Goal: Task Accomplishment & Management: Complete application form

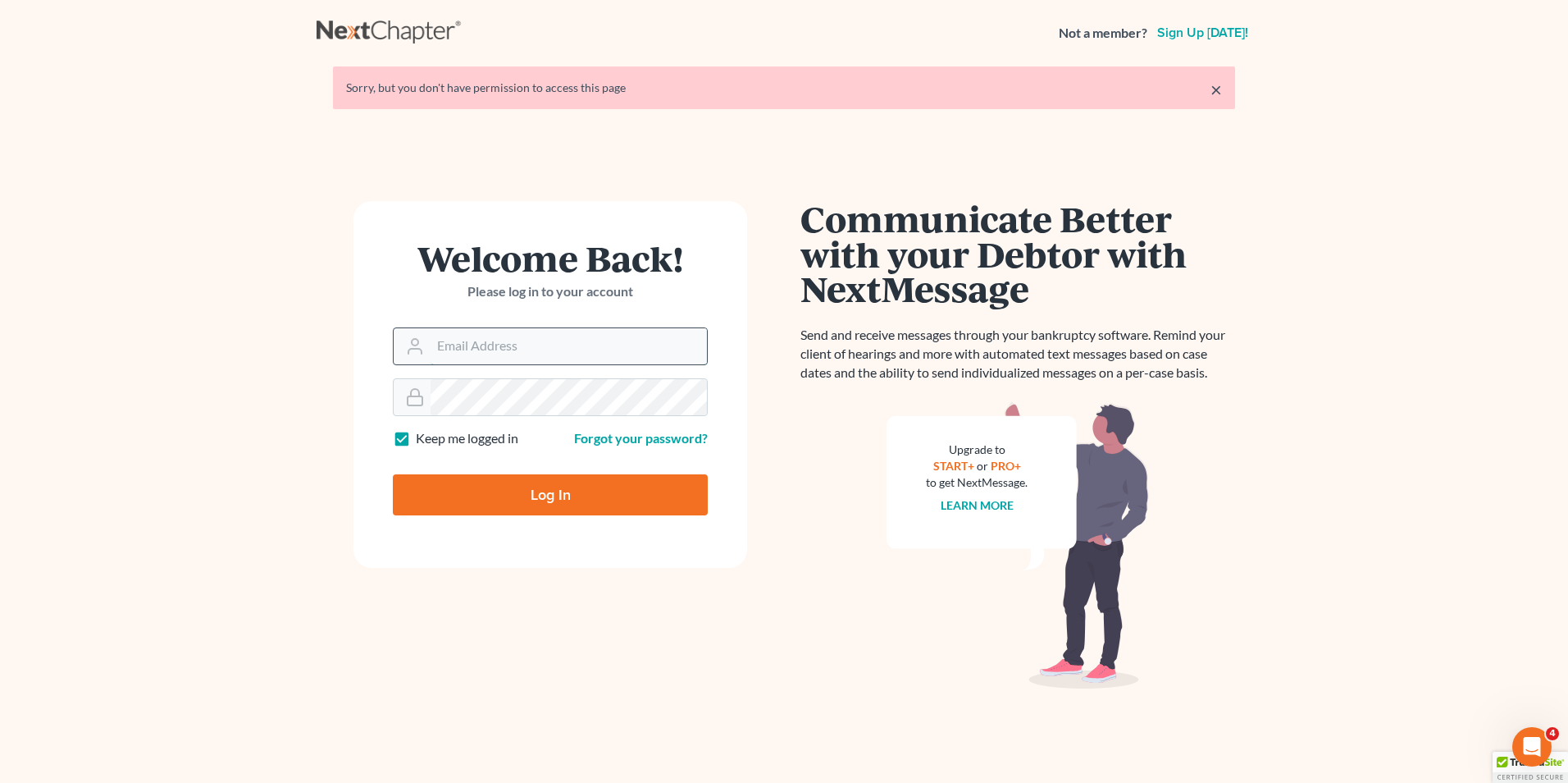
click at [463, 354] on input "Email Address" at bounding box center [569, 346] width 277 height 36
type input "[EMAIL_ADDRESS][DOMAIN_NAME]"
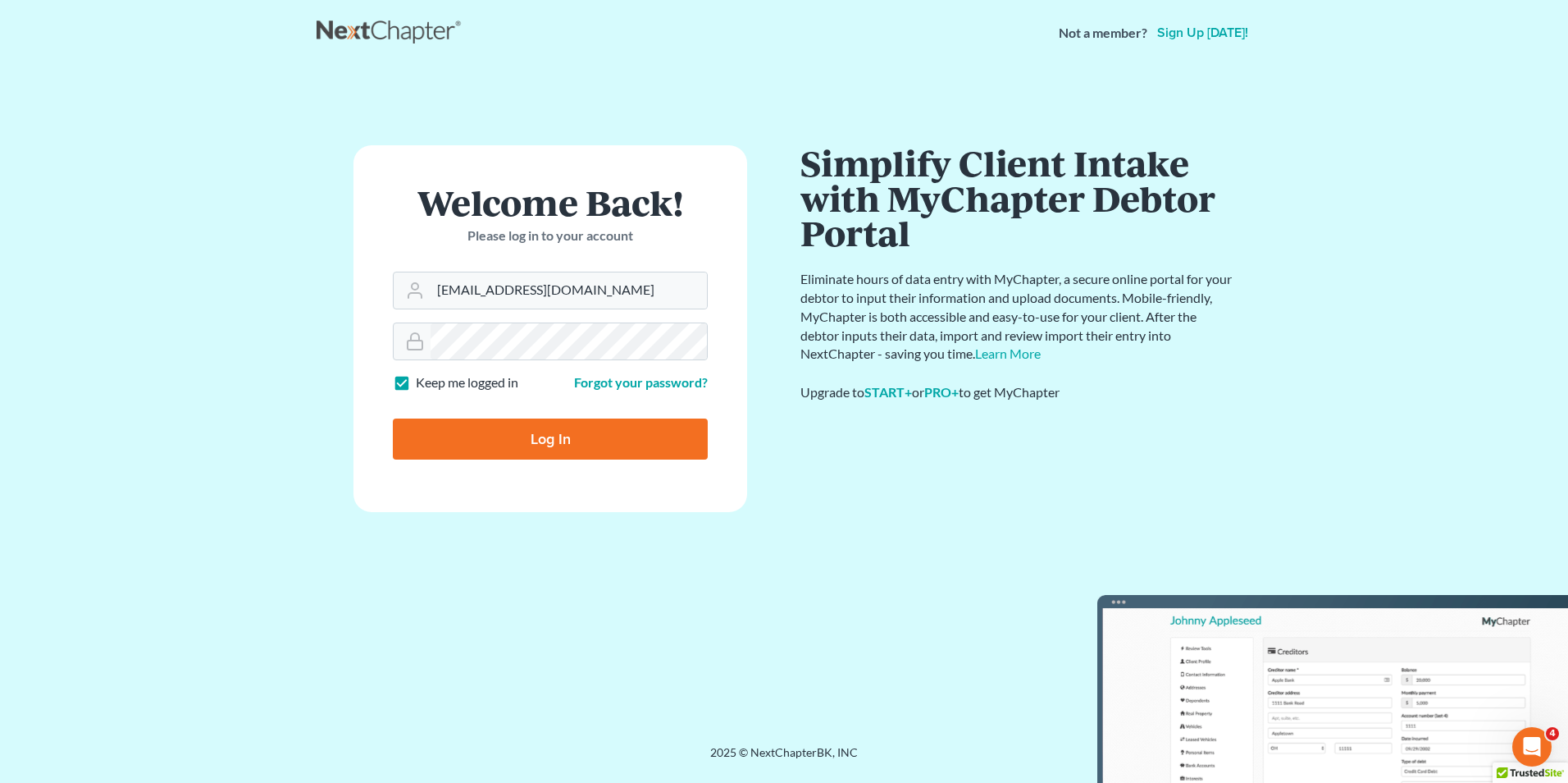
click at [540, 439] on input "Log In" at bounding box center [551, 439] width 315 height 41
type input "Thinking..."
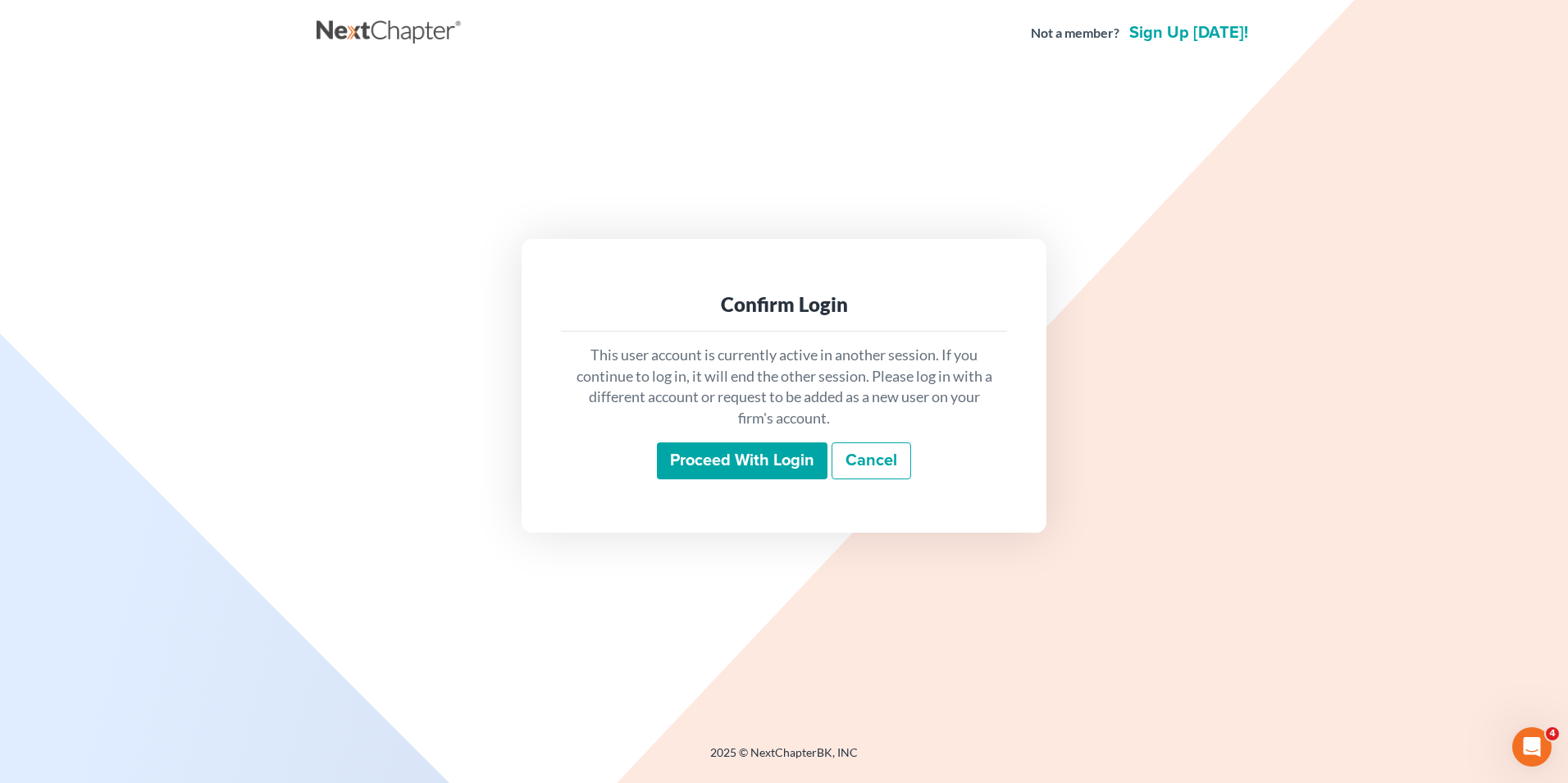
click at [770, 455] on input "Proceed with login" at bounding box center [742, 461] width 170 height 38
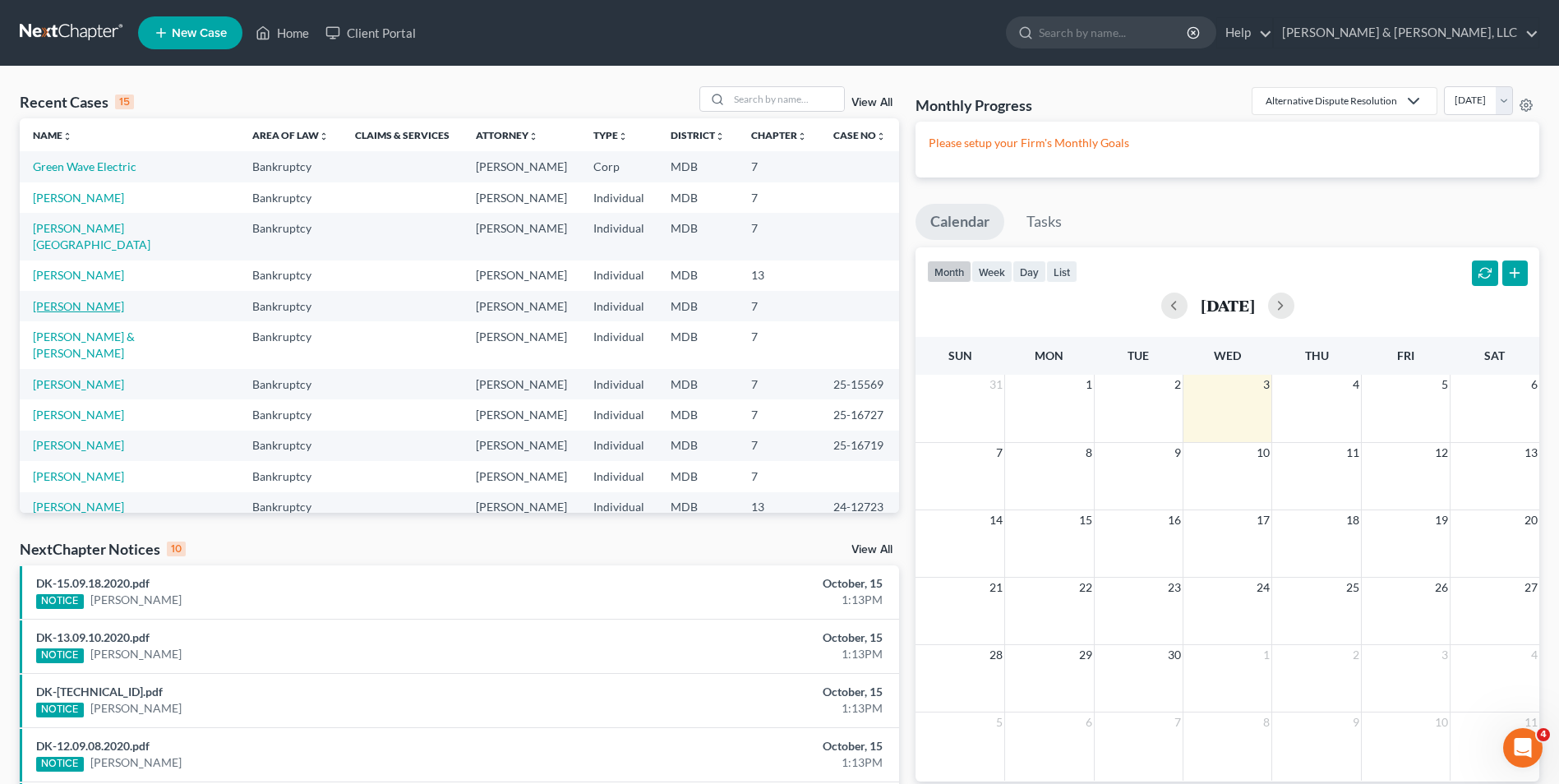
click at [57, 299] on link "[PERSON_NAME]" at bounding box center [78, 306] width 91 height 14
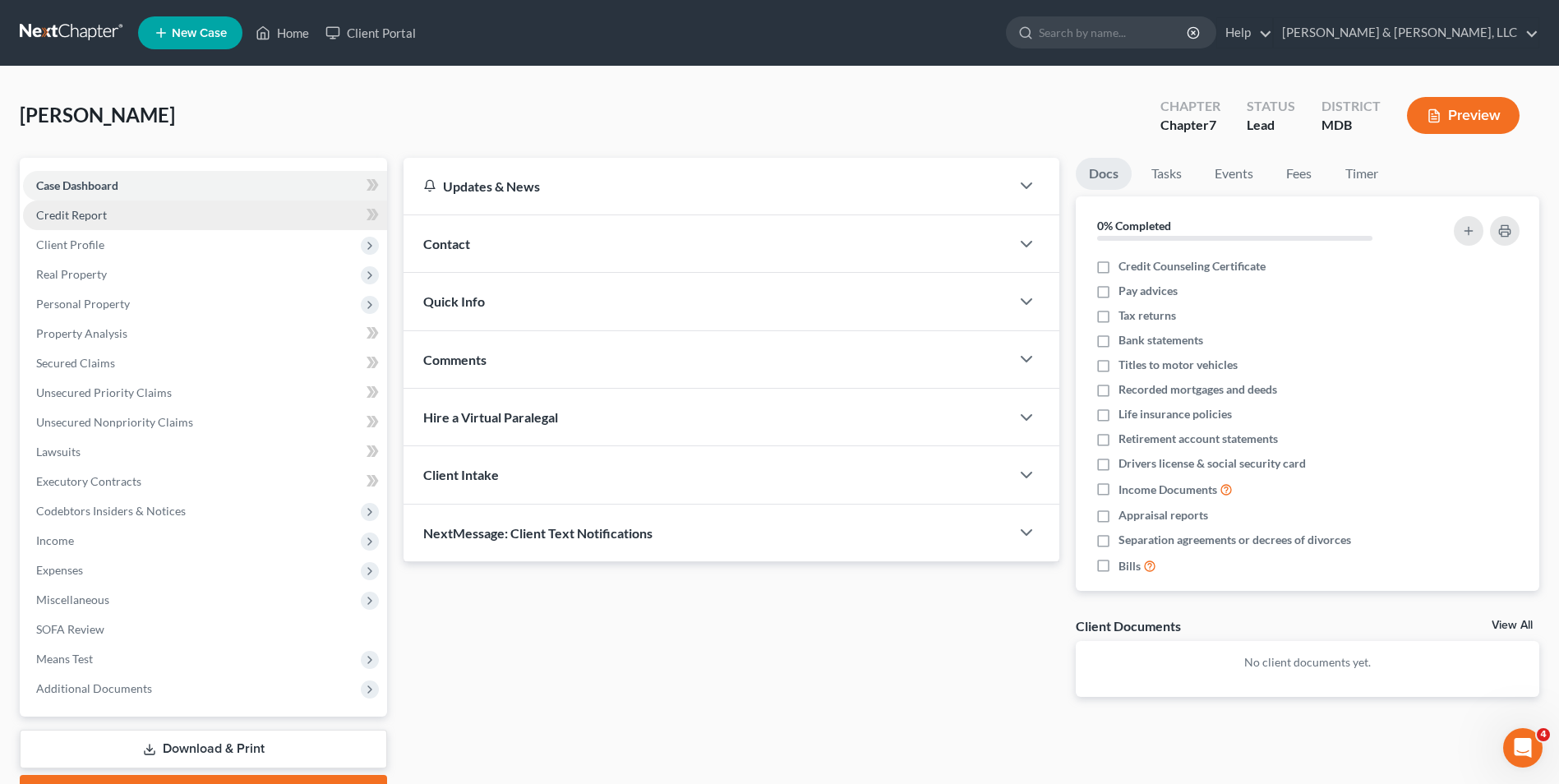
click at [189, 213] on link "Credit Report" at bounding box center [205, 215] width 364 height 29
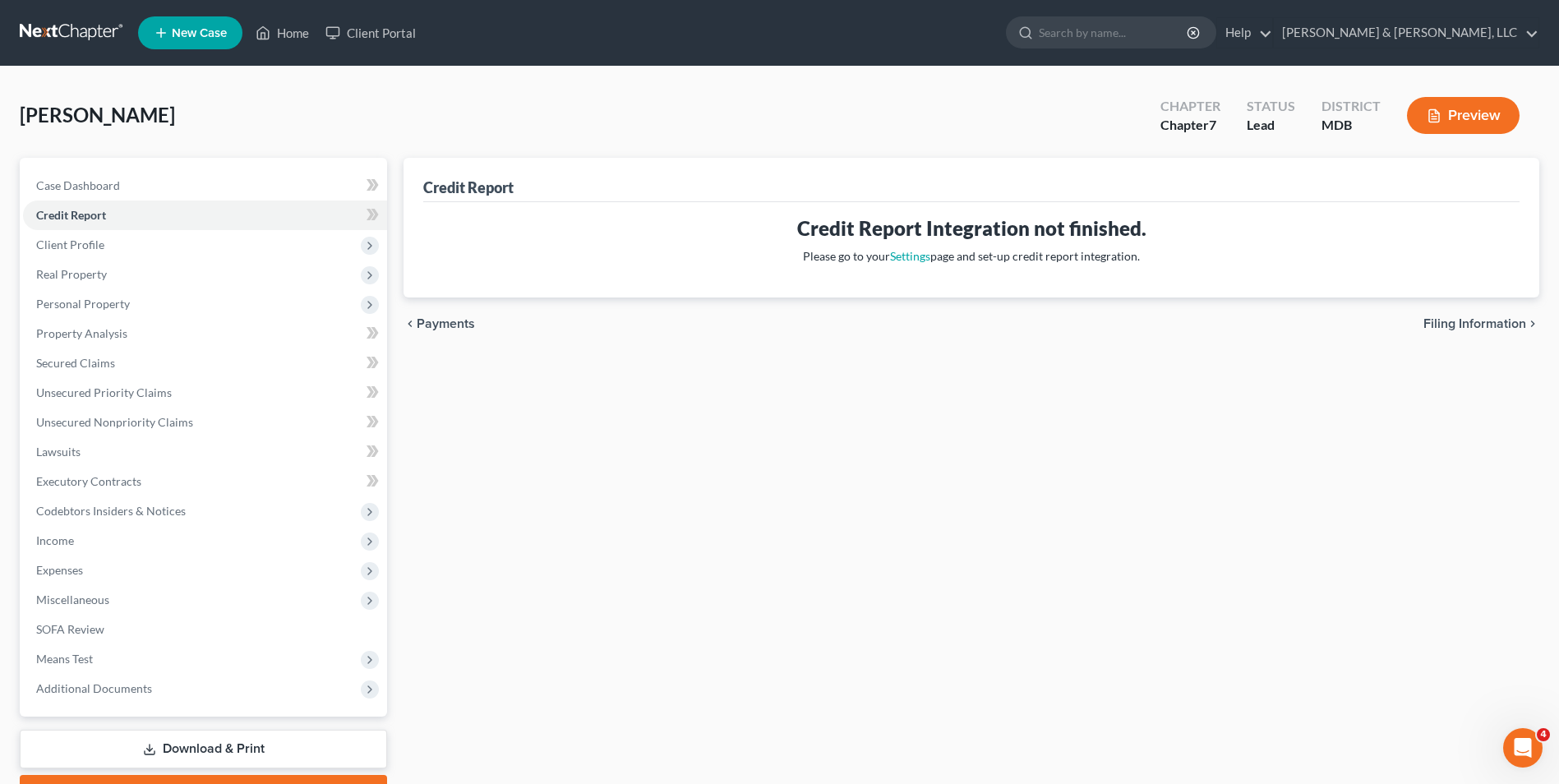
click at [1468, 323] on span "Filing Information" at bounding box center [1475, 323] width 103 height 13
select select "1"
select select "0"
select select "38"
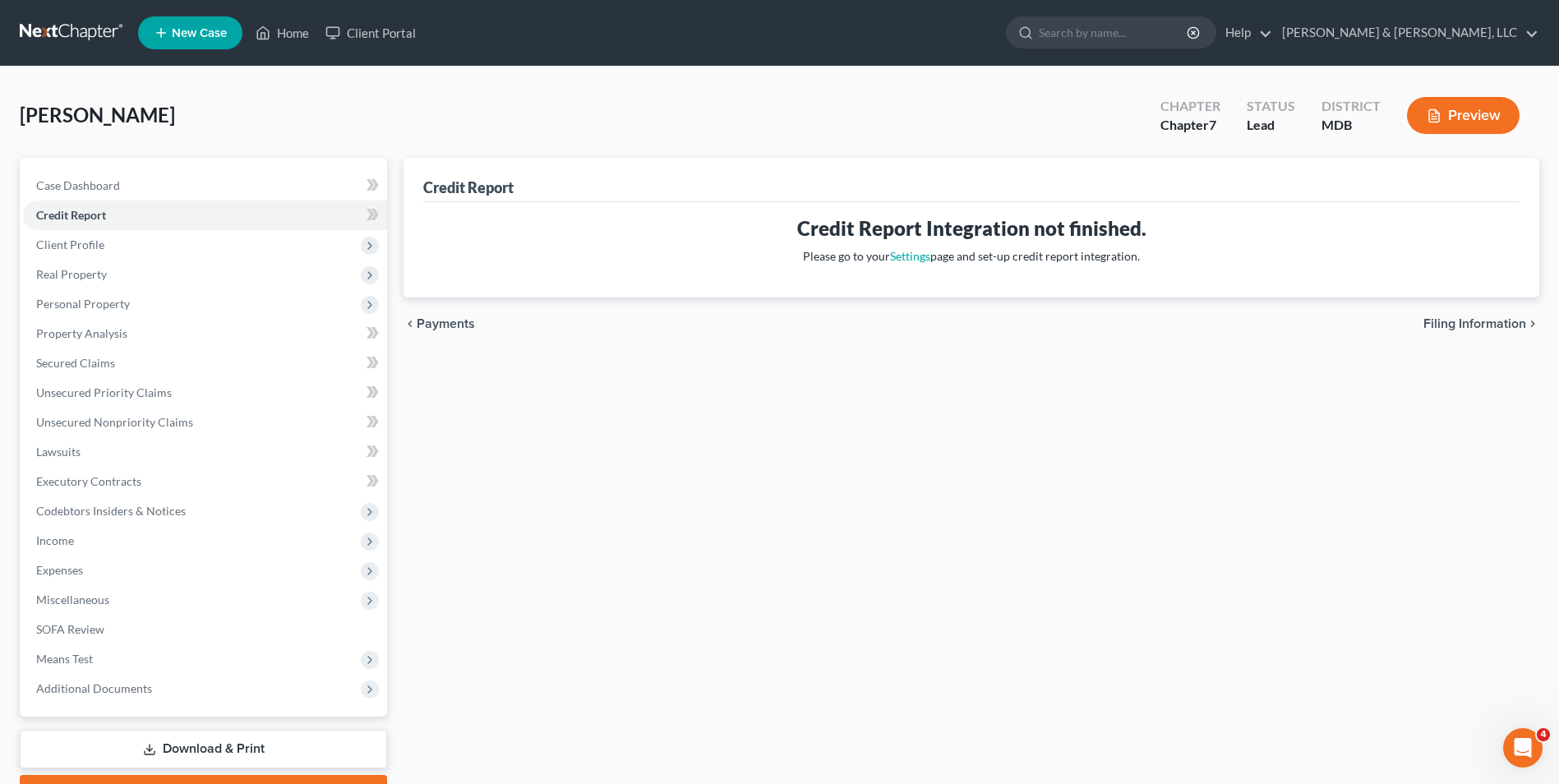
select select "0"
select select "21"
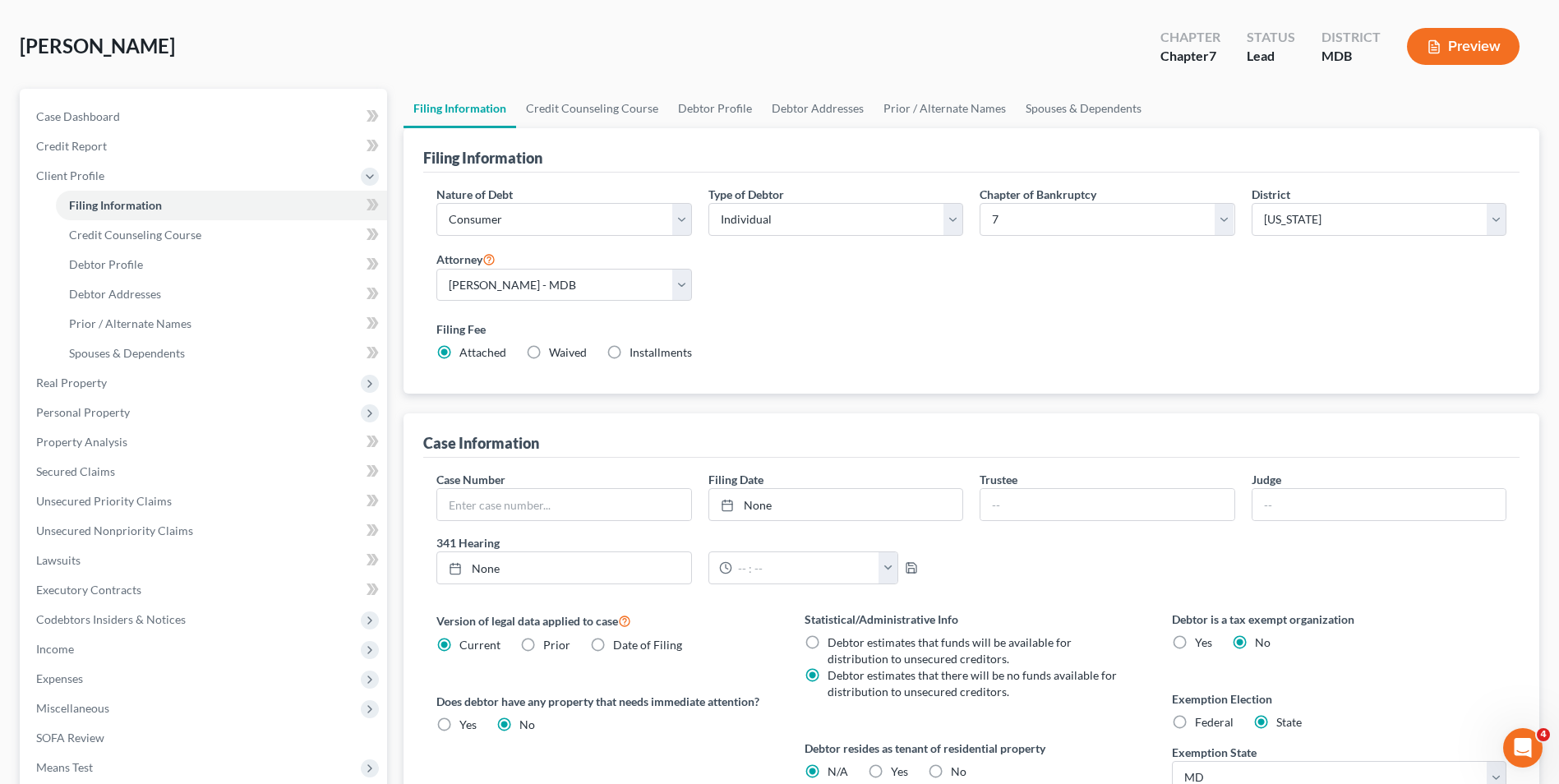
scroll to position [165, 0]
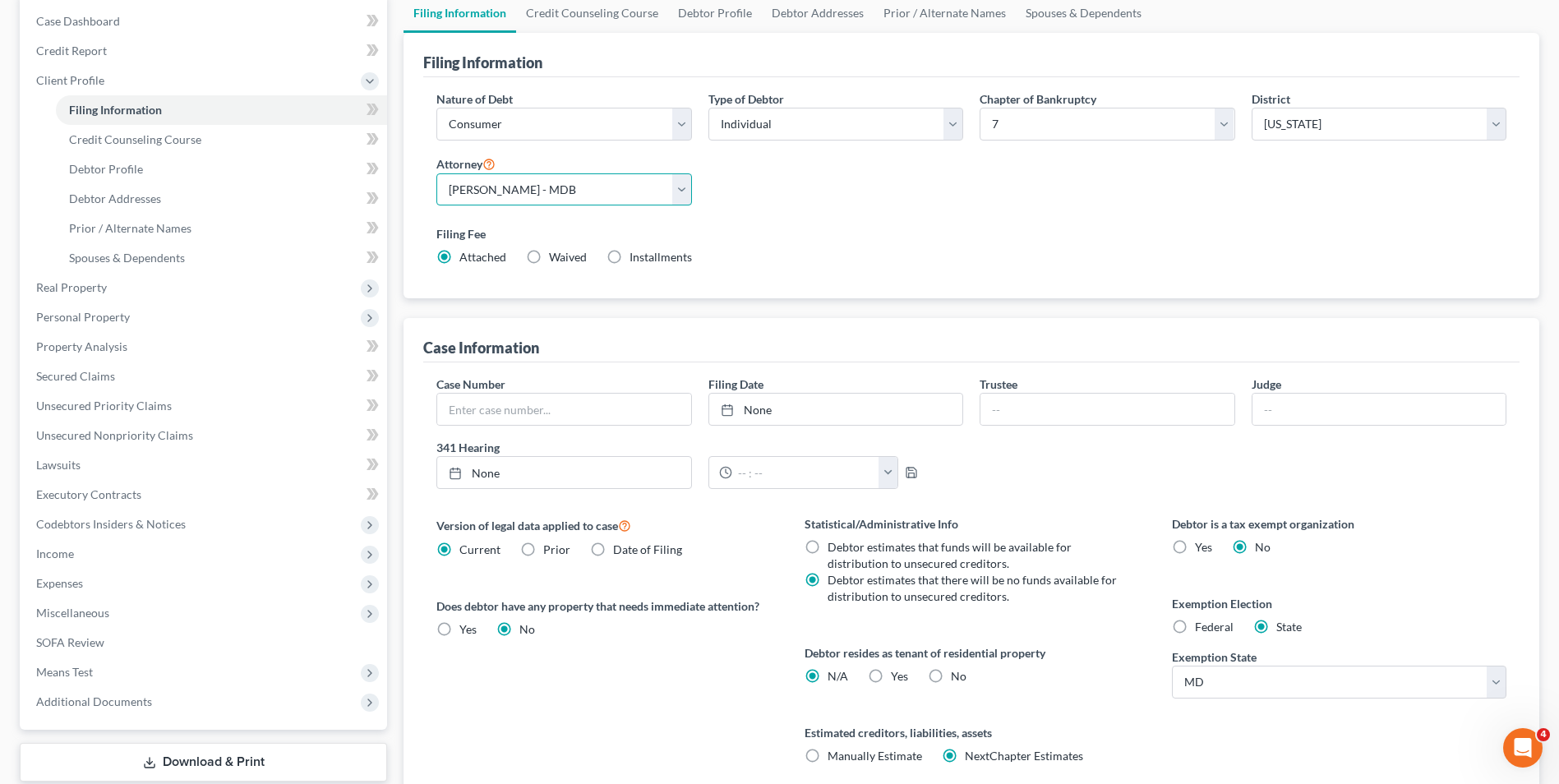
click at [687, 191] on select "Select [PERSON_NAME] - MDB" at bounding box center [564, 190] width 255 height 33
click at [437, 173] on select "Select [PERSON_NAME] - MDB" at bounding box center [564, 190] width 255 height 33
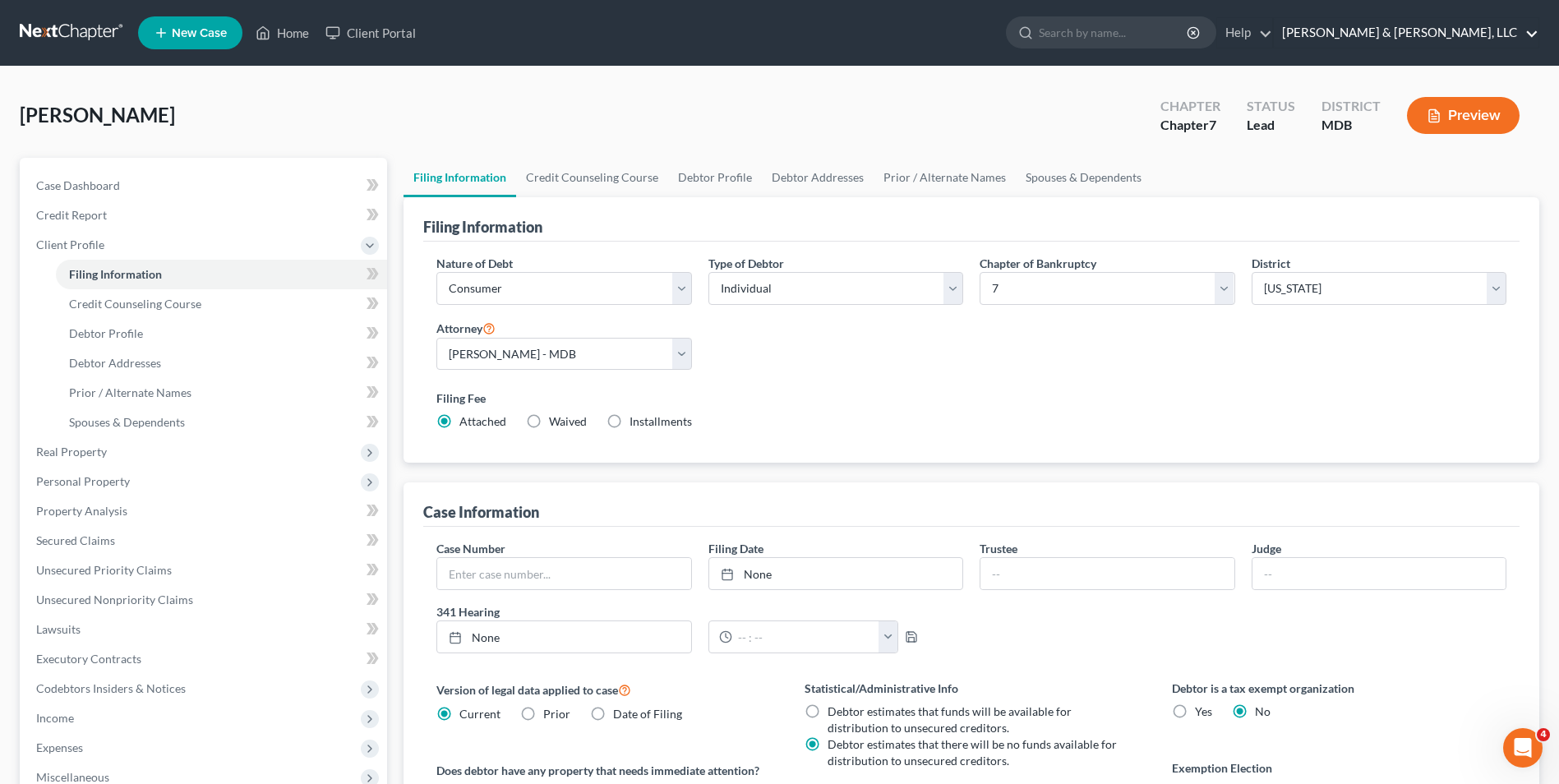
click at [1472, 27] on link "[PERSON_NAME] & [PERSON_NAME], LLC" at bounding box center [1405, 33] width 264 height 29
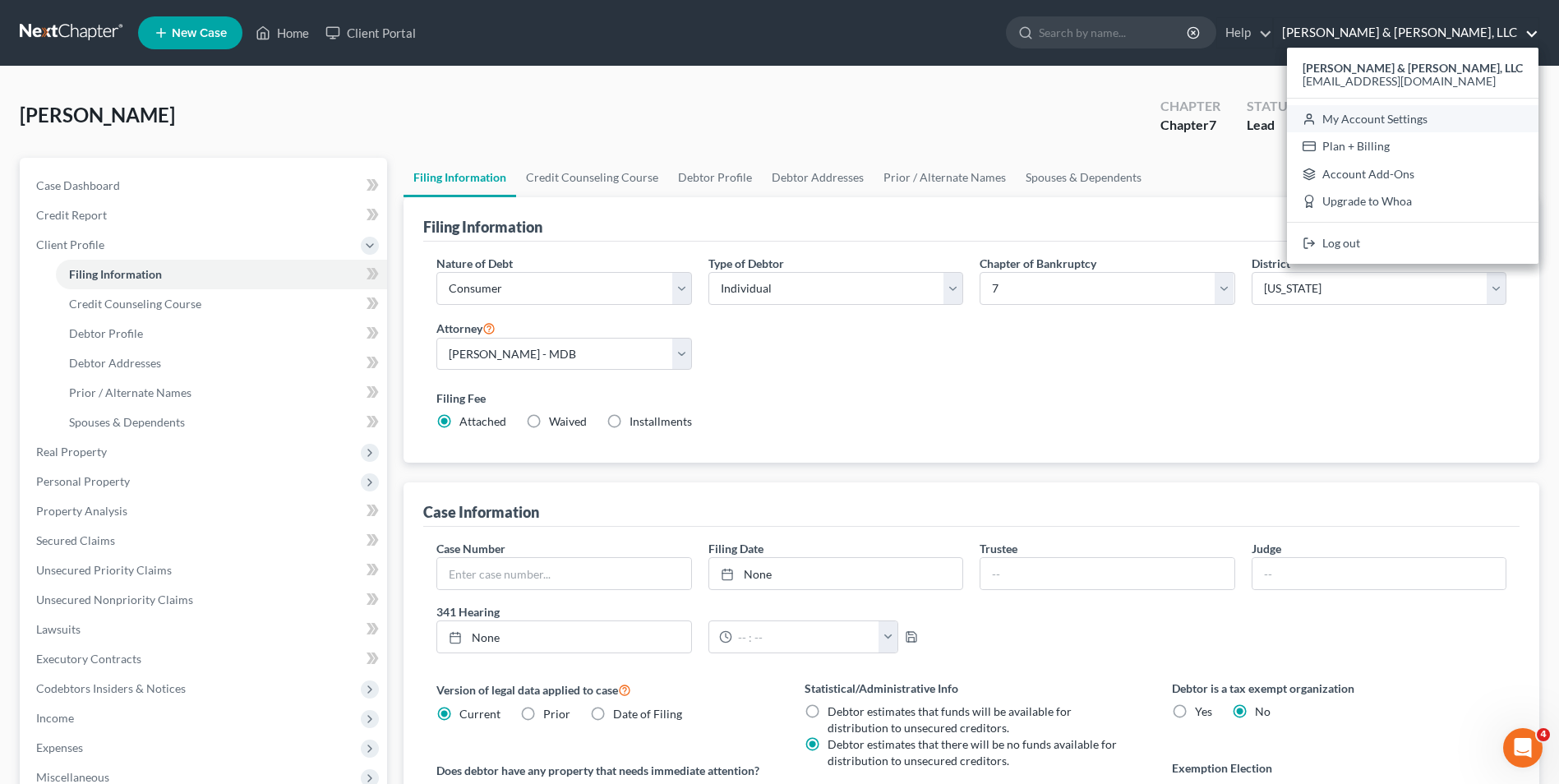
click at [1423, 123] on link "My Account Settings" at bounding box center [1412, 119] width 251 height 28
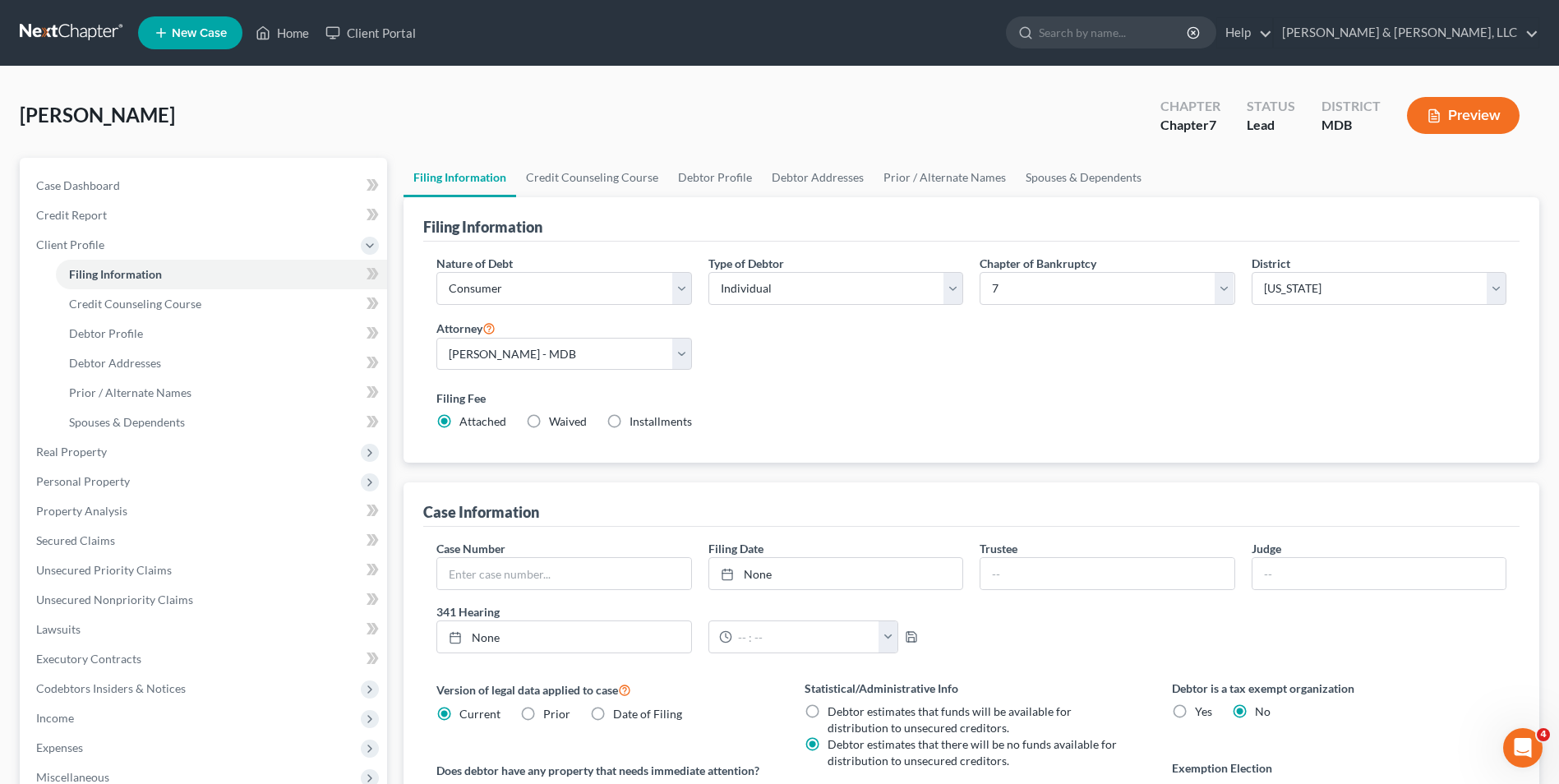
select select "38"
select select "24"
select select "21"
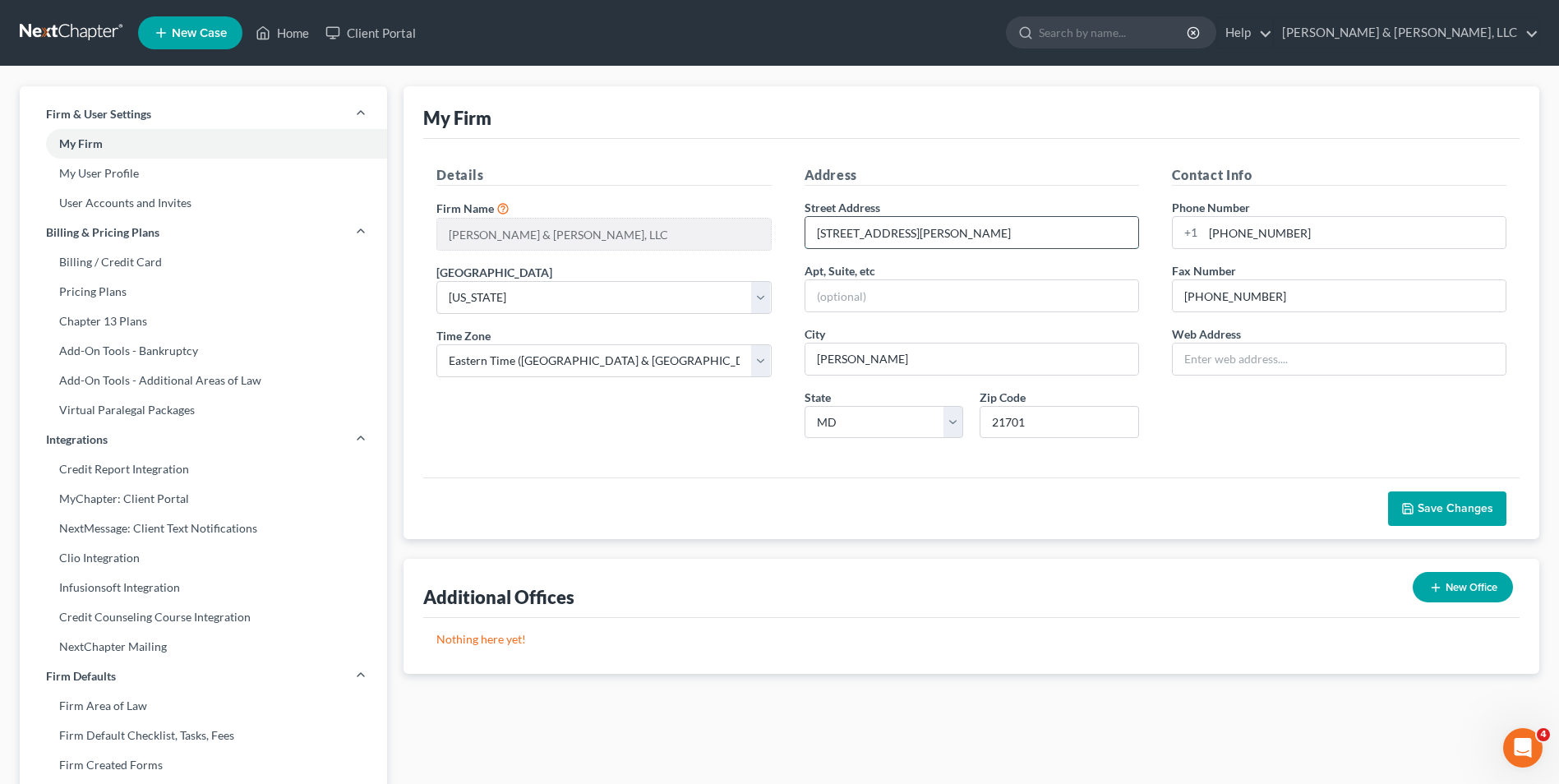
click at [837, 235] on input "[STREET_ADDRESS][PERSON_NAME]" at bounding box center [971, 232] width 333 height 31
type input "[STREET_ADDRESS][PERSON_NAME]"
click at [1441, 517] on button "Save Changes" at bounding box center [1447, 509] width 118 height 34
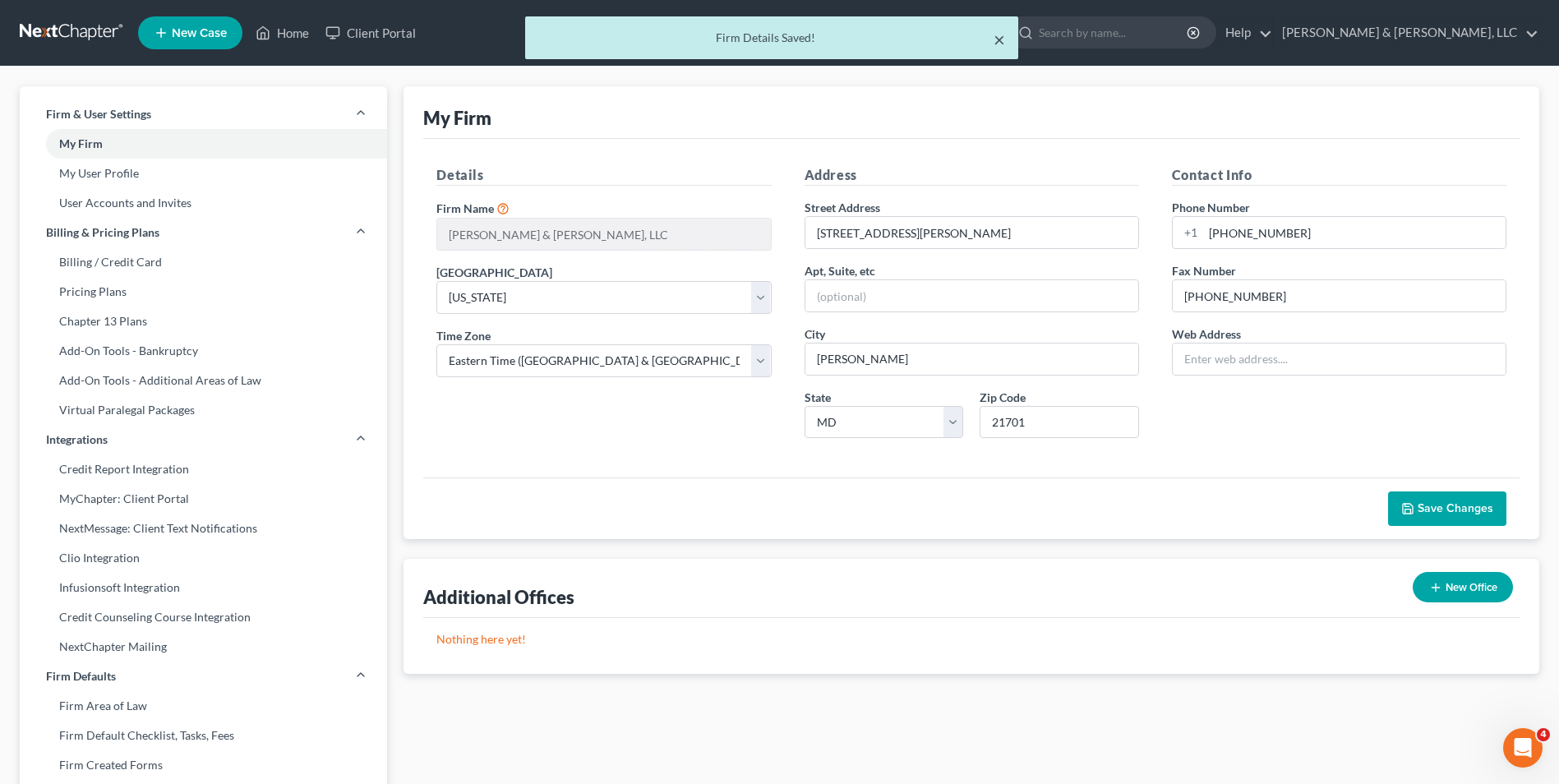
click at [995, 39] on button "×" at bounding box center [999, 39] width 11 height 20
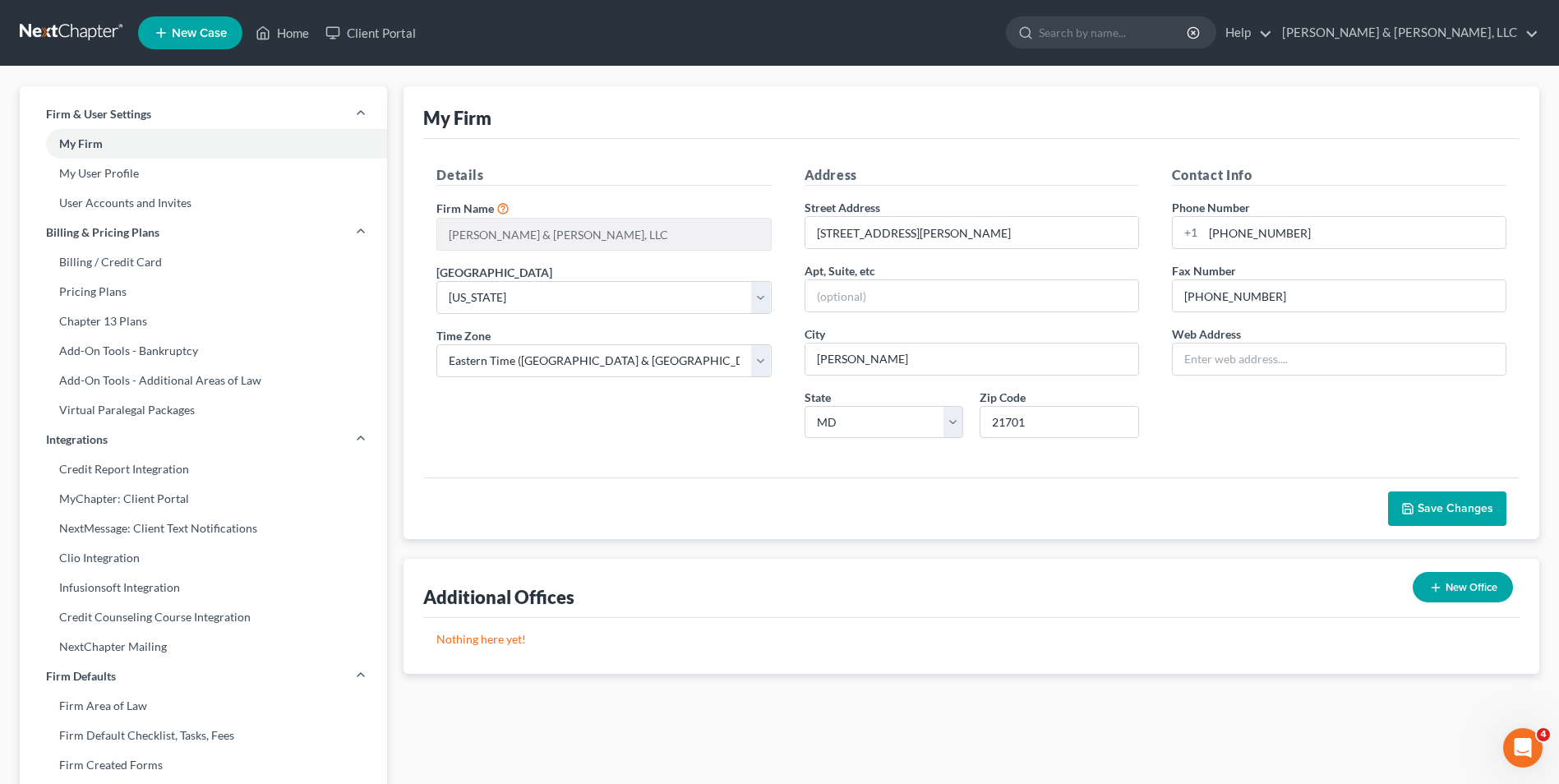
click at [1409, 502] on icon "button" at bounding box center [1407, 508] width 13 height 13
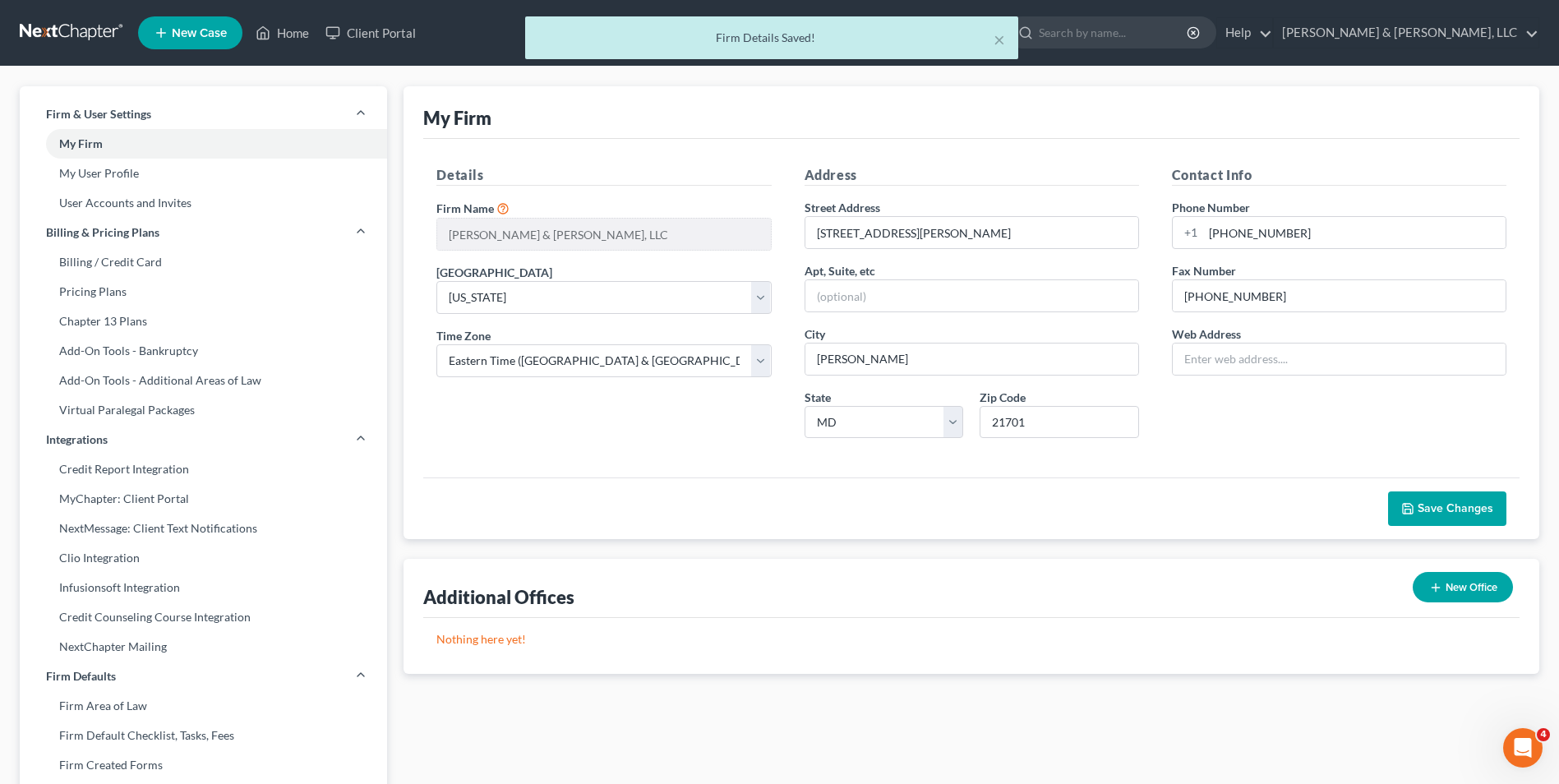
drag, startPoint x: 273, startPoint y: 32, endPoint x: 297, endPoint y: 29, distance: 24.2
click at [287, 32] on div "× Firm Details Saved!" at bounding box center [770, 41] width 1559 height 51
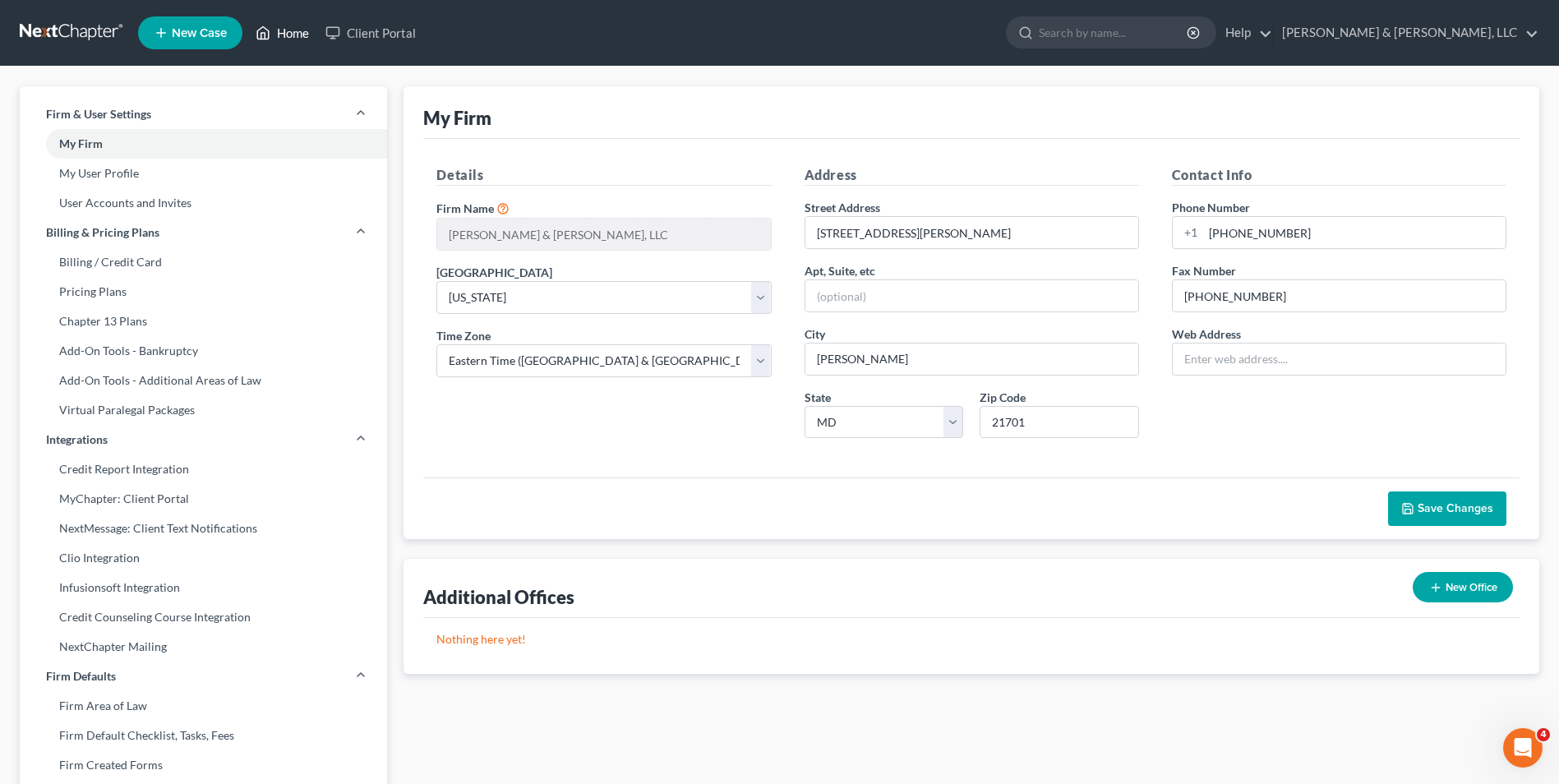
click at [297, 29] on link "Home" at bounding box center [281, 33] width 69 height 29
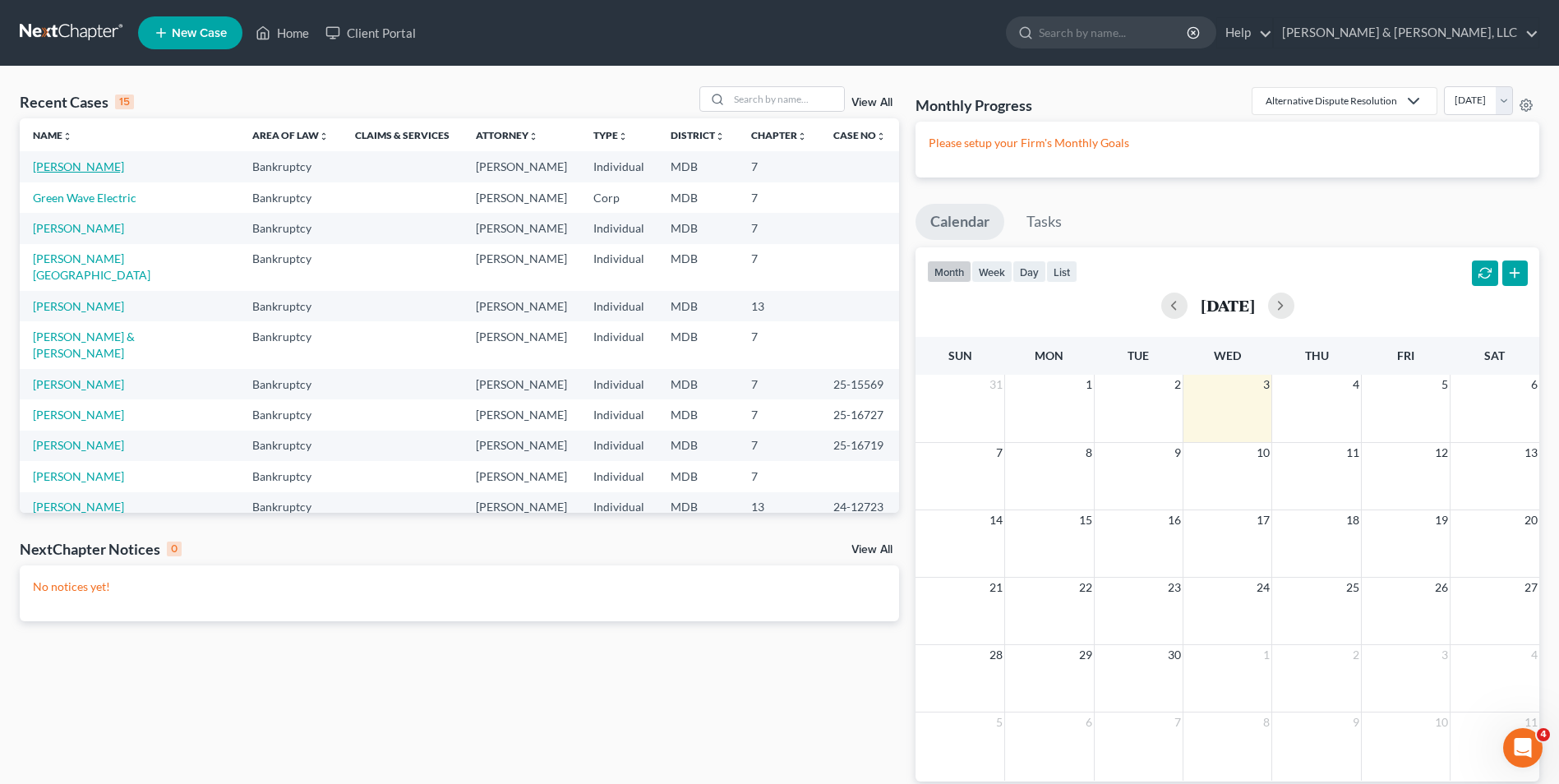
click at [72, 166] on link "[PERSON_NAME]" at bounding box center [78, 166] width 91 height 14
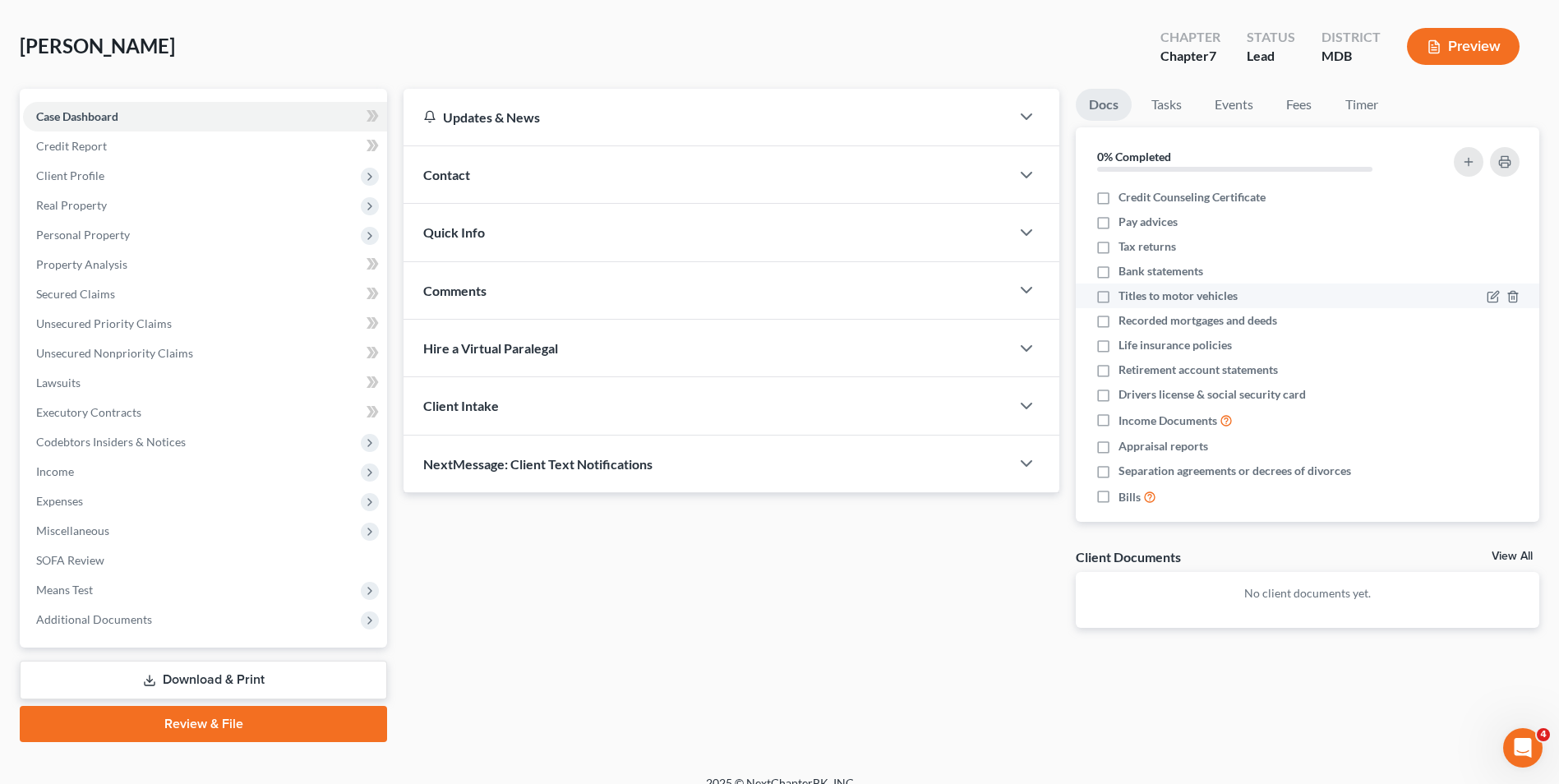
scroll to position [89, 0]
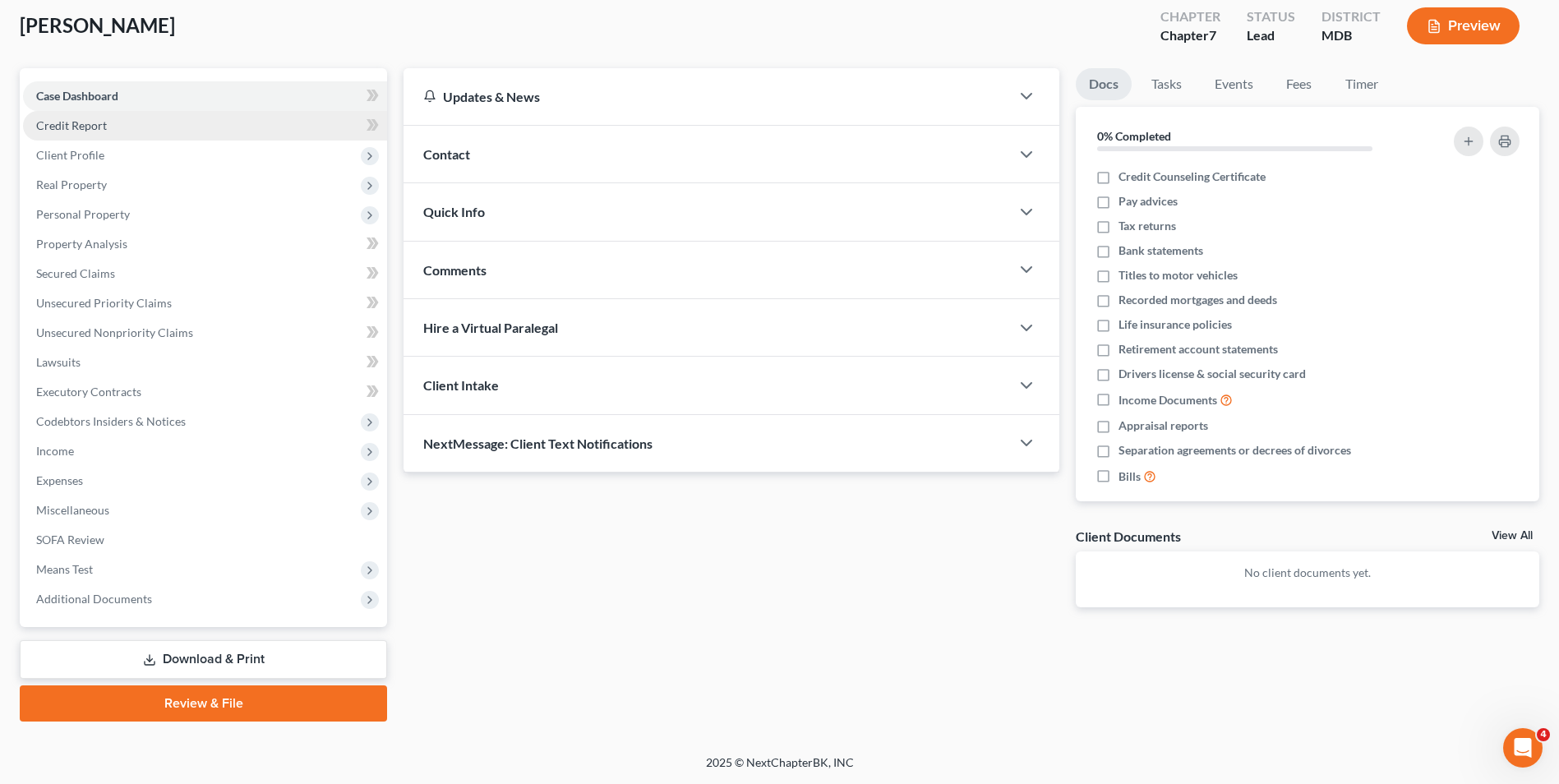
click at [118, 119] on link "Credit Report" at bounding box center [205, 125] width 364 height 29
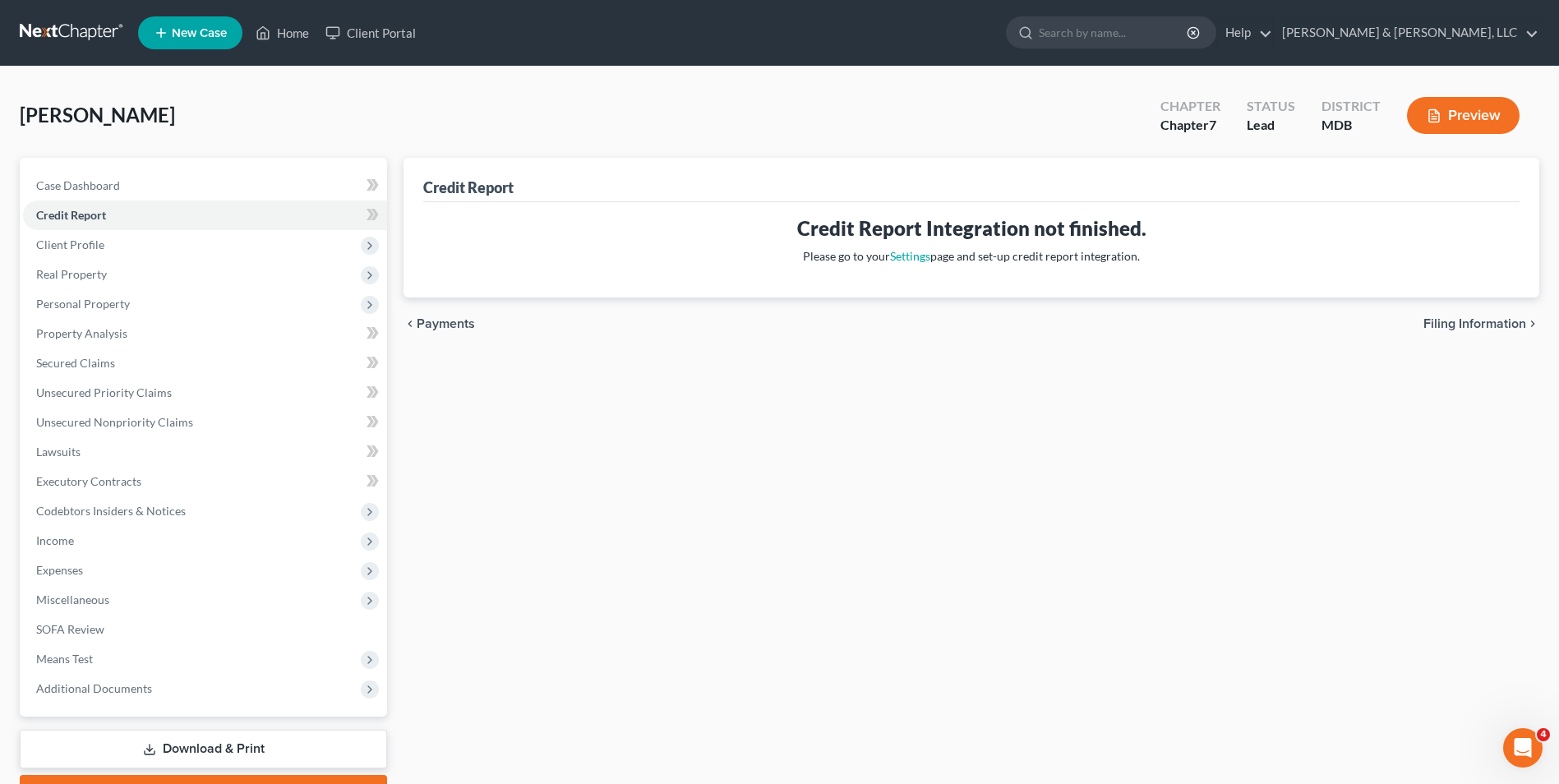
click at [1460, 318] on span "Filing Information" at bounding box center [1475, 323] width 103 height 13
select select "1"
select select "0"
select select "38"
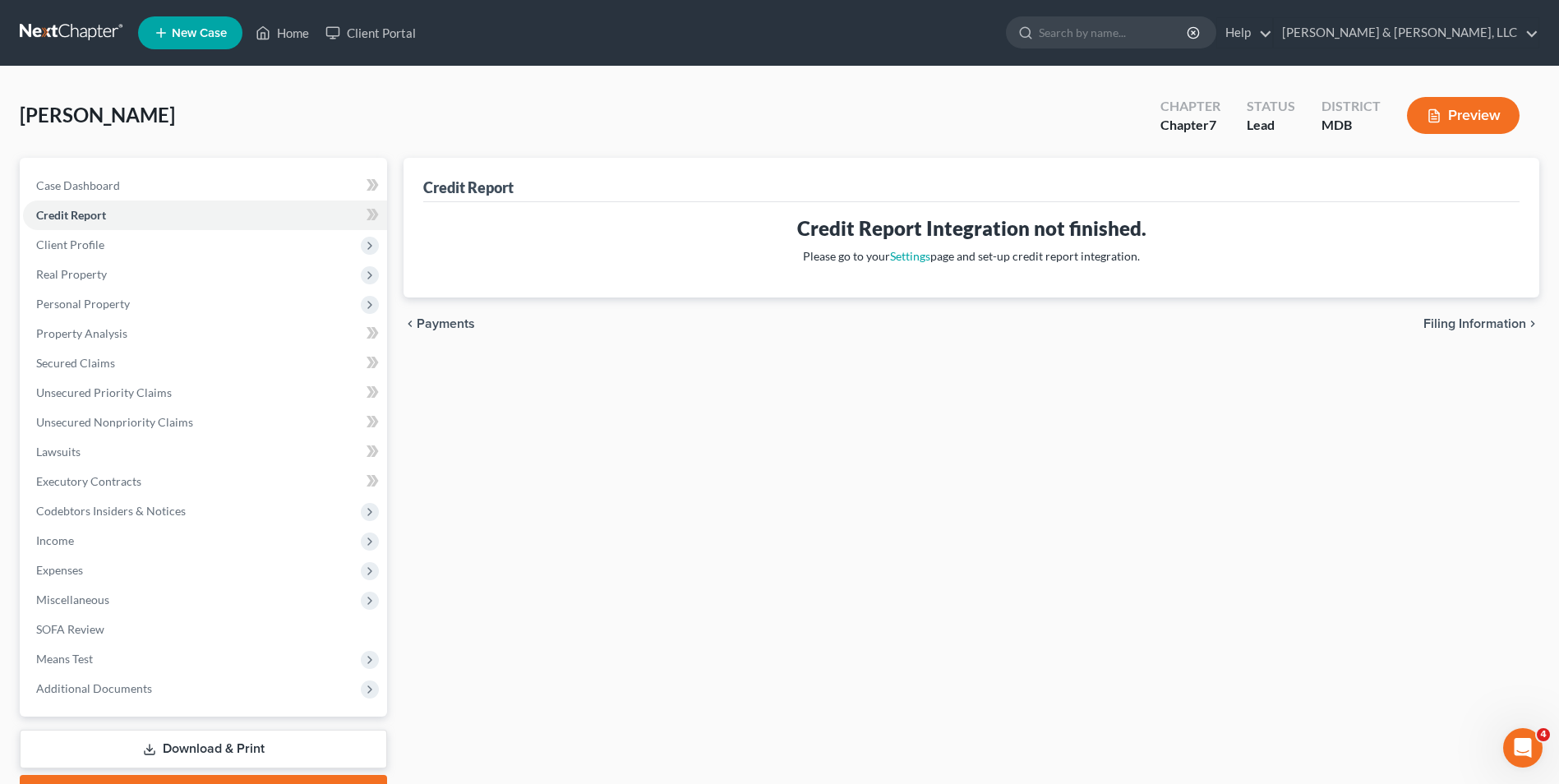
select select "0"
select select "21"
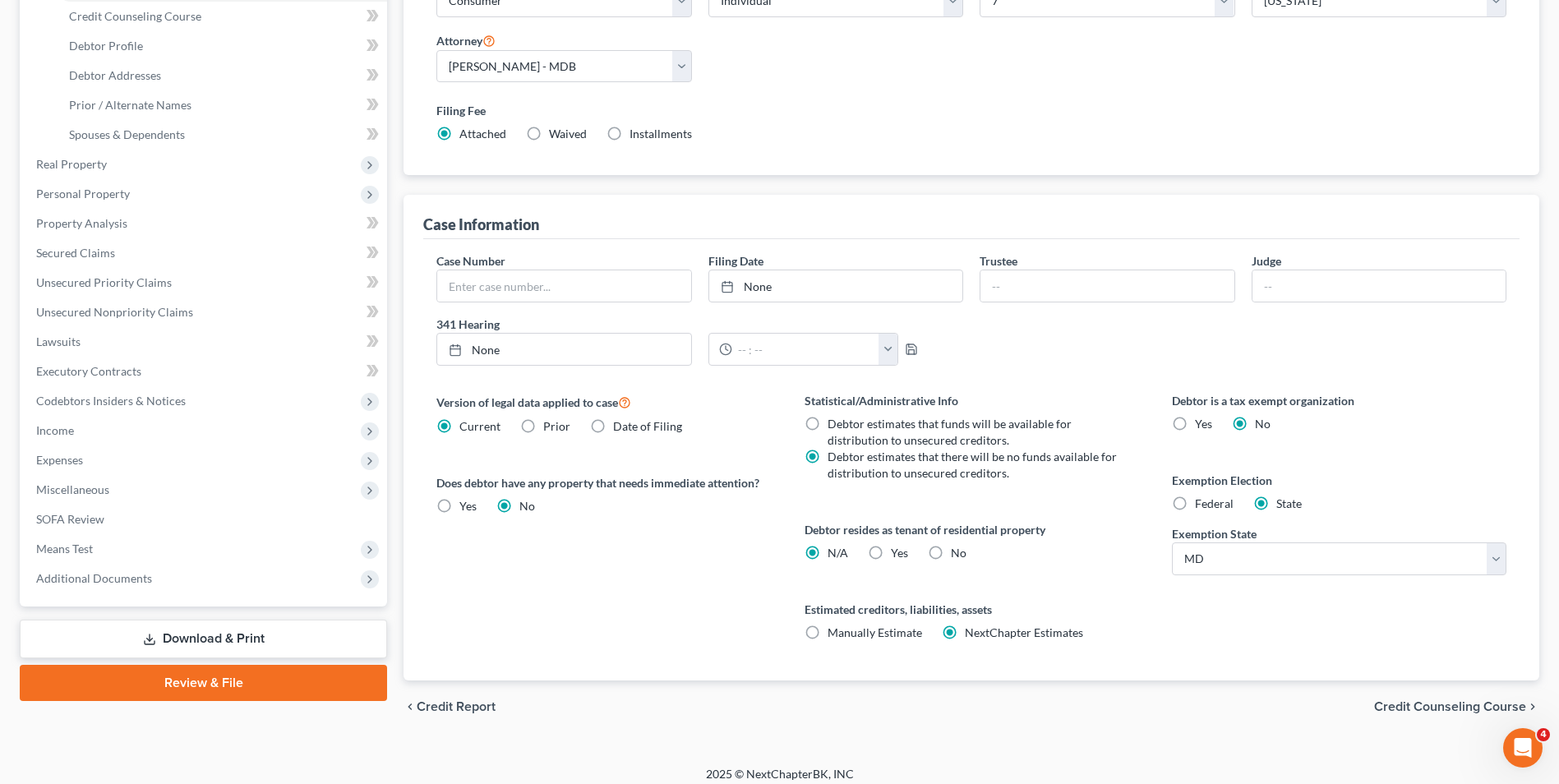
scroll to position [299, 0]
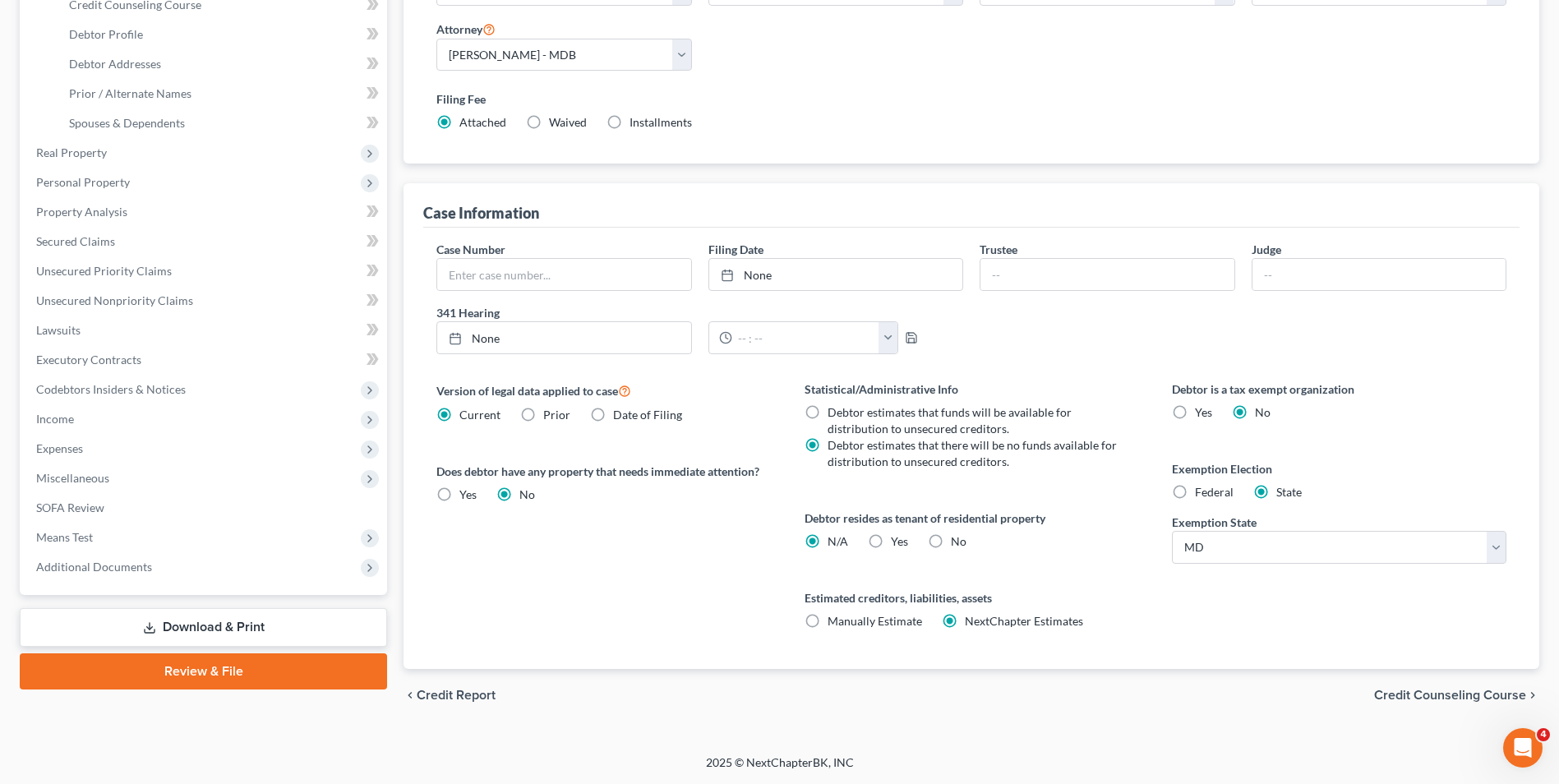
click at [891, 540] on label "Yes Yes" at bounding box center [899, 541] width 17 height 16
click at [897, 540] on input "Yes Yes" at bounding box center [903, 539] width 10 height 10
radio input "true"
radio input "false"
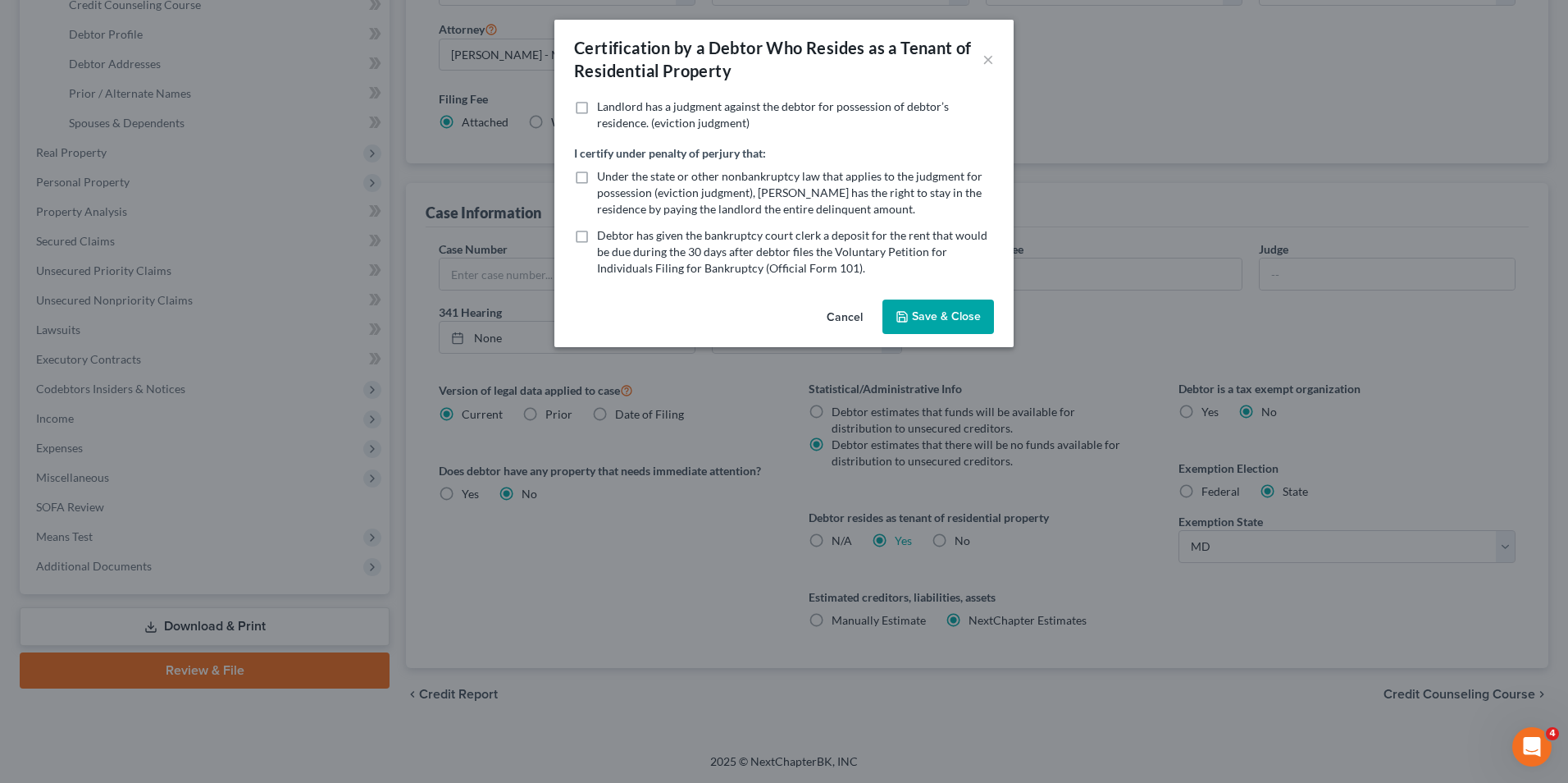
click at [910, 322] on button "Save & Close" at bounding box center [938, 317] width 111 height 34
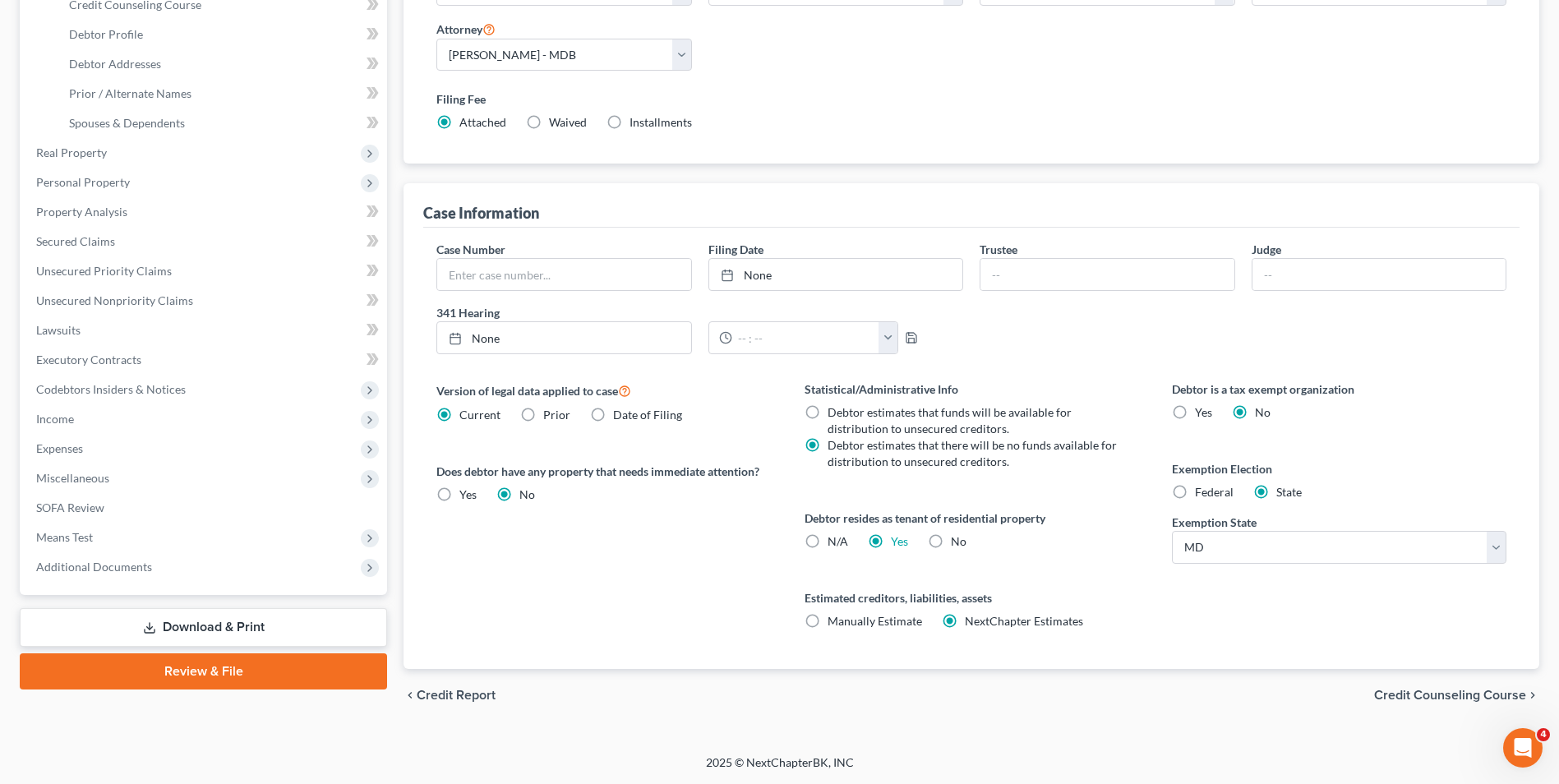
click at [1412, 697] on span "Credit Counseling Course" at bounding box center [1449, 694] width 152 height 13
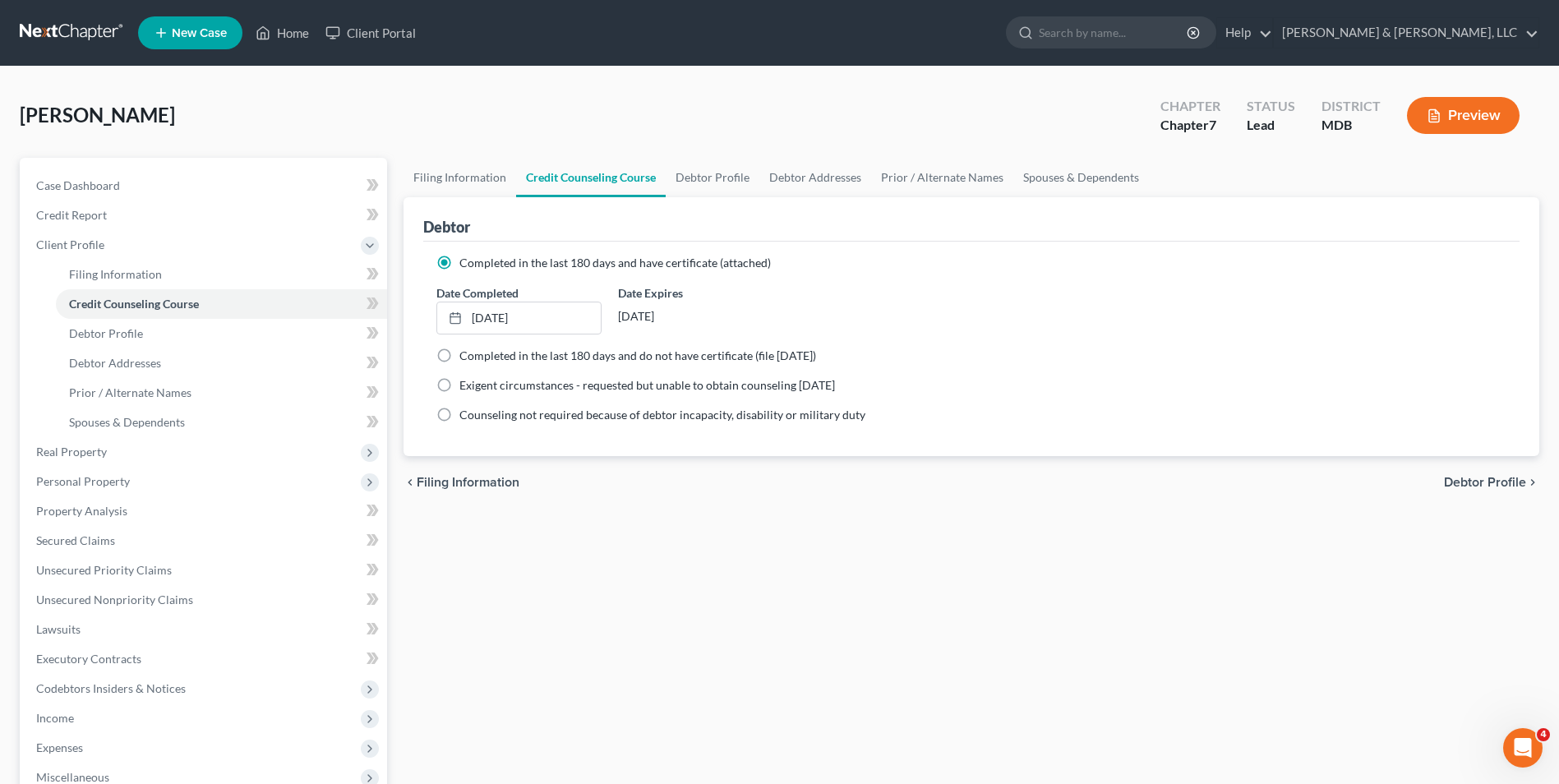
click at [1453, 481] on span "Debtor Profile" at bounding box center [1485, 481] width 82 height 13
select select "2"
select select "1"
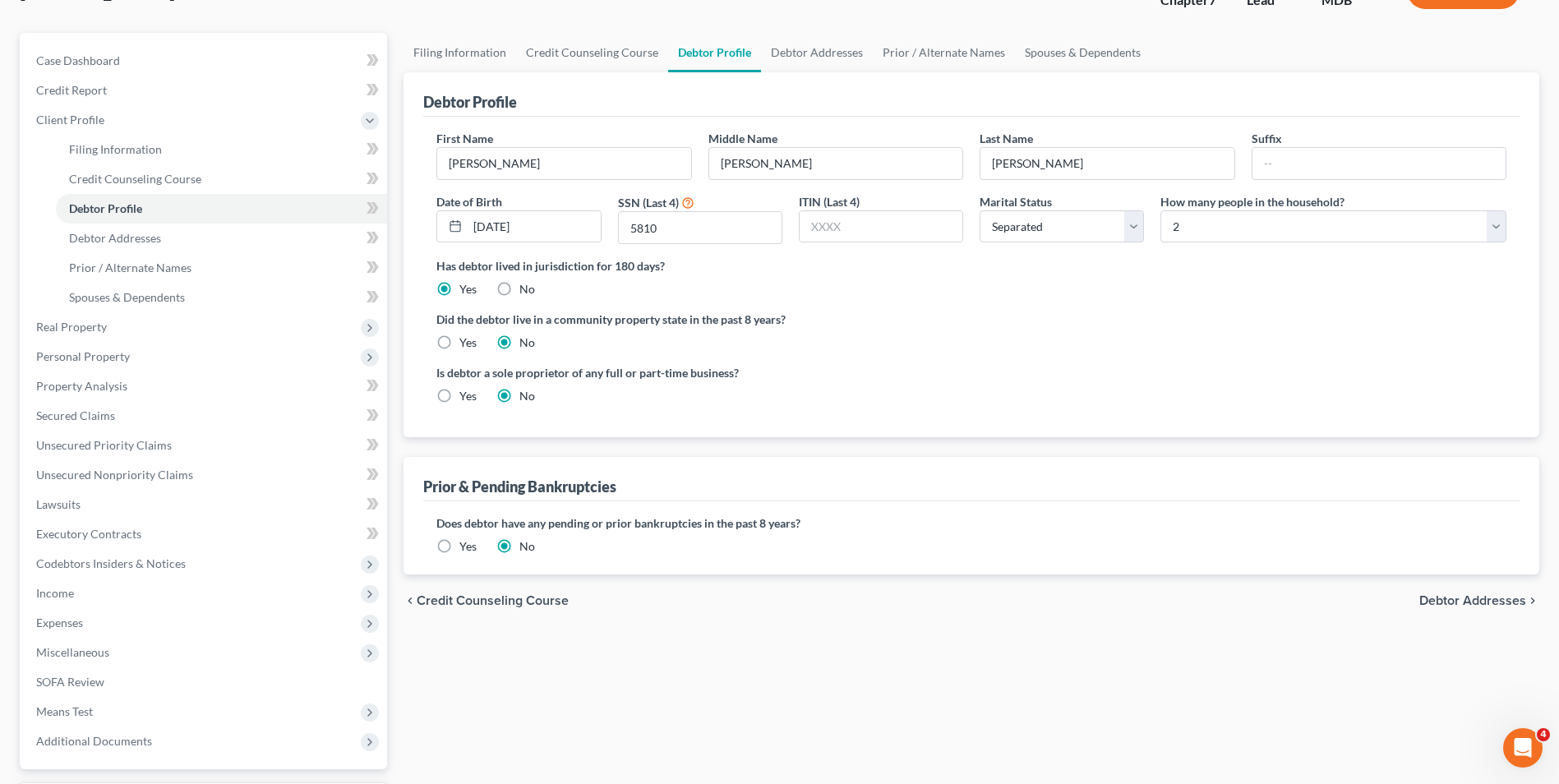
scroll to position [103, 0]
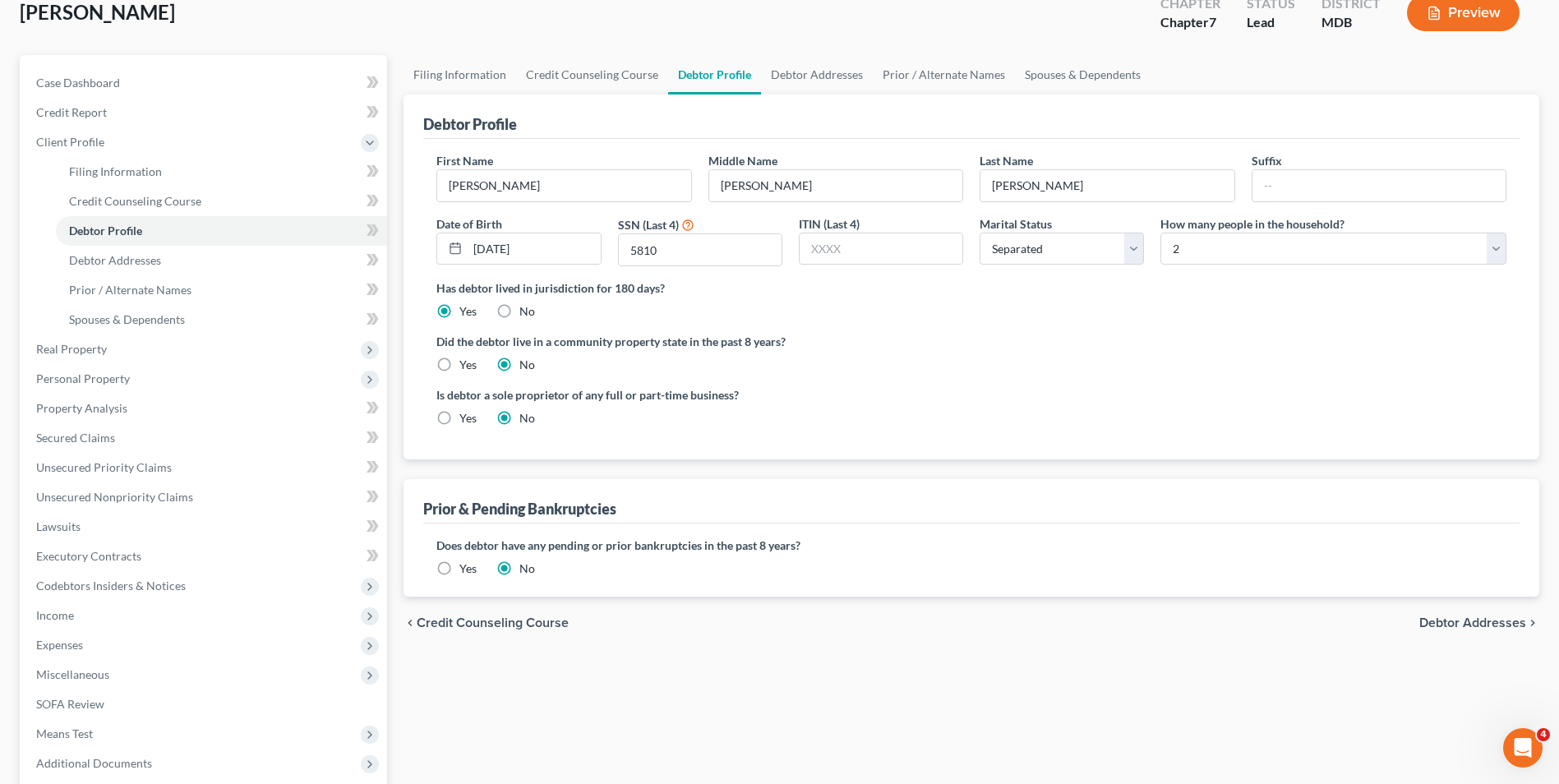
click at [1460, 627] on span "Debtor Addresses" at bounding box center [1472, 622] width 106 height 13
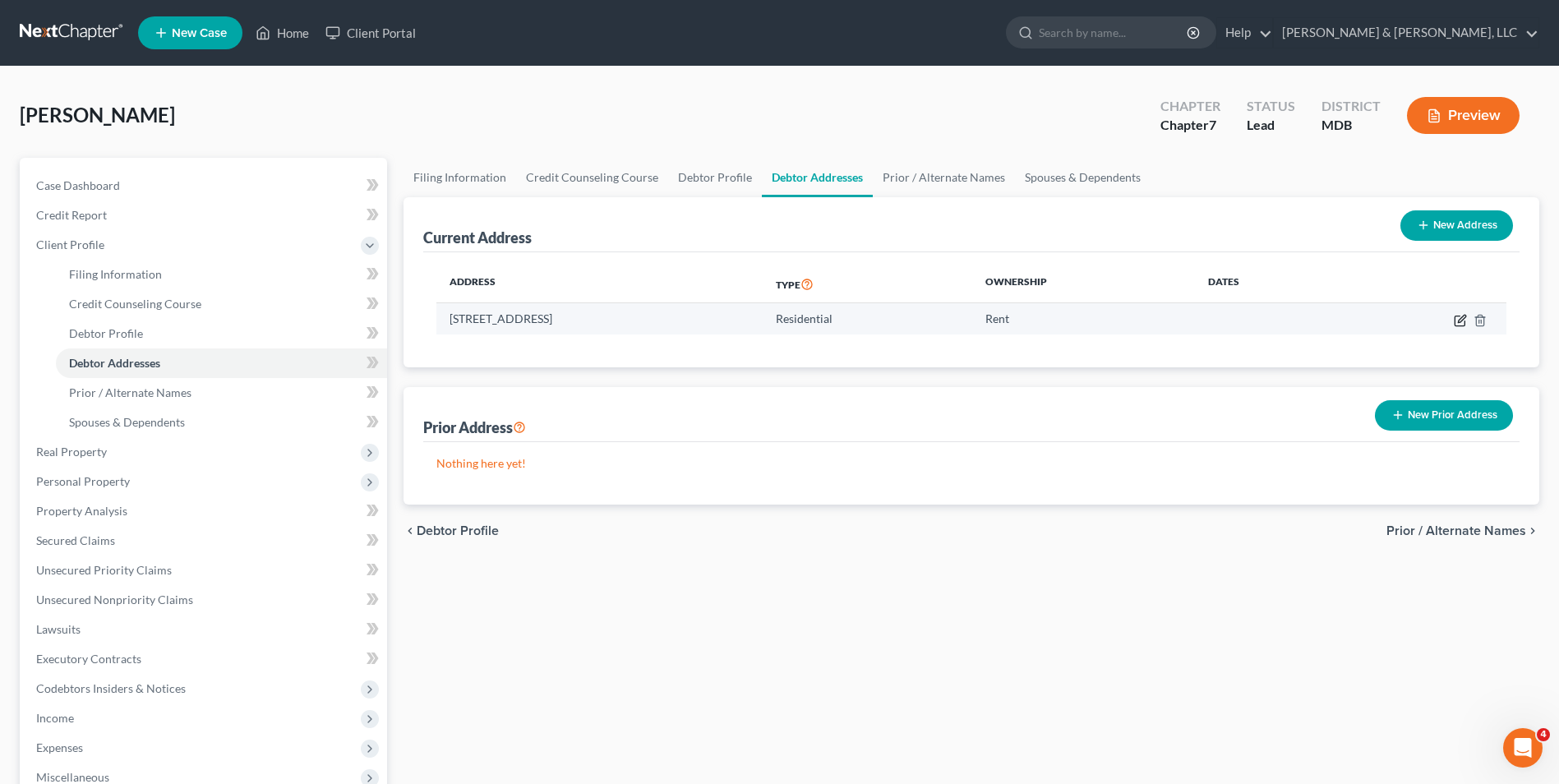
click at [1455, 317] on icon "button" at bounding box center [1459, 320] width 9 height 9
select select "21"
select select "0"
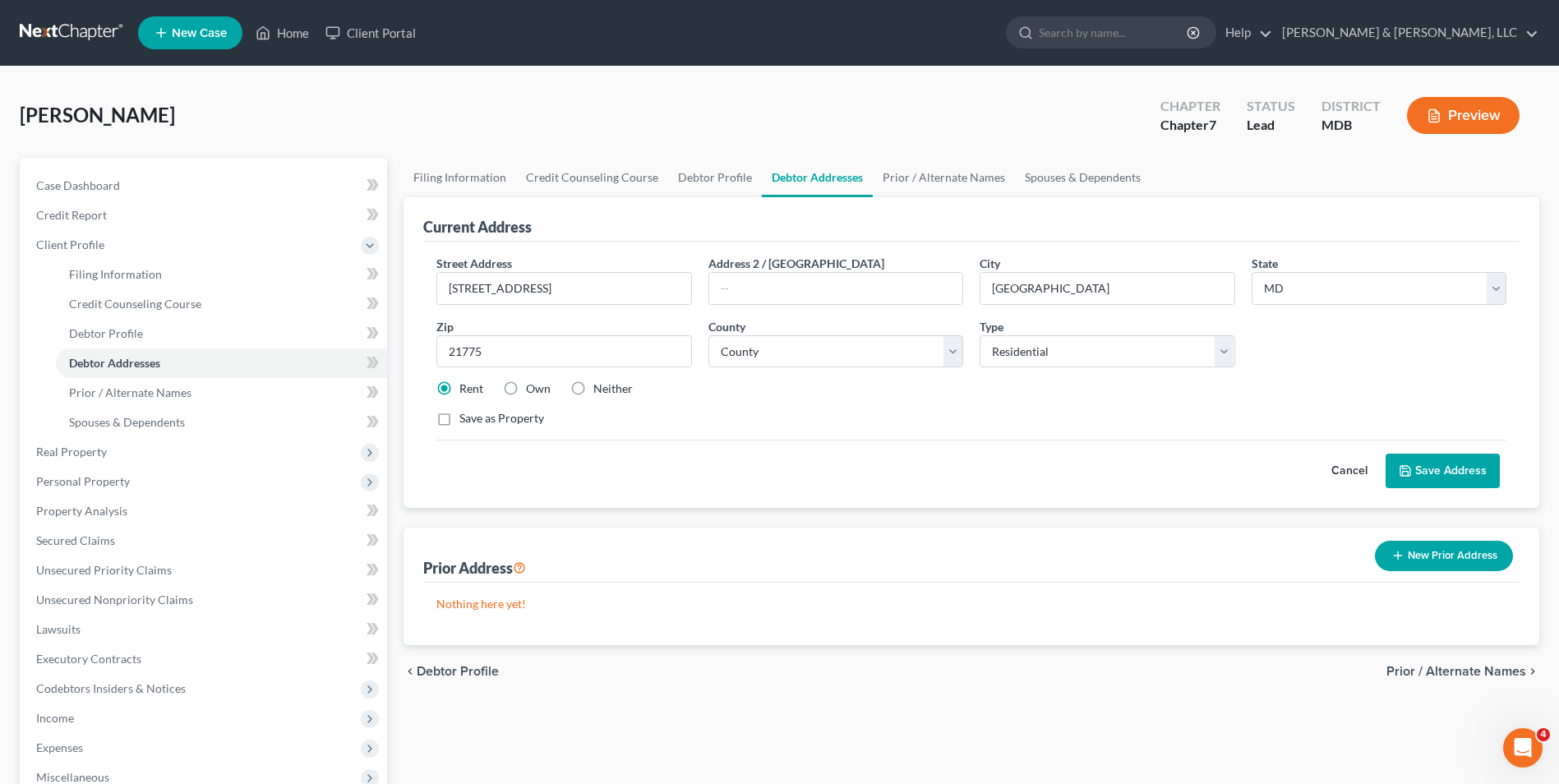
click at [992, 437] on div "Street Address * [STREET_ADDRESS] * [GEOGRAPHIC_DATA] * State [US_STATE] AK AR …" at bounding box center [971, 347] width 1086 height 185
click at [1480, 454] on button "Save Address" at bounding box center [1442, 471] width 114 height 34
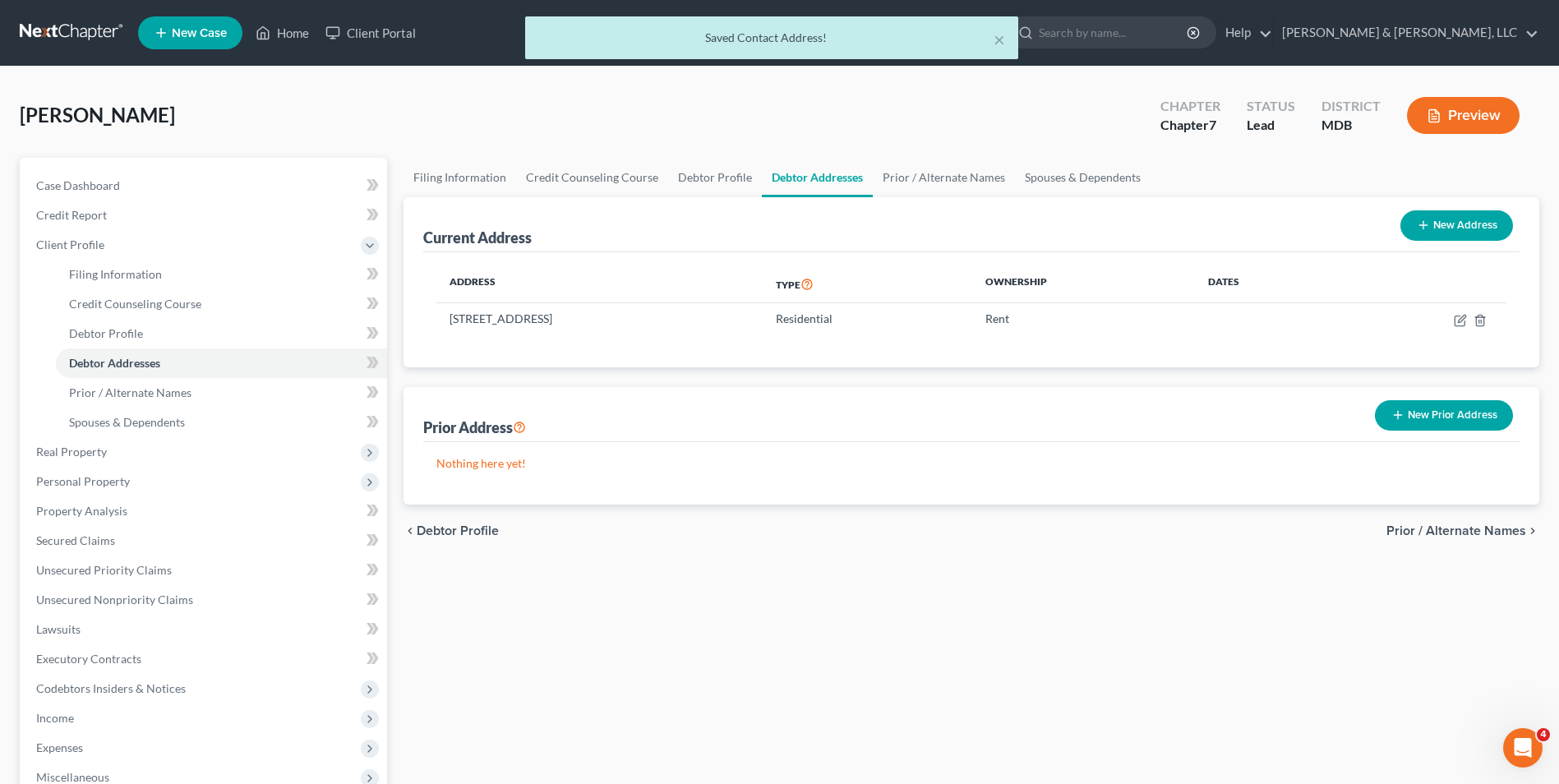
click at [1441, 530] on span "Prior / Alternate Names" at bounding box center [1456, 530] width 140 height 13
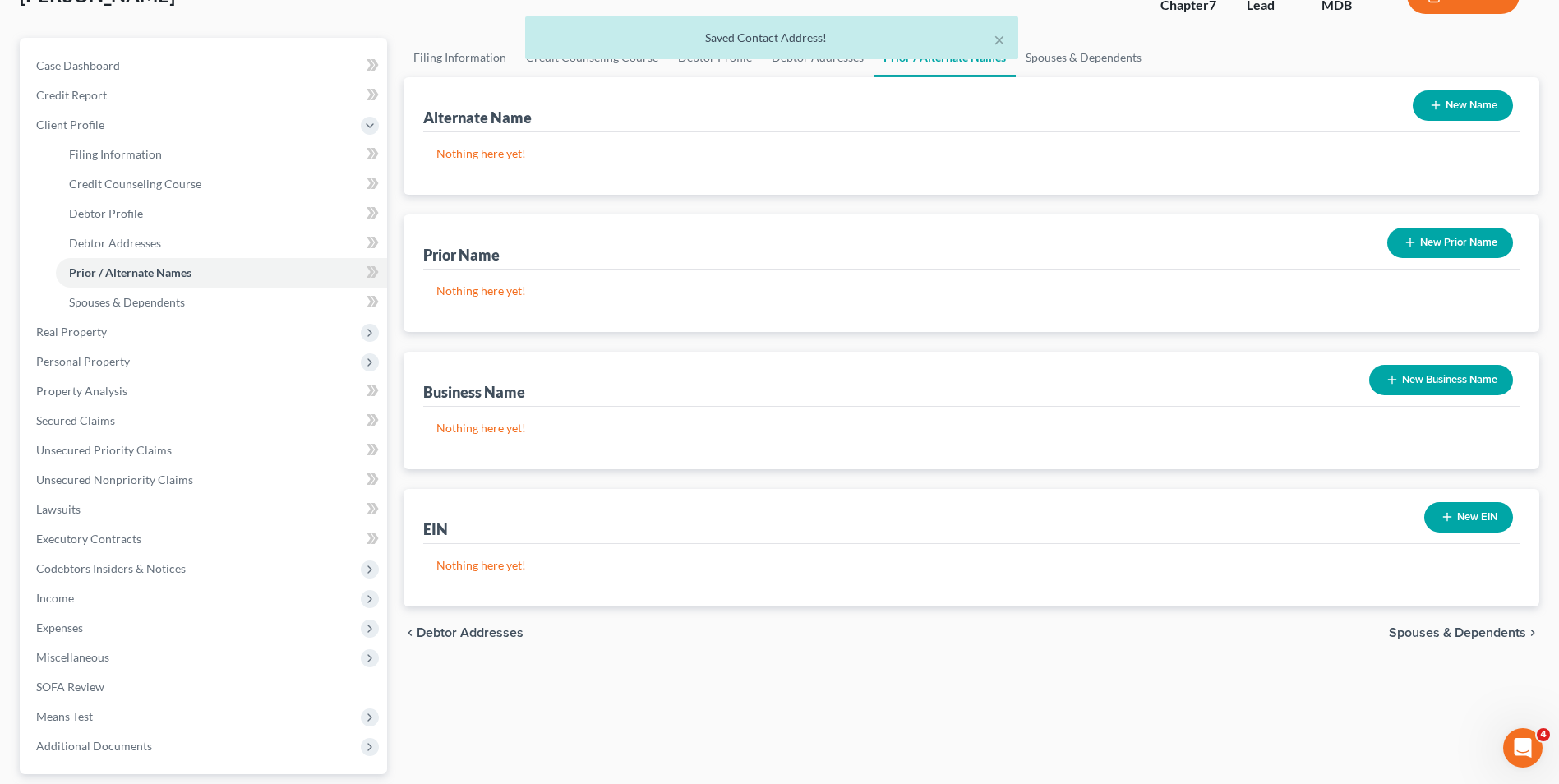
scroll to position [267, 0]
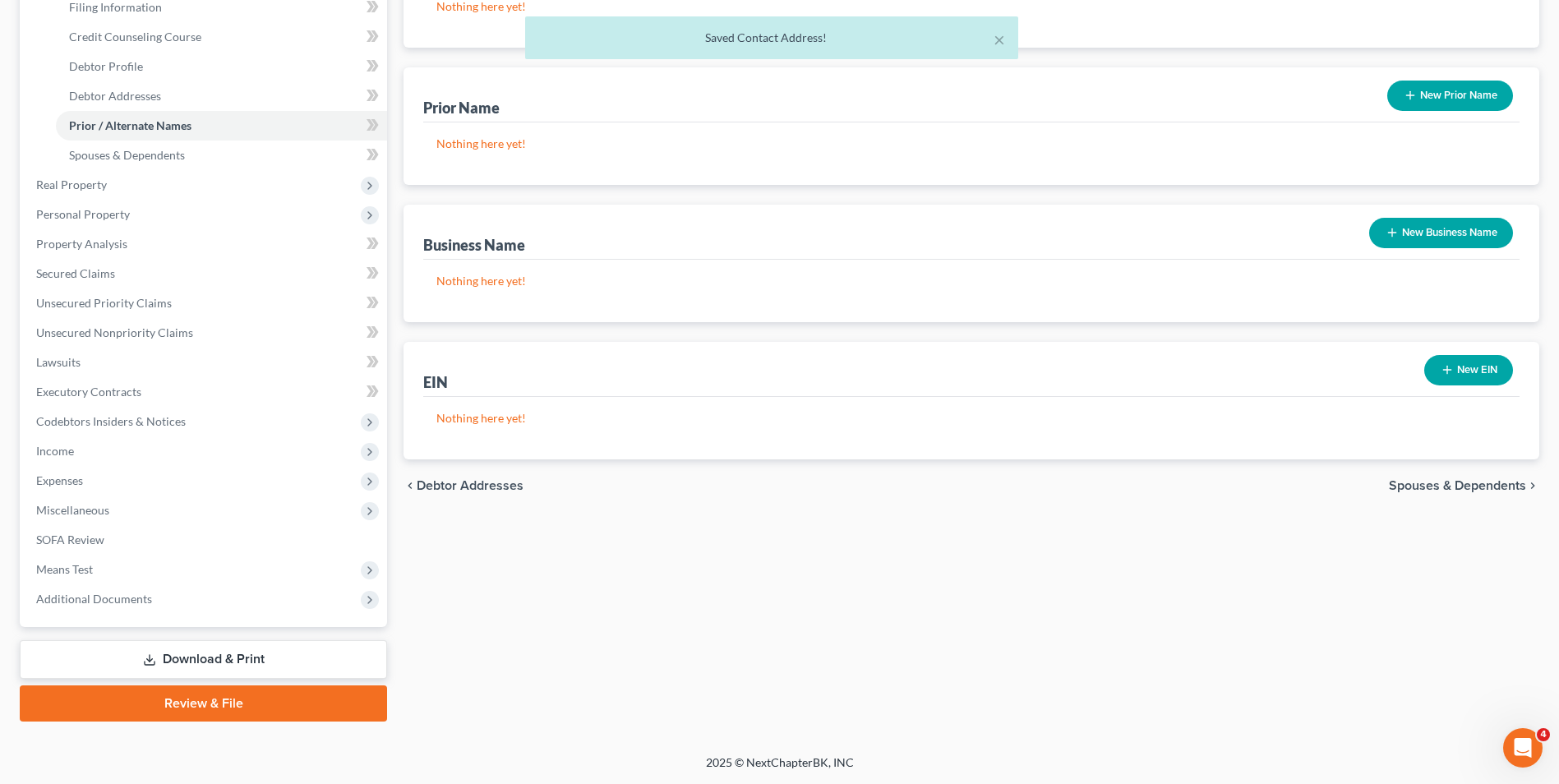
drag, startPoint x: 1474, startPoint y: 486, endPoint x: 1371, endPoint y: 480, distance: 103.2
click at [1472, 486] on span "Spouses & Dependents" at bounding box center [1457, 485] width 137 height 13
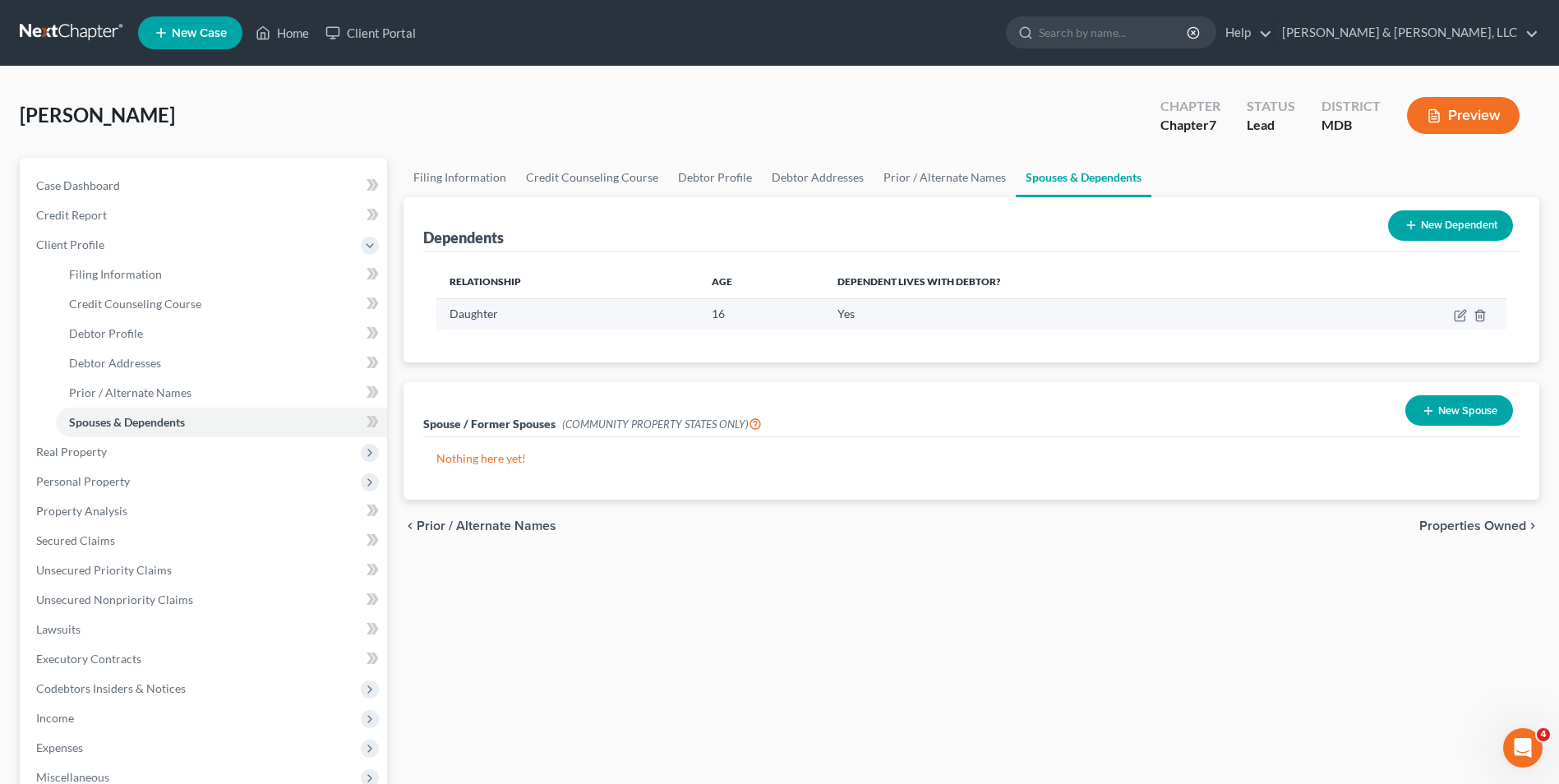
click at [1452, 318] on td at bounding box center [1417, 314] width 176 height 31
click at [1463, 313] on icon "button" at bounding box center [1459, 315] width 13 height 13
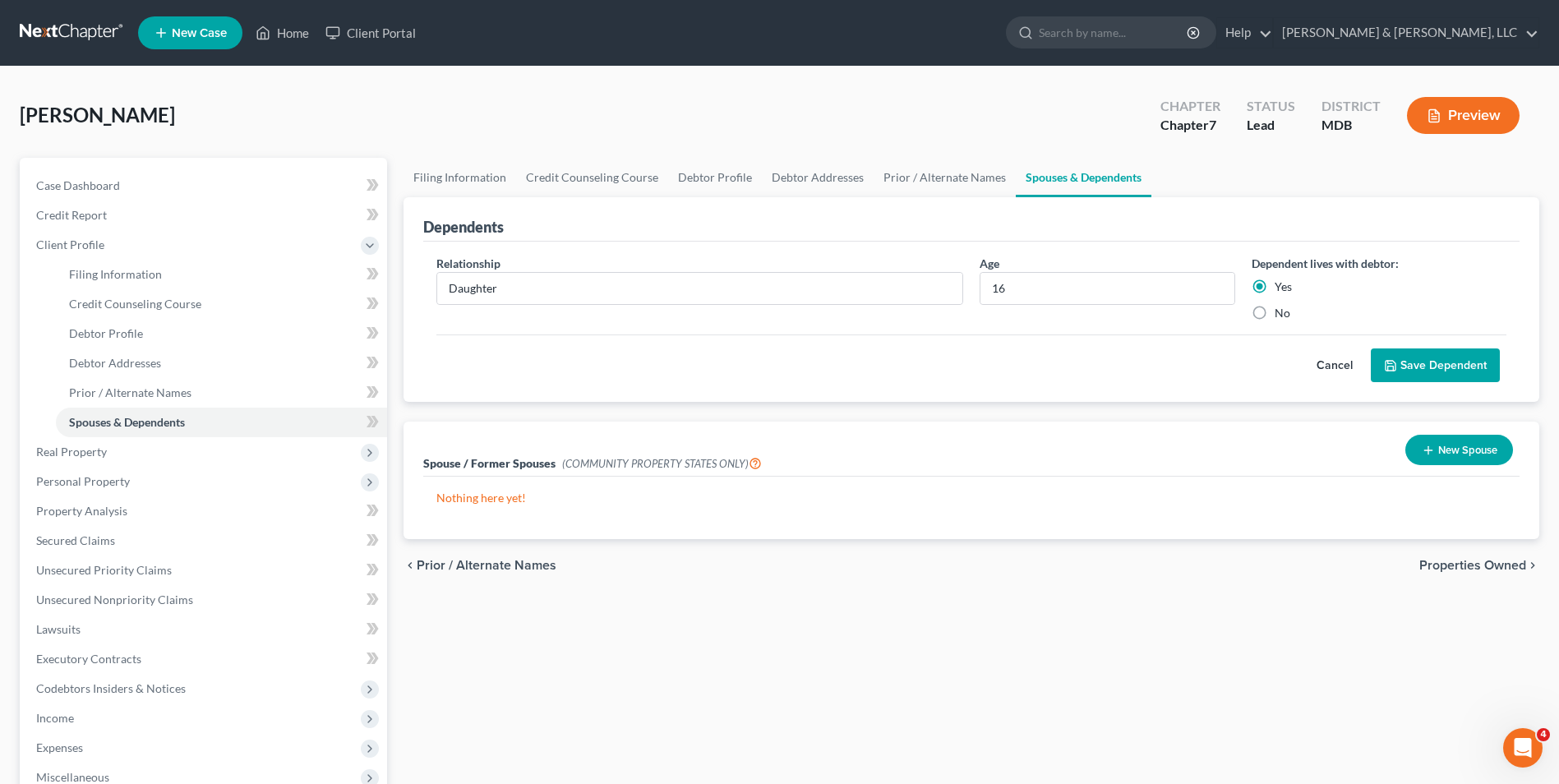
click at [1423, 566] on span "Properties Owned" at bounding box center [1472, 564] width 106 height 13
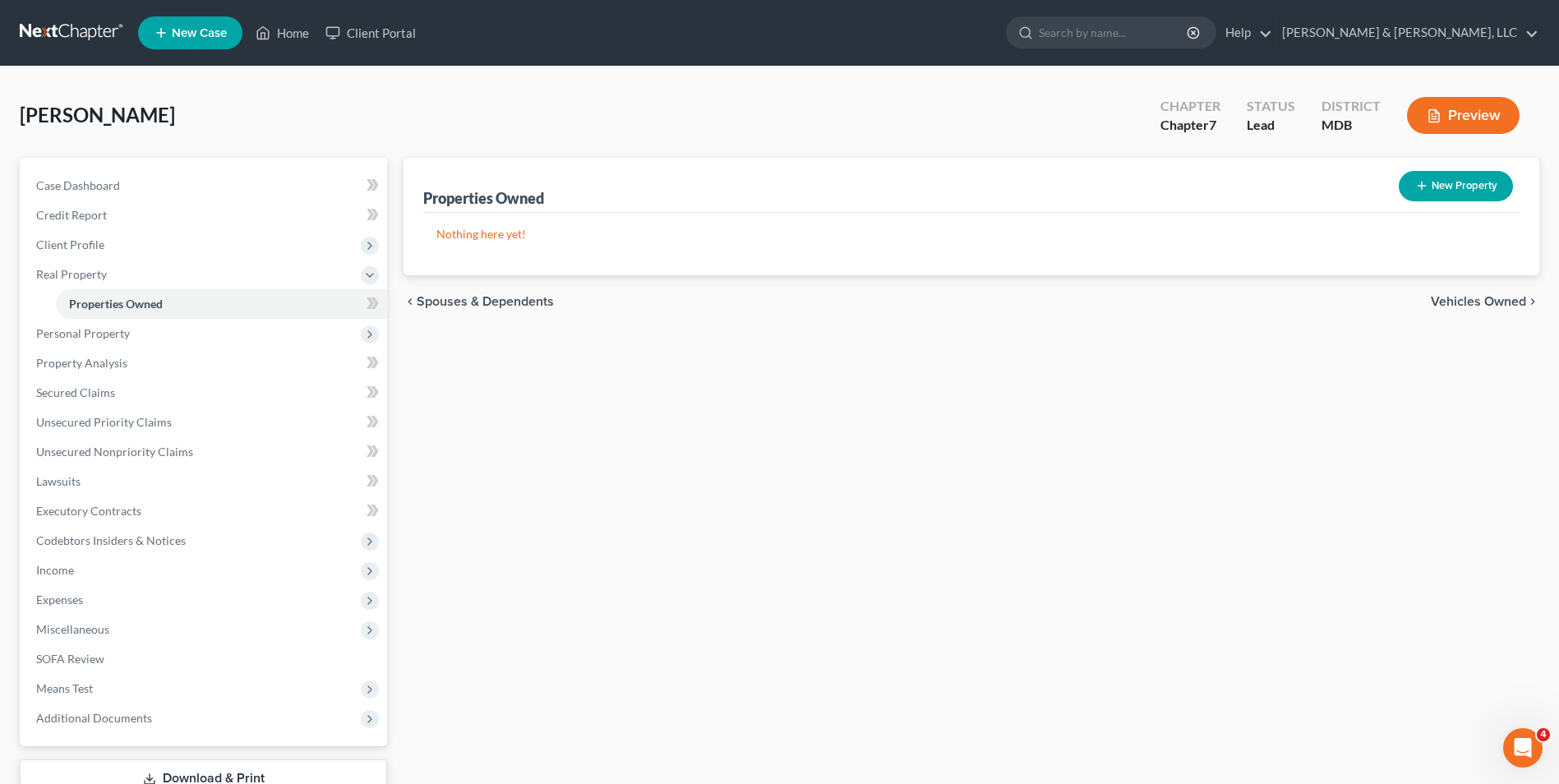
click at [1453, 302] on span "Vehicles Owned" at bounding box center [1477, 301] width 95 height 13
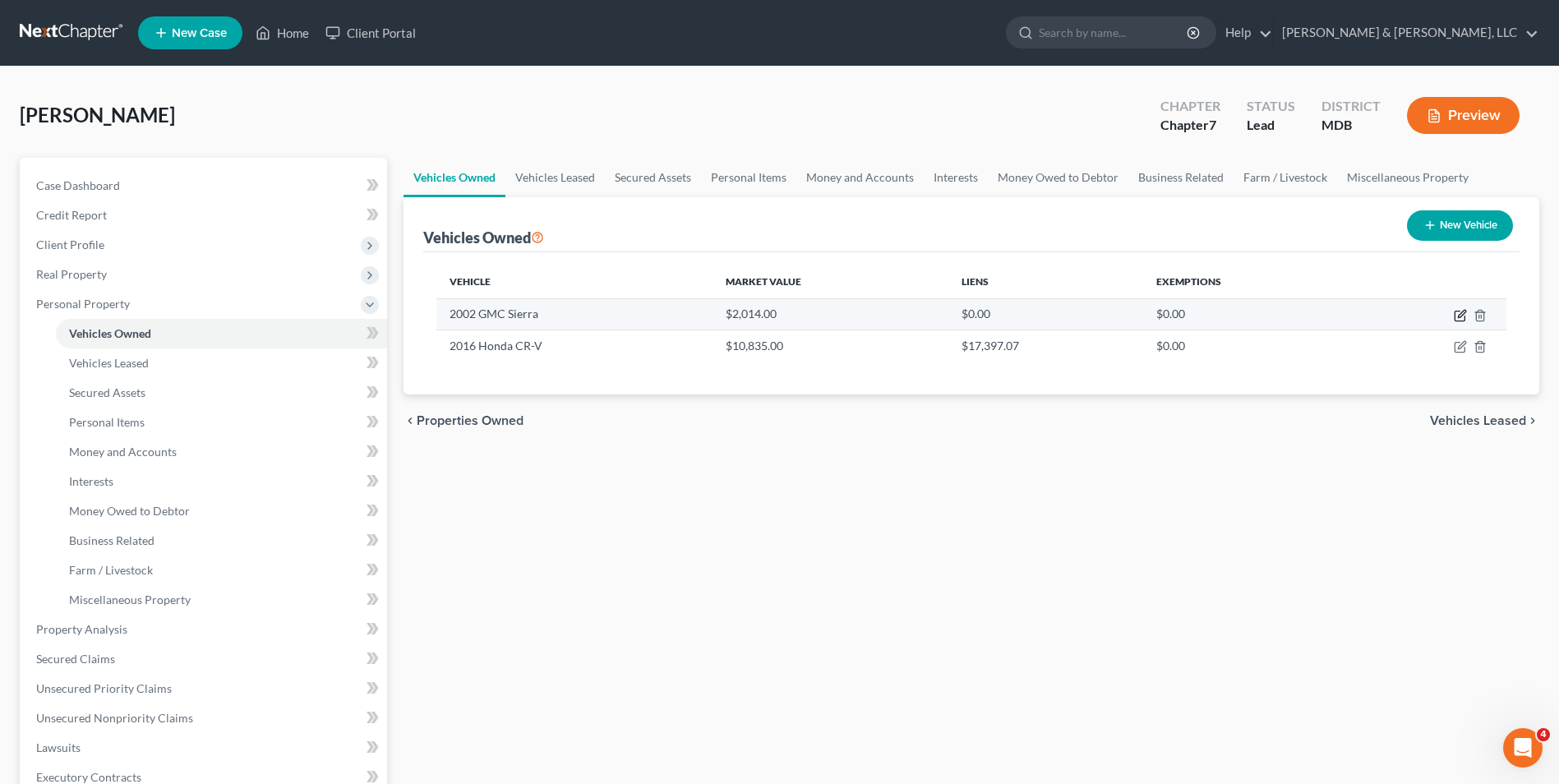
click at [1459, 313] on icon "button" at bounding box center [1459, 315] width 13 height 13
select select "0"
select select "24"
select select "3"
select select "0"
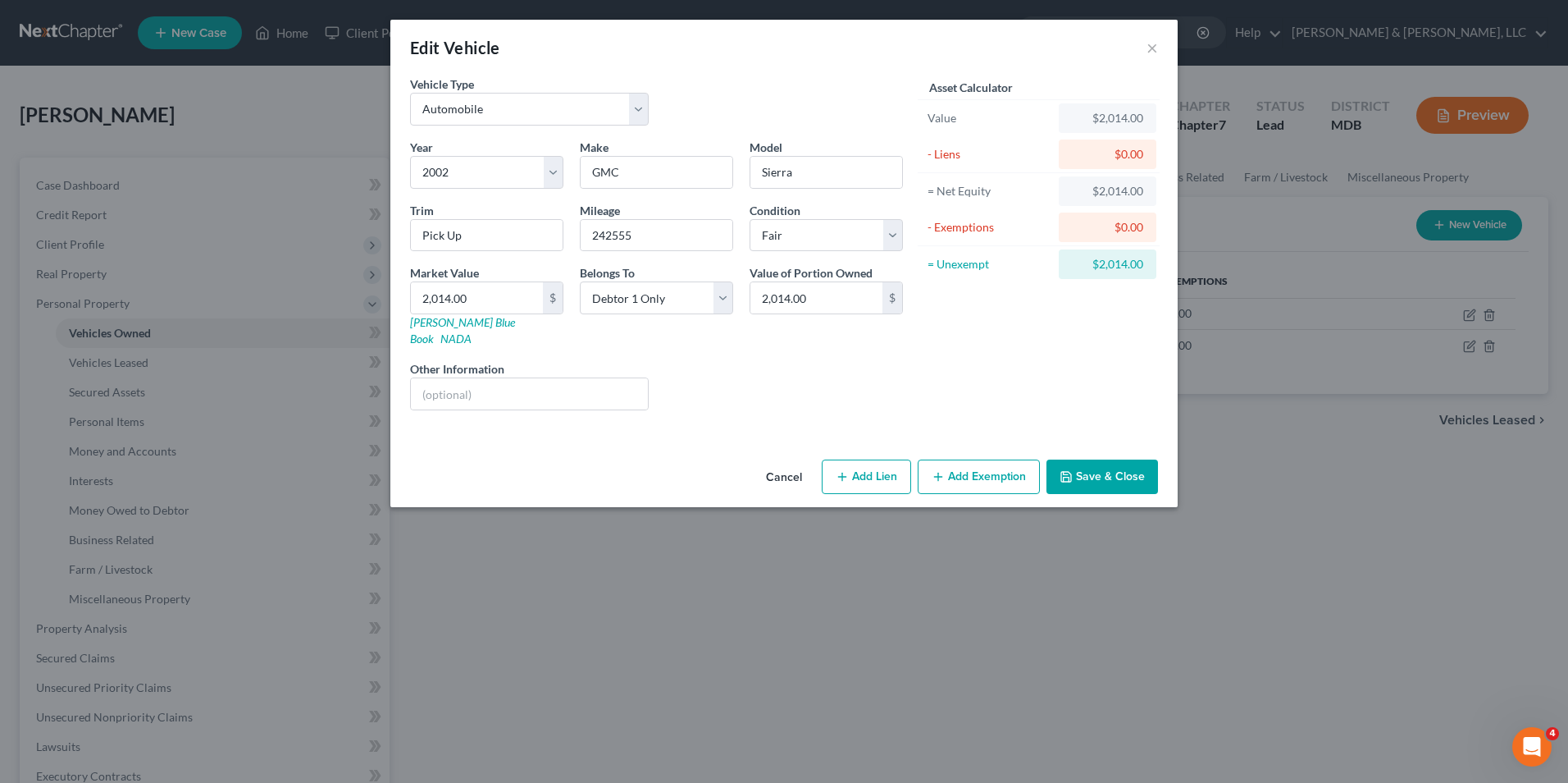
click at [979, 459] on button "Add Exemption" at bounding box center [979, 476] width 122 height 34
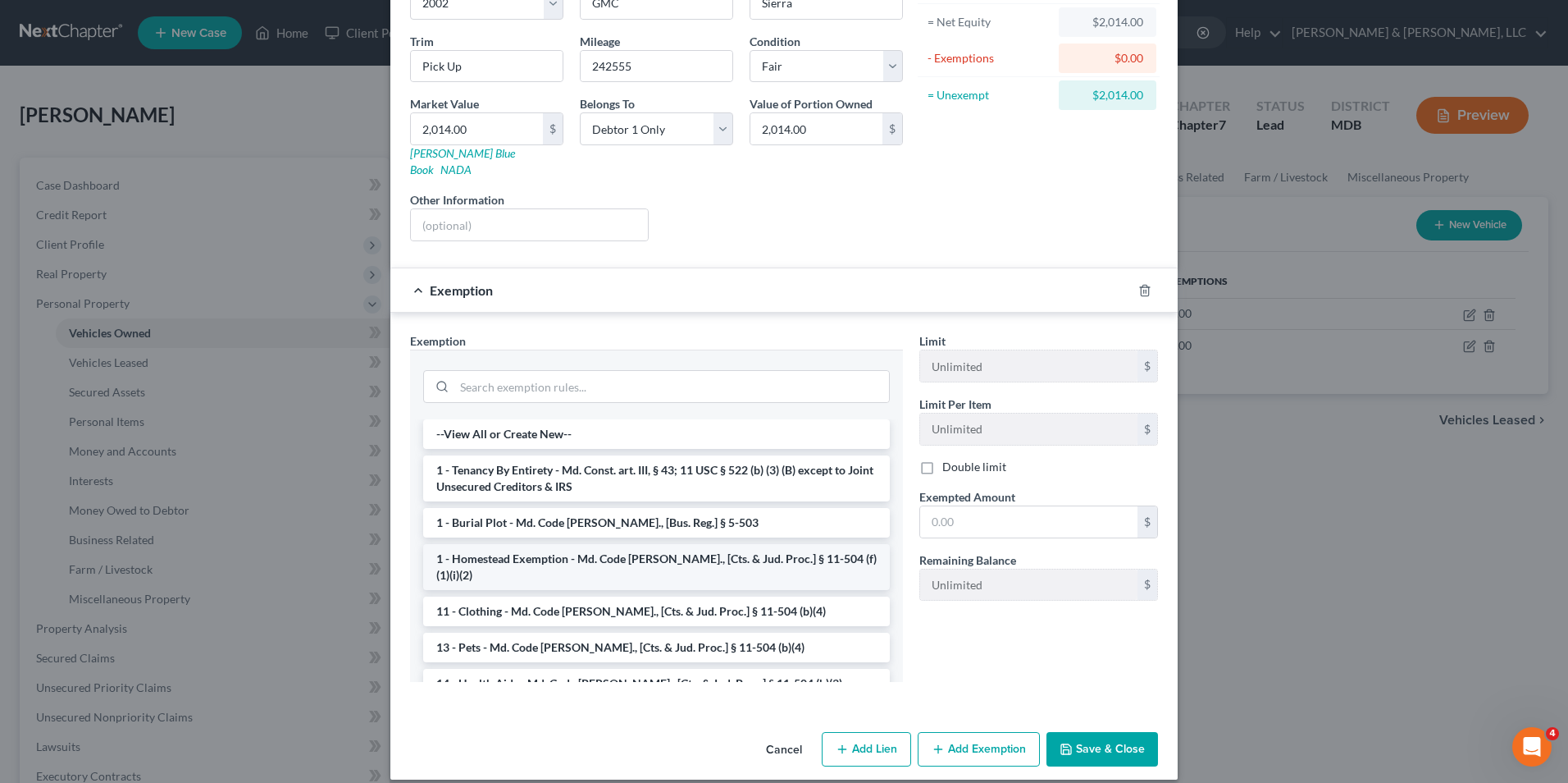
scroll to position [82, 0]
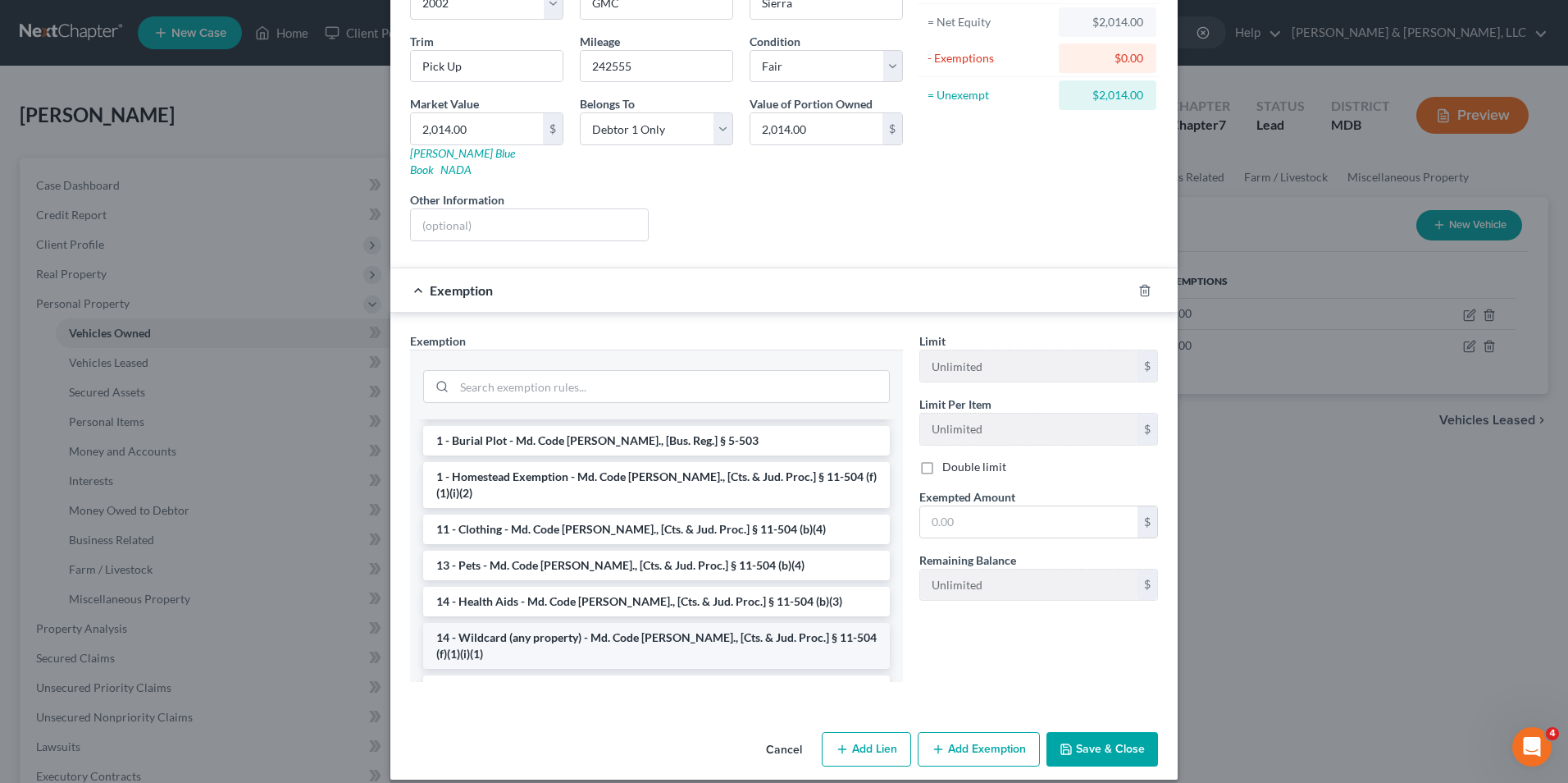
click at [508, 623] on li "14 - Wildcard (any property) - Md. Code [PERSON_NAME]., [Cts. & Jud. Proc.] § 1…" at bounding box center [656, 646] width 467 height 46
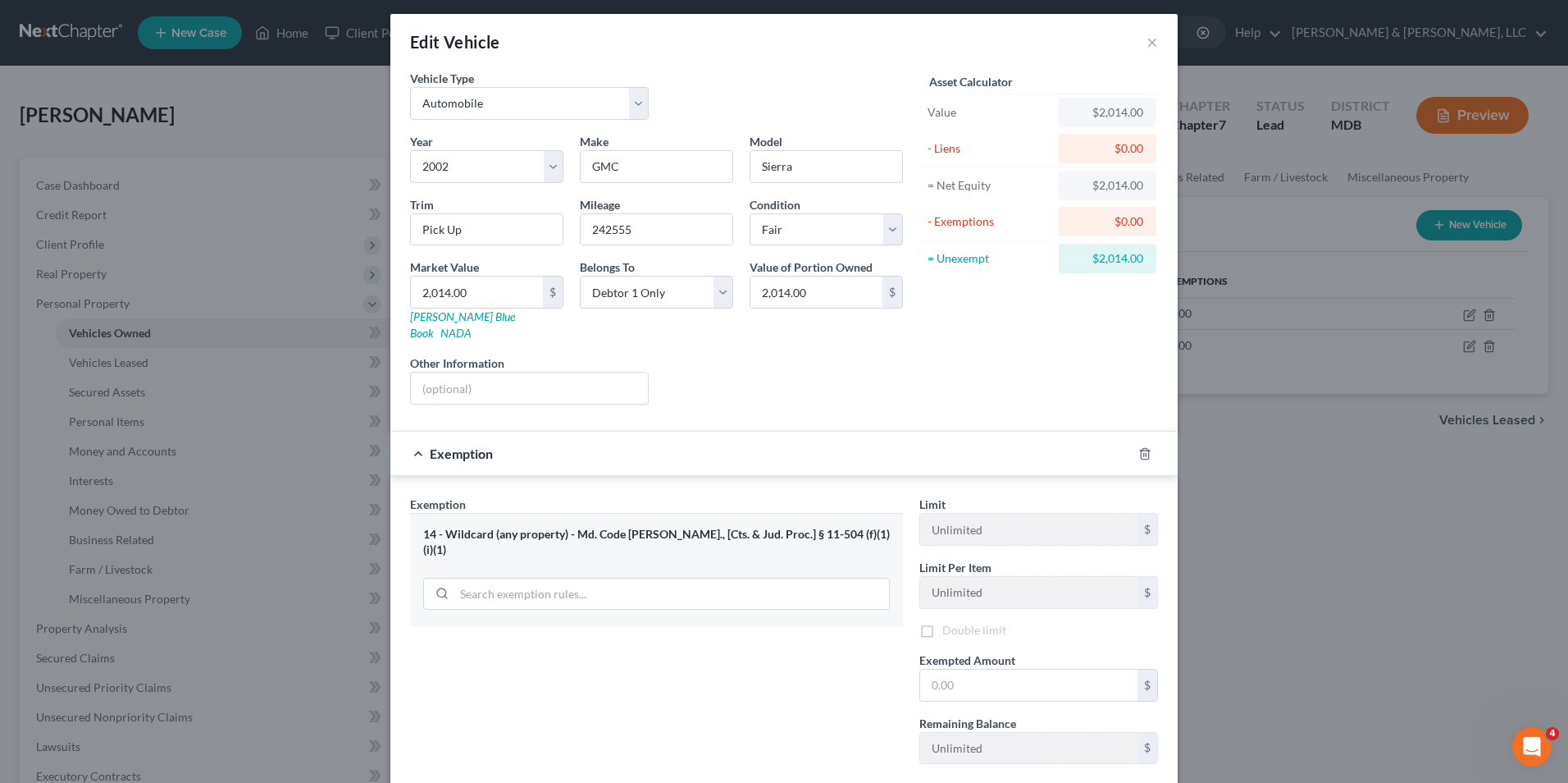
scroll to position [87, 0]
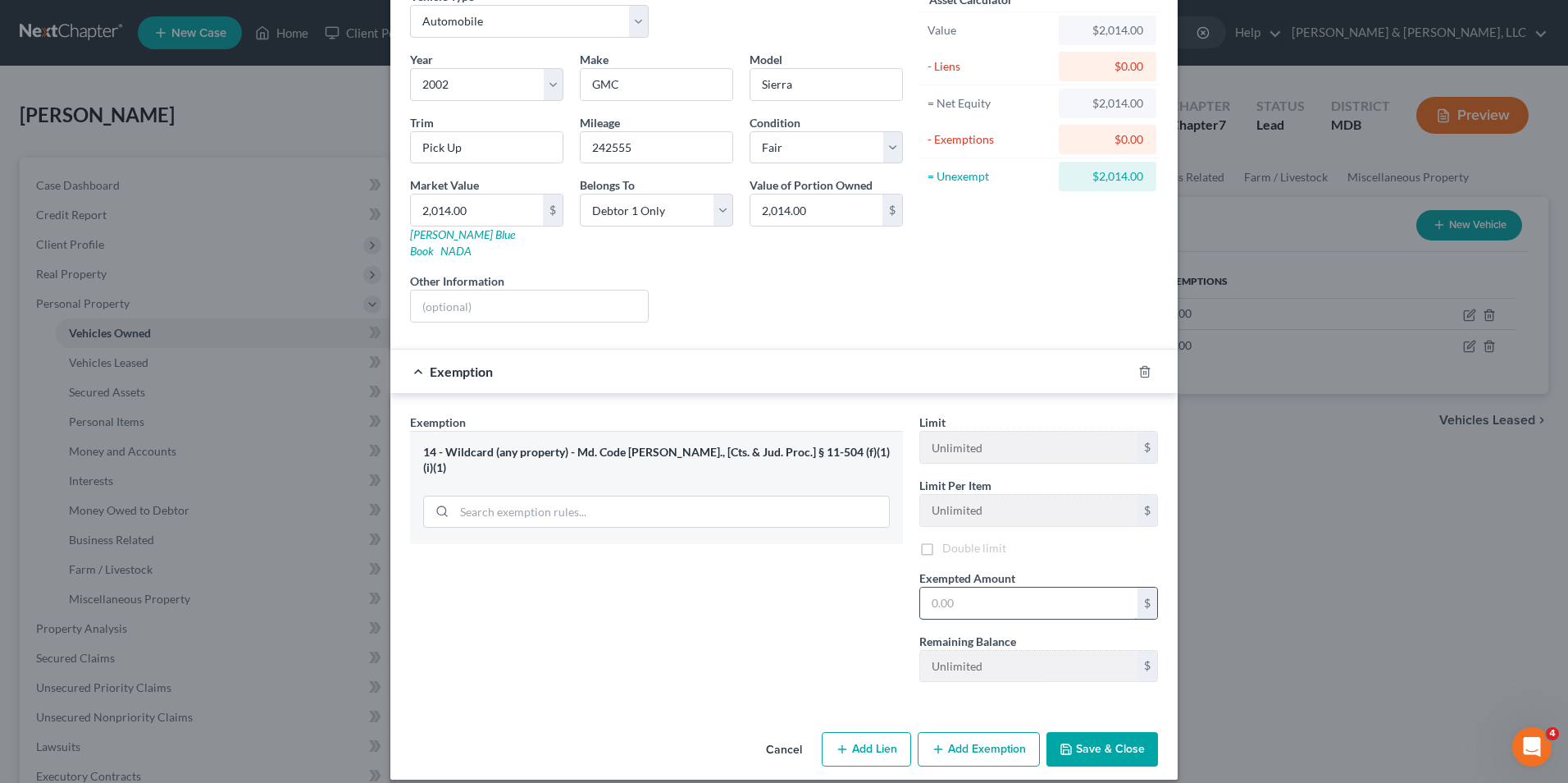
click at [922, 592] on input "text" at bounding box center [1028, 603] width 218 height 31
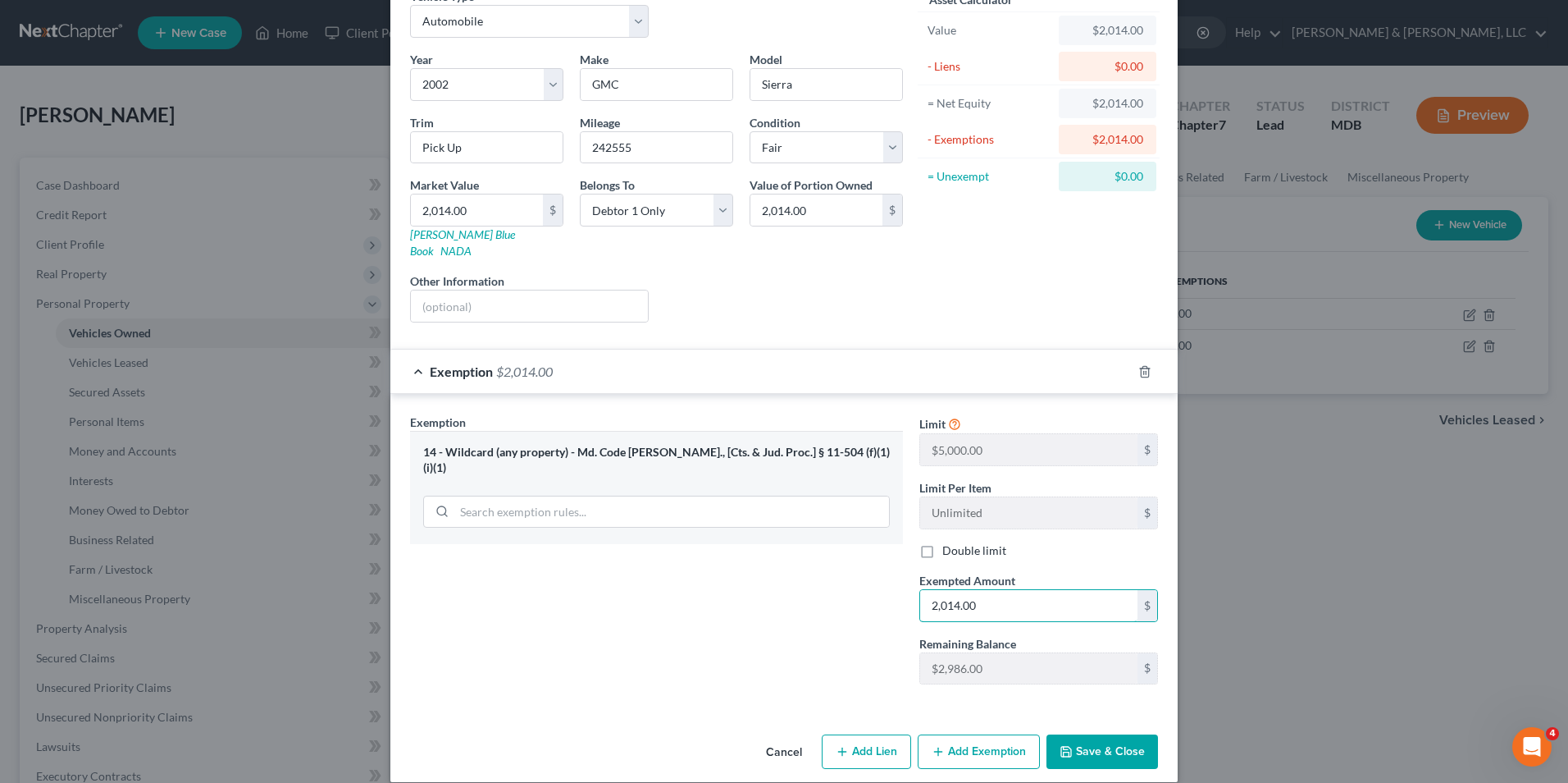
type input "2,014.00"
click at [1096, 734] on button "Save & Close" at bounding box center [1102, 751] width 111 height 34
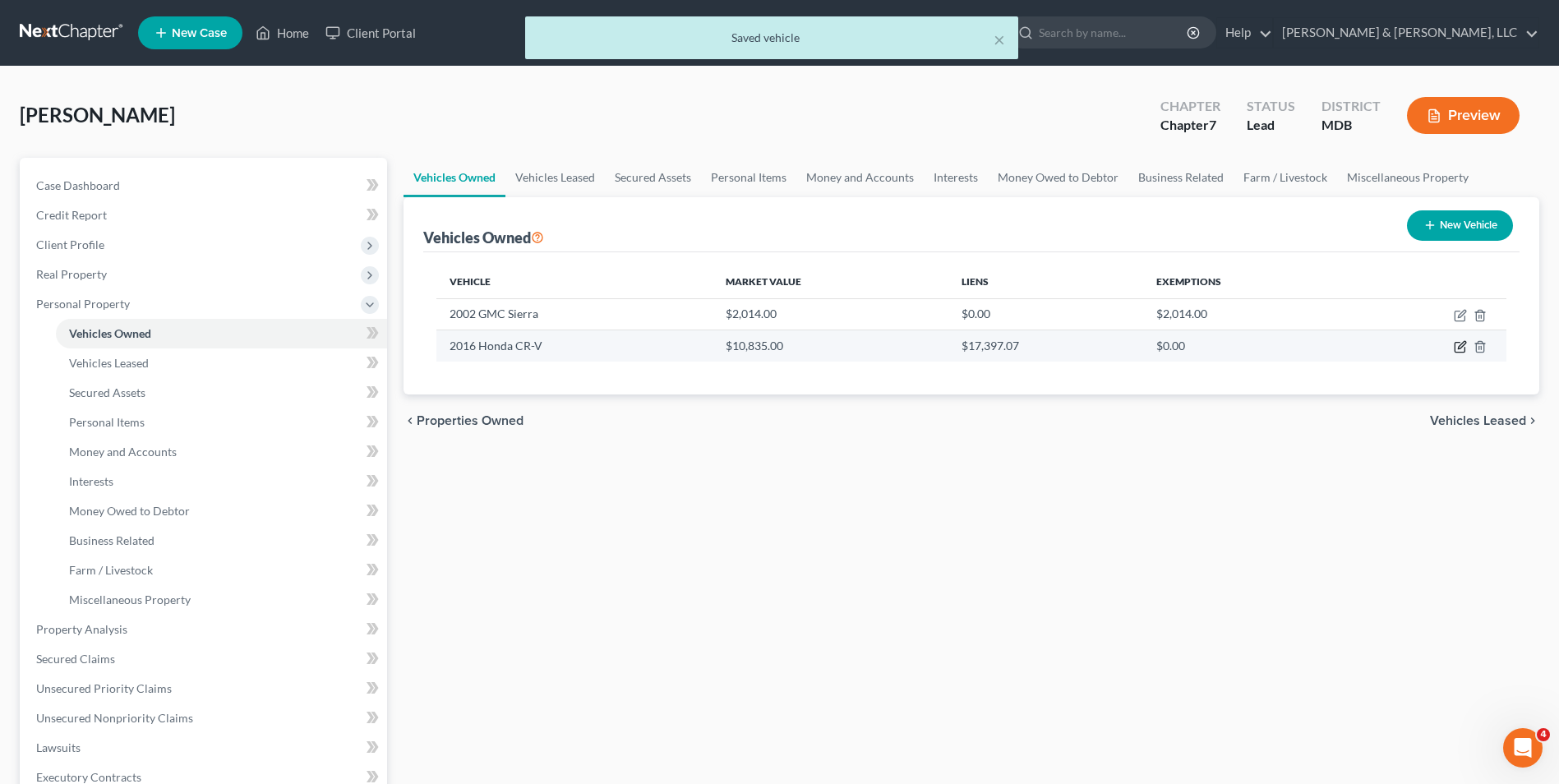
click at [1456, 349] on icon "button" at bounding box center [1459, 346] width 13 height 13
select select "0"
select select "10"
select select "2"
select select "0"
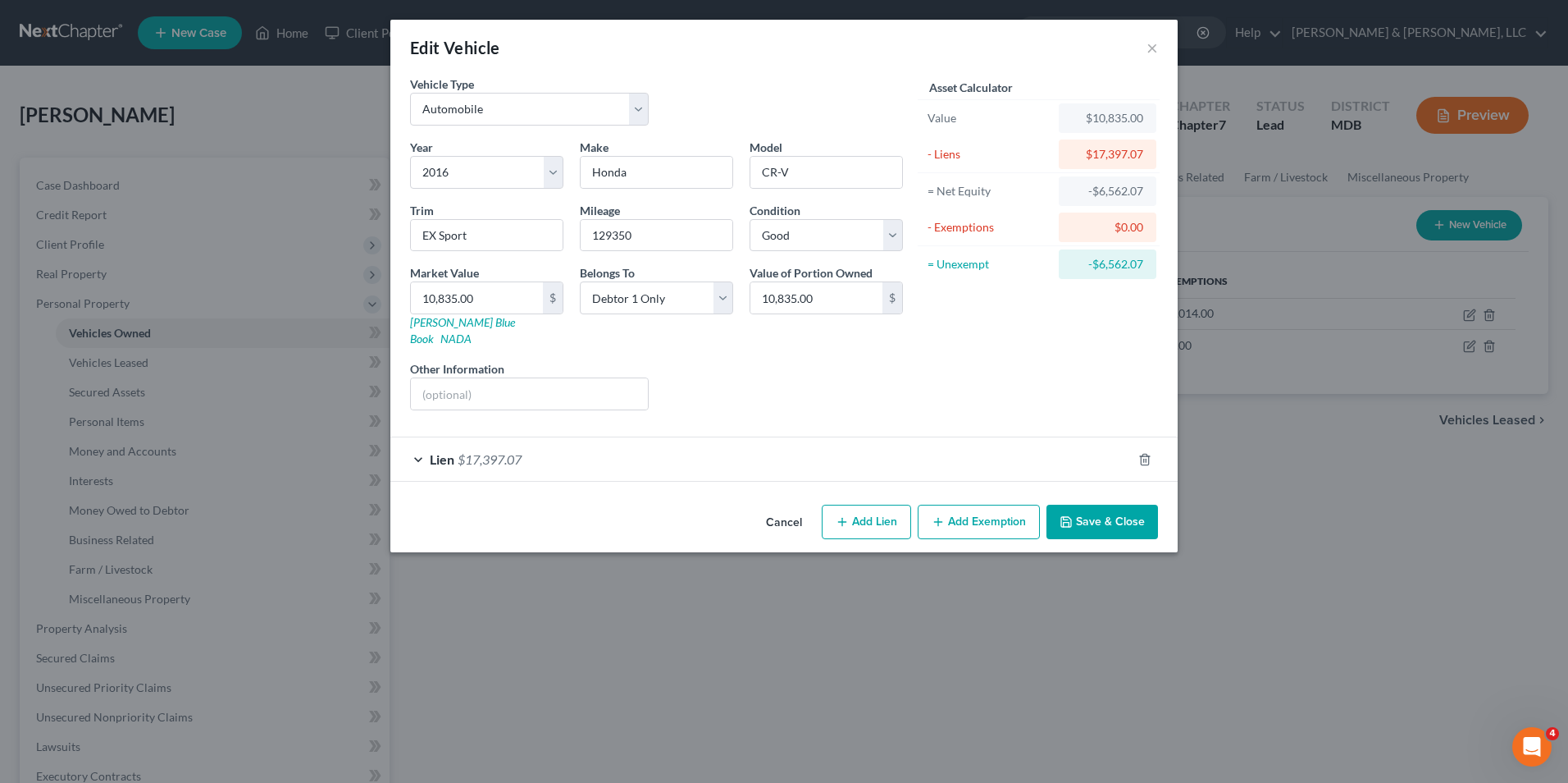
click at [417, 442] on div "Lien $17,397.07" at bounding box center [761, 458] width 742 height 44
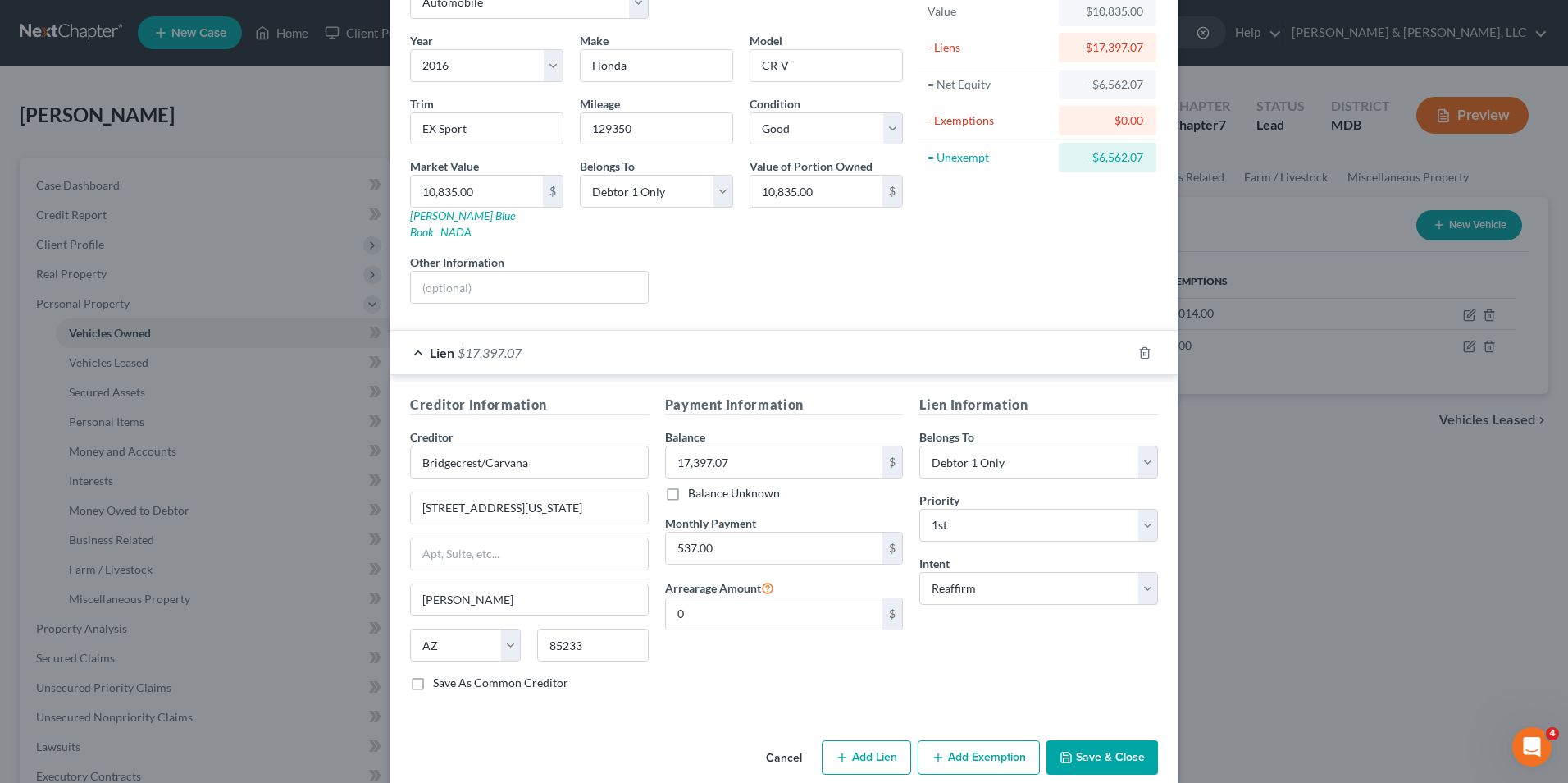
scroll to position [115, 0]
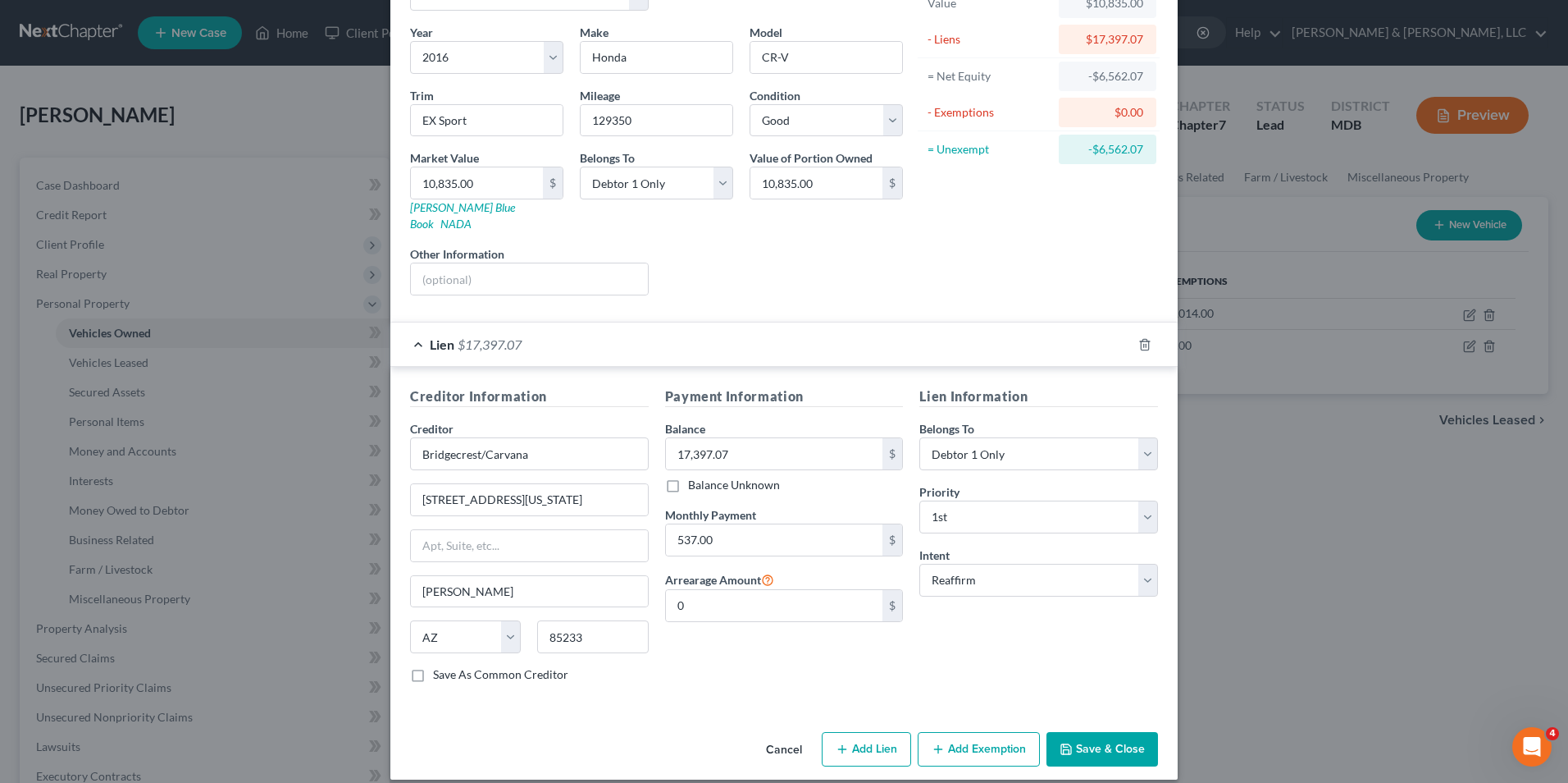
drag, startPoint x: 1064, startPoint y: 726, endPoint x: 1019, endPoint y: 668, distance: 73.4
click at [1064, 732] on button "Save & Close" at bounding box center [1102, 749] width 111 height 34
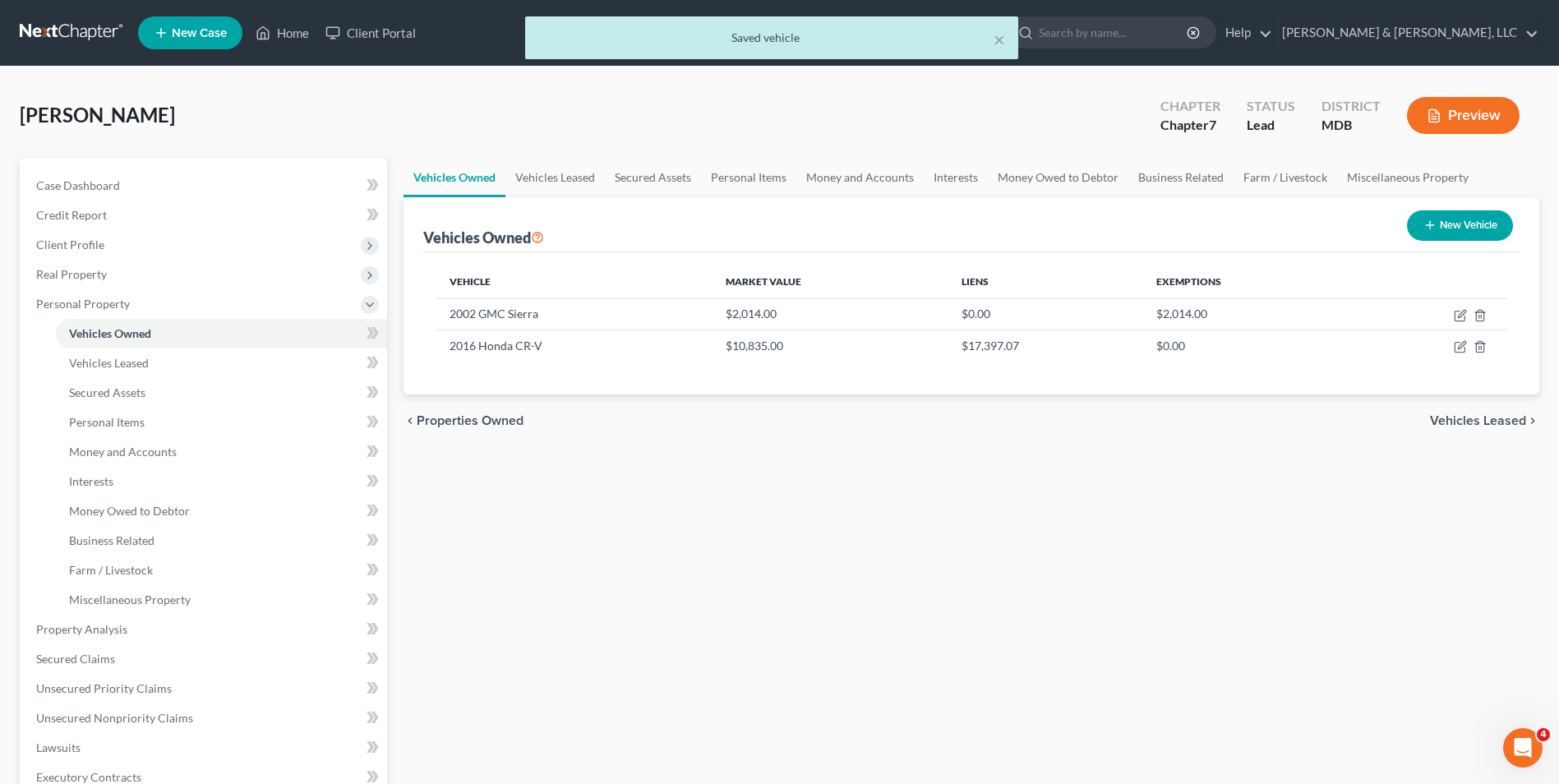
click at [1471, 414] on span "Vehicles Leased" at bounding box center [1477, 420] width 96 height 13
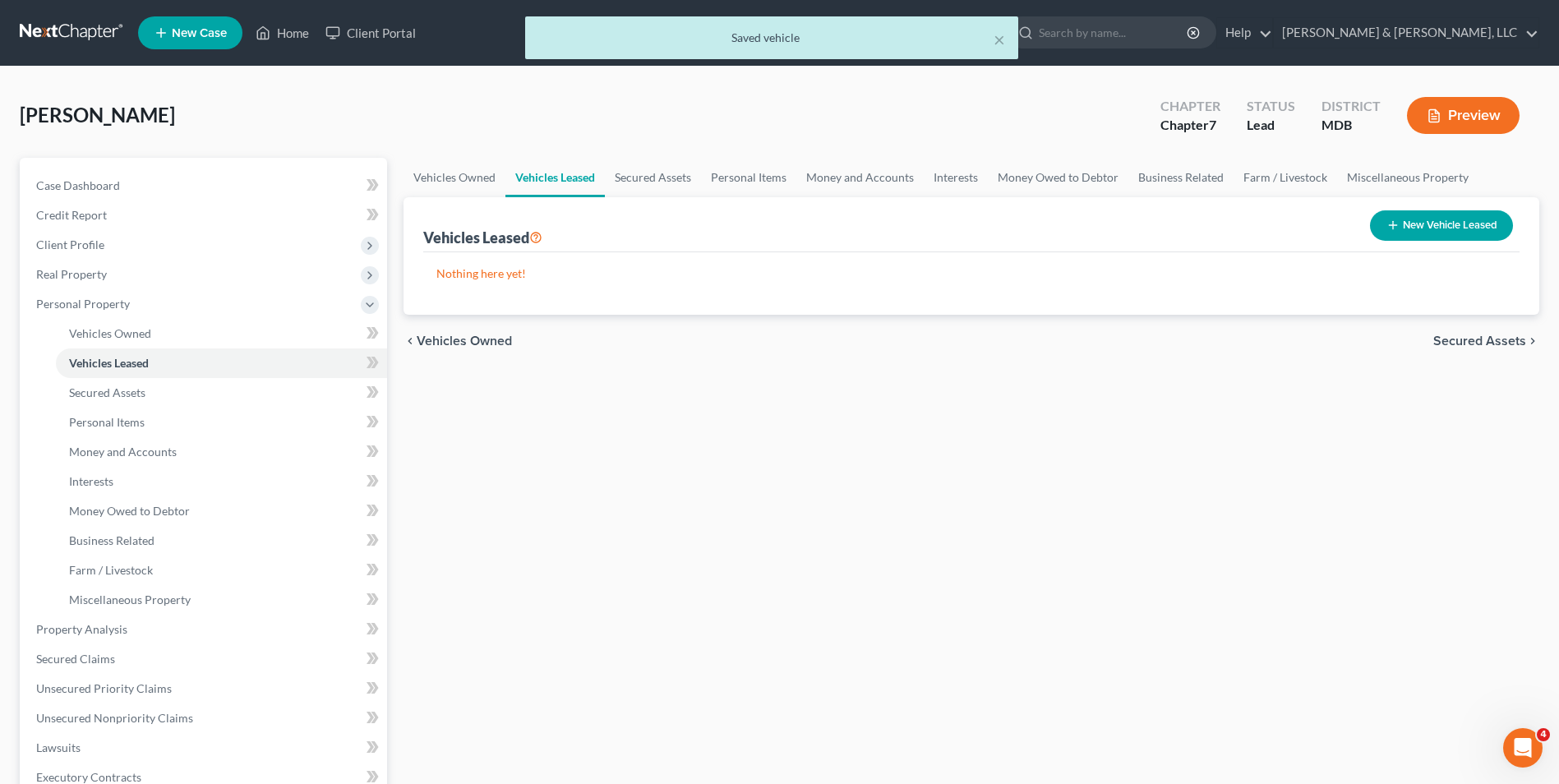
click at [1449, 345] on span "Secured Assets" at bounding box center [1479, 341] width 93 height 13
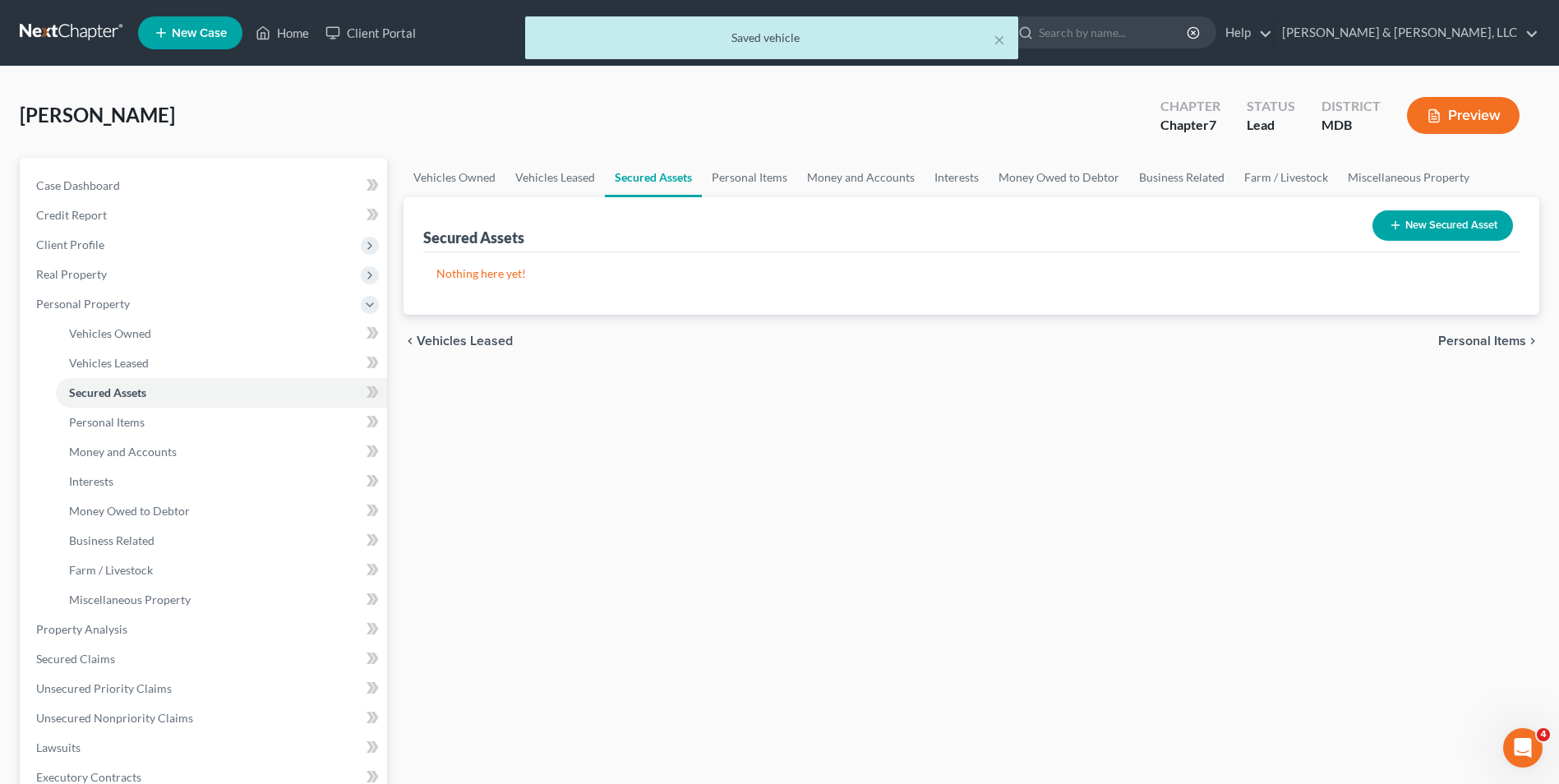
drag, startPoint x: 1452, startPoint y: 340, endPoint x: 1047, endPoint y: 344, distance: 405.0
click at [1423, 340] on div "chevron_left Vehicles Leased Personal Items chevron_right" at bounding box center [970, 341] width 1135 height 52
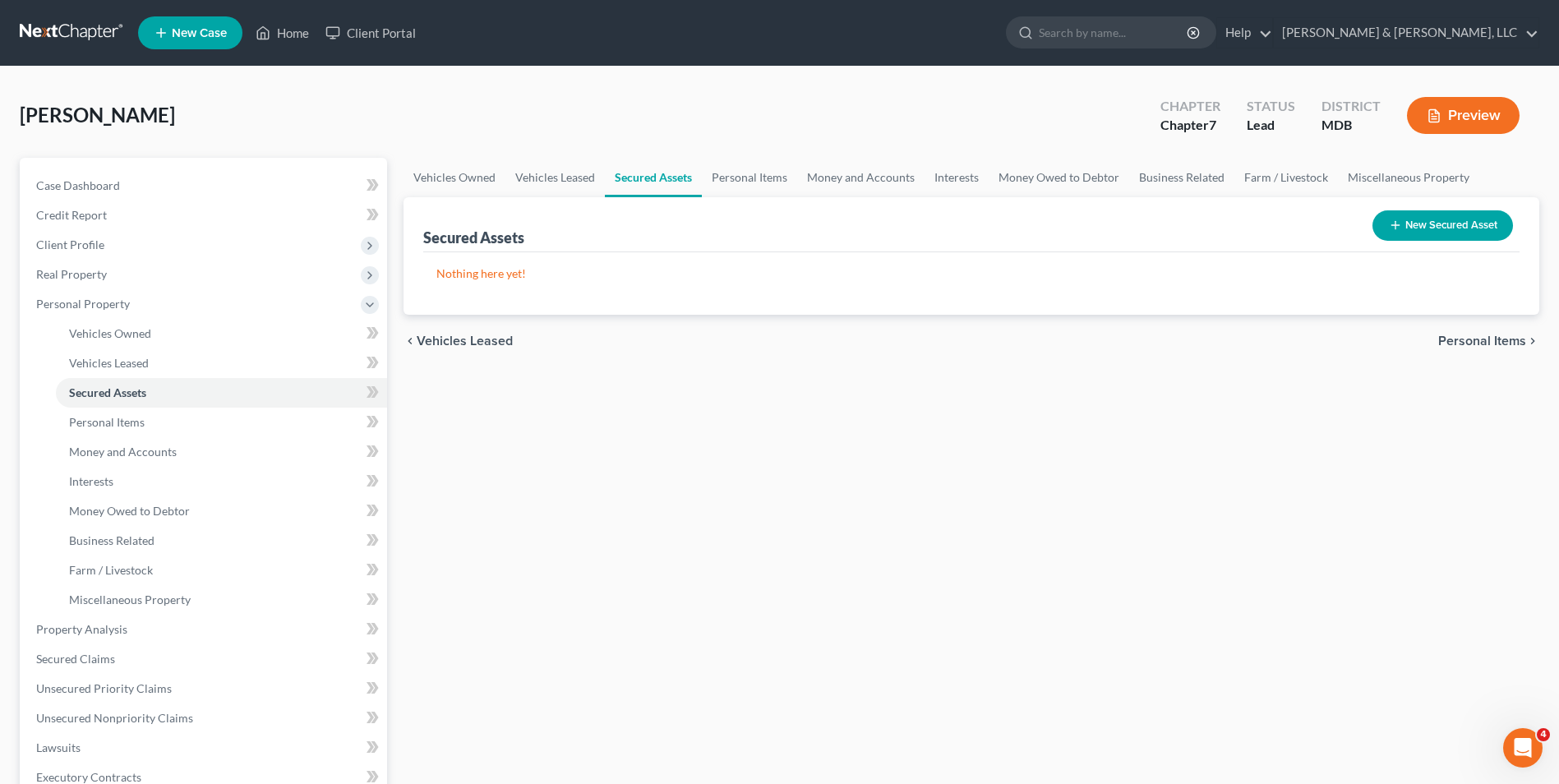
click at [1476, 343] on span "Personal Items" at bounding box center [1482, 341] width 88 height 13
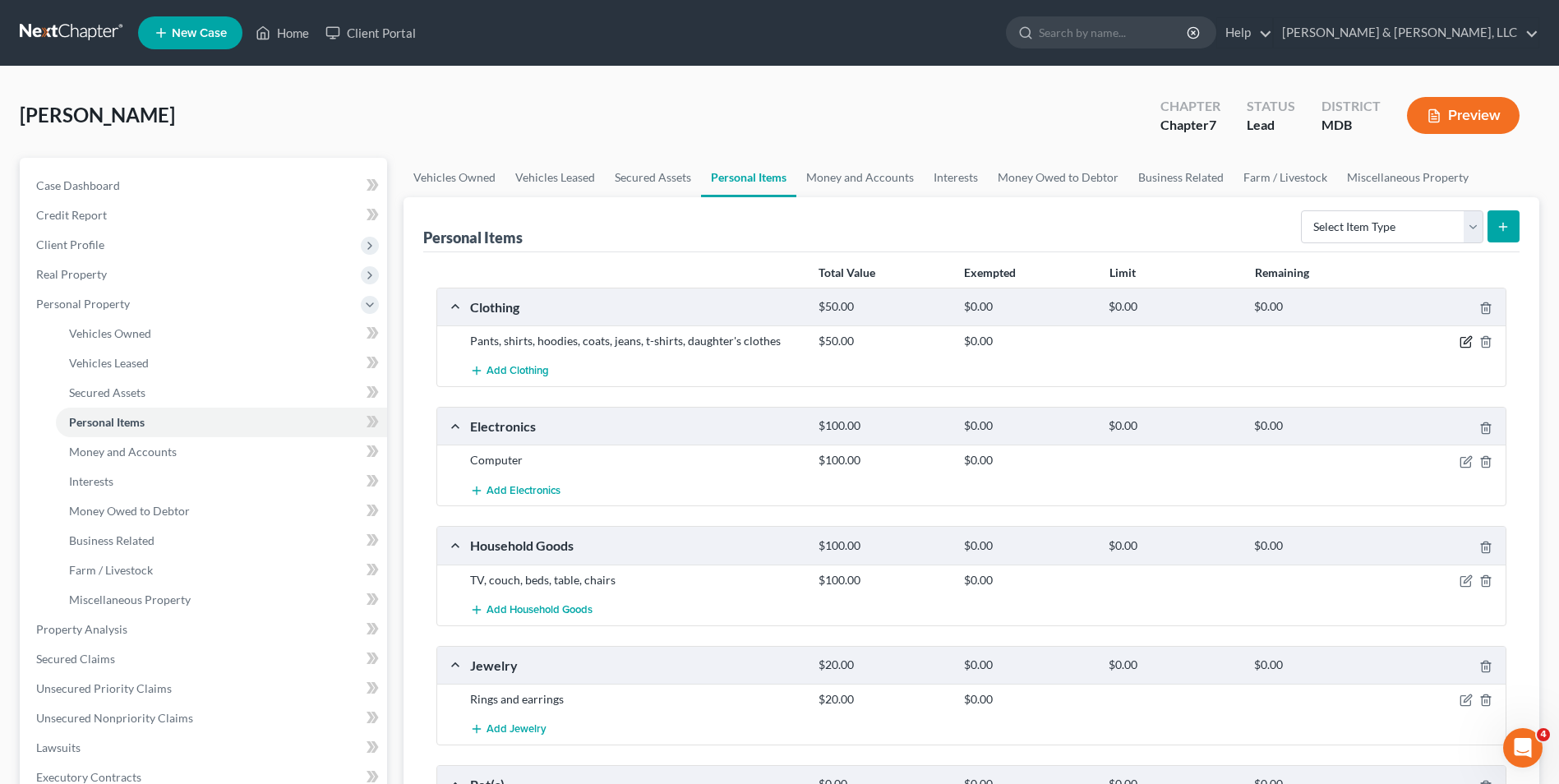
click at [1464, 344] on icon "button" at bounding box center [1467, 341] width 8 height 8
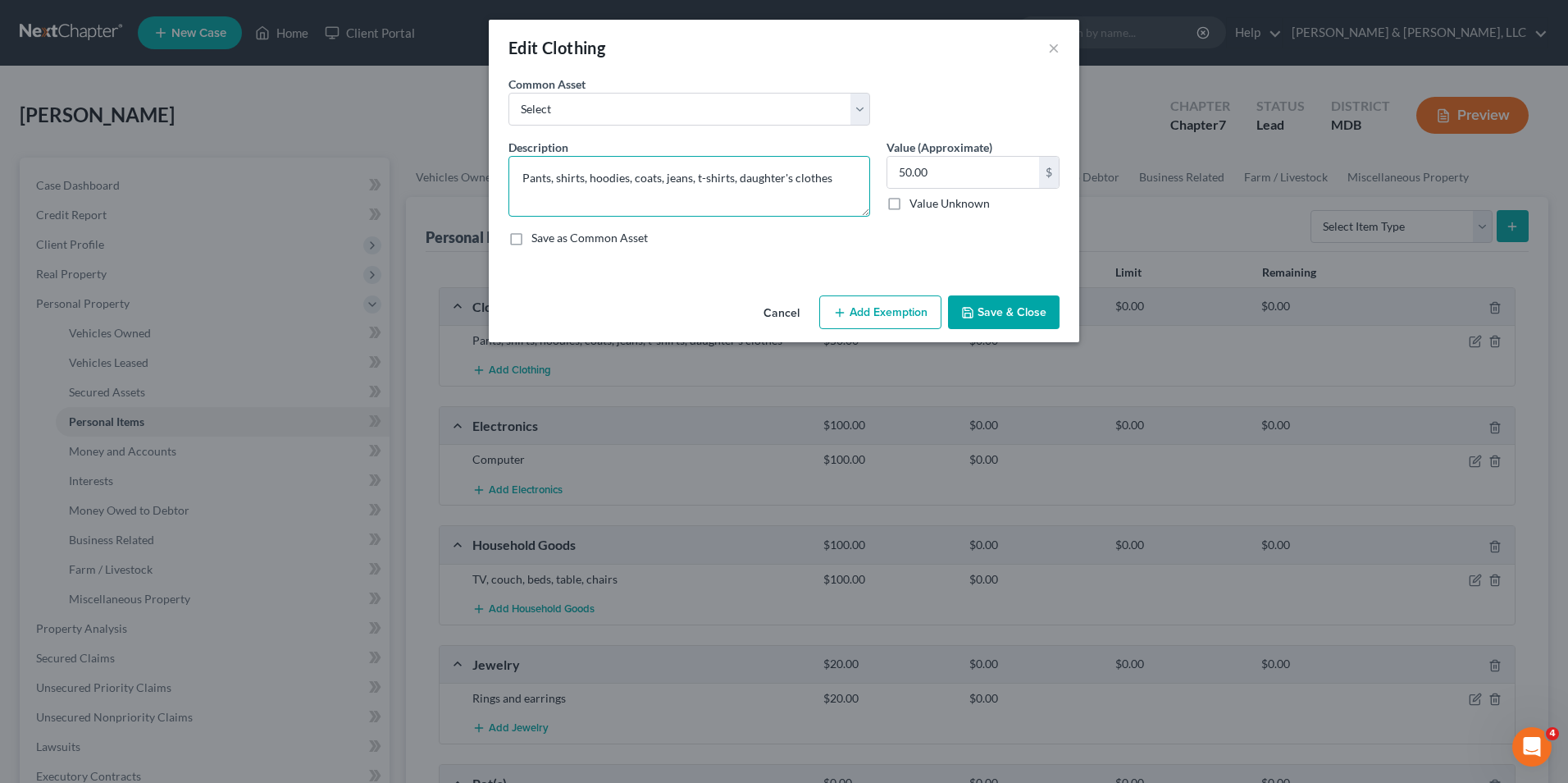
click at [734, 182] on textarea "Pants, shirts, hoodies, coats, jeans, t-shirts, daughter's clothes" at bounding box center [689, 186] width 361 height 61
type textarea "Pants, shirts, hoodies, coats, jeans, t-shirts, misc. women's clothes, daughter…"
type input "100.00"
click at [881, 312] on button "Add Exemption" at bounding box center [880, 313] width 122 height 34
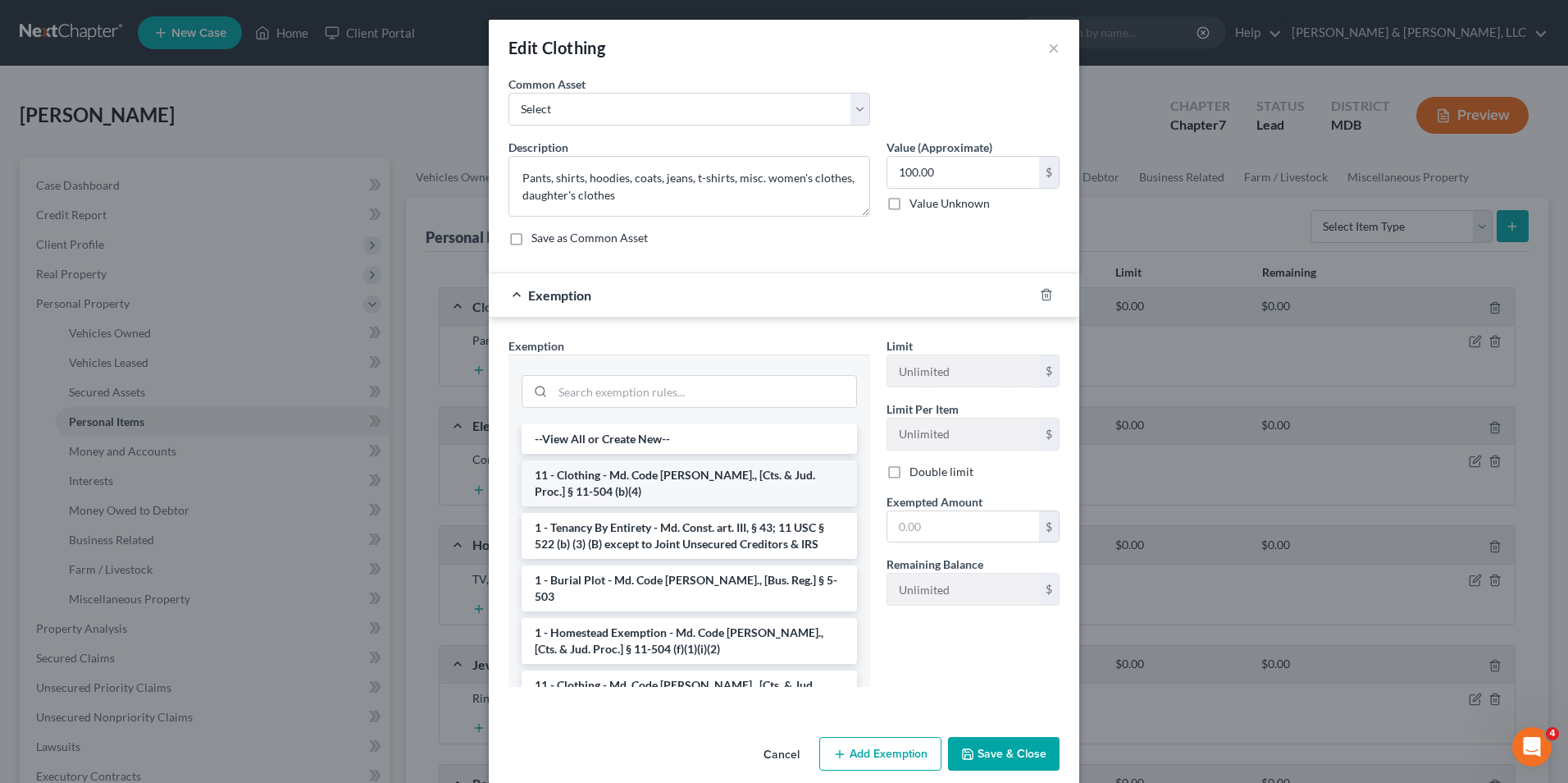
click at [616, 493] on li "11 - Clothing - Md. Code [PERSON_NAME]., [Cts. & Jud. Proc.] § 11-504 (b)(4)" at bounding box center [689, 483] width 336 height 46
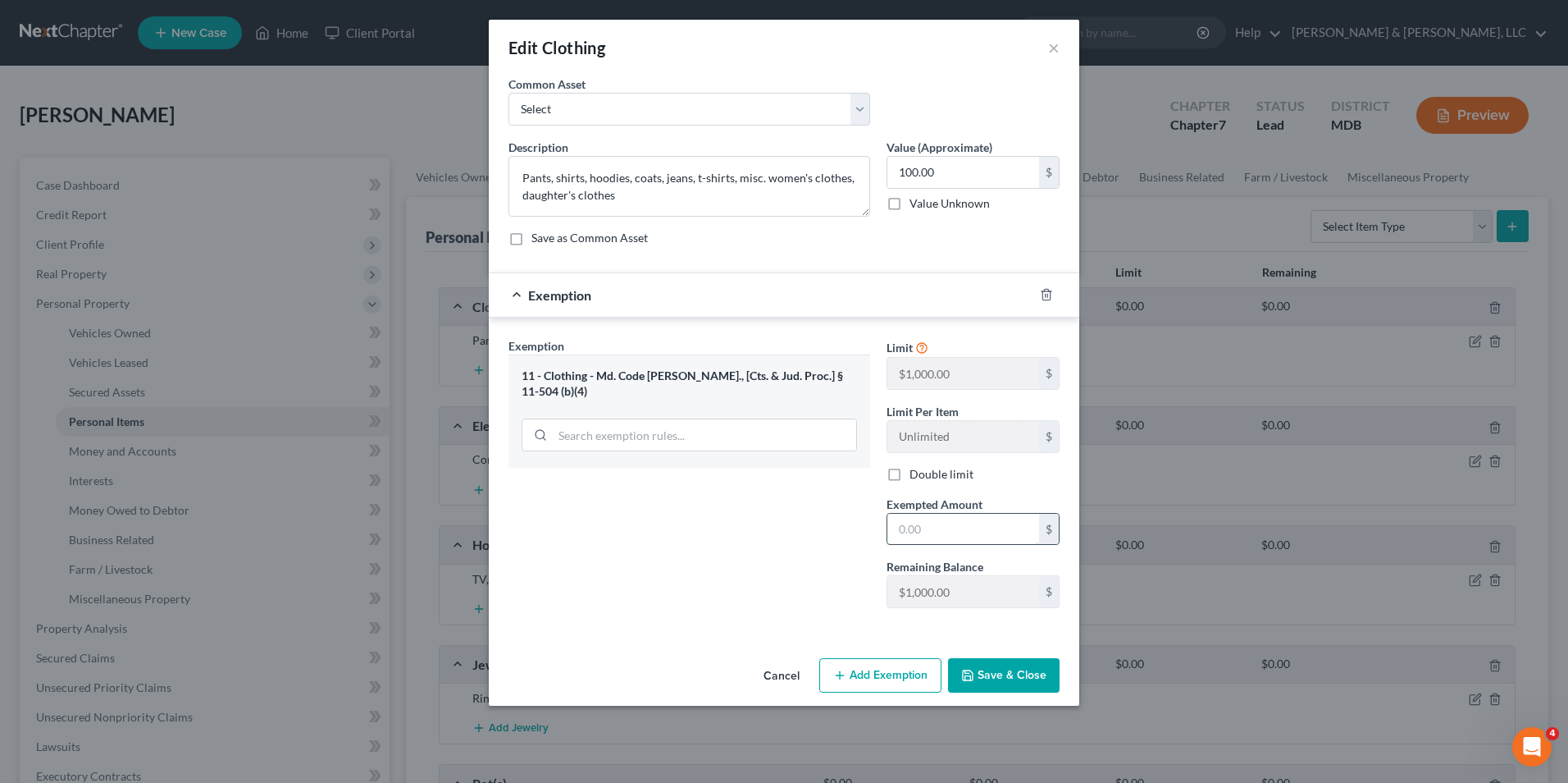
click at [888, 539] on input "text" at bounding box center [963, 529] width 152 height 31
type input "100.00"
click at [993, 661] on button "Save & Close" at bounding box center [1004, 675] width 111 height 34
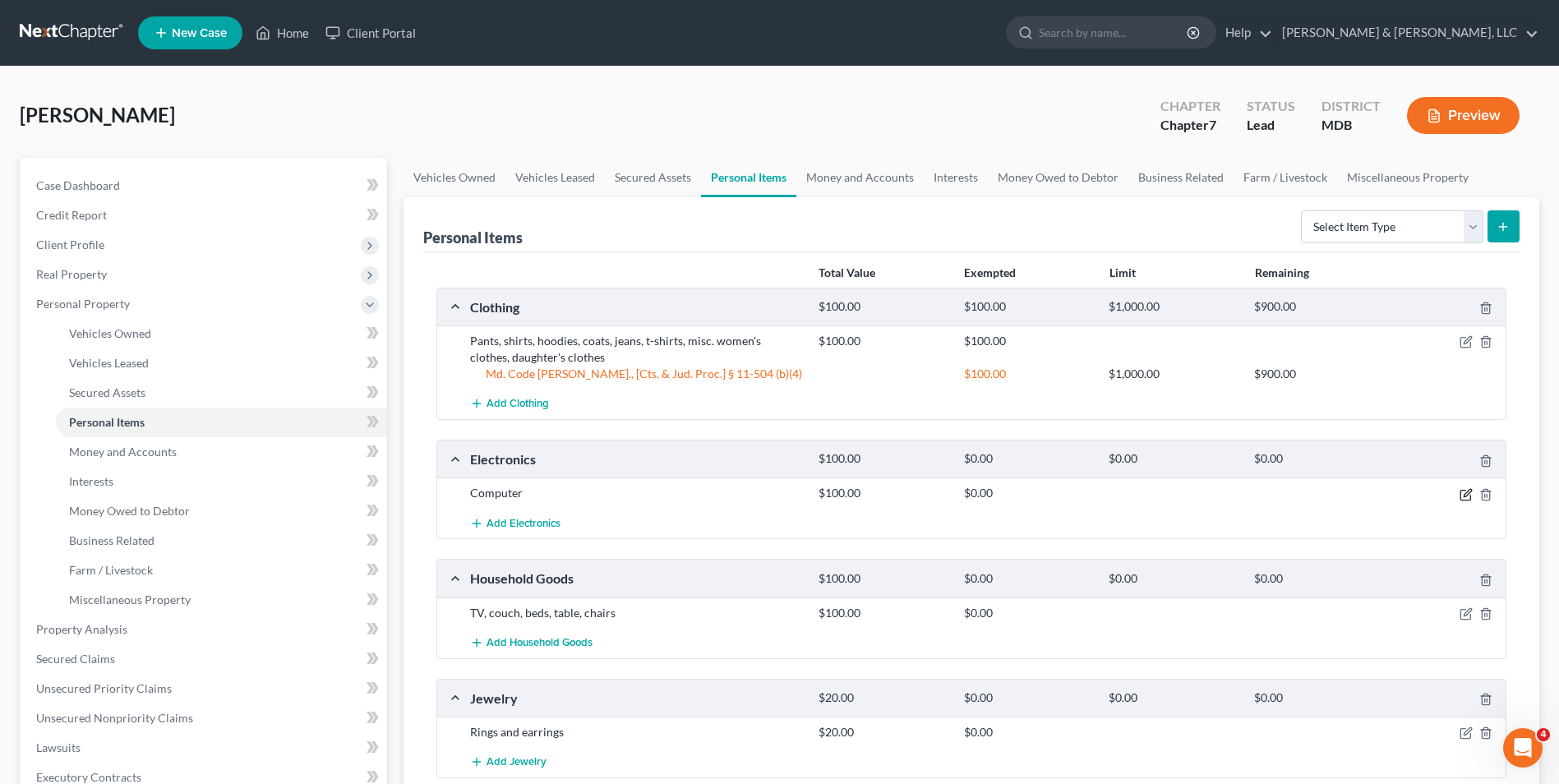
click at [1459, 496] on icon "button" at bounding box center [1465, 494] width 13 height 13
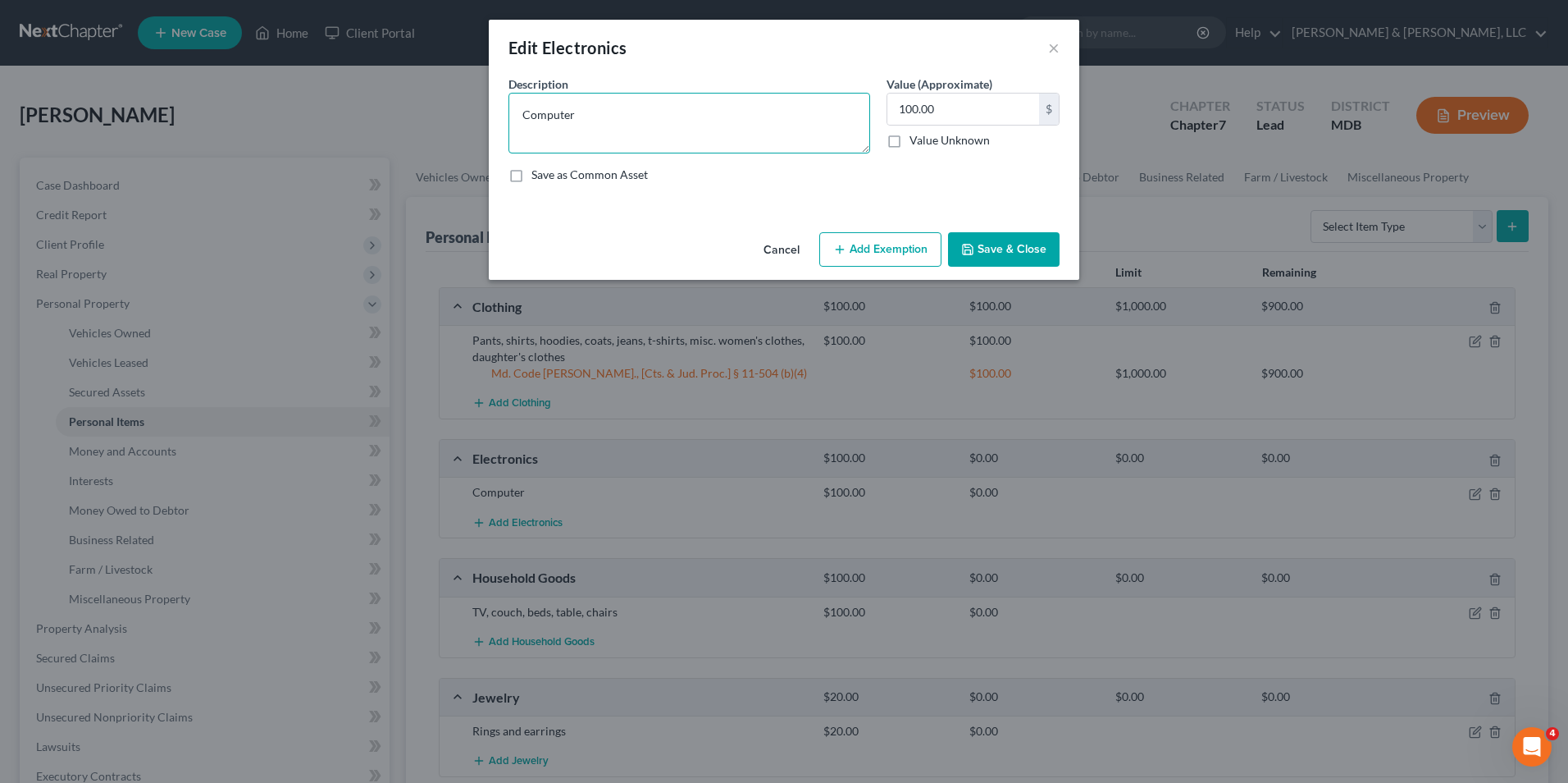
click at [616, 112] on textarea "Computer" at bounding box center [689, 123] width 361 height 61
type textarea "Computer, phone"
click at [863, 249] on button "Add Exemption" at bounding box center [880, 249] width 122 height 34
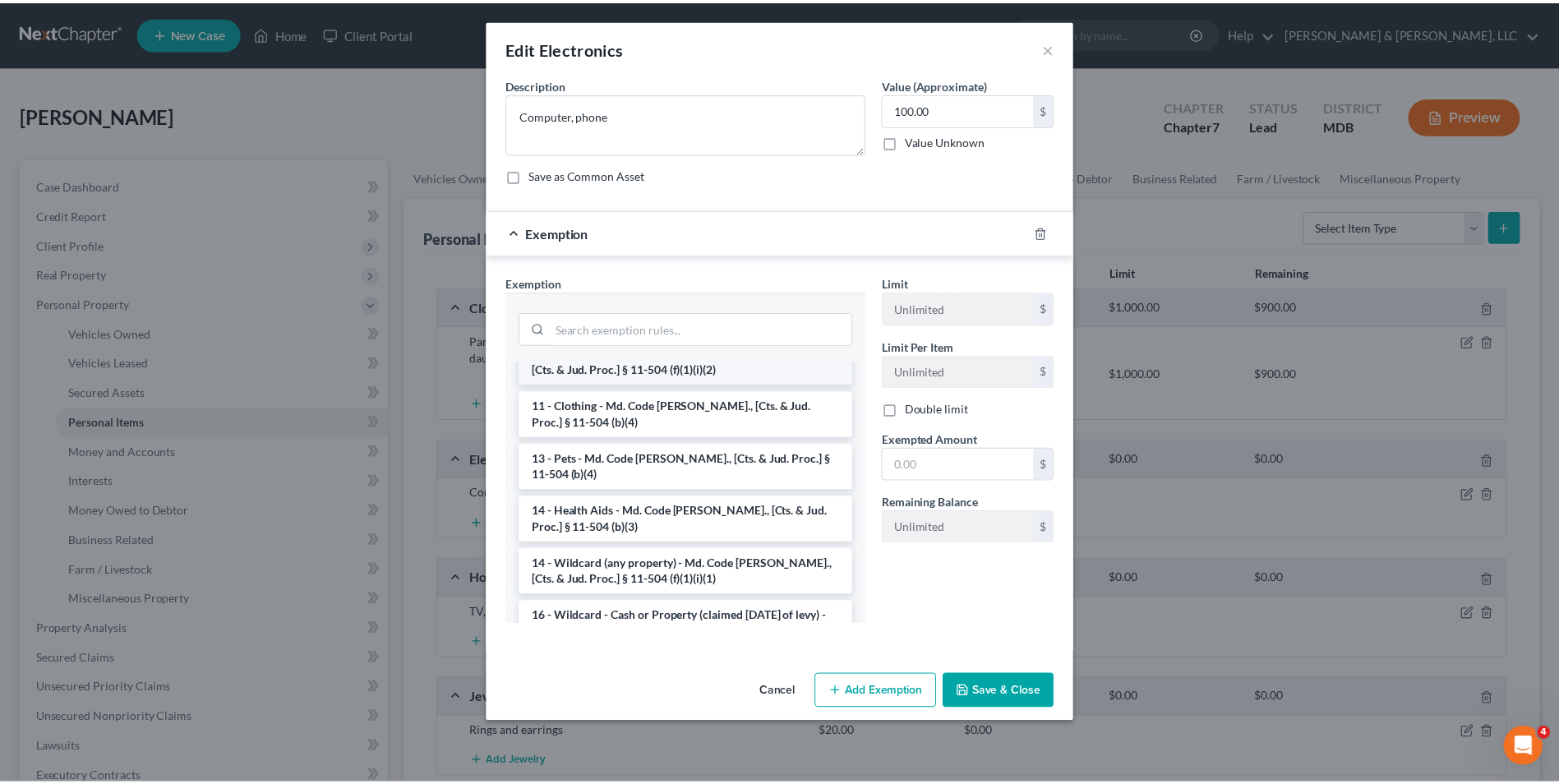
scroll to position [246, 0]
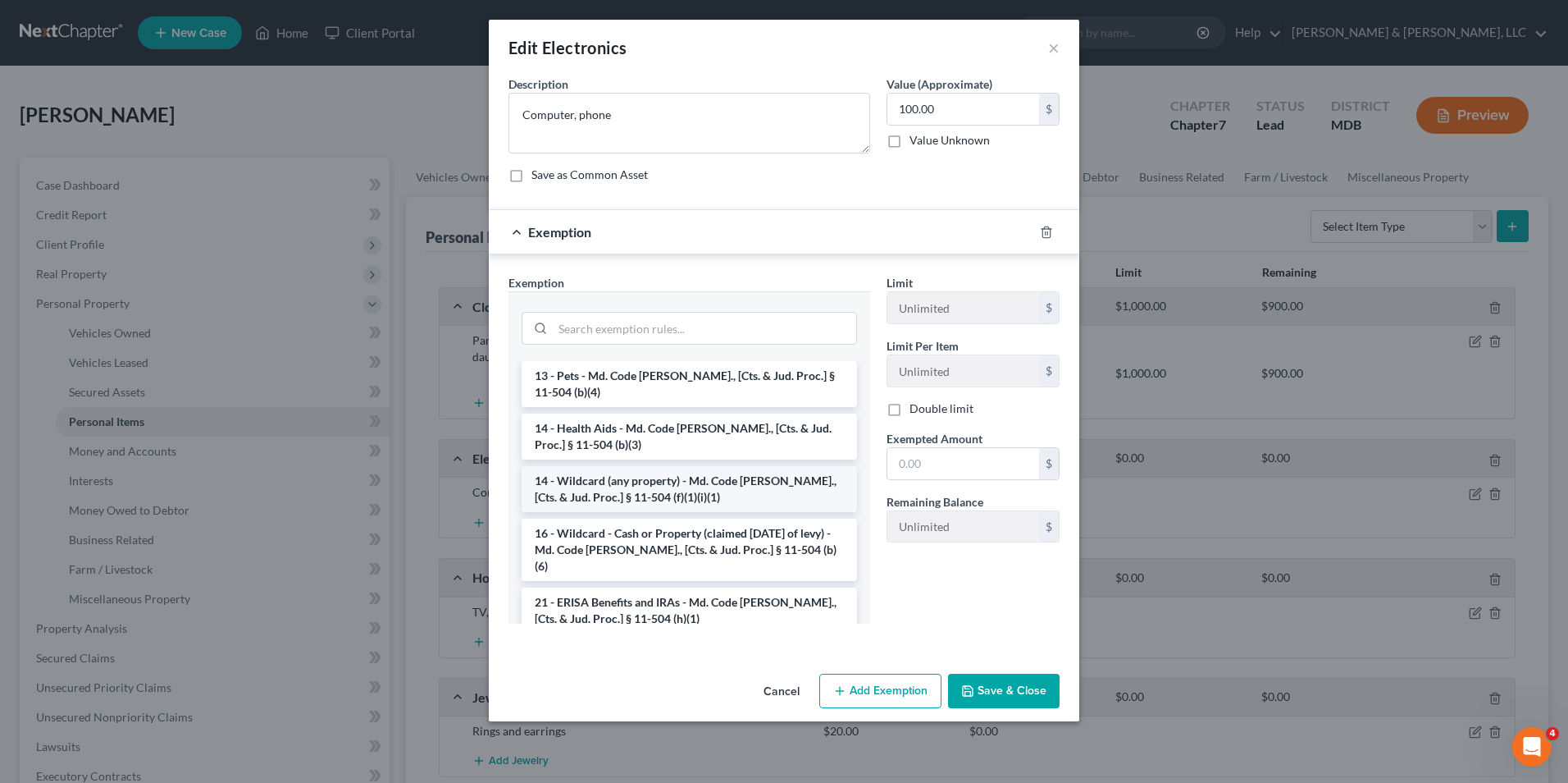
click at [622, 466] on li "14 - Wildcard (any property) - Md. Code [PERSON_NAME]., [Cts. & Jud. Proc.] § 1…" at bounding box center [689, 489] width 336 height 46
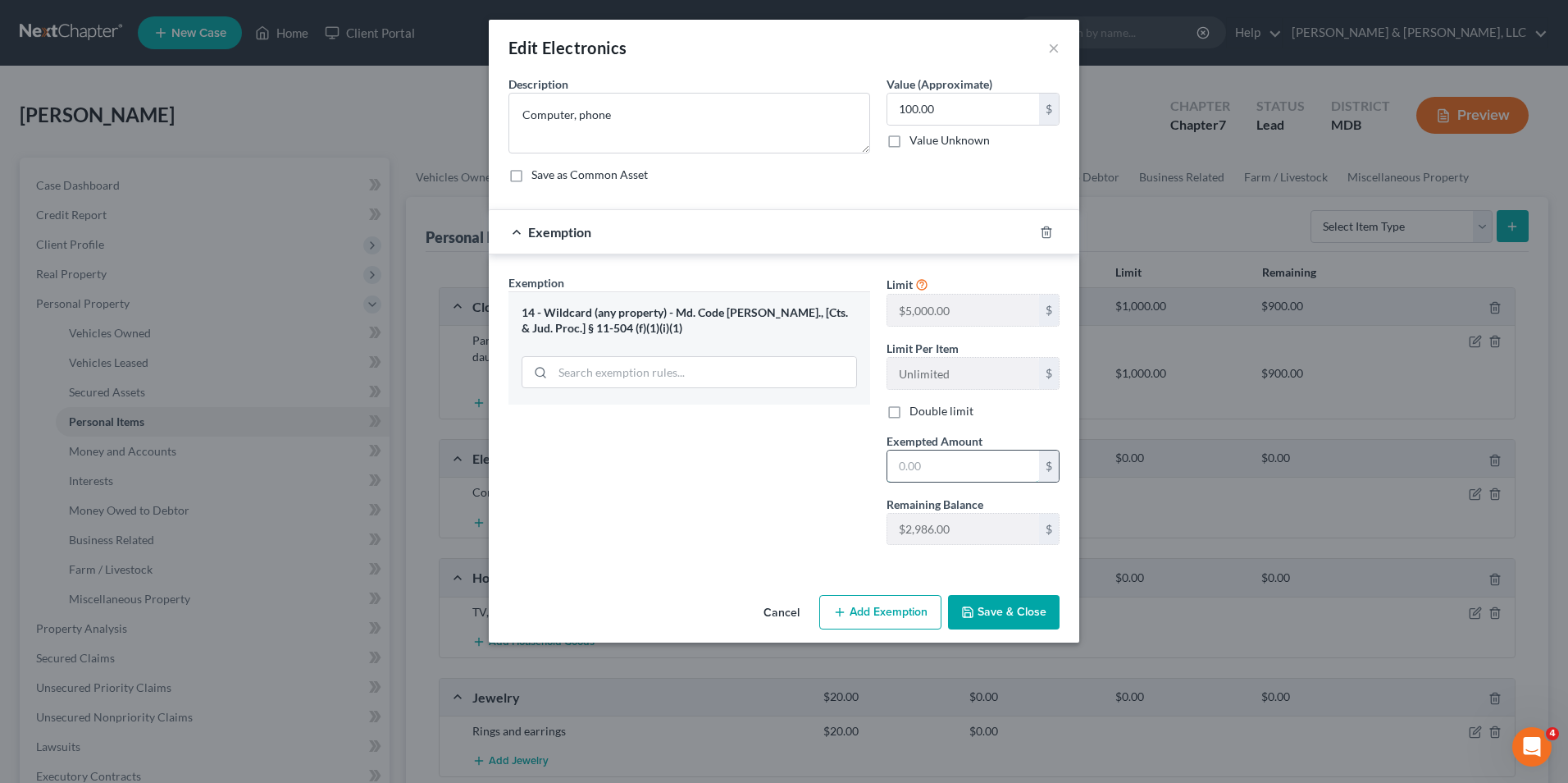
click at [892, 473] on input "text" at bounding box center [963, 466] width 152 height 31
type input "100.00"
click at [999, 623] on button "Save & Close" at bounding box center [1004, 612] width 111 height 34
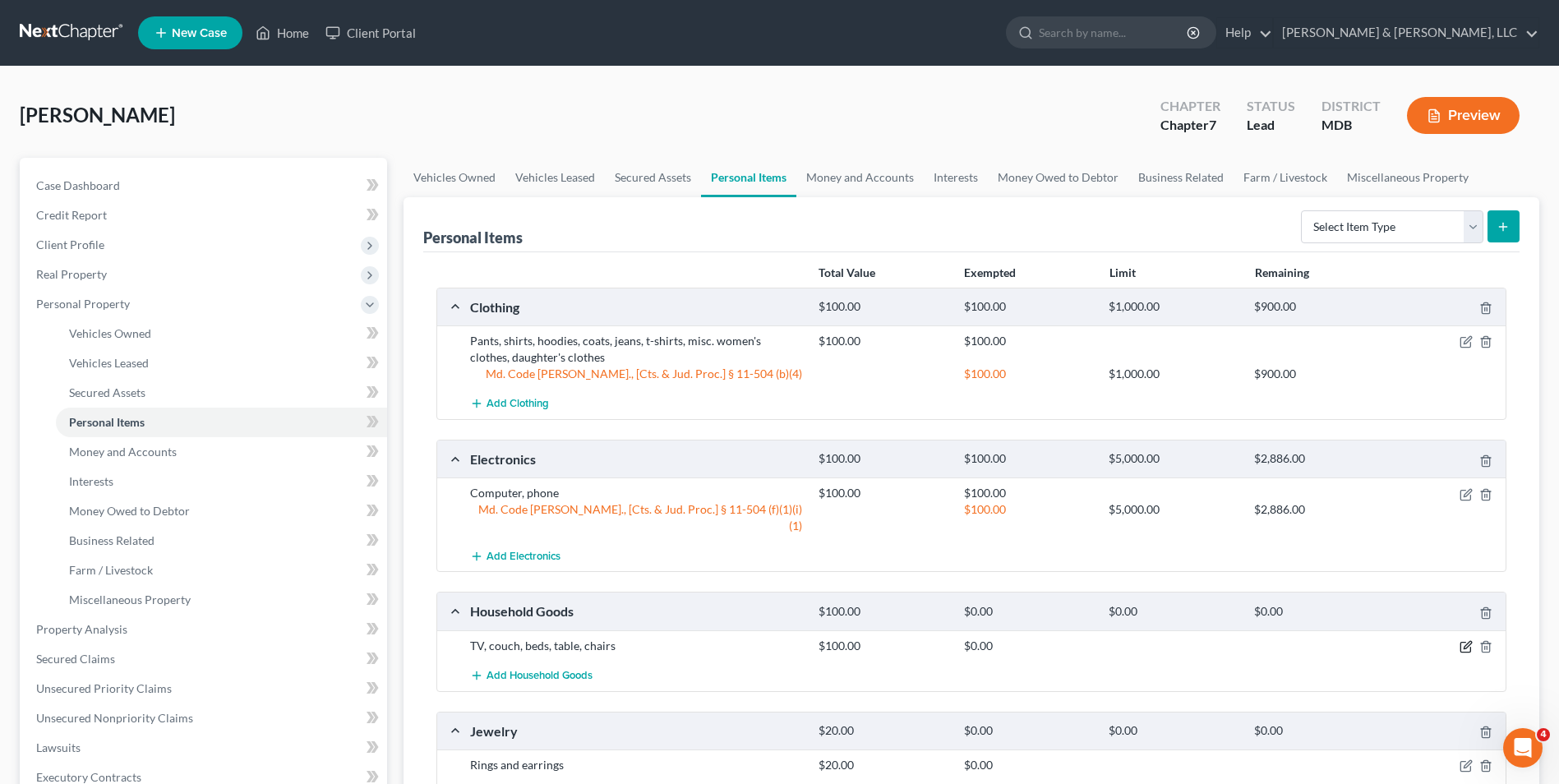
click at [1461, 640] on icon "button" at bounding box center [1465, 646] width 13 height 13
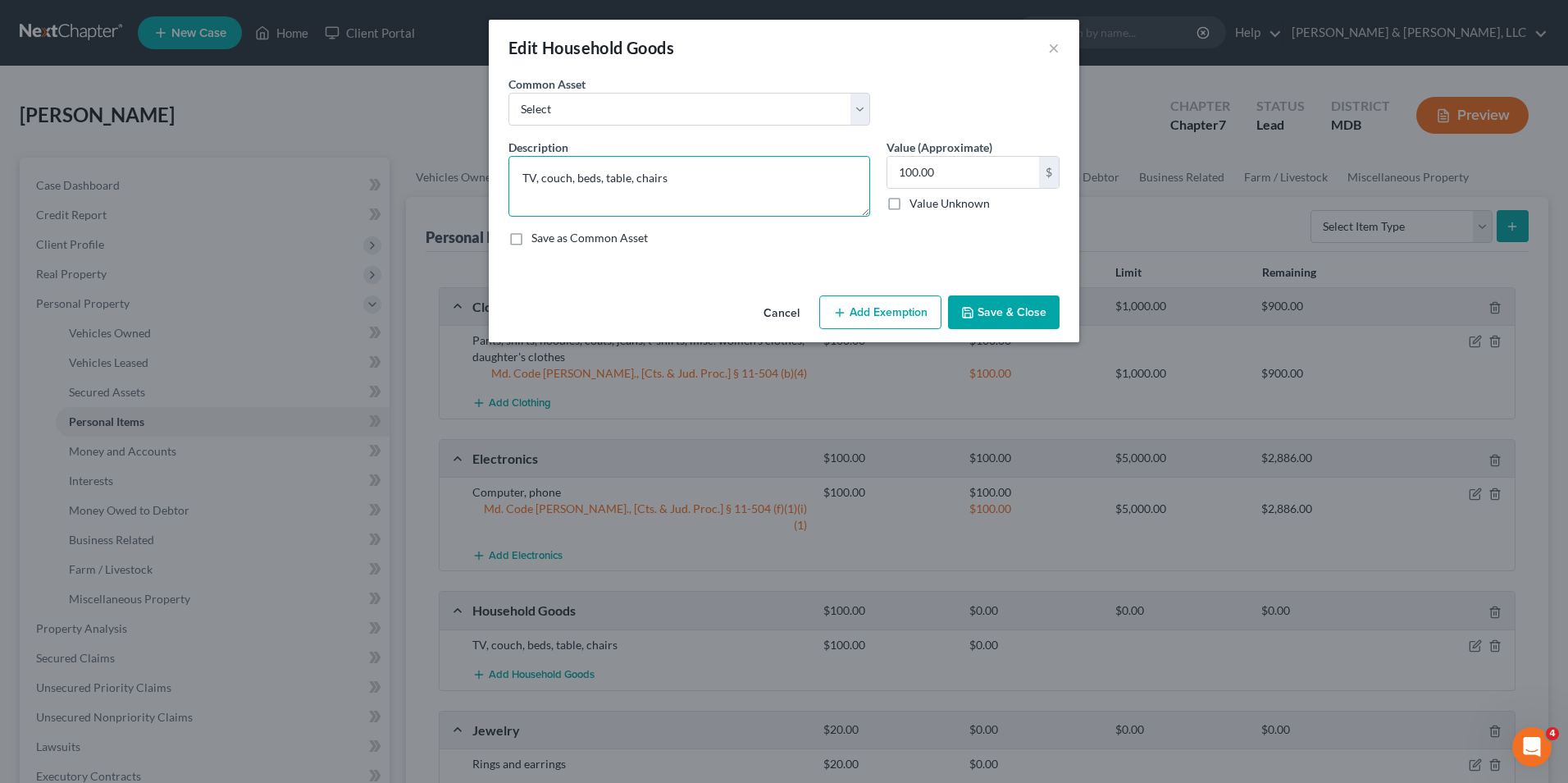
click at [717, 173] on textarea "TV, couch, beds, table, chairs" at bounding box center [689, 186] width 361 height 61
type textarea "TV, couch, beds, table, chairs, misc. kitchen items, household goods"
type input "500.00"
click at [845, 302] on button "Add Exemption" at bounding box center [880, 313] width 122 height 34
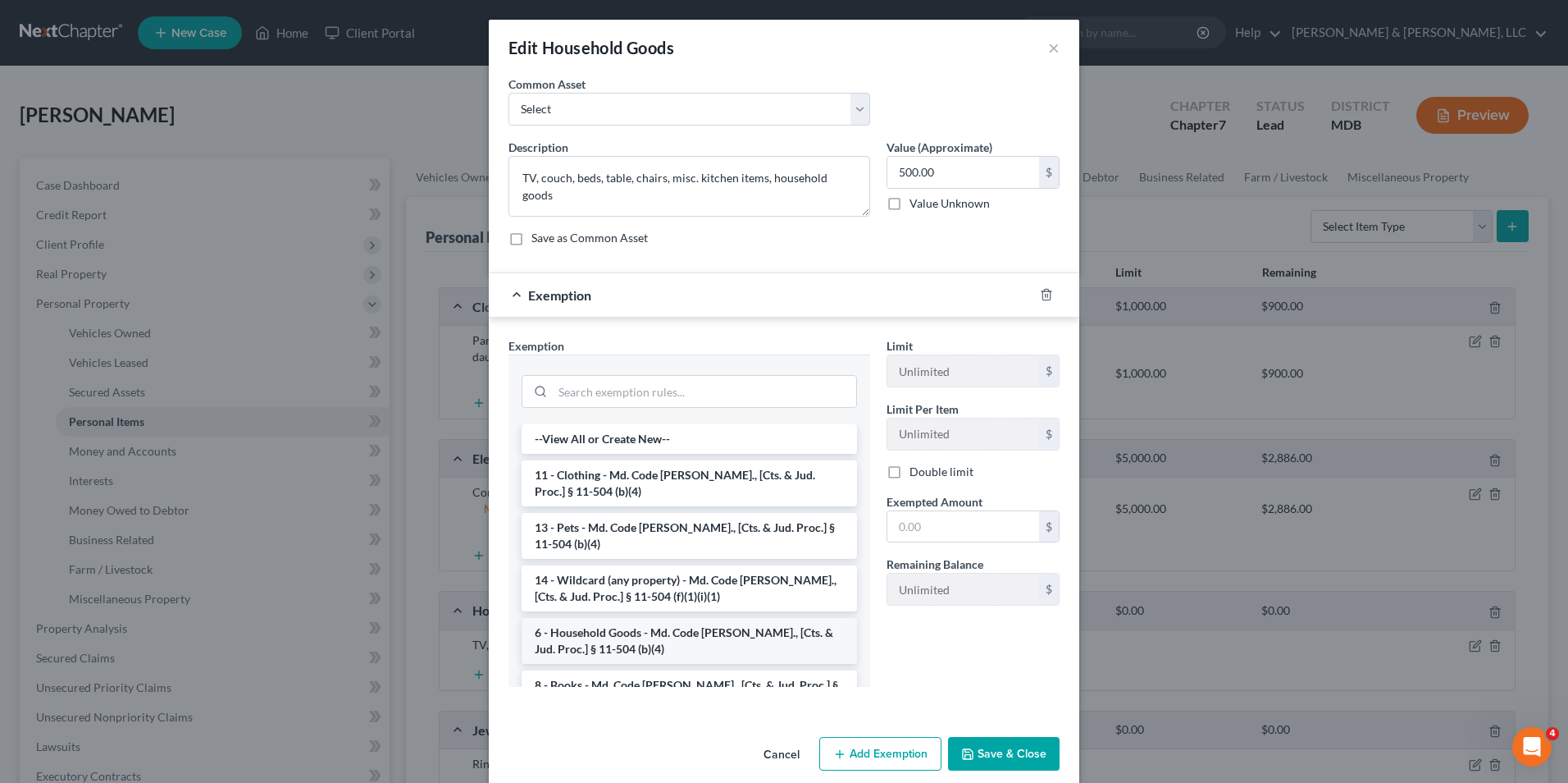
click at [629, 630] on li "6 - Household Goods - Md. Code [PERSON_NAME]., [Cts. & Jud. Proc.] § 11-504 (b)…" at bounding box center [689, 641] width 336 height 46
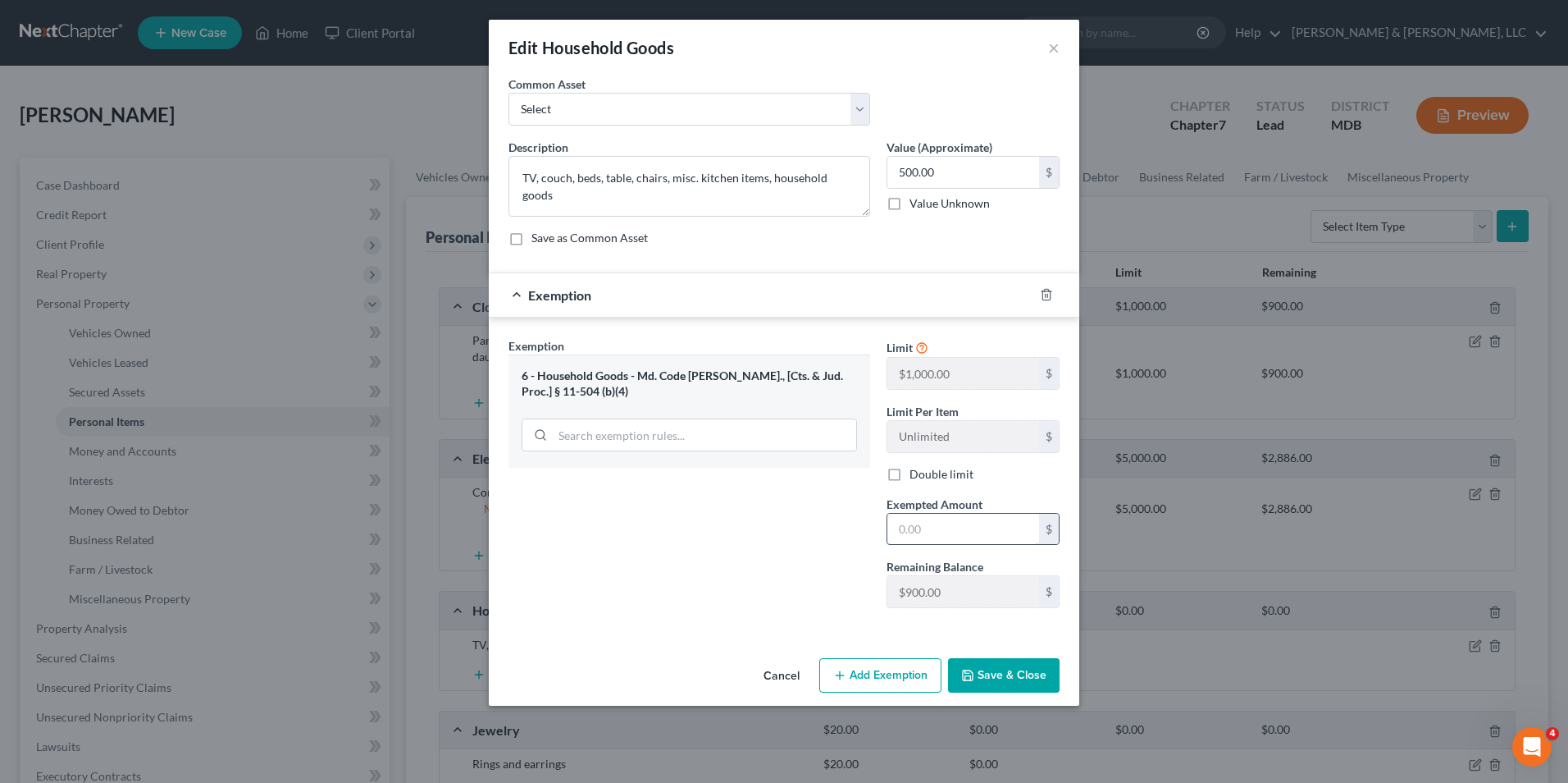
click at [902, 528] on input "text" at bounding box center [963, 529] width 152 height 31
type input "500.00"
click at [978, 670] on button "Save & Close" at bounding box center [1004, 675] width 111 height 34
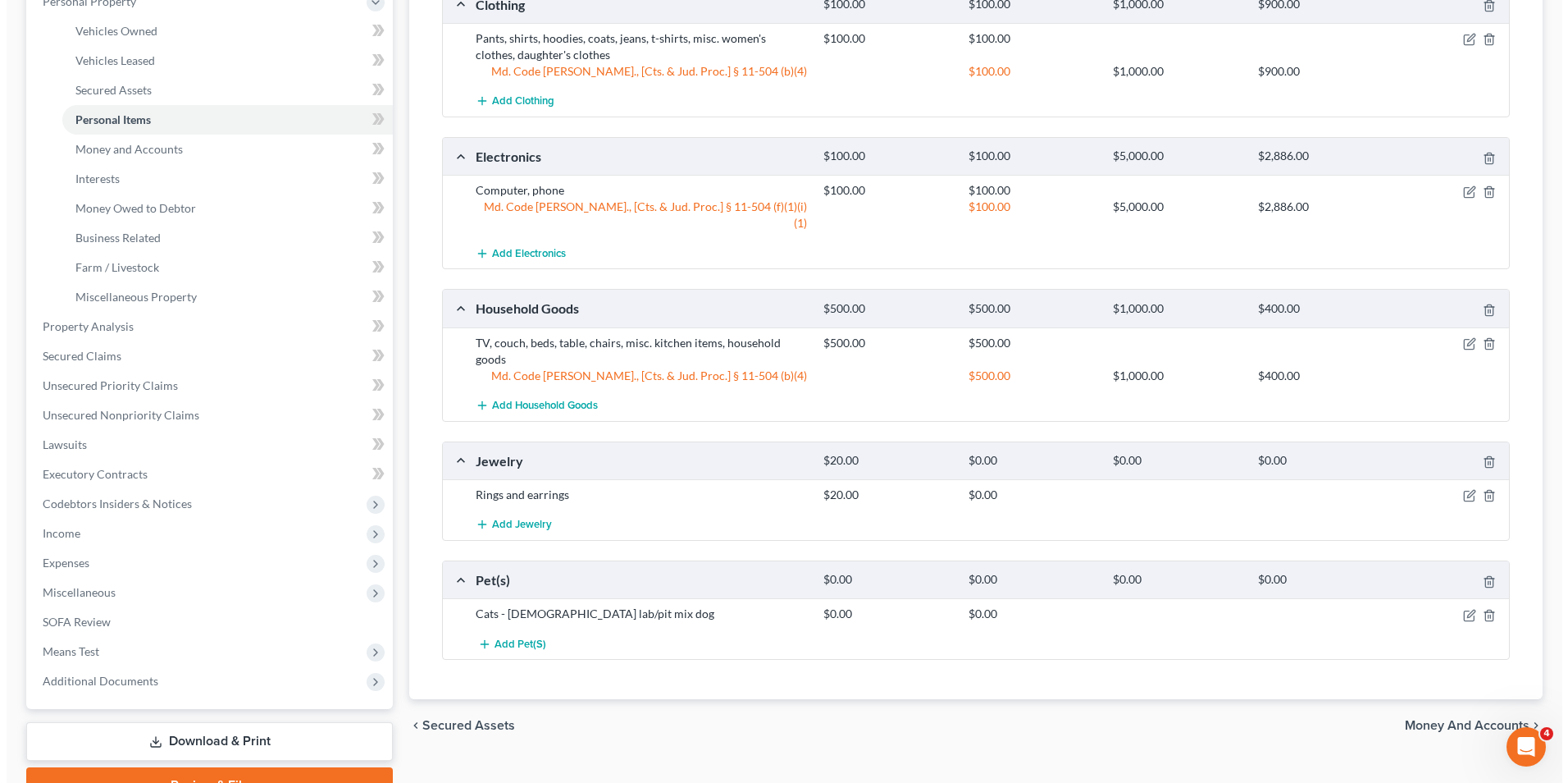
scroll to position [328, 0]
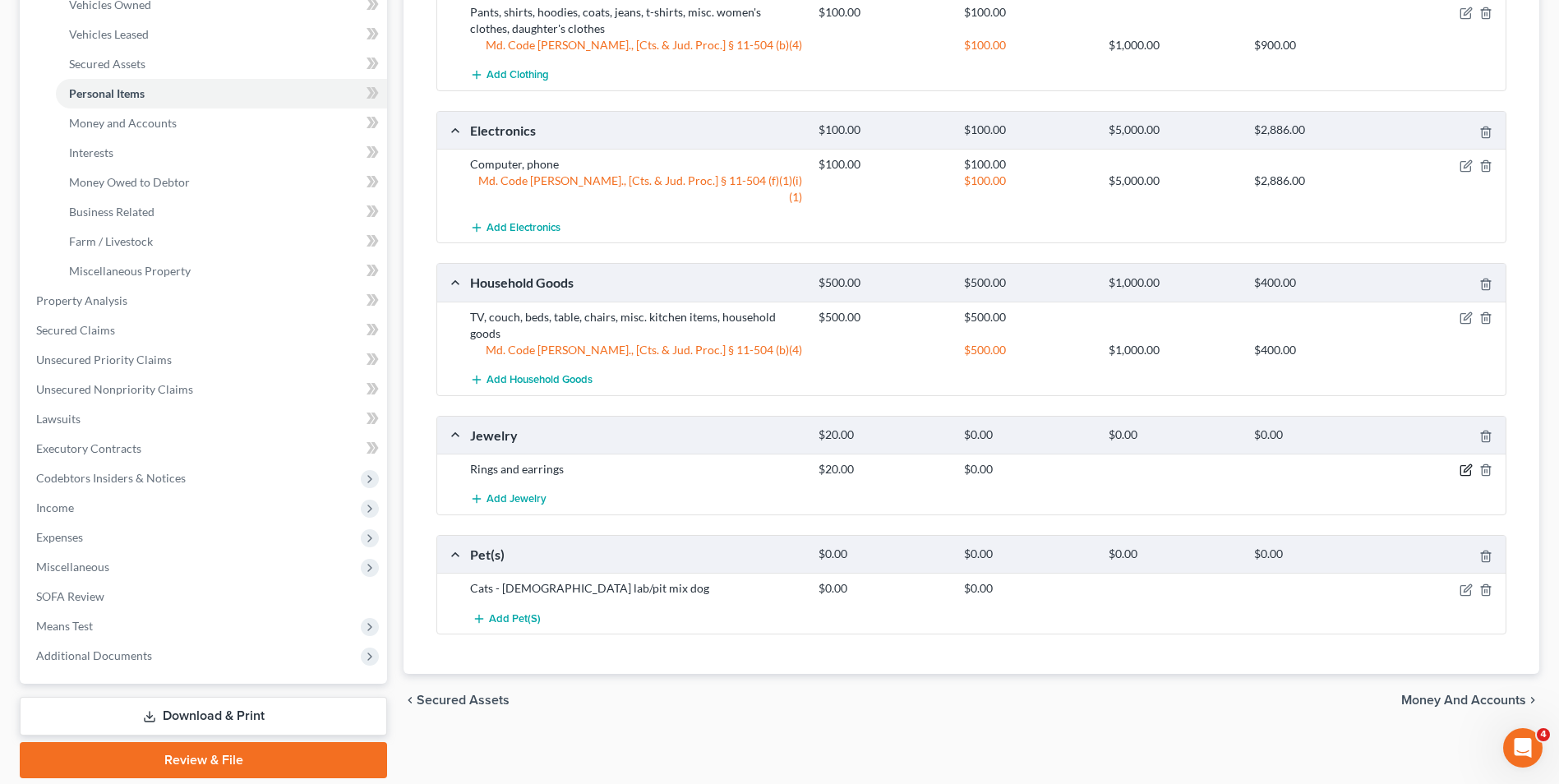
click at [1465, 466] on icon "button" at bounding box center [1465, 470] width 9 height 9
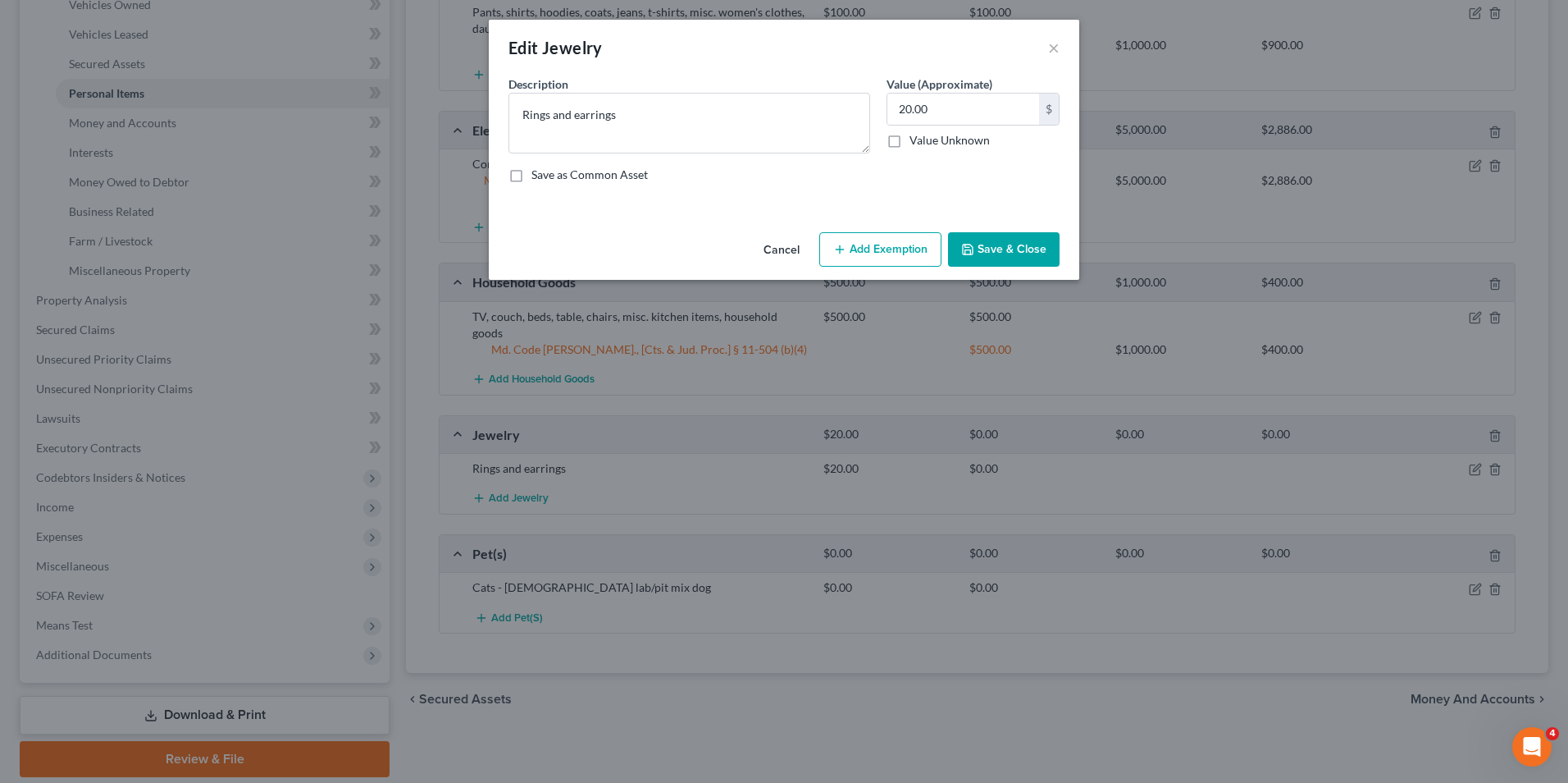
click at [867, 255] on button "Add Exemption" at bounding box center [880, 249] width 122 height 34
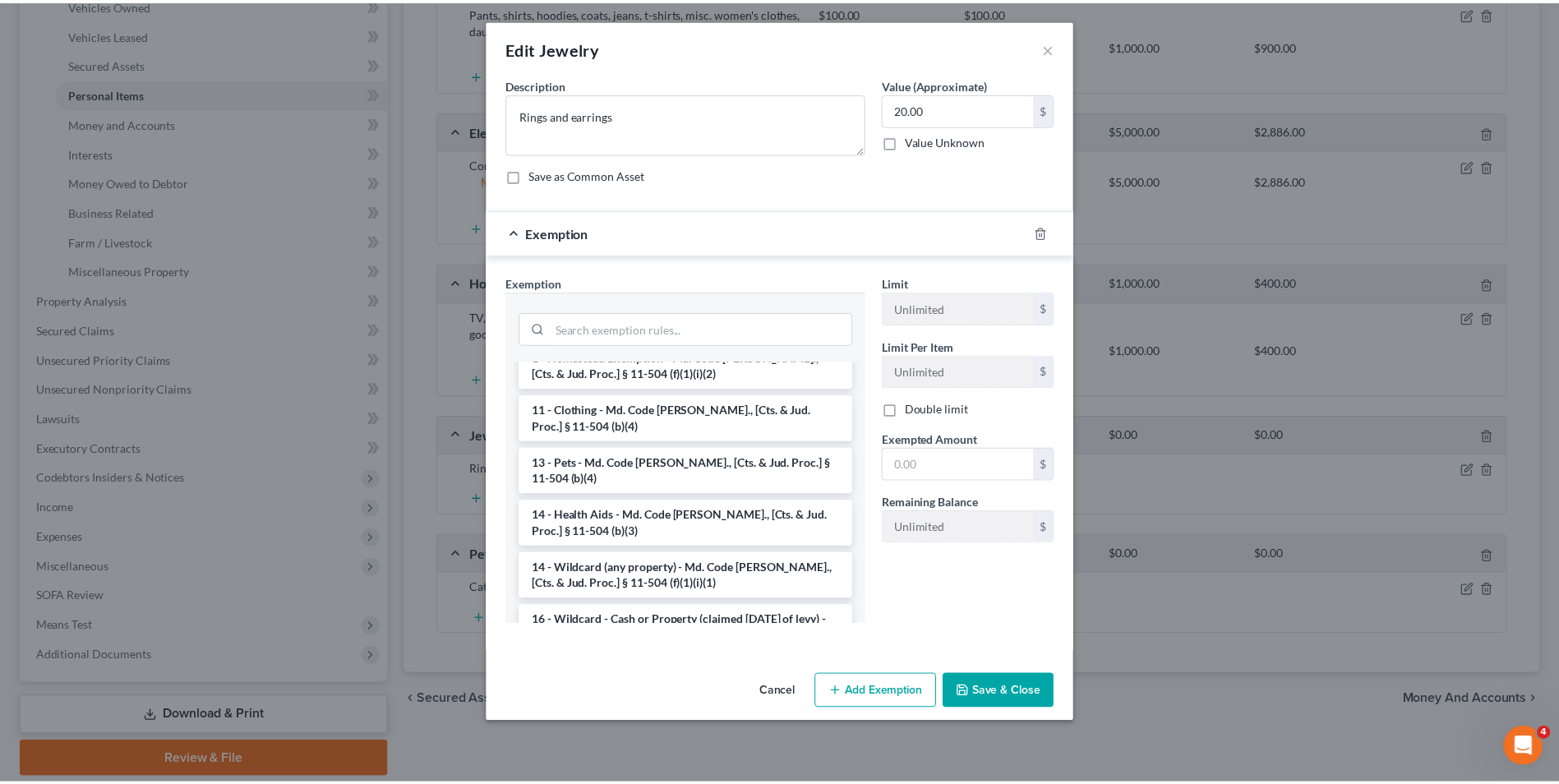
scroll to position [165, 0]
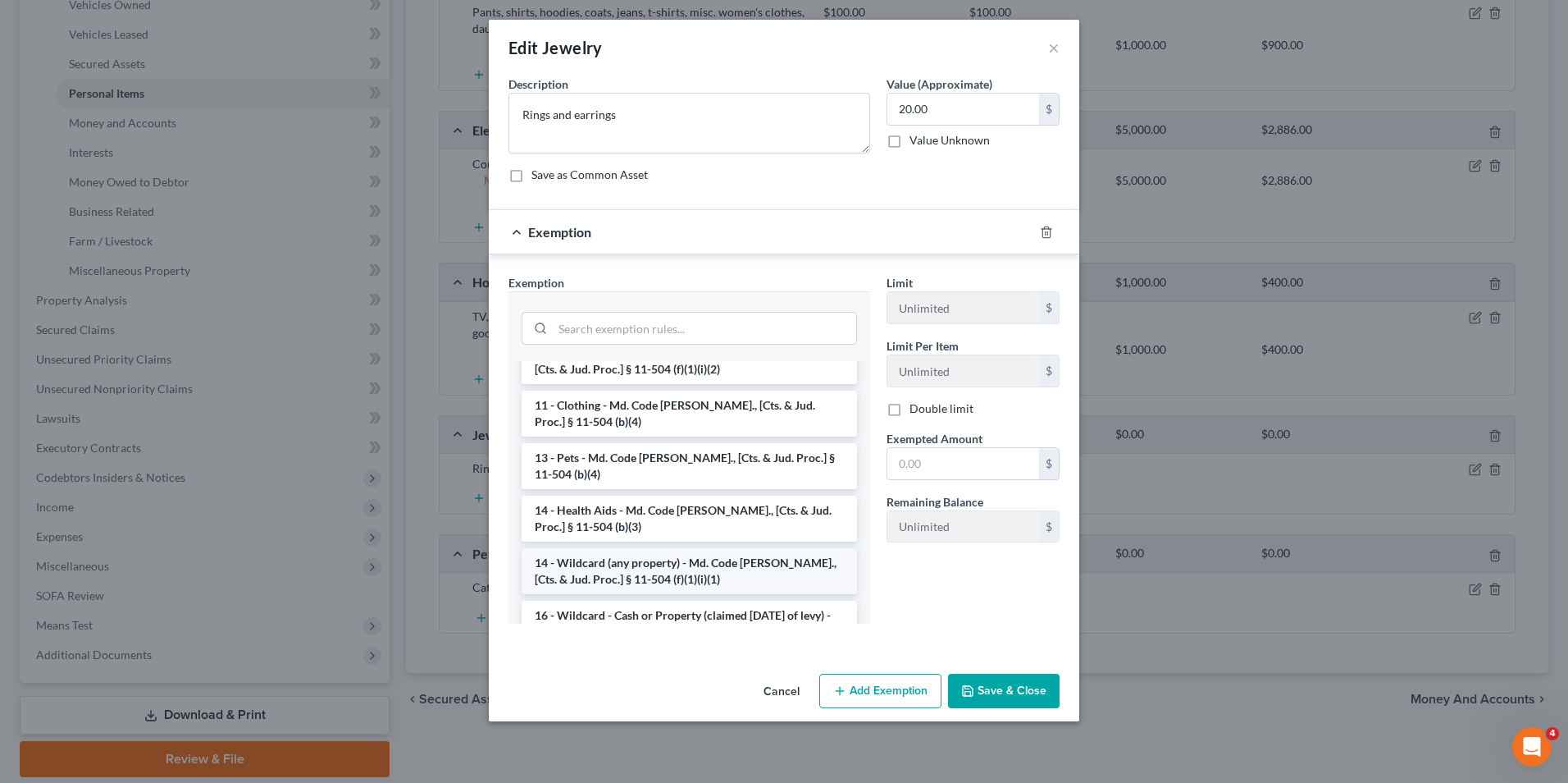
click at [661, 548] on li "14 - Wildcard (any property) - Md. Code [PERSON_NAME]., [Cts. & Jud. Proc.] § 1…" at bounding box center [689, 571] width 336 height 46
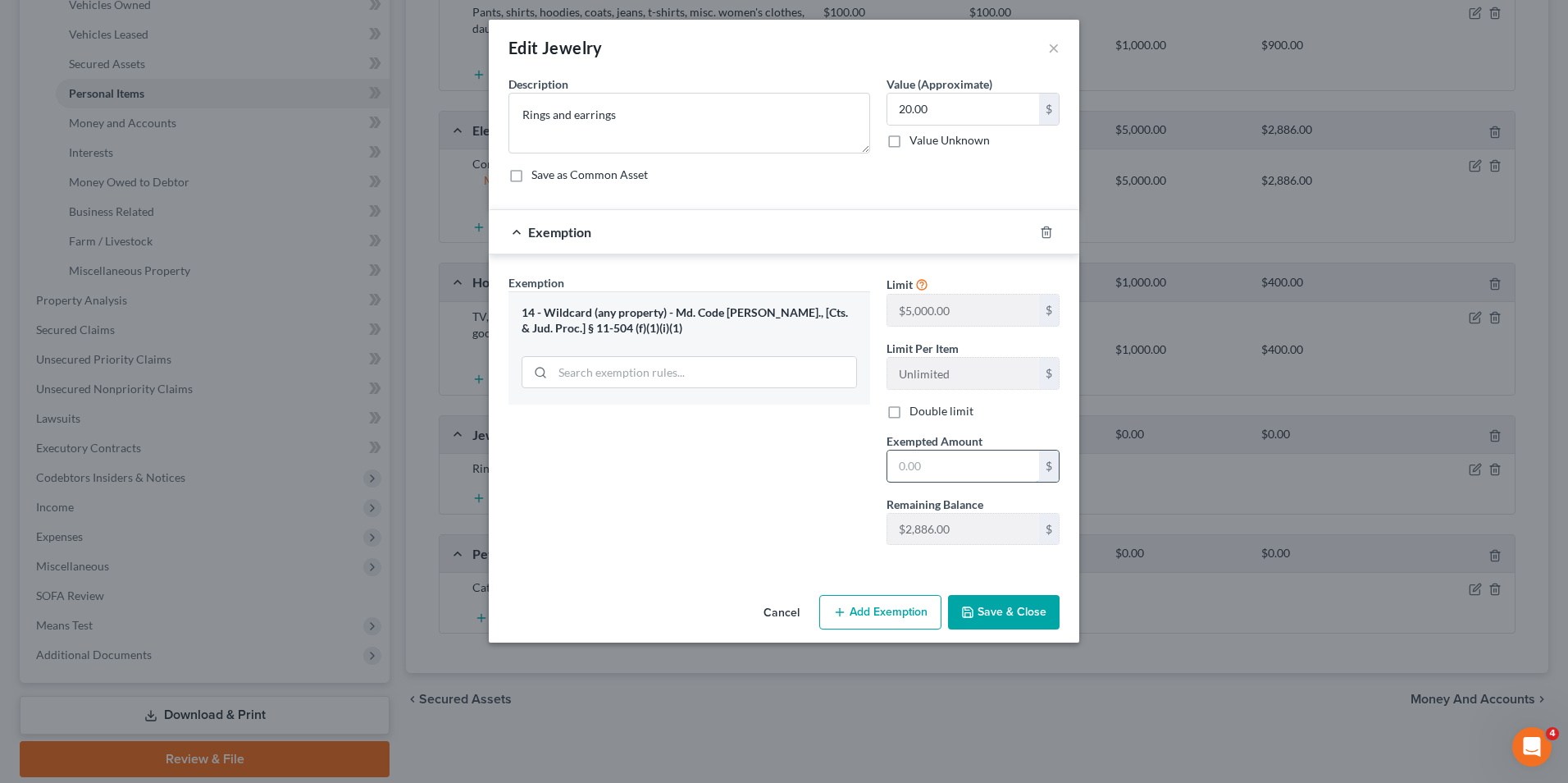
click at [895, 478] on input "text" at bounding box center [963, 466] width 152 height 31
type input "20.00"
click at [991, 605] on button "Save & Close" at bounding box center [1004, 612] width 111 height 34
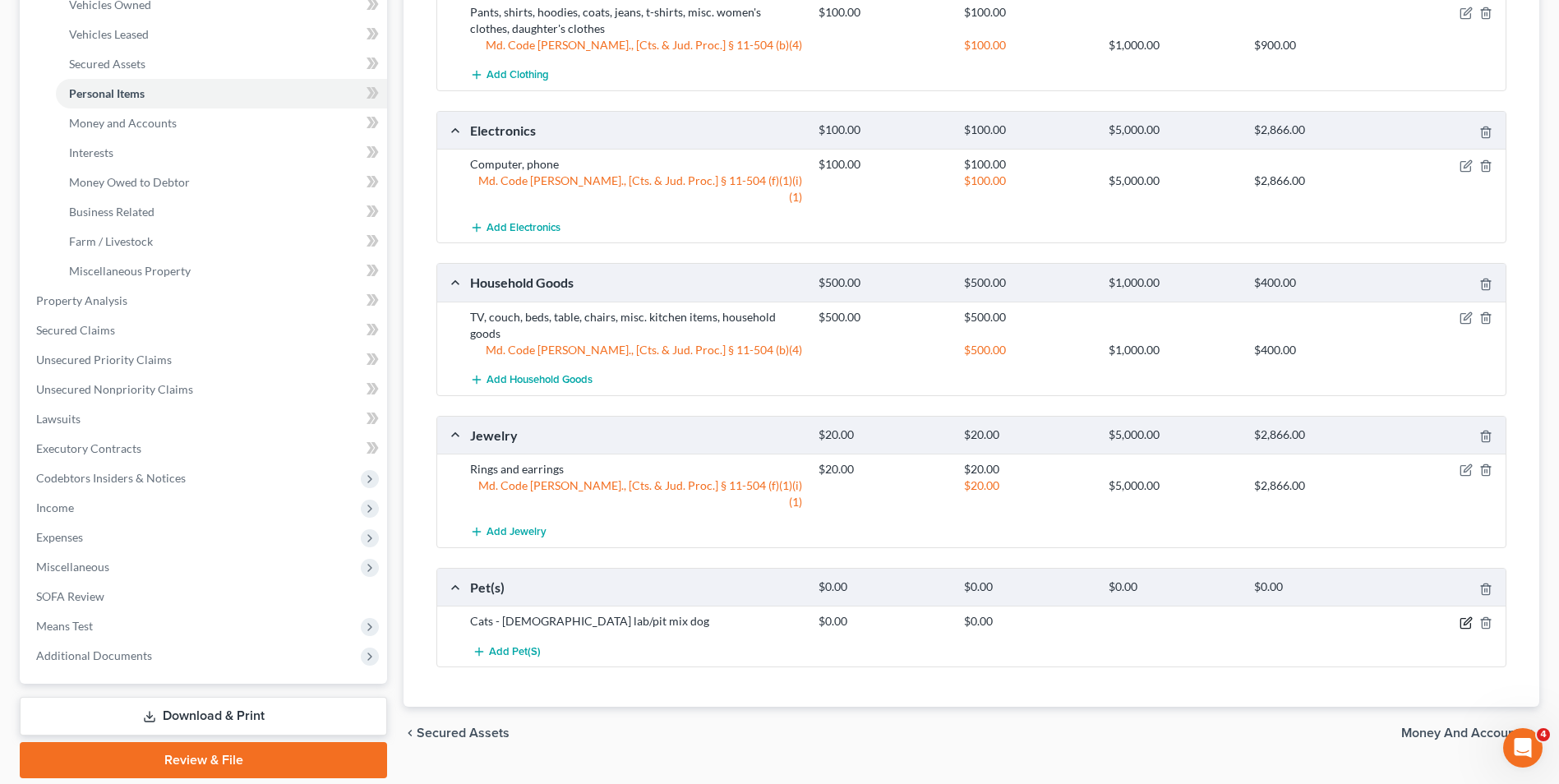
click at [1468, 617] on icon "button" at bounding box center [1467, 620] width 8 height 8
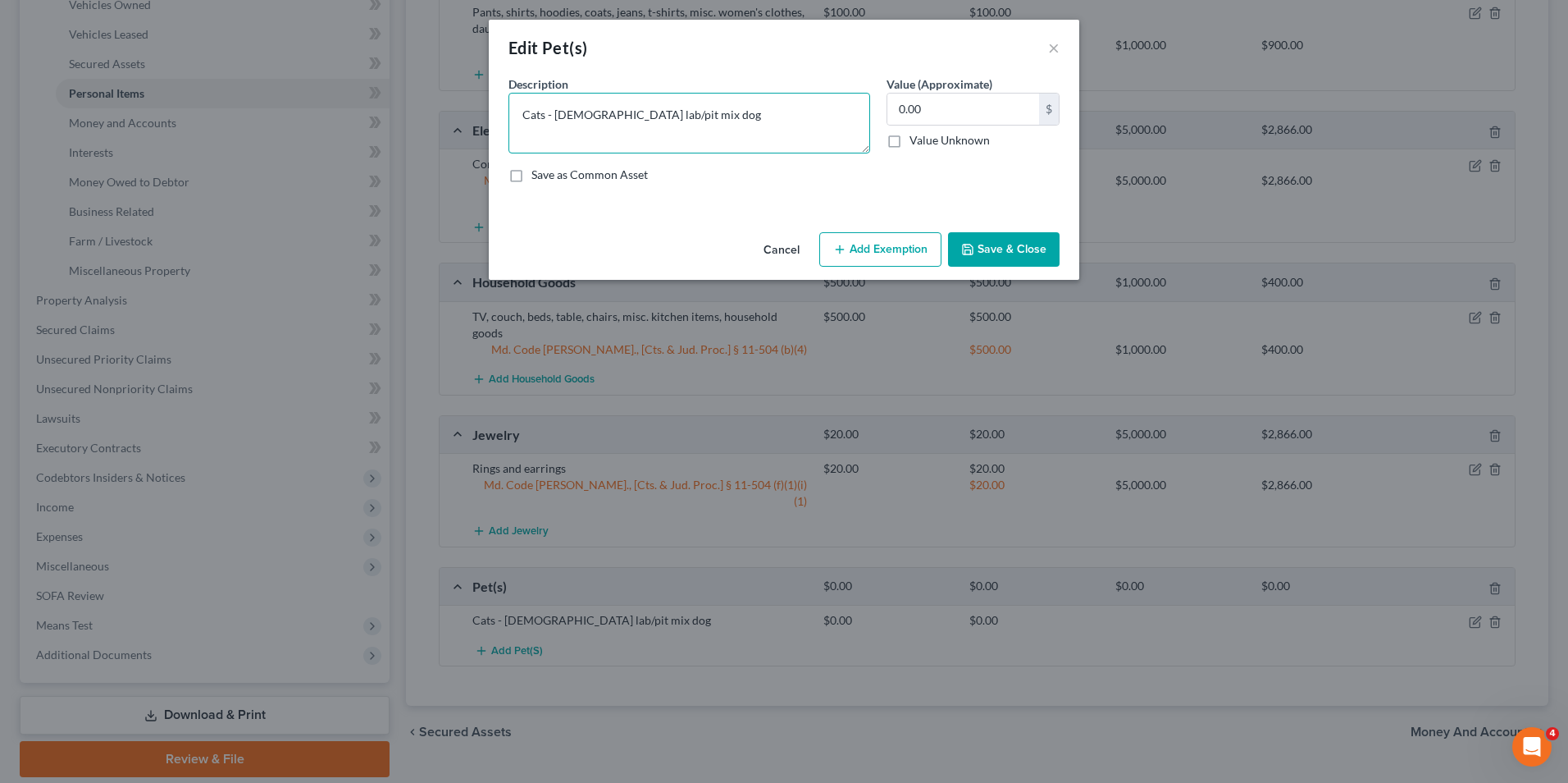
click at [728, 121] on textarea "Cats - [DEMOGRAPHIC_DATA] lab/pit mix dog" at bounding box center [689, 123] width 361 height 61
type textarea "Cats - [DEMOGRAPHIC_DATA] lab/pit mix dog (no economic value)"
click at [992, 243] on button "Save & Close" at bounding box center [1004, 249] width 111 height 34
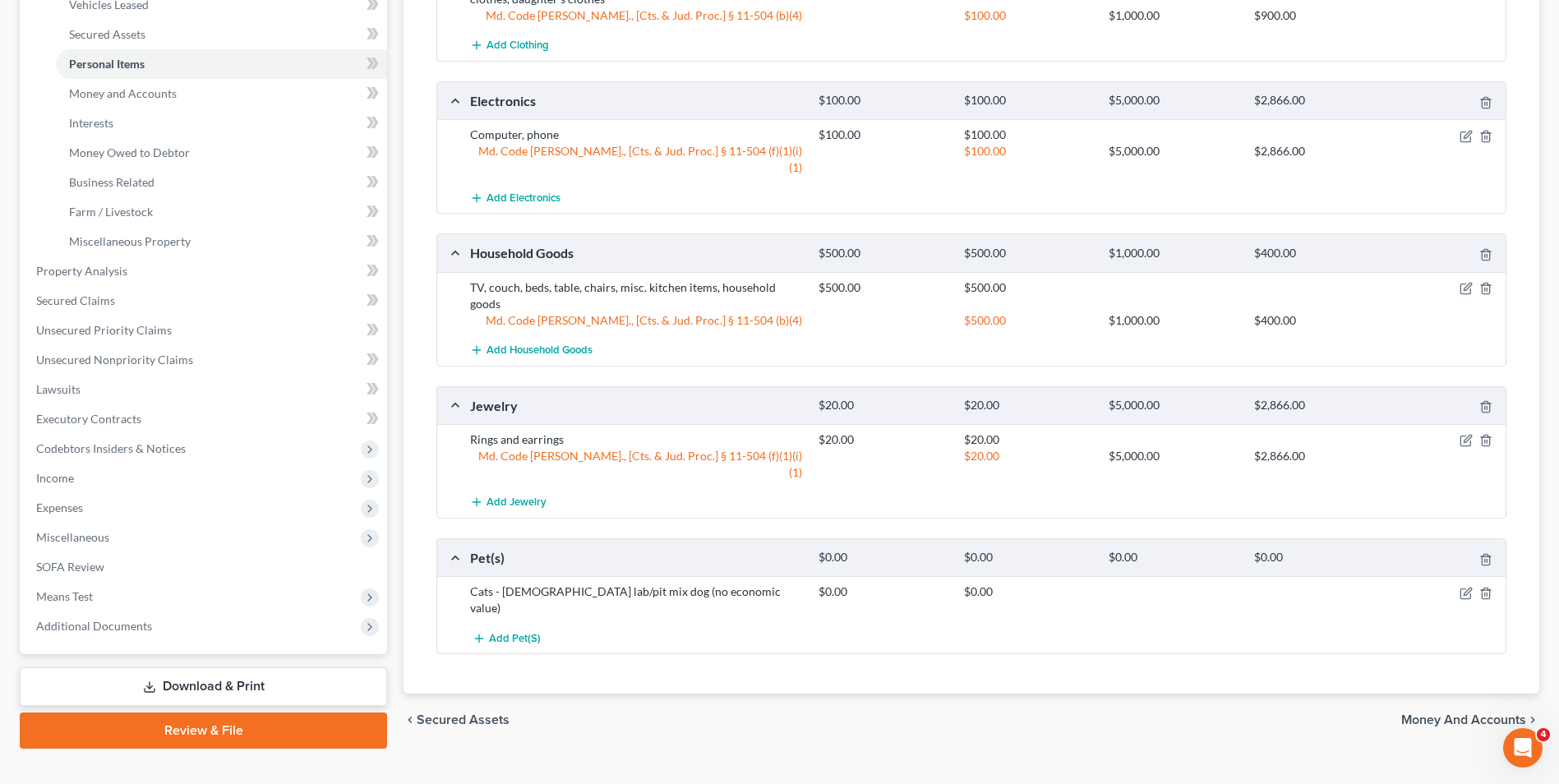
scroll to position [385, 0]
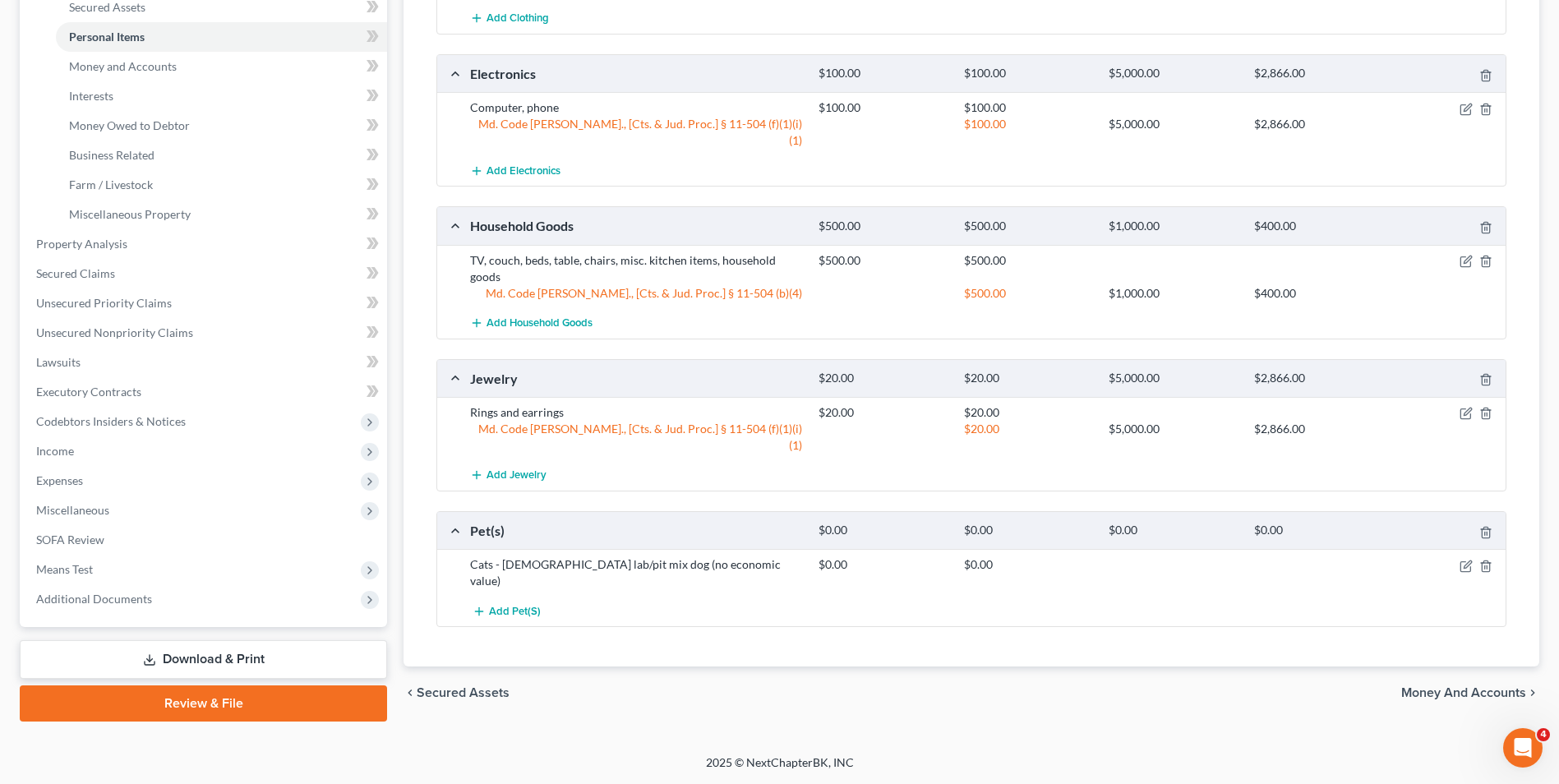
click at [1455, 686] on span "Money and Accounts" at bounding box center [1464, 692] width 125 height 13
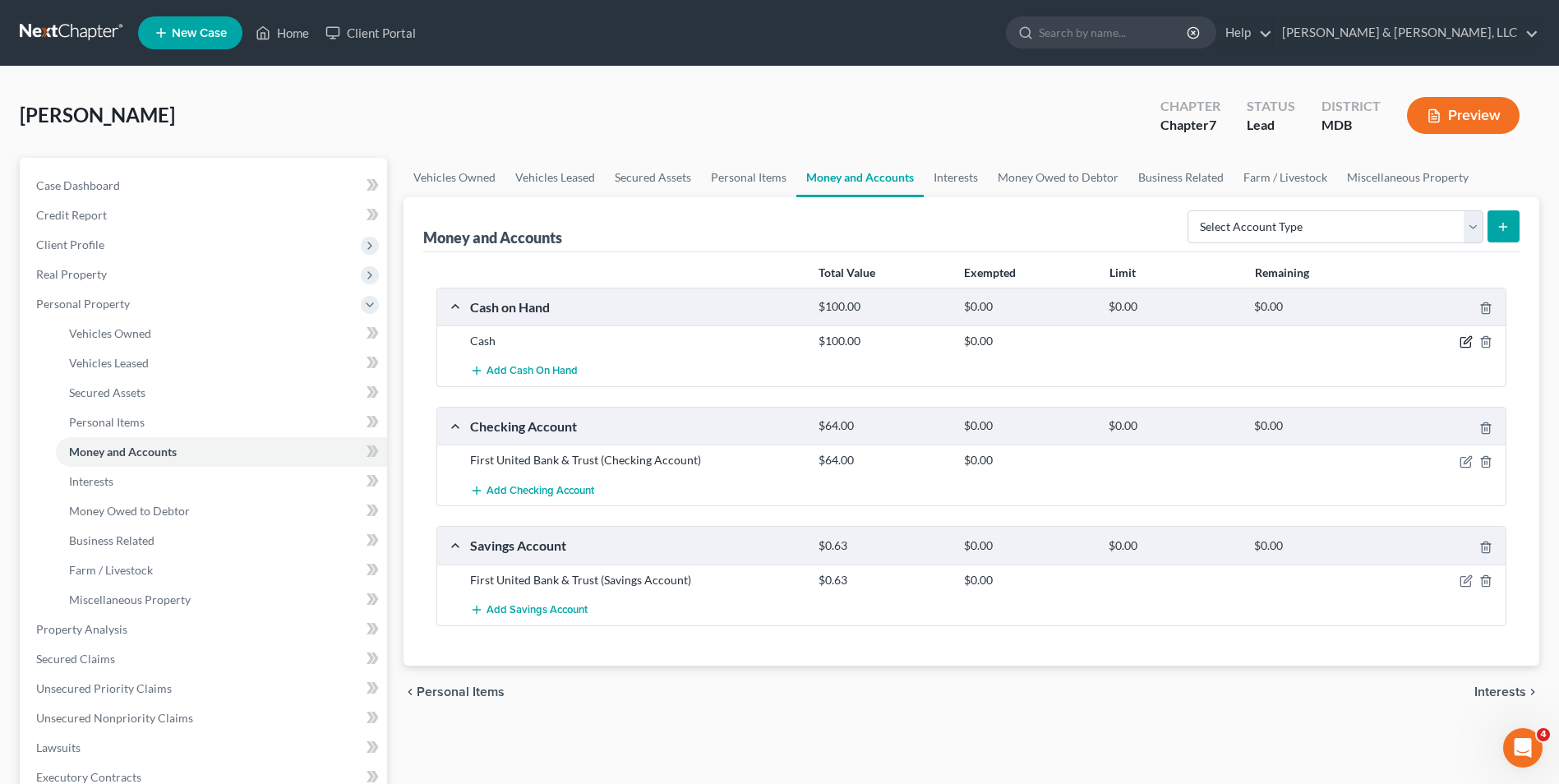
click at [1465, 340] on icon "button" at bounding box center [1467, 341] width 8 height 8
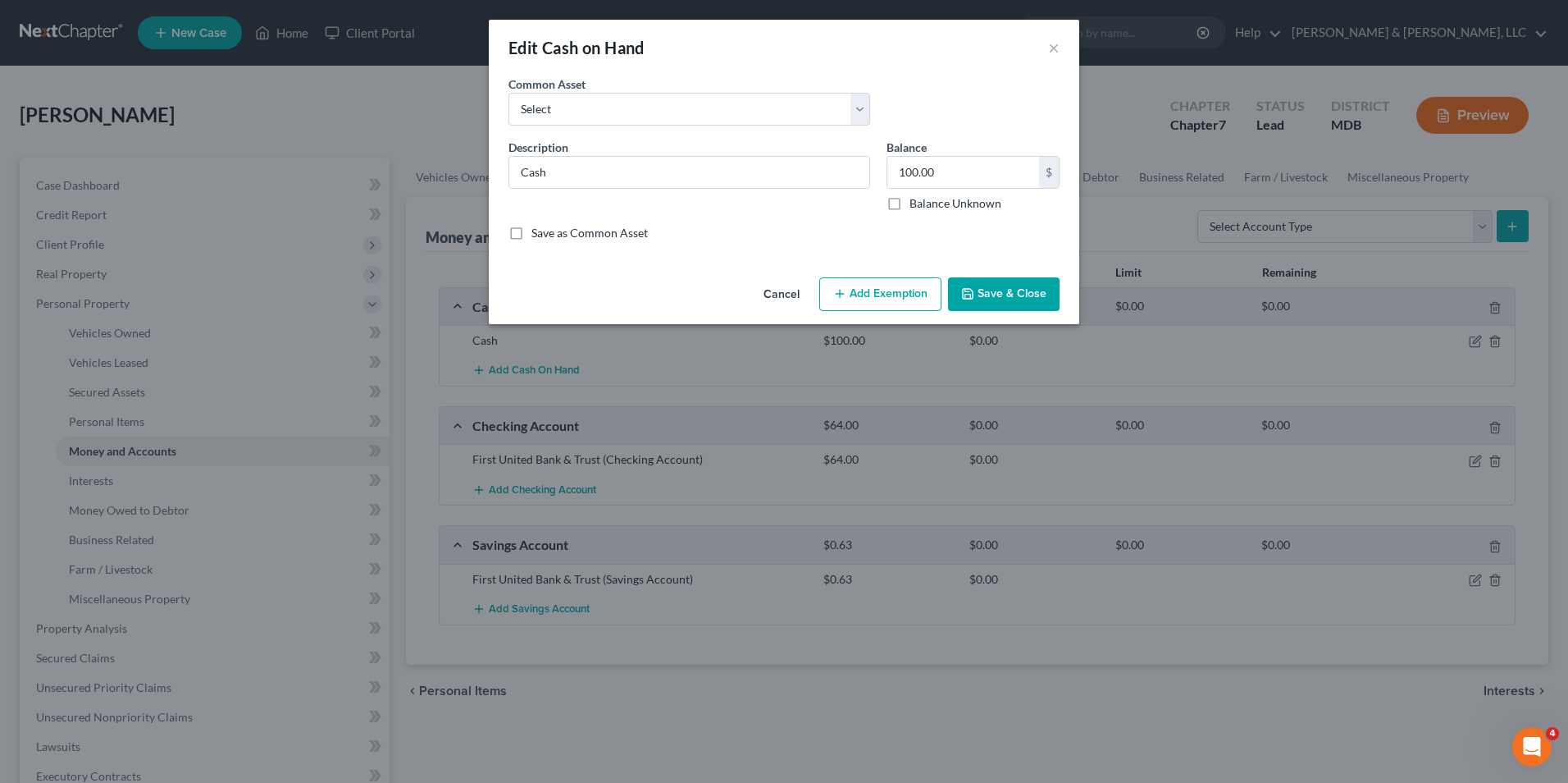
click at [840, 287] on icon "button" at bounding box center [839, 293] width 13 height 13
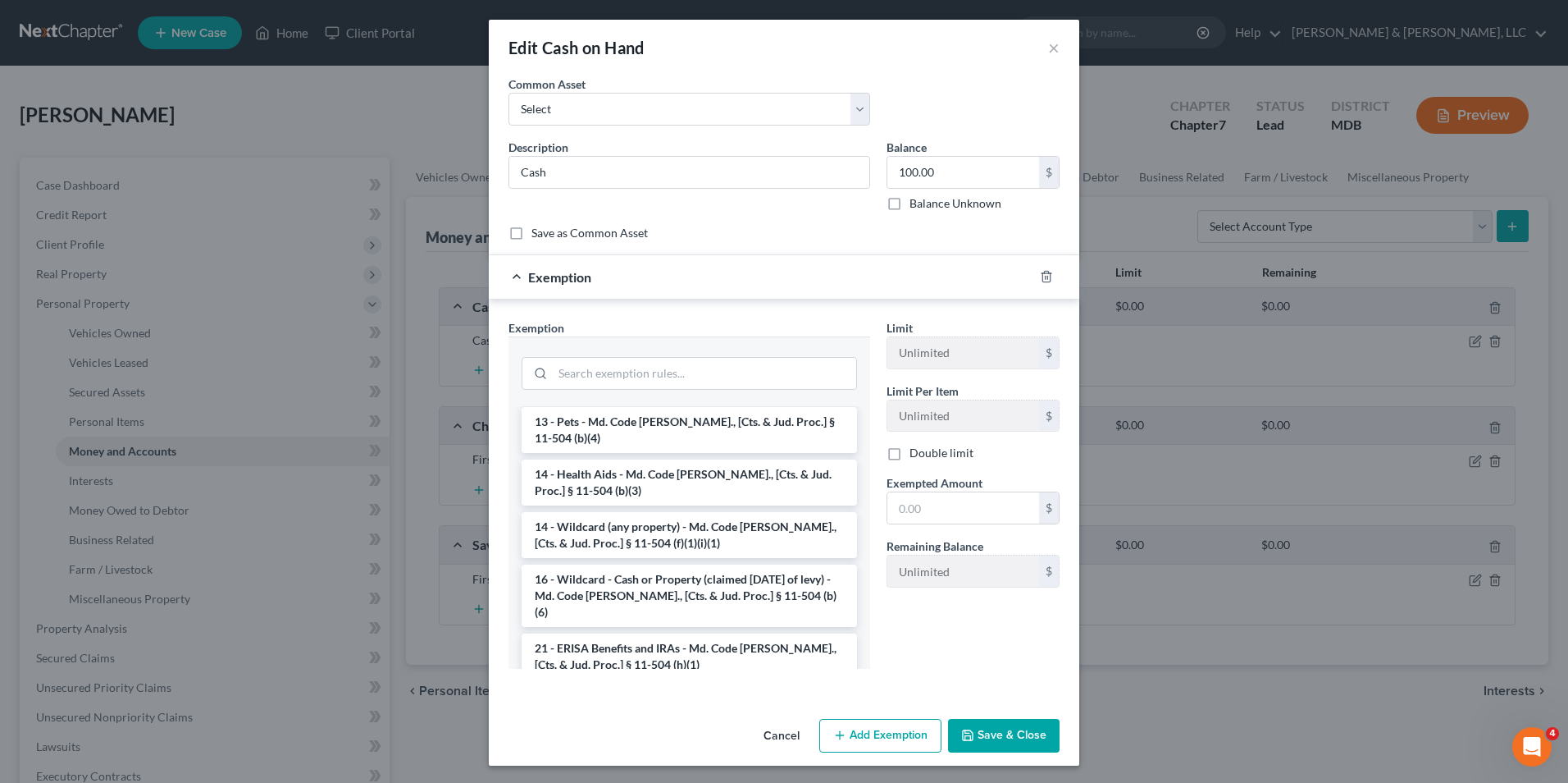
scroll to position [246, 0]
click at [604, 511] on li "14 - Wildcard (any property) - Md. Code [PERSON_NAME]., [Cts. & Jud. Proc.] § 1…" at bounding box center [689, 535] width 336 height 46
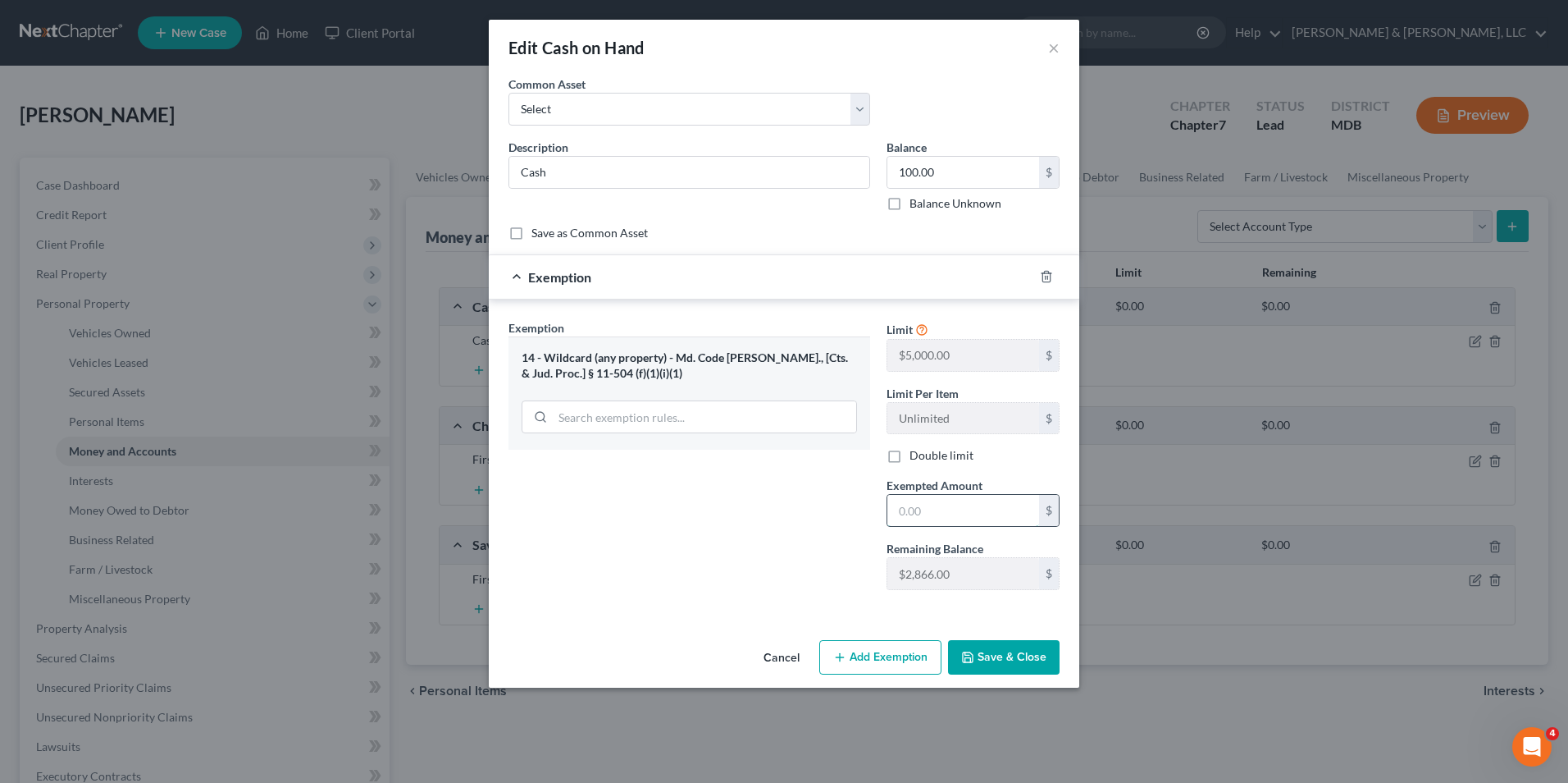
click at [903, 514] on input "text" at bounding box center [963, 510] width 152 height 31
type input "100.00"
click at [991, 655] on button "Save & Close" at bounding box center [1004, 657] width 111 height 34
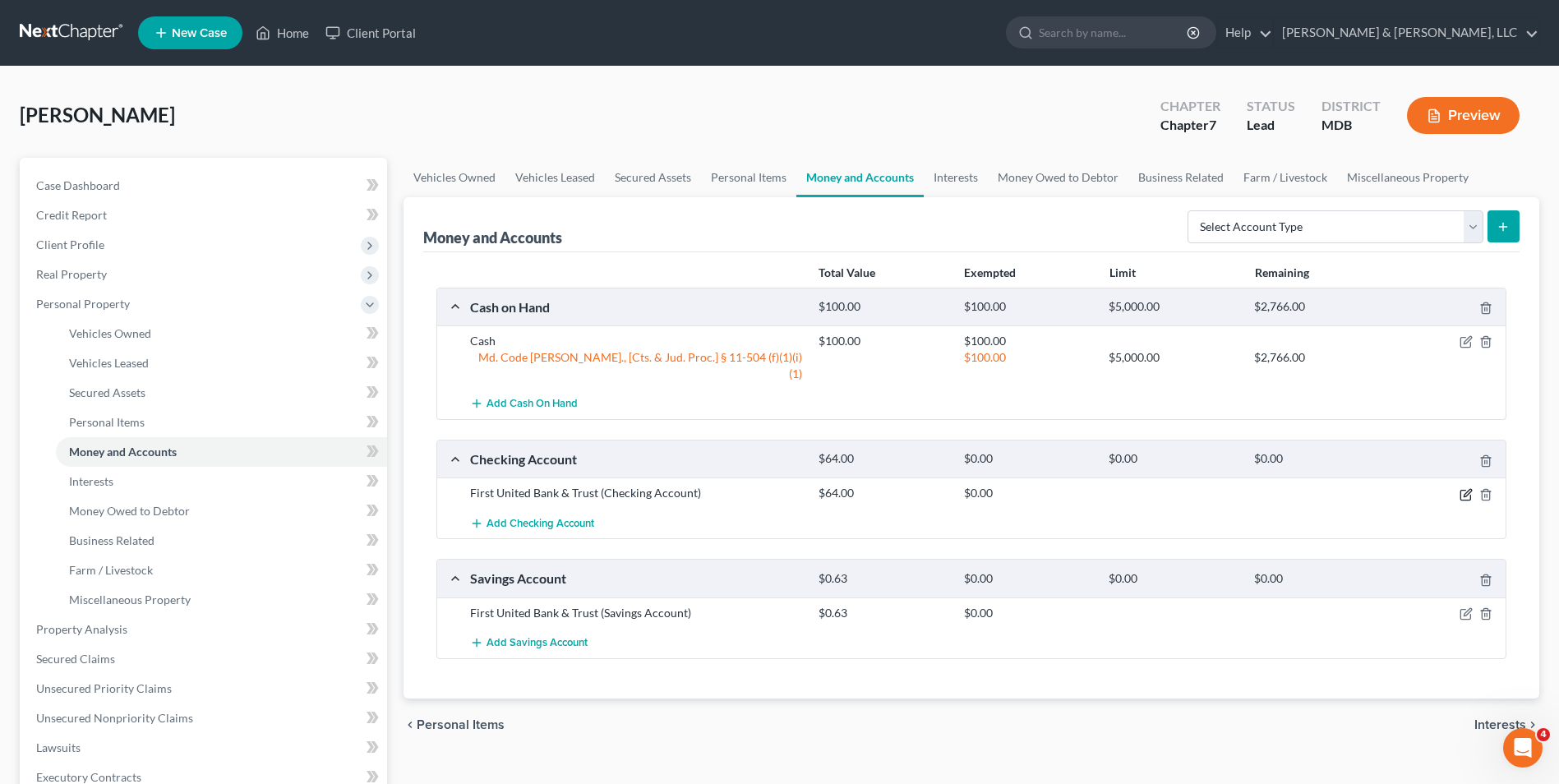
click at [1468, 489] on icon "button" at bounding box center [1467, 492] width 8 height 8
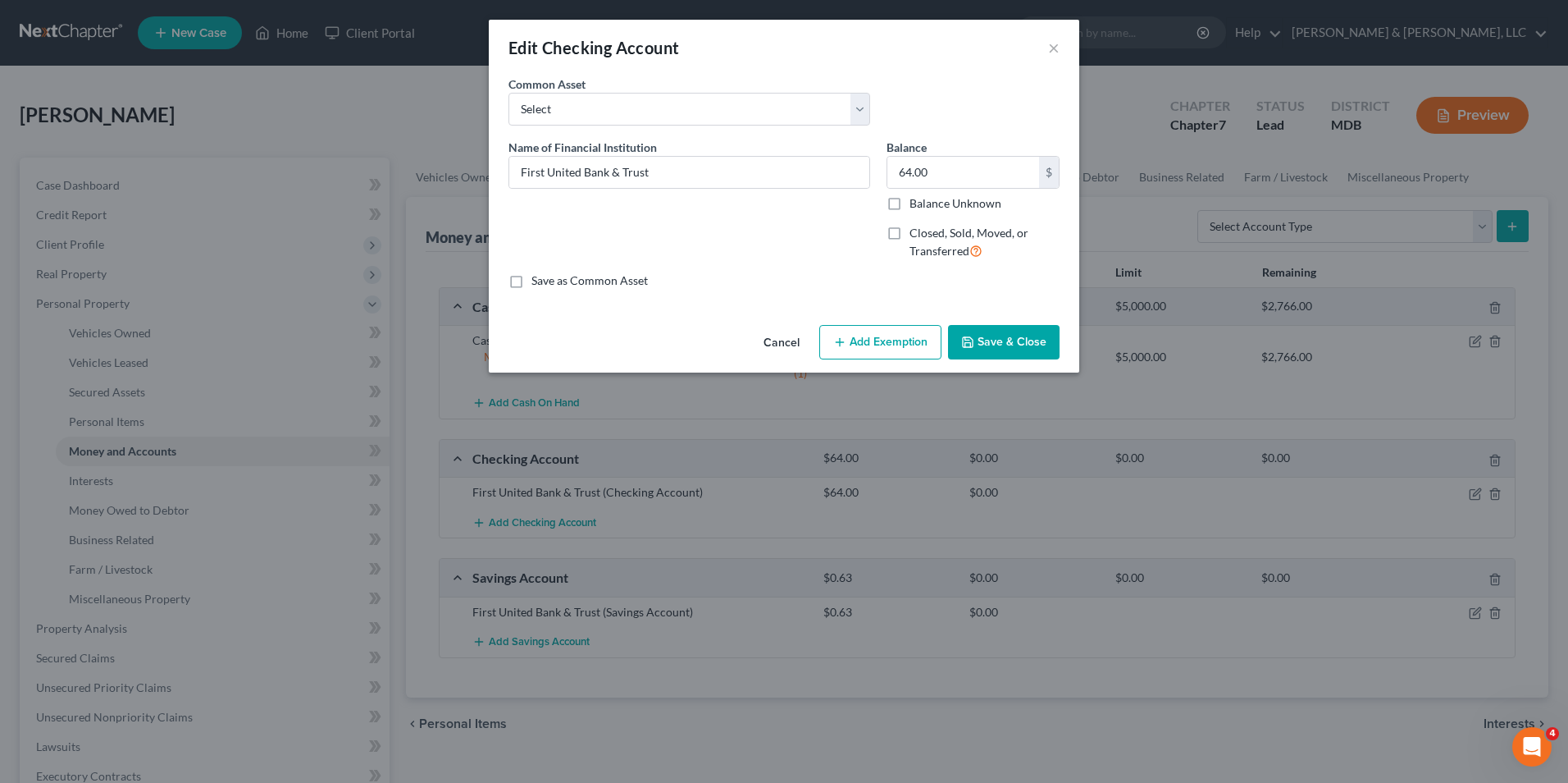
click at [862, 340] on button "Add Exemption" at bounding box center [880, 342] width 122 height 34
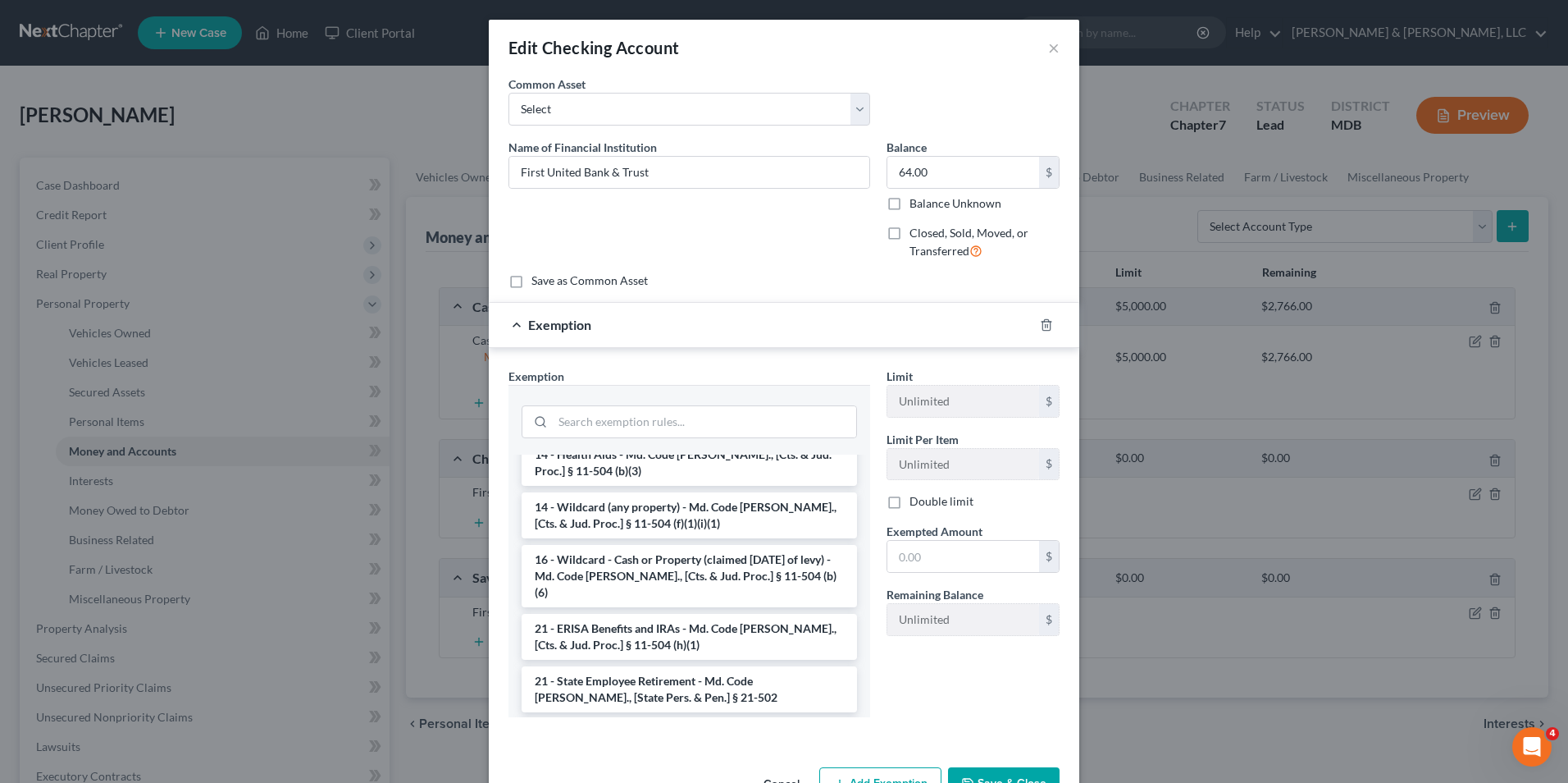
scroll to position [328, 0]
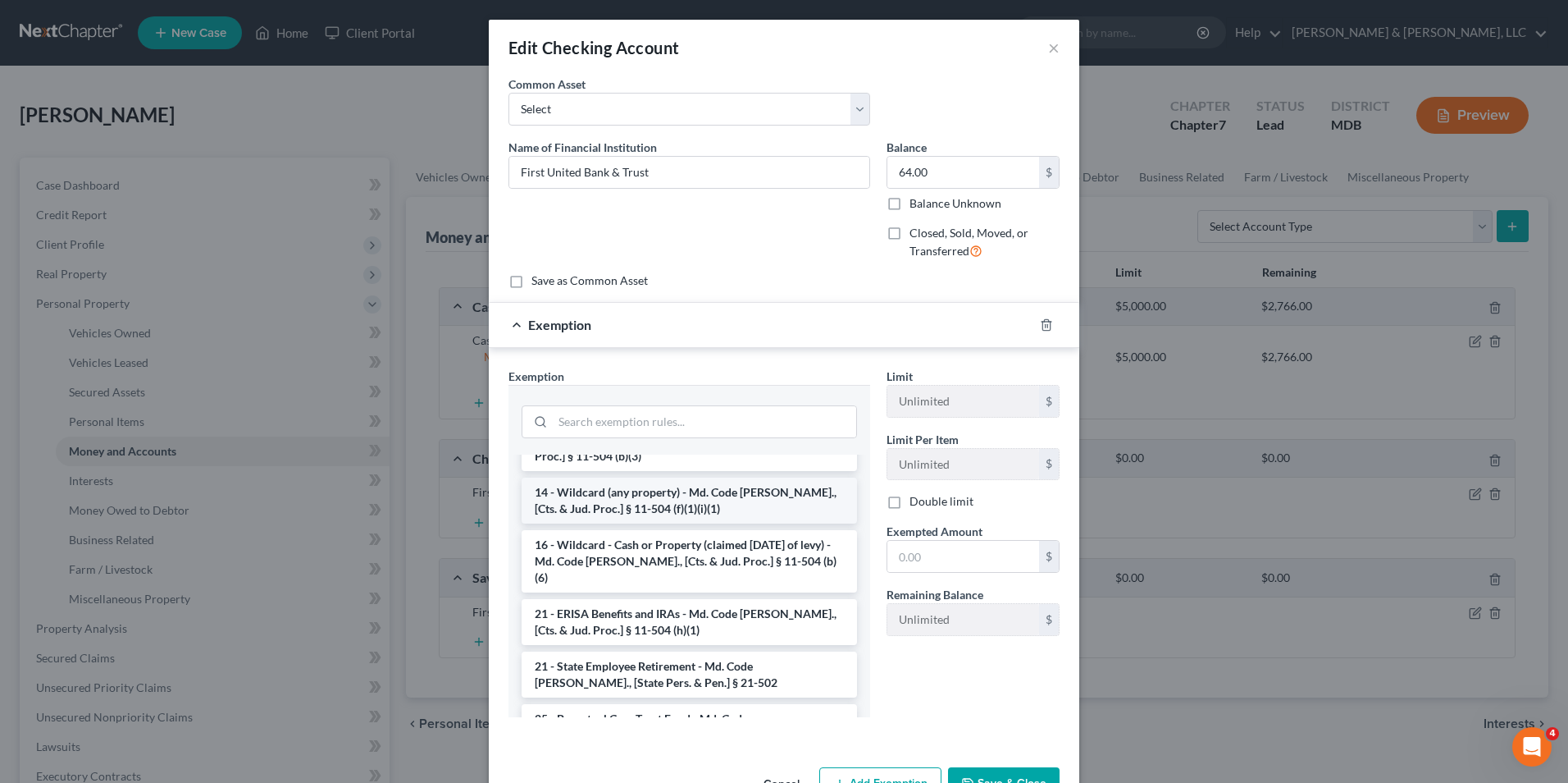
click at [675, 487] on li "14 - Wildcard (any property) - Md. Code [PERSON_NAME]., [Cts. & Jud. Proc.] § 1…" at bounding box center [689, 500] width 336 height 46
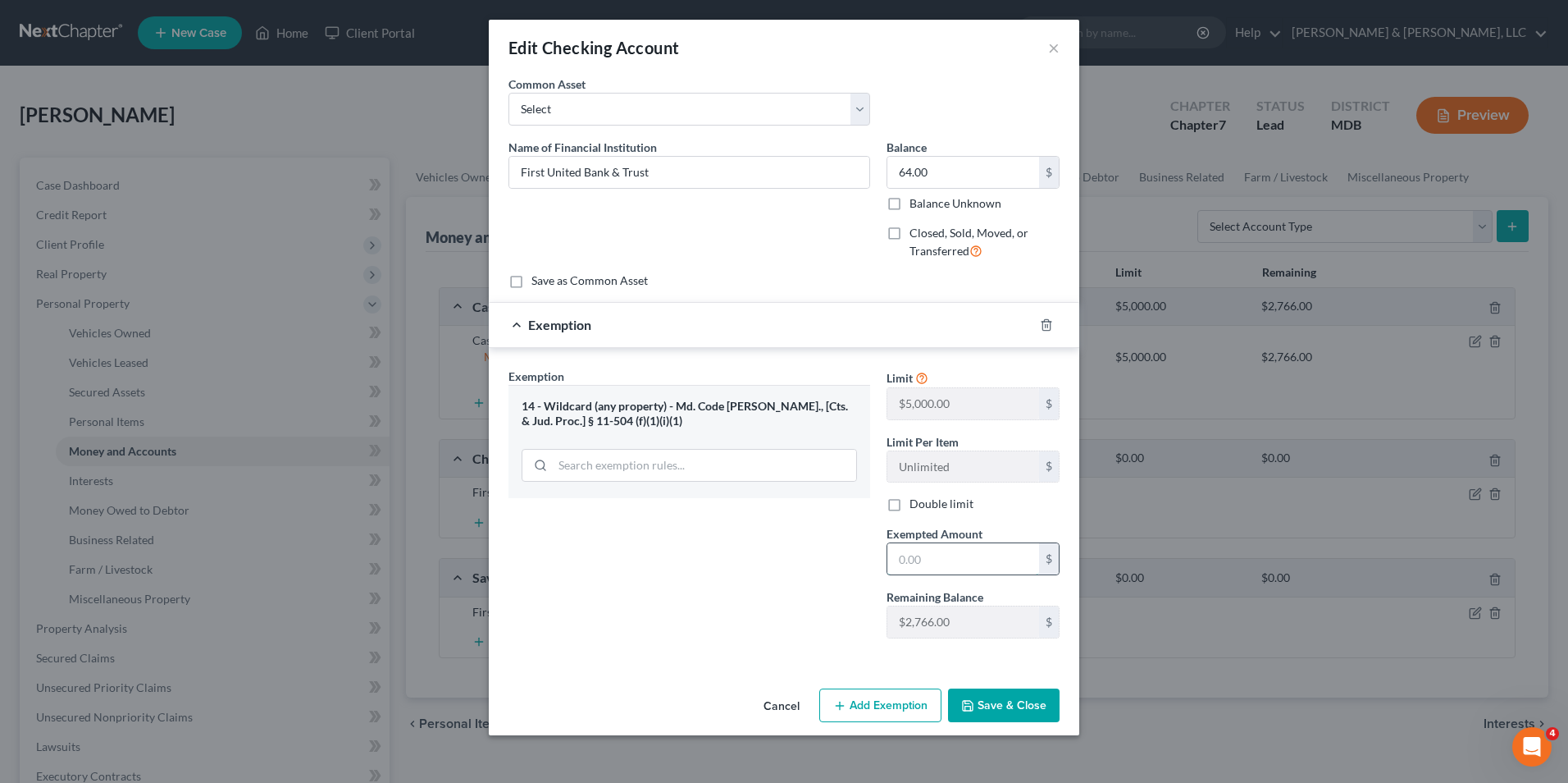
click at [899, 565] on input "text" at bounding box center [963, 559] width 152 height 31
type input "64.00"
click at [881, 701] on button "Add Exemption" at bounding box center [880, 705] width 122 height 34
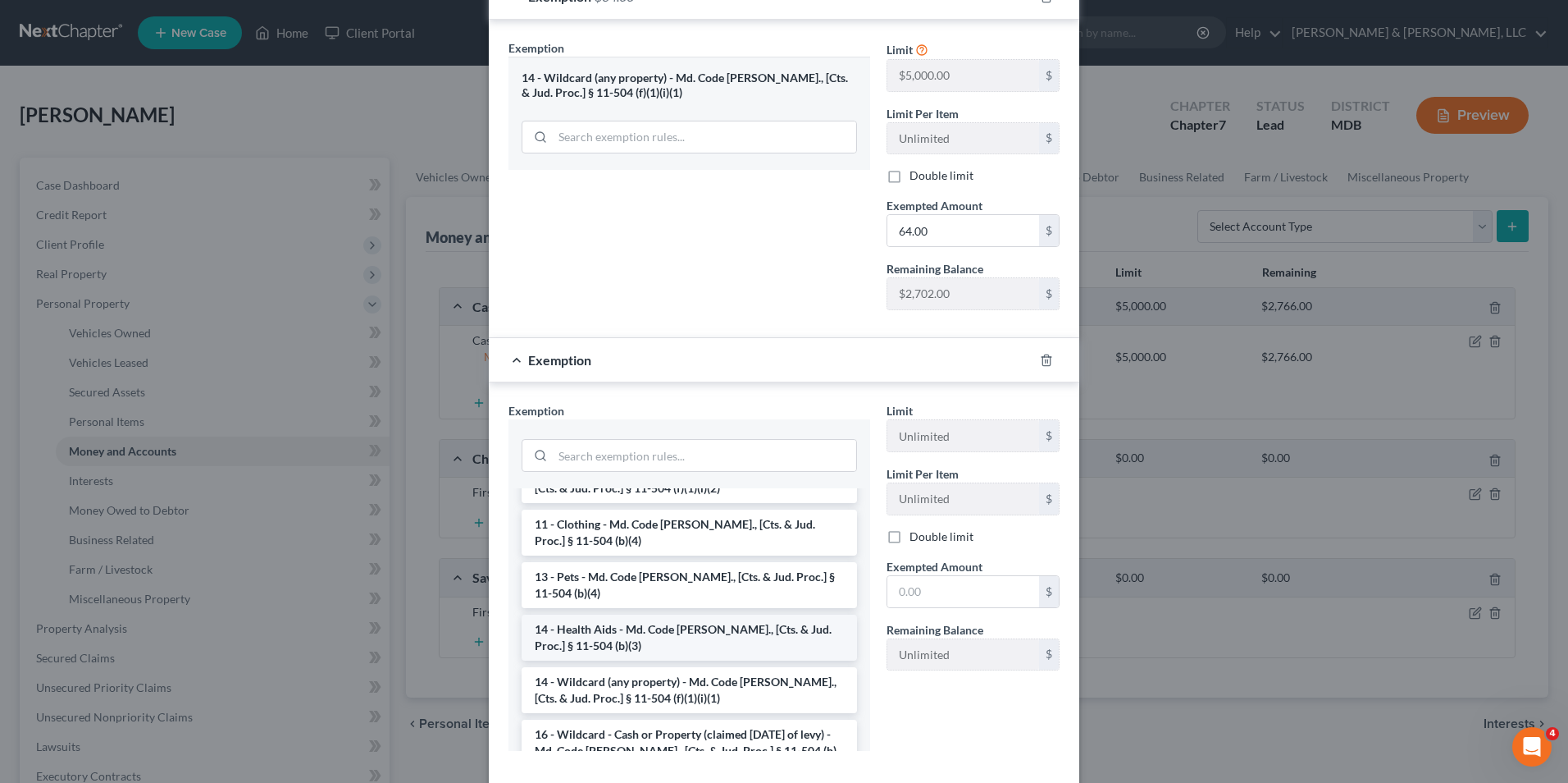
scroll to position [246, 0]
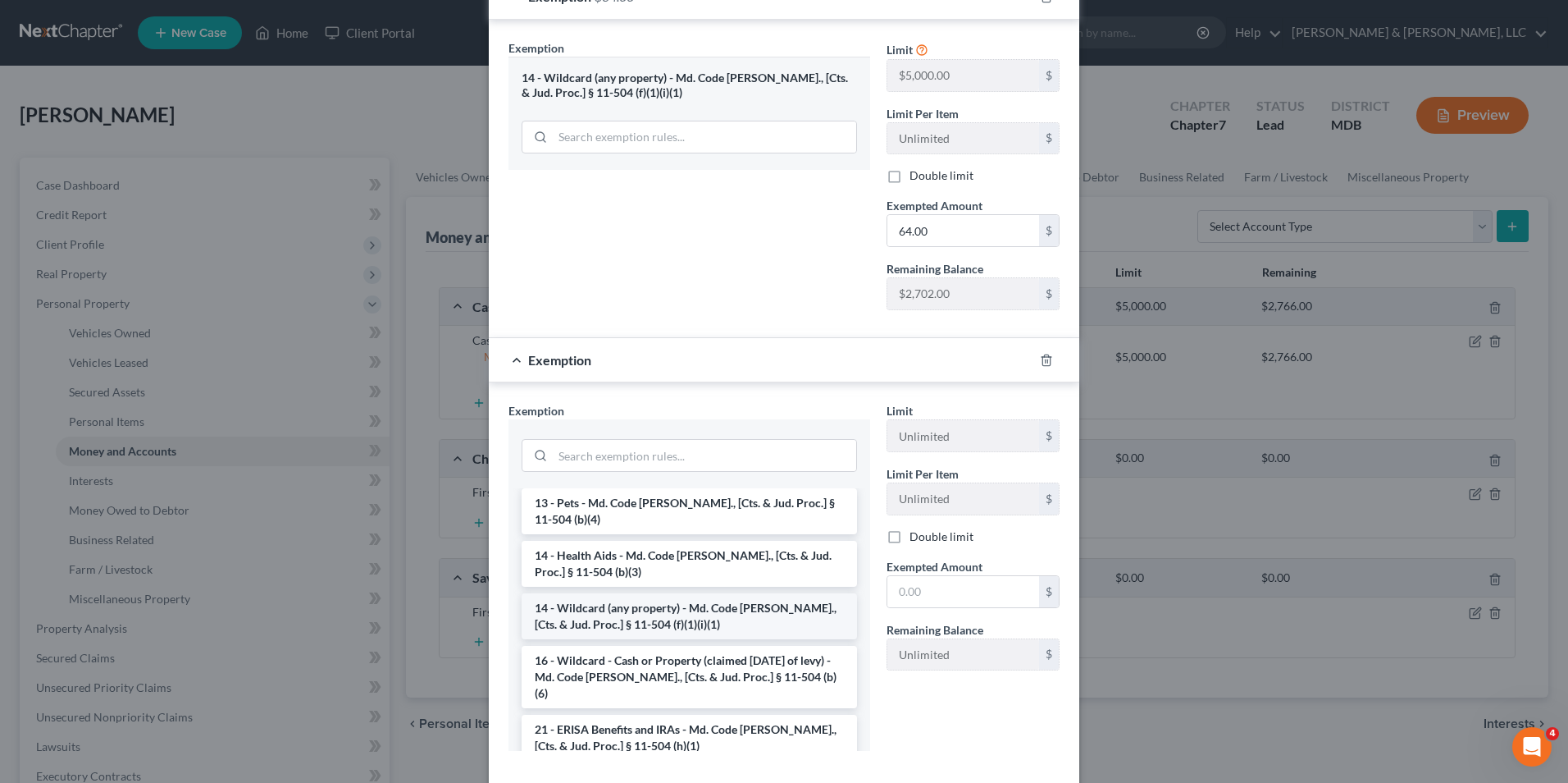
click at [690, 593] on li "14 - Wildcard (any property) - Md. Code [PERSON_NAME]., [Cts. & Jud. Proc.] § 1…" at bounding box center [689, 616] width 336 height 46
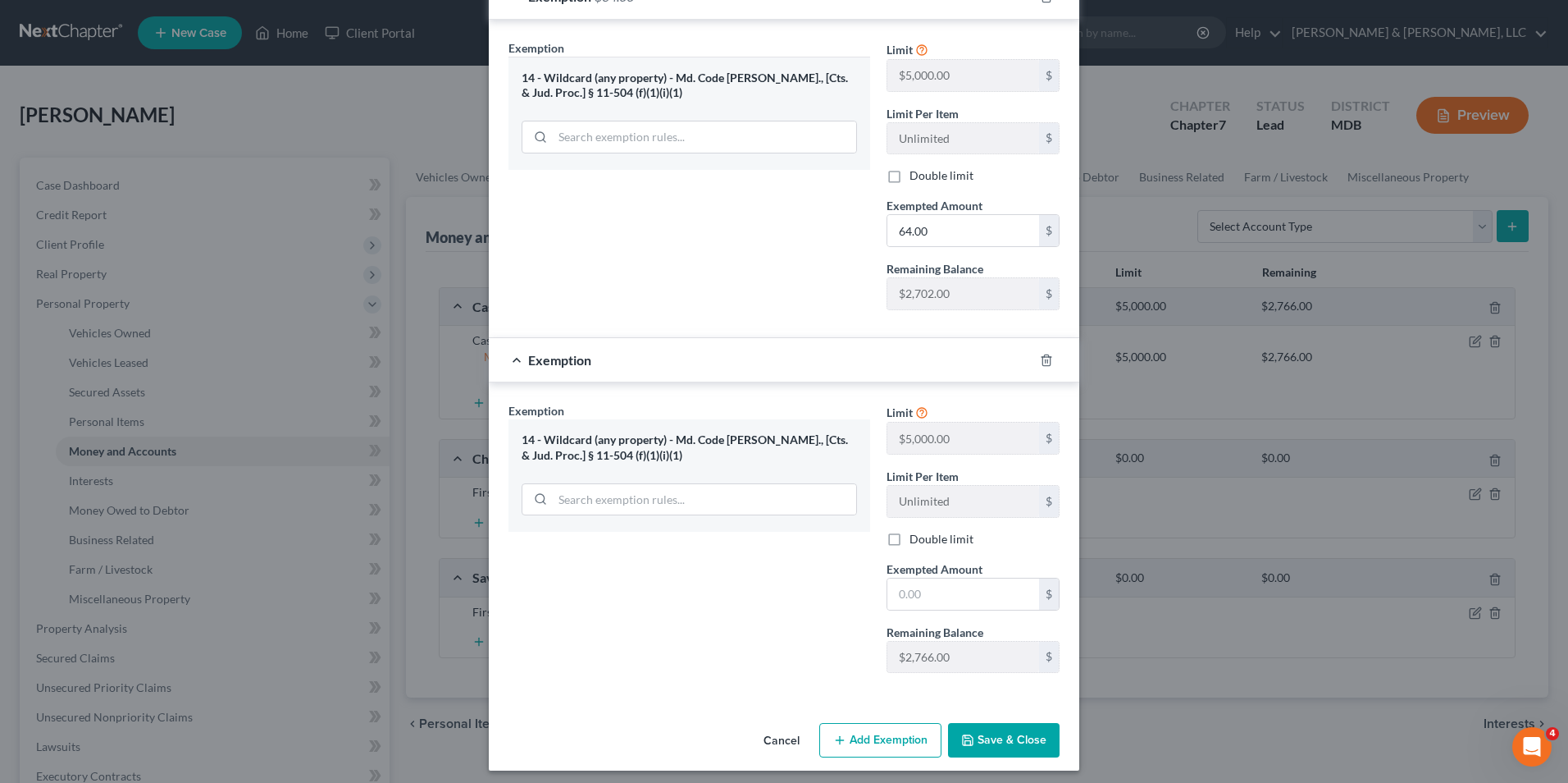
click at [879, 743] on button "Add Exemption" at bounding box center [880, 740] width 122 height 34
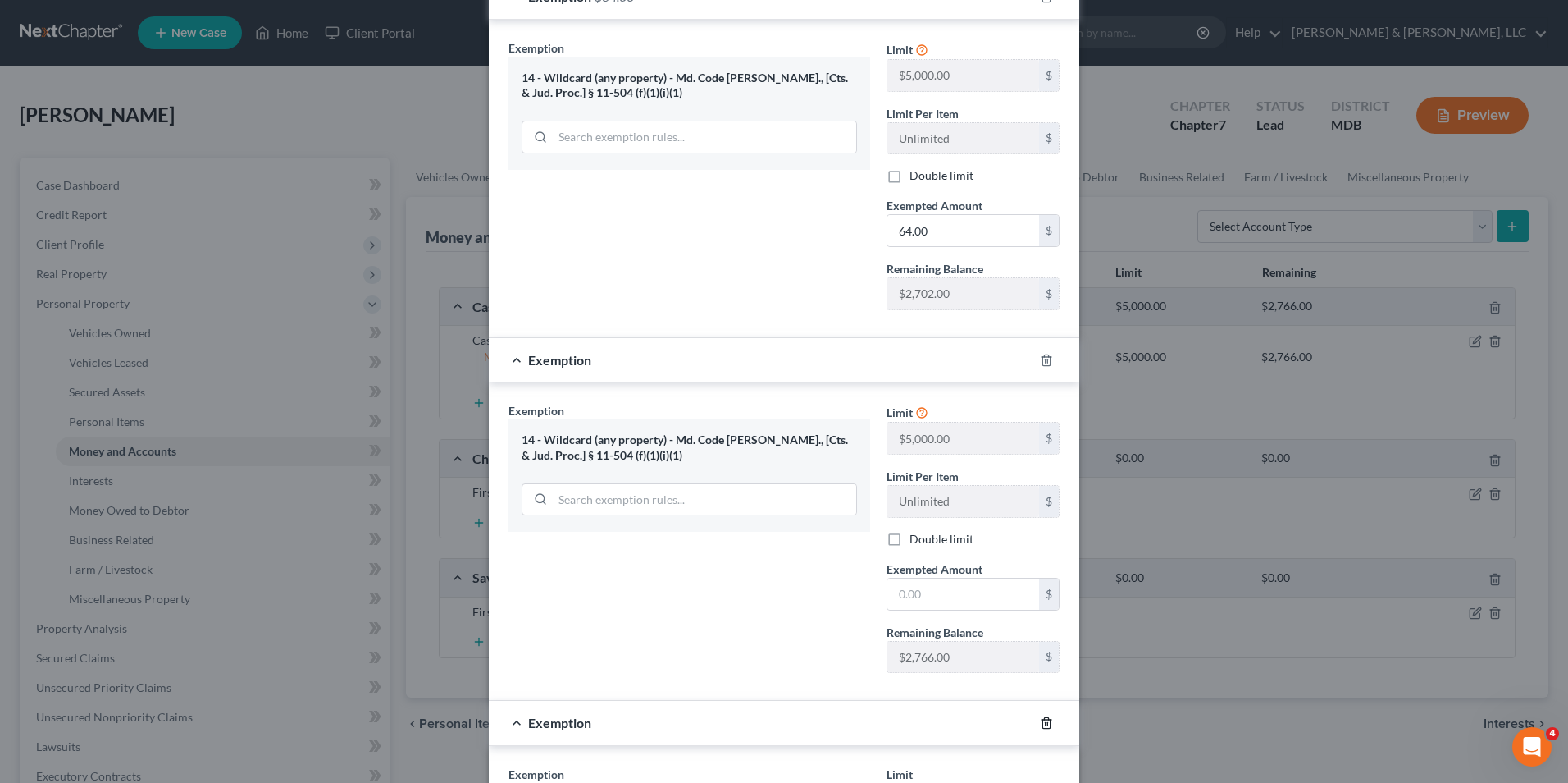
click at [1040, 721] on icon "button" at bounding box center [1046, 722] width 13 height 13
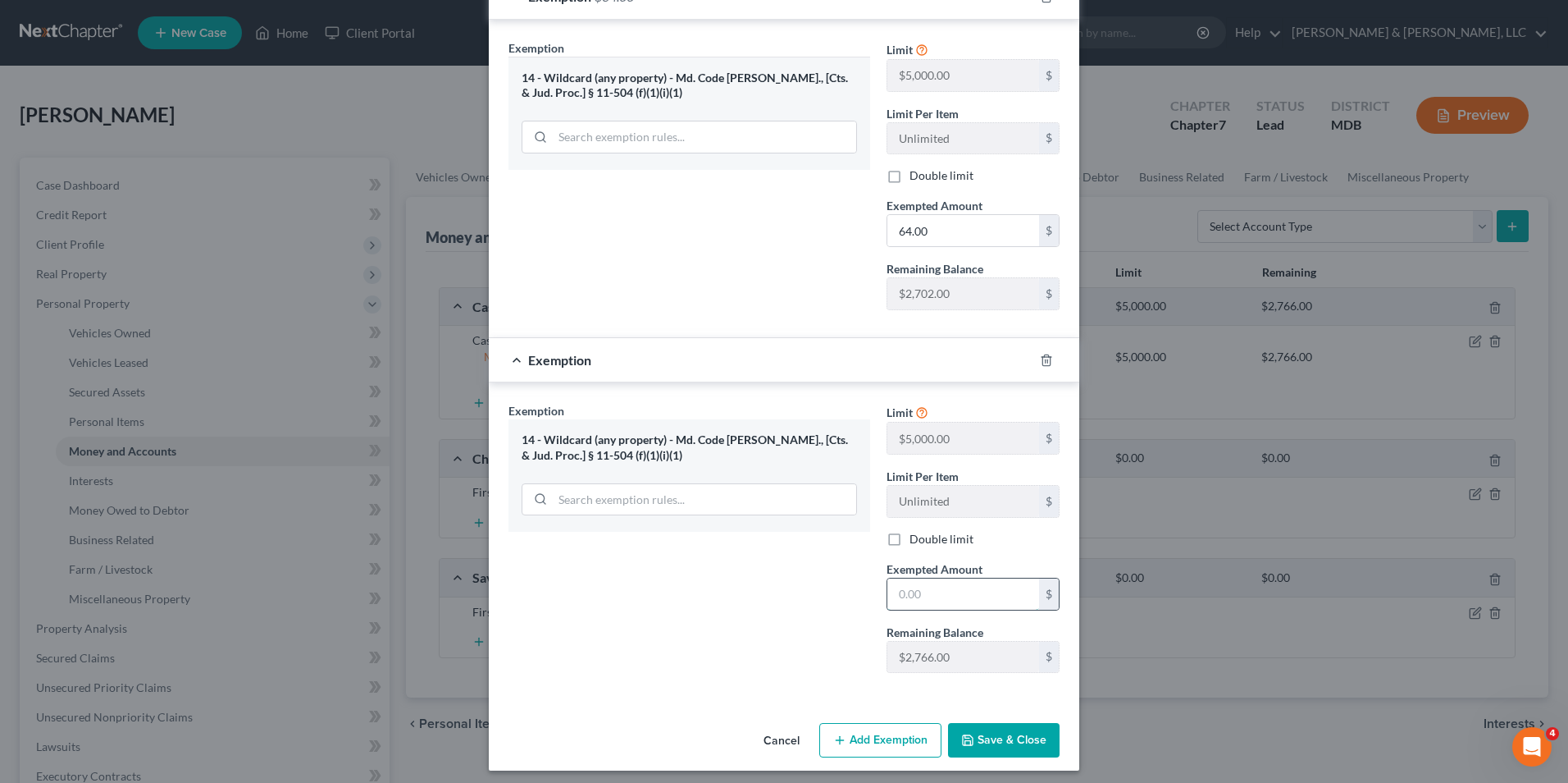
click at [895, 601] on input "text" at bounding box center [963, 594] width 152 height 31
type input "64.00"
drag, startPoint x: 1037, startPoint y: 740, endPoint x: 916, endPoint y: 668, distance: 140.8
click at [1032, 738] on button "Save & Close" at bounding box center [1004, 740] width 111 height 34
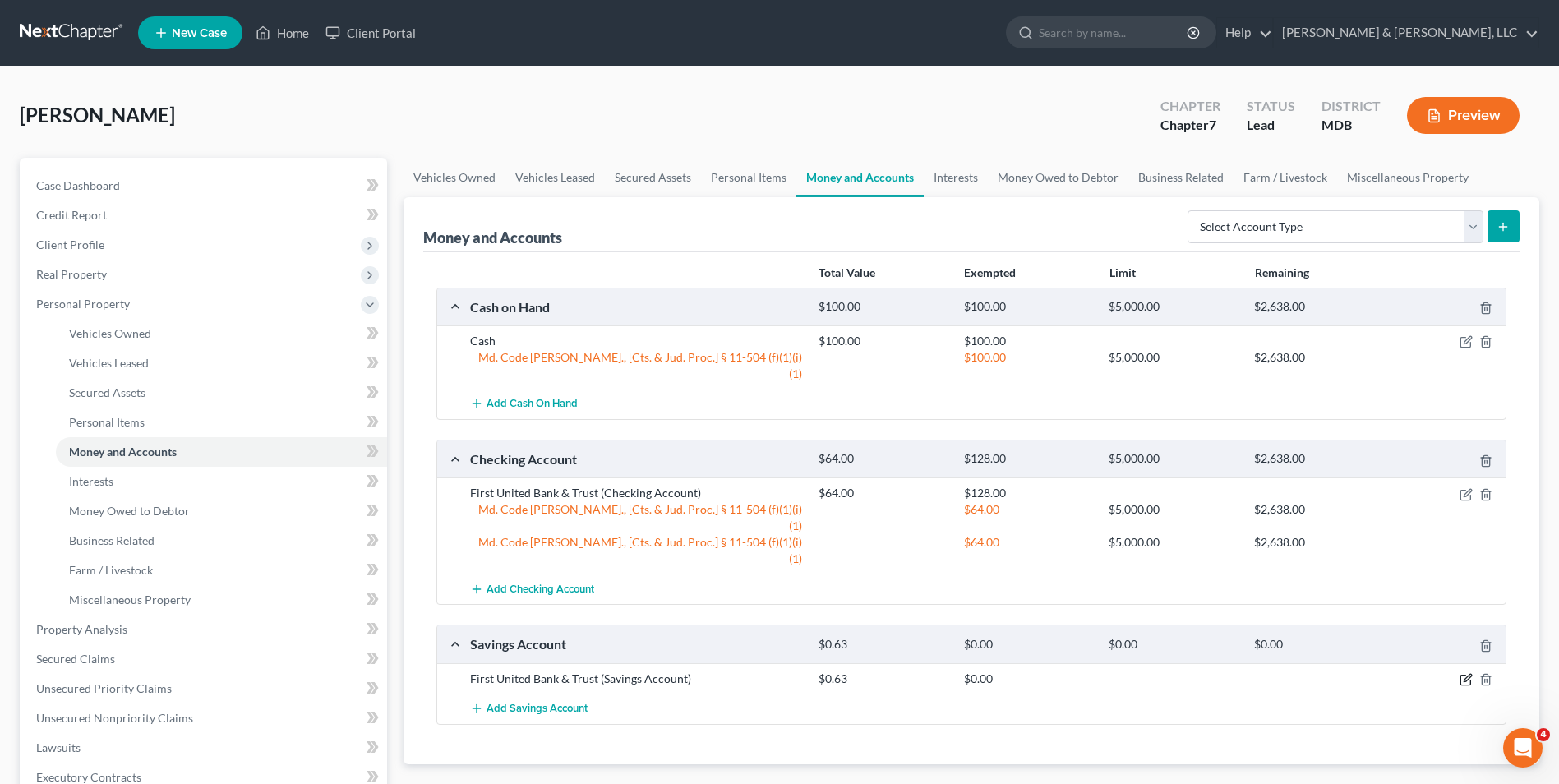
click at [1464, 672] on icon "button" at bounding box center [1465, 678] width 13 height 13
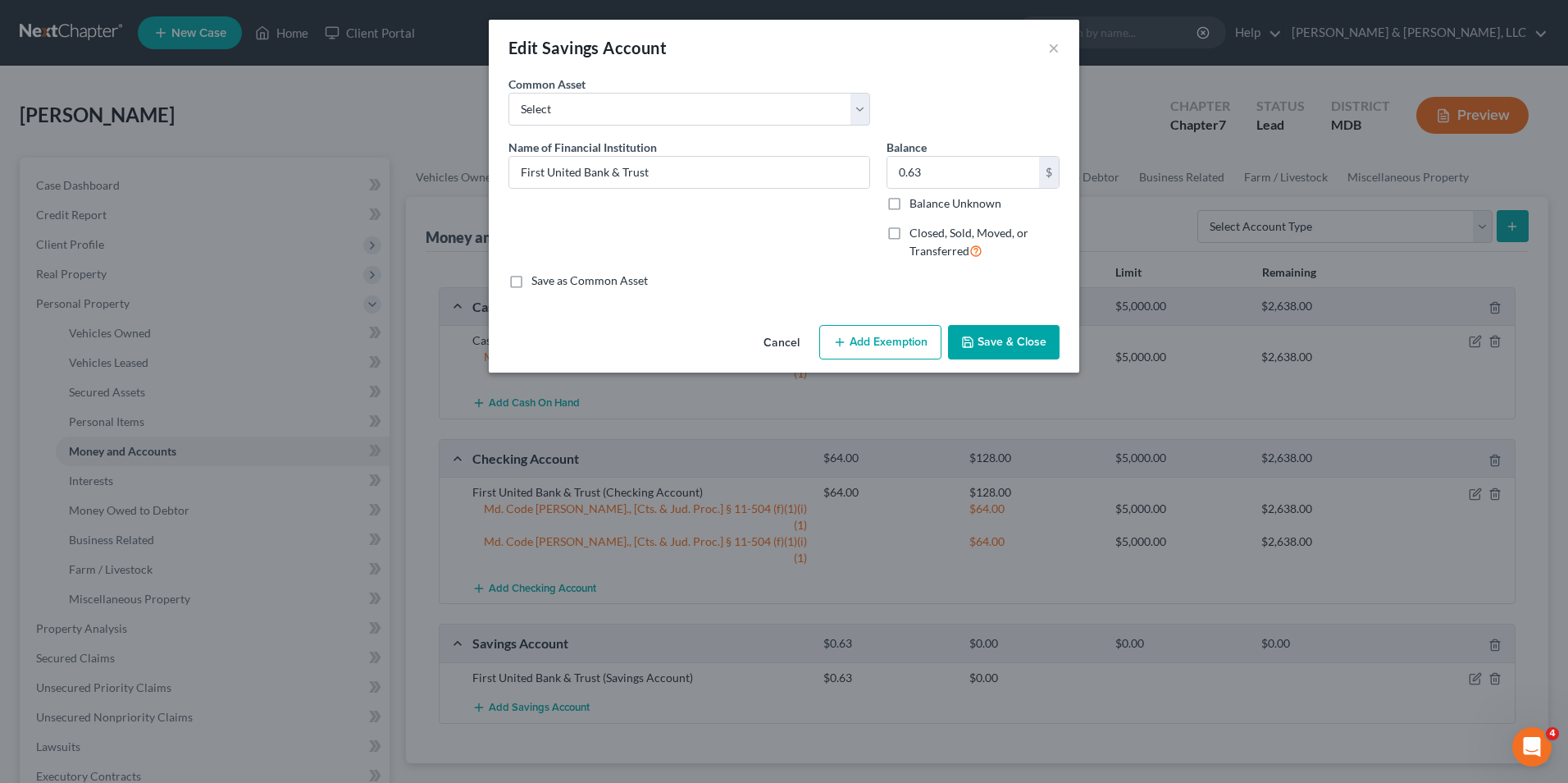
click at [864, 276] on div "Save as Common Asset" at bounding box center [784, 280] width 551 height 16
click at [872, 347] on button "Add Exemption" at bounding box center [880, 342] width 122 height 34
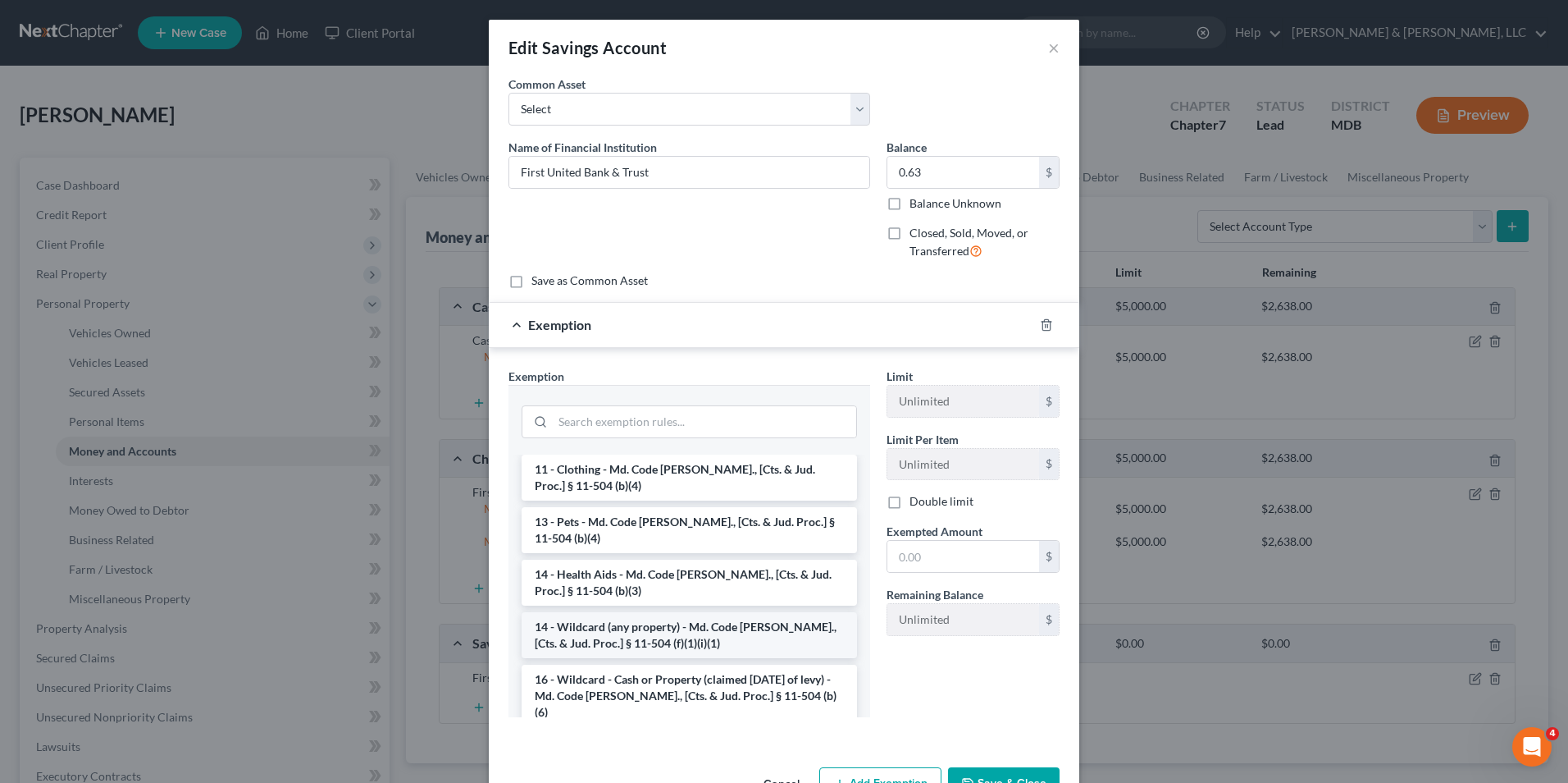
click at [671, 618] on li "14 - Wildcard (any property) - Md. Code [PERSON_NAME]., [Cts. & Jud. Proc.] § 1…" at bounding box center [689, 635] width 336 height 46
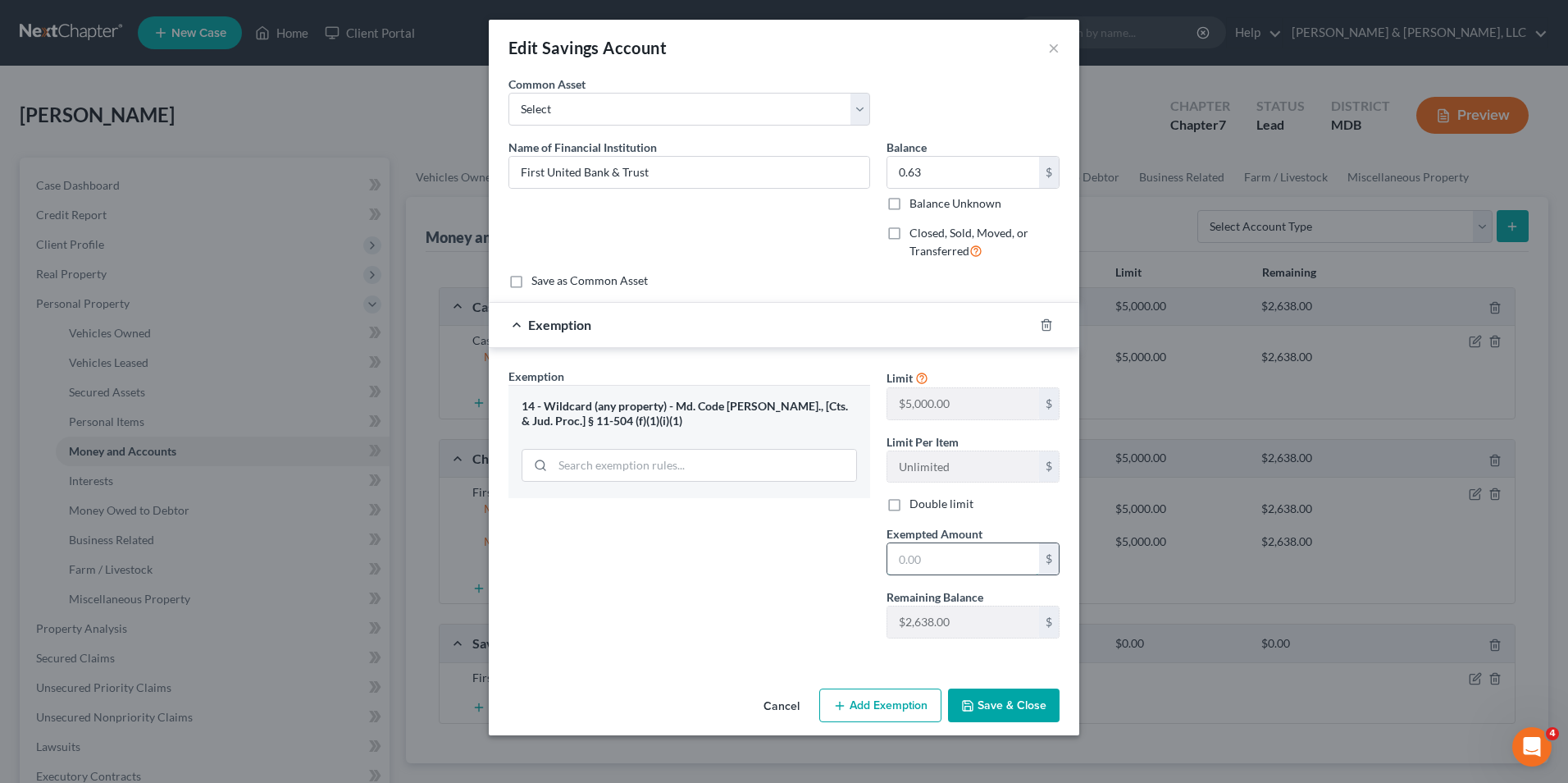
click at [893, 569] on input "text" at bounding box center [963, 559] width 152 height 31
type input "0.63"
click at [985, 695] on button "Save & Close" at bounding box center [1004, 705] width 111 height 34
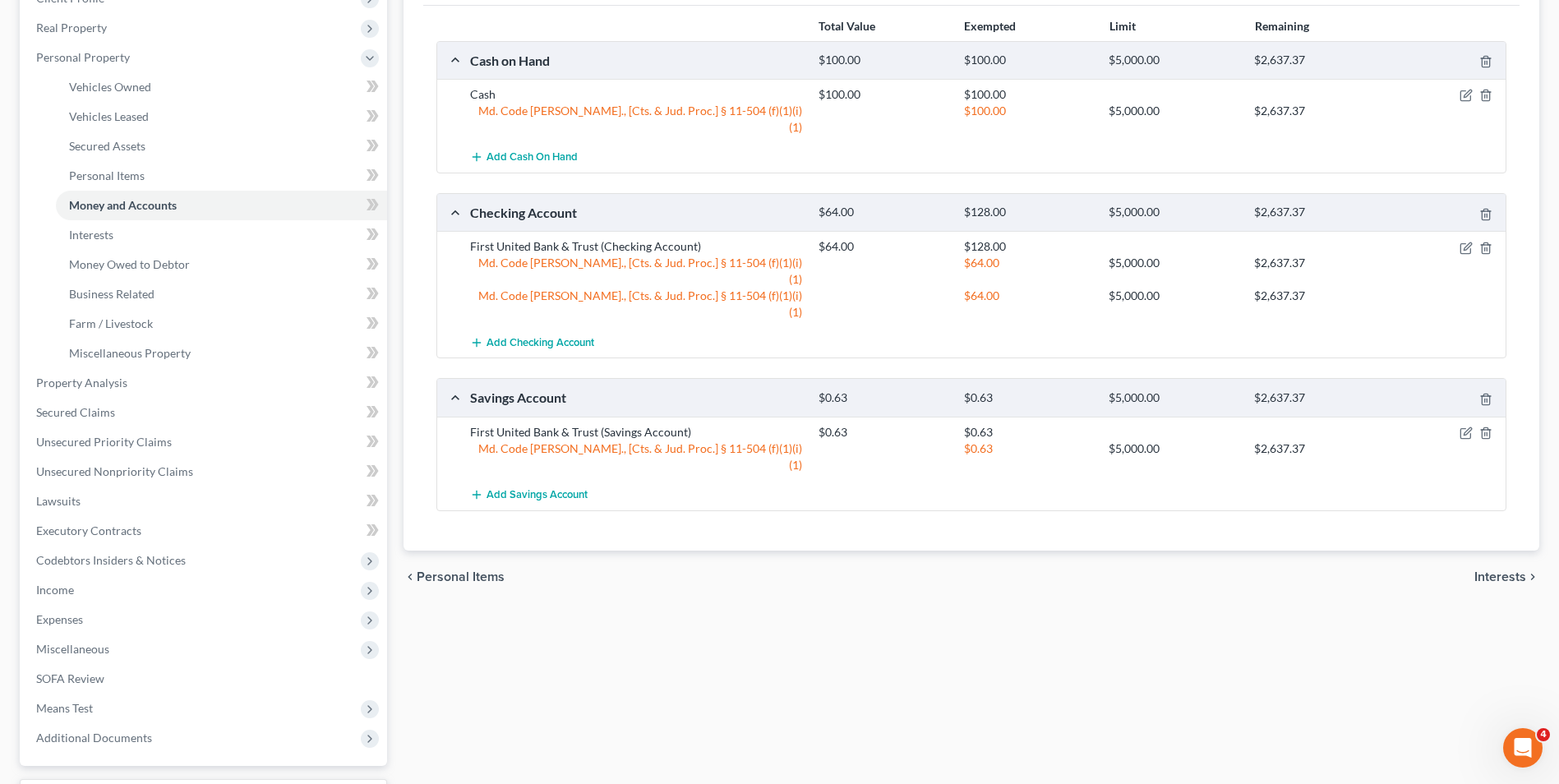
click at [1518, 570] on span "Interests" at bounding box center [1500, 576] width 51 height 13
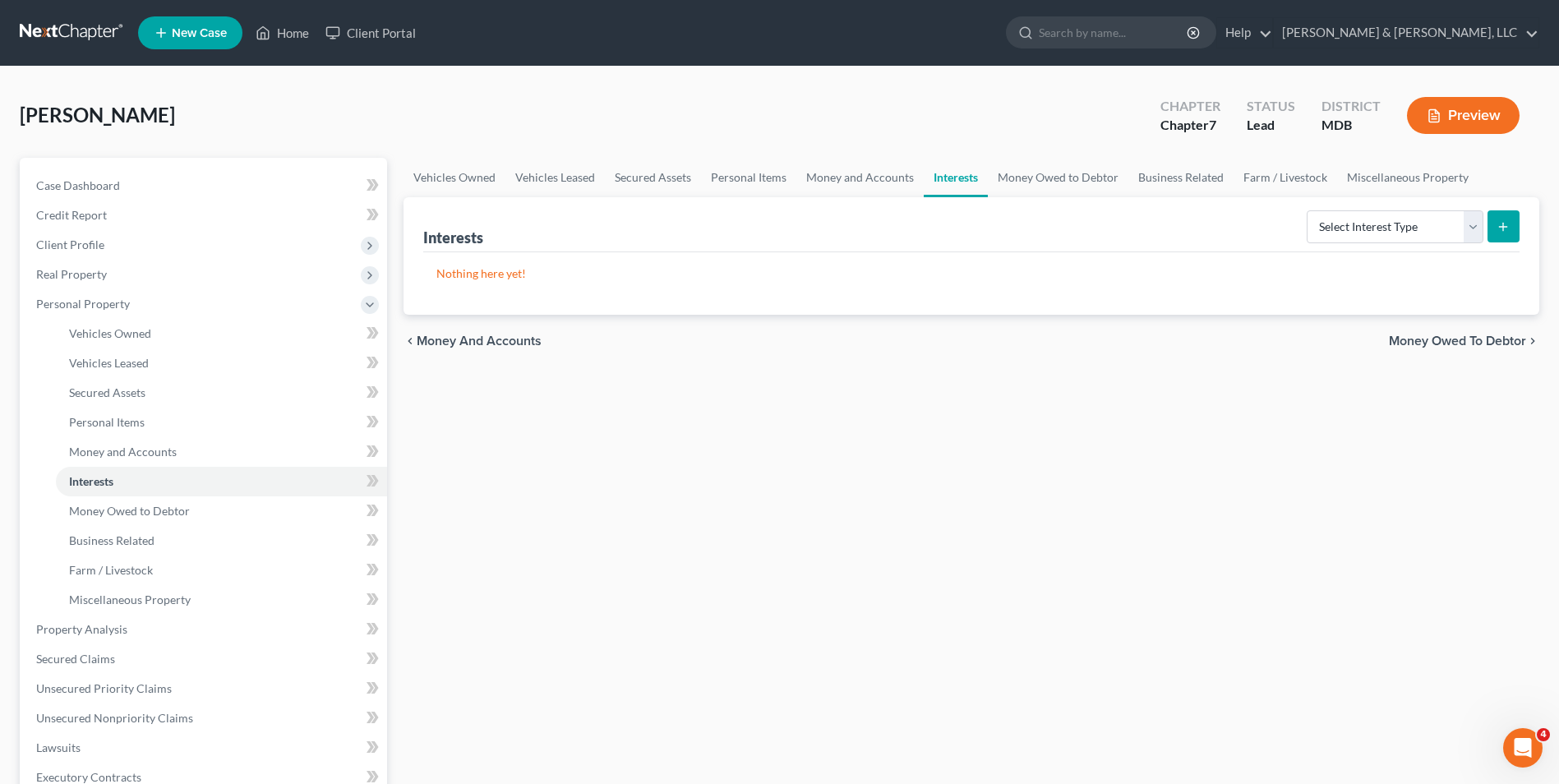
click at [1466, 342] on span "Money Owed to Debtor" at bounding box center [1457, 341] width 137 height 13
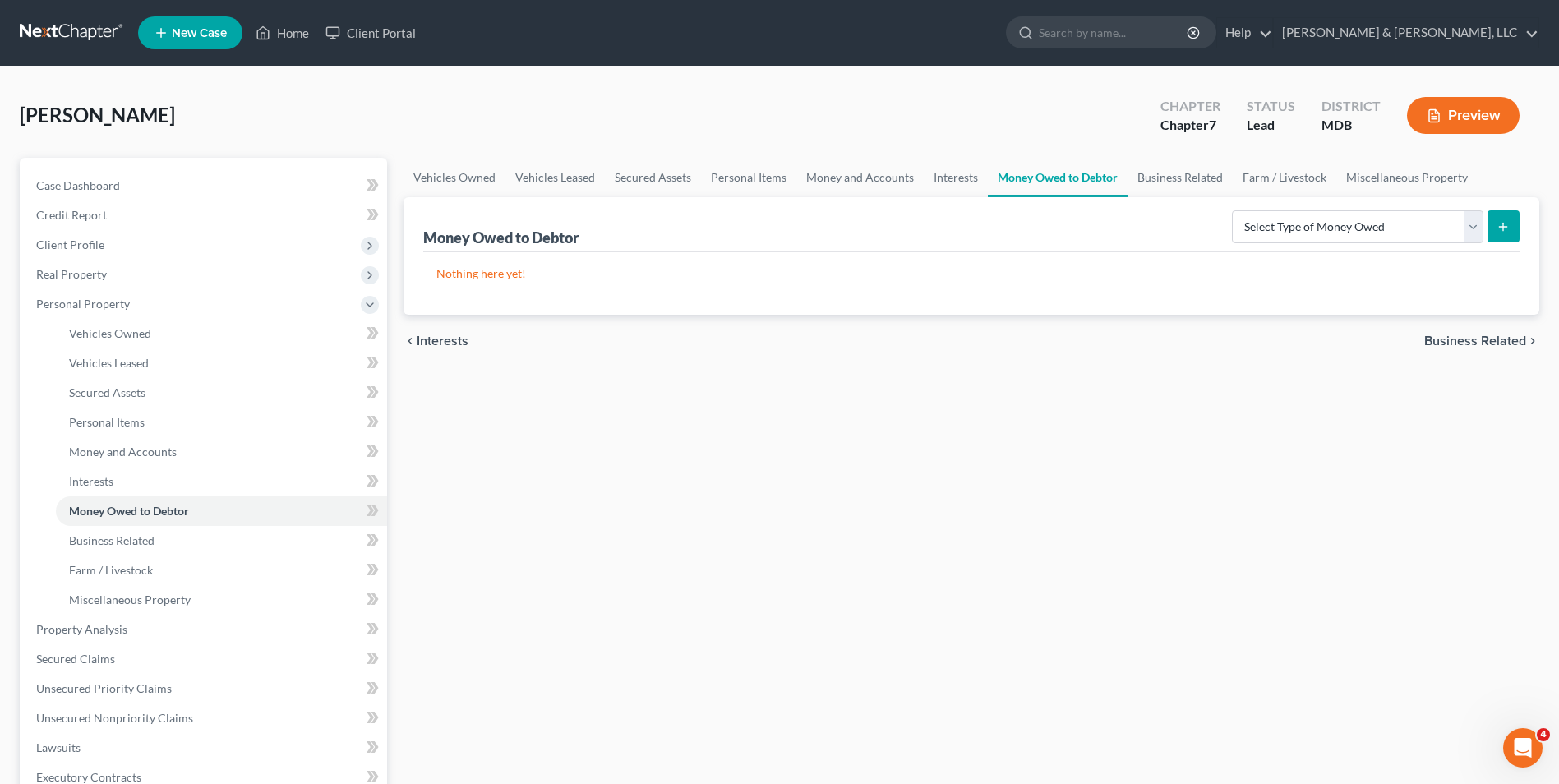
drag, startPoint x: 1469, startPoint y: 346, endPoint x: 1458, endPoint y: 347, distance: 11.0
click at [1458, 347] on span "Business Related" at bounding box center [1475, 341] width 102 height 13
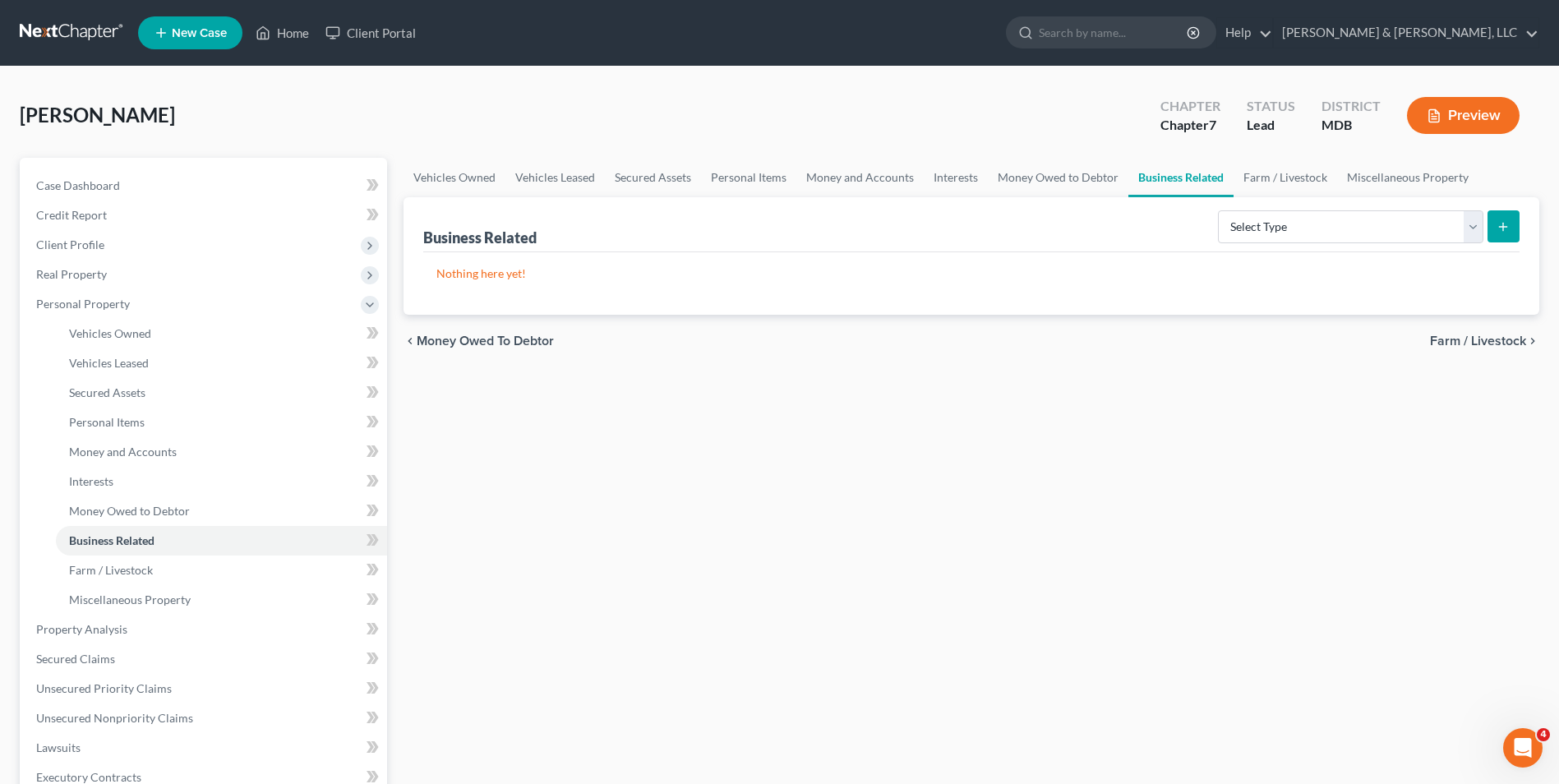
click at [1451, 344] on span "Farm / Livestock" at bounding box center [1477, 341] width 96 height 13
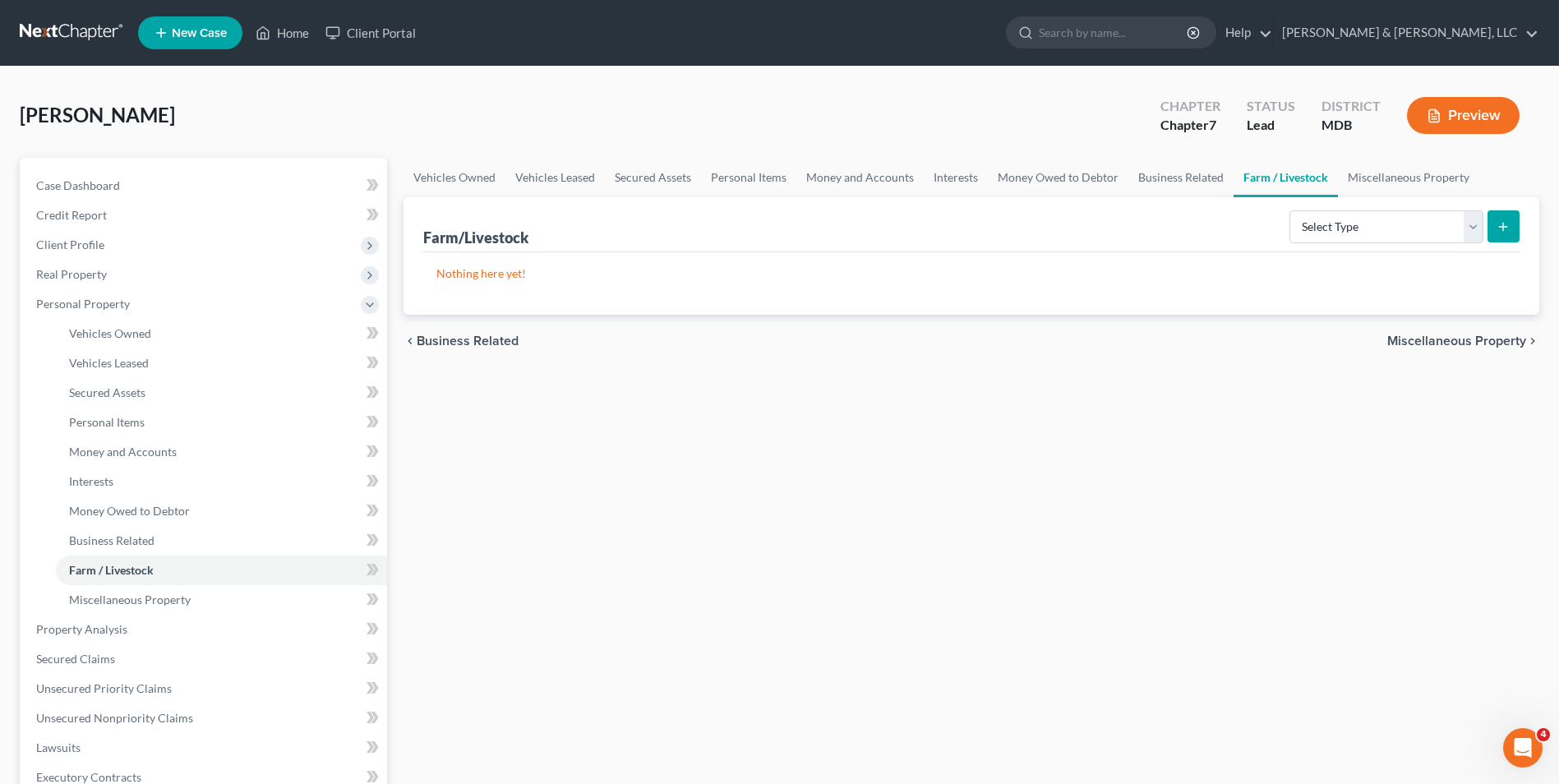
click at [1458, 342] on span "Miscellaneous Property" at bounding box center [1456, 341] width 139 height 13
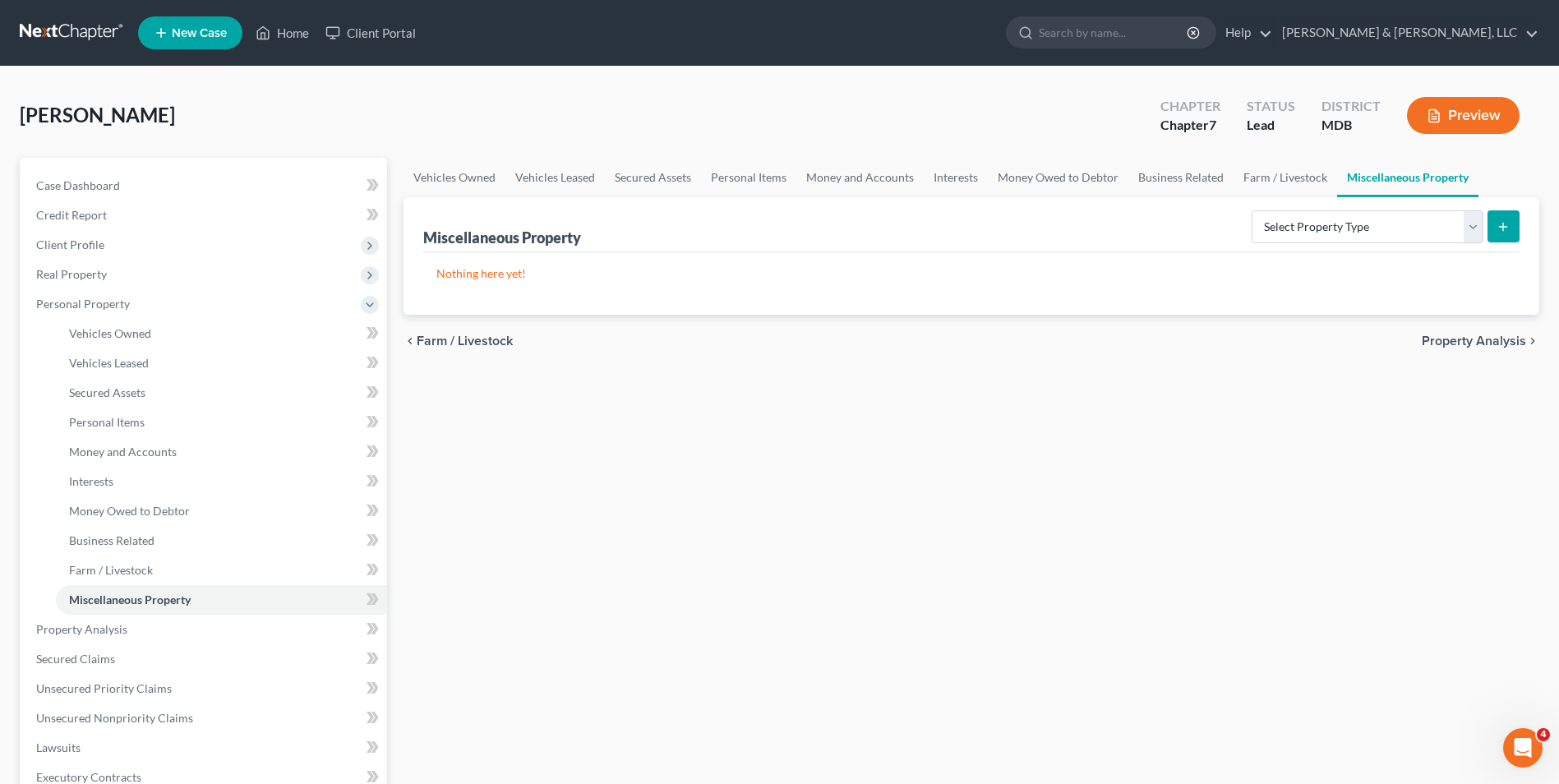
click at [1451, 340] on span "Property Analysis" at bounding box center [1474, 341] width 105 height 13
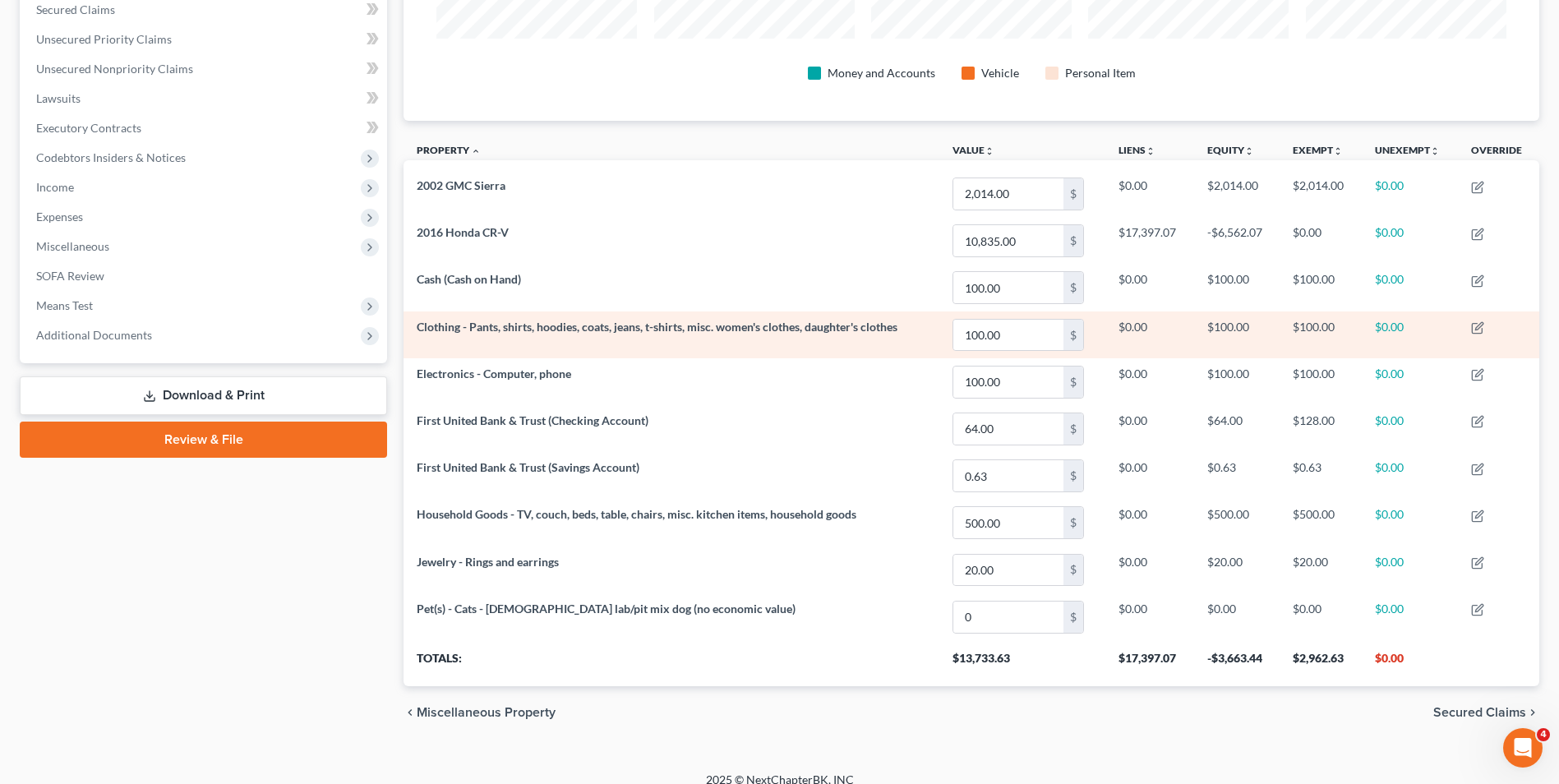
scroll to position [371, 0]
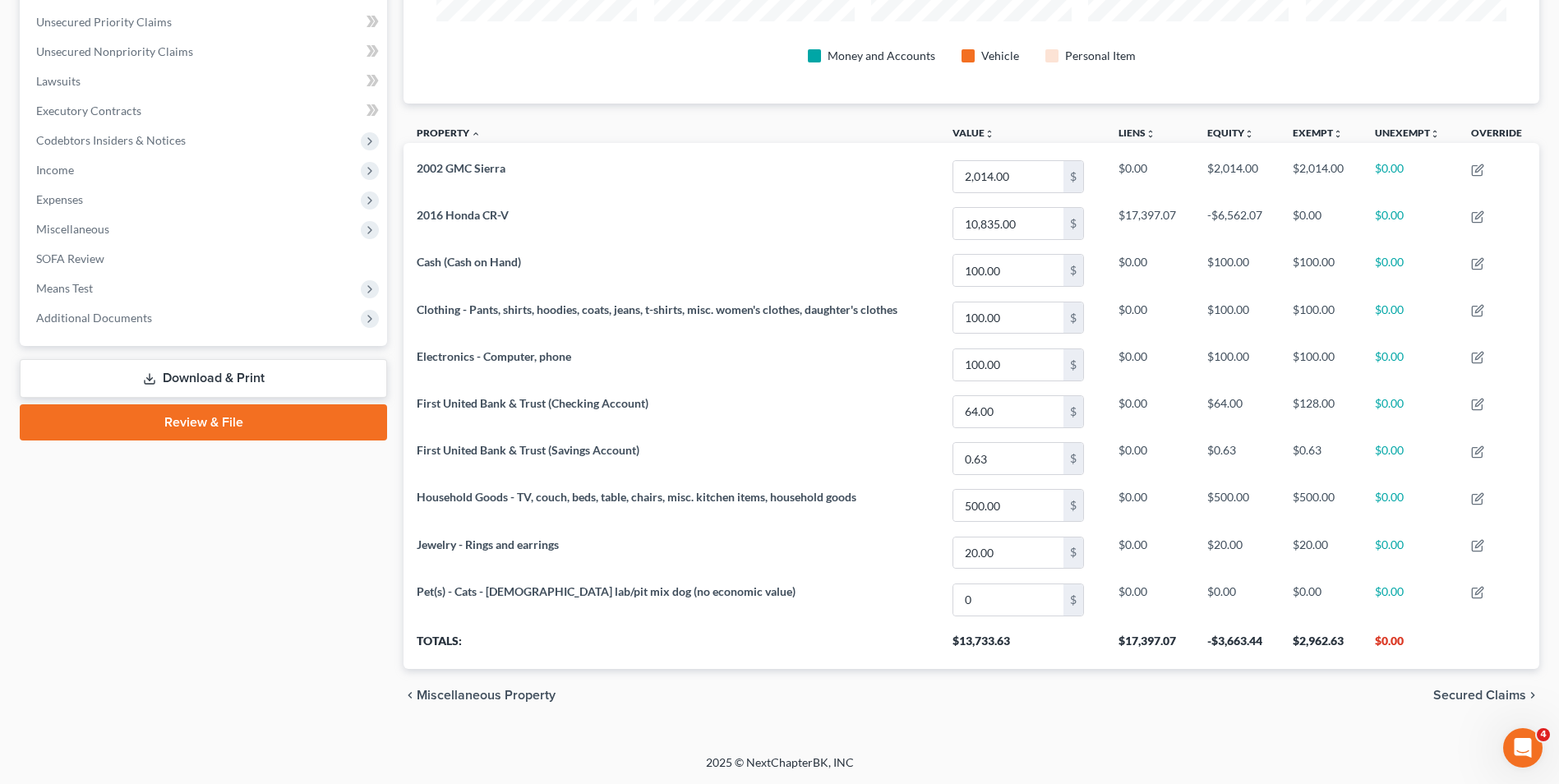
click at [1428, 689] on div "chevron_left Miscellaneous Property Secured Claims chevron_right" at bounding box center [970, 695] width 1135 height 52
click at [1442, 691] on span "Secured Claims" at bounding box center [1479, 694] width 93 height 13
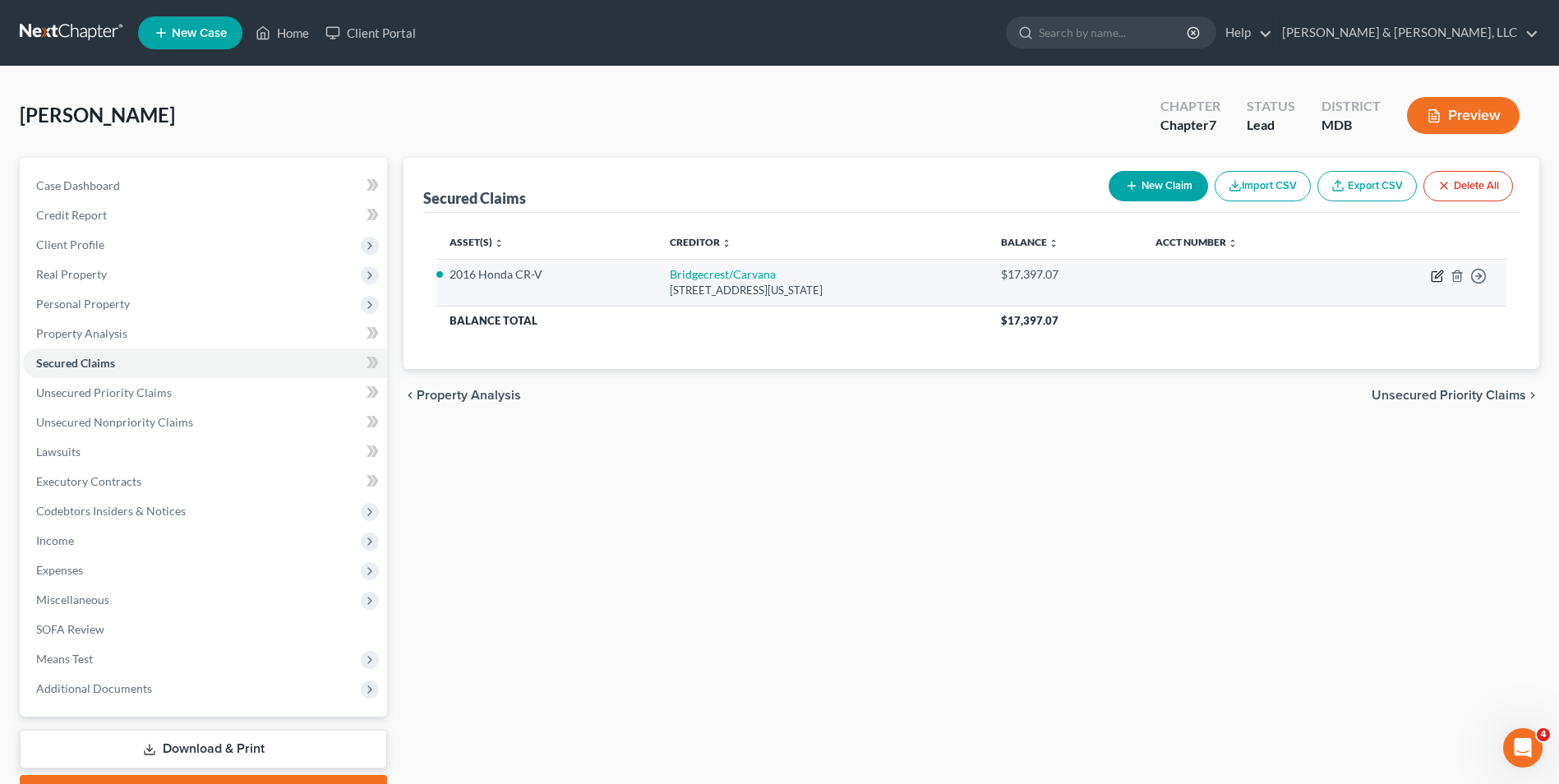
click at [1435, 279] on icon "button" at bounding box center [1436, 275] width 13 height 13
select select "3"
select select "2"
select select "0"
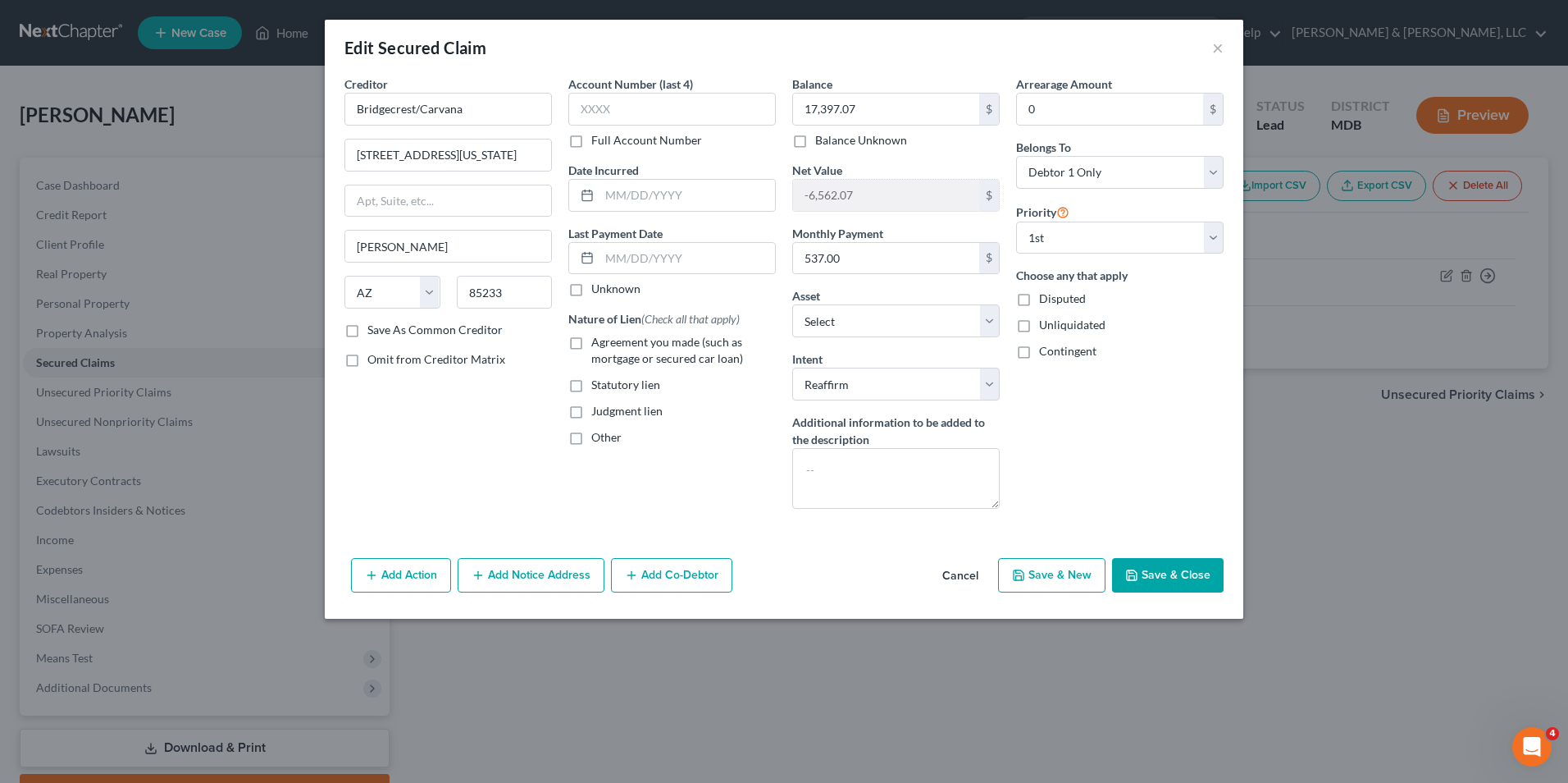
click at [1176, 573] on button "Save & Close" at bounding box center [1168, 575] width 111 height 34
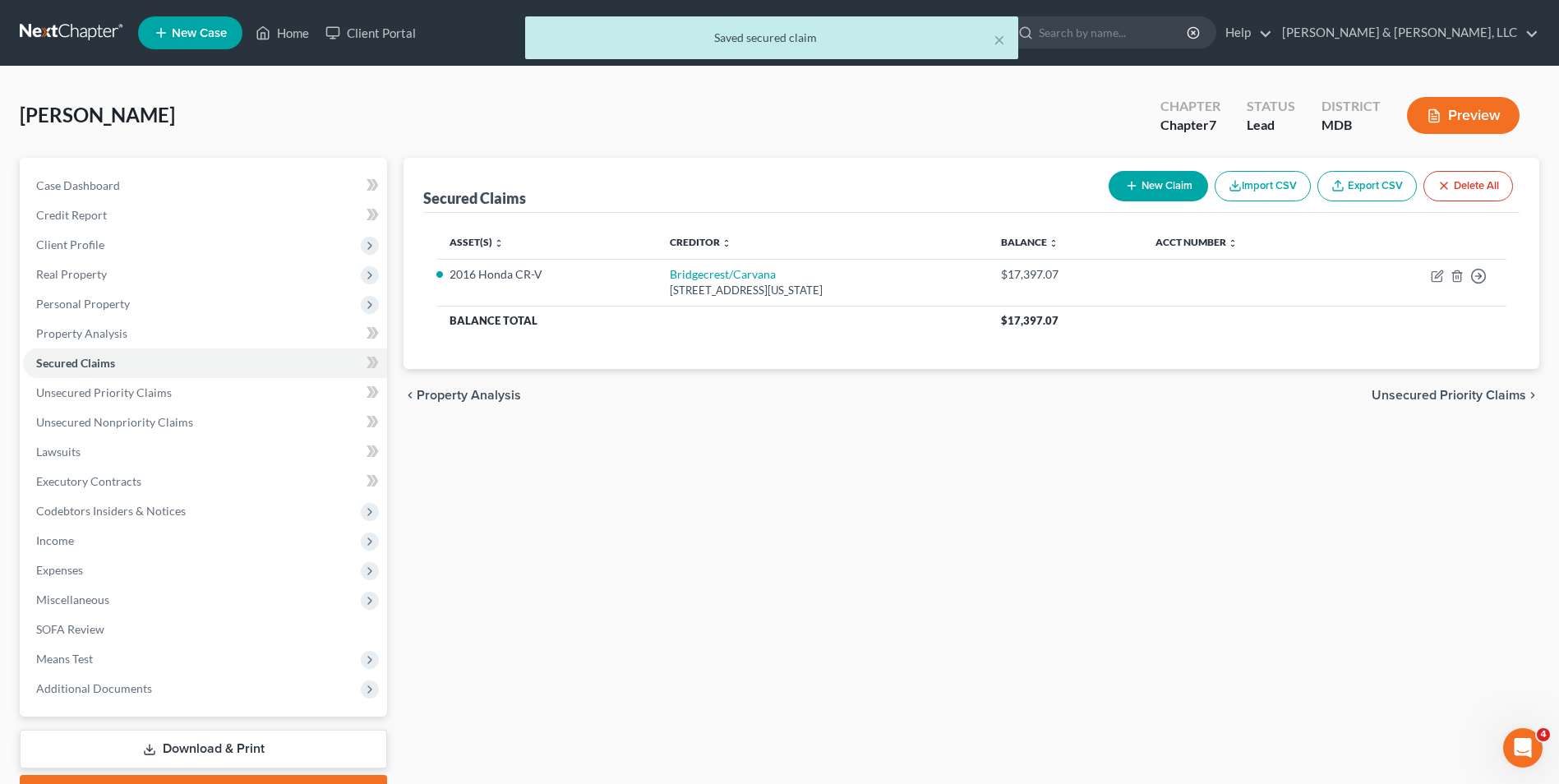
drag, startPoint x: 1436, startPoint y: 398, endPoint x: 1253, endPoint y: 417, distance: 184.0
click at [1427, 398] on span "Unsecured Priority Claims" at bounding box center [1448, 395] width 154 height 13
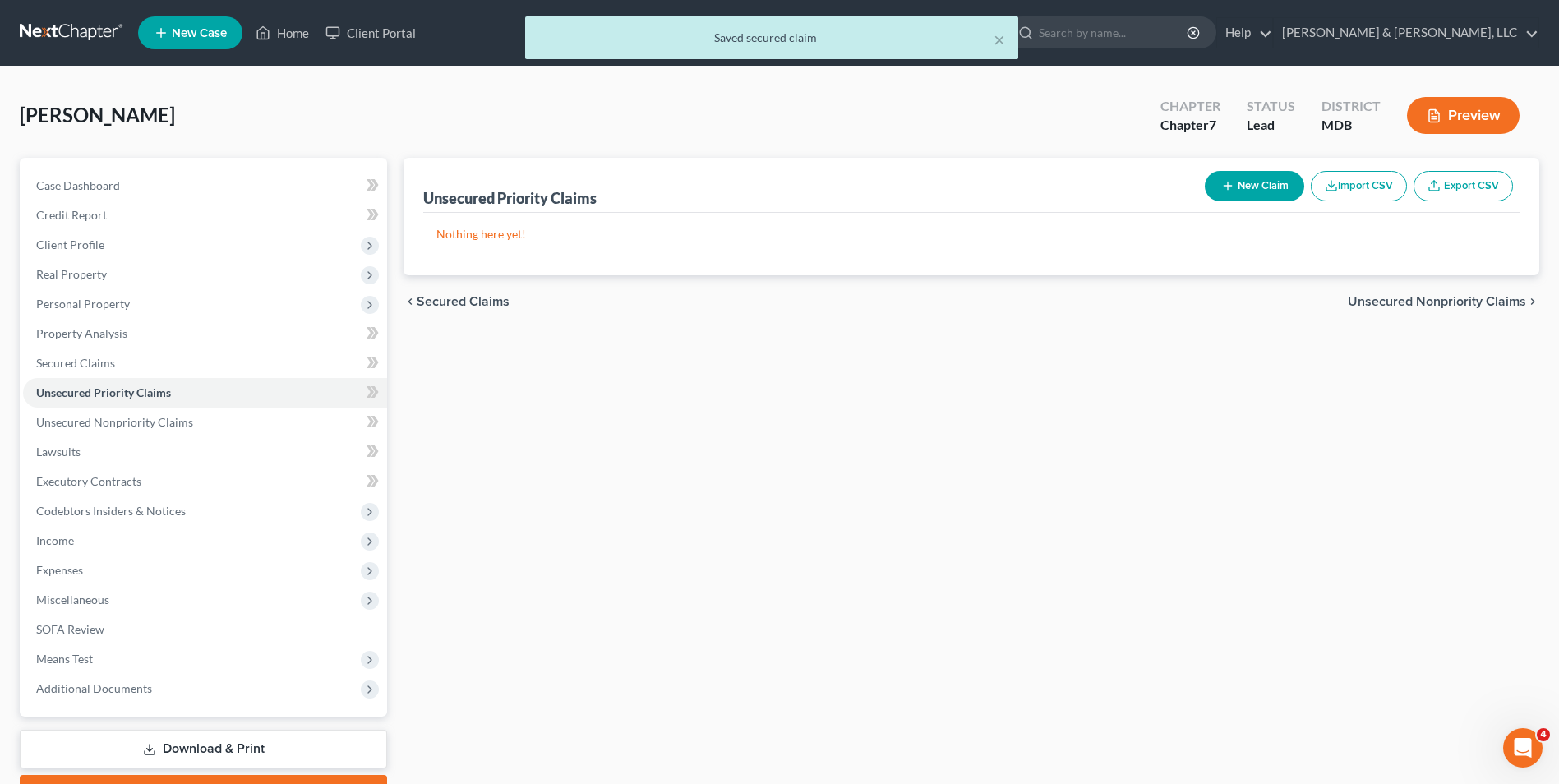
click at [1422, 306] on span "Unsecured Nonpriority Claims" at bounding box center [1437, 301] width 178 height 13
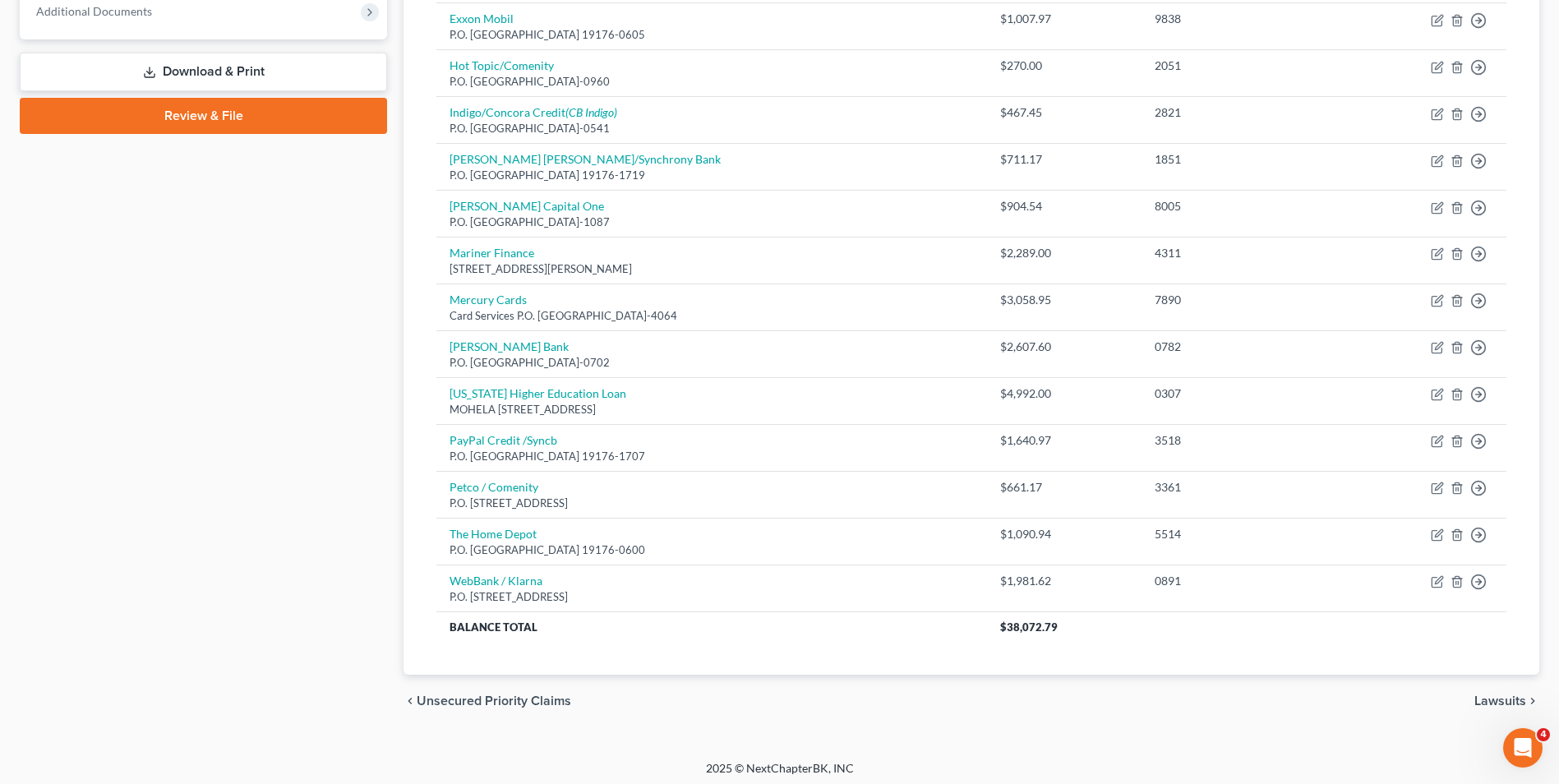
scroll to position [683, 0]
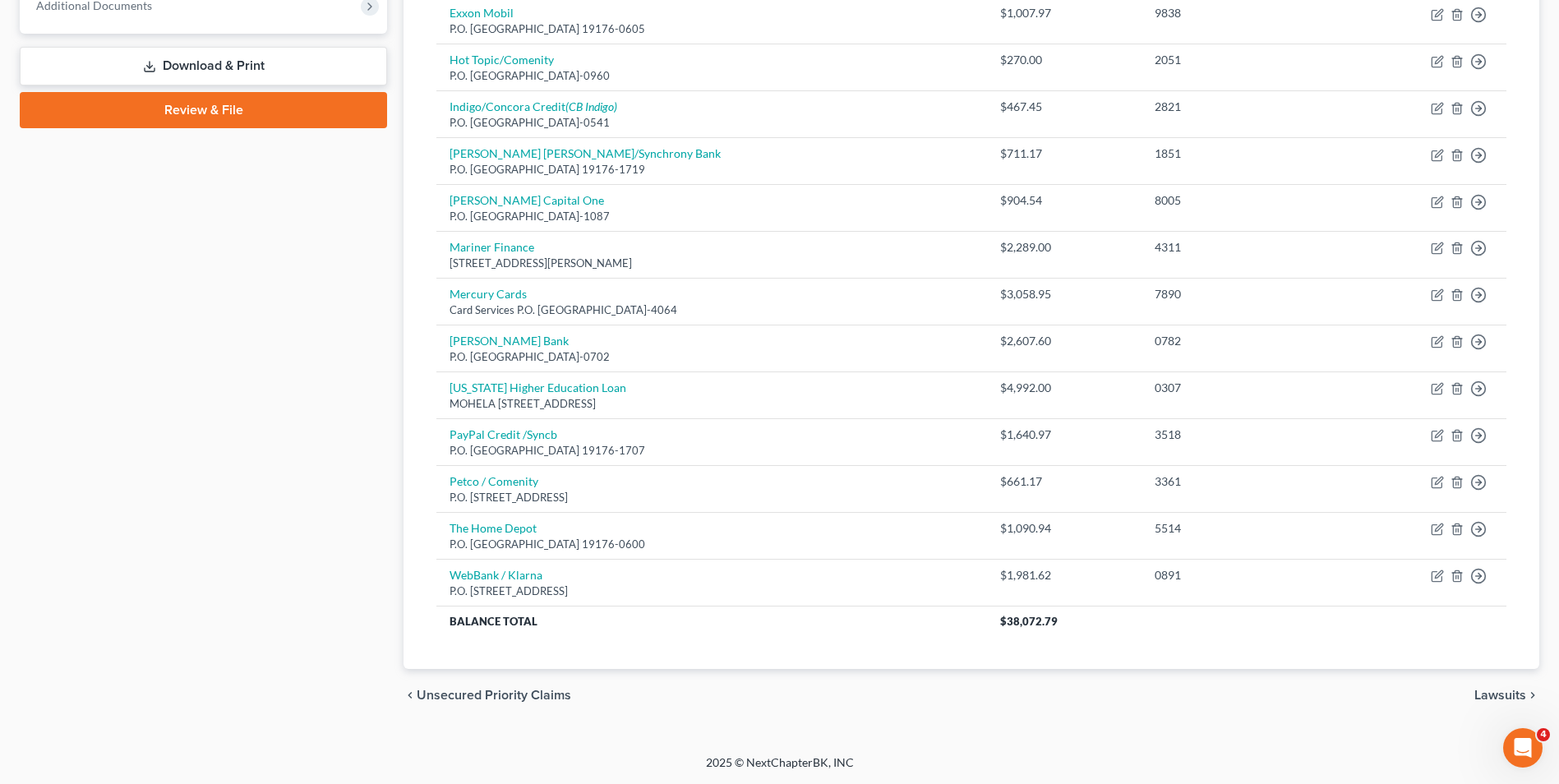
click at [1483, 689] on span "Lawsuits" at bounding box center [1500, 694] width 51 height 13
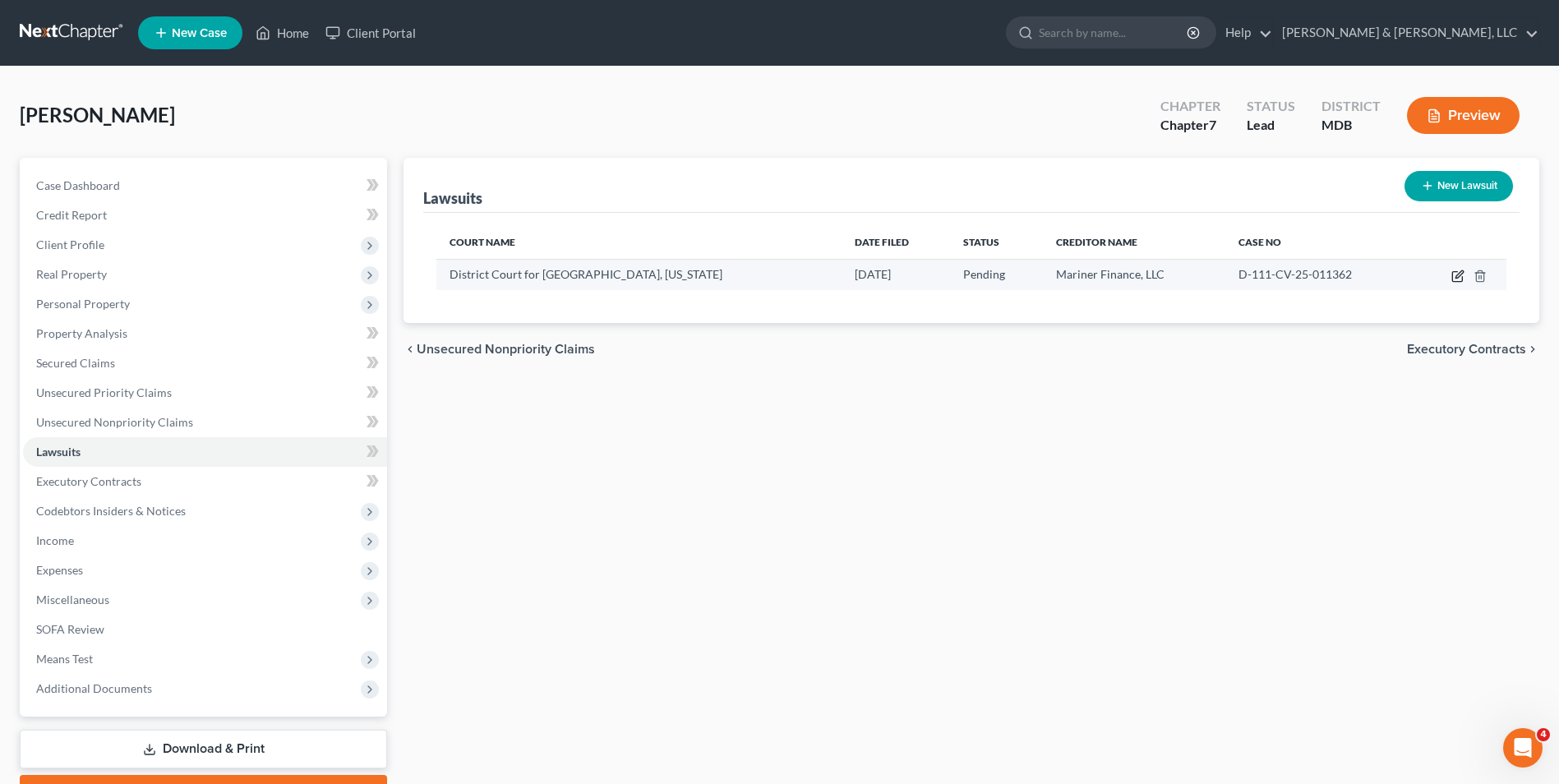
click at [1462, 271] on icon "button" at bounding box center [1459, 274] width 8 height 8
select select "21"
select select "0"
select select "4"
select select "21"
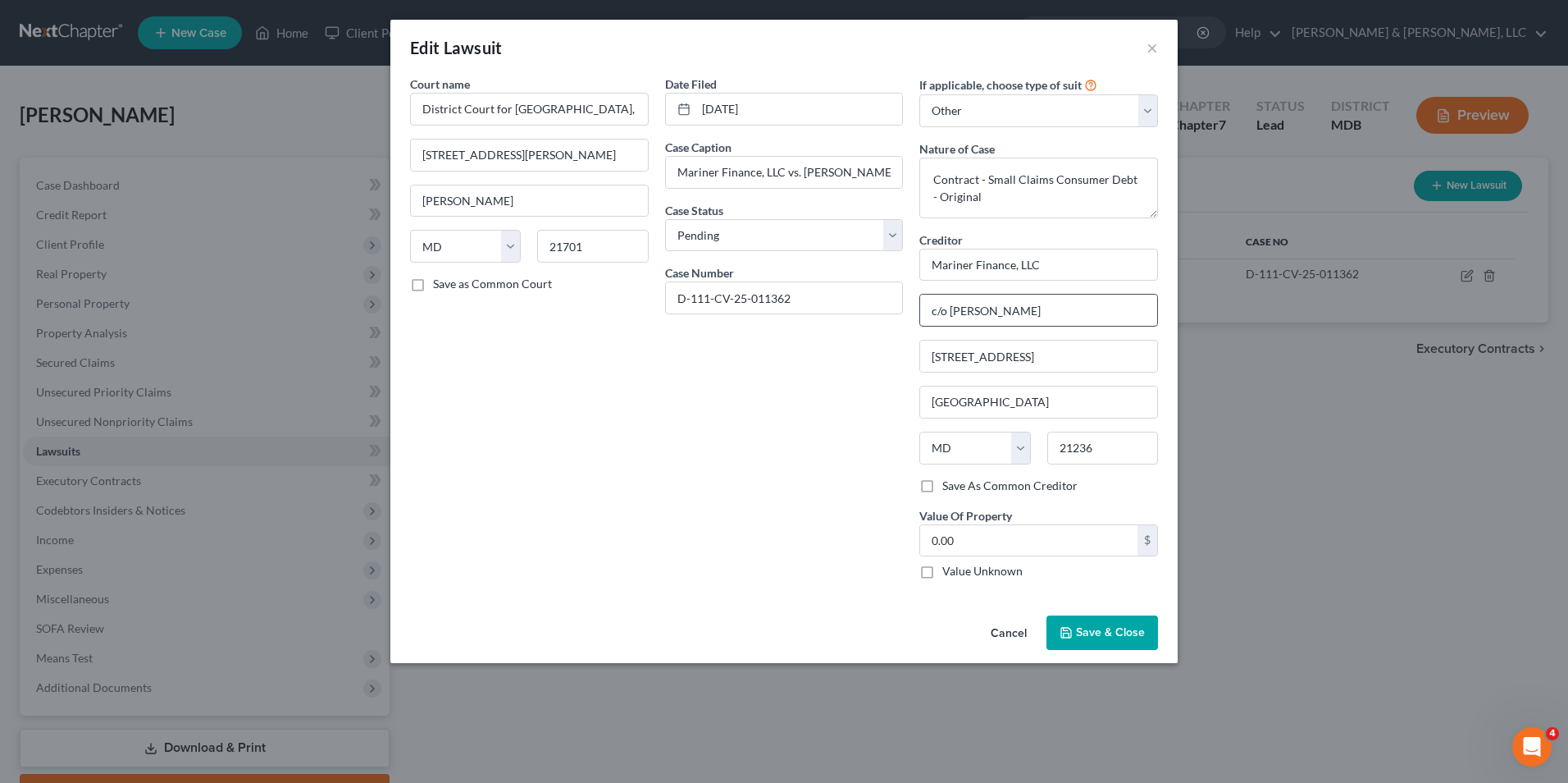
click at [1068, 322] on input "c/o [PERSON_NAME]" at bounding box center [1038, 310] width 237 height 31
type input "c/o [PERSON_NAME], Esq."
click at [1104, 626] on span "Save & Close" at bounding box center [1110, 632] width 69 height 14
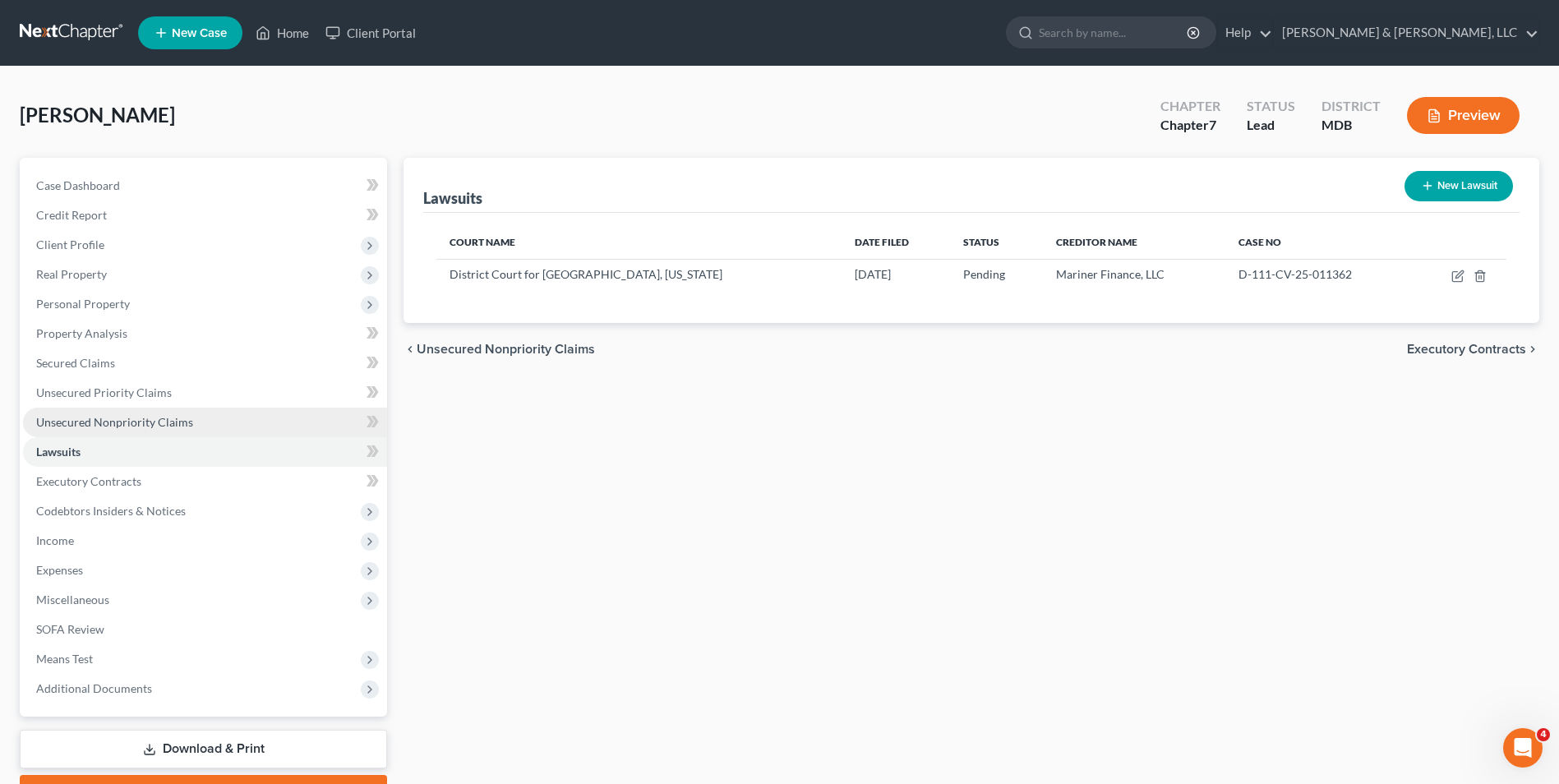
click at [190, 418] on link "Unsecured Nonpriority Claims" at bounding box center [205, 422] width 364 height 29
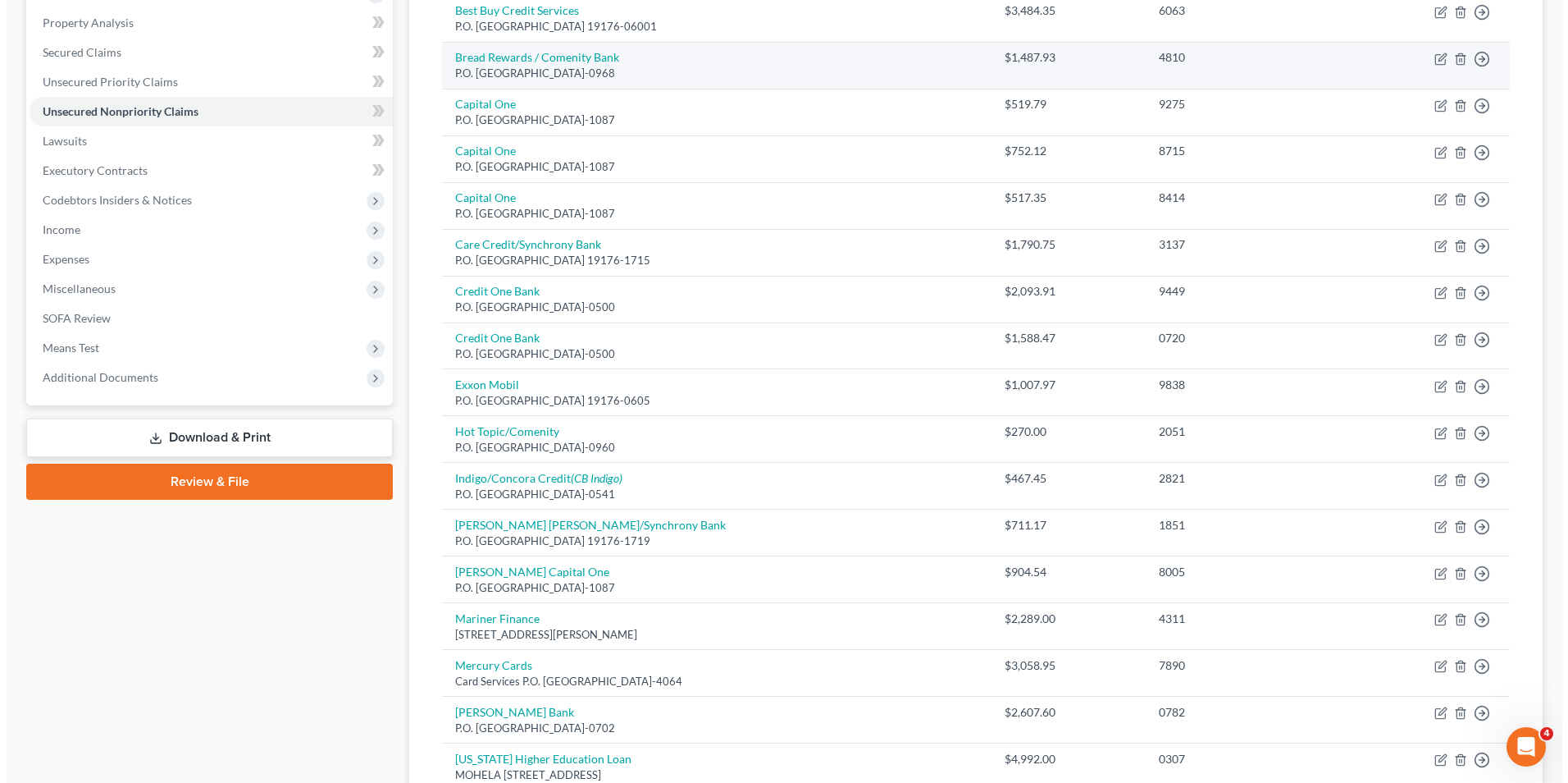
scroll to position [328, 0]
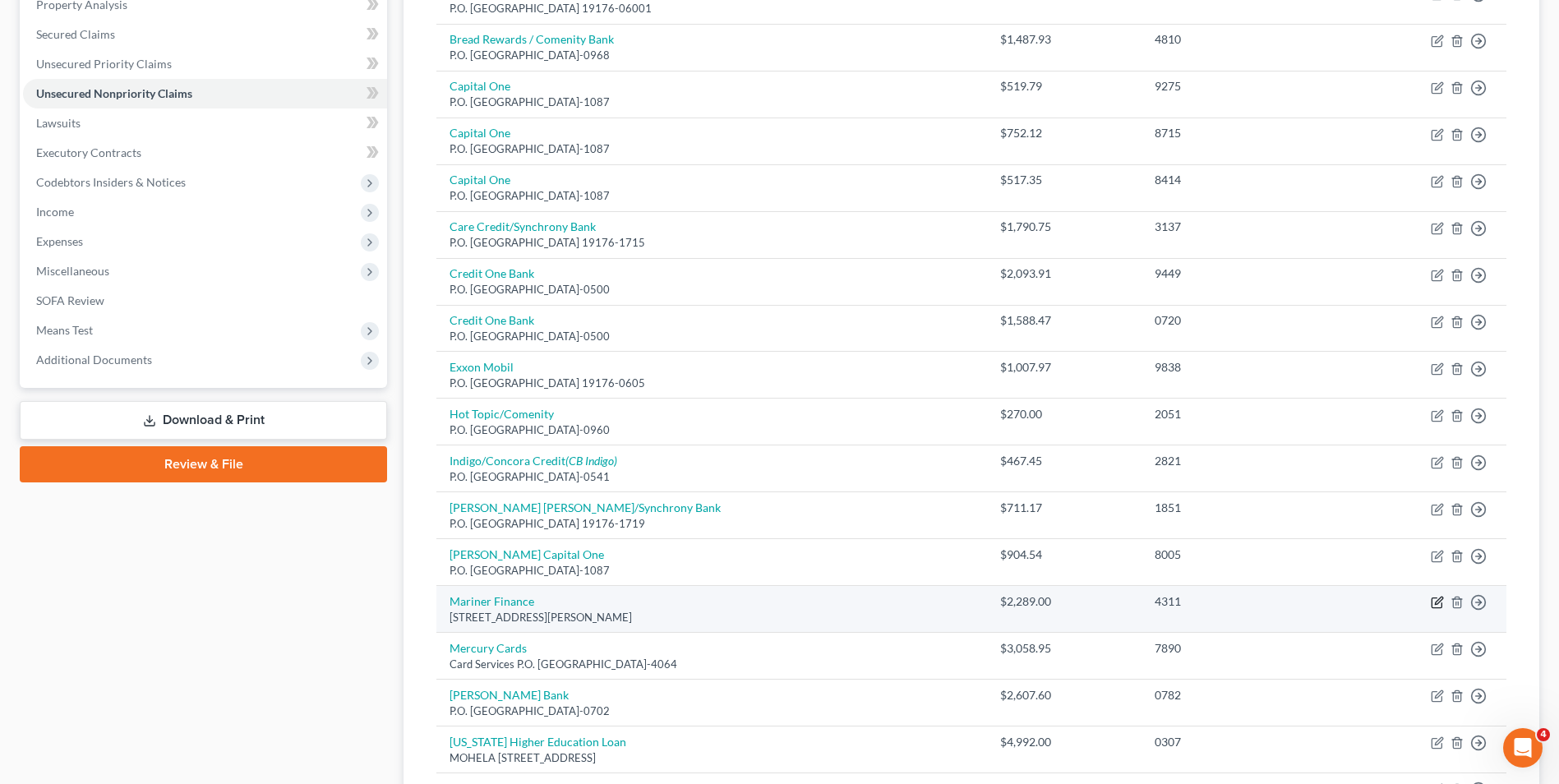
click at [1433, 600] on icon "button" at bounding box center [1436, 601] width 13 height 13
select select "21"
select select "10"
select select "0"
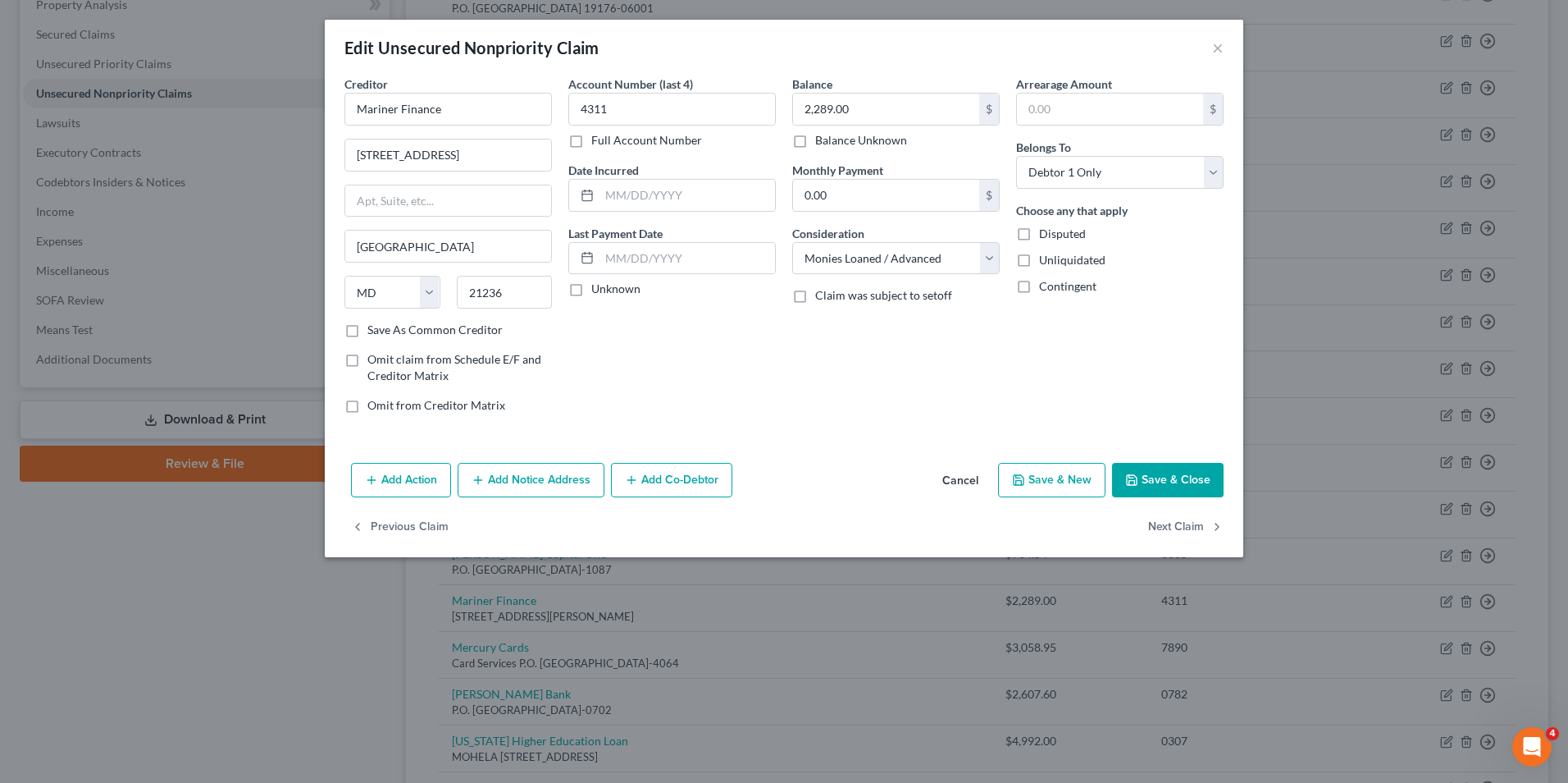
click at [551, 479] on button "Add Notice Address" at bounding box center [530, 480] width 146 height 34
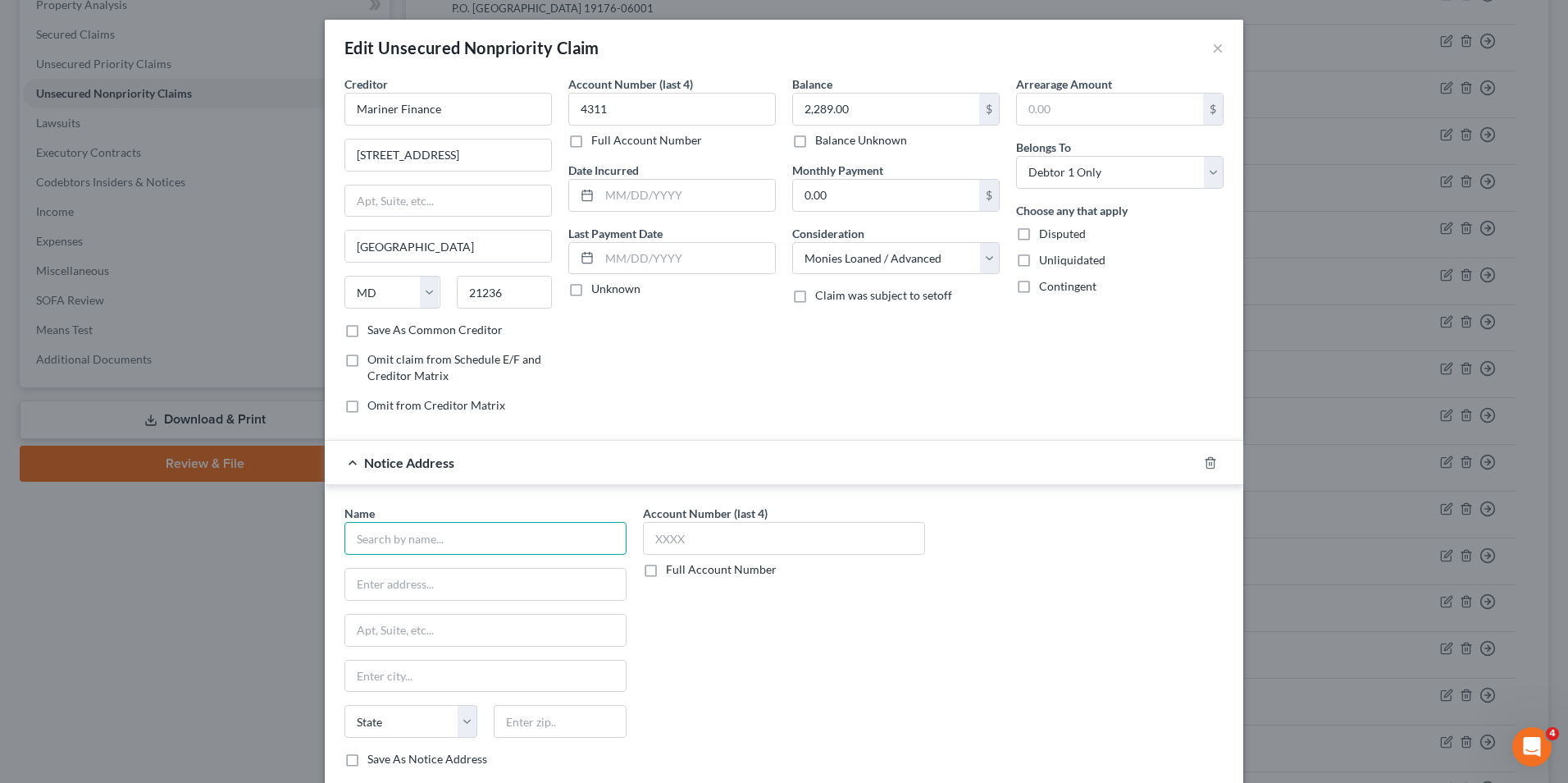
click at [444, 546] on input "text" at bounding box center [485, 538] width 282 height 33
type input "[PERSON_NAME], Esq."
type input "[STREET_ADDRESS]"
type input "[GEOGRAPHIC_DATA]"
click at [465, 726] on select "State [US_STATE] AK AR AZ CA CO CT DE DC [GEOGRAPHIC_DATA] [GEOGRAPHIC_DATA] GU…" at bounding box center [410, 721] width 133 height 33
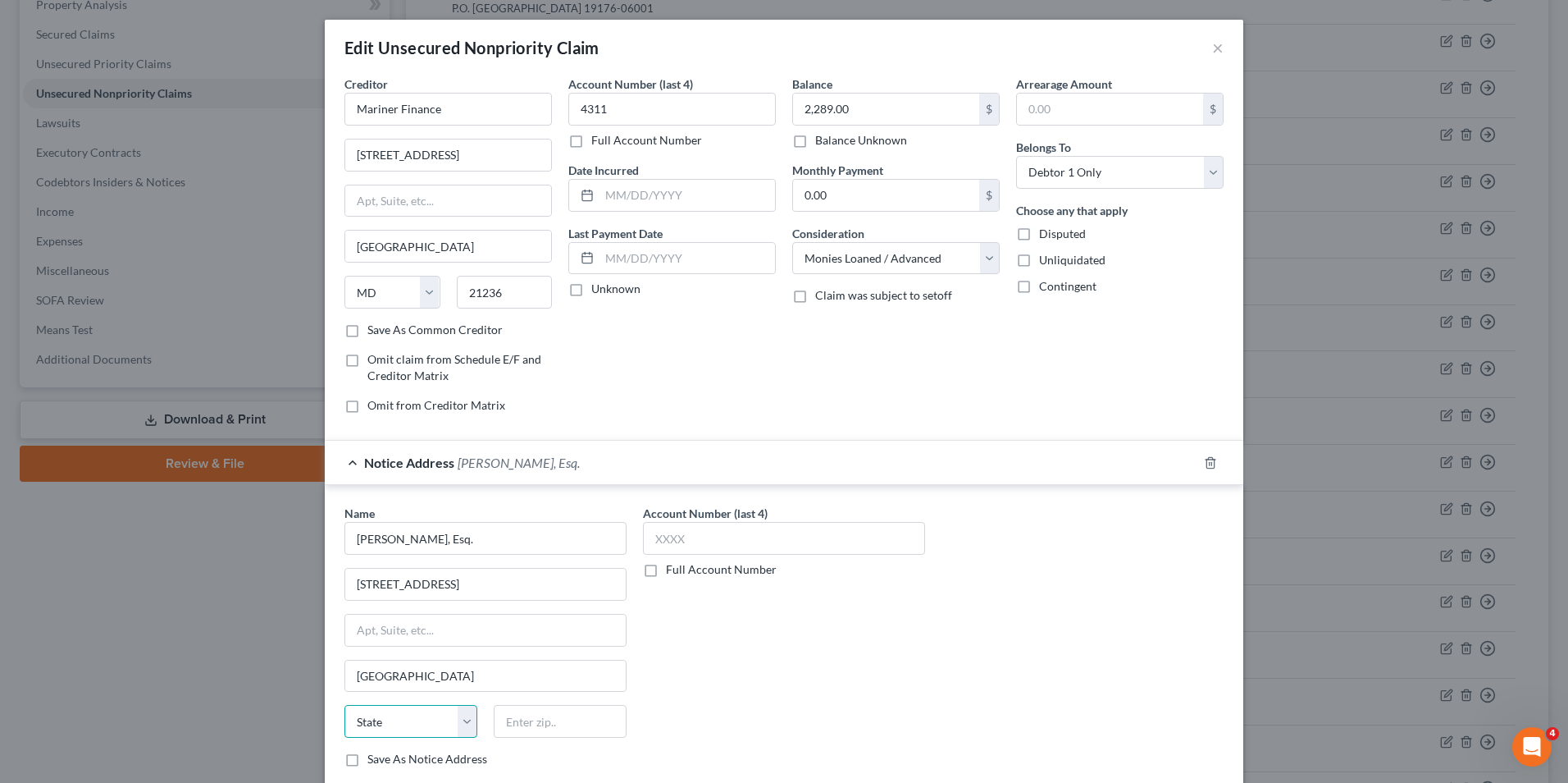
select select "22"
click at [344, 705] on select "State [US_STATE] AK AR AZ CA CO CT DE DC [GEOGRAPHIC_DATA] [GEOGRAPHIC_DATA] GU…" at bounding box center [410, 721] width 133 height 33
click at [509, 714] on input "text" at bounding box center [559, 721] width 133 height 33
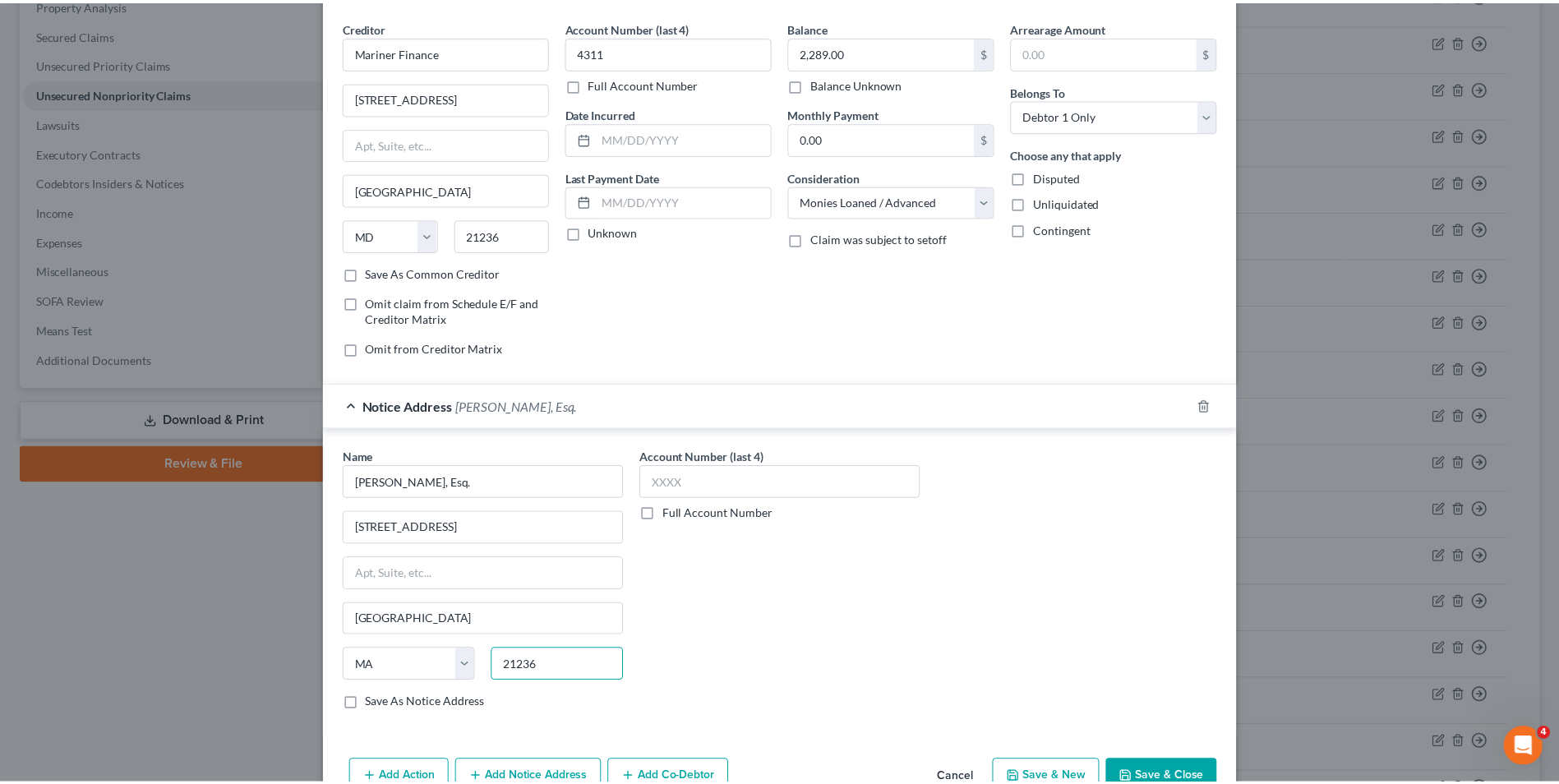
scroll to position [148, 0]
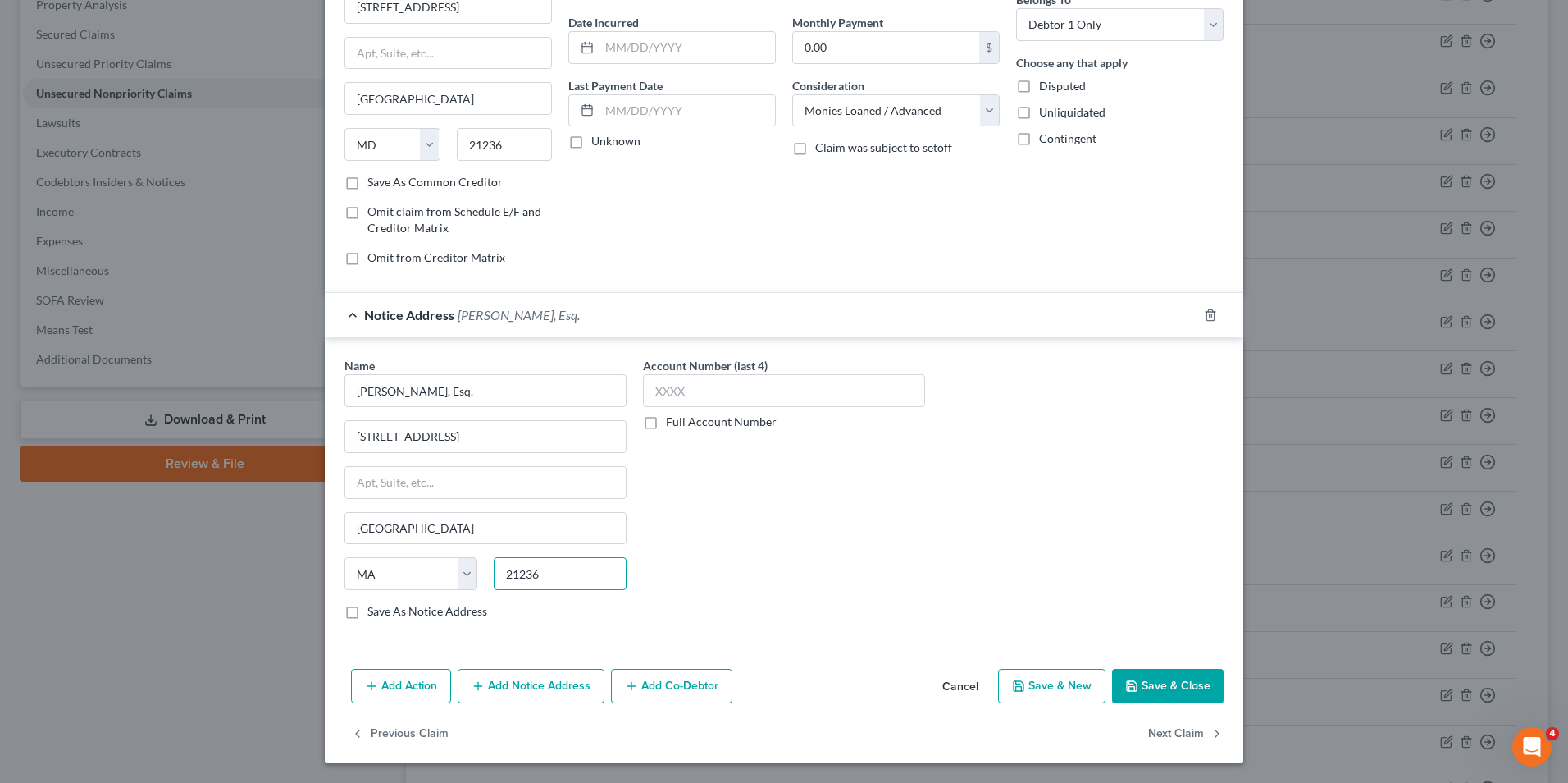
type input "21236"
drag, startPoint x: 1197, startPoint y: 687, endPoint x: 1005, endPoint y: 541, distance: 241.2
click at [1171, 672] on button "Save & Close" at bounding box center [1168, 685] width 111 height 34
select select "21"
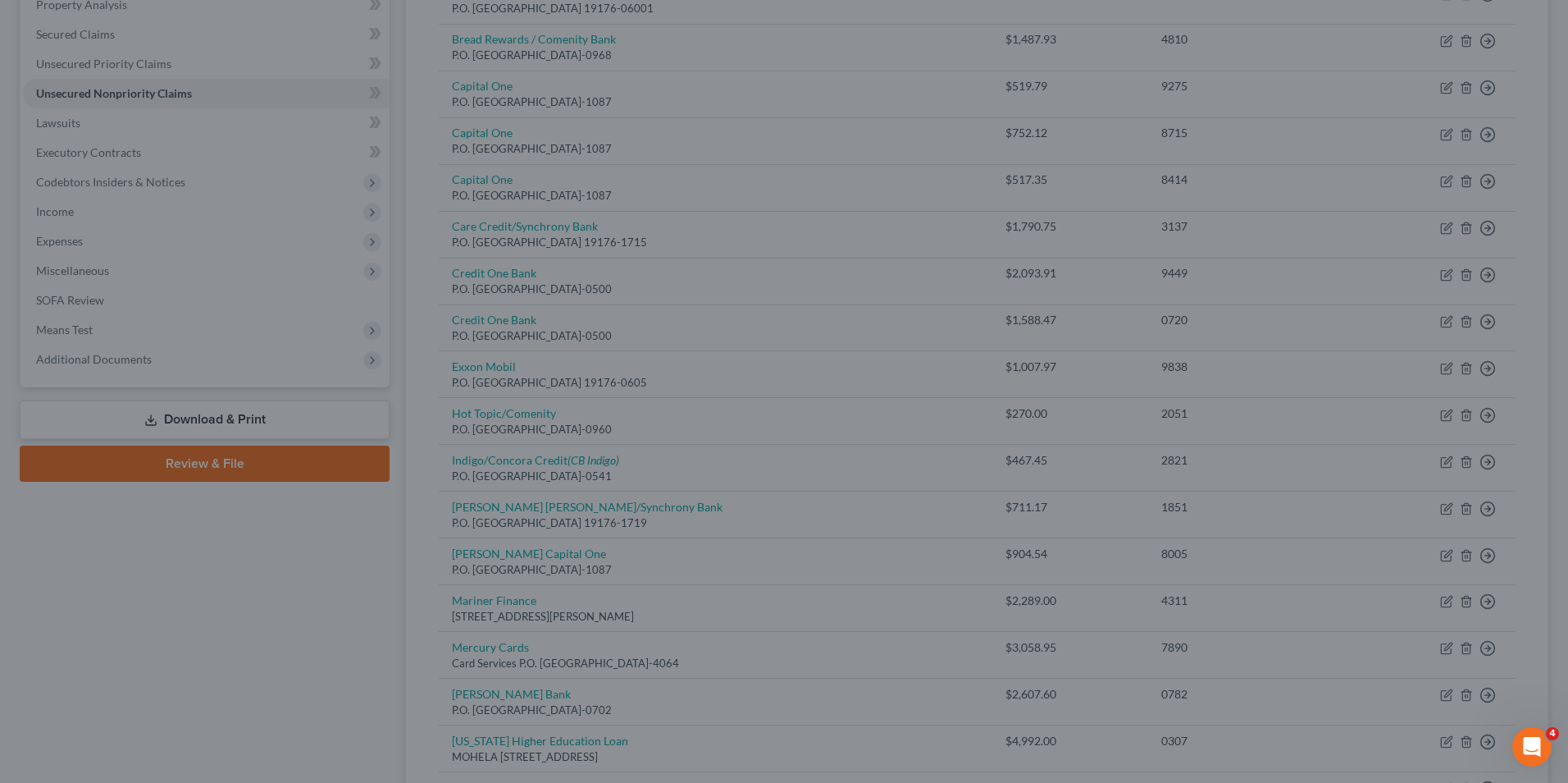
type input "0"
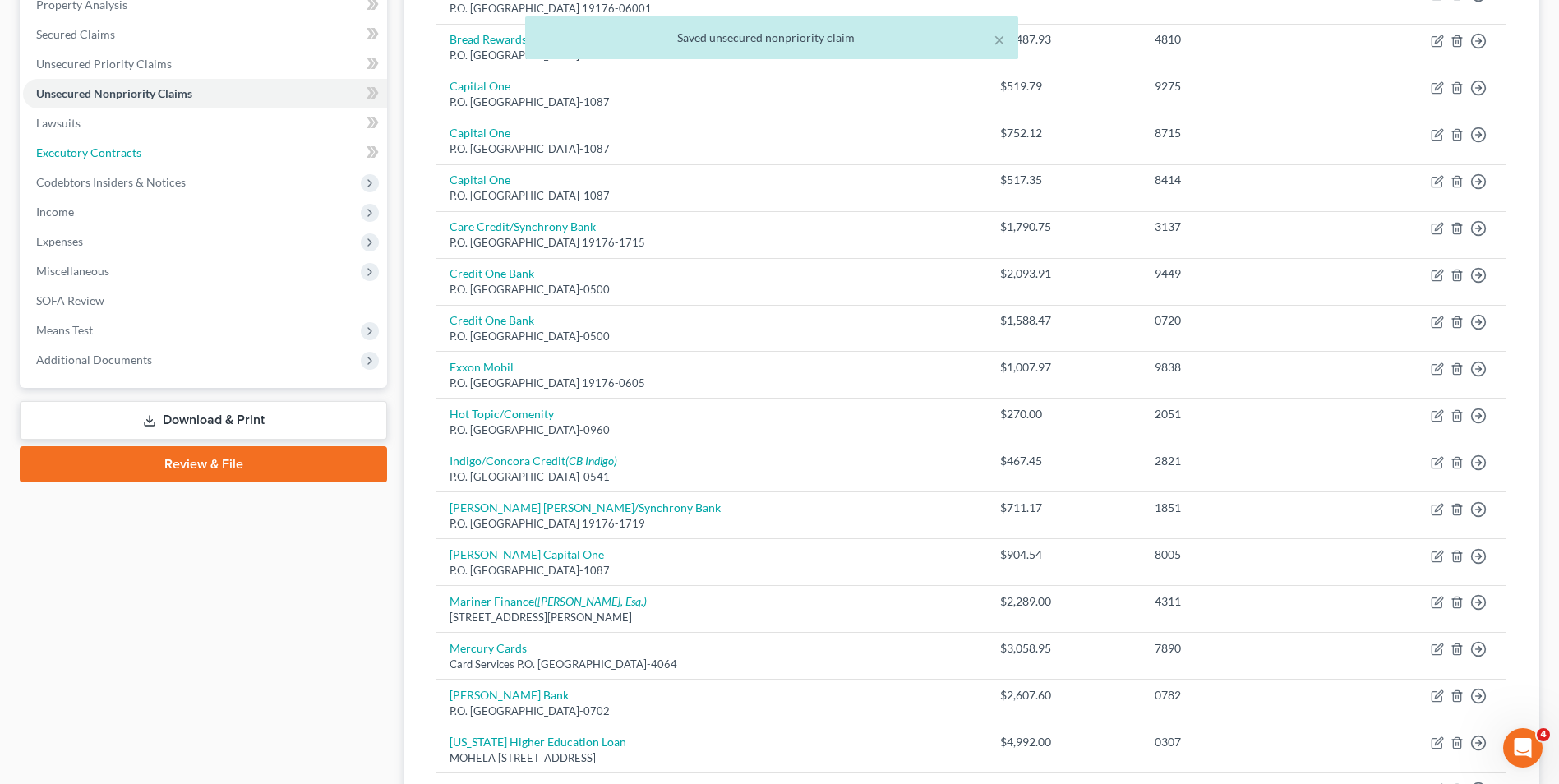
click at [94, 148] on span "Executory Contracts" at bounding box center [88, 153] width 106 height 14
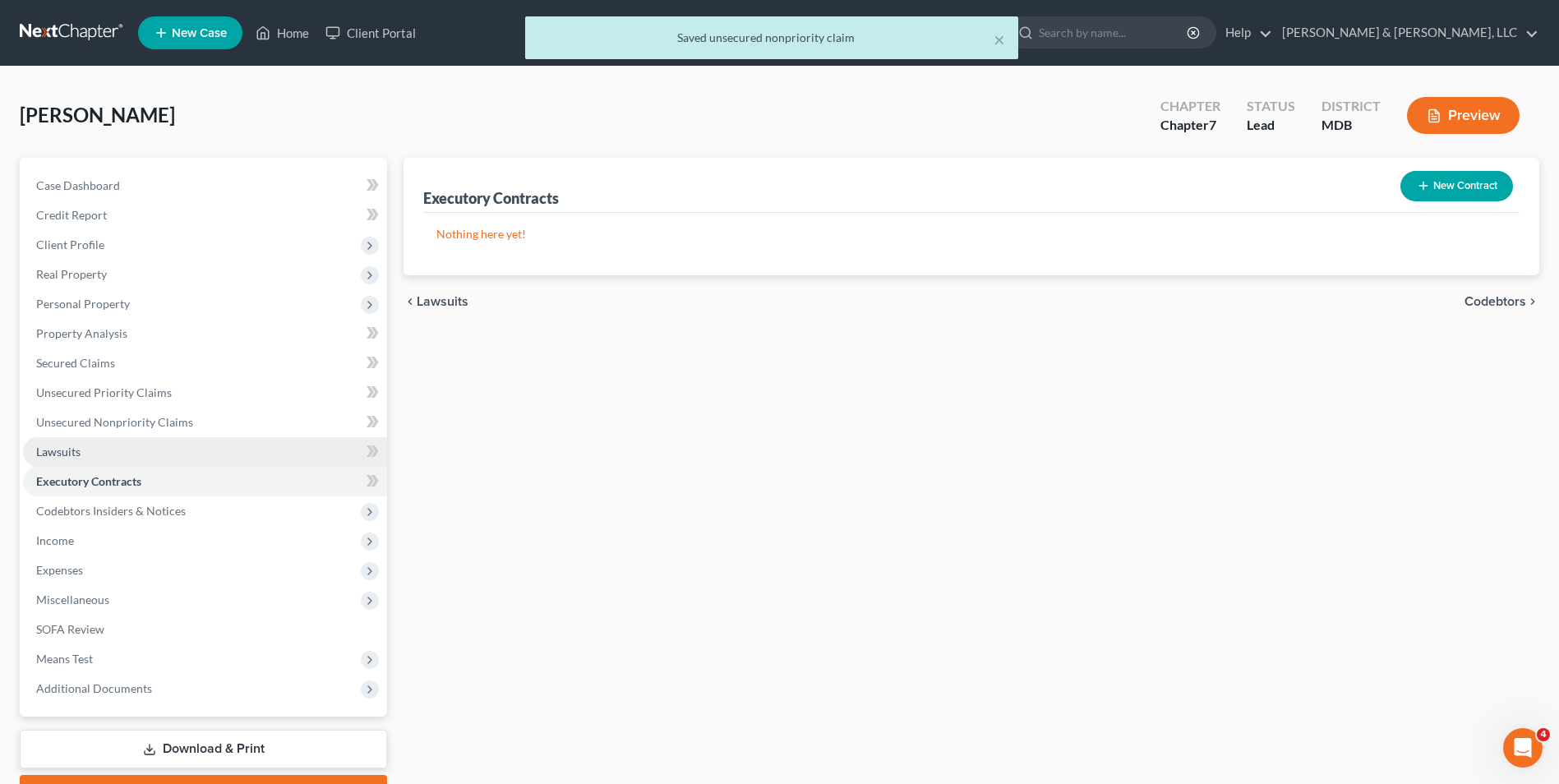
click at [89, 449] on link "Lawsuits" at bounding box center [205, 451] width 364 height 29
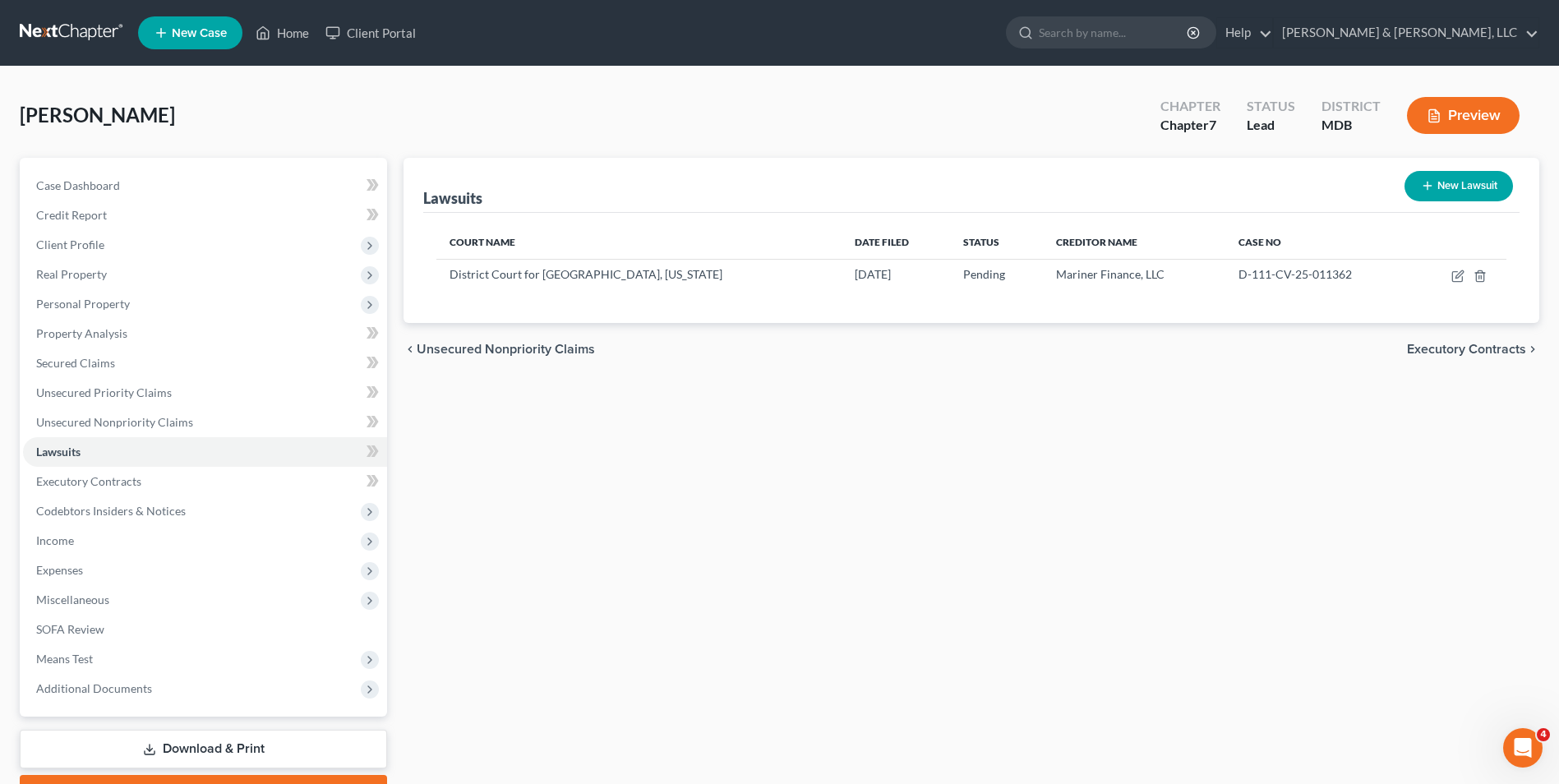
click at [1423, 350] on span "Executory Contracts" at bounding box center [1465, 348] width 119 height 13
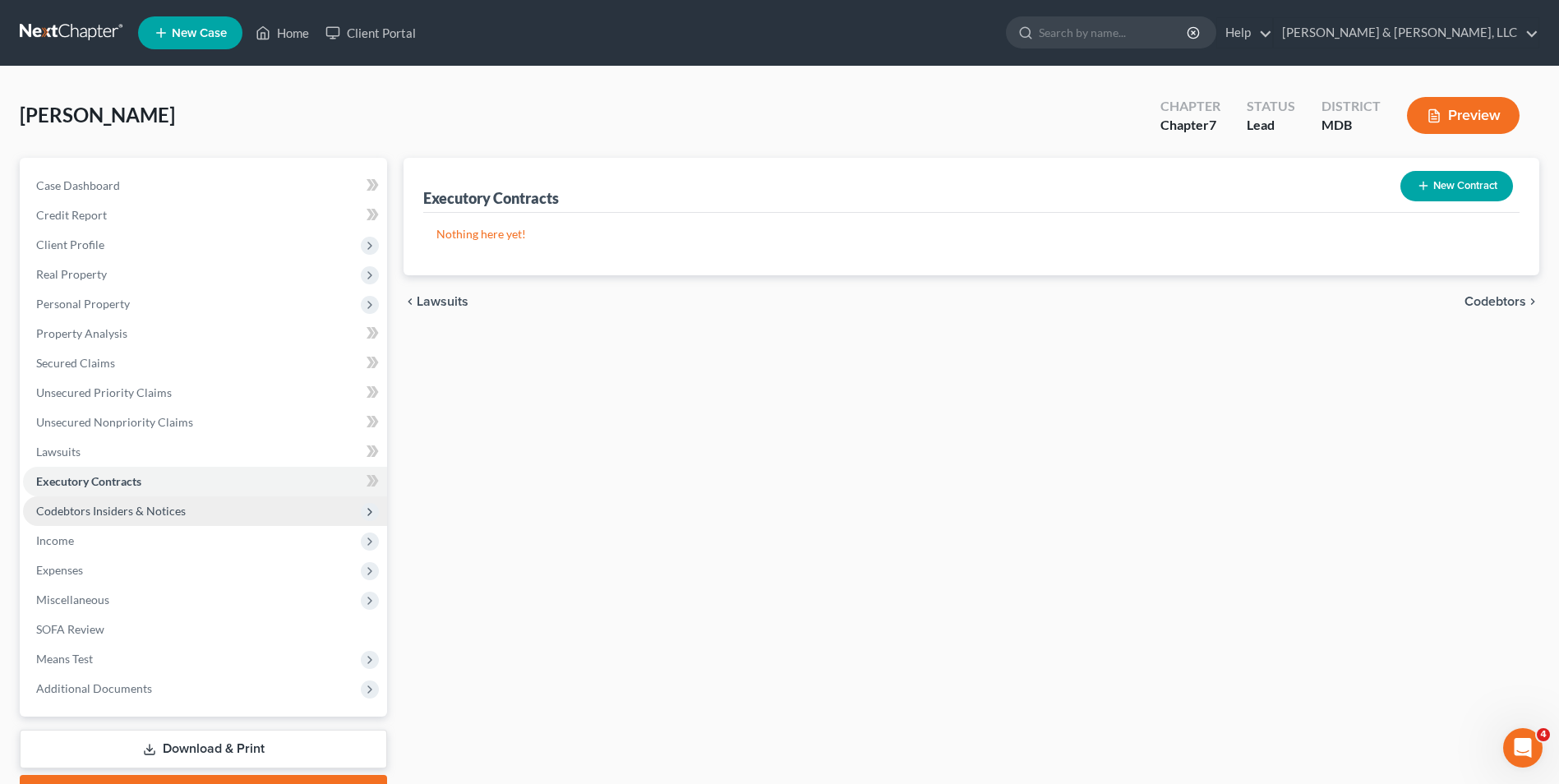
click at [256, 505] on span "Codebtors Insiders & Notices" at bounding box center [205, 510] width 364 height 29
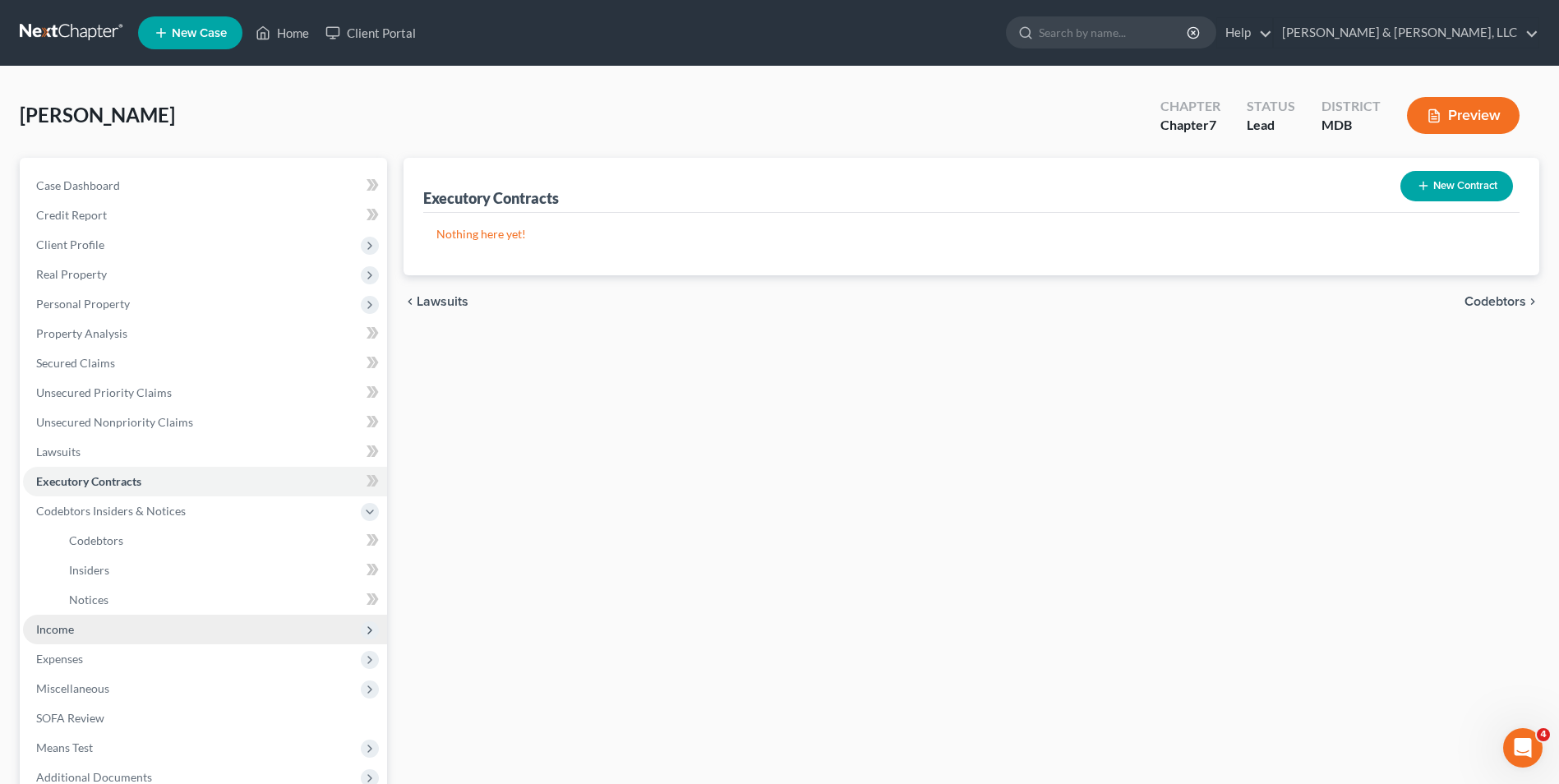
click at [167, 634] on span "Income" at bounding box center [205, 629] width 364 height 29
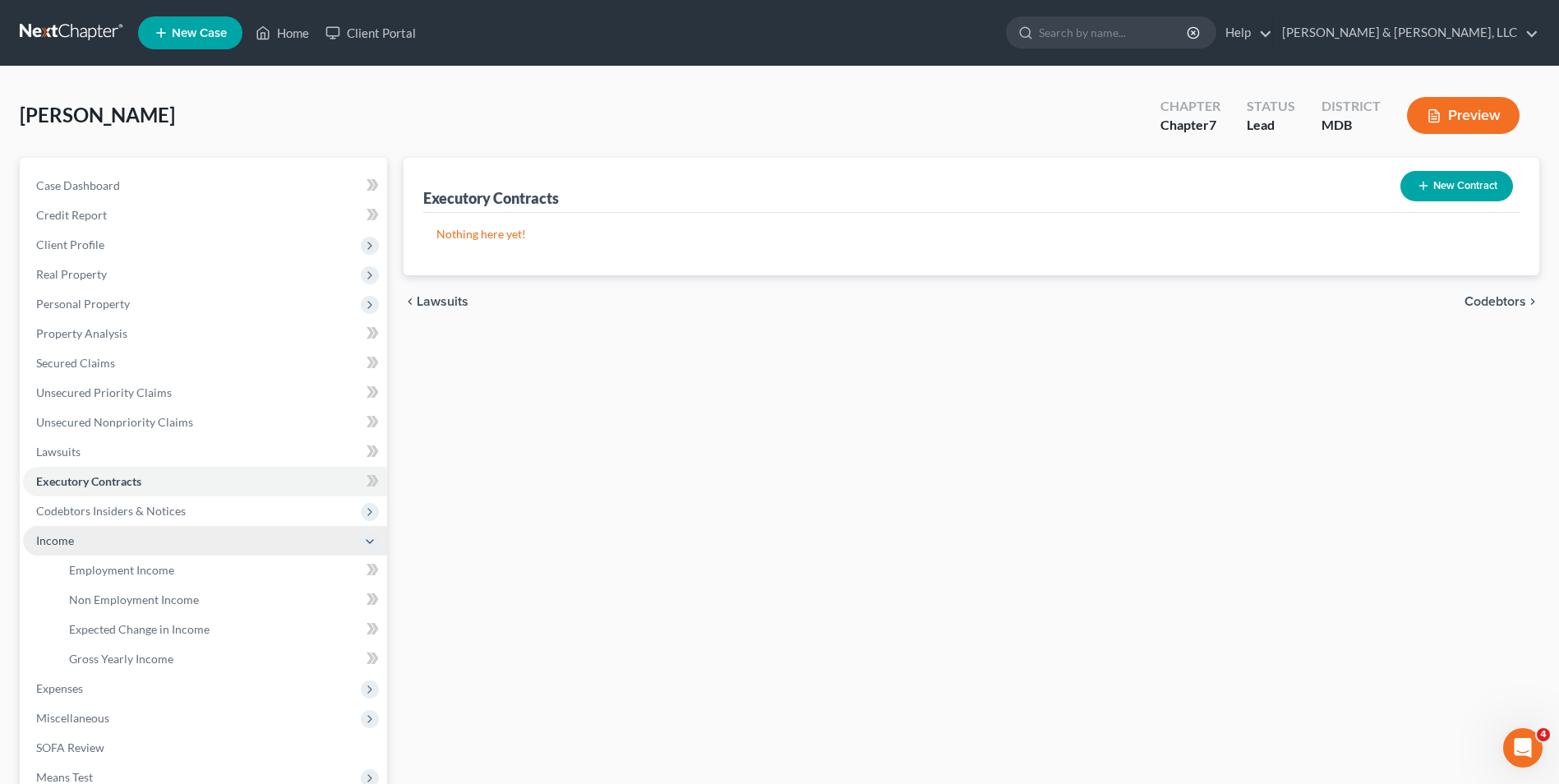
click at [212, 541] on span "Income" at bounding box center [205, 540] width 364 height 29
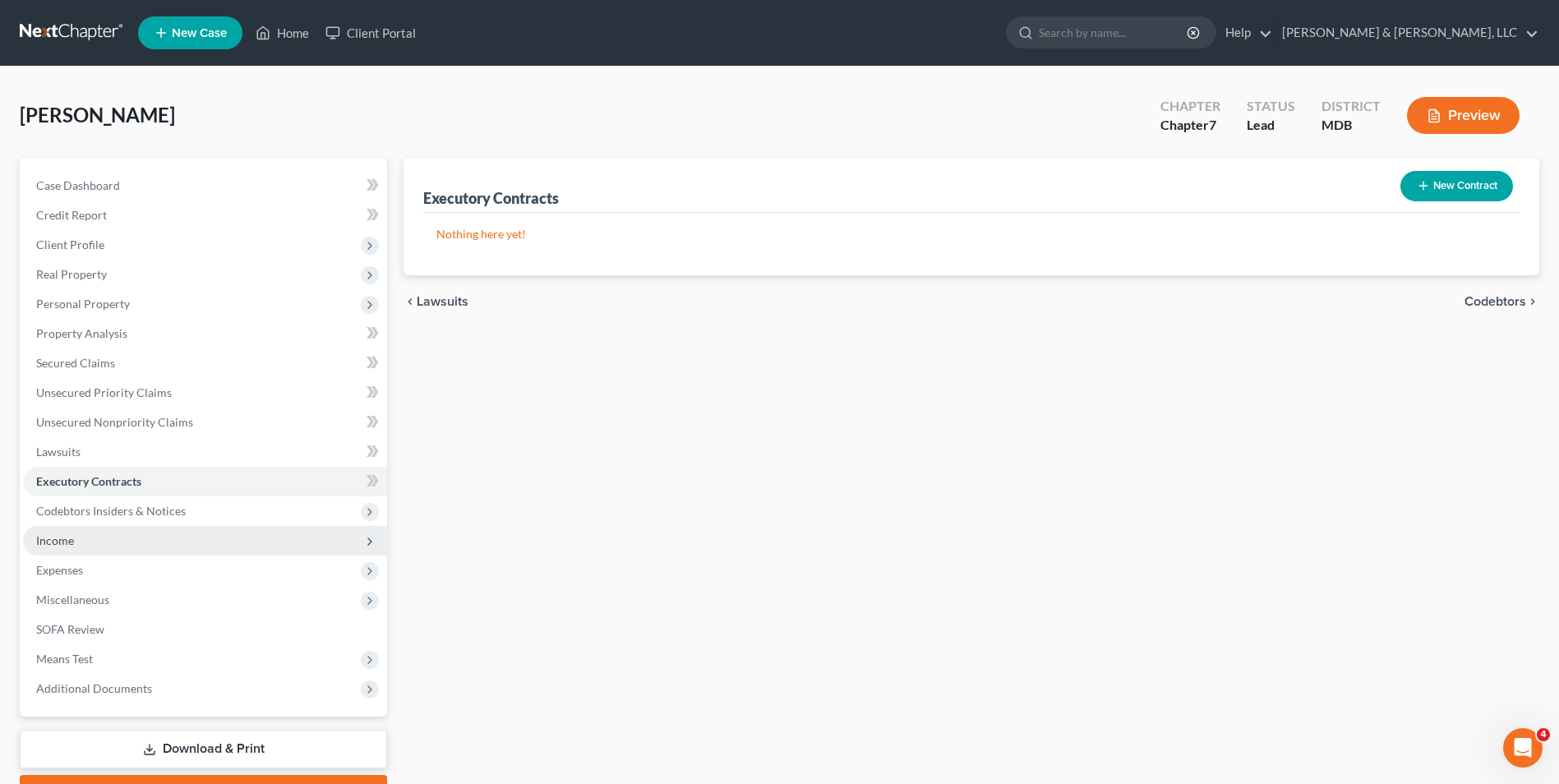
click at [206, 536] on span "Income" at bounding box center [205, 540] width 364 height 29
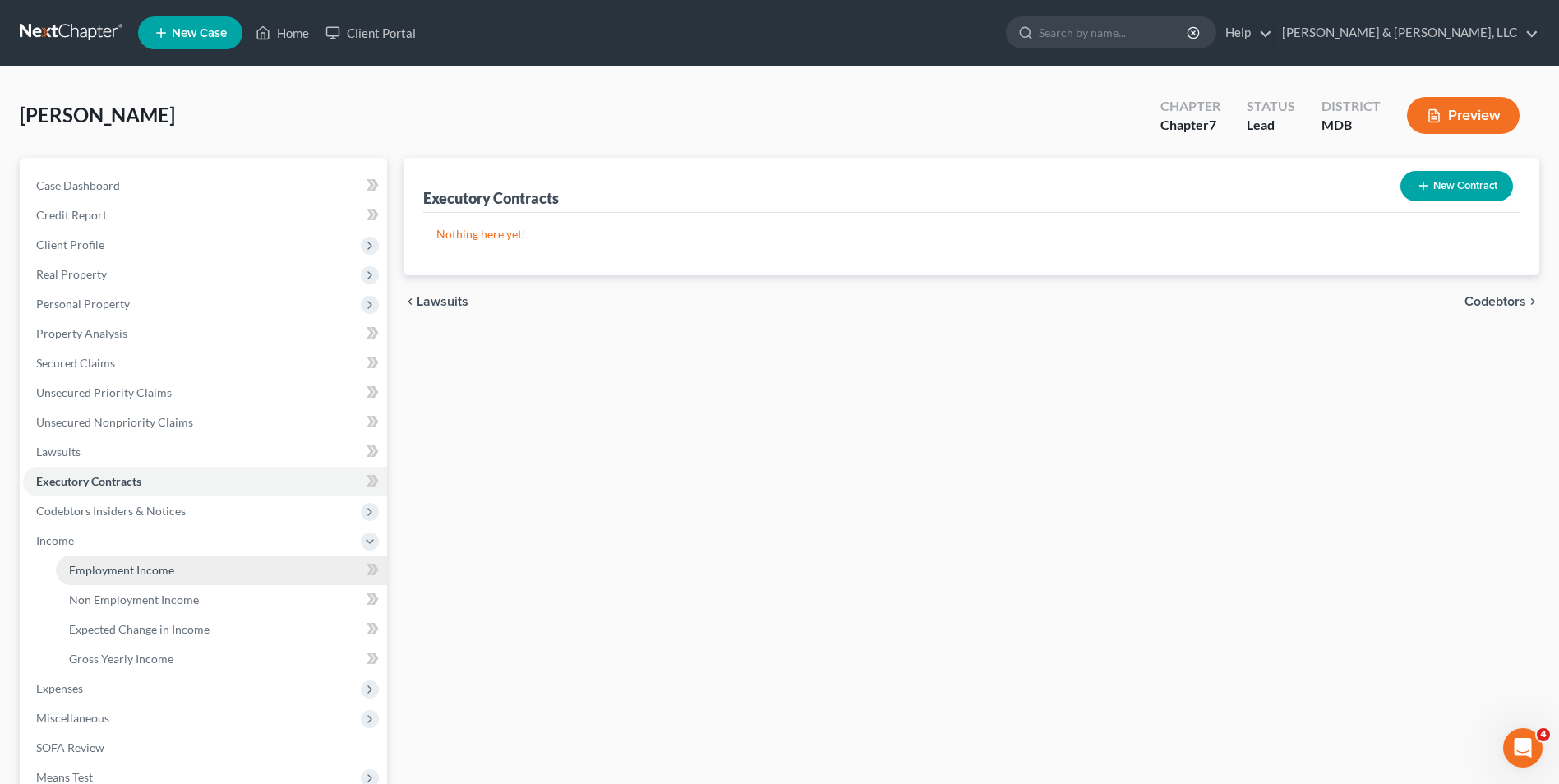
click at [203, 564] on link "Employment Income" at bounding box center [221, 570] width 331 height 29
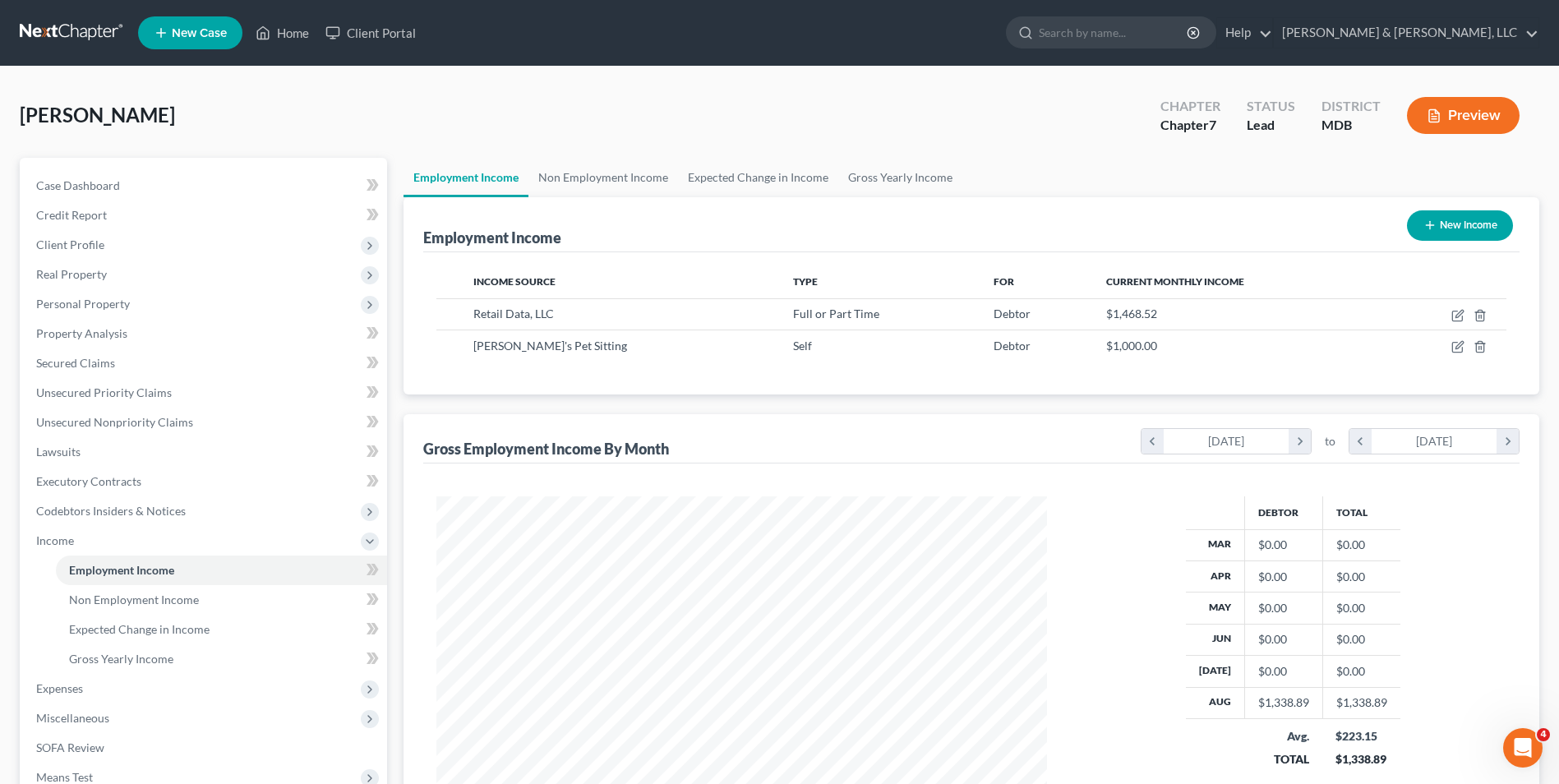
scroll to position [305, 643]
click at [202, 302] on span "Personal Property" at bounding box center [205, 304] width 364 height 29
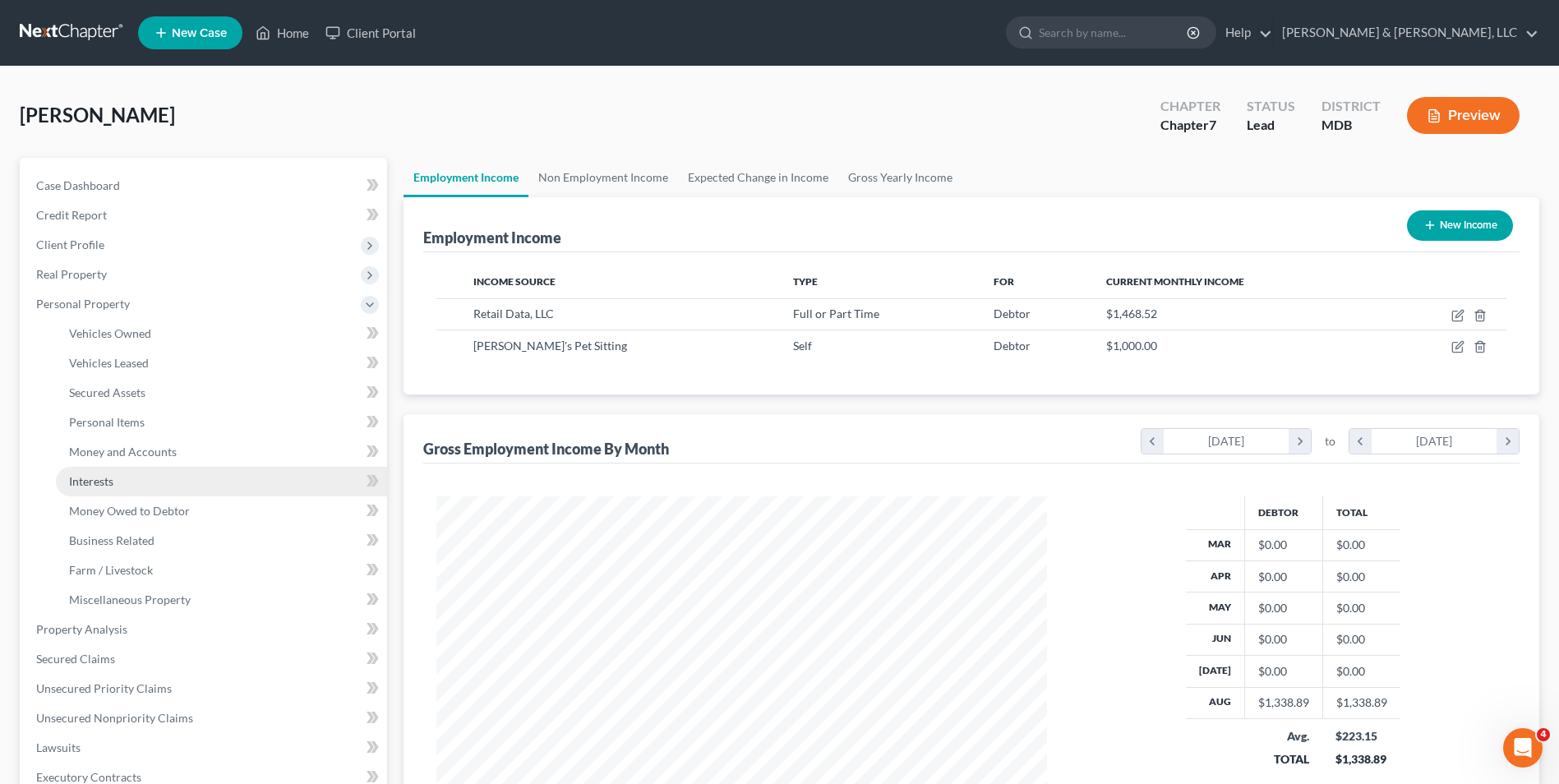
click at [213, 476] on link "Interests" at bounding box center [221, 481] width 331 height 29
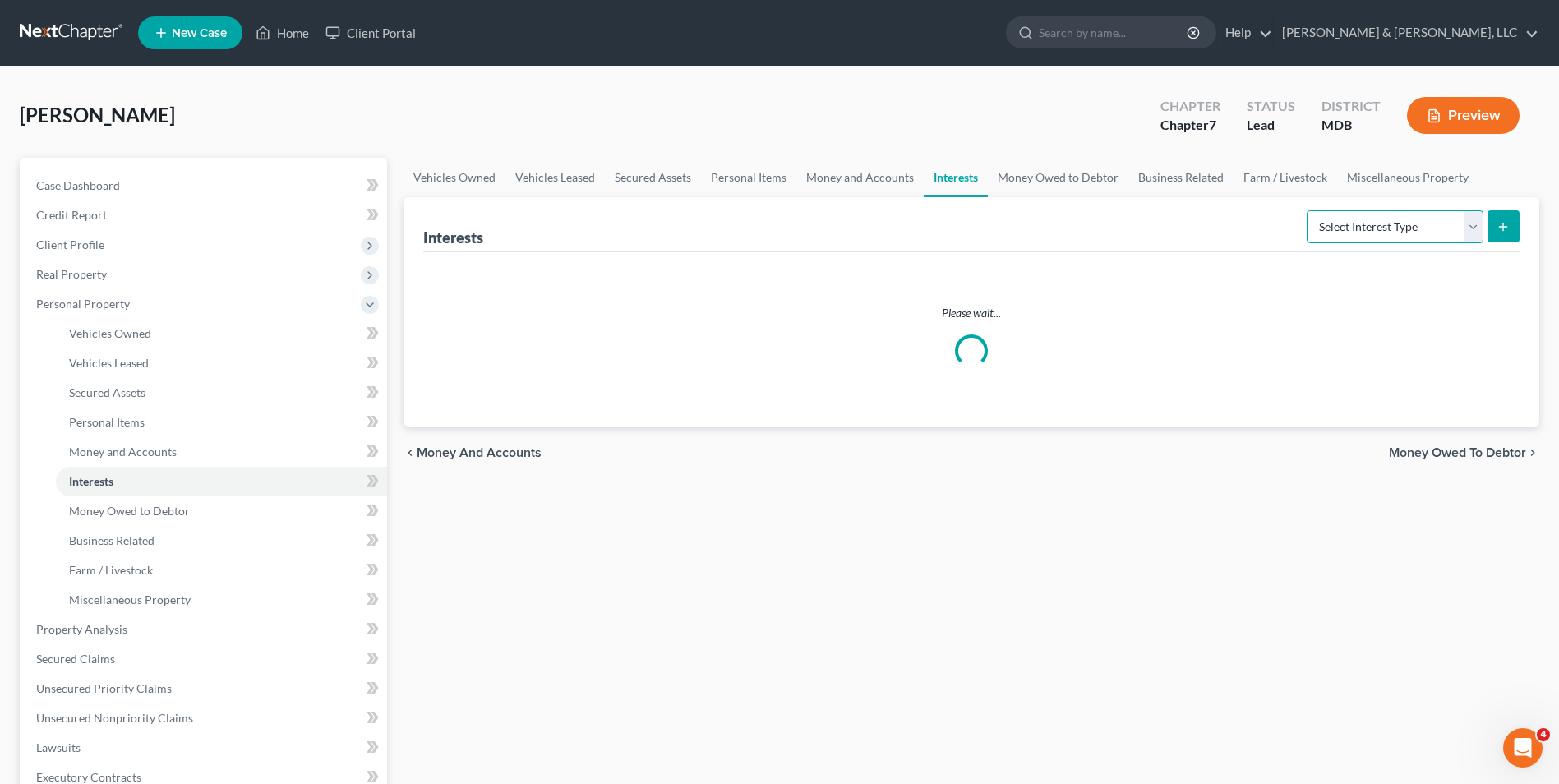
click at [1480, 234] on select "Select Interest Type 401K Annuity Bond Education IRA Government Bond Government…" at bounding box center [1395, 226] width 177 height 33
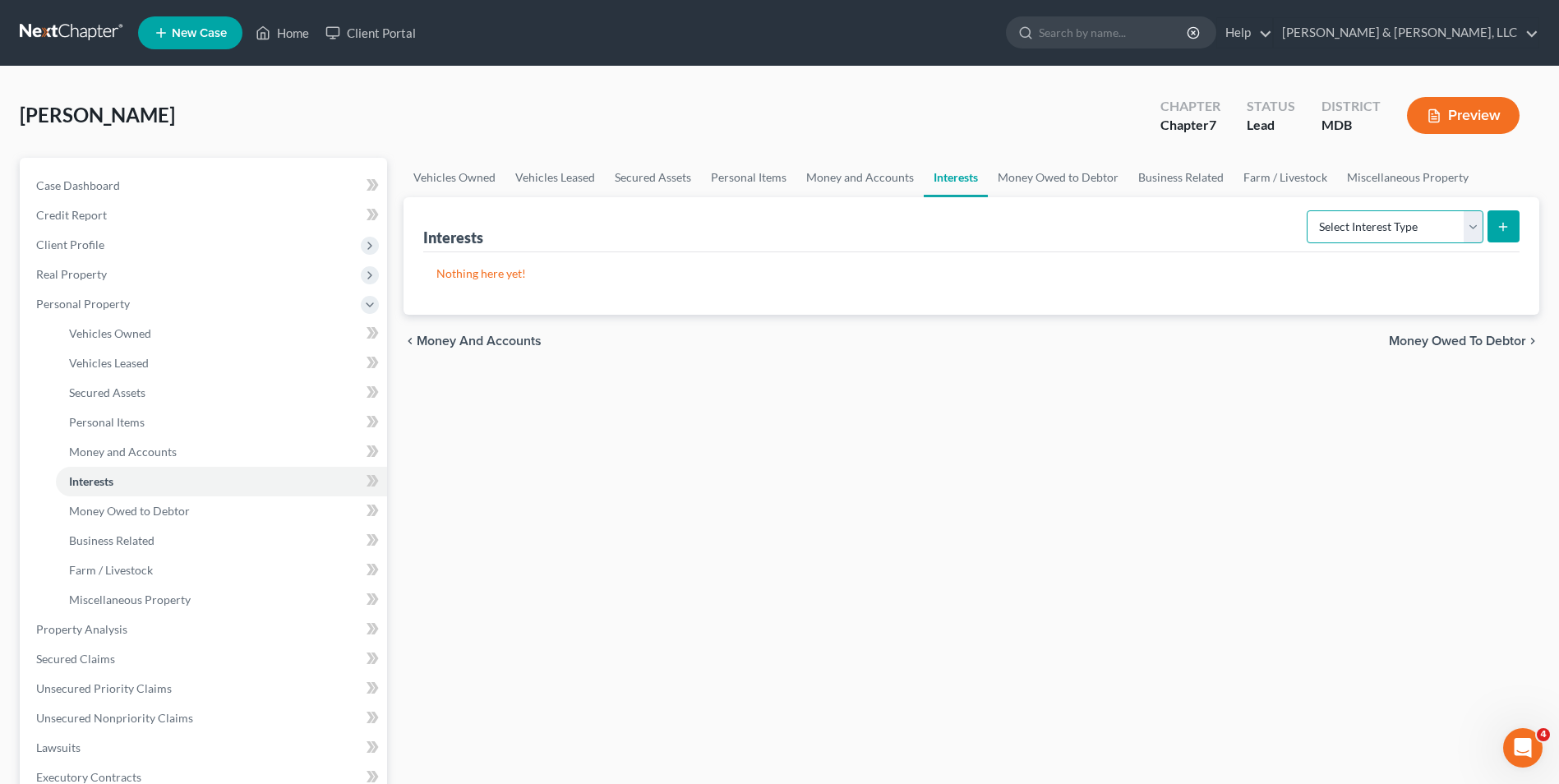
select select "unincorporated_business"
click at [1308, 210] on select "Select Interest Type 401K Annuity Bond Education IRA Government Bond Government…" at bounding box center [1395, 226] width 177 height 33
click at [1497, 220] on icon "submit" at bounding box center [1502, 226] width 13 height 13
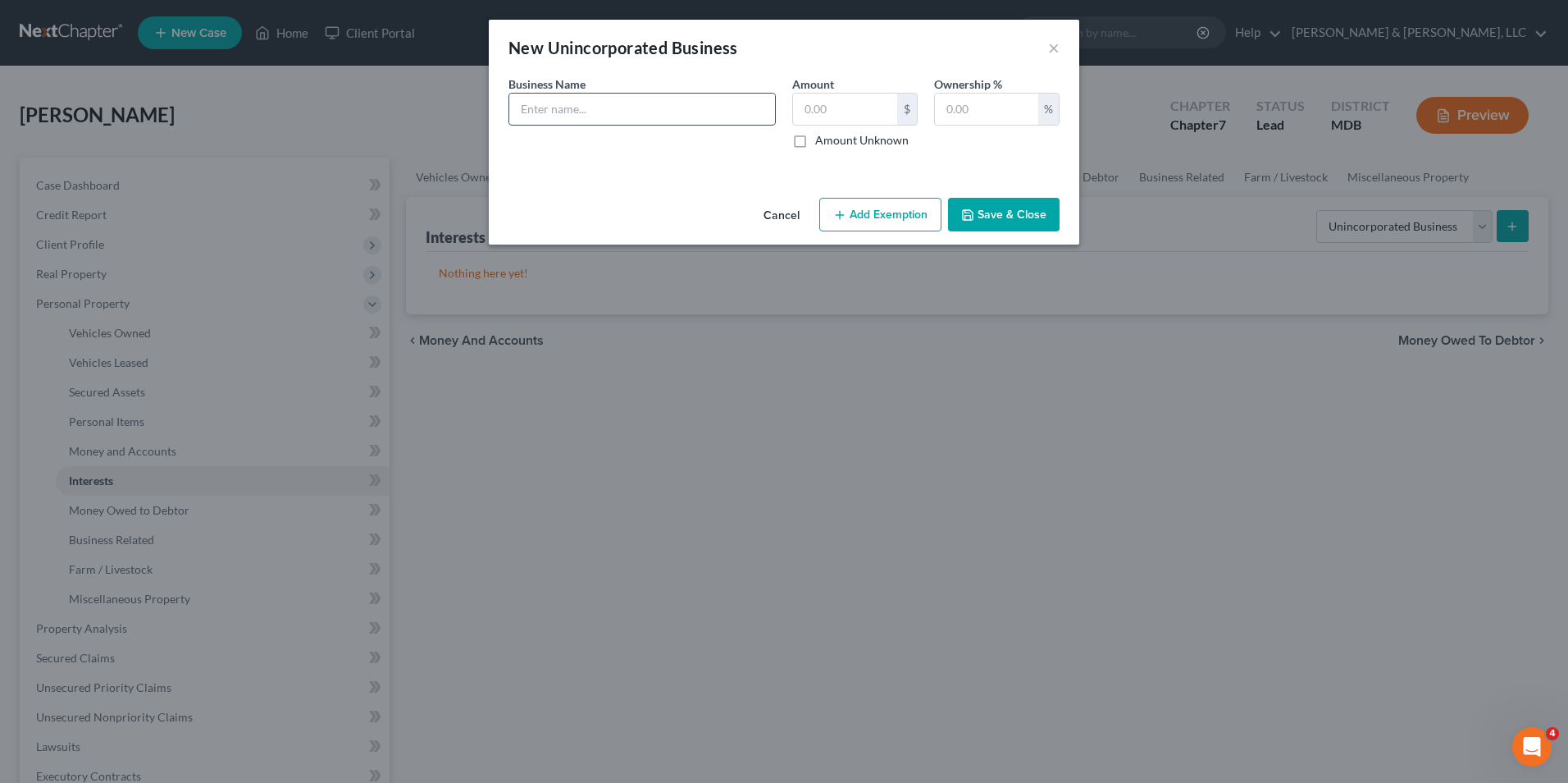
click at [641, 119] on input "text" at bounding box center [642, 109] width 265 height 31
type input "[PERSON_NAME]'s Pet Sitting"
type input "0.00"
type input "100"
click at [986, 210] on button "Save & Close" at bounding box center [1004, 215] width 111 height 34
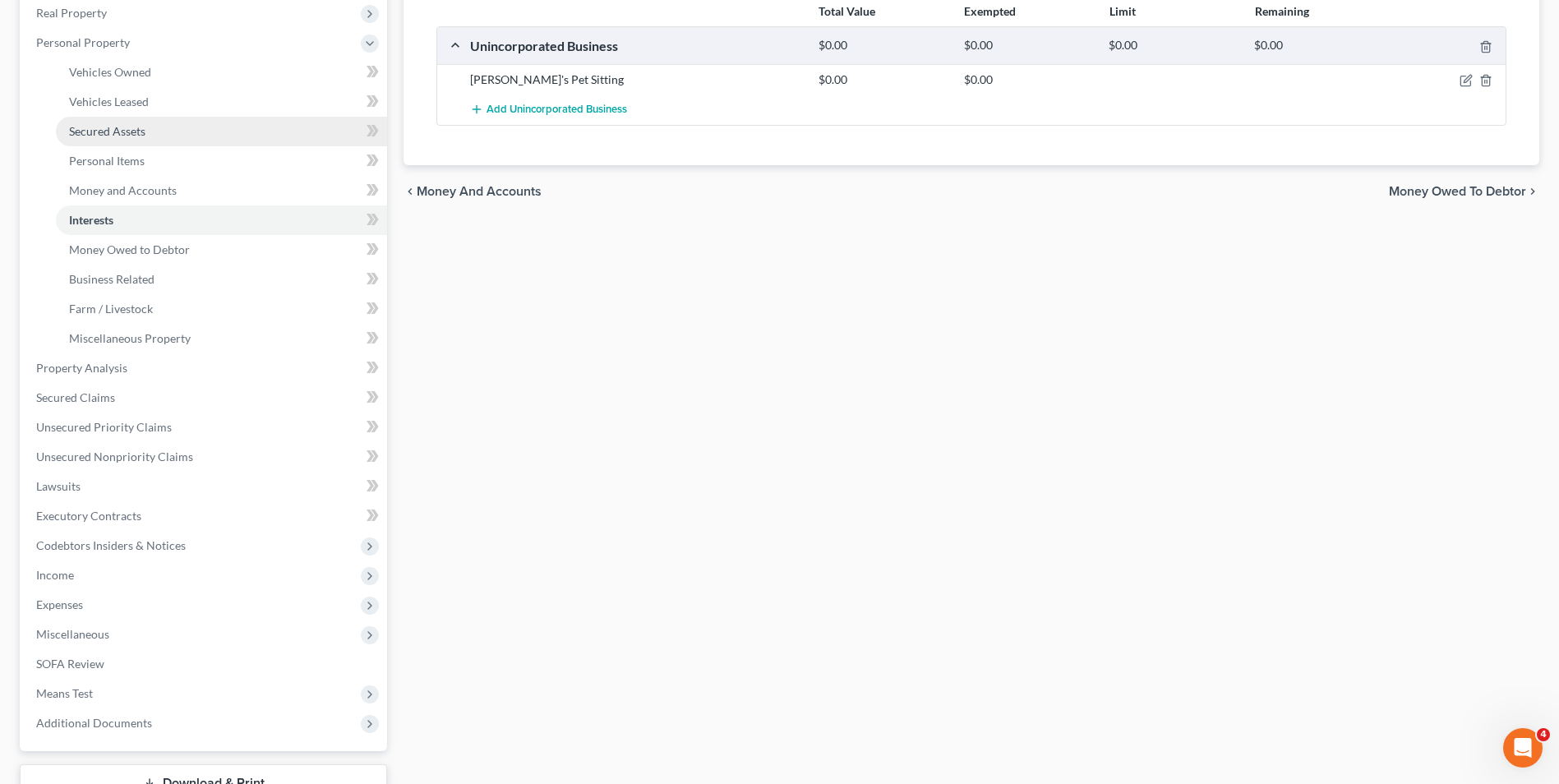
scroll to position [329, 0]
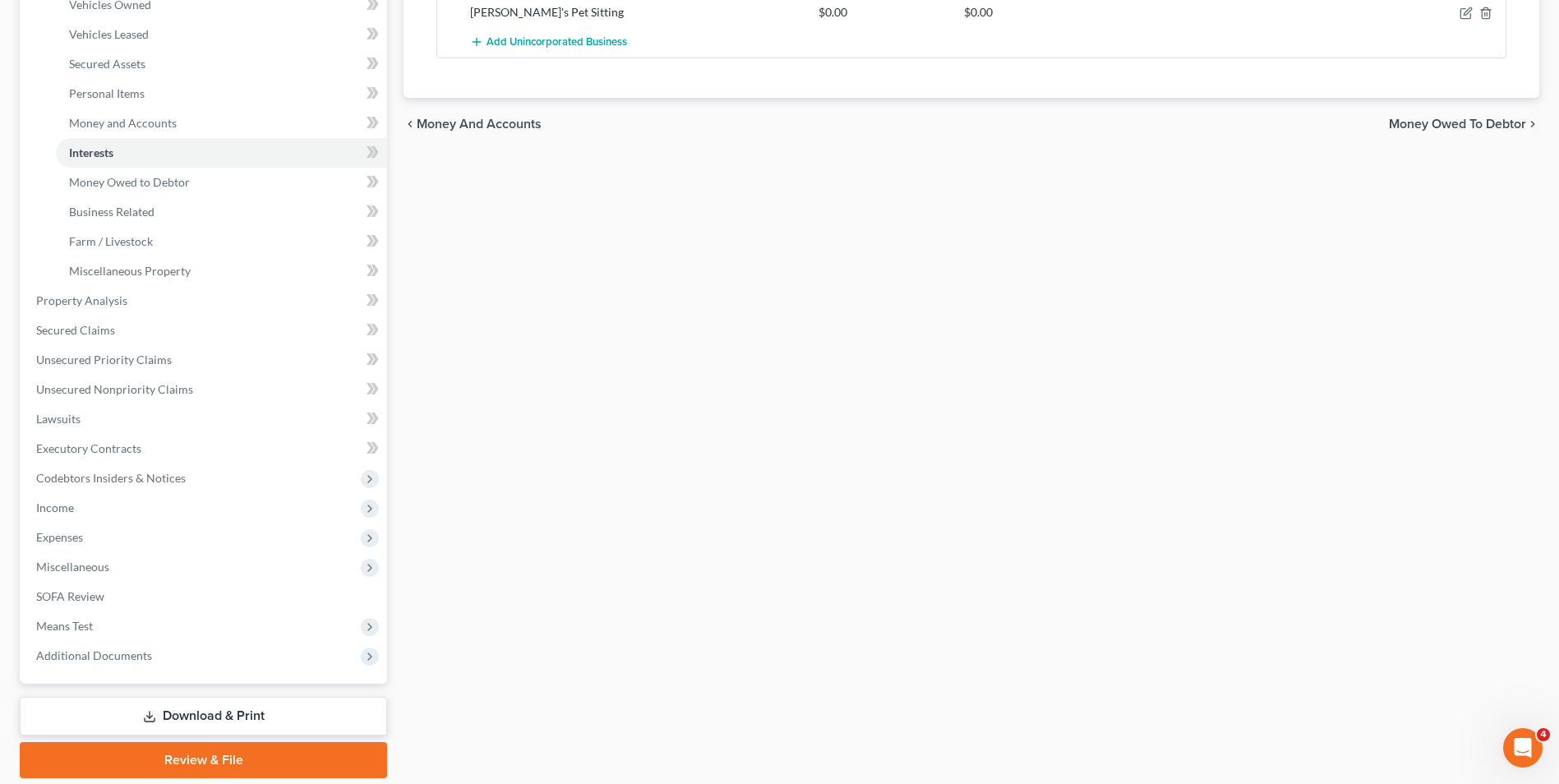
drag, startPoint x: 1426, startPoint y: 126, endPoint x: 1411, endPoint y: 131, distance: 15.8
click at [1426, 126] on span "Money Owed to Debtor" at bounding box center [1457, 124] width 137 height 13
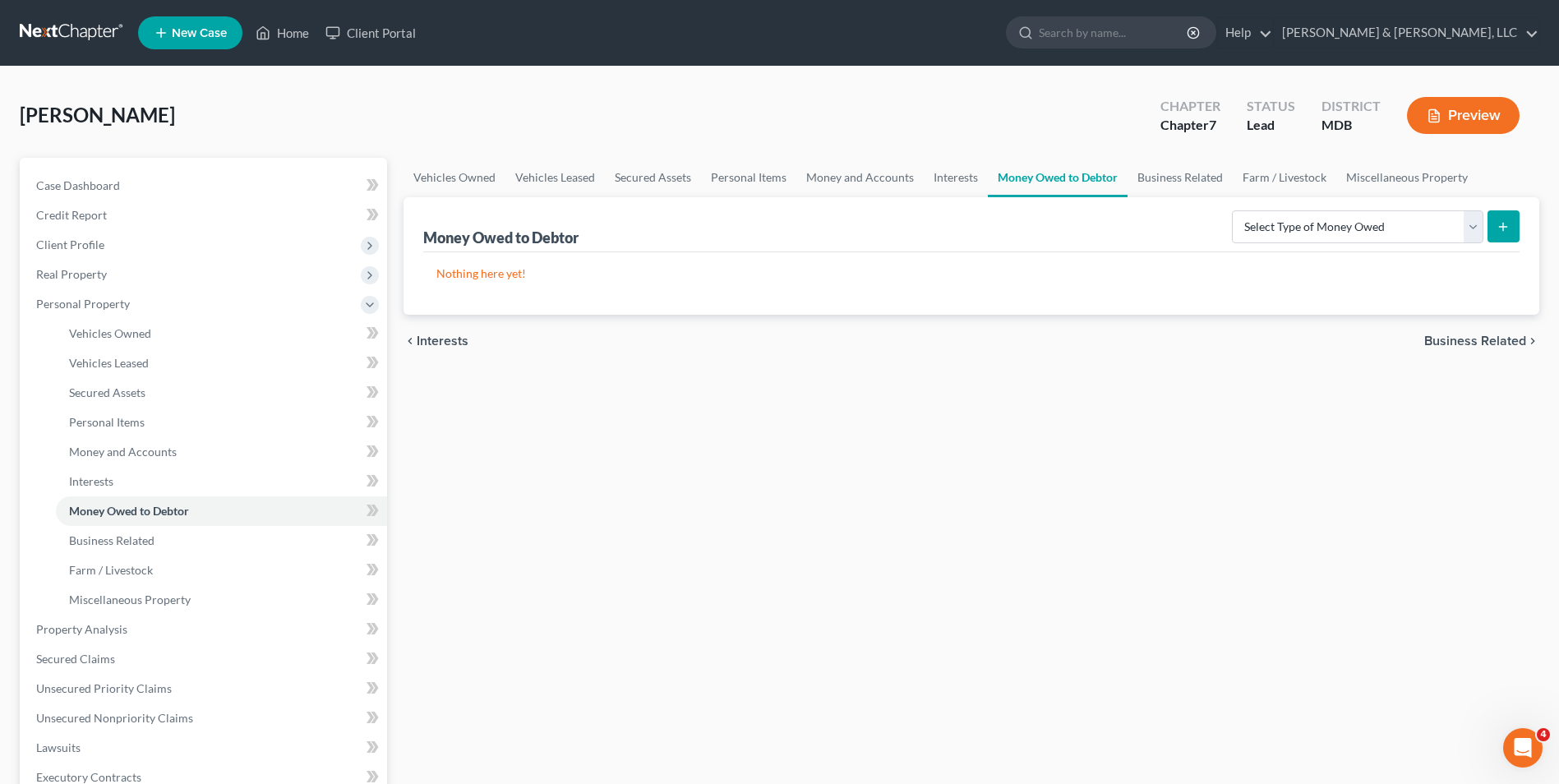
click at [1465, 335] on span "Business Related" at bounding box center [1475, 341] width 102 height 13
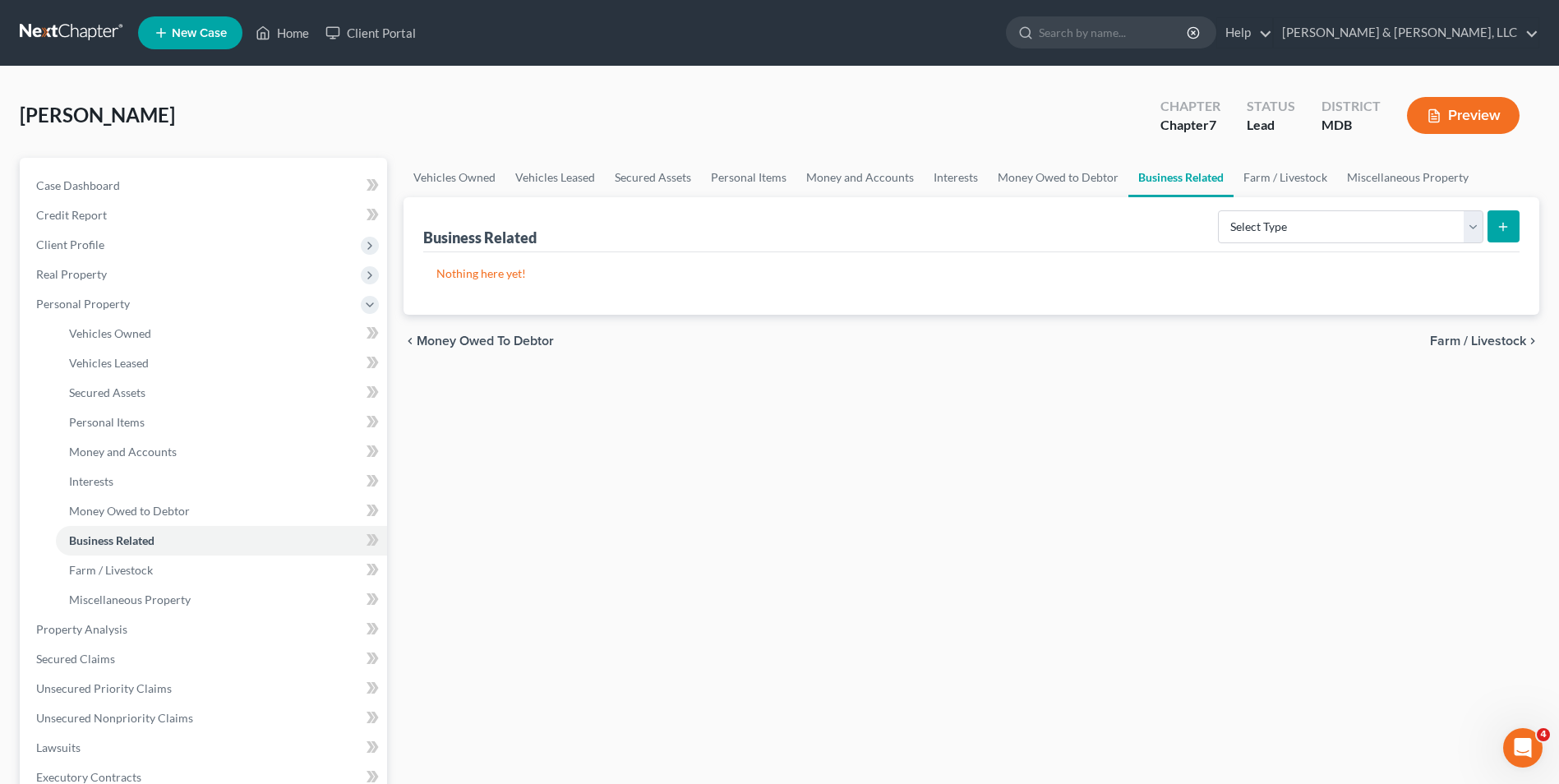
click at [1471, 345] on span "Farm / Livestock" at bounding box center [1477, 341] width 96 height 13
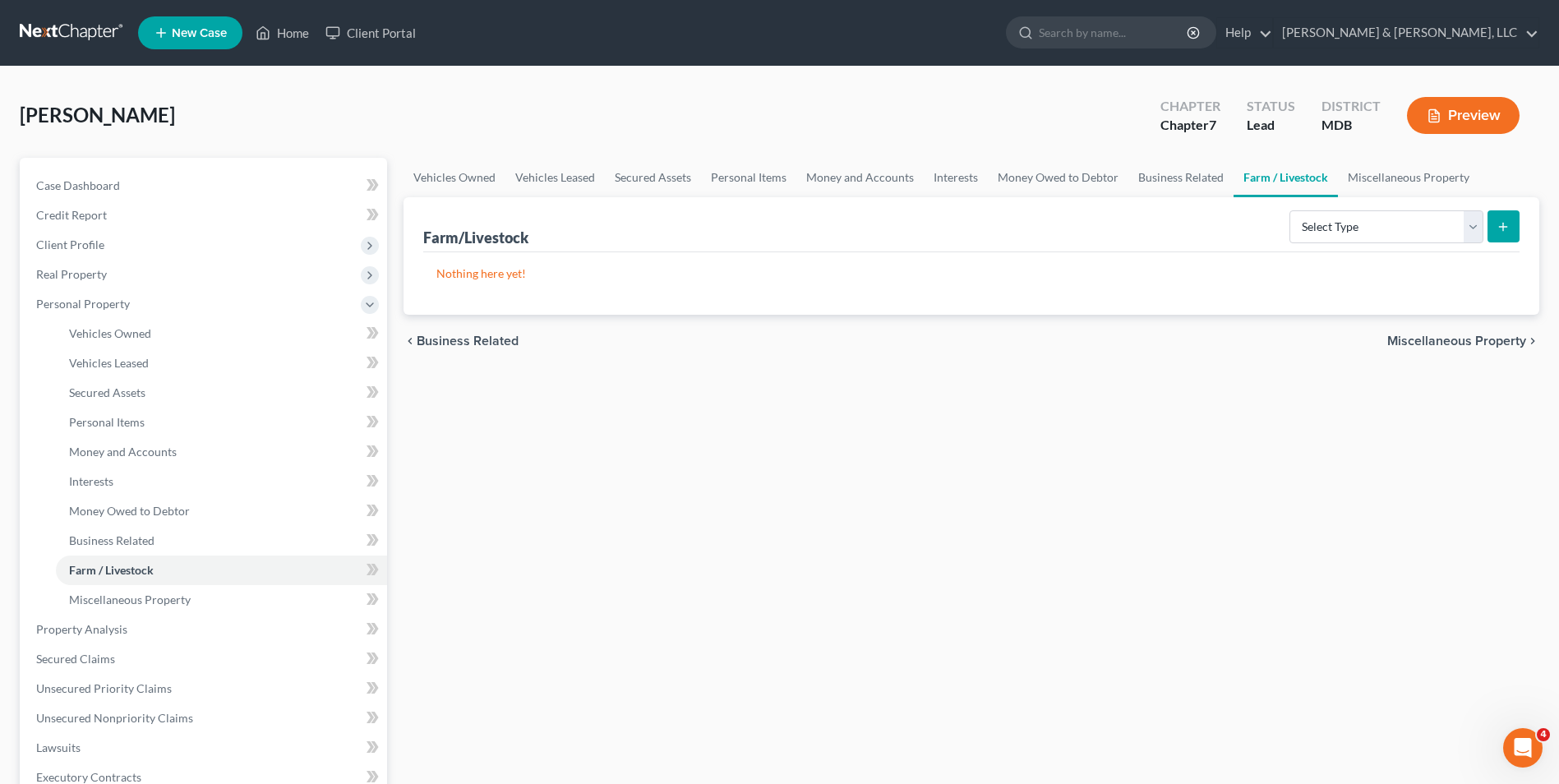
click at [1420, 347] on span "Miscellaneous Property" at bounding box center [1456, 341] width 139 height 13
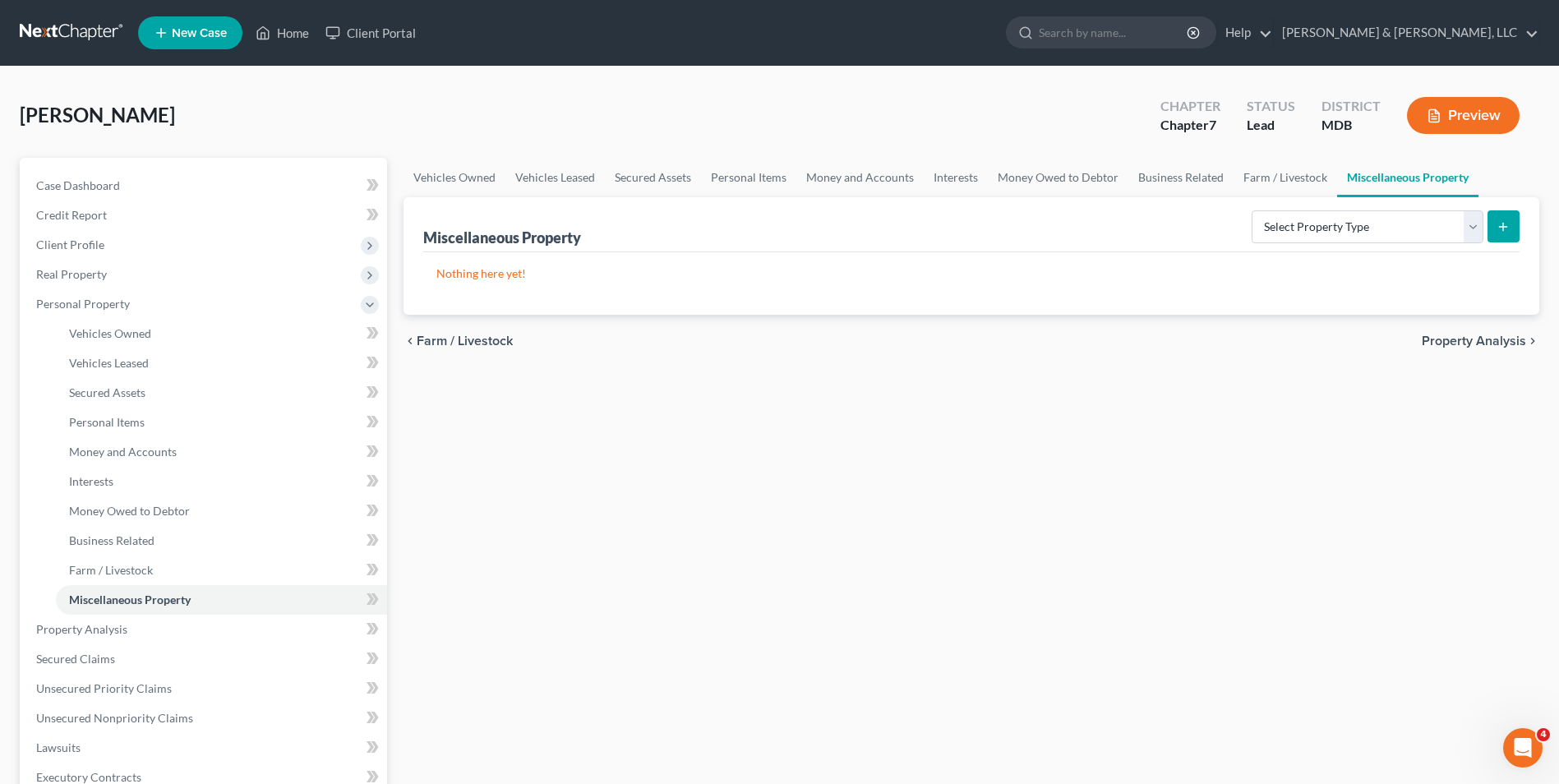
click at [1438, 346] on span "Property Analysis" at bounding box center [1474, 341] width 105 height 13
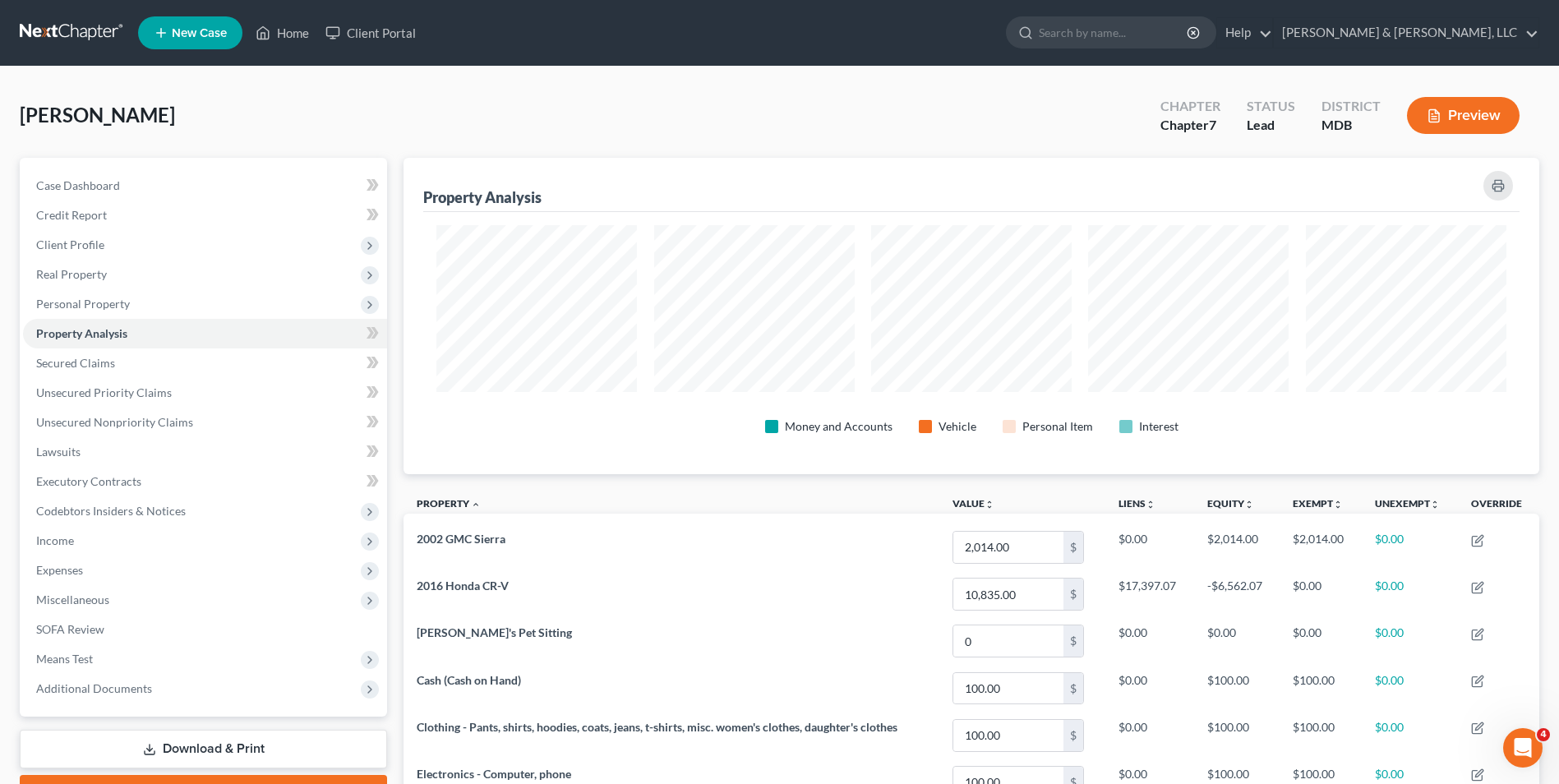
scroll to position [317, 1135]
click at [118, 535] on span "Income" at bounding box center [205, 540] width 364 height 29
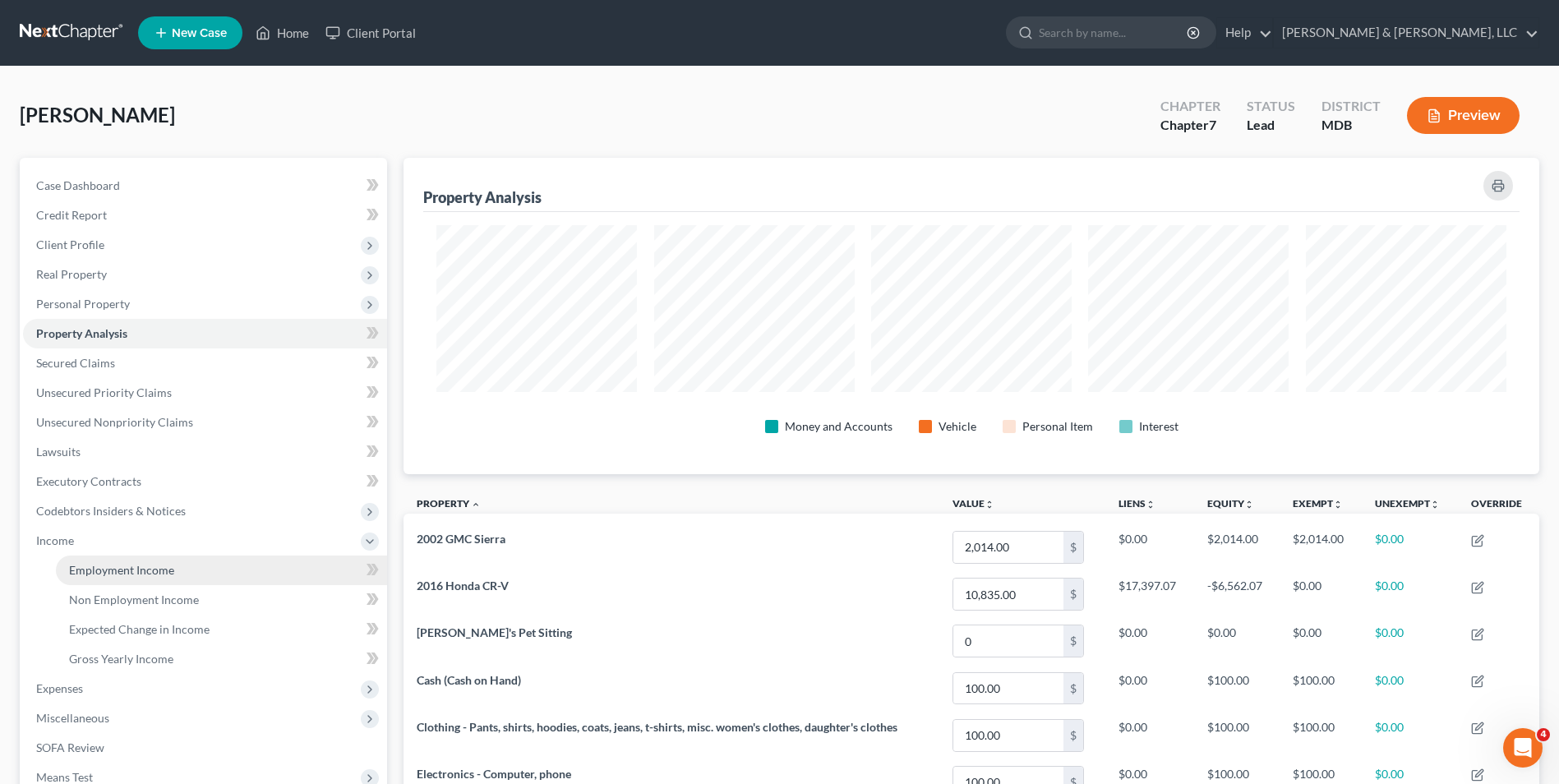
click at [178, 570] on link "Employment Income" at bounding box center [221, 570] width 331 height 29
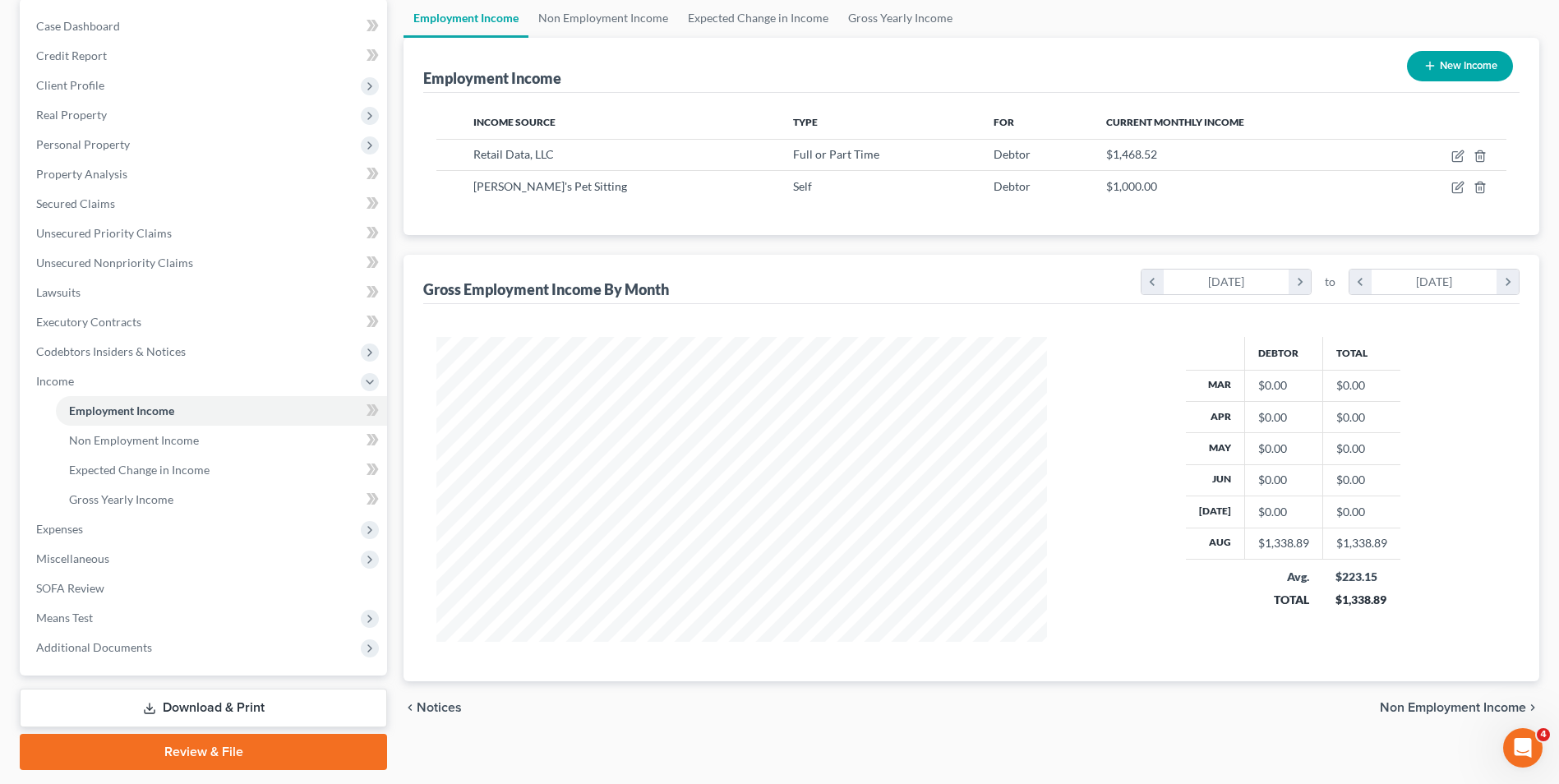
scroll to position [165, 0]
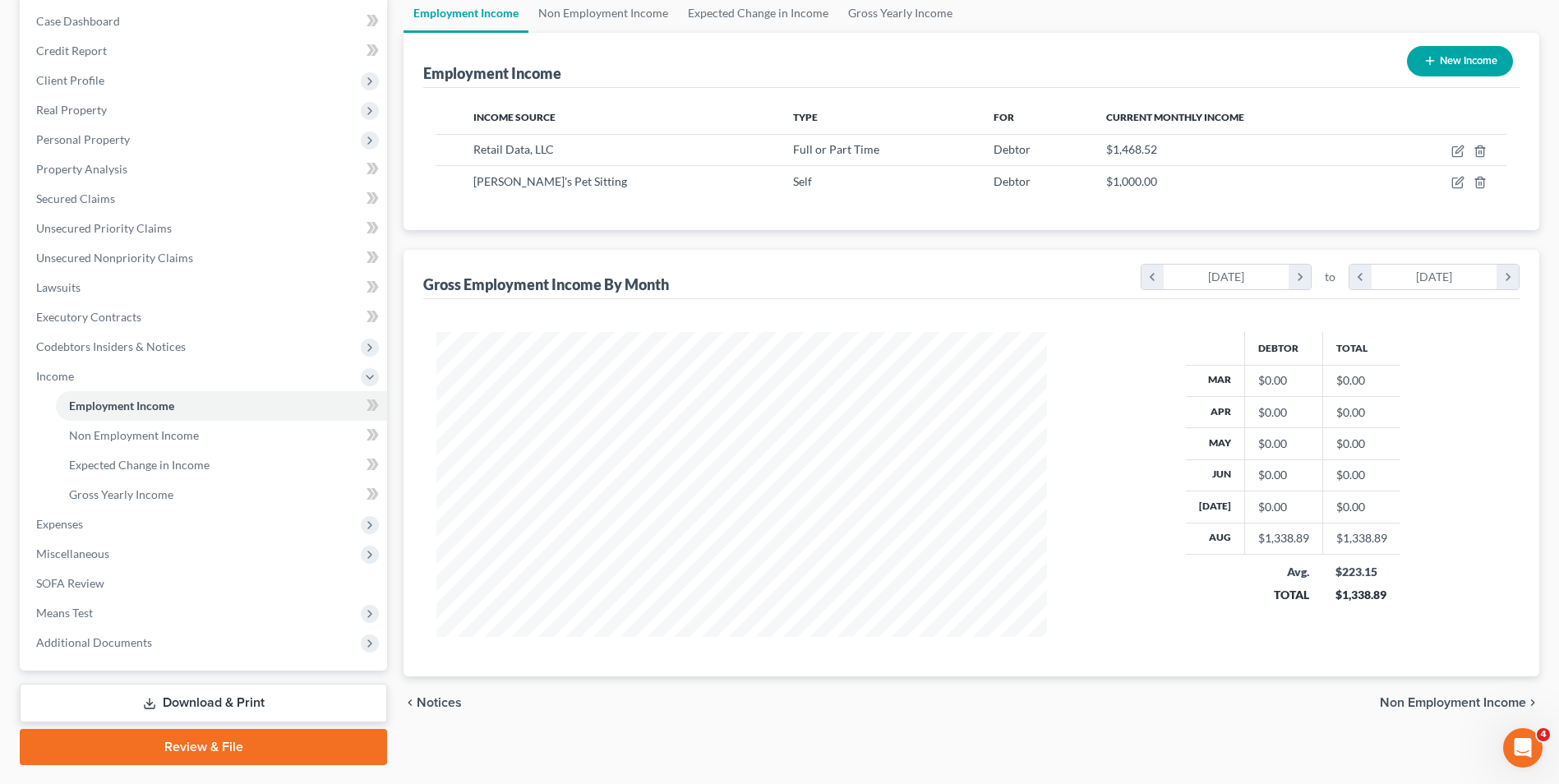
click at [1410, 706] on span "Non Employment Income" at bounding box center [1453, 702] width 146 height 13
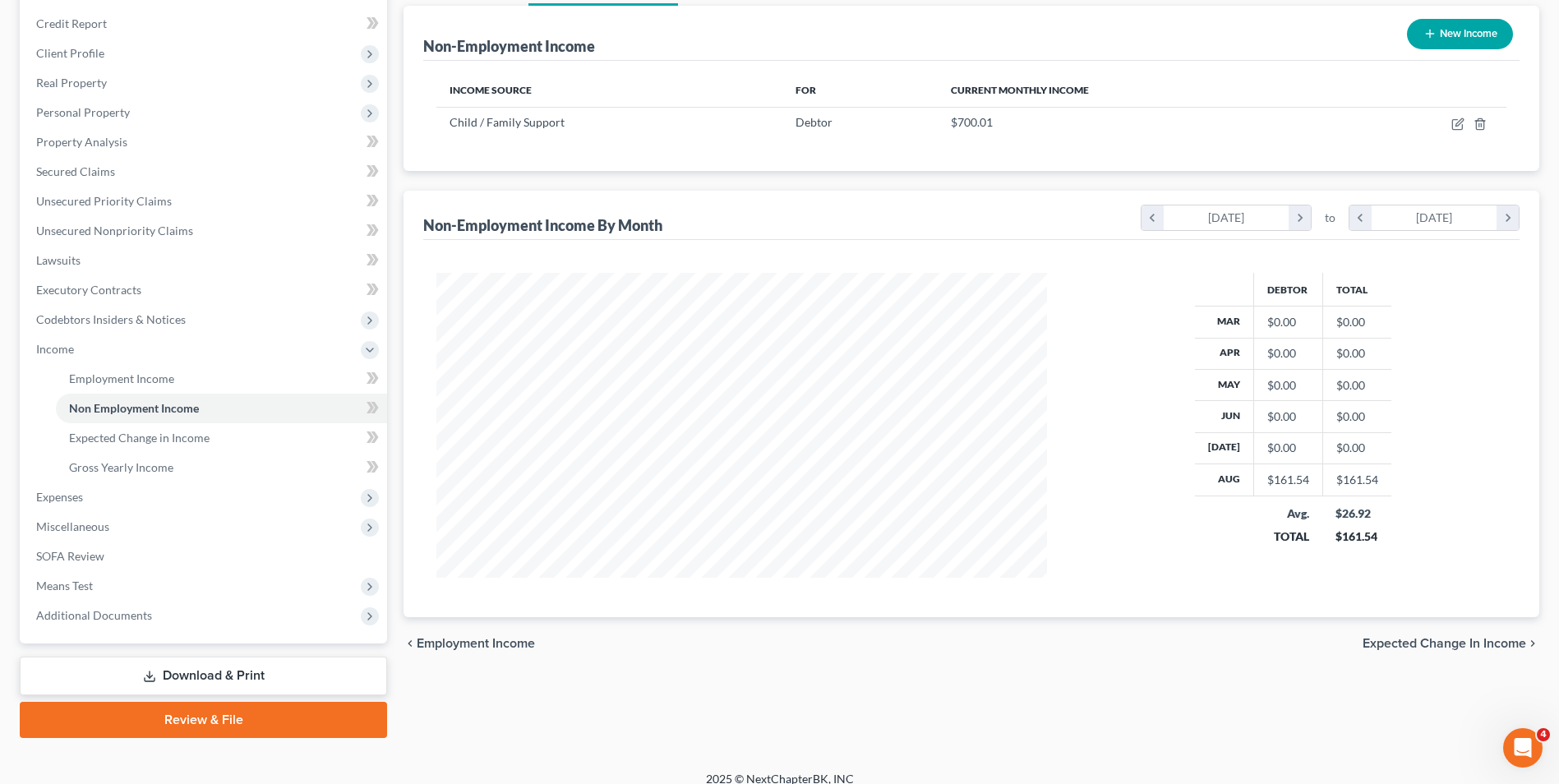
scroll to position [208, 0]
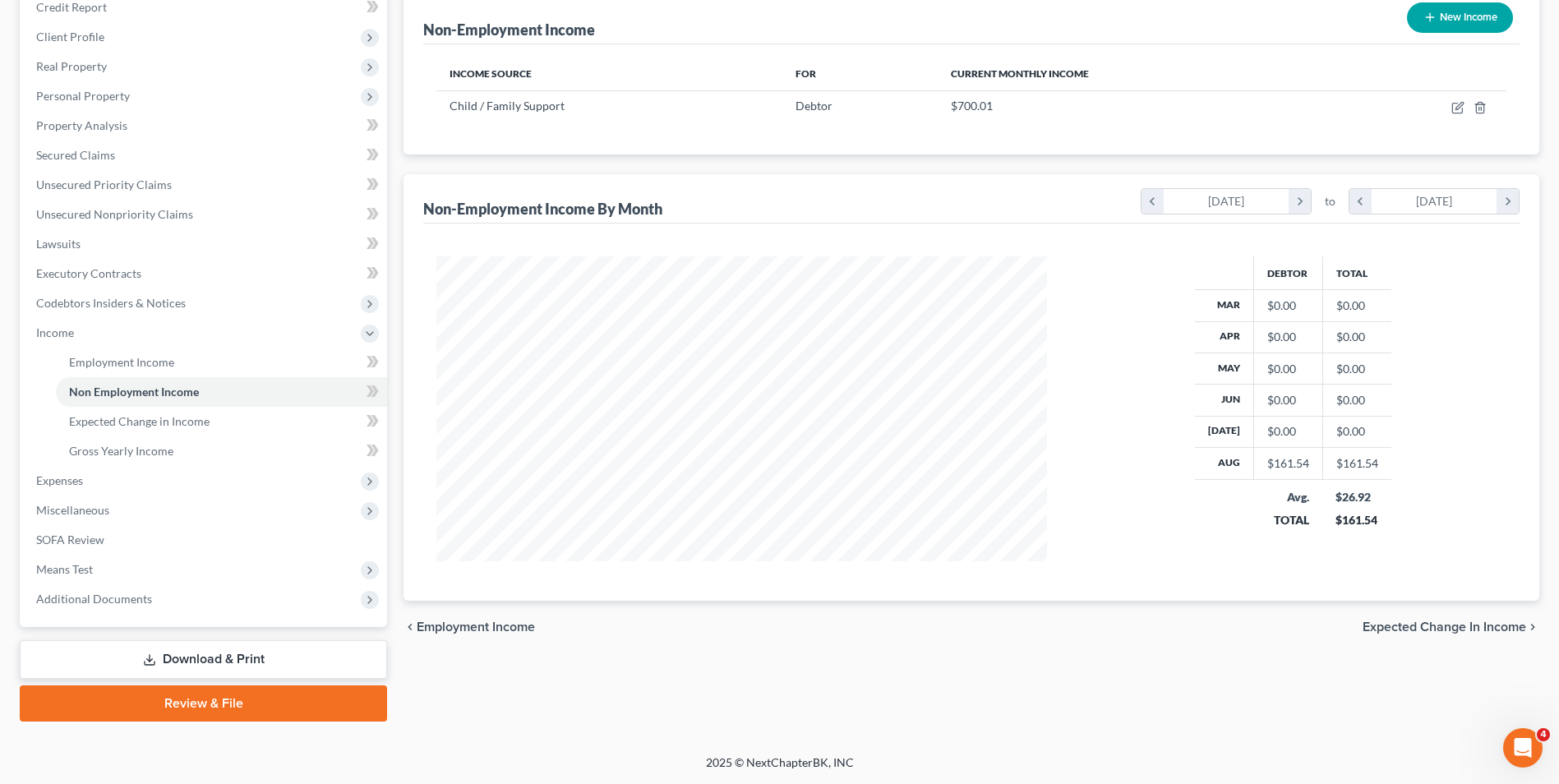
drag, startPoint x: 1385, startPoint y: 630, endPoint x: 1126, endPoint y: 523, distance: 280.2
click at [1383, 627] on span "Expected Change in Income" at bounding box center [1444, 626] width 164 height 13
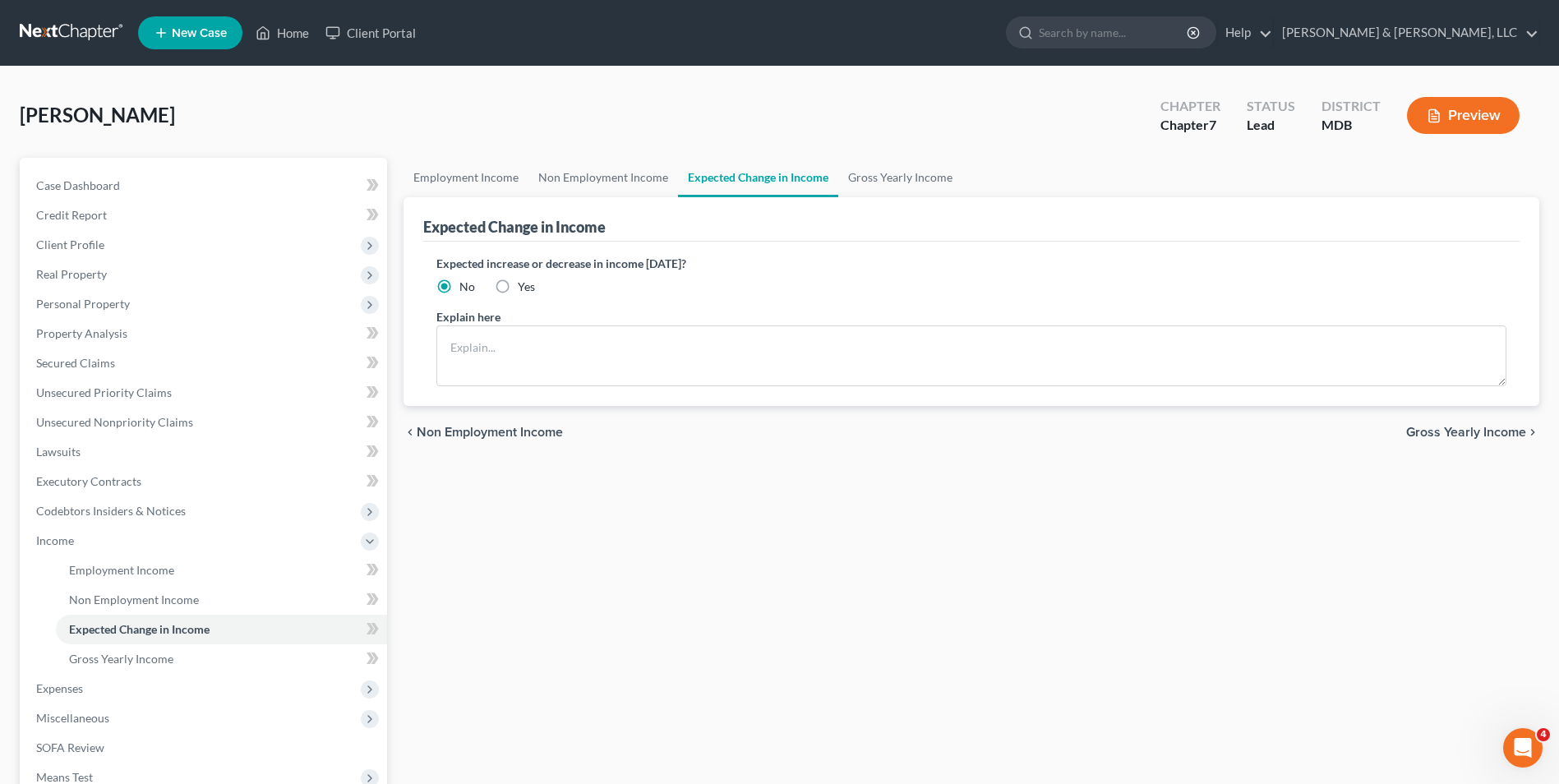
drag, startPoint x: 1463, startPoint y: 428, endPoint x: 1133, endPoint y: 417, distance: 330.2
click at [1459, 428] on span "Gross Yearly Income" at bounding box center [1466, 431] width 120 height 13
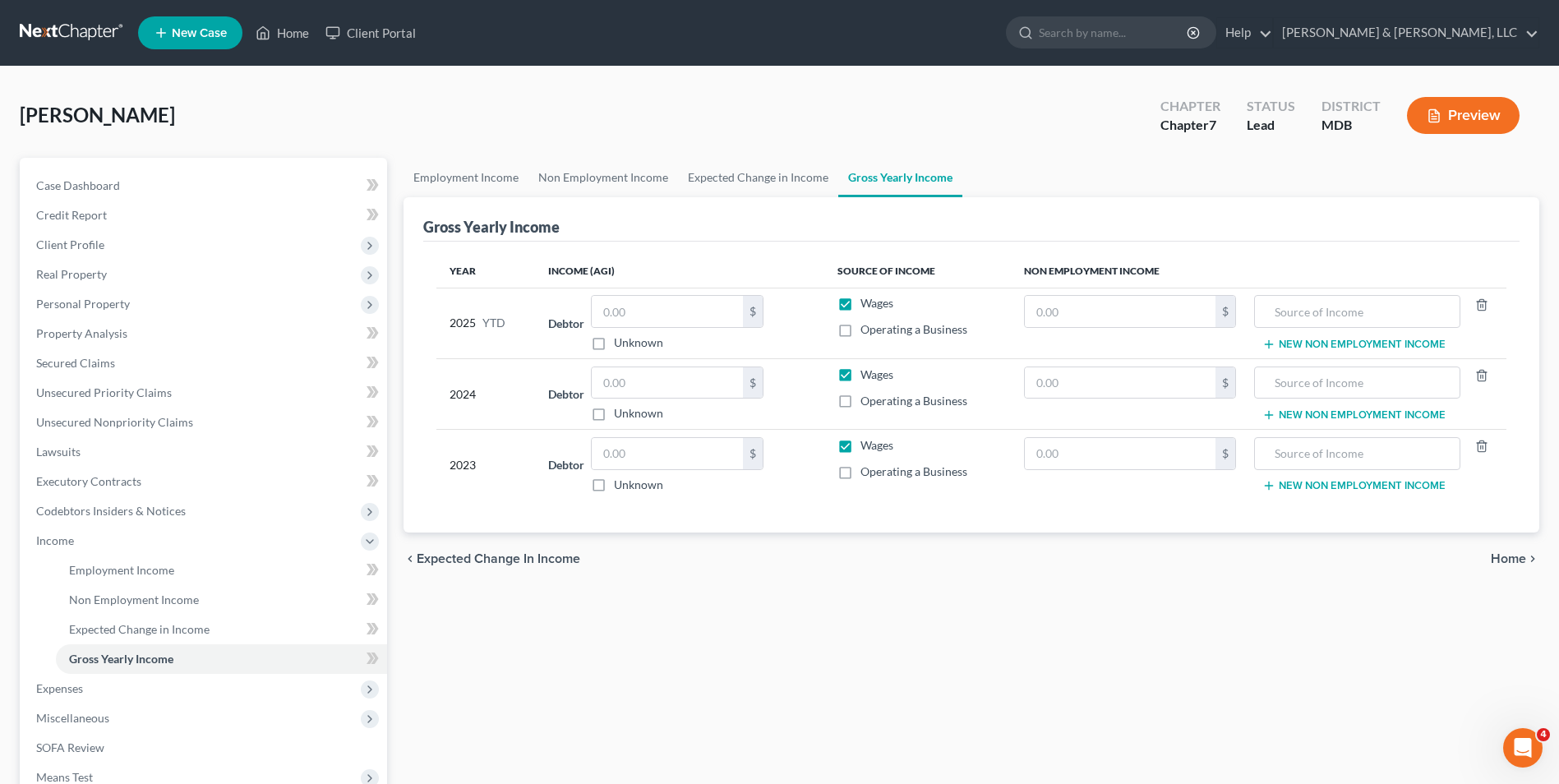
click at [861, 334] on label "Operating a Business" at bounding box center [914, 329] width 106 height 16
click at [867, 332] on input "Operating a Business" at bounding box center [872, 326] width 10 height 10
checkbox input "true"
click at [677, 316] on input "text" at bounding box center [667, 311] width 151 height 31
type input "15,030.38"
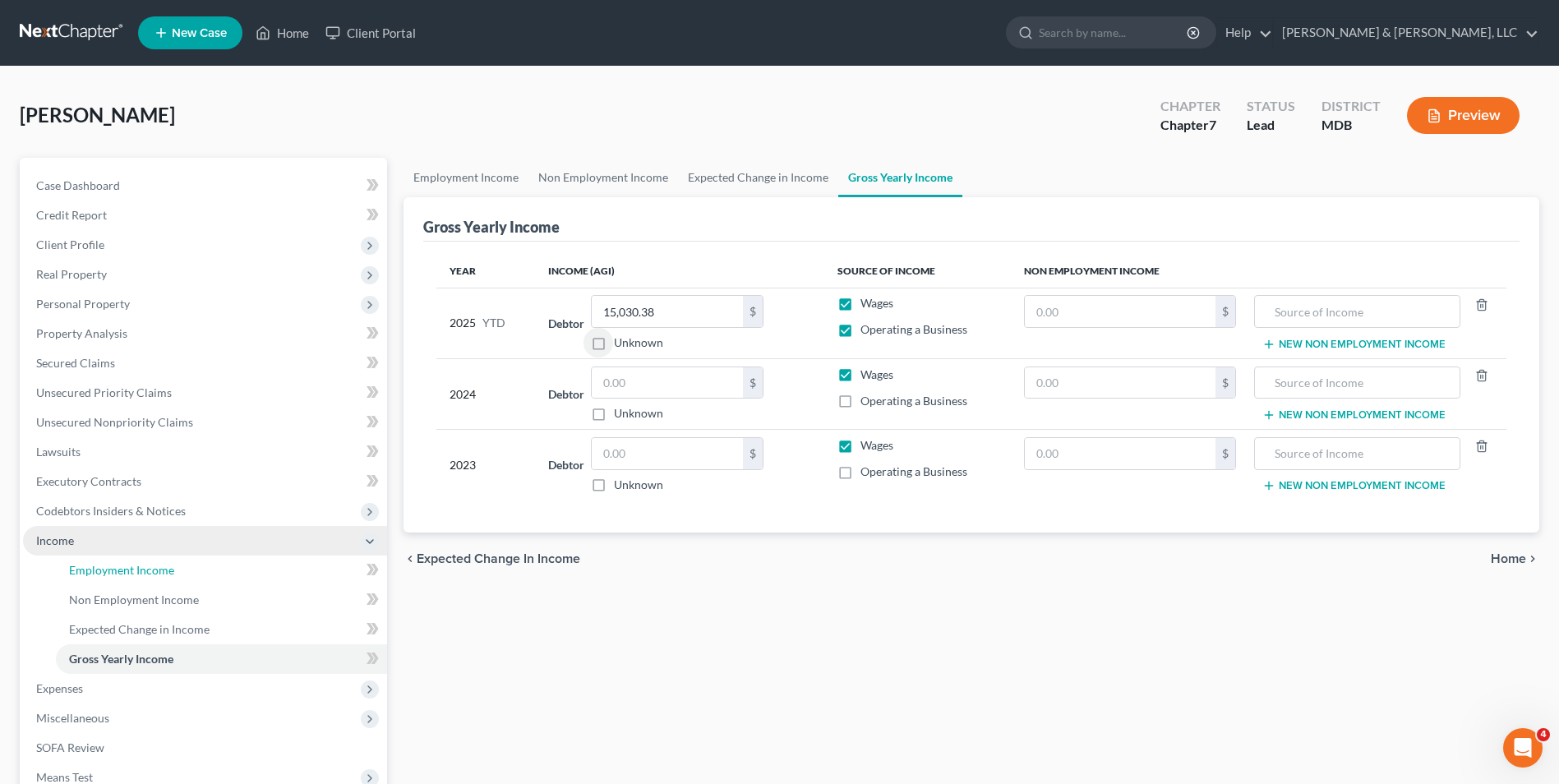
drag, startPoint x: 166, startPoint y: 575, endPoint x: 266, endPoint y: 534, distance: 108.1
click at [166, 575] on span "Employment Income" at bounding box center [121, 570] width 106 height 14
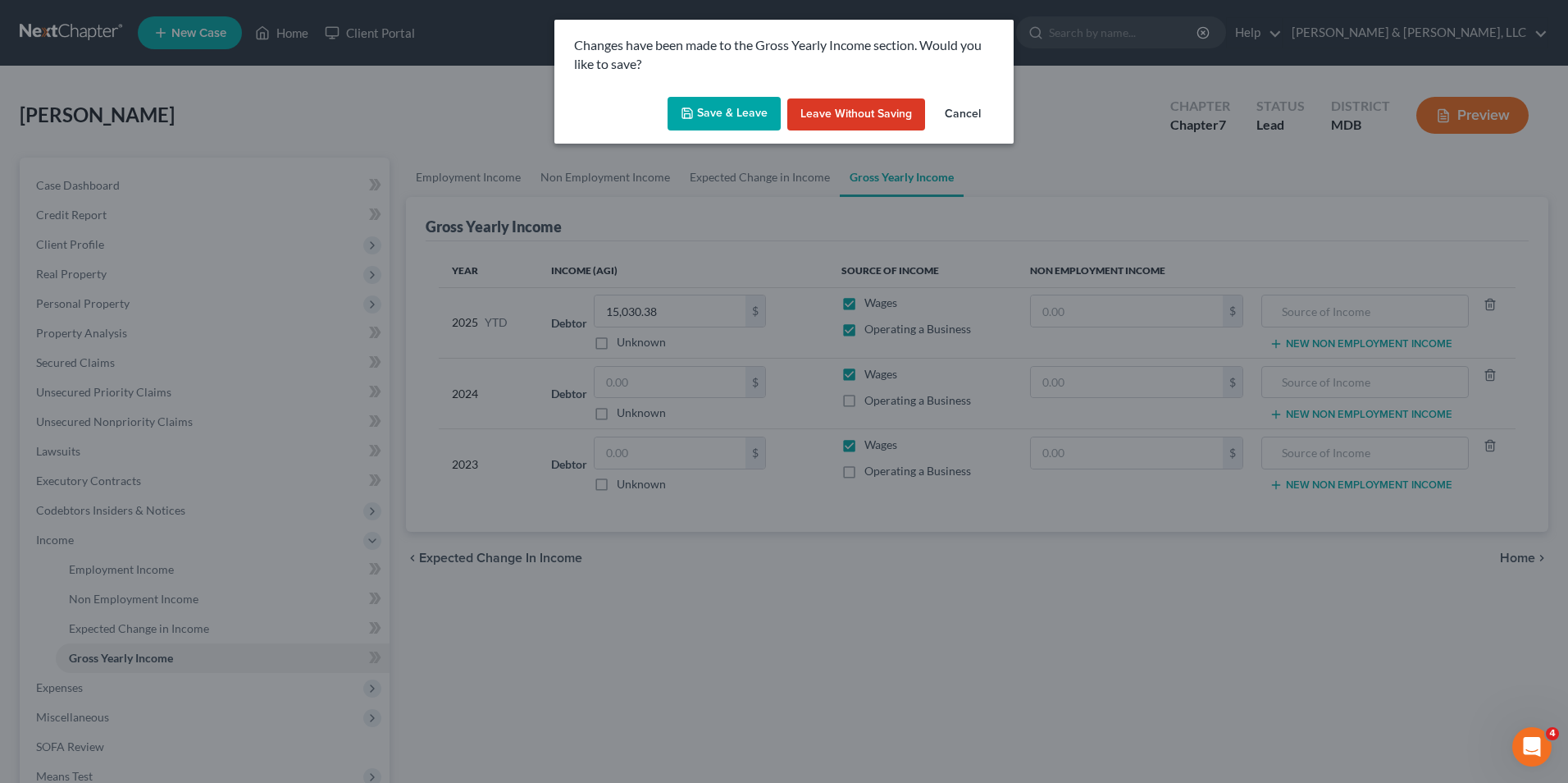
drag, startPoint x: 754, startPoint y: 111, endPoint x: 669, endPoint y: 170, distance: 103.5
click at [752, 112] on button "Save & Leave" at bounding box center [724, 114] width 113 height 34
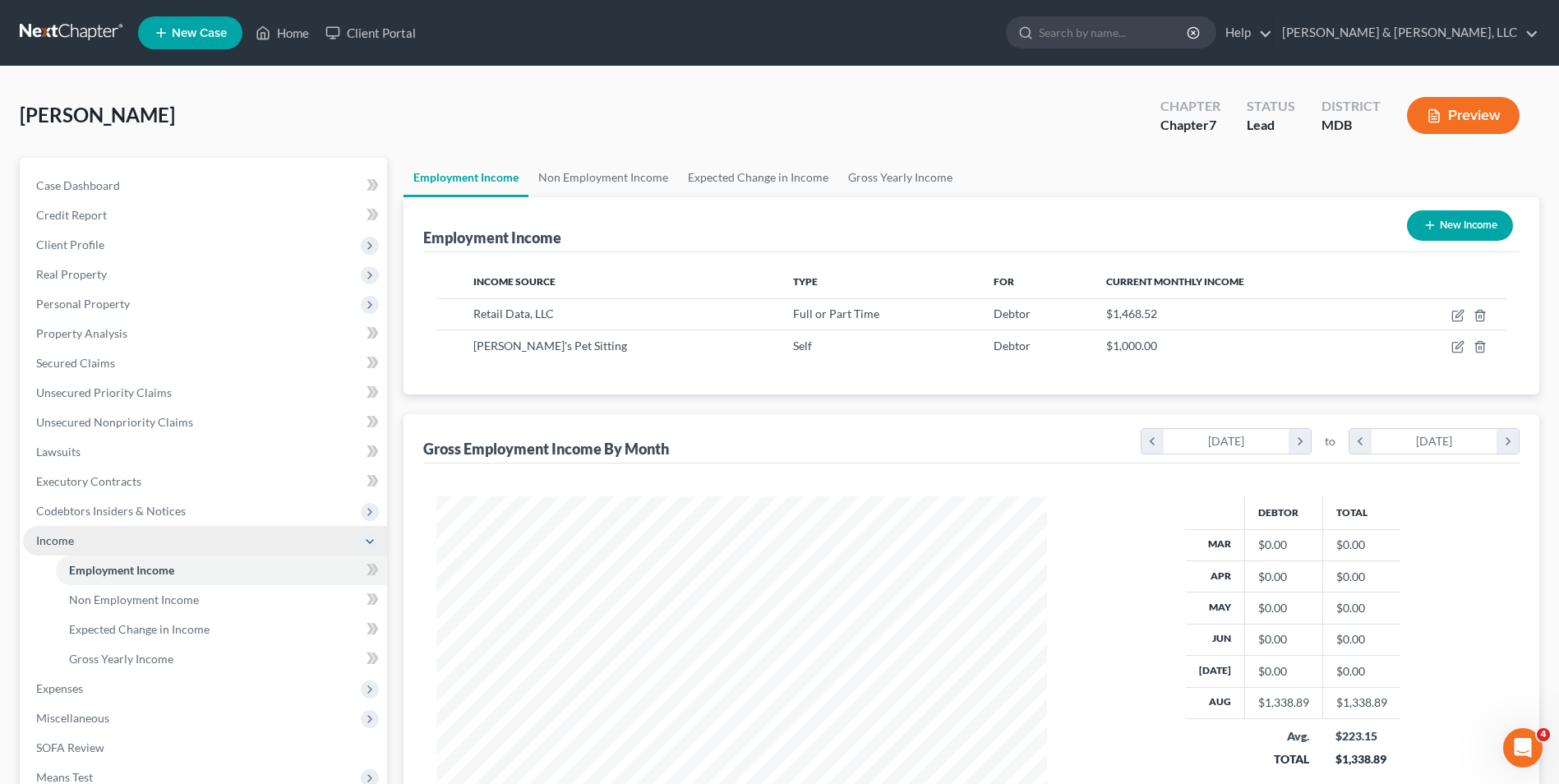
scroll to position [305, 643]
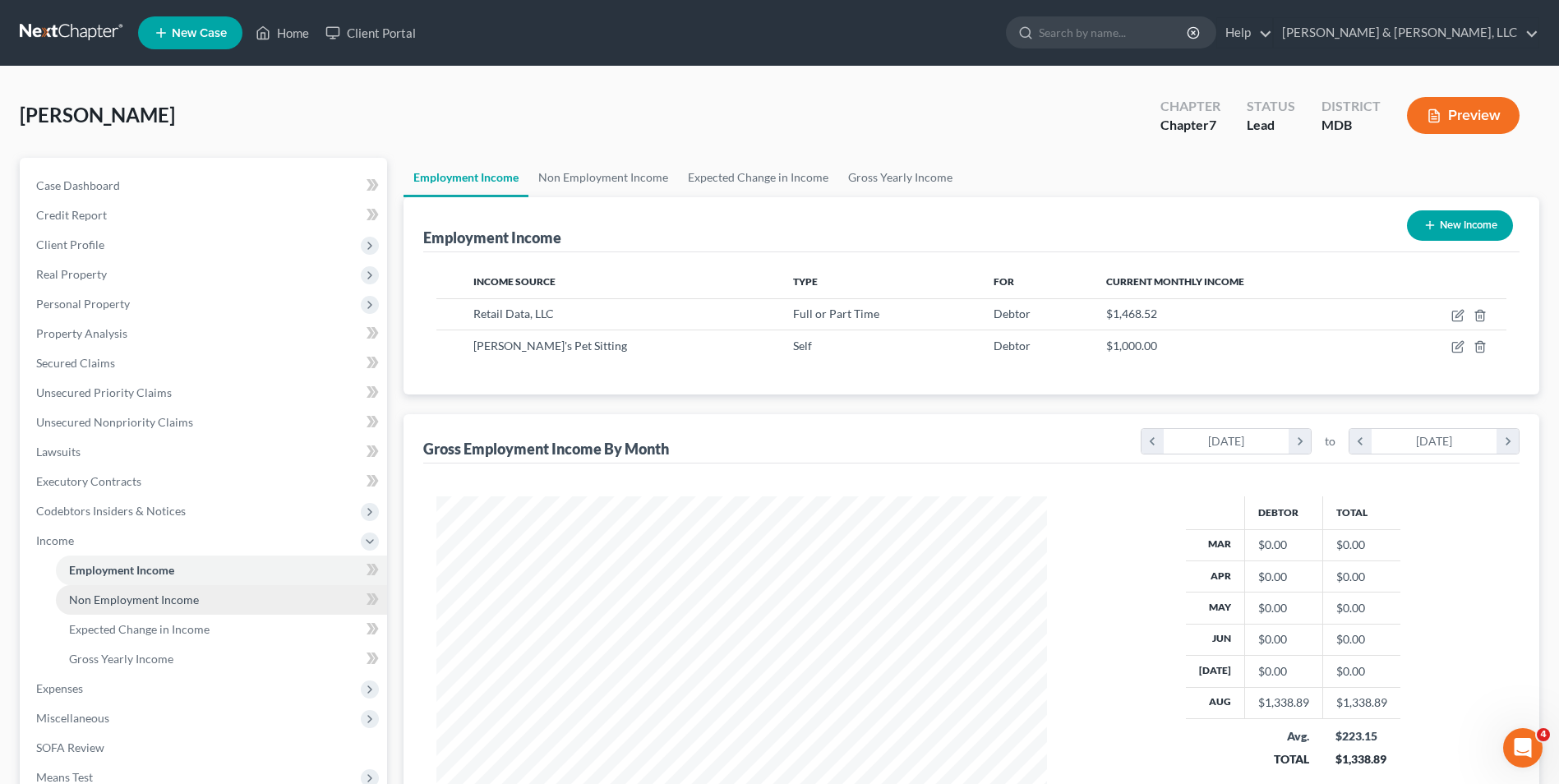
click at [172, 601] on span "Non Employment Income" at bounding box center [133, 599] width 130 height 14
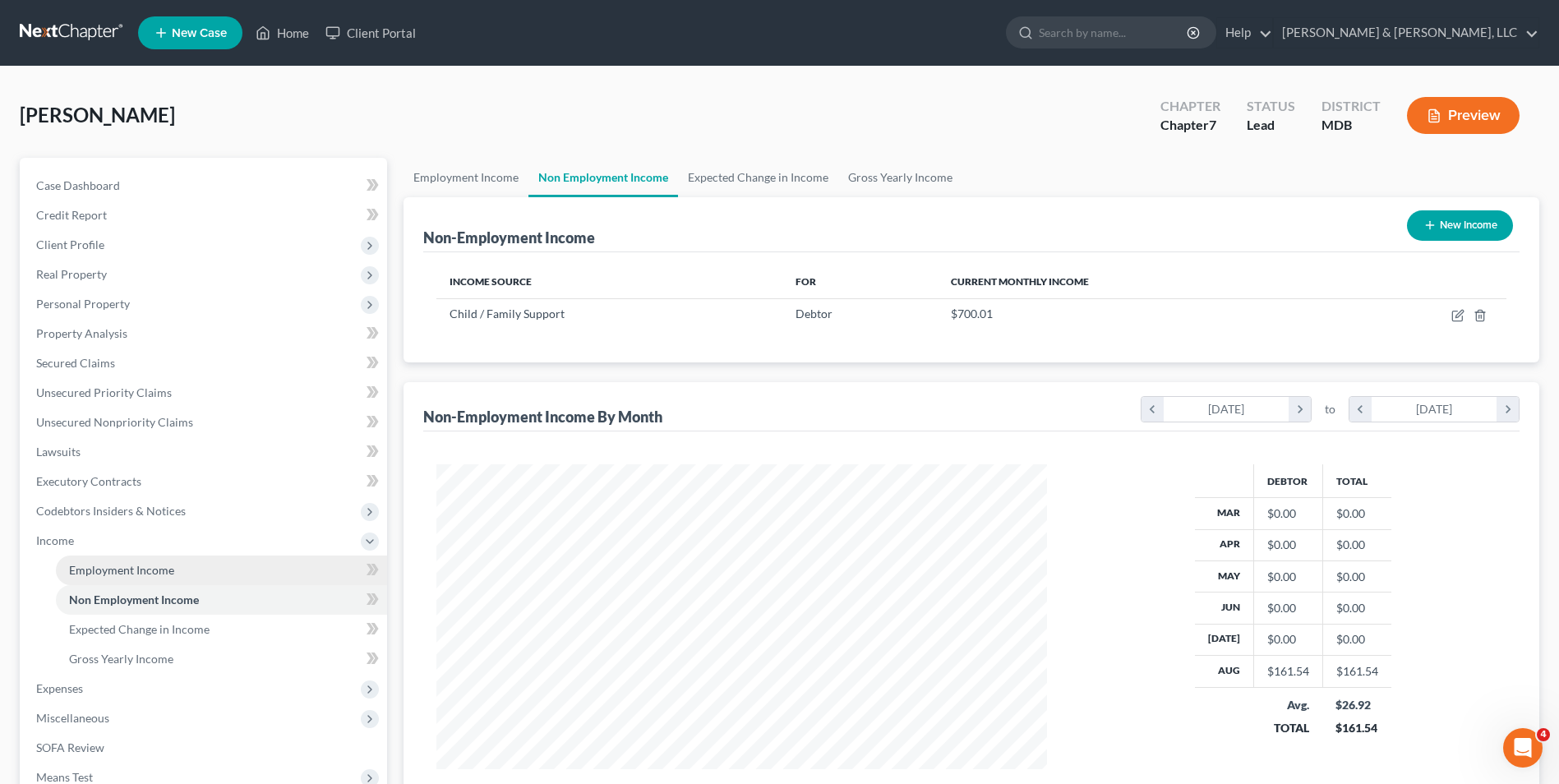
scroll to position [82, 0]
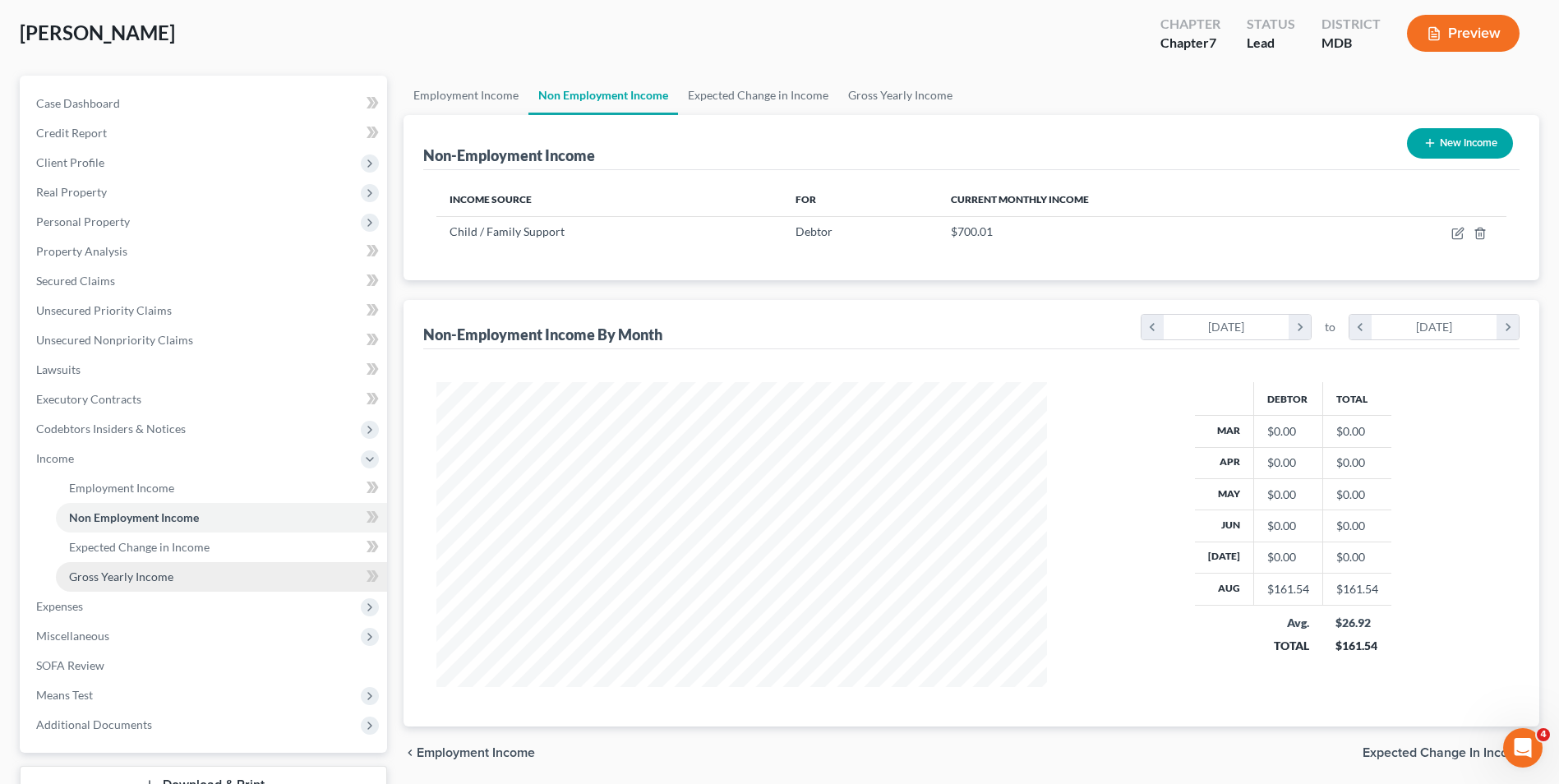
click at [165, 573] on span "Gross Yearly Income" at bounding box center [121, 576] width 105 height 14
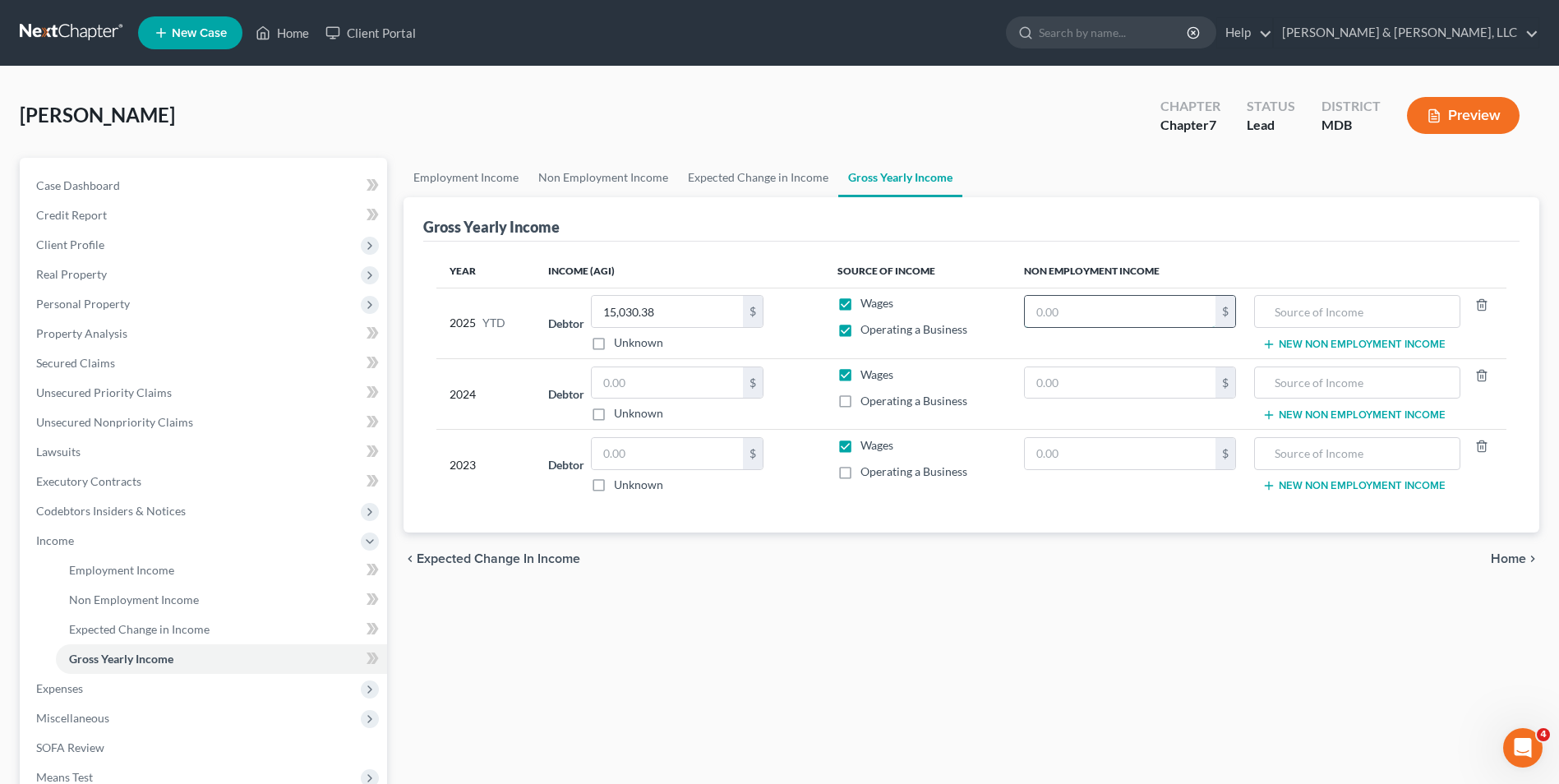
click at [1082, 323] on input "text" at bounding box center [1120, 311] width 190 height 31
type input "6,300.00"
type input "Child support"
click at [861, 404] on label "Operating a Business" at bounding box center [914, 401] width 106 height 16
click at [867, 403] on input "Operating a Business" at bounding box center [872, 398] width 10 height 10
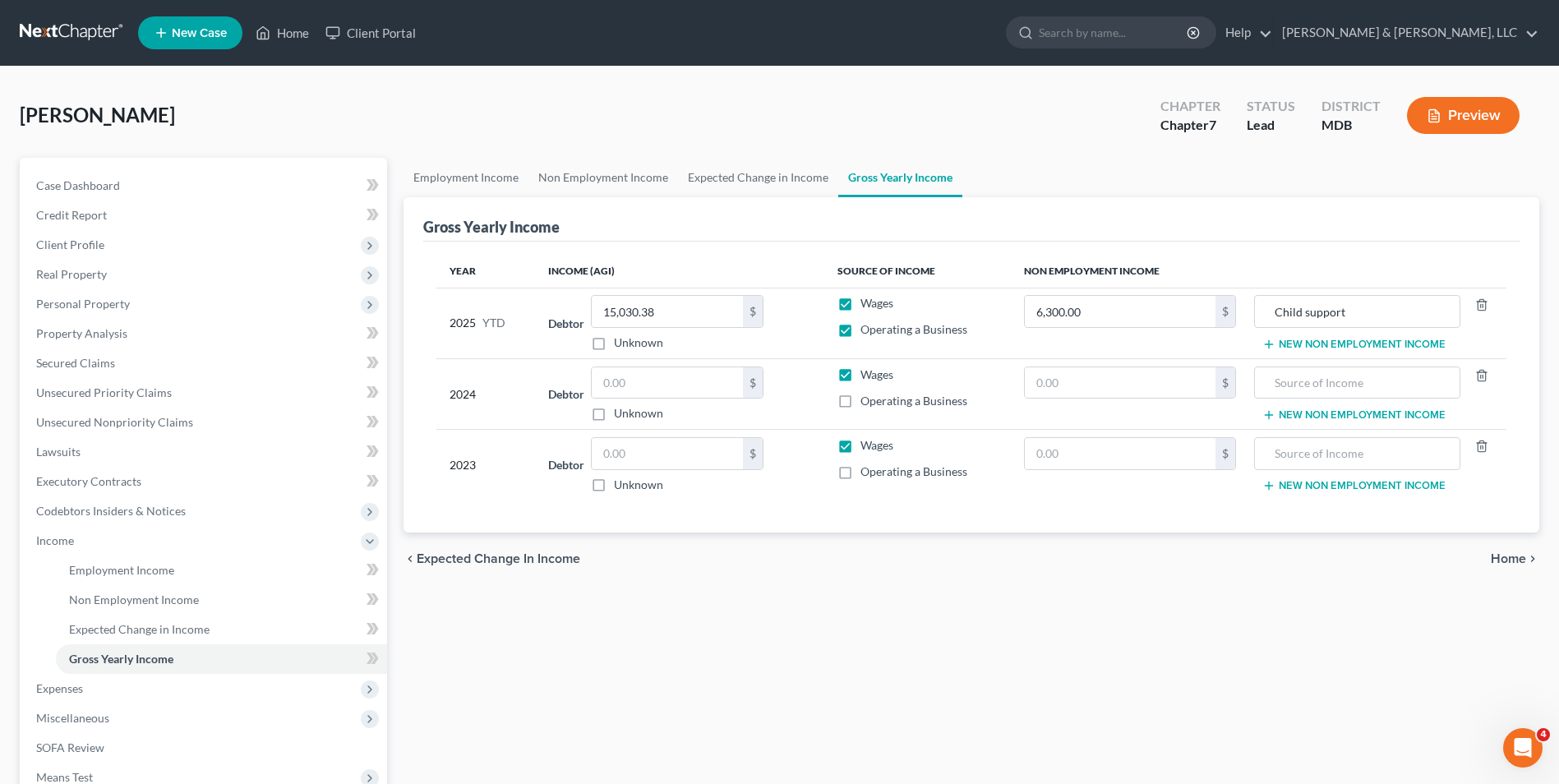
checkbox input "true"
click at [671, 381] on input "text" at bounding box center [667, 383] width 151 height 31
click at [606, 393] on input "13,452.00" at bounding box center [667, 383] width 151 height 31
type input "12,450.00"
drag, startPoint x: 601, startPoint y: 449, endPoint x: 651, endPoint y: 464, distance: 52.2
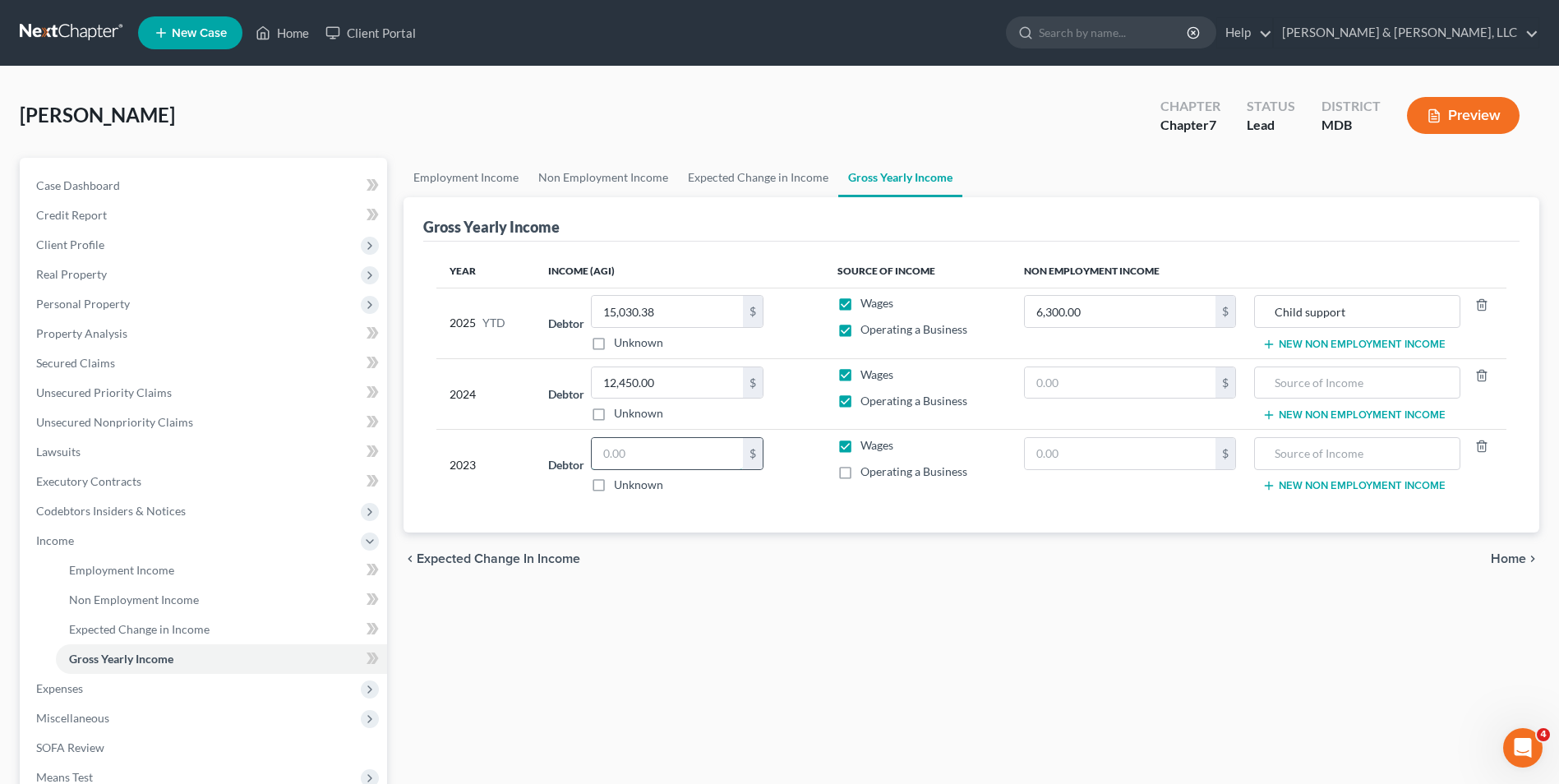
click at [602, 449] on input "text" at bounding box center [667, 453] width 151 height 31
type input "13,731.00"
click at [1524, 555] on button "Home chevron_right" at bounding box center [1514, 558] width 49 height 13
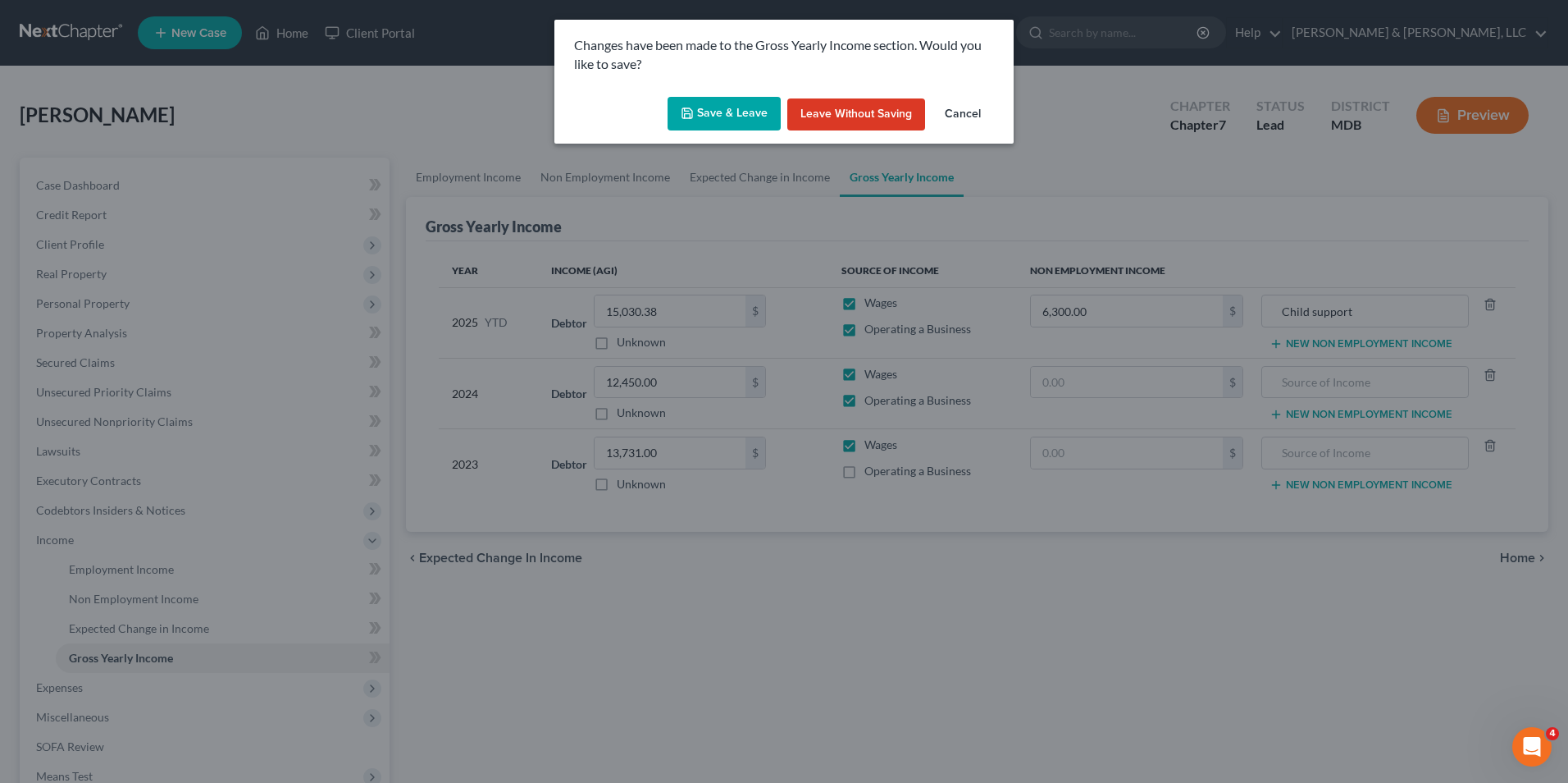
click at [736, 117] on button "Save & Leave" at bounding box center [724, 114] width 113 height 34
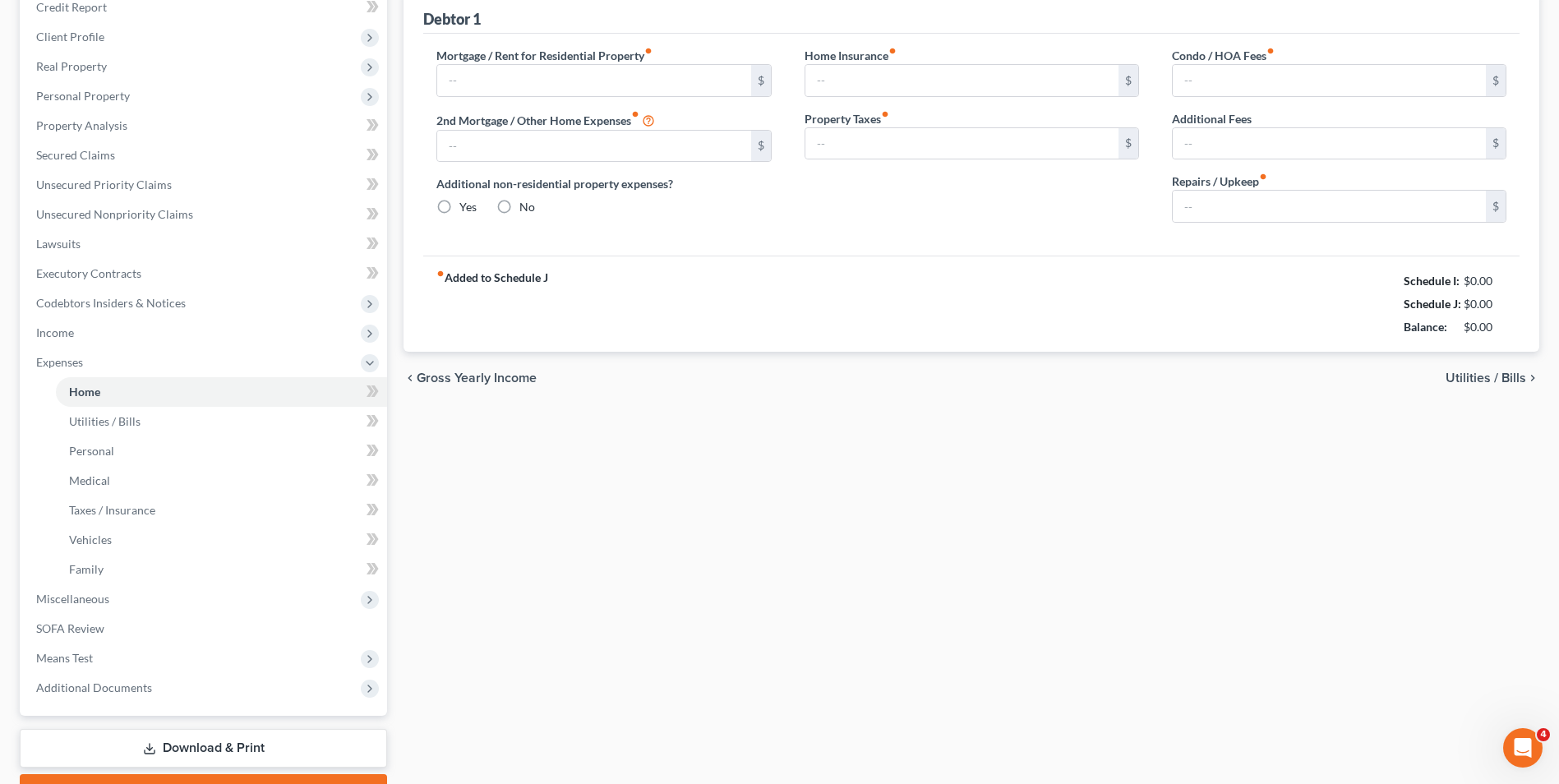
type input "1,375.00"
type input "0.00"
radio input "true"
type input "10.00"
type input "0.00"
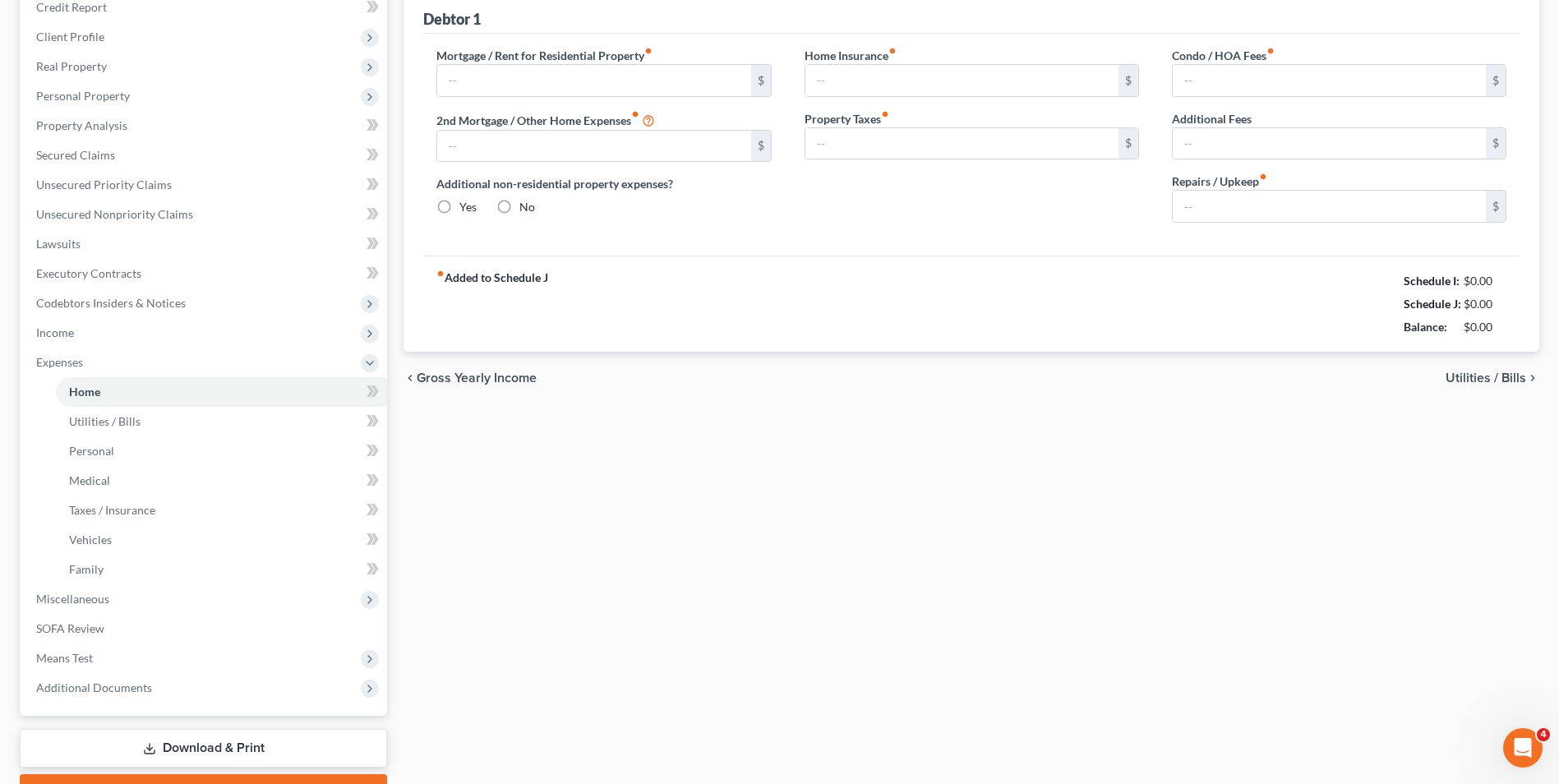
type input "0.00"
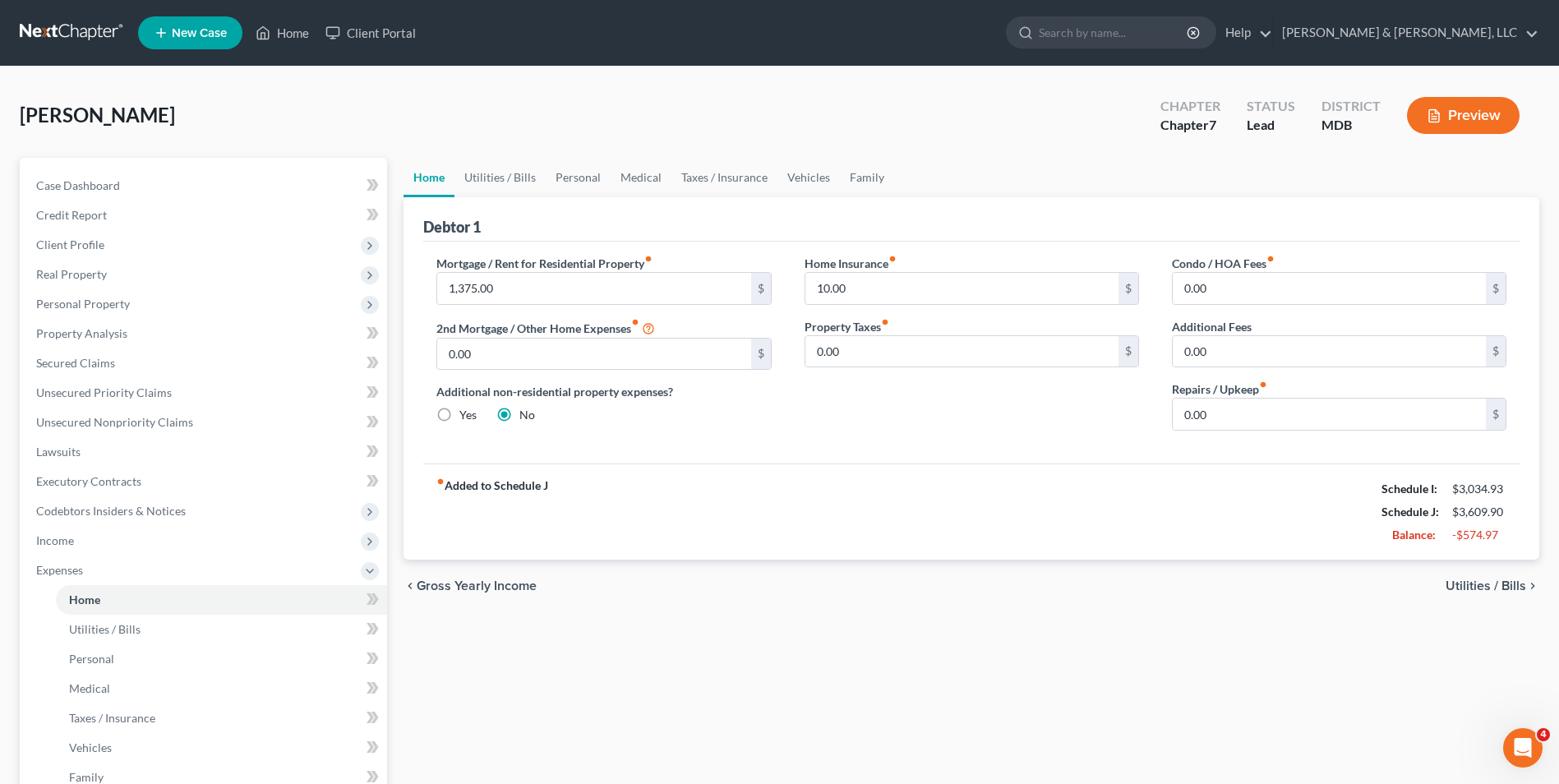
drag, startPoint x: 1477, startPoint y: 581, endPoint x: 1380, endPoint y: 573, distance: 97.3
click at [1474, 581] on span "Utilities / Bills" at bounding box center [1485, 585] width 81 height 13
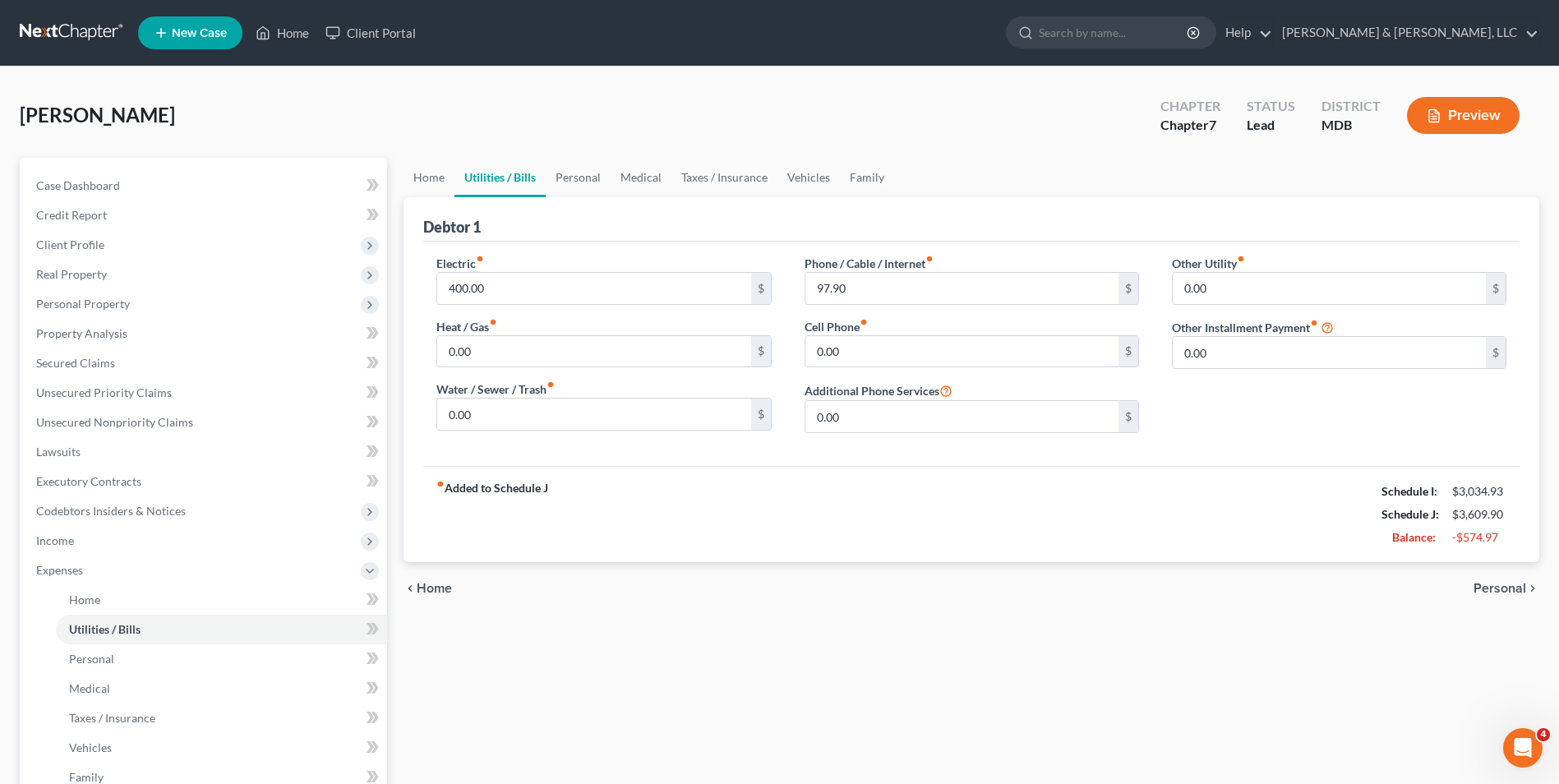
click at [1484, 585] on span "Personal" at bounding box center [1499, 588] width 52 height 13
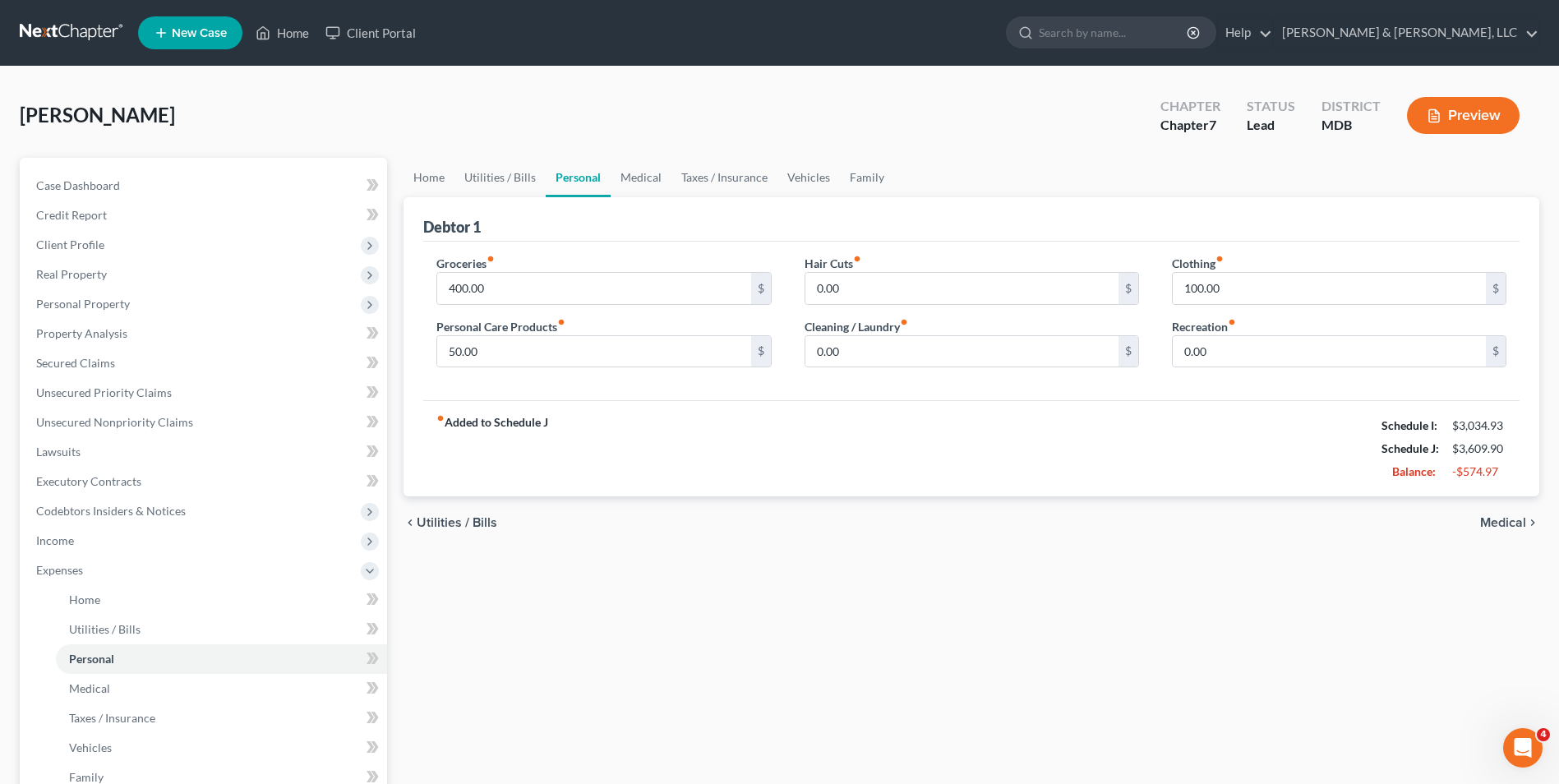
click at [1484, 522] on span "Medical" at bounding box center [1503, 522] width 46 height 13
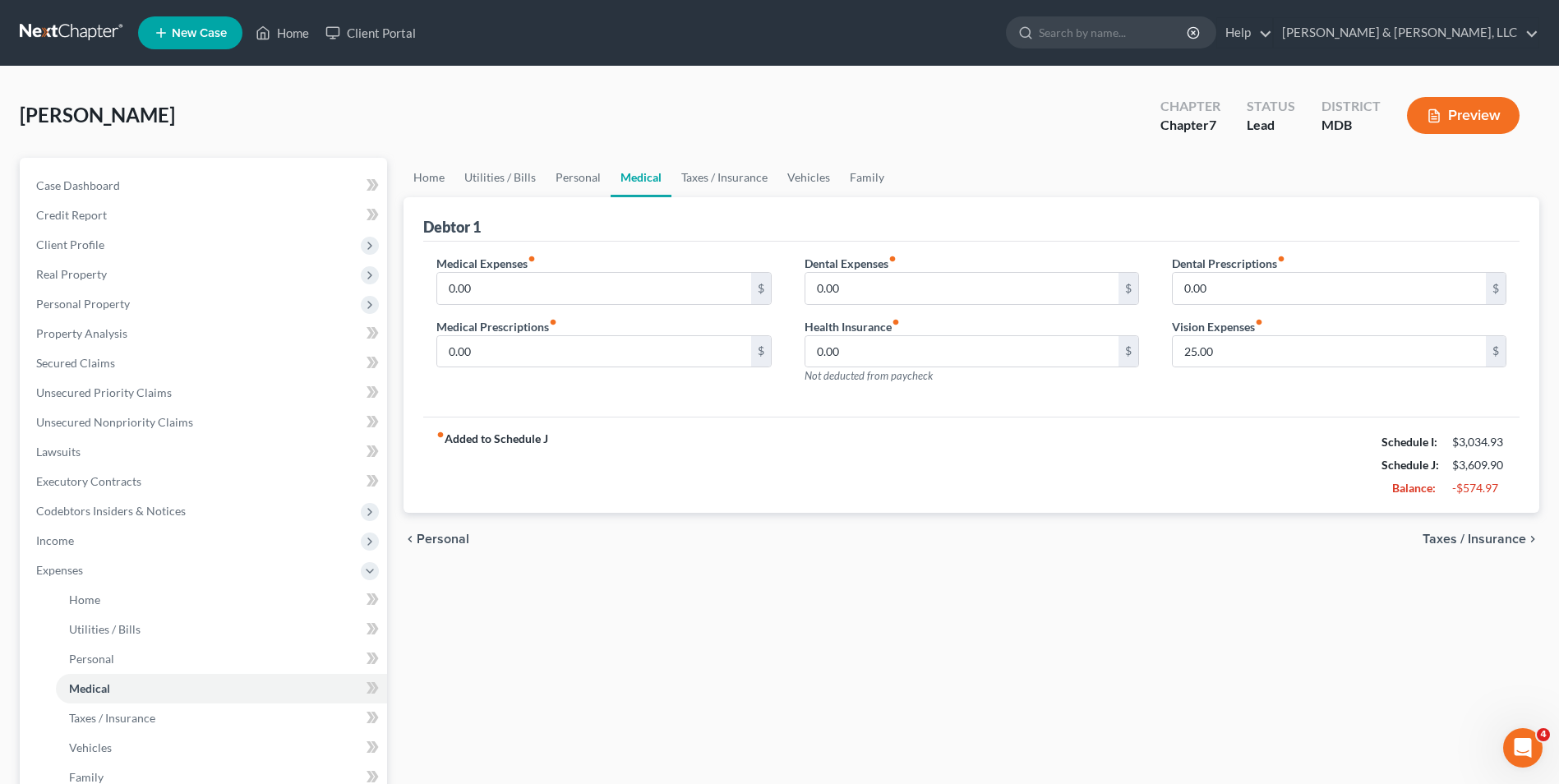
click at [1448, 534] on span "Taxes / Insurance" at bounding box center [1474, 539] width 104 height 13
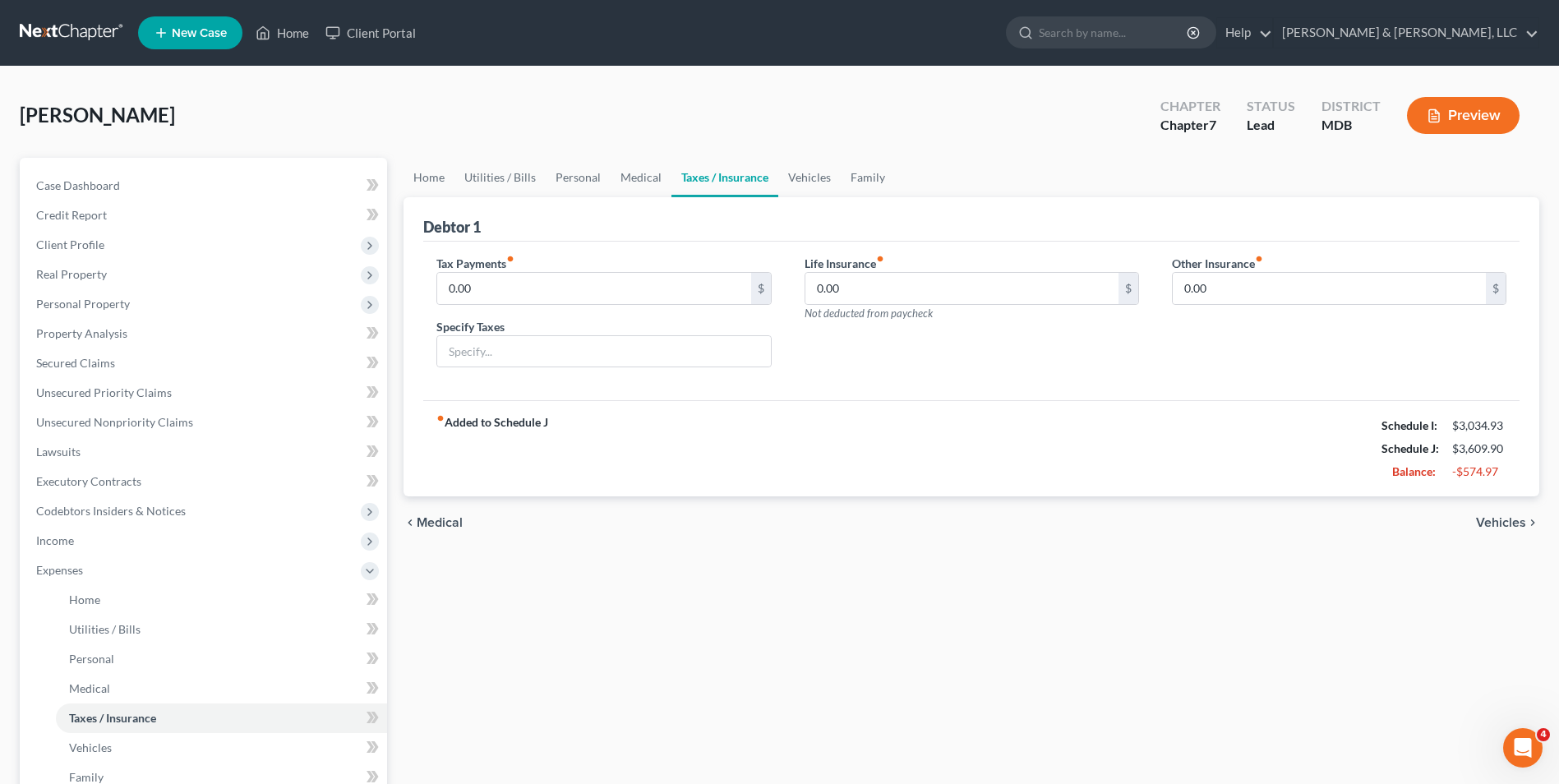
click at [1496, 524] on span "Vehicles" at bounding box center [1501, 522] width 50 height 13
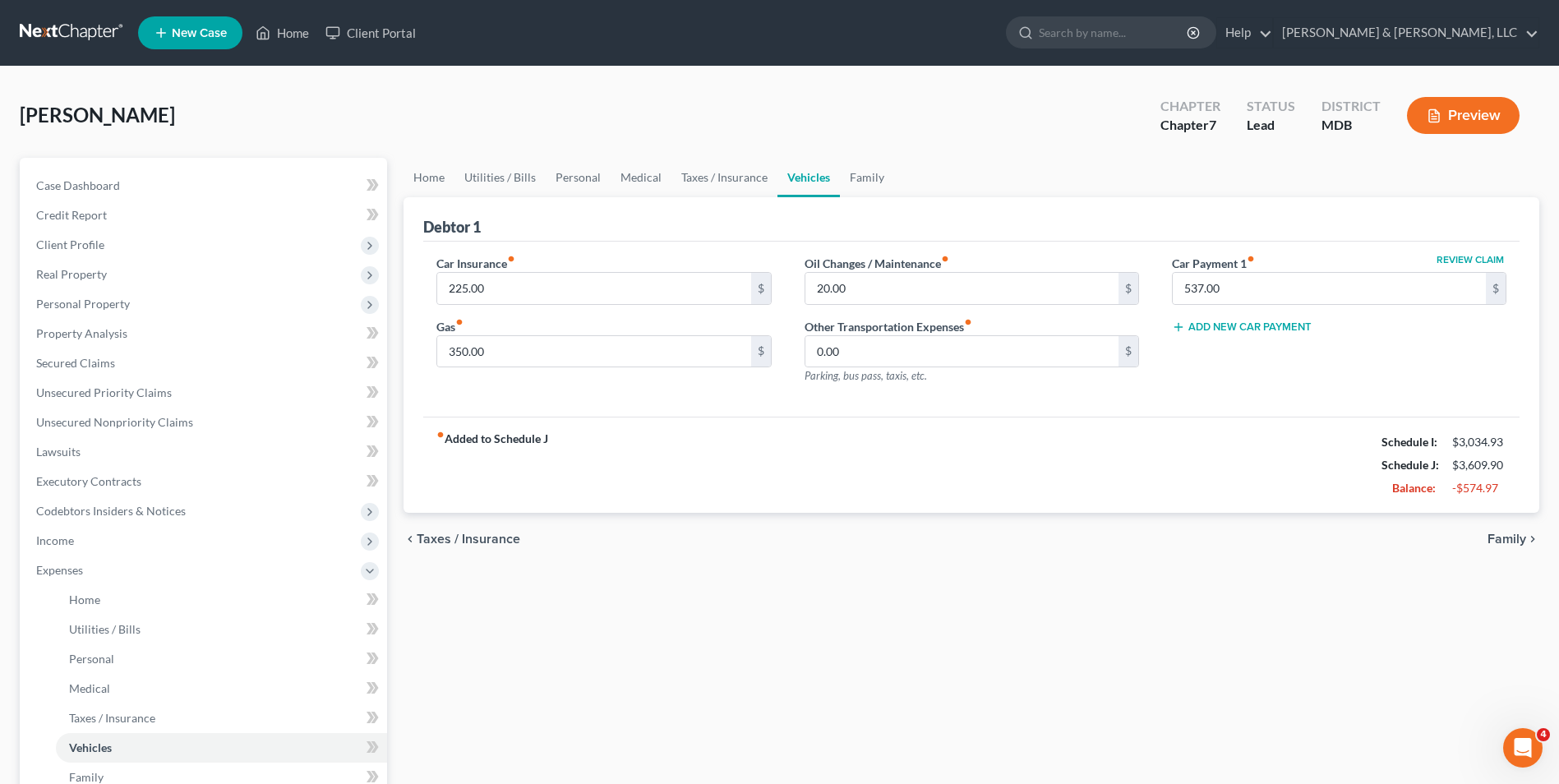
click at [1513, 537] on span "Family" at bounding box center [1506, 539] width 39 height 13
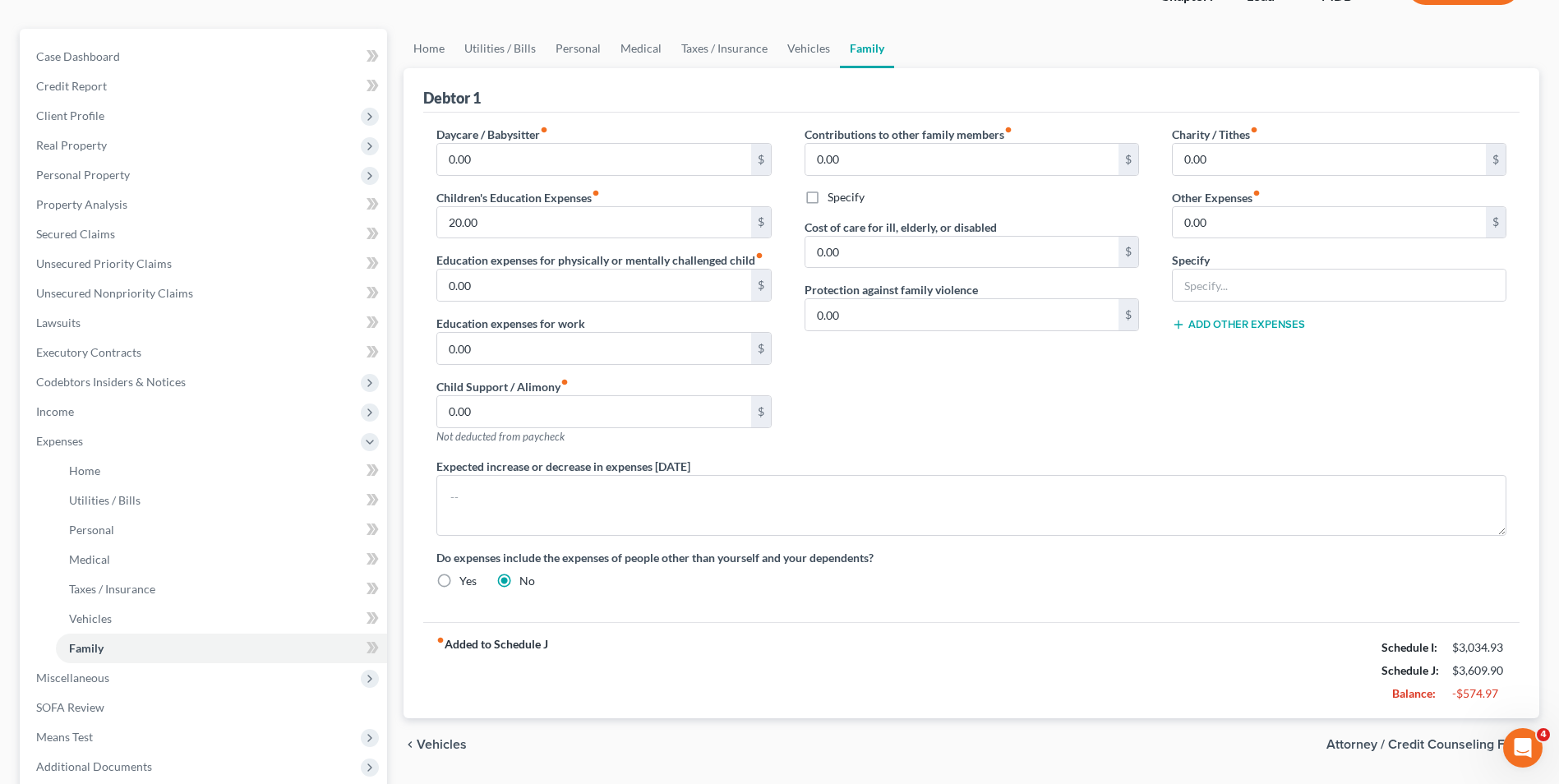
scroll to position [297, 0]
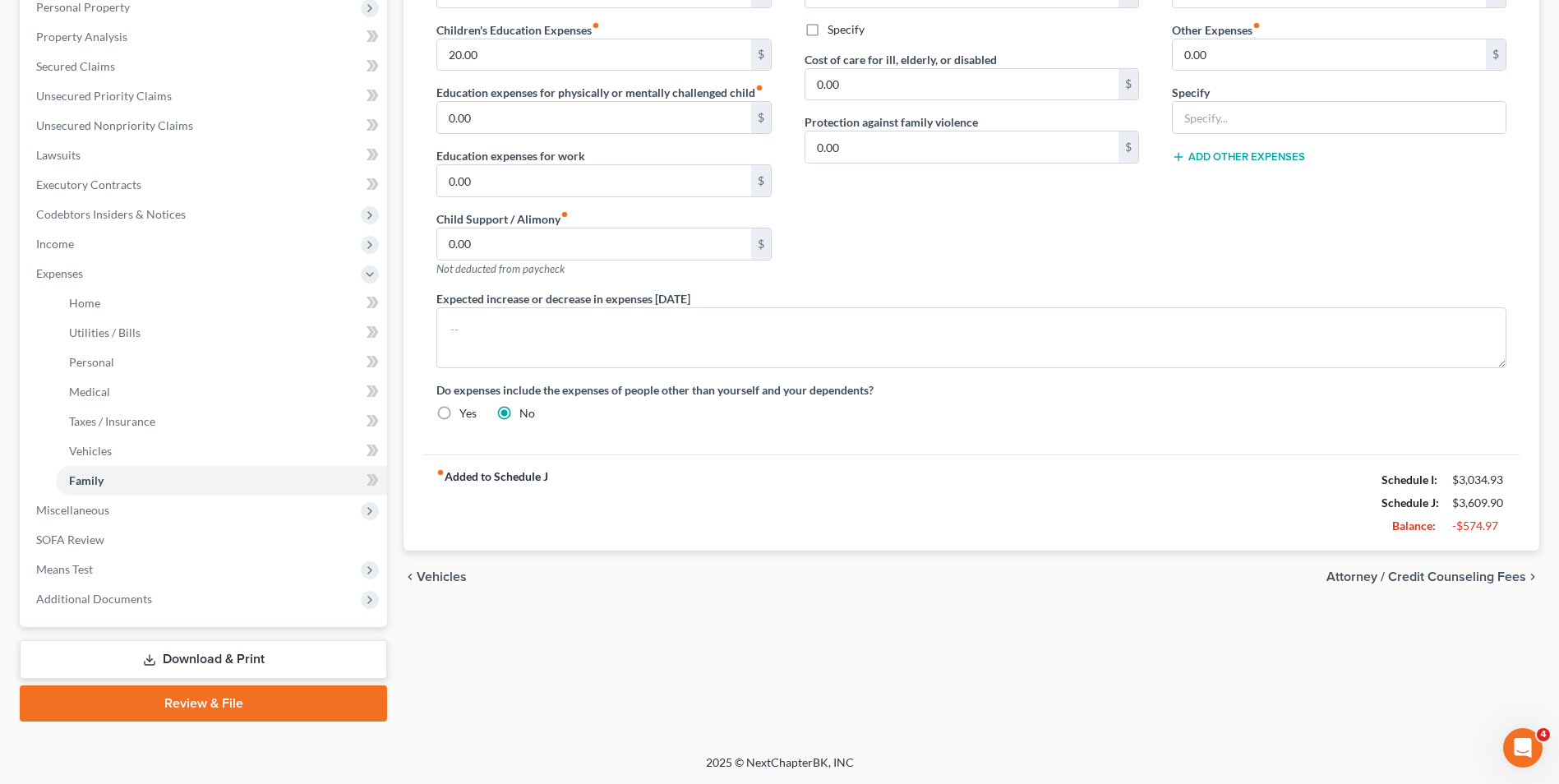
click at [1382, 572] on span "Attorney / Credit Counseling Fees" at bounding box center [1426, 576] width 200 height 13
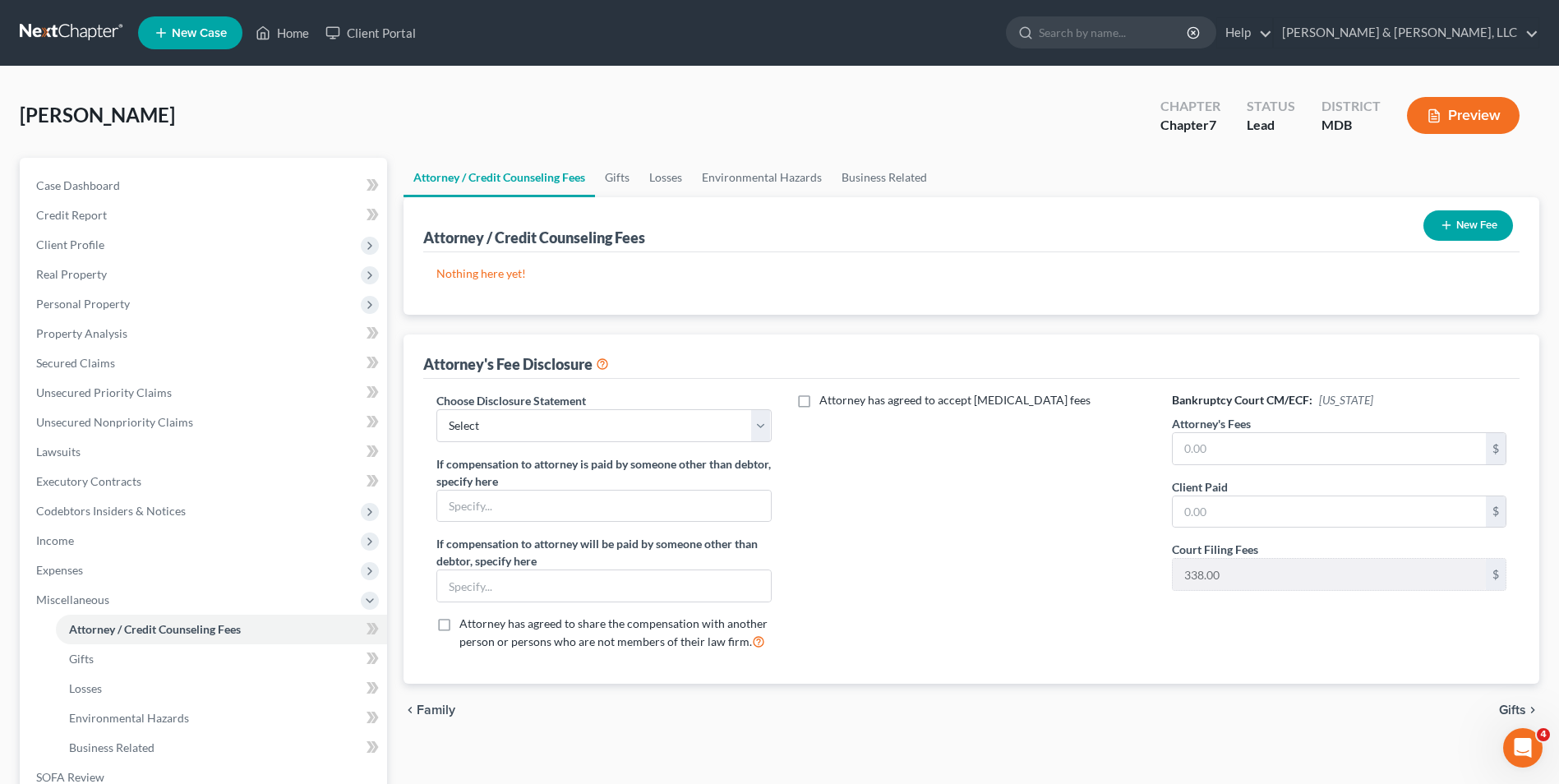
click at [1448, 221] on button "New Fee" at bounding box center [1468, 225] width 89 height 30
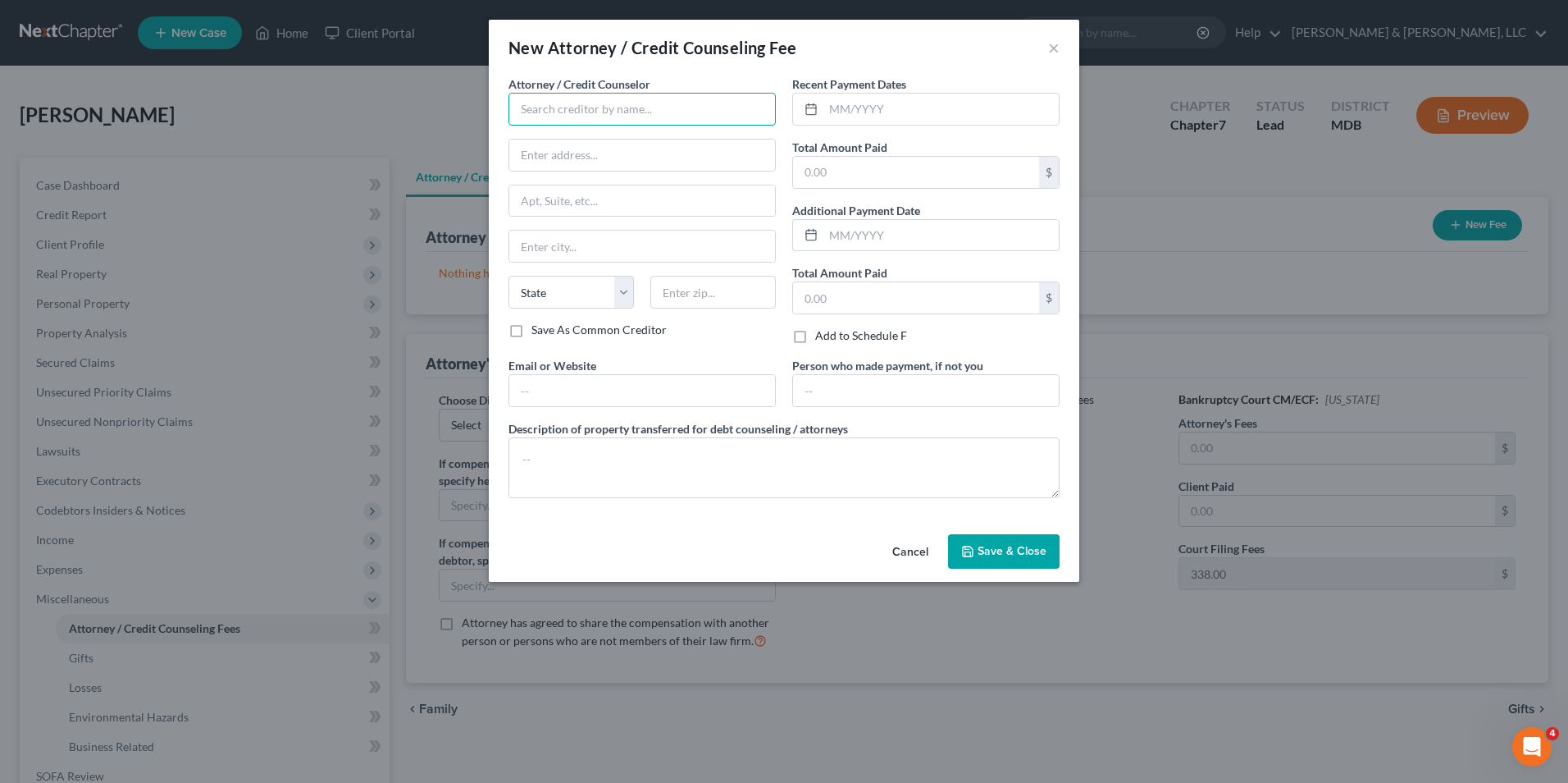
click at [570, 119] on input "text" at bounding box center [642, 109] width 267 height 33
type input "[PERSON_NAME], Esq."
type input "1"
type input "[PERSON_NAME] & [PERSON_NAME], LLC"
type input "[STREET_ADDRESS][PERSON_NAME]"
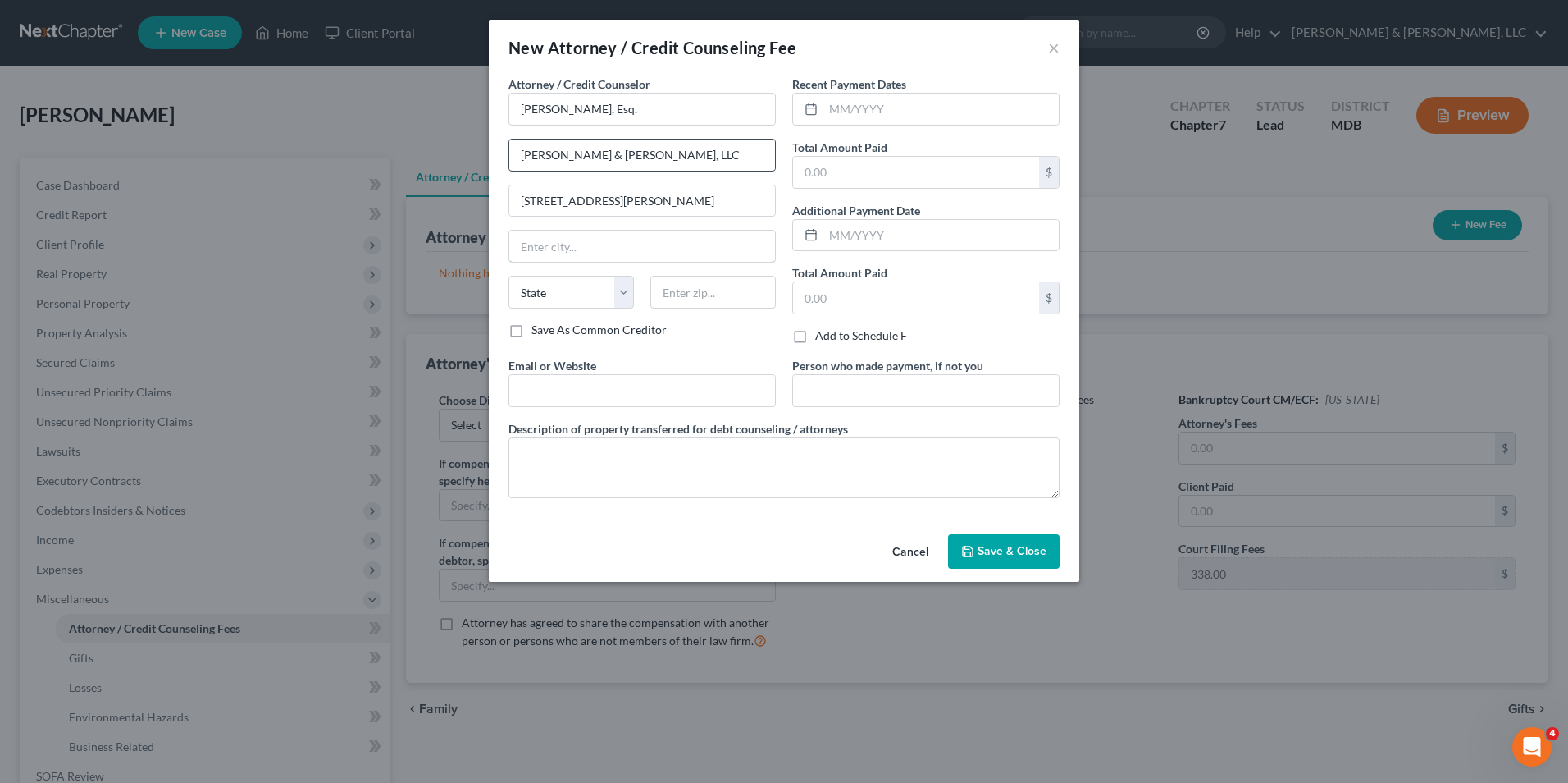
type input "[PERSON_NAME]"
select select "21"
type input "21701"
type input "05/2025"
type input "5,662.00"
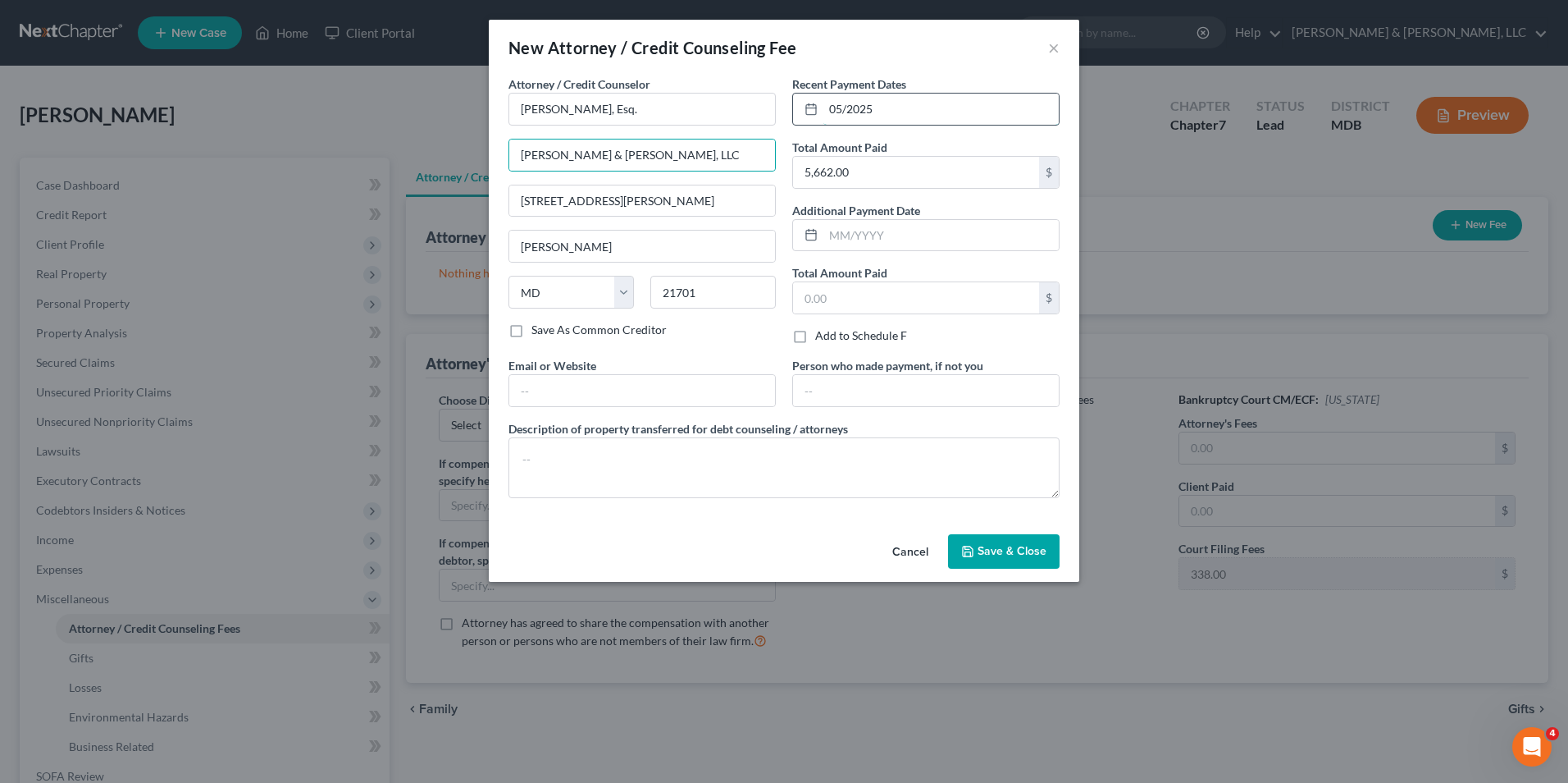
click at [838, 116] on input "05/2025" at bounding box center [940, 109] width 235 height 31
type input "08/2025"
click at [798, 182] on input "5,662.00" at bounding box center [915, 172] width 246 height 31
type input "1,000.00"
click at [526, 452] on textarea at bounding box center [784, 467] width 551 height 61
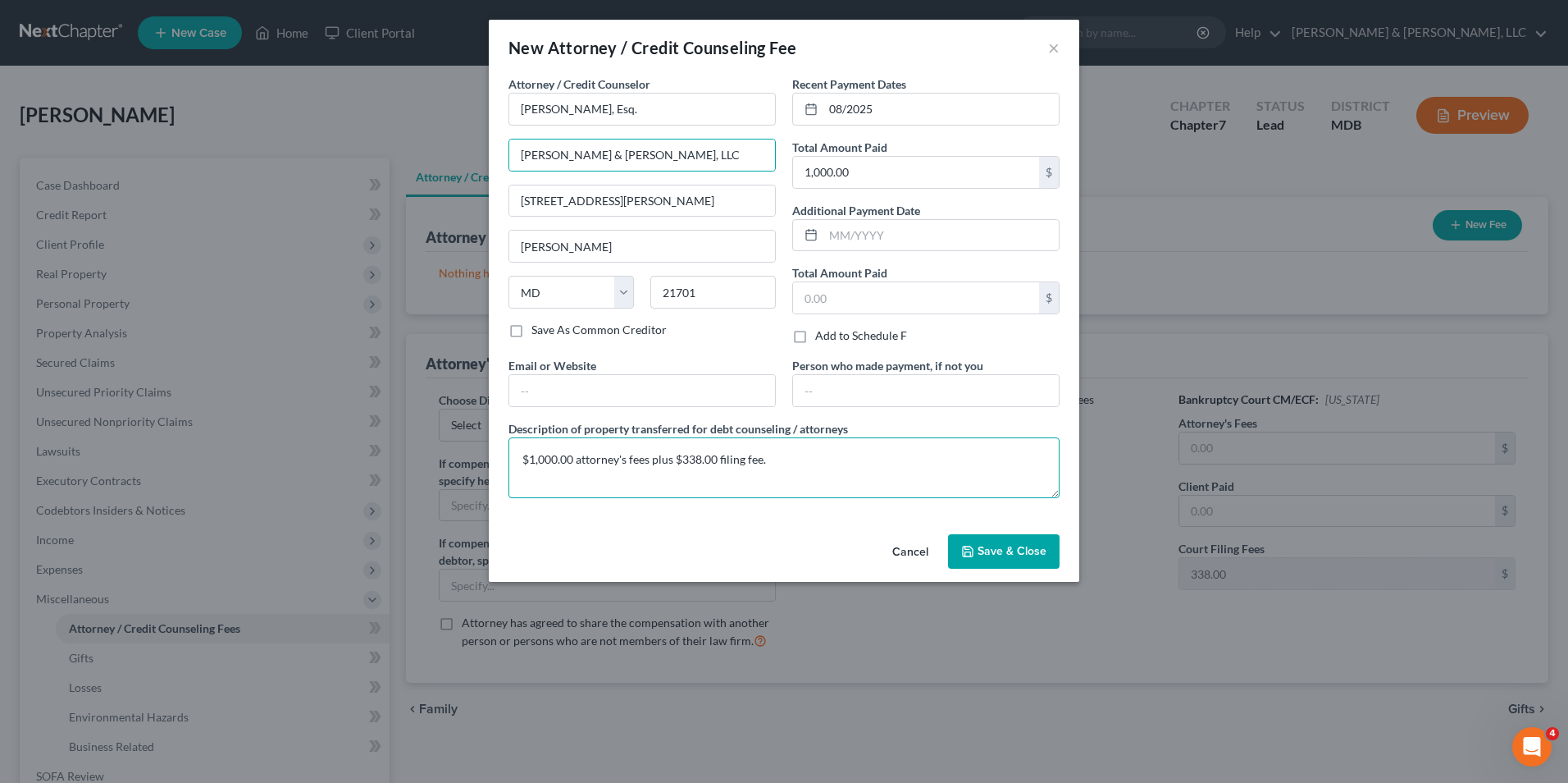
type textarea "$1,000.00 attorney's fees plus $338.00 filing fee."
click at [993, 558] on button "Save & Close" at bounding box center [1004, 551] width 111 height 34
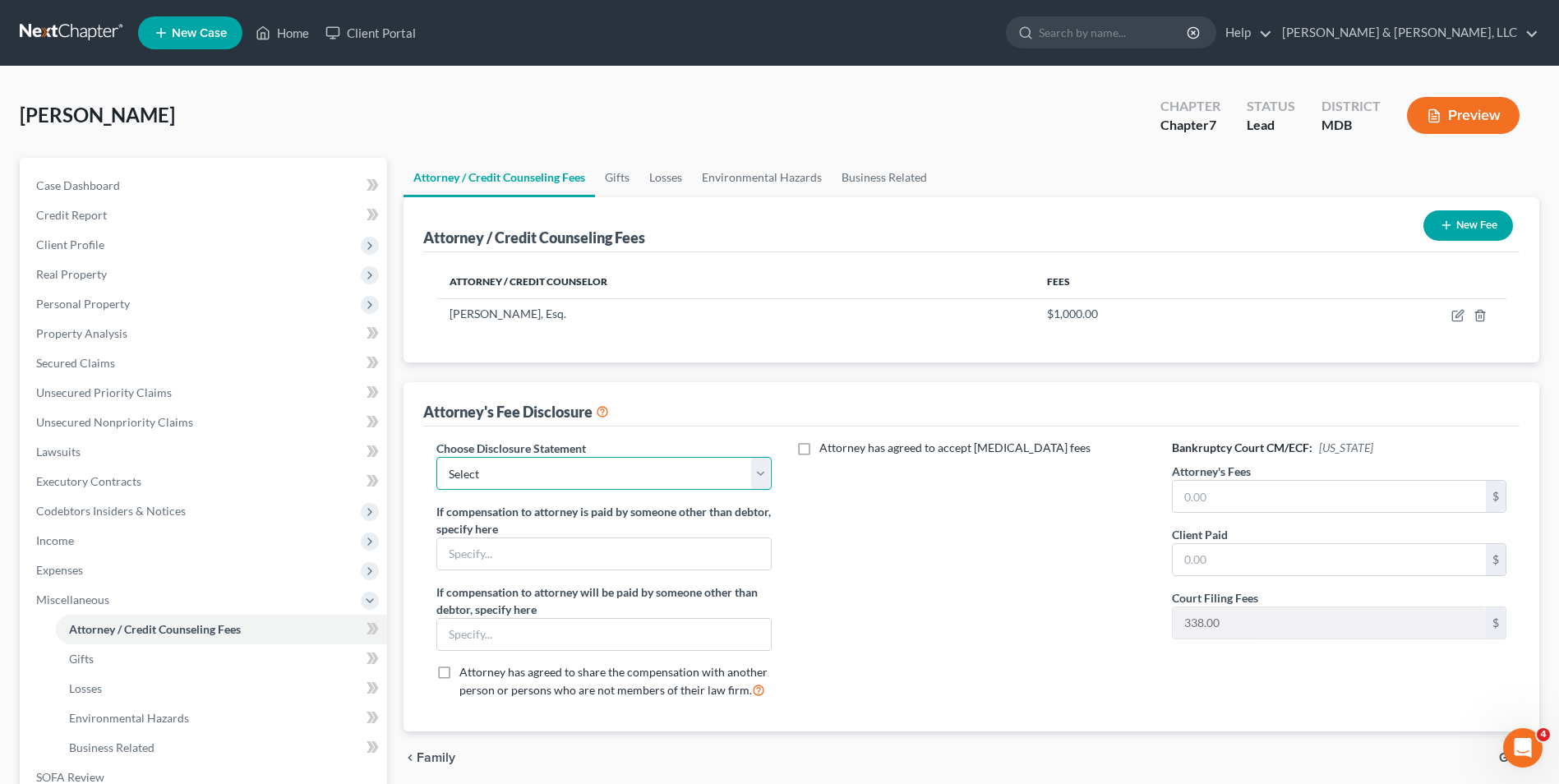
click at [757, 468] on select "Select Chapter 13 payments through plan Chapter 7 Template Chapter 13 Bankruptc…" at bounding box center [604, 473] width 335 height 33
select select "1"
click at [437, 456] on select "Select Chapter 13 payments through plan Chapter 7 Template Chapter 13 Bankruptc…" at bounding box center [604, 473] width 335 height 33
click at [1216, 498] on input "text" at bounding box center [1329, 496] width 313 height 31
type input "1,000.00"
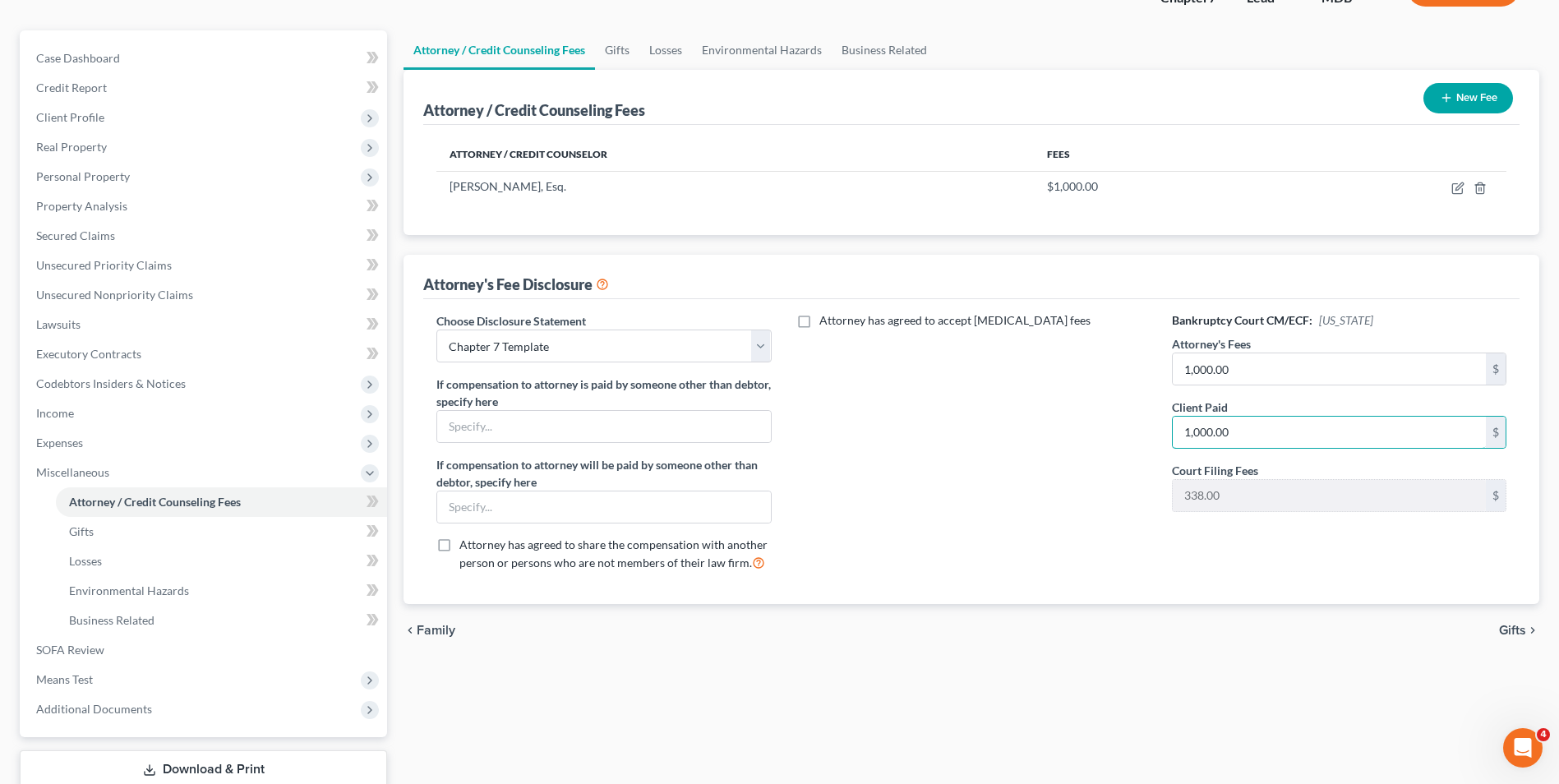
scroll to position [238, 0]
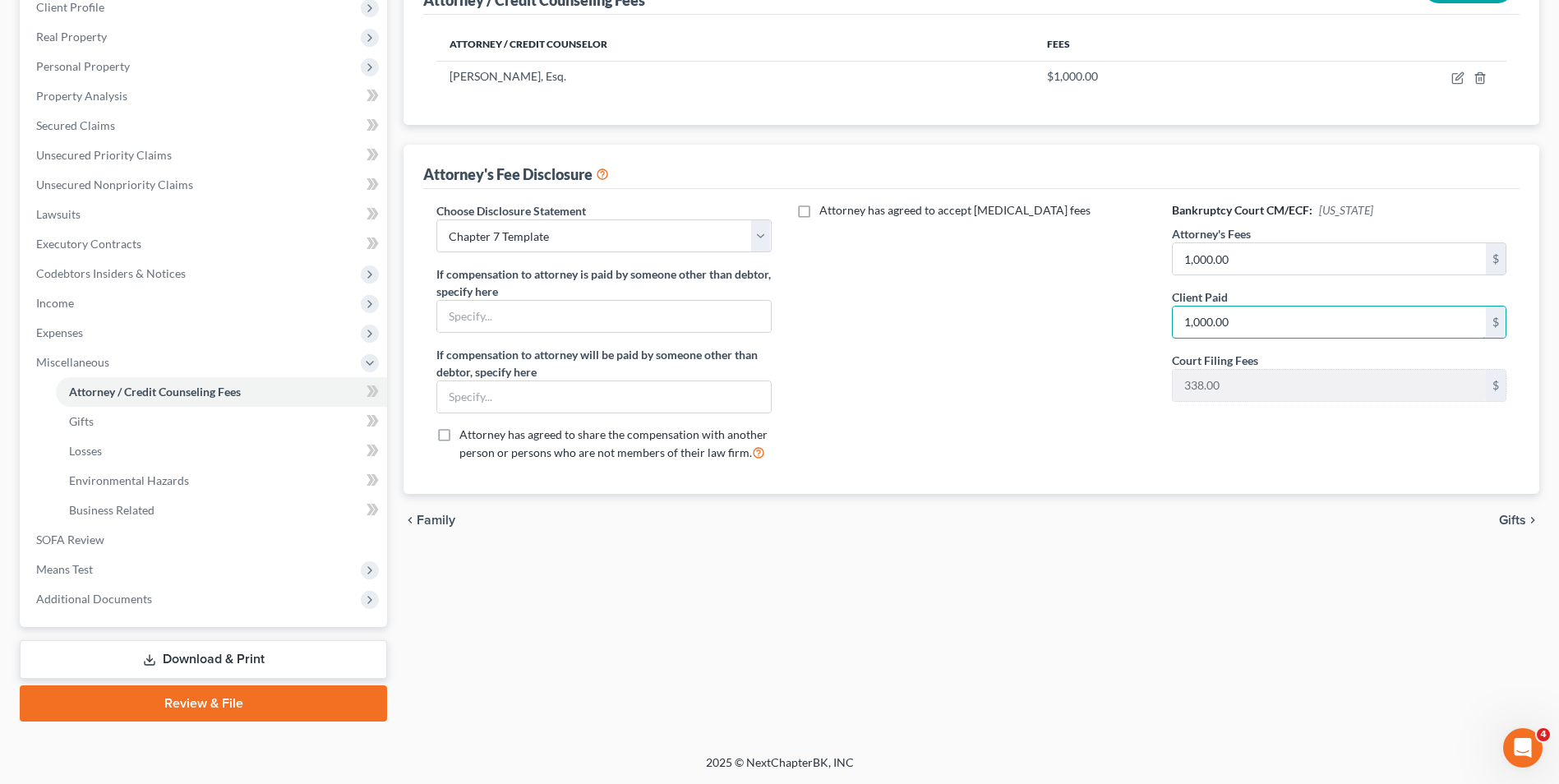
type input "1,000.00"
click at [1517, 522] on span "Gifts" at bounding box center [1513, 520] width 27 height 13
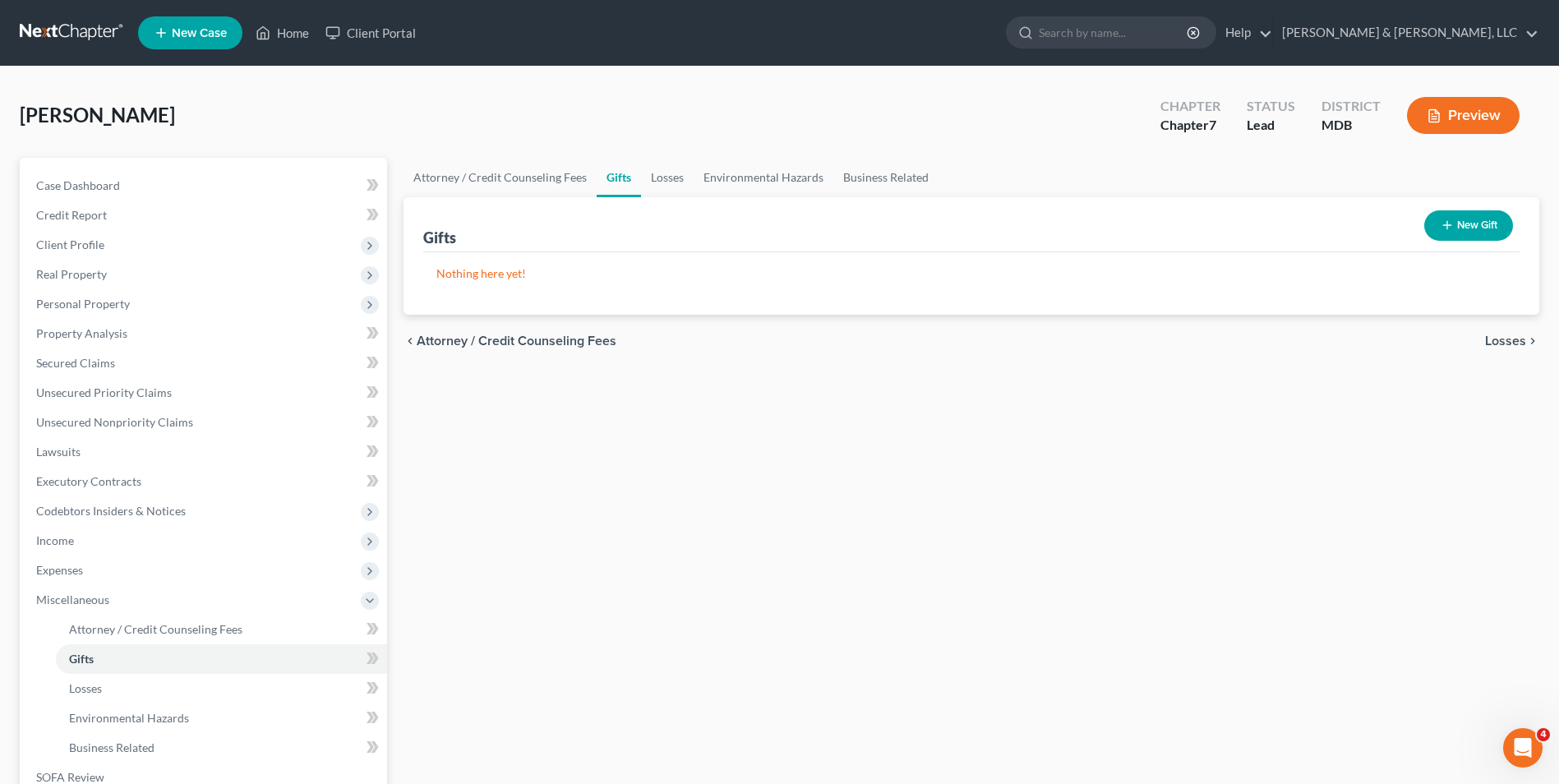
click at [1493, 338] on span "Losses" at bounding box center [1505, 341] width 41 height 13
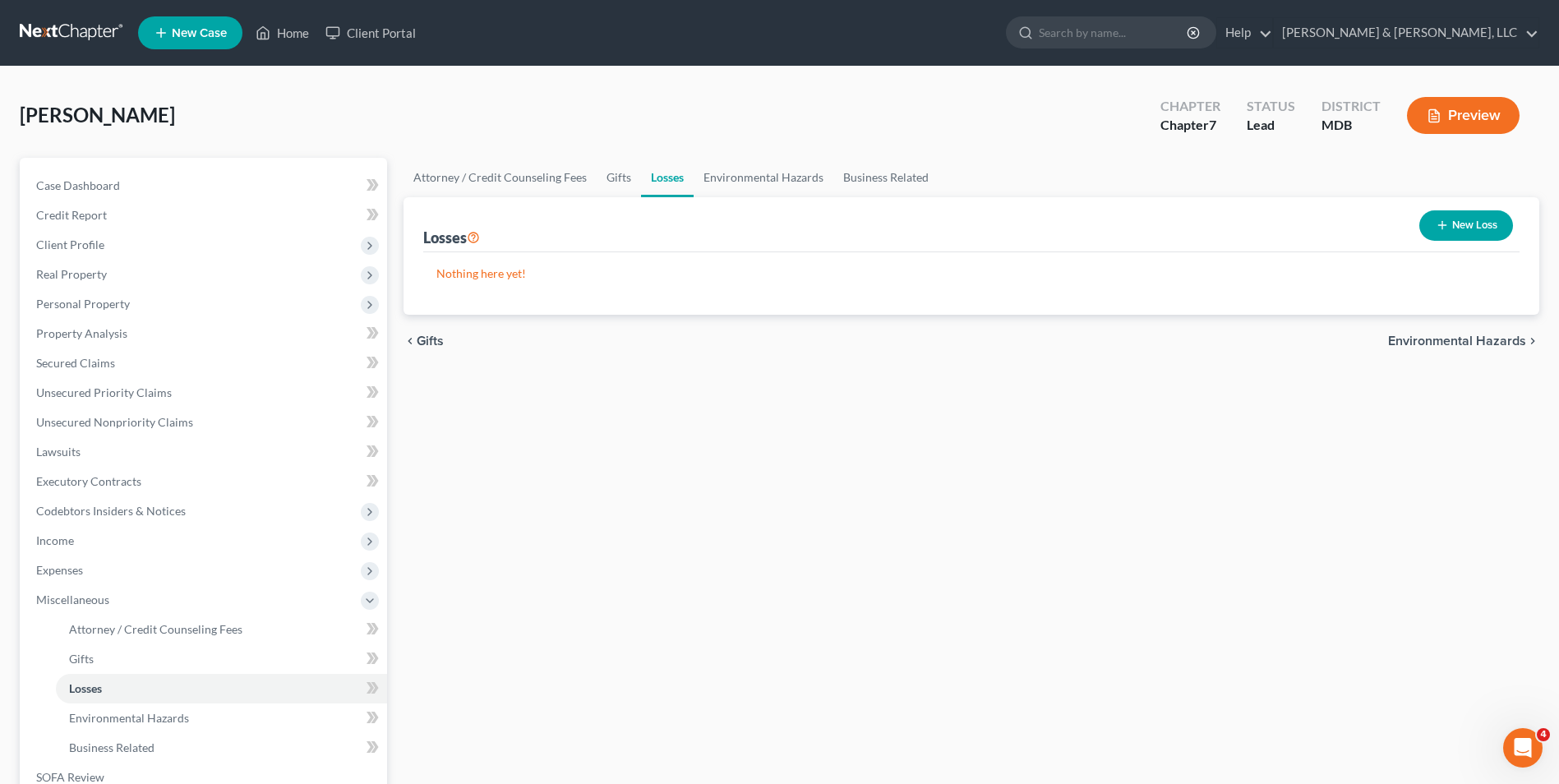
drag, startPoint x: 1410, startPoint y: 341, endPoint x: 1032, endPoint y: 404, distance: 383.2
click at [1404, 341] on span "Environmental Hazards" at bounding box center [1456, 341] width 138 height 13
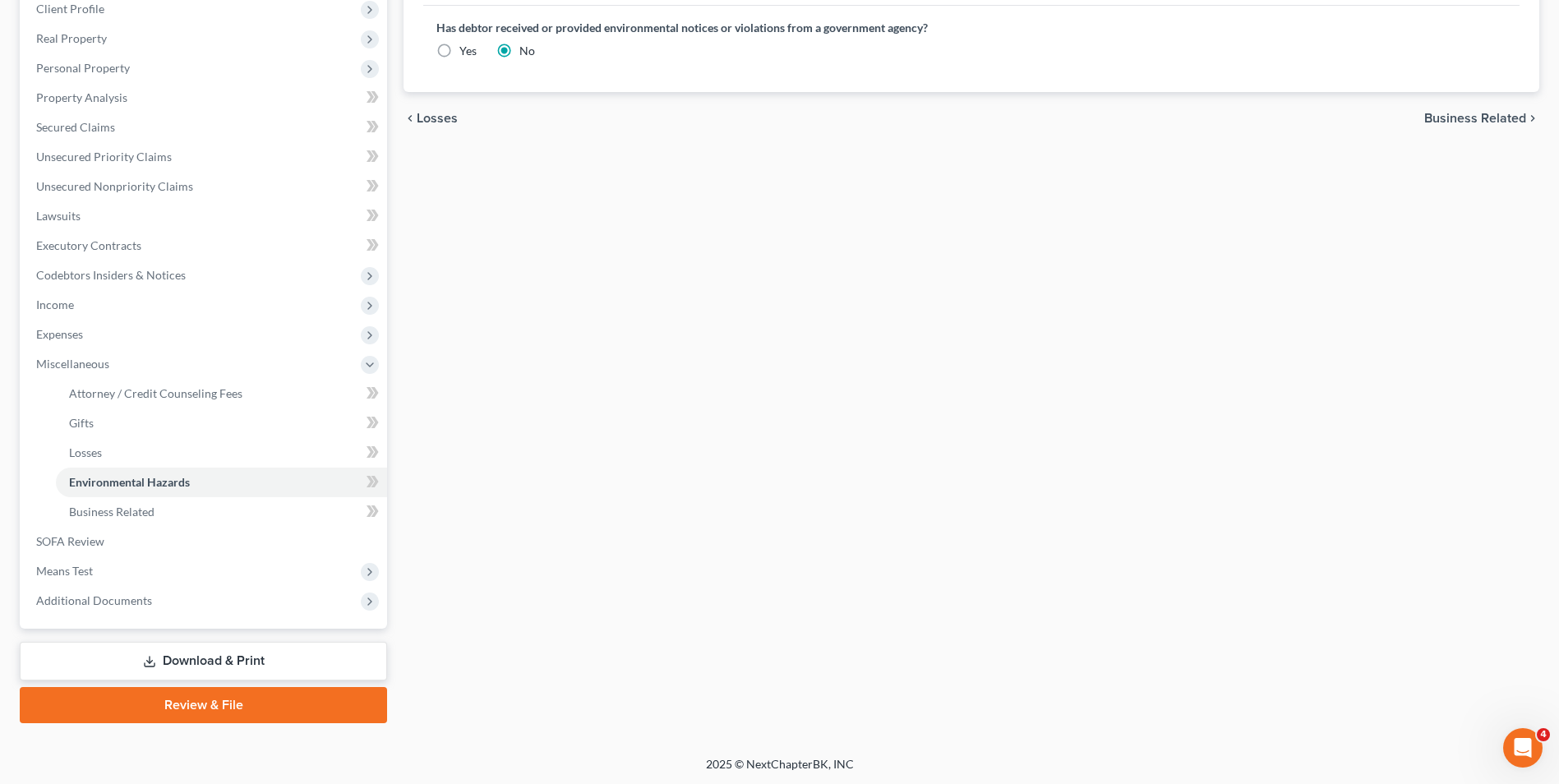
scroll to position [238, 0]
drag, startPoint x: 1431, startPoint y: 114, endPoint x: 907, endPoint y: 230, distance: 536.7
click at [1428, 115] on span "Business Related" at bounding box center [1475, 116] width 102 height 13
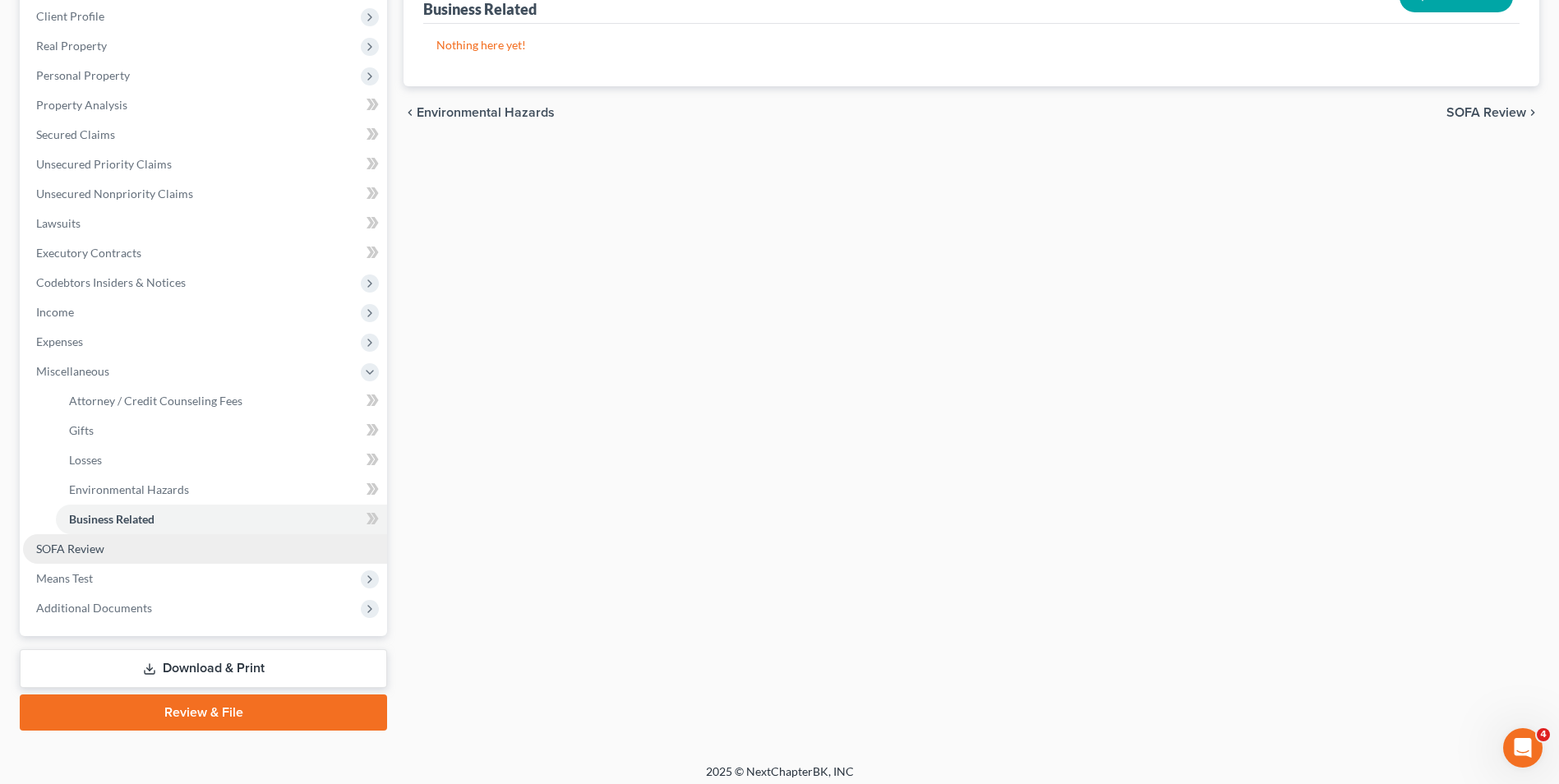
scroll to position [238, 0]
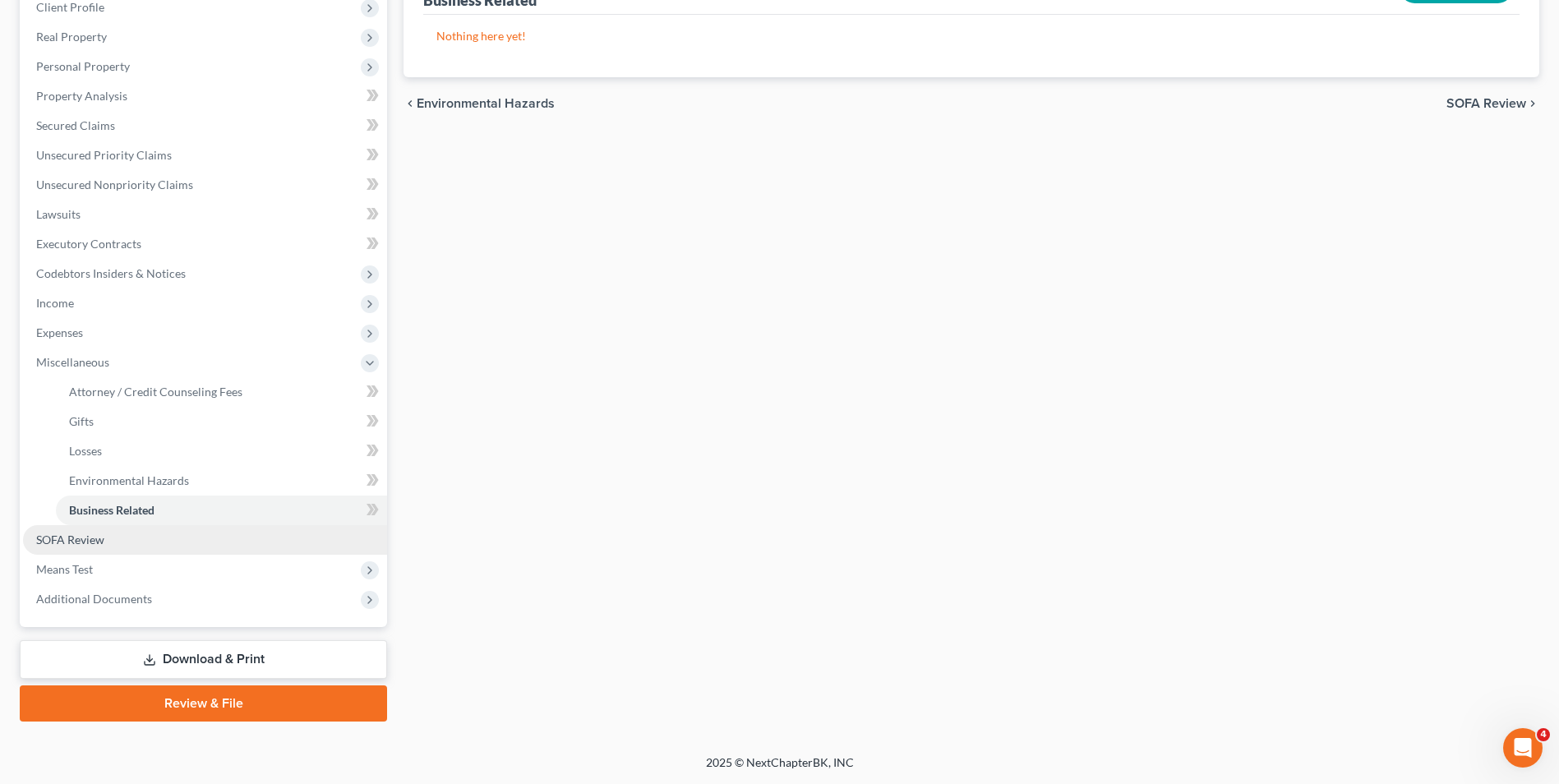
click at [65, 545] on span "SOFA Review" at bounding box center [69, 540] width 68 height 14
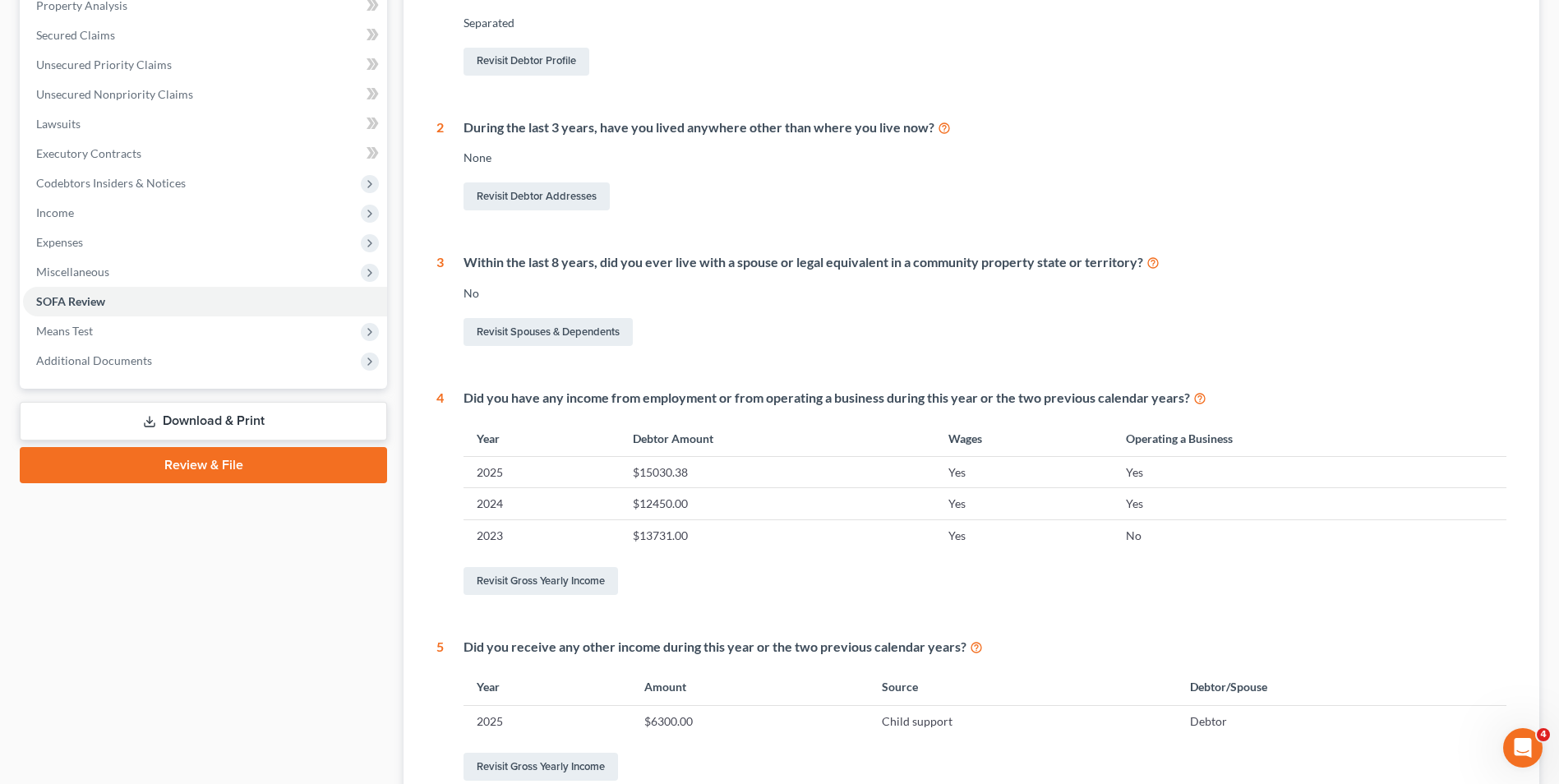
scroll to position [9, 0]
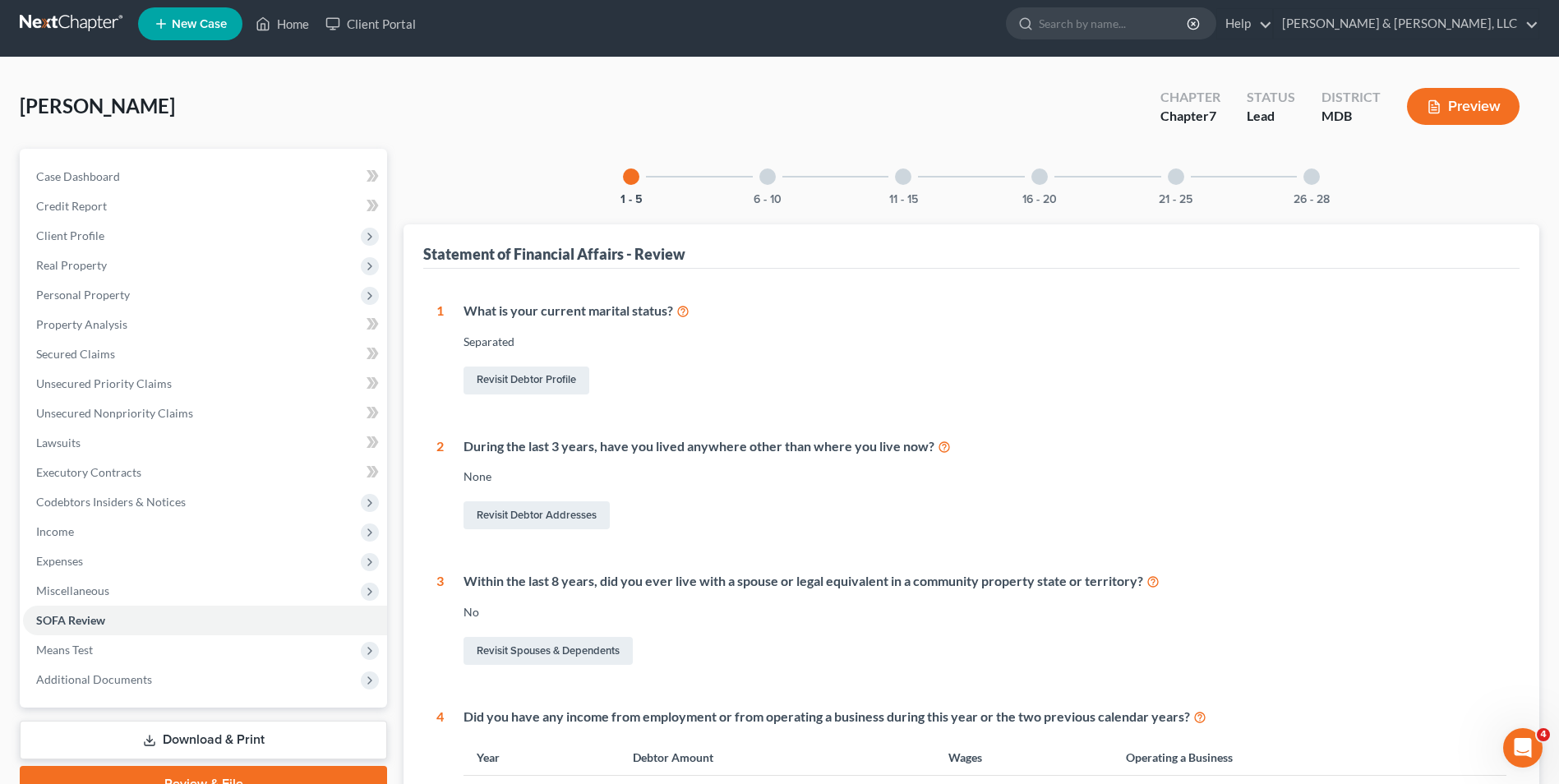
click at [766, 178] on div at bounding box center [767, 176] width 16 height 16
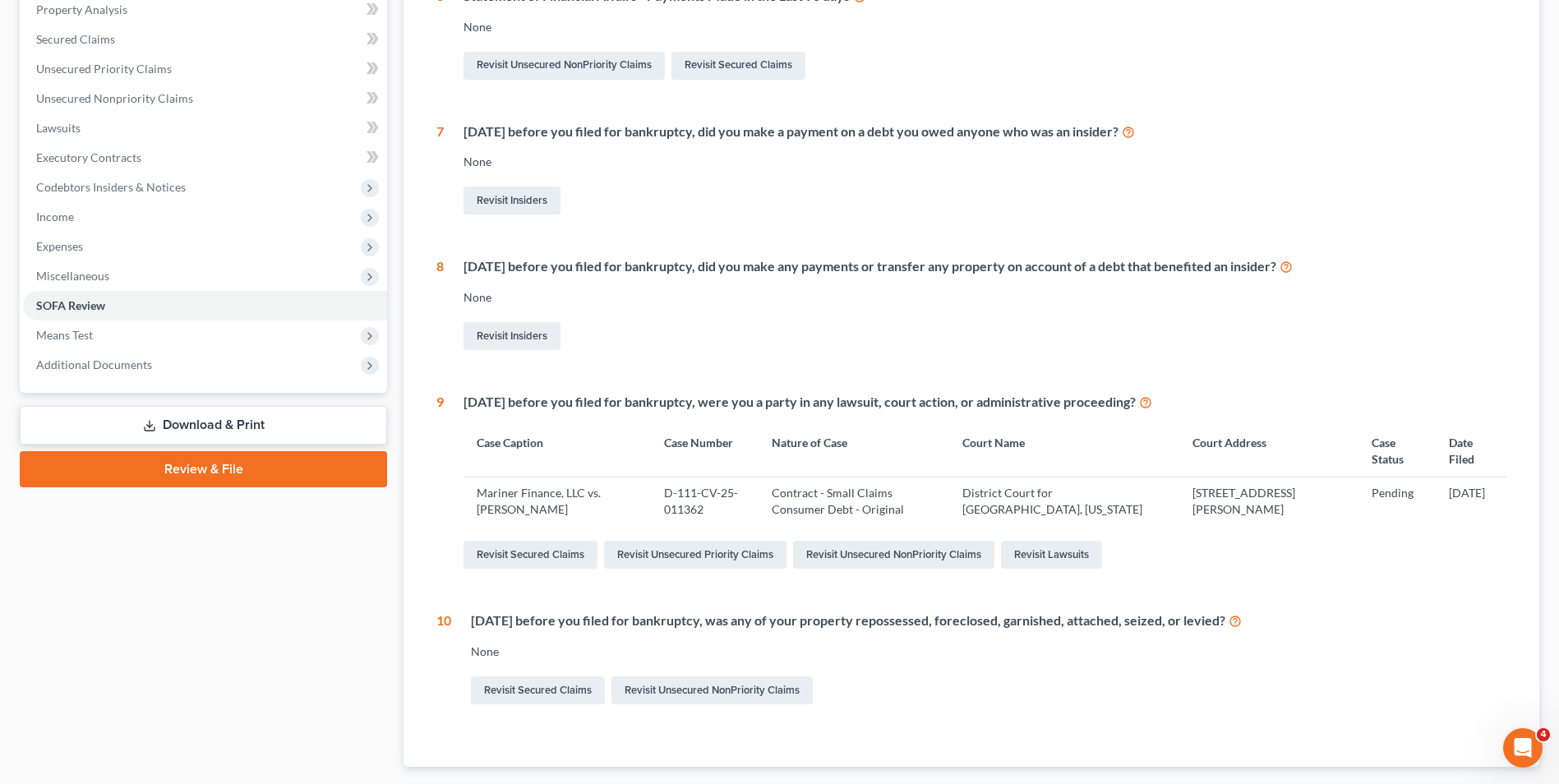
scroll to position [93, 0]
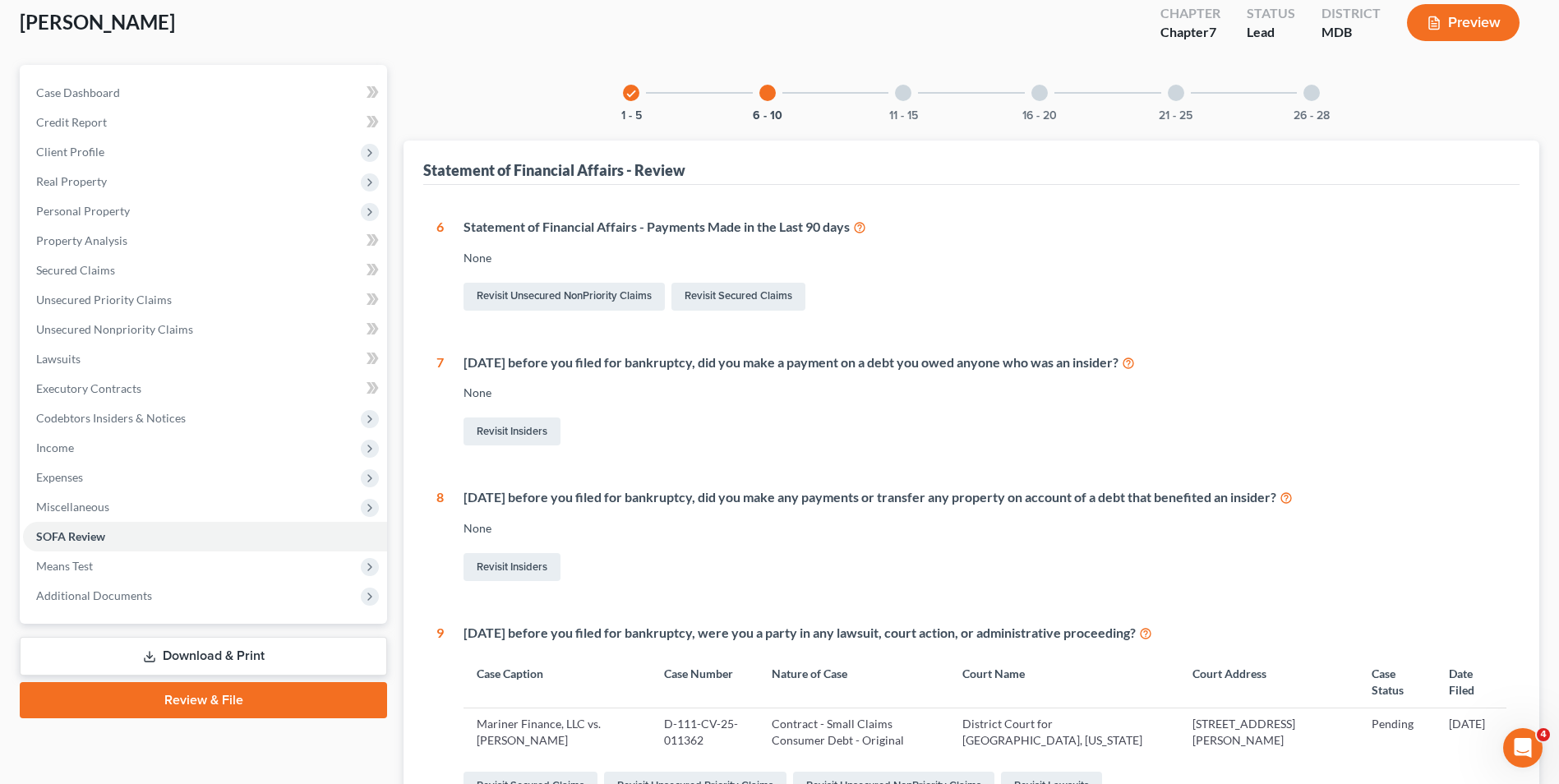
click at [899, 92] on div at bounding box center [903, 93] width 16 height 16
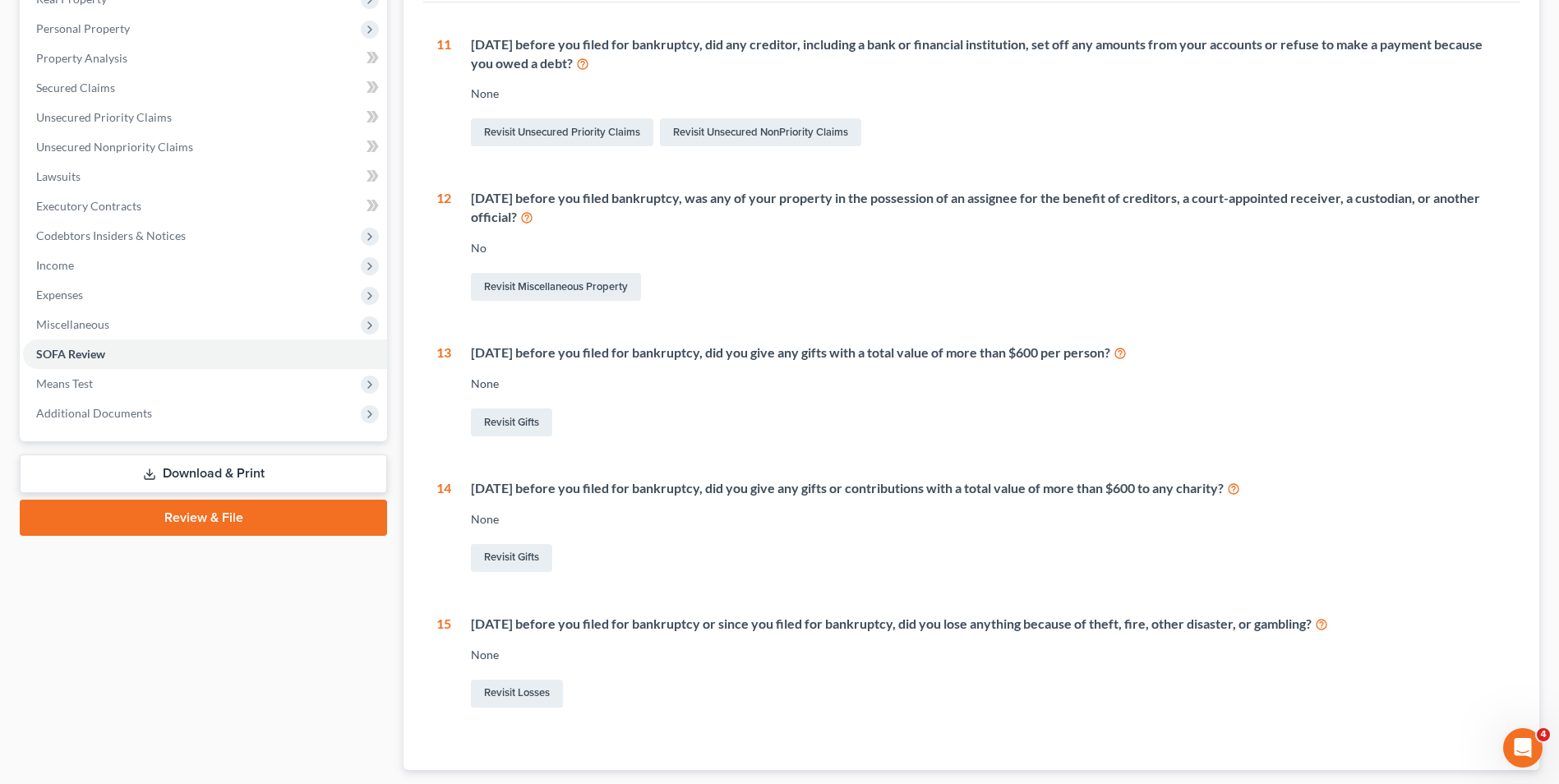
scroll to position [130, 0]
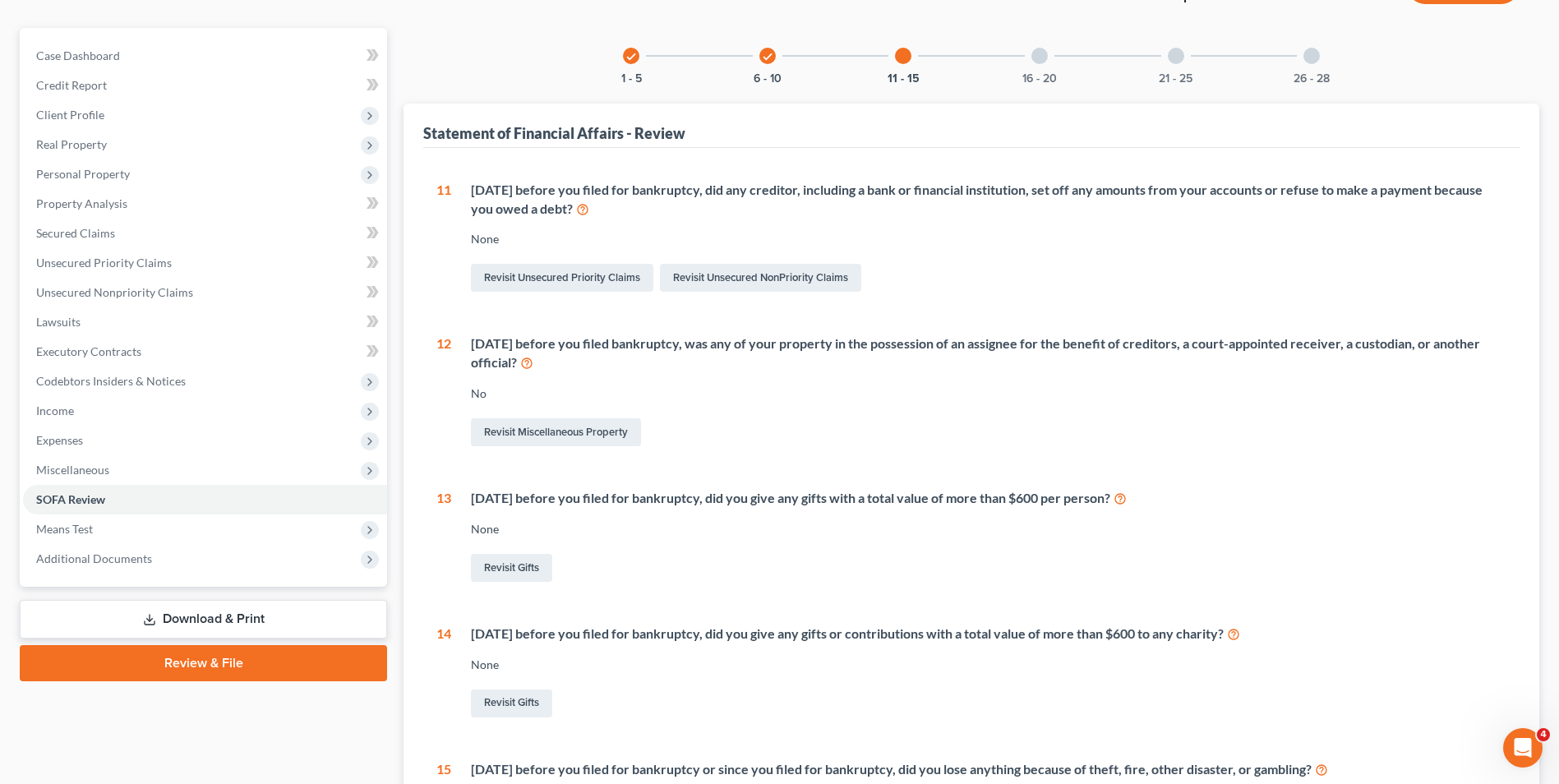
click at [1039, 57] on div at bounding box center [1039, 56] width 16 height 16
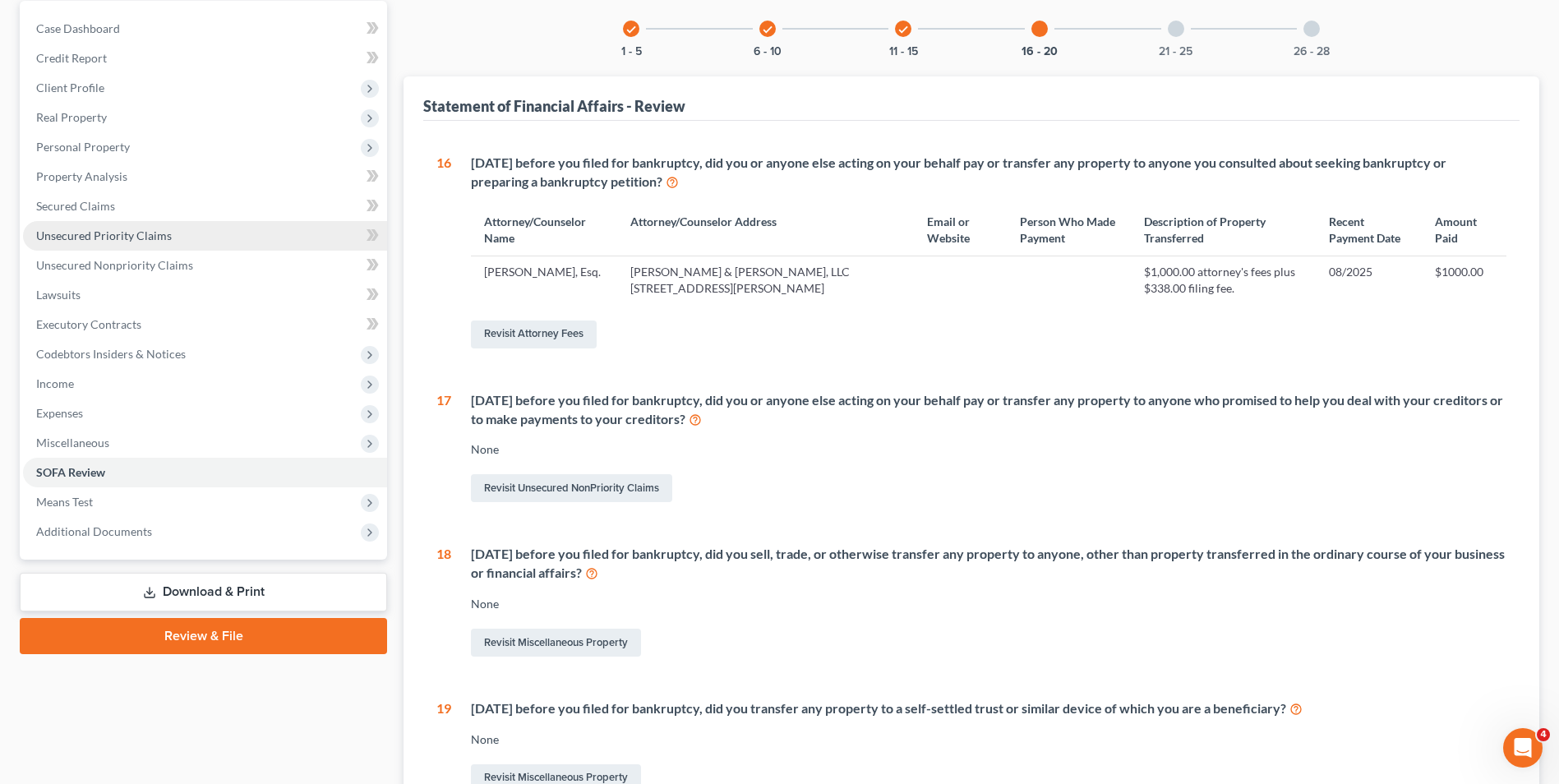
scroll to position [149, 0]
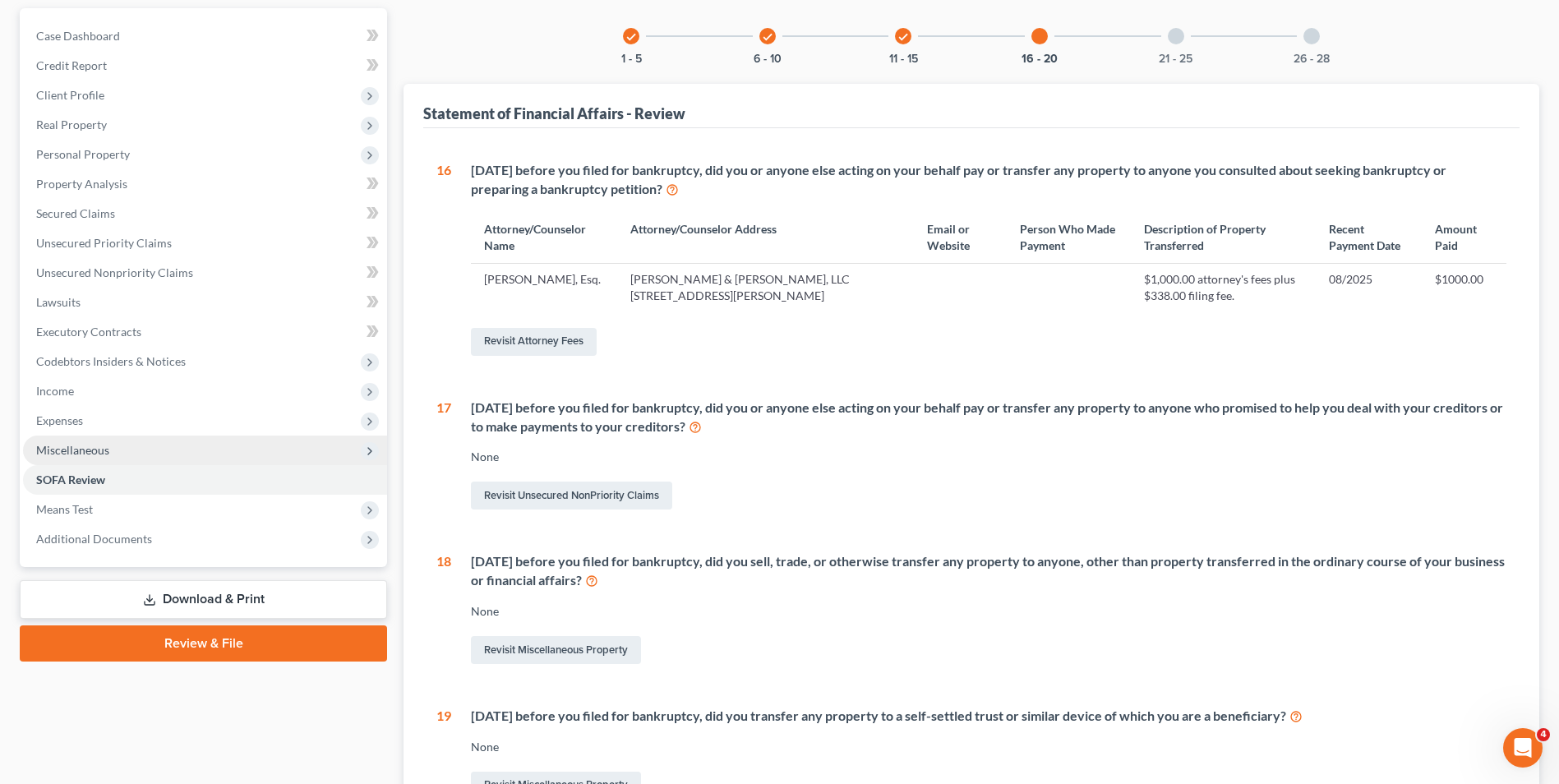
click at [138, 439] on span "Miscellaneous" at bounding box center [205, 450] width 364 height 29
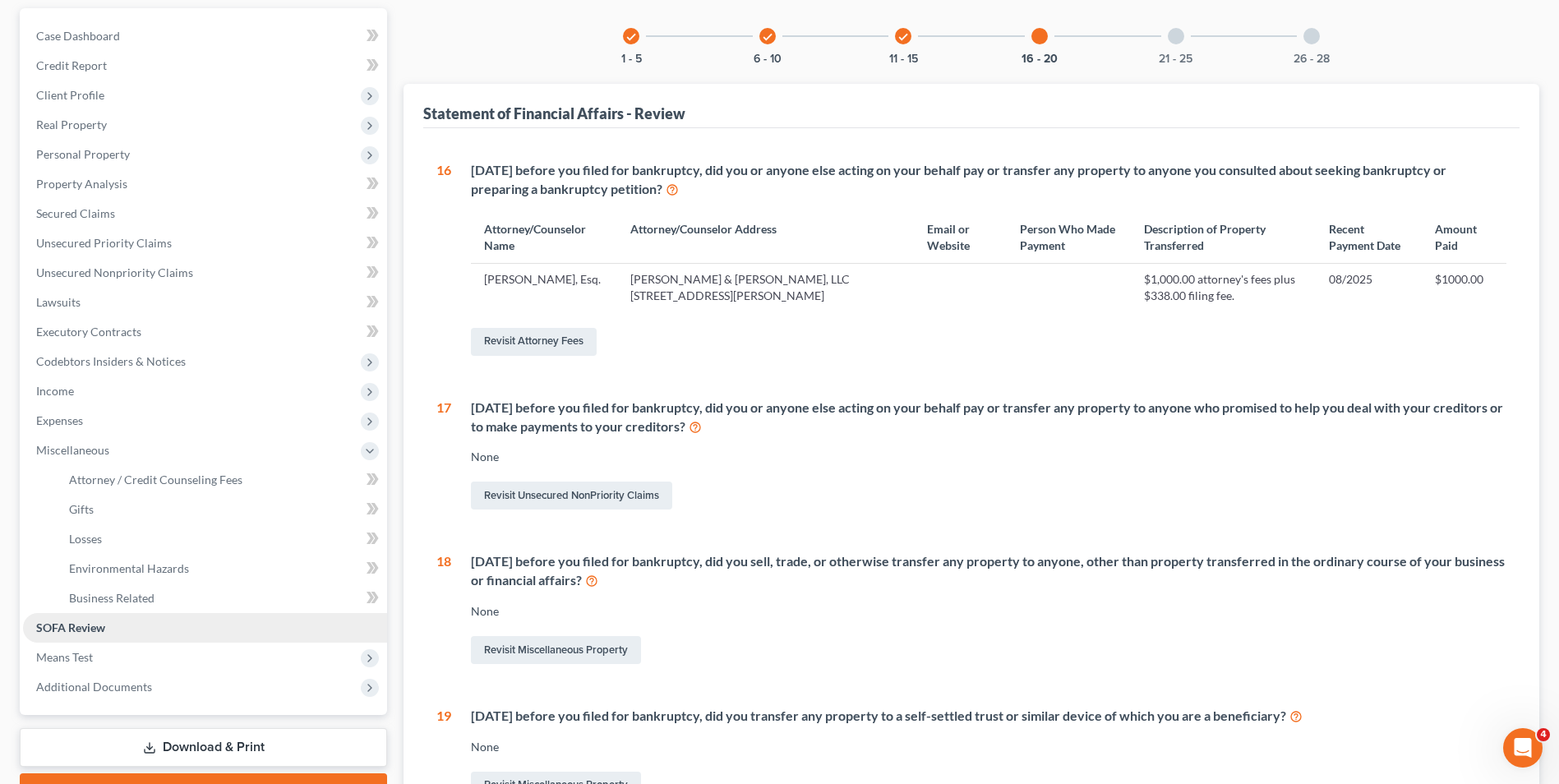
drag, startPoint x: 136, startPoint y: 630, endPoint x: 171, endPoint y: 591, distance: 52.4
click at [136, 629] on link "SOFA Review" at bounding box center [205, 627] width 364 height 29
click at [627, 32] on icon "check" at bounding box center [631, 36] width 11 height 11
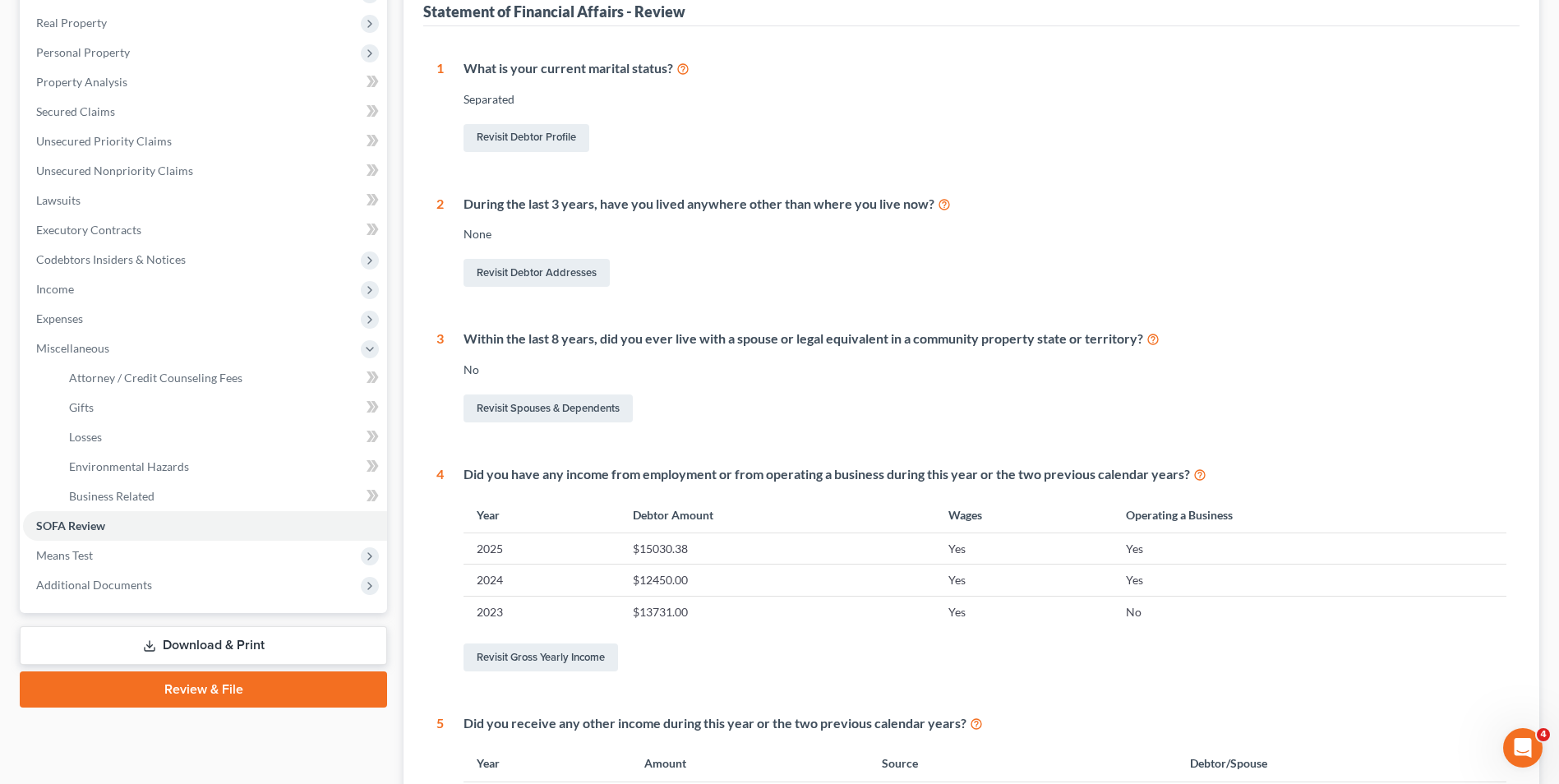
scroll to position [91, 0]
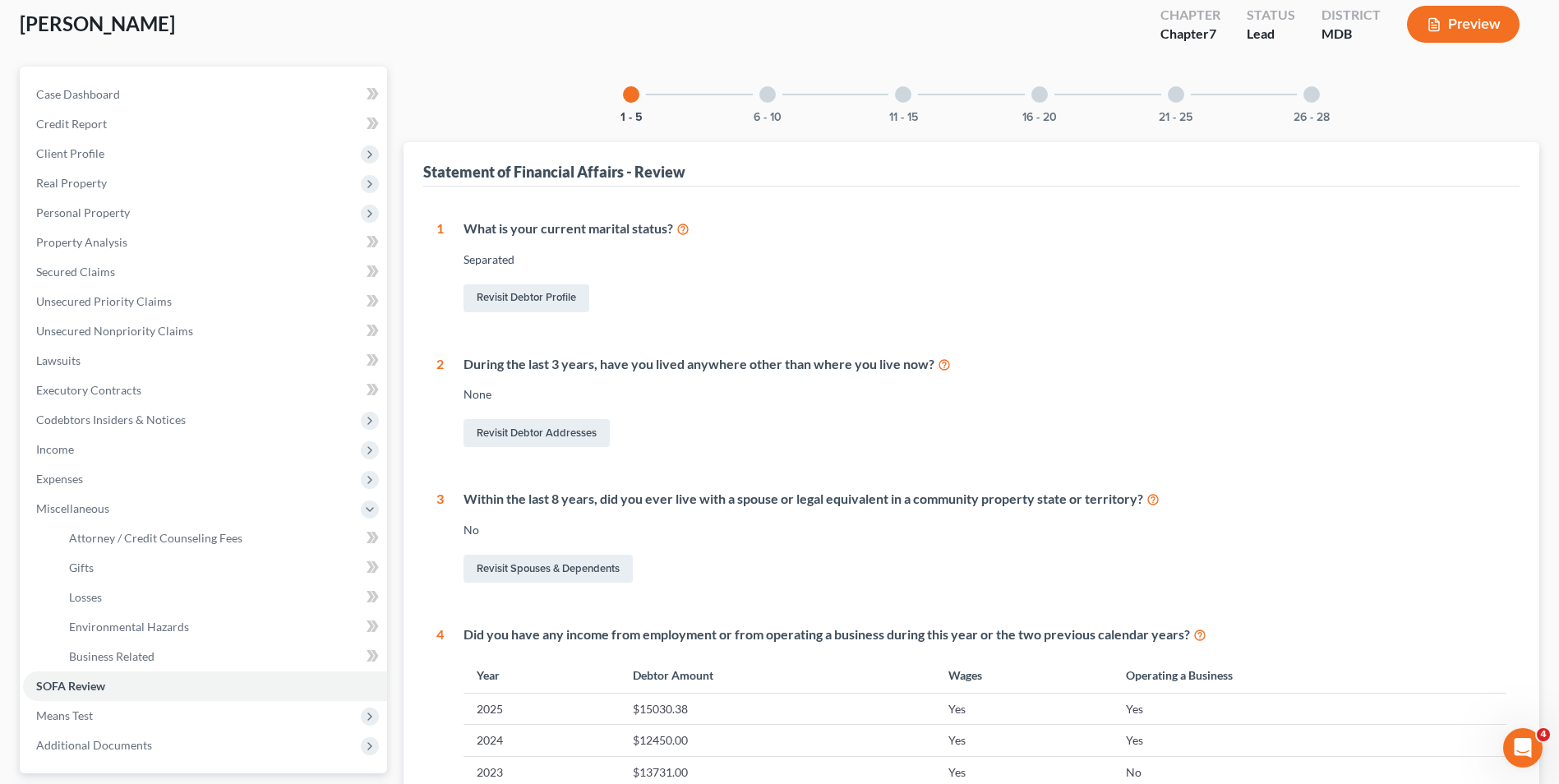
click at [766, 92] on div at bounding box center [767, 94] width 16 height 16
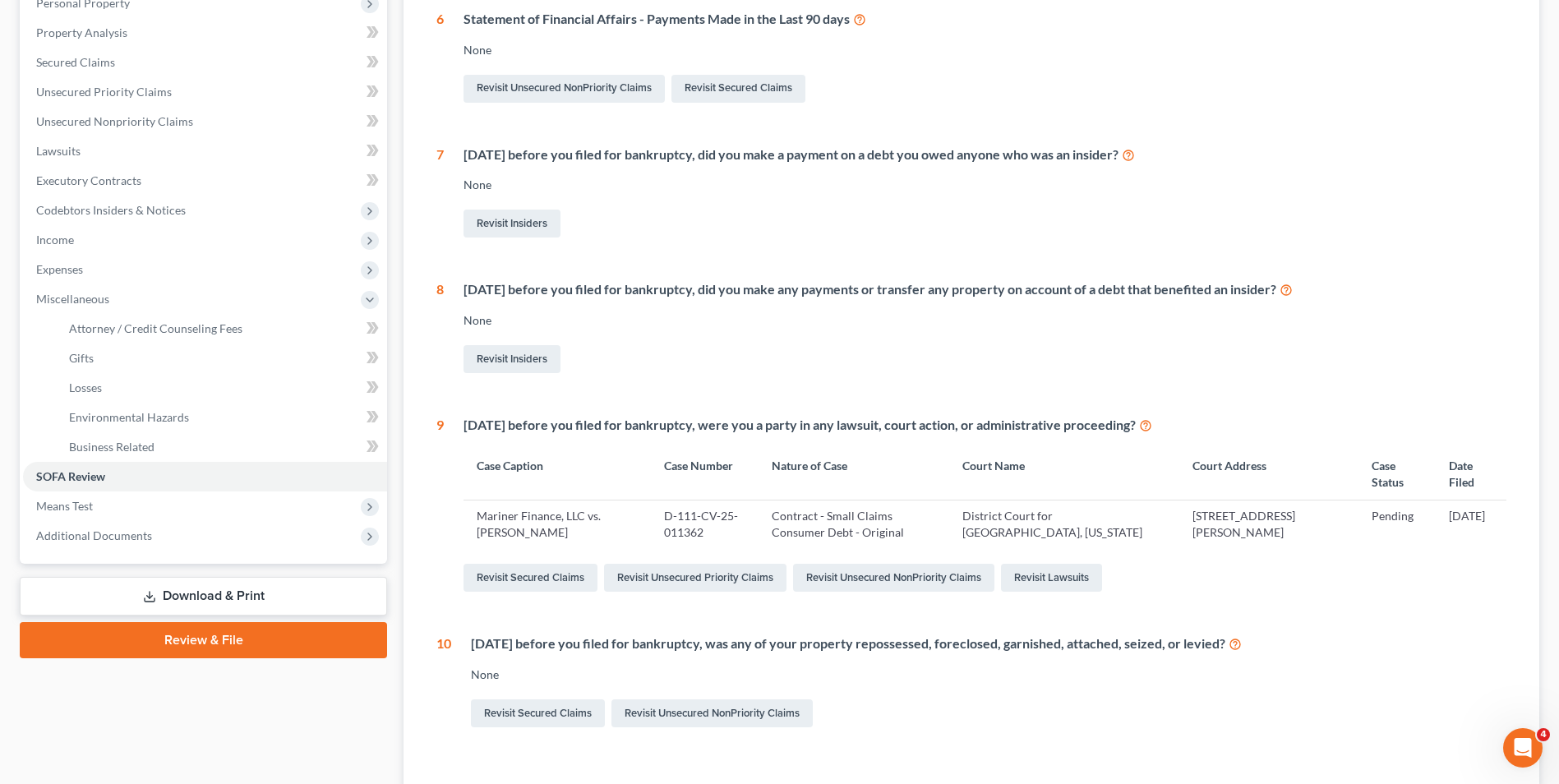
scroll to position [175, 0]
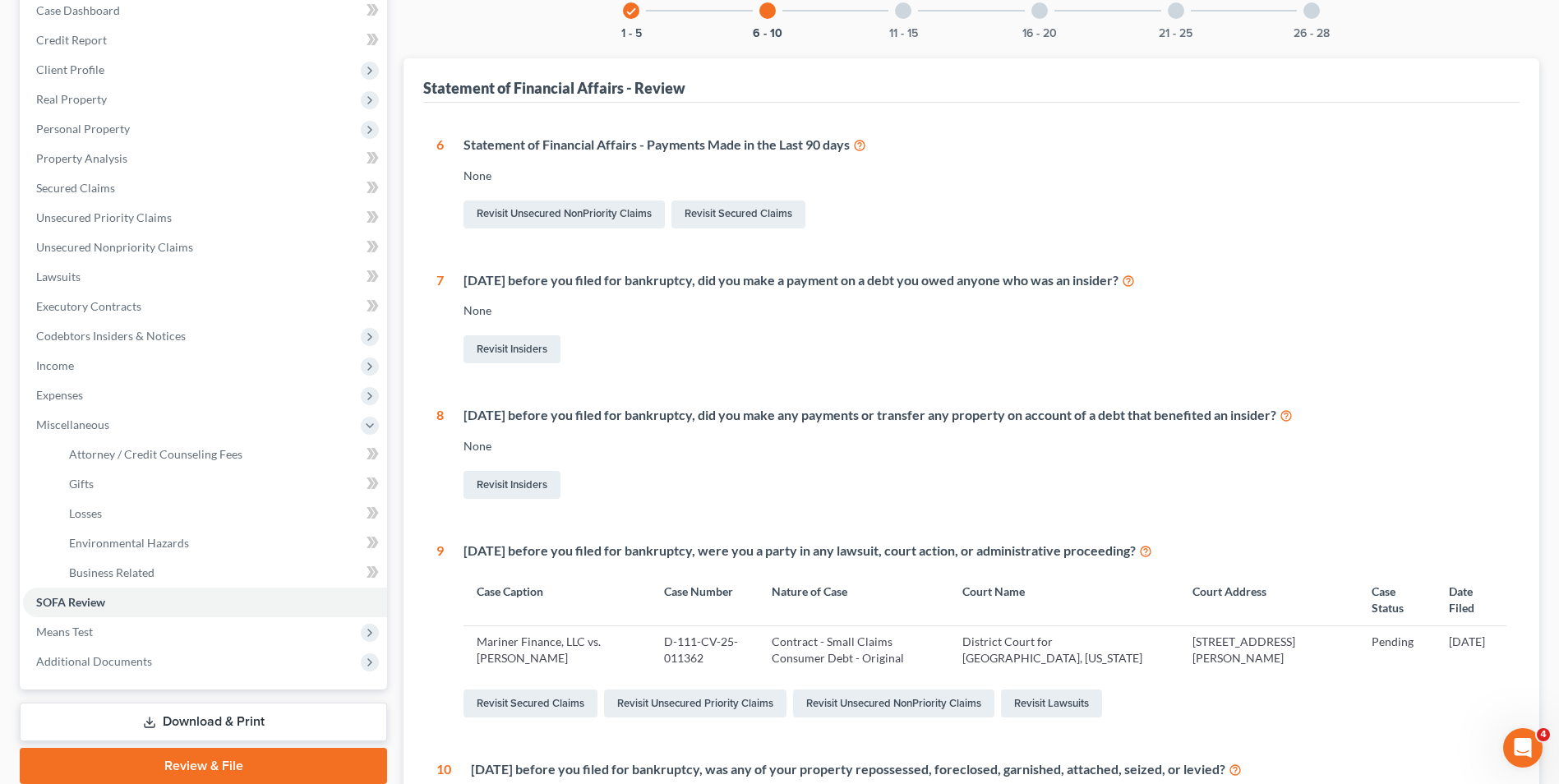
drag, startPoint x: 630, startPoint y: 12, endPoint x: 767, endPoint y: 100, distance: 162.8
click at [630, 15] on icon "check" at bounding box center [631, 11] width 11 height 11
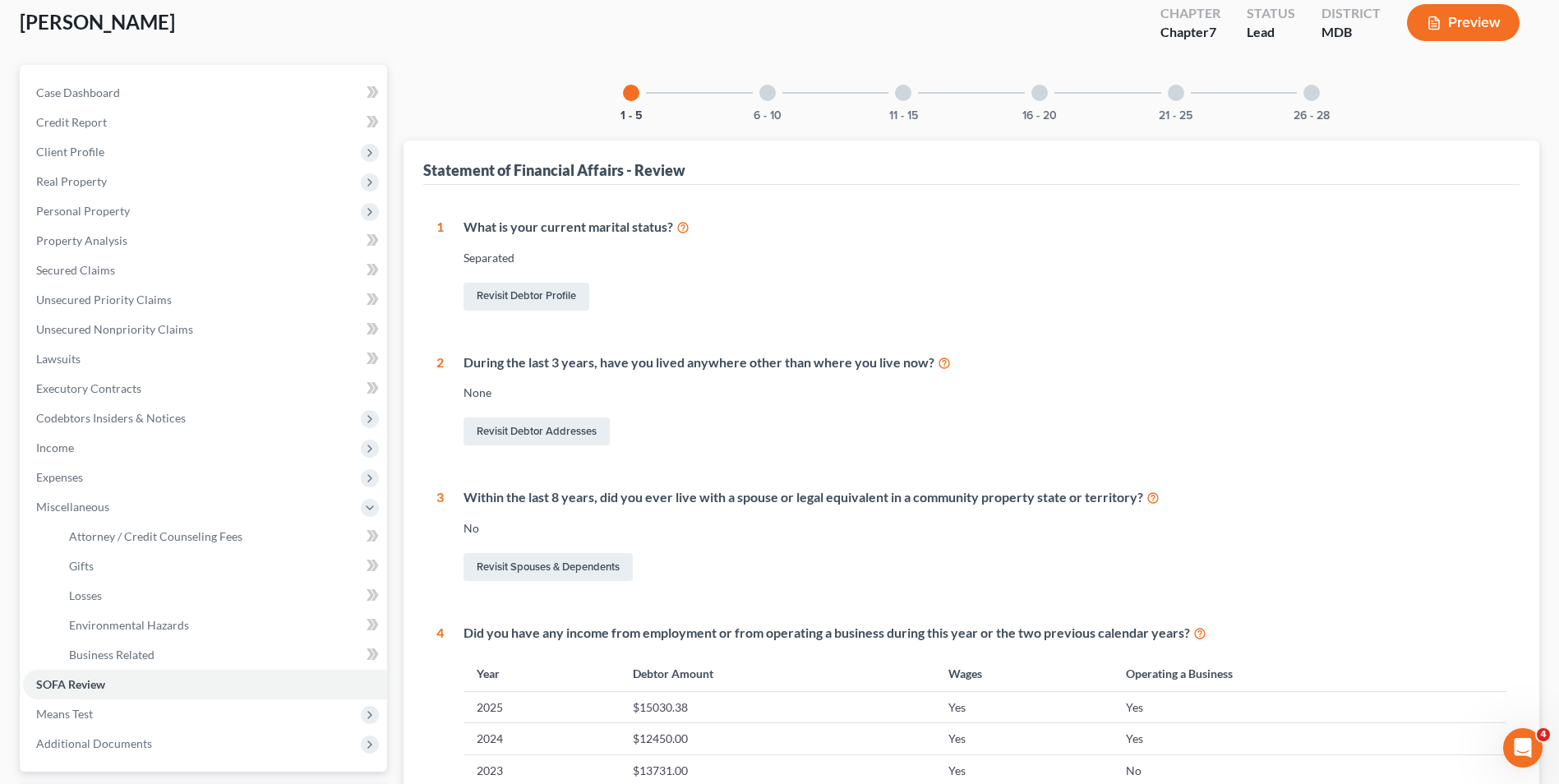
scroll to position [0, 0]
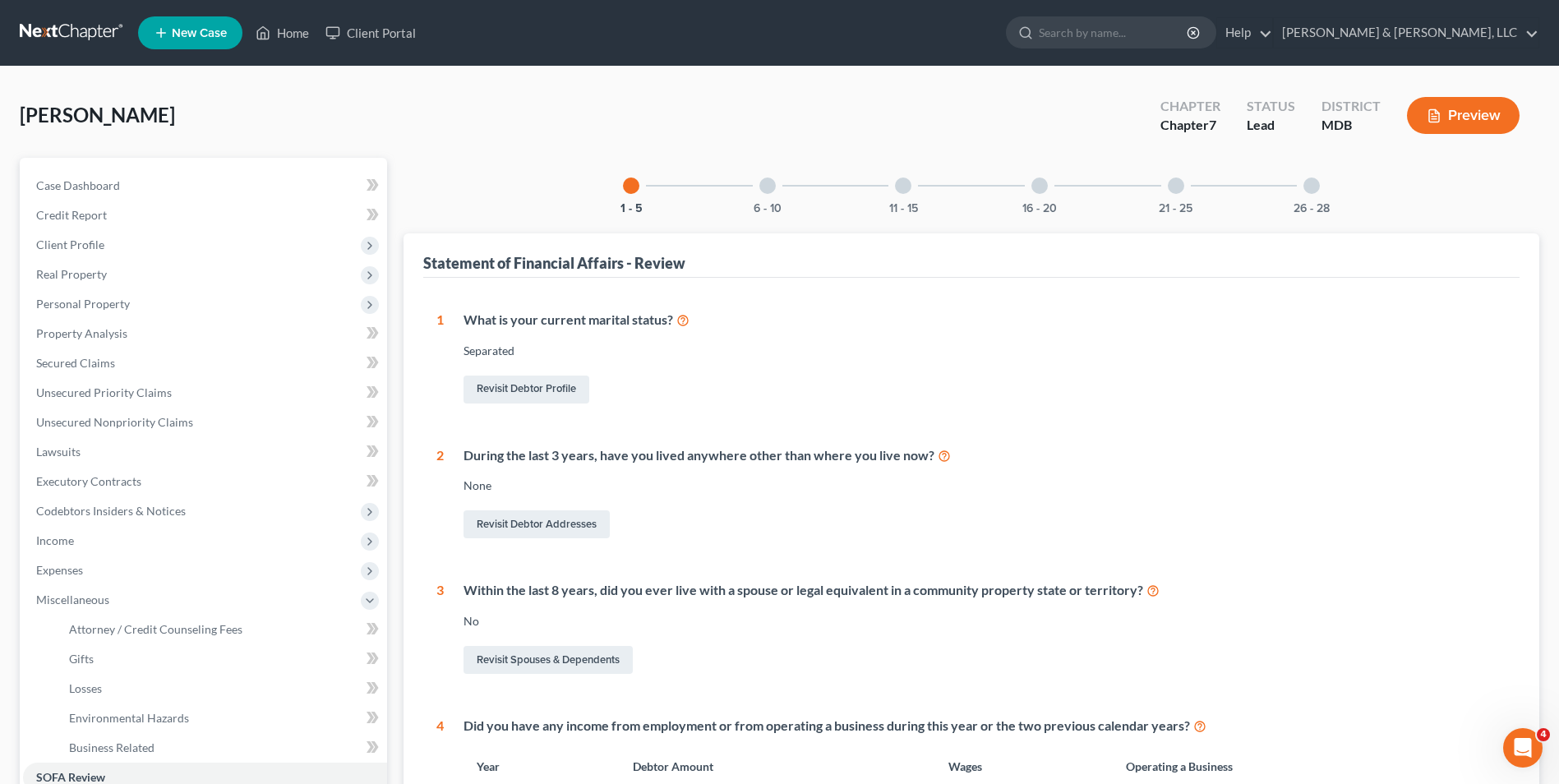
click at [770, 191] on div at bounding box center [767, 185] width 16 height 16
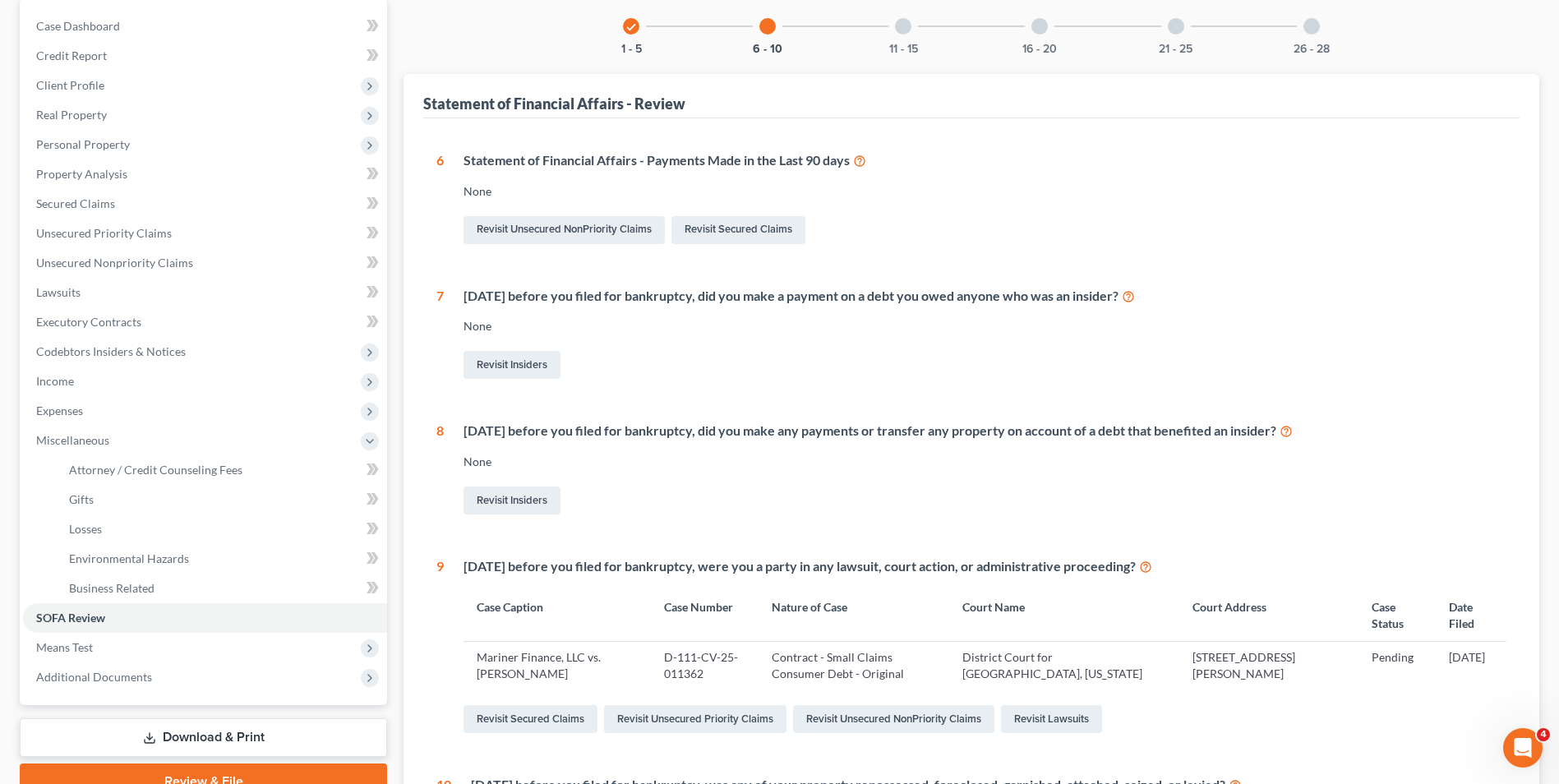
scroll to position [93, 0]
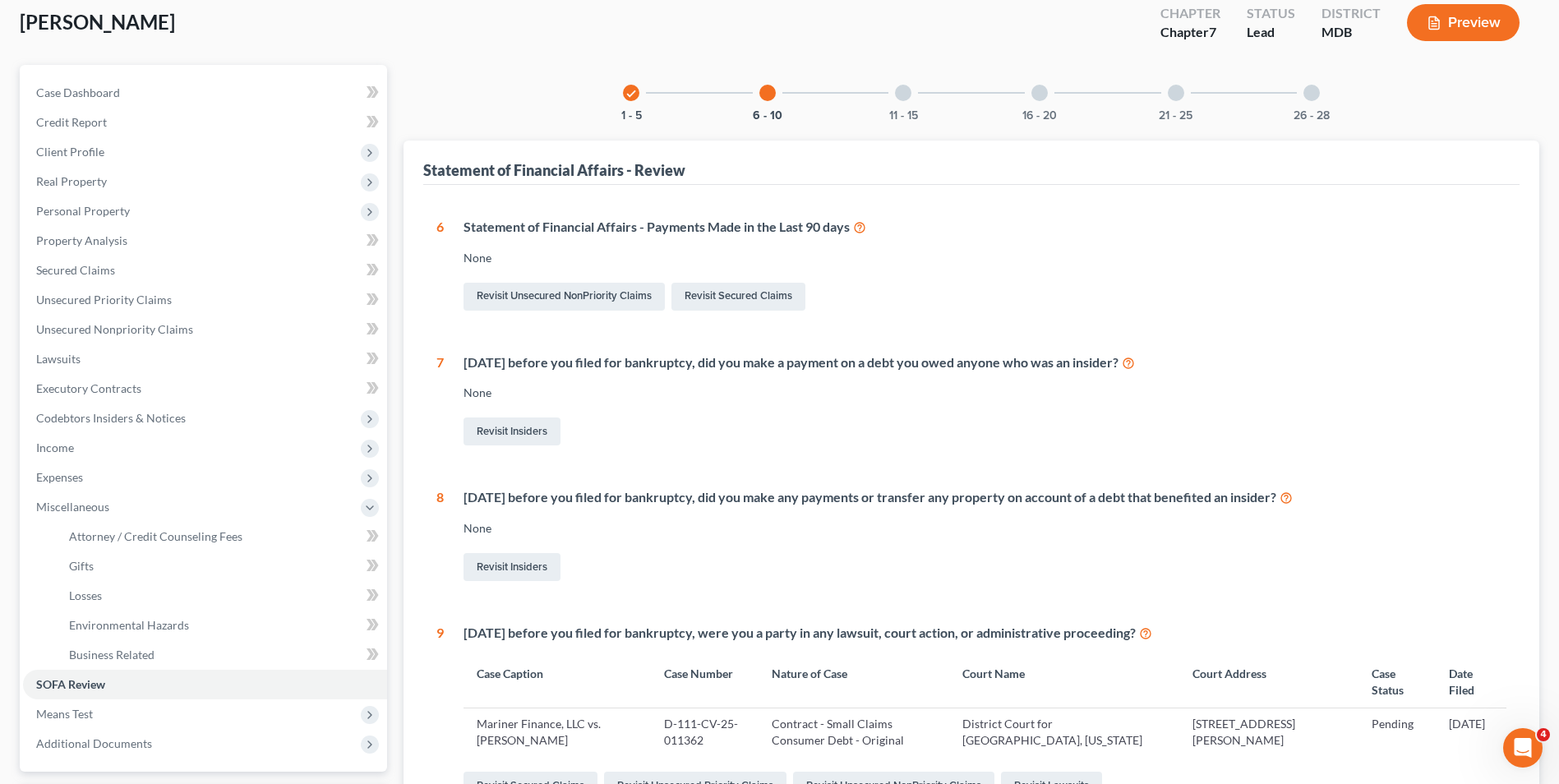
click at [908, 98] on div at bounding box center [903, 93] width 16 height 16
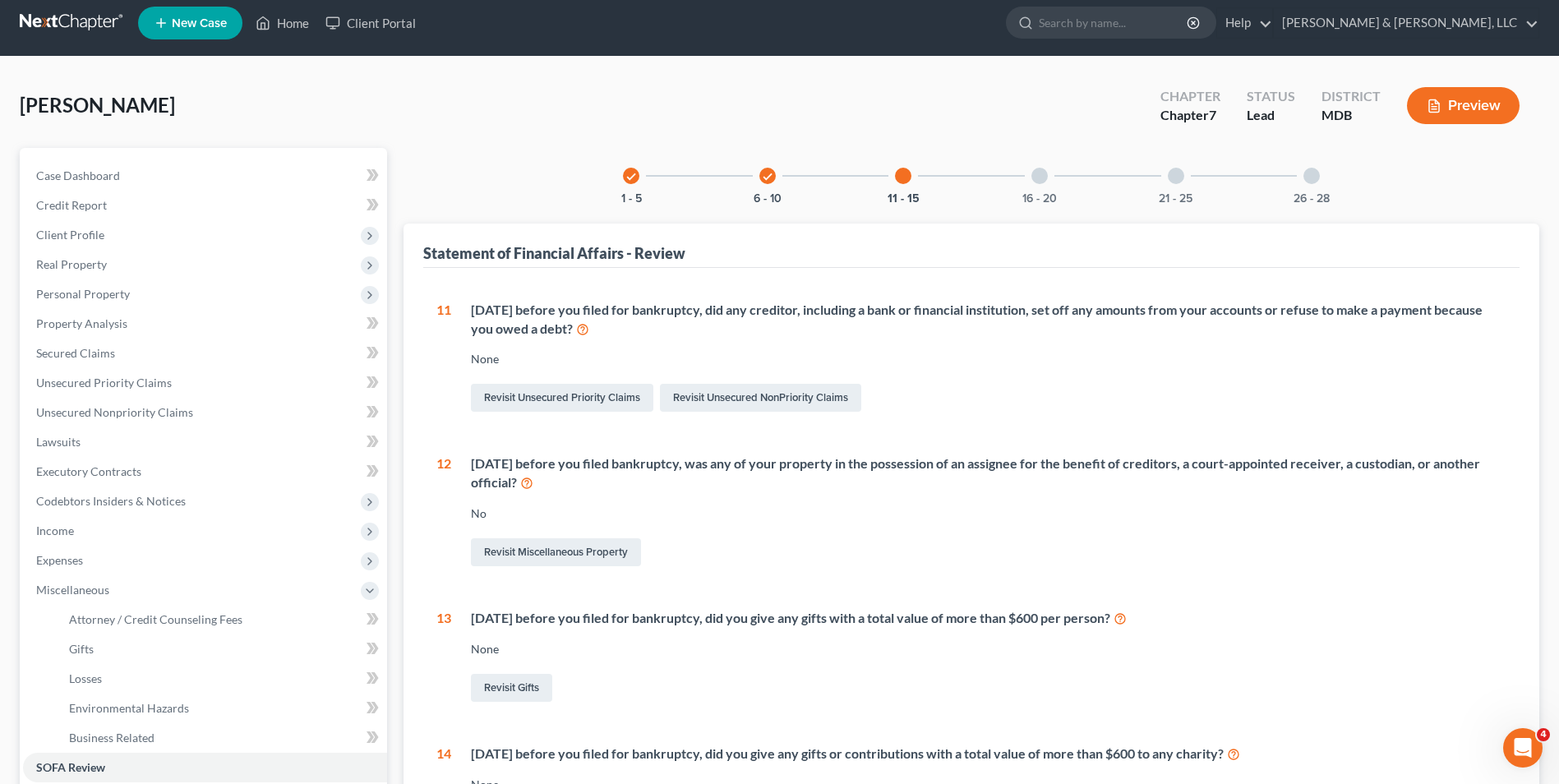
scroll to position [0, 0]
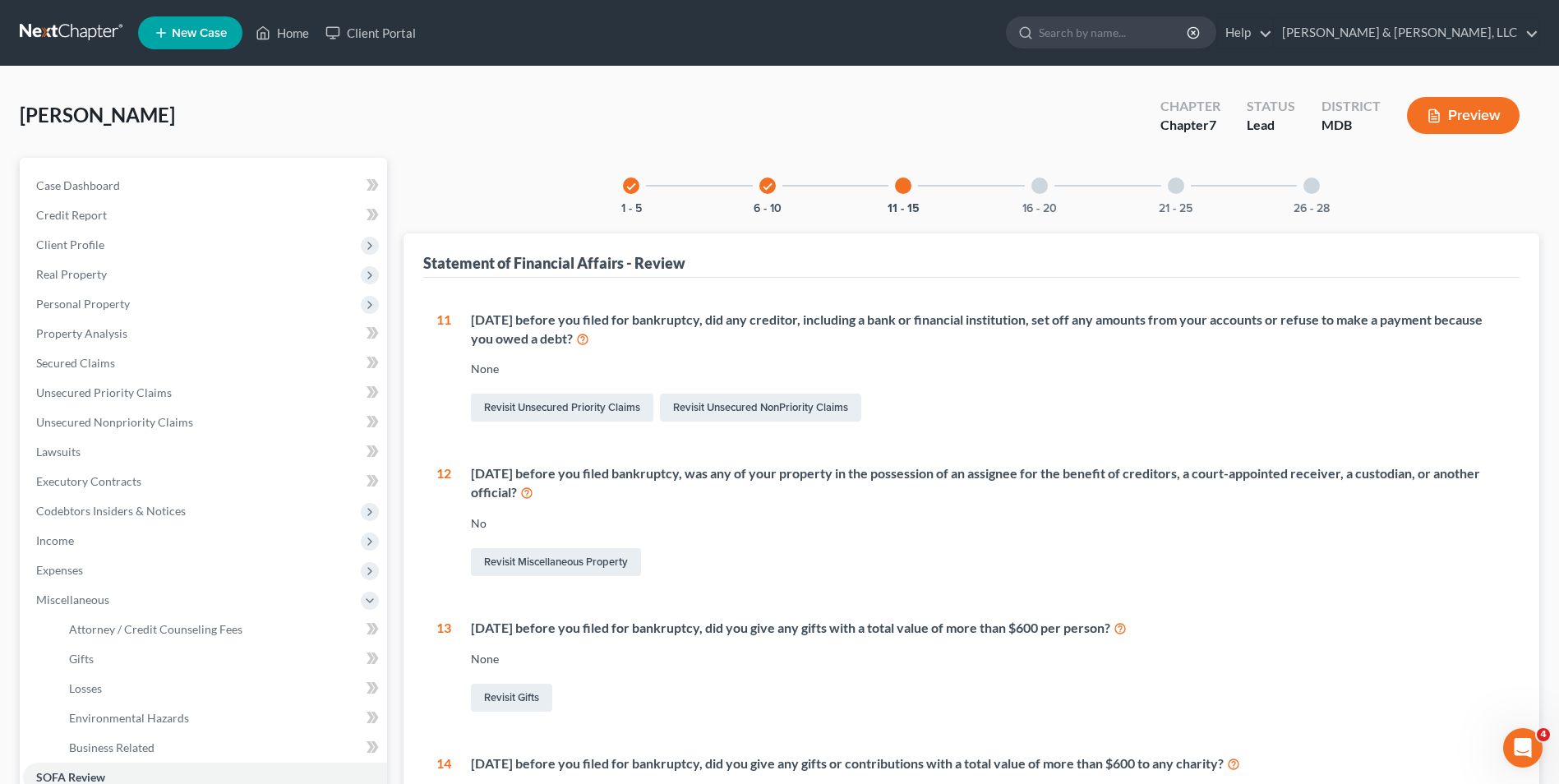
click at [1045, 180] on div at bounding box center [1039, 185] width 16 height 16
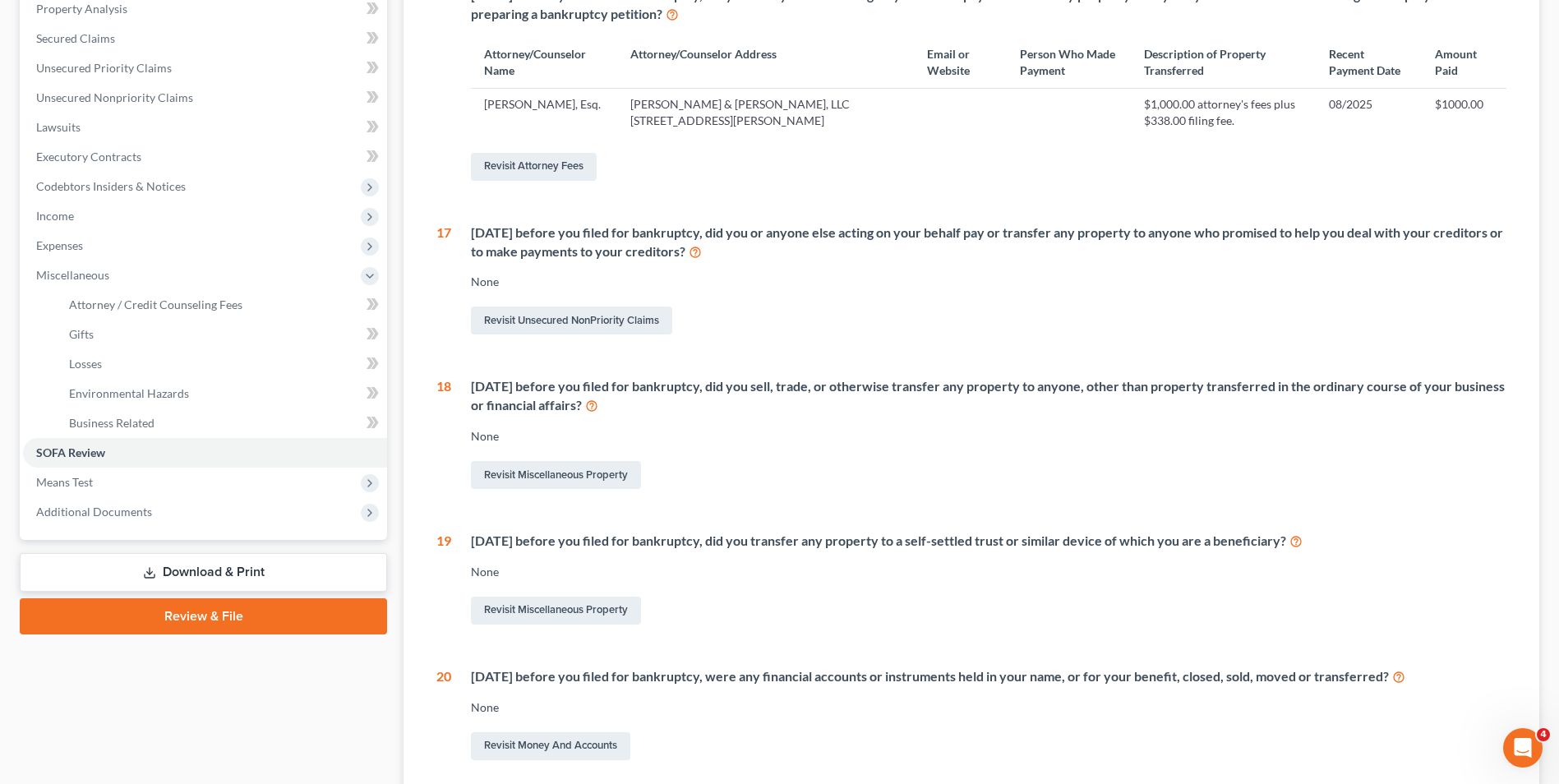
scroll to position [149, 0]
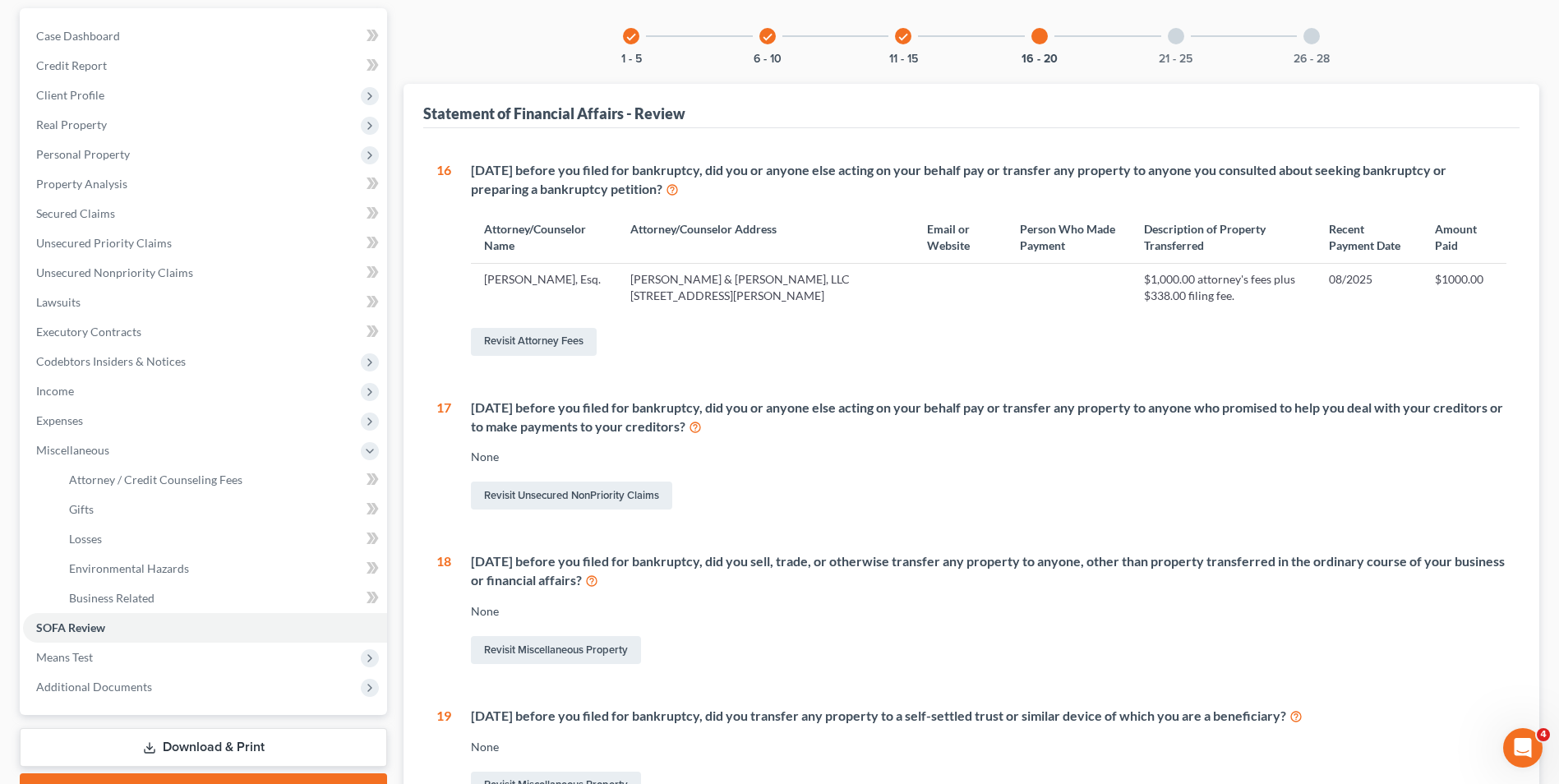
drag, startPoint x: 1180, startPoint y: 39, endPoint x: 1171, endPoint y: 61, distance: 23.8
click at [1180, 39] on div at bounding box center [1175, 36] width 16 height 16
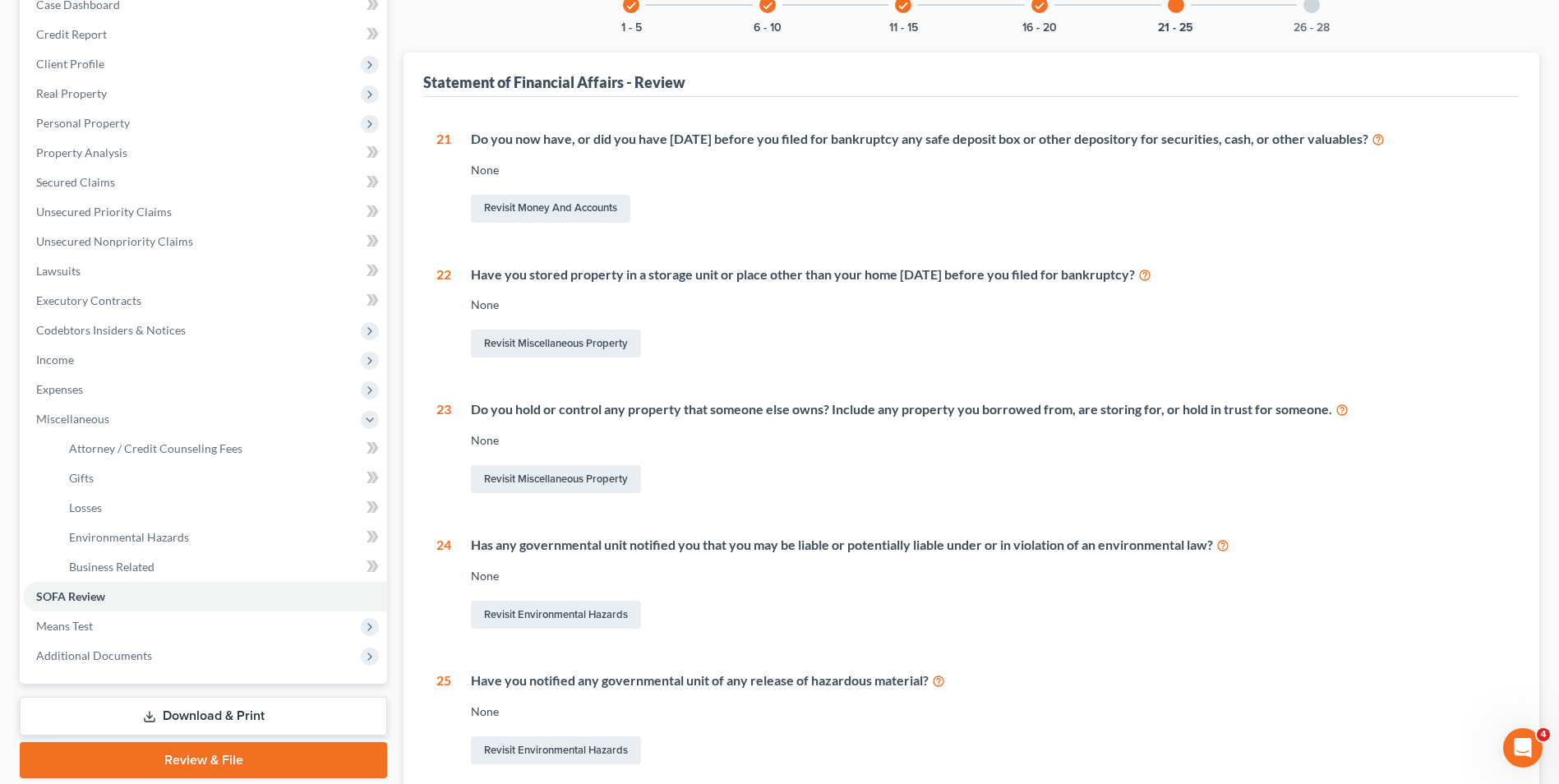
scroll to position [9, 0]
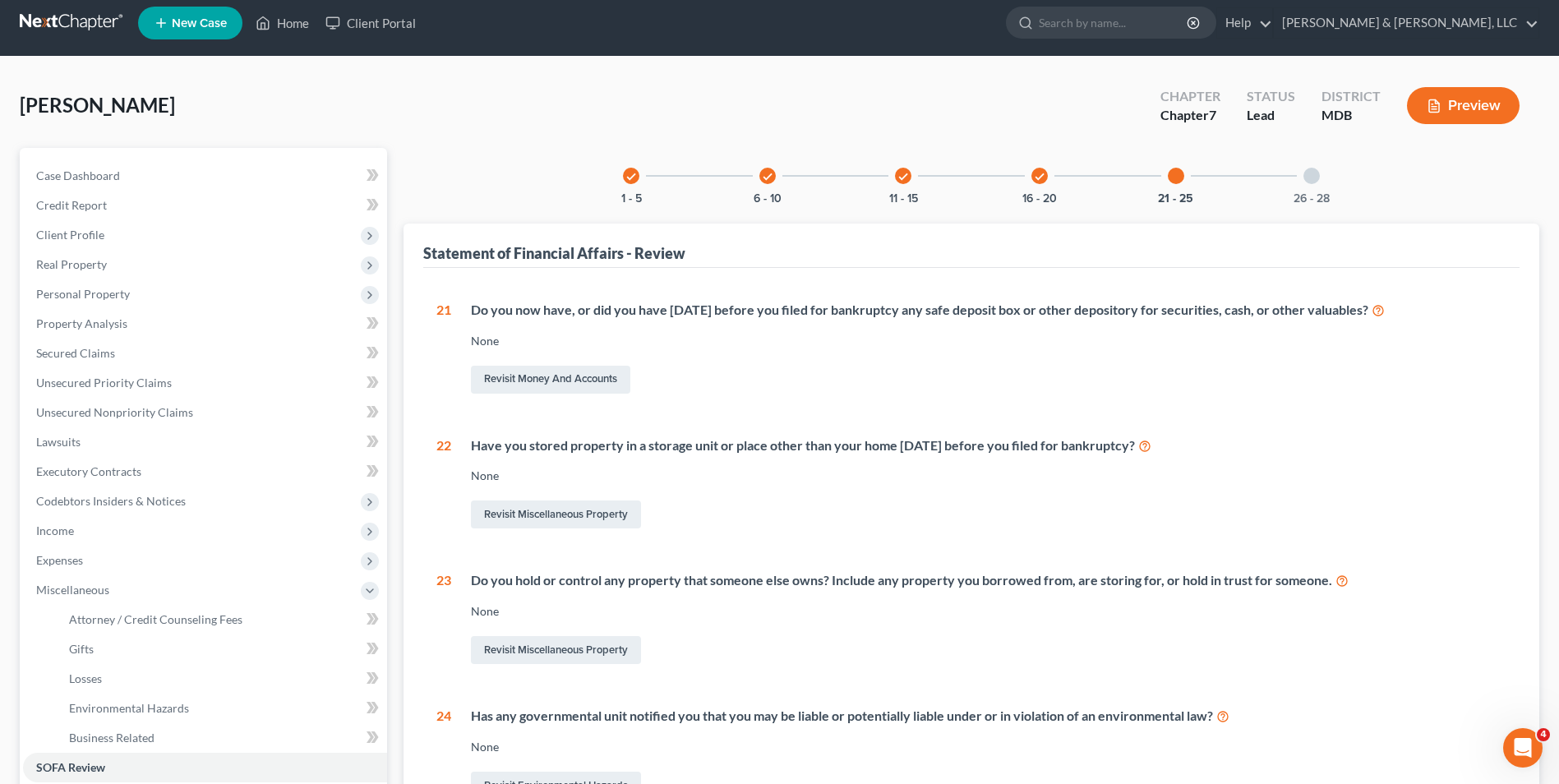
drag, startPoint x: 1318, startPoint y: 177, endPoint x: 1303, endPoint y: 180, distance: 15.3
click at [1317, 178] on div at bounding box center [1311, 175] width 16 height 16
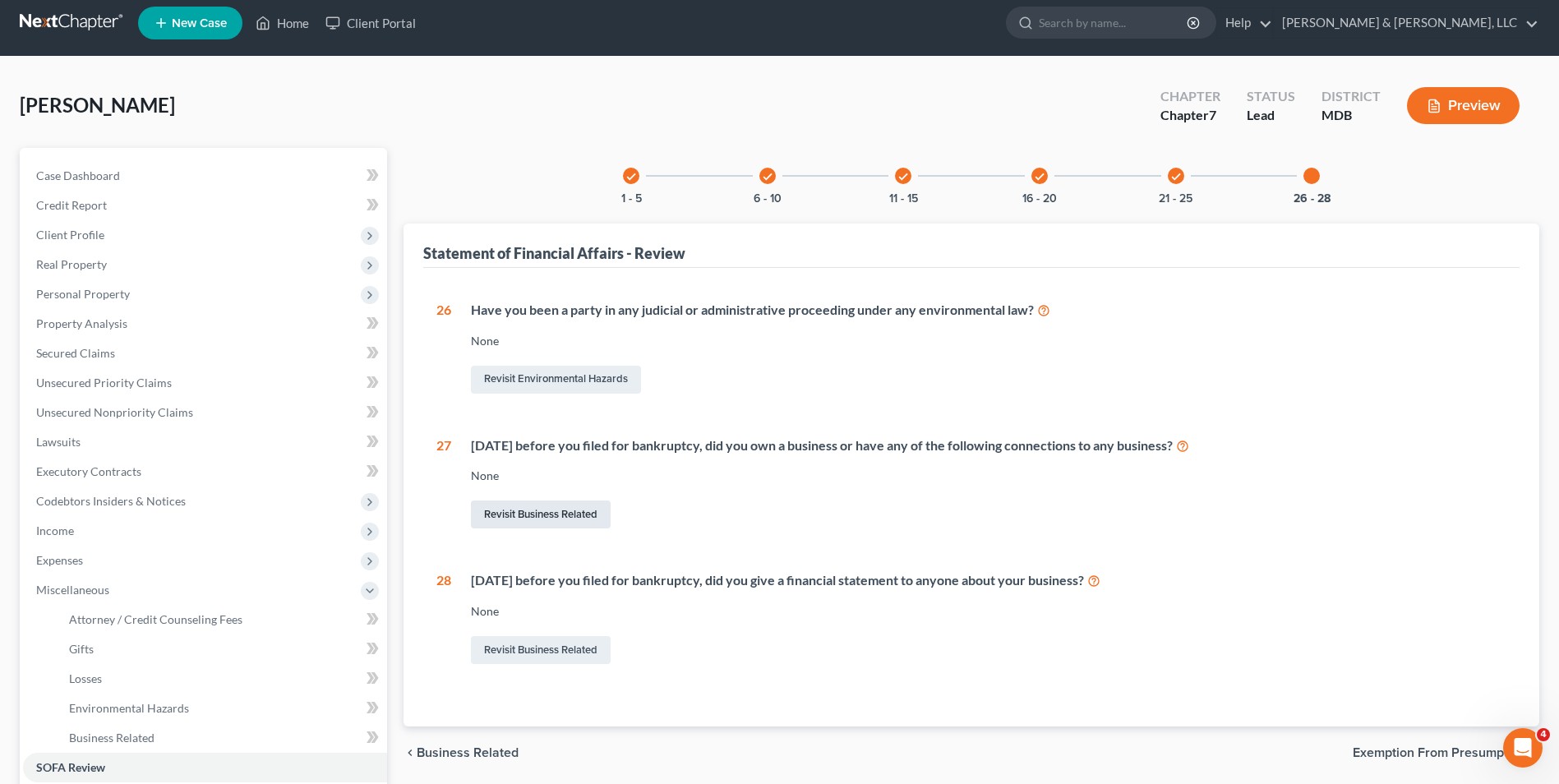
click at [530, 509] on link "Revisit Business Related" at bounding box center [541, 514] width 140 height 28
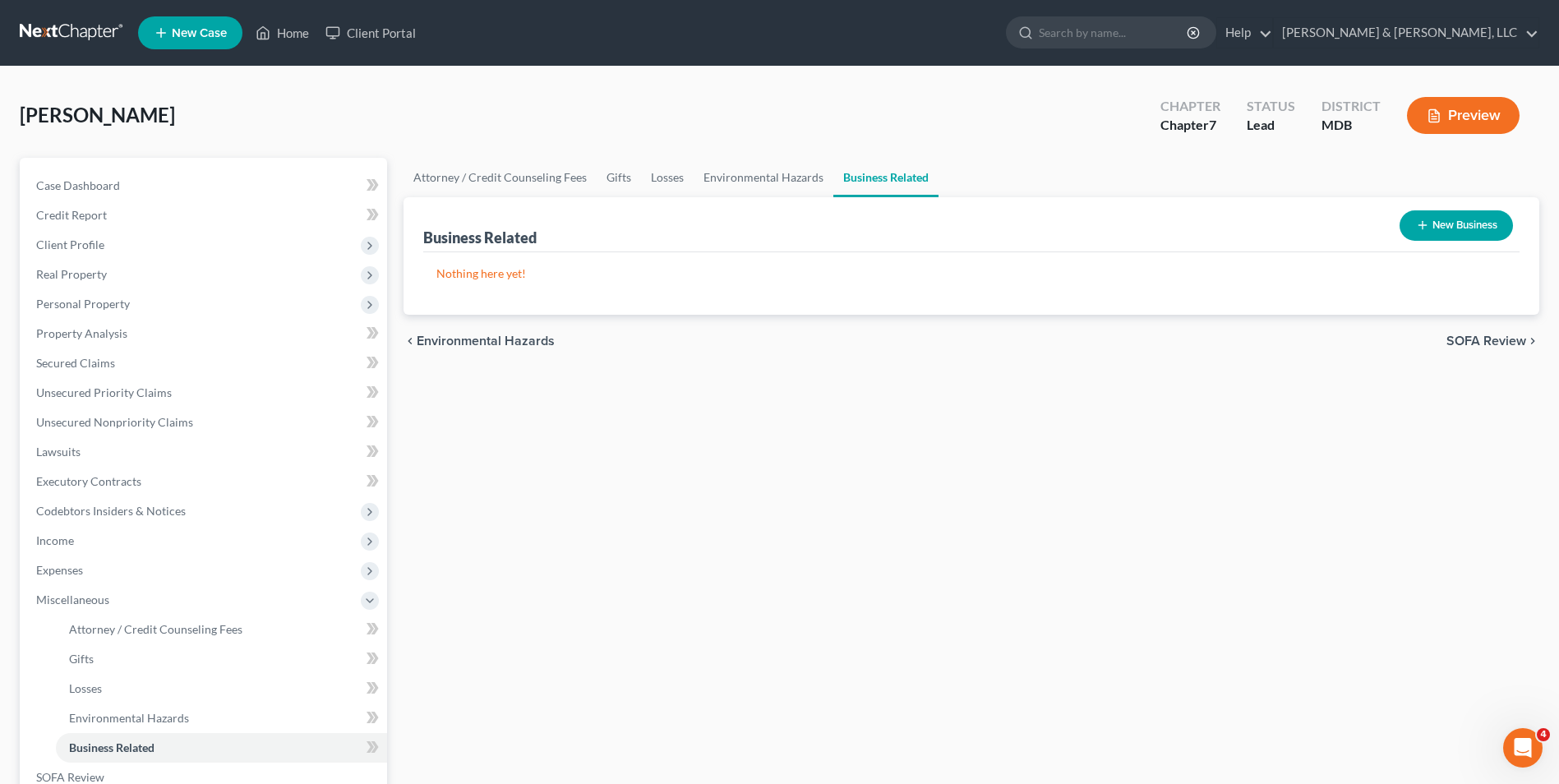
click at [1418, 223] on icon "button" at bounding box center [1422, 225] width 13 height 13
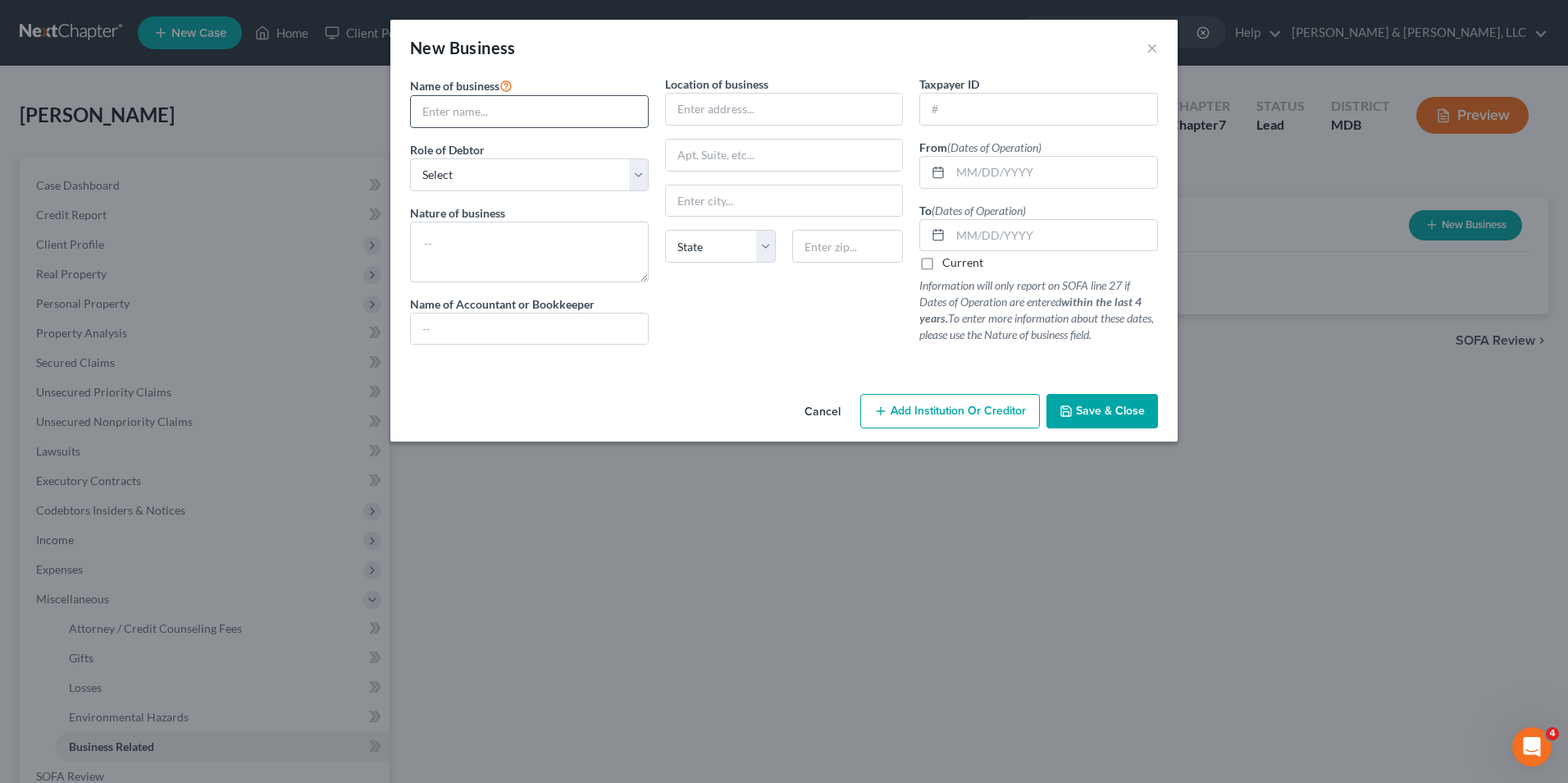
click at [456, 113] on input "text" at bounding box center [529, 111] width 237 height 31
click at [540, 113] on input "[PERSON_NAME]" at bounding box center [529, 111] width 237 height 31
type input "[PERSON_NAME]"
click at [441, 172] on select "Select A member of a limited liability company (LLC) or limited liability partn…" at bounding box center [529, 175] width 239 height 33
select select "sole_proprietor"
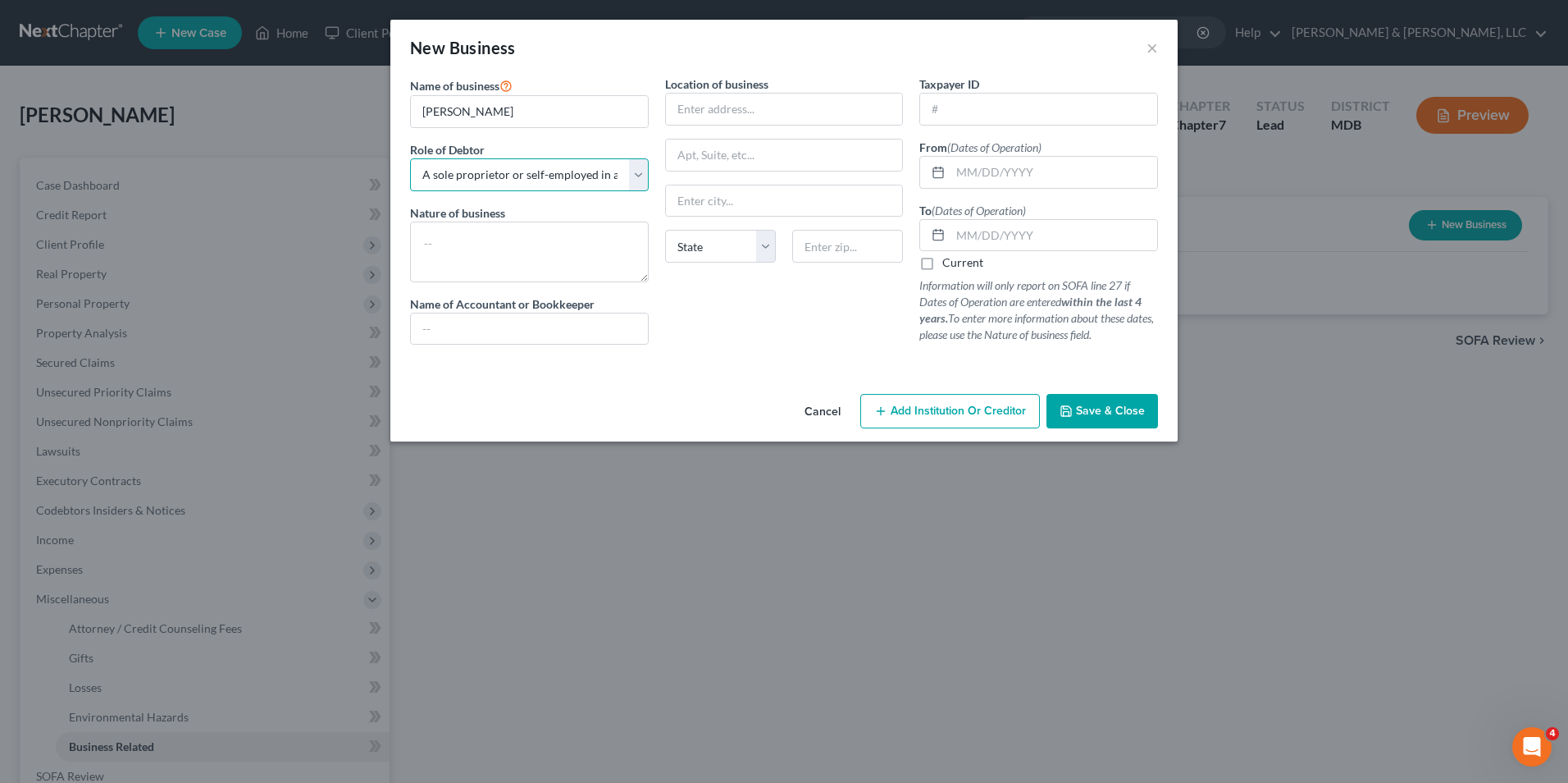
click at [410, 158] on select "Select A member of a limited liability company (LLC) or limited liability partn…" at bounding box center [529, 175] width 239 height 33
click at [478, 259] on textarea at bounding box center [529, 252] width 239 height 61
type textarea "Pet sitting"
click at [700, 96] on input "text" at bounding box center [784, 109] width 237 height 31
type input "f"
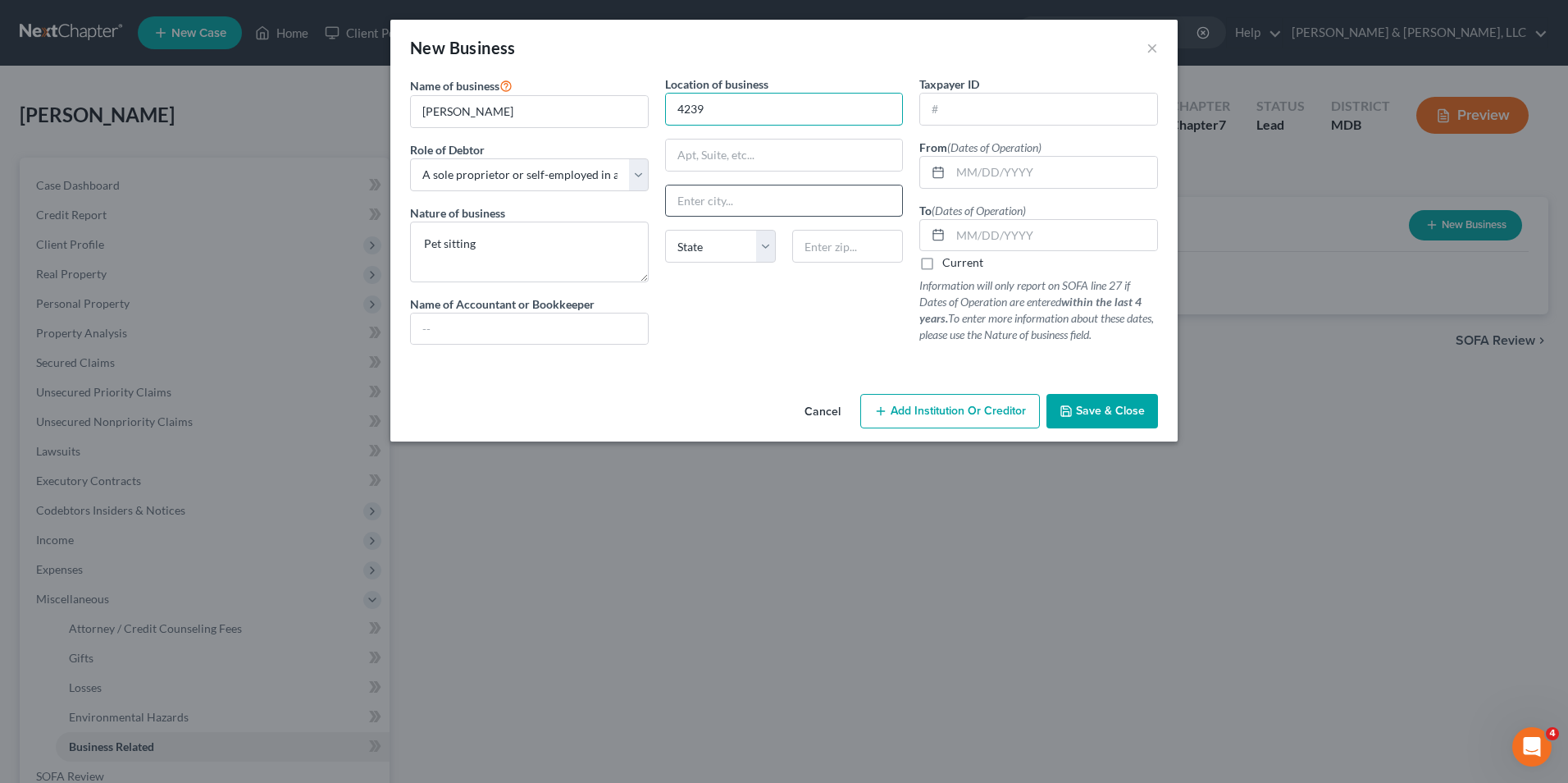
type input "[STREET_ADDRESS]"
click at [733, 194] on input "text" at bounding box center [784, 200] width 237 height 31
type input "Myersville"
click at [760, 246] on select "State [US_STATE] AK AR AZ CA CO CT DE DC [GEOGRAPHIC_DATA] [GEOGRAPHIC_DATA] GU…" at bounding box center [720, 246] width 110 height 33
select select "21"
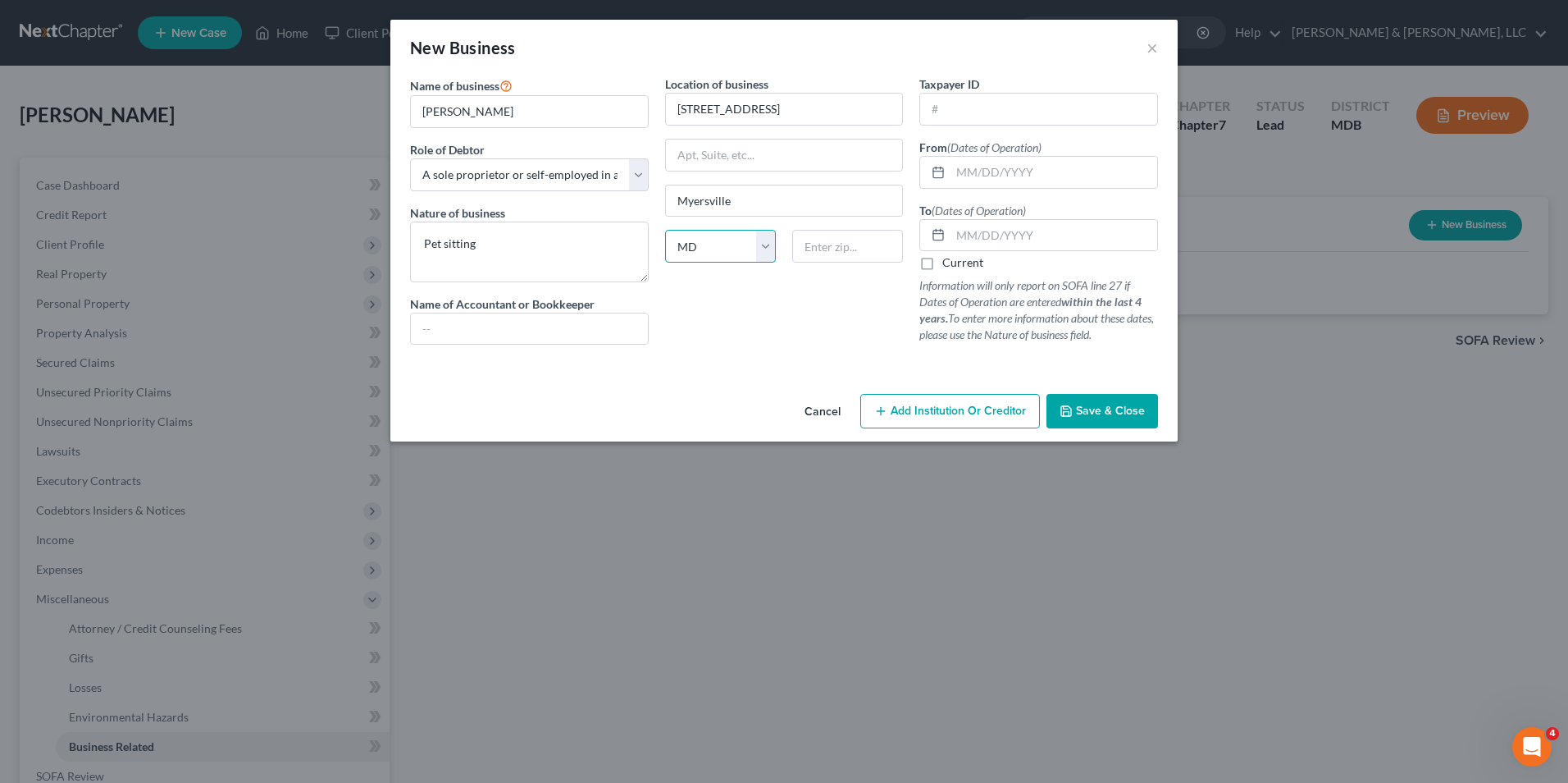
click at [665, 230] on select "State [US_STATE] AK AR AZ CA CO CT DE DC [GEOGRAPHIC_DATA] [GEOGRAPHIC_DATA] GU…" at bounding box center [720, 246] width 110 height 33
drag, startPoint x: 819, startPoint y: 253, endPoint x: 711, endPoint y: 302, distance: 118.6
click at [816, 253] on input "text" at bounding box center [847, 246] width 110 height 33
type input "21773"
click at [958, 176] on input "text" at bounding box center [1053, 172] width 206 height 31
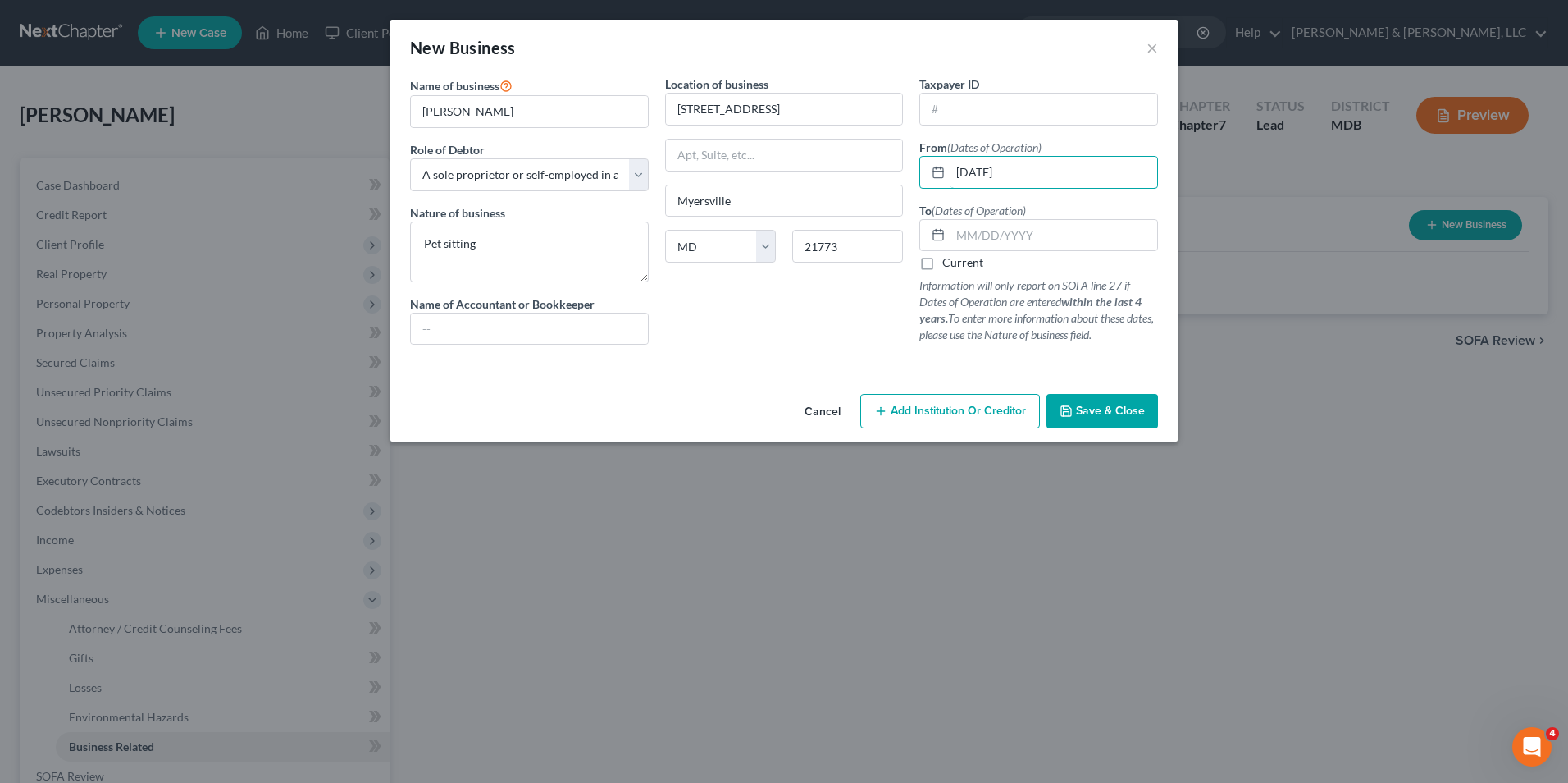
type input "[DATE]"
click at [942, 263] on label "Current" at bounding box center [963, 262] width 41 height 16
click at [949, 263] on input "Current" at bounding box center [954, 260] width 10 height 10
checkbox input "true"
click at [1105, 403] on button "Save & Close" at bounding box center [1102, 411] width 111 height 34
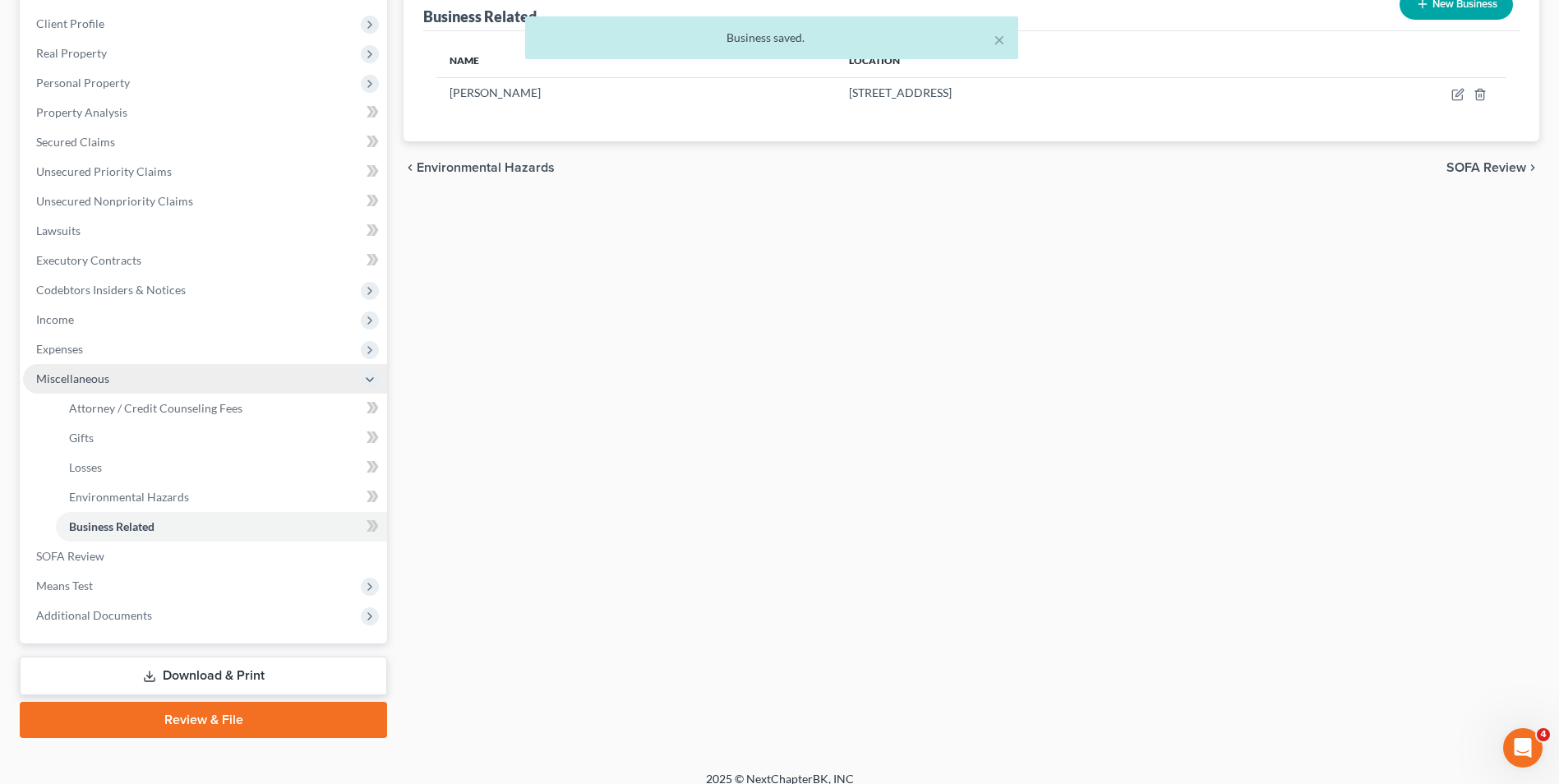
scroll to position [238, 0]
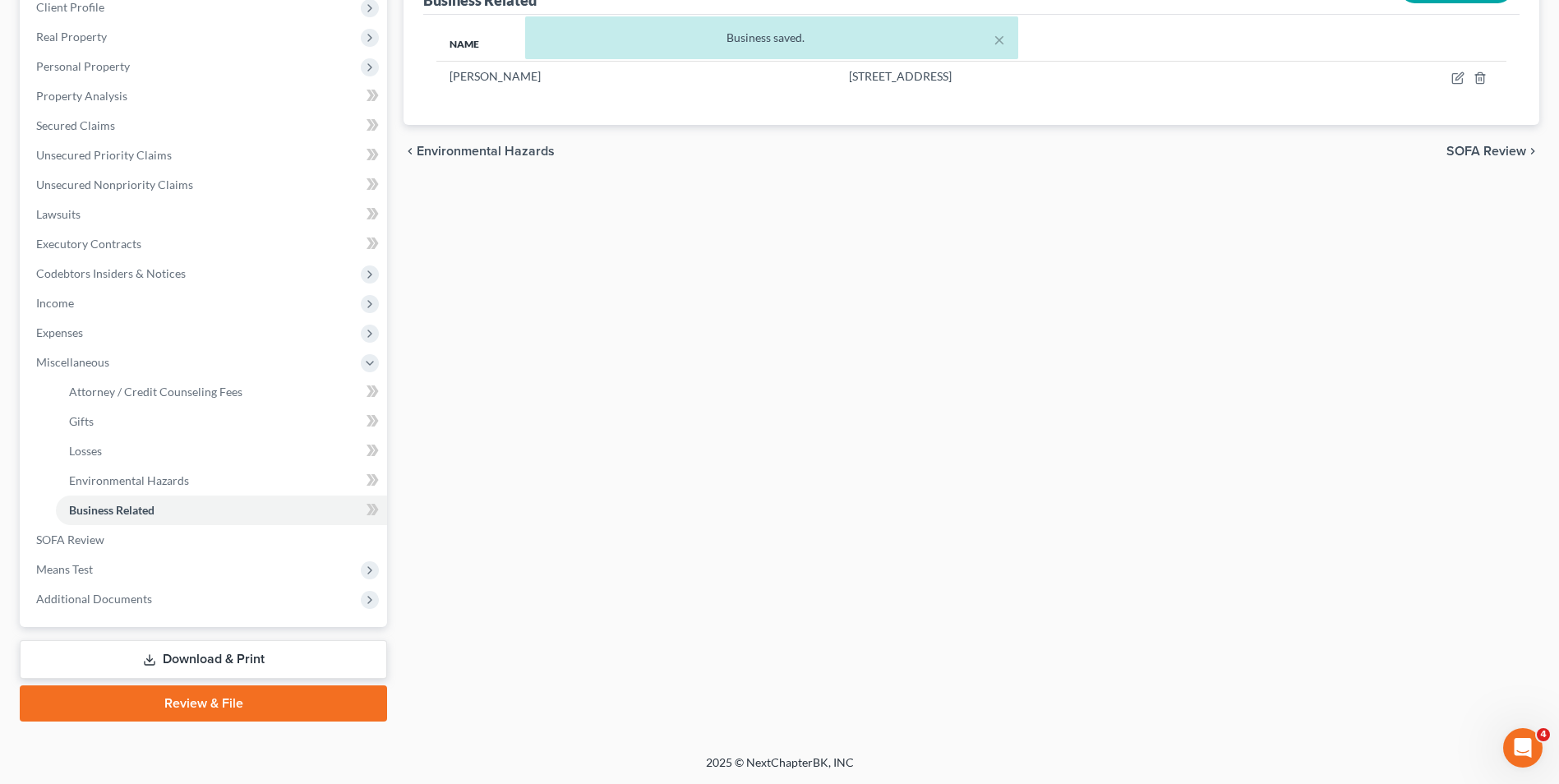
drag, startPoint x: 74, startPoint y: 560, endPoint x: 475, endPoint y: 421, distance: 424.4
click at [74, 560] on span "Means Test" at bounding box center [205, 569] width 364 height 29
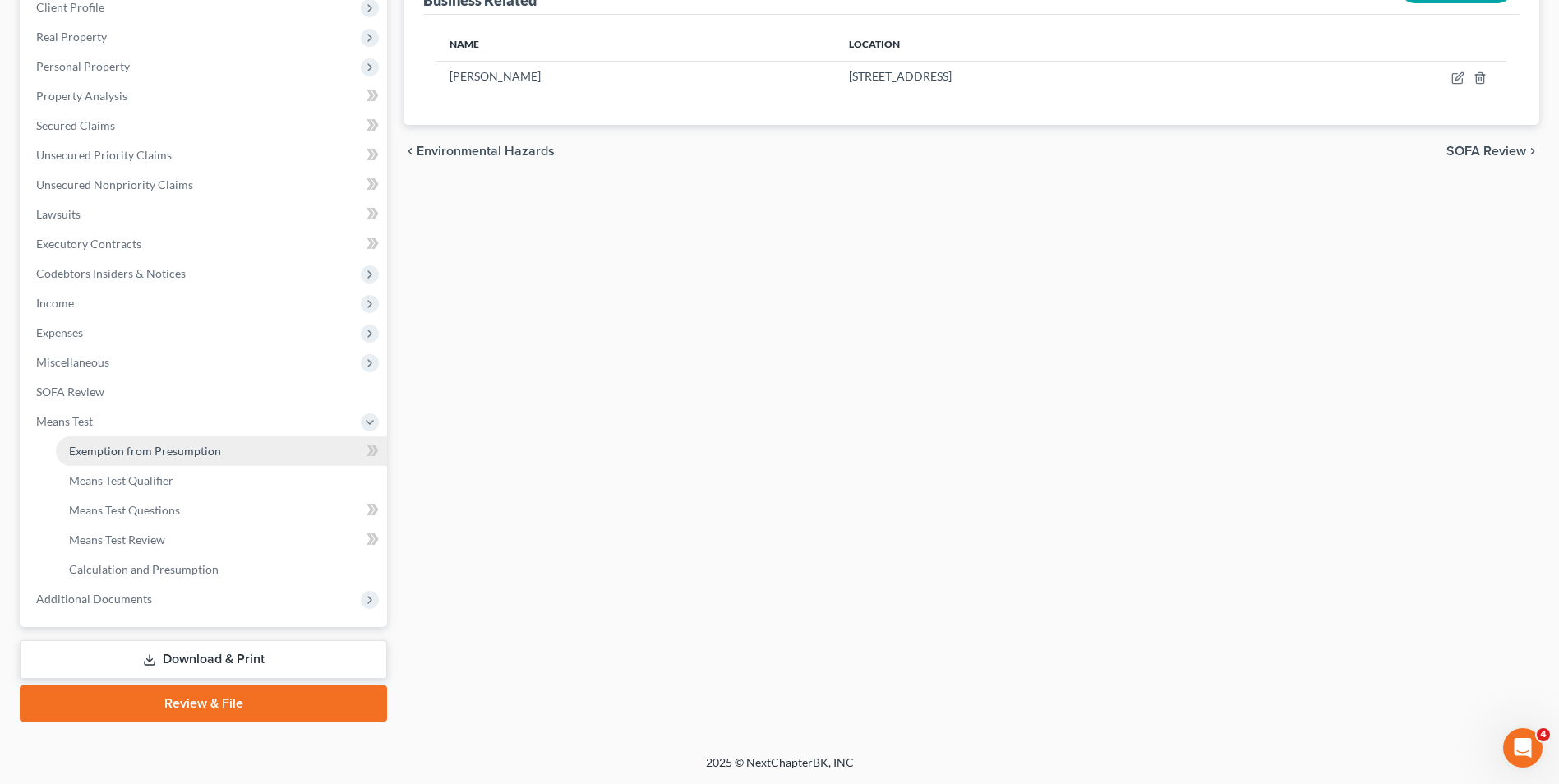
click at [184, 445] on span "Exemption from Presumption" at bounding box center [144, 450] width 152 height 14
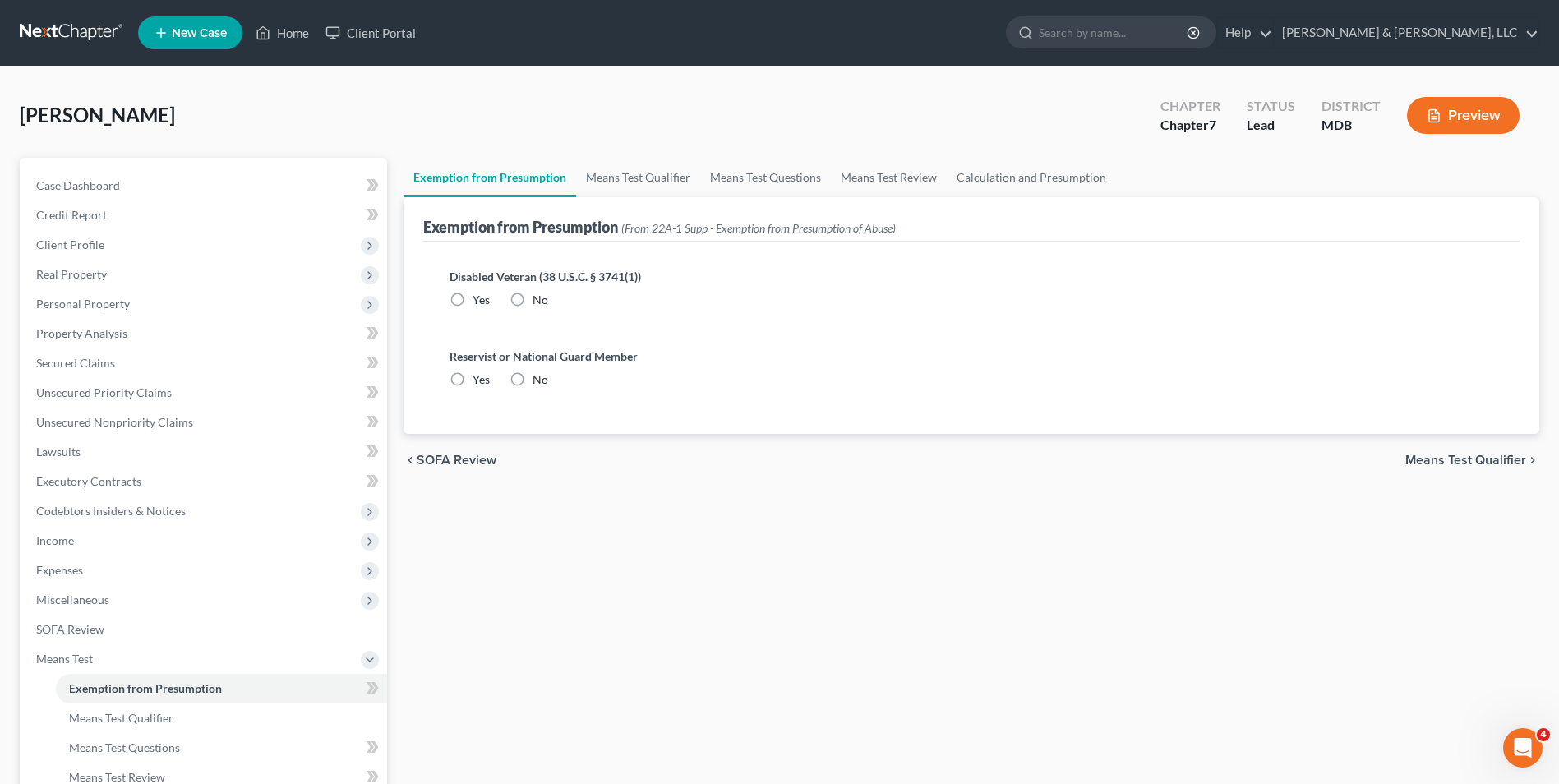
click at [533, 300] on label "No" at bounding box center [541, 299] width 15 height 16
click at [539, 300] on input "No" at bounding box center [544, 297] width 10 height 10
radio input "true"
drag, startPoint x: 517, startPoint y: 374, endPoint x: 795, endPoint y: 437, distance: 285.0
click at [533, 374] on label "No" at bounding box center [541, 379] width 15 height 16
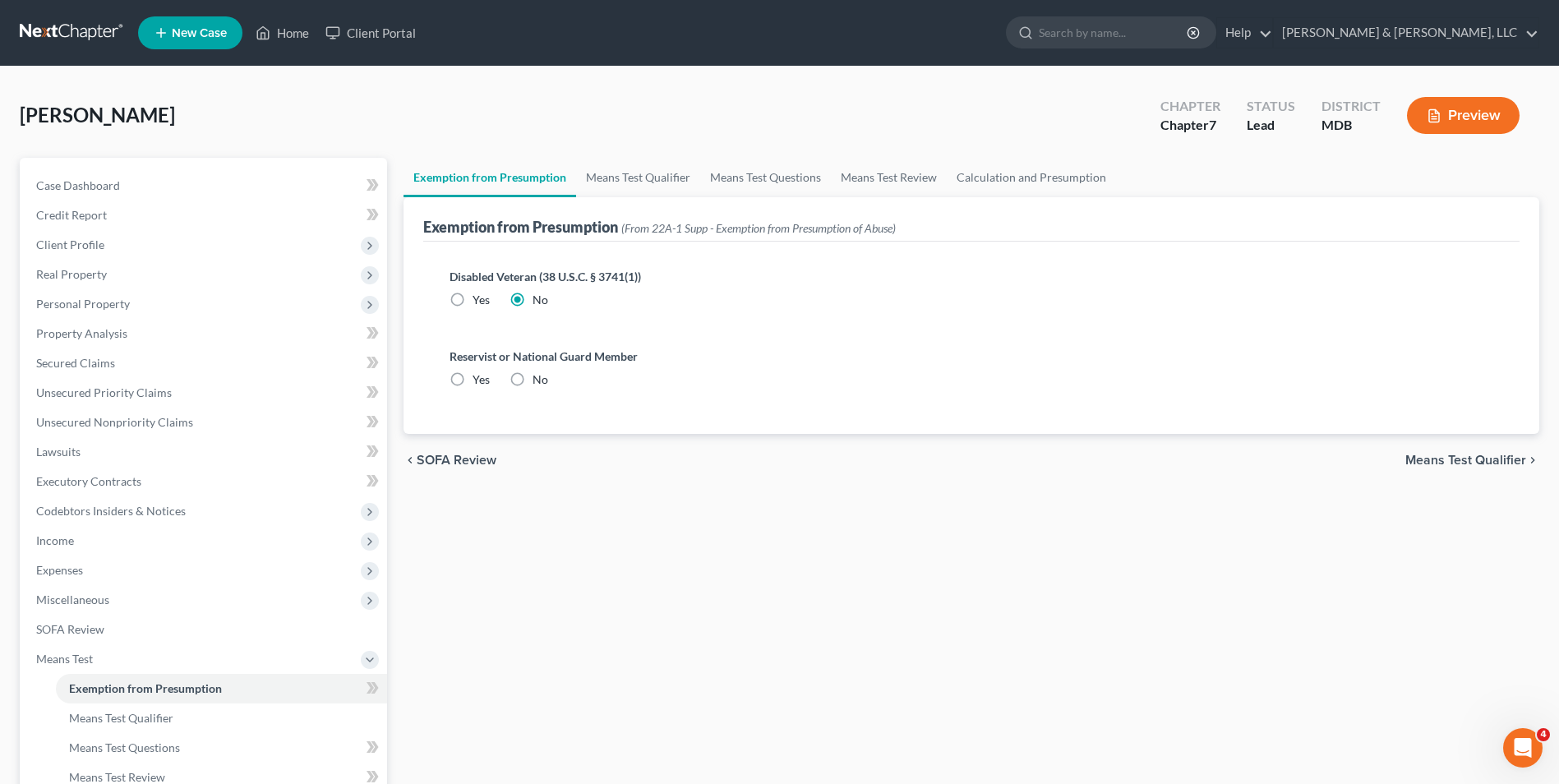
click at [539, 374] on input "No" at bounding box center [544, 377] width 10 height 10
radio input "true"
drag, startPoint x: 1455, startPoint y: 459, endPoint x: 1032, endPoint y: 459, distance: 423.0
click at [1406, 459] on span "Means Test Qualifier" at bounding box center [1465, 460] width 121 height 13
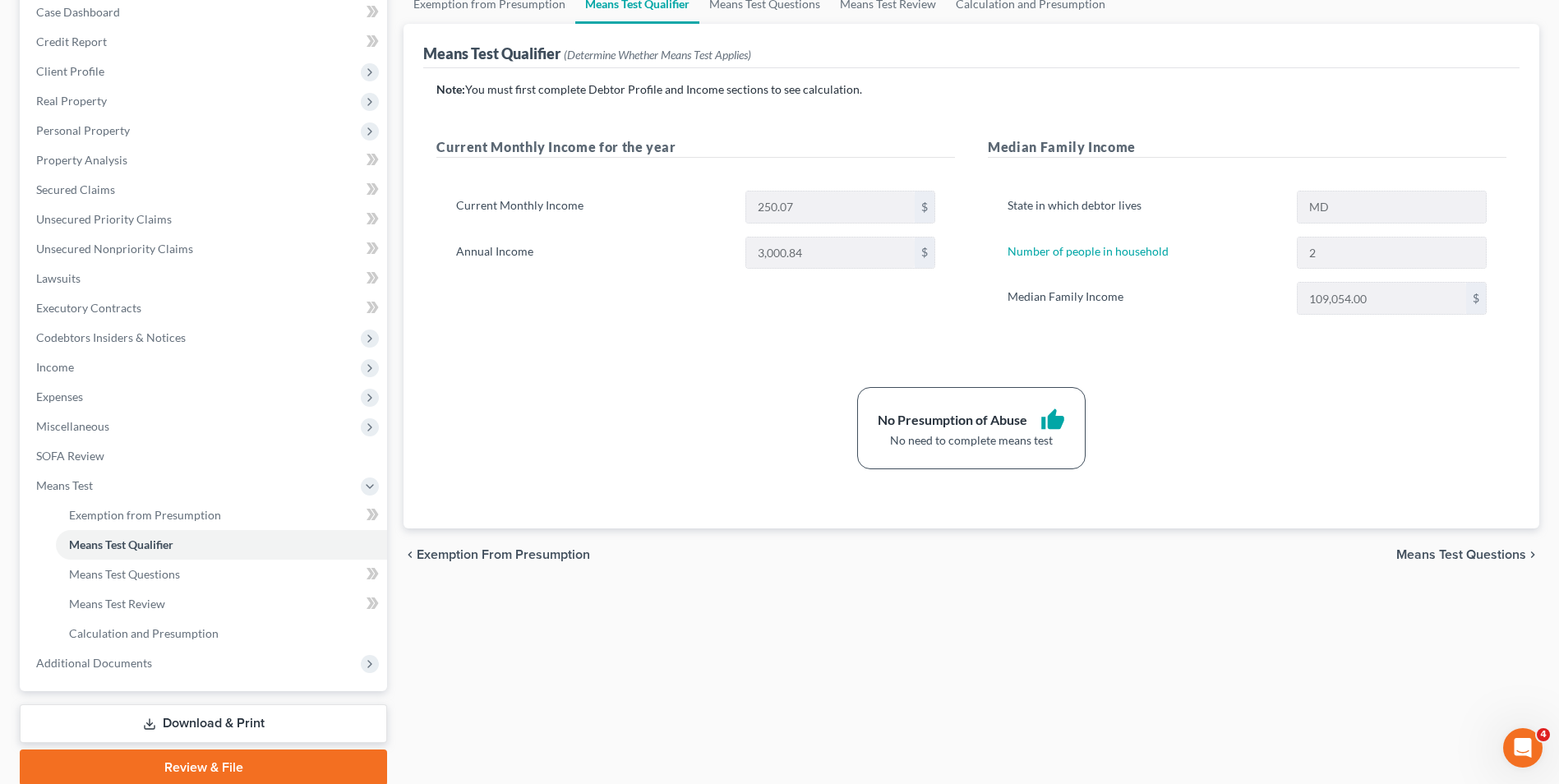
scroll to position [238, 0]
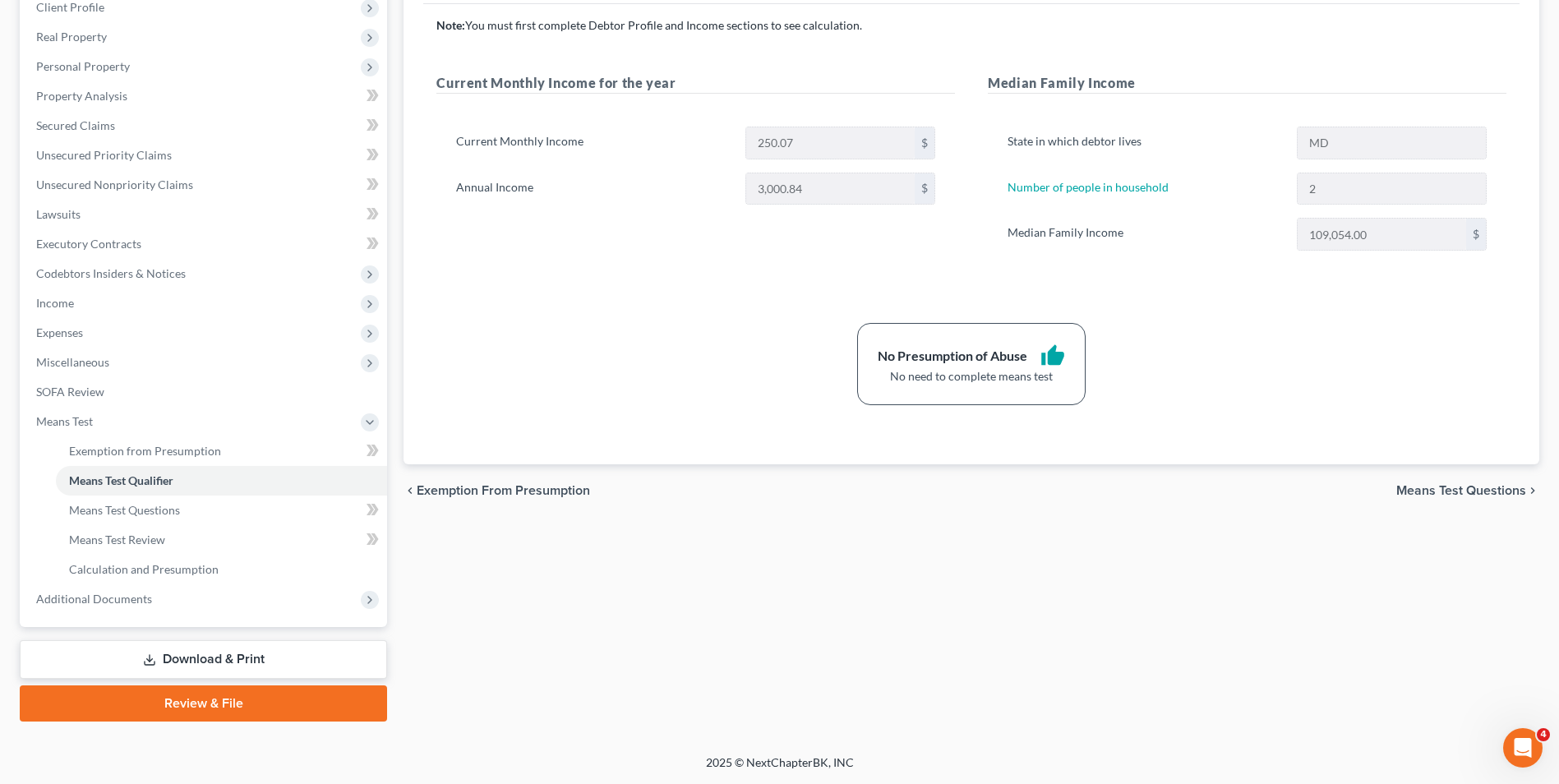
click at [191, 654] on link "Download & Print" at bounding box center [203, 659] width 367 height 39
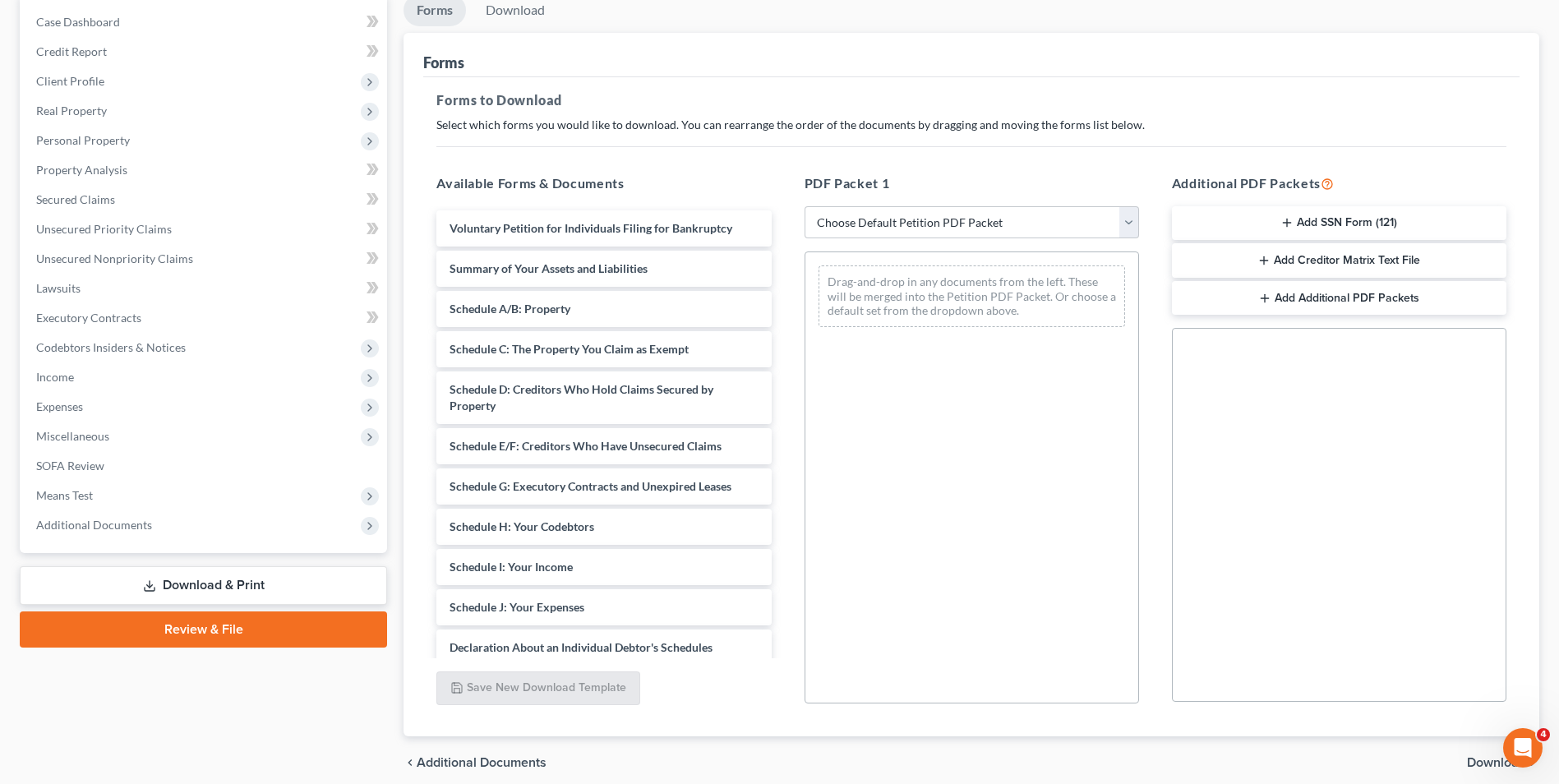
scroll to position [165, 0]
click at [1123, 226] on select "Choose Default Petition PDF Packet Complete Bankruptcy Petition (all forms and …" at bounding box center [972, 221] width 335 height 33
select select "0"
click at [805, 205] on select "Choose Default Petition PDF Packet Complete Bankruptcy Petition (all forms and …" at bounding box center [972, 221] width 335 height 33
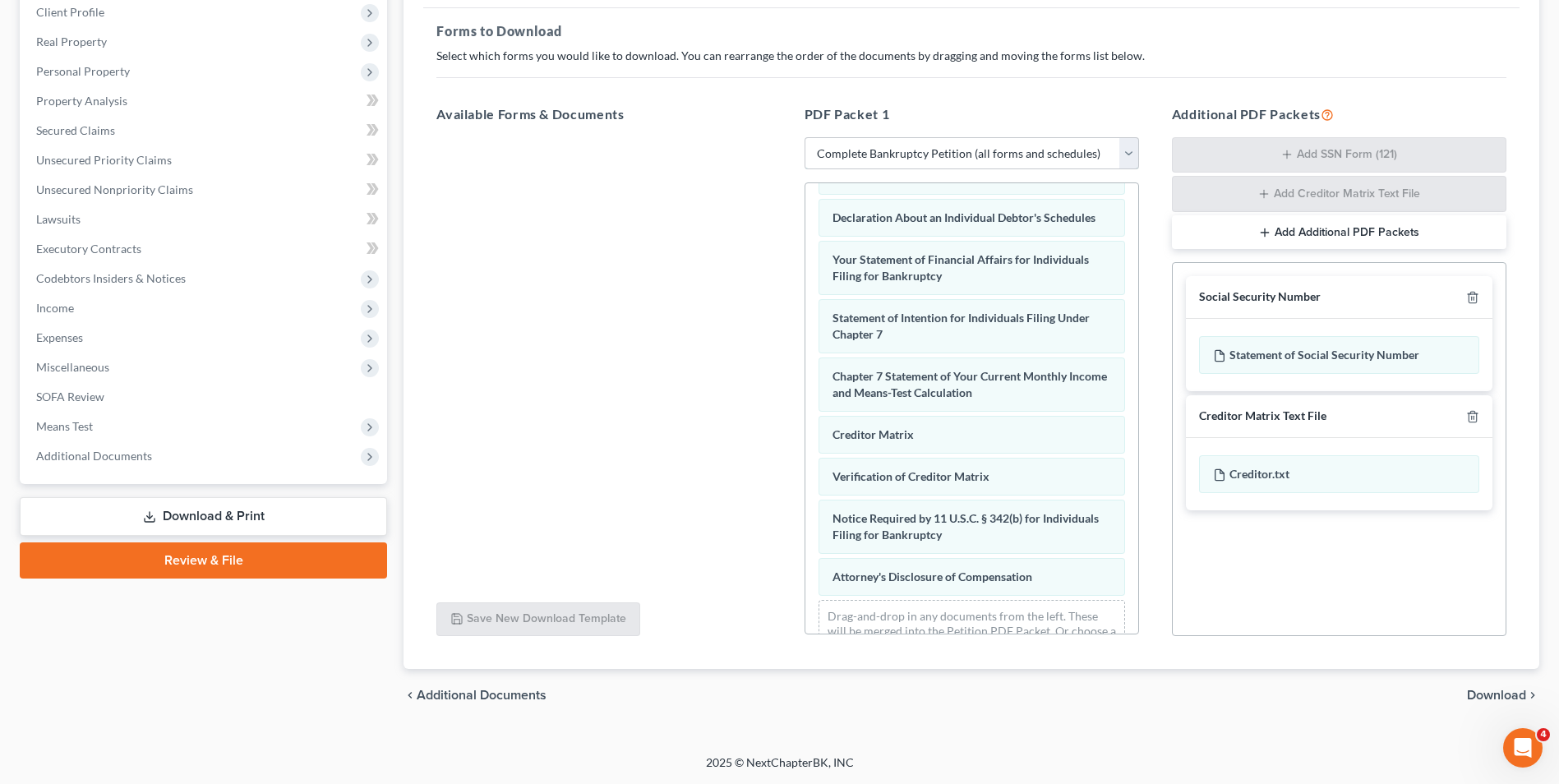
scroll to position [523, 0]
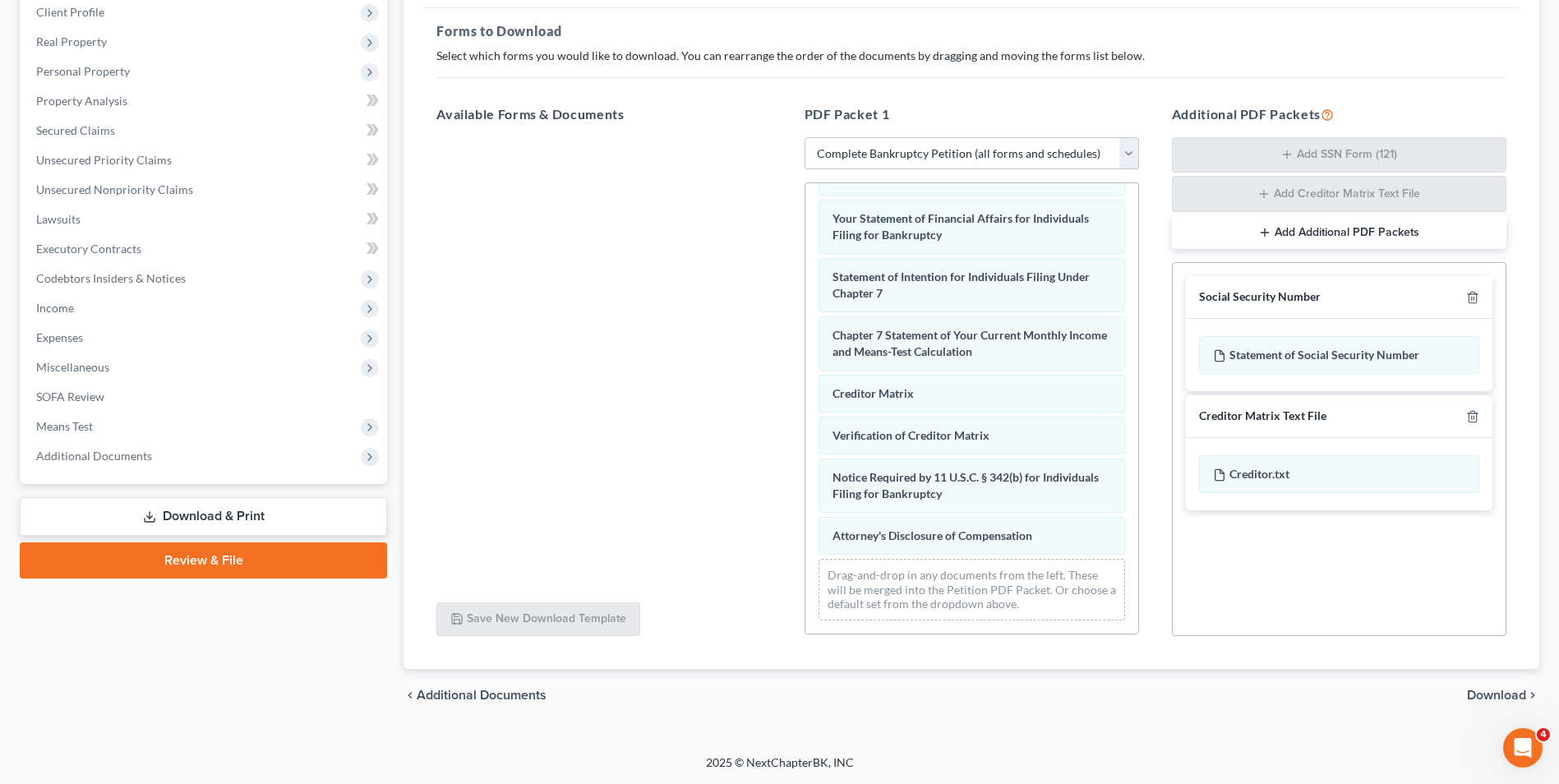
click at [1493, 695] on span "Download" at bounding box center [1496, 694] width 59 height 13
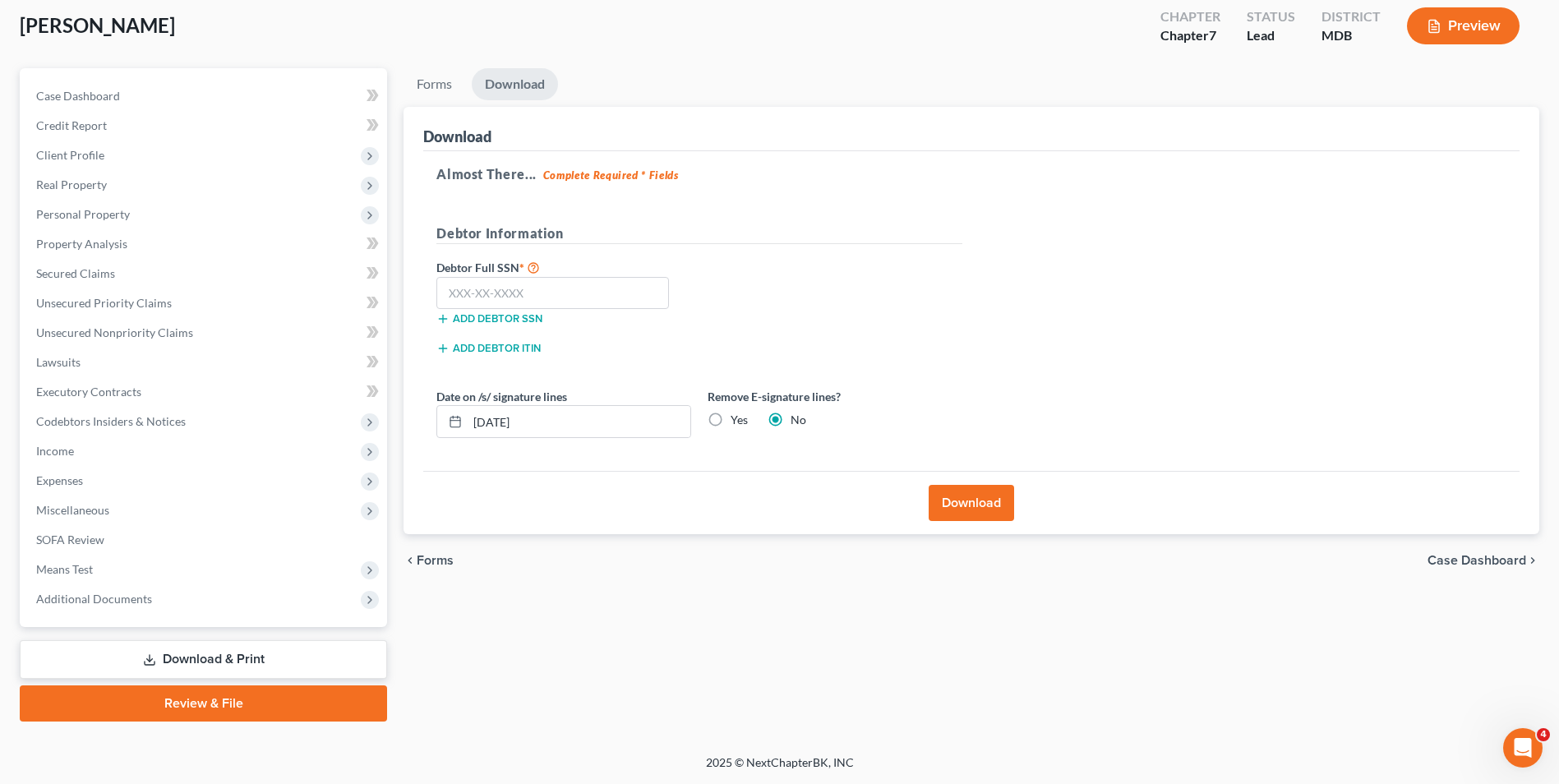
scroll to position [89, 0]
click at [560, 300] on input "text" at bounding box center [553, 293] width 233 height 33
type input "216-17-5810"
drag, startPoint x: 715, startPoint y: 425, endPoint x: 703, endPoint y: 421, distance: 12.6
click at [730, 424] on label "Yes" at bounding box center [739, 419] width 17 height 16
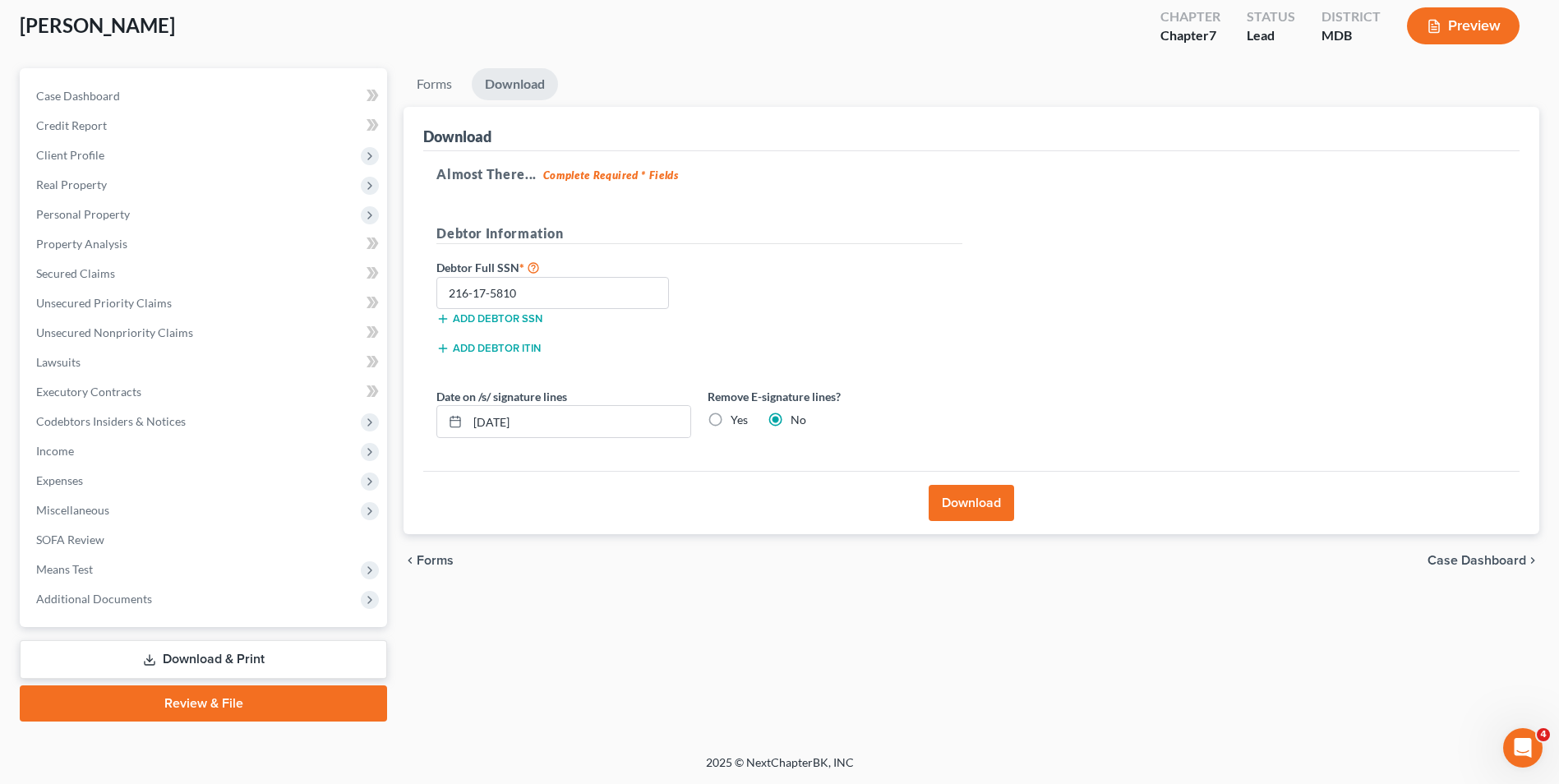
click at [737, 422] on input "Yes" at bounding box center [742, 417] width 10 height 10
radio input "true"
radio input "false"
drag, startPoint x: 470, startPoint y: 427, endPoint x: 646, endPoint y: 424, distance: 176.0
click at [646, 424] on input "[DATE]" at bounding box center [579, 421] width 223 height 31
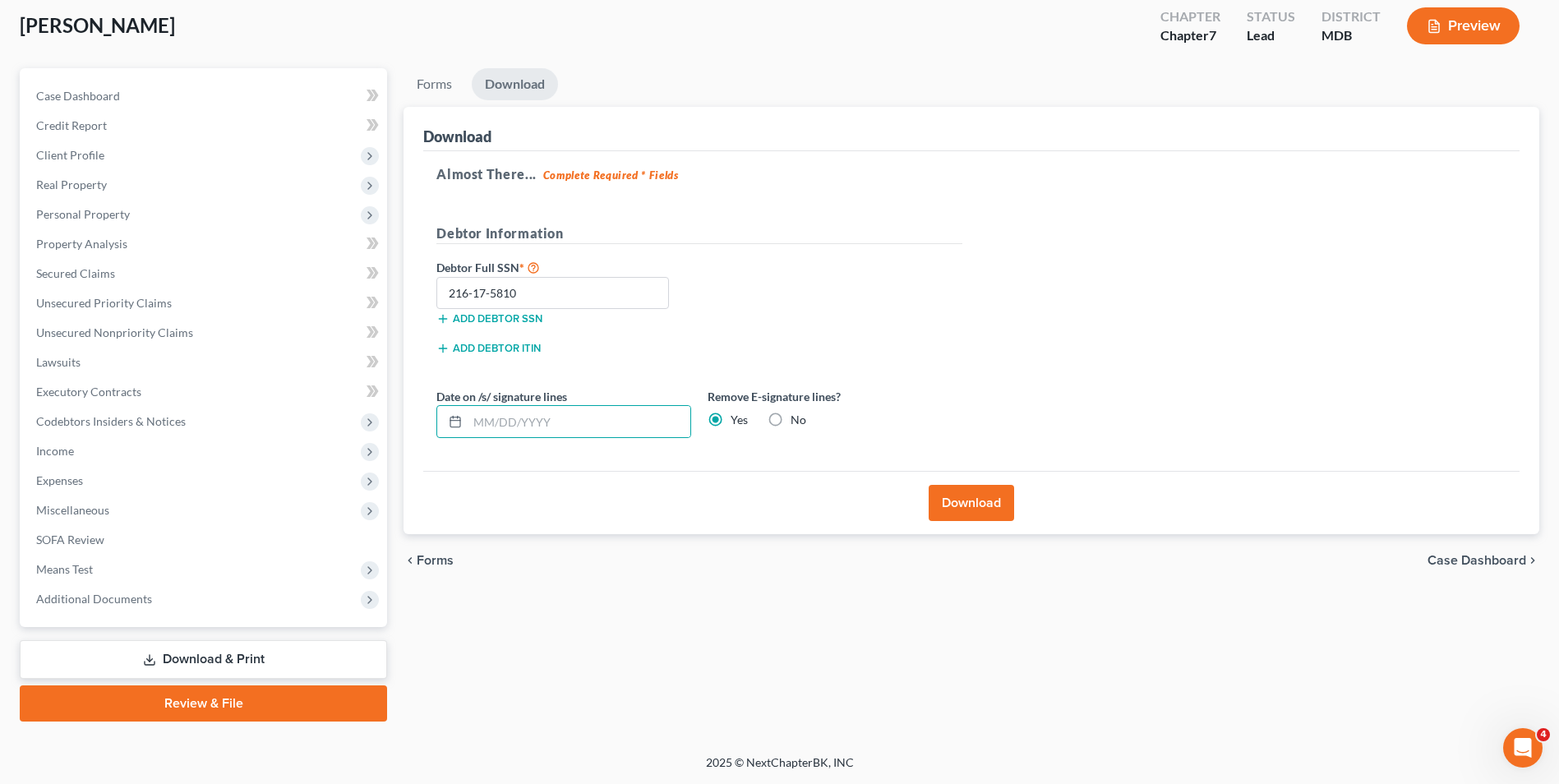
click at [955, 491] on button "Download" at bounding box center [971, 503] width 86 height 36
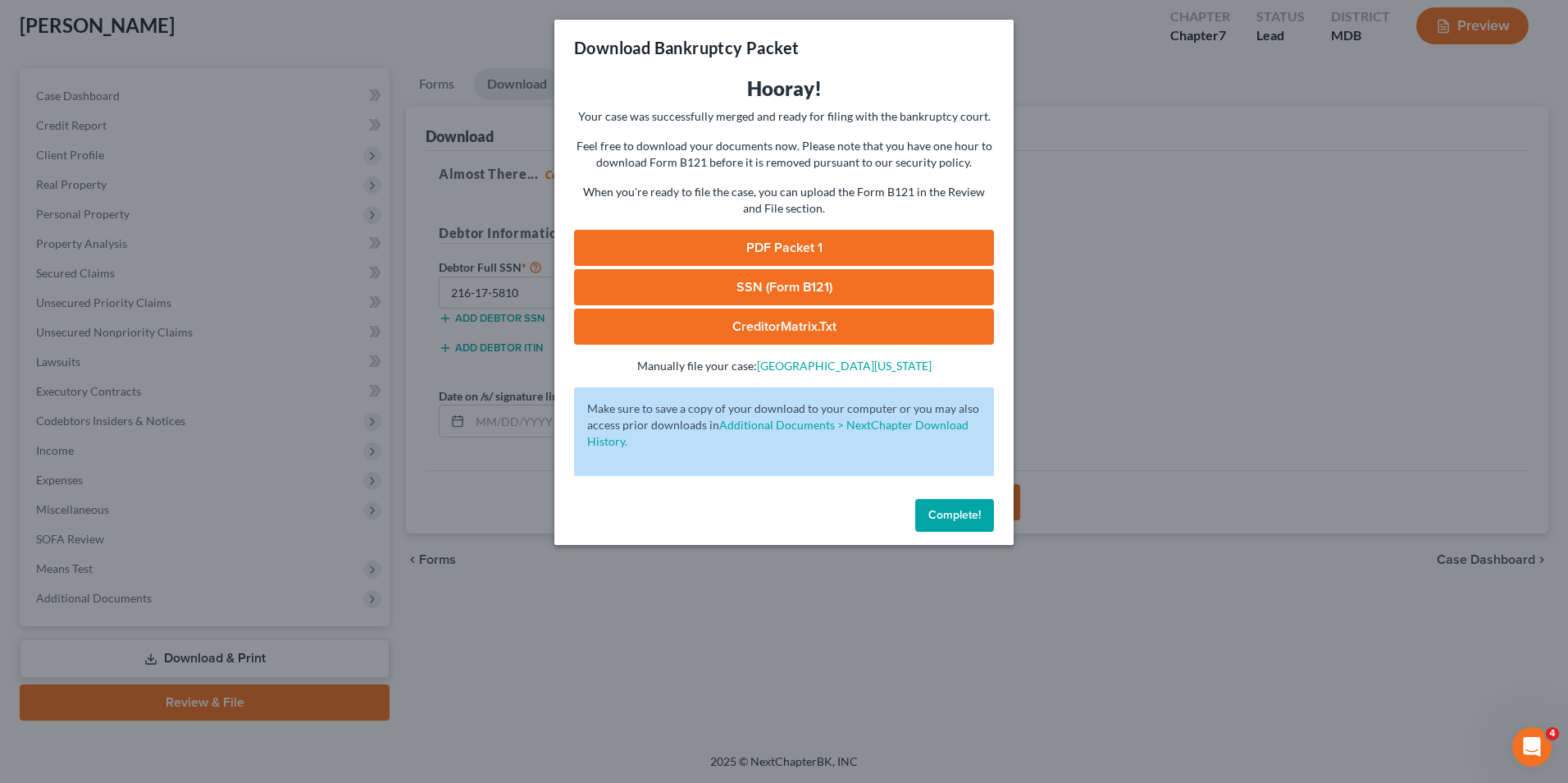
click at [790, 248] on link "PDF Packet 1" at bounding box center [784, 248] width 420 height 36
click at [795, 281] on link "SSN (Form B121)" at bounding box center [784, 287] width 420 height 36
drag, startPoint x: 761, startPoint y: 323, endPoint x: 1058, endPoint y: 304, distance: 297.6
click at [761, 323] on link "CreditorMatrix.txt" at bounding box center [784, 326] width 420 height 36
click at [961, 510] on span "Complete!" at bounding box center [954, 515] width 52 height 14
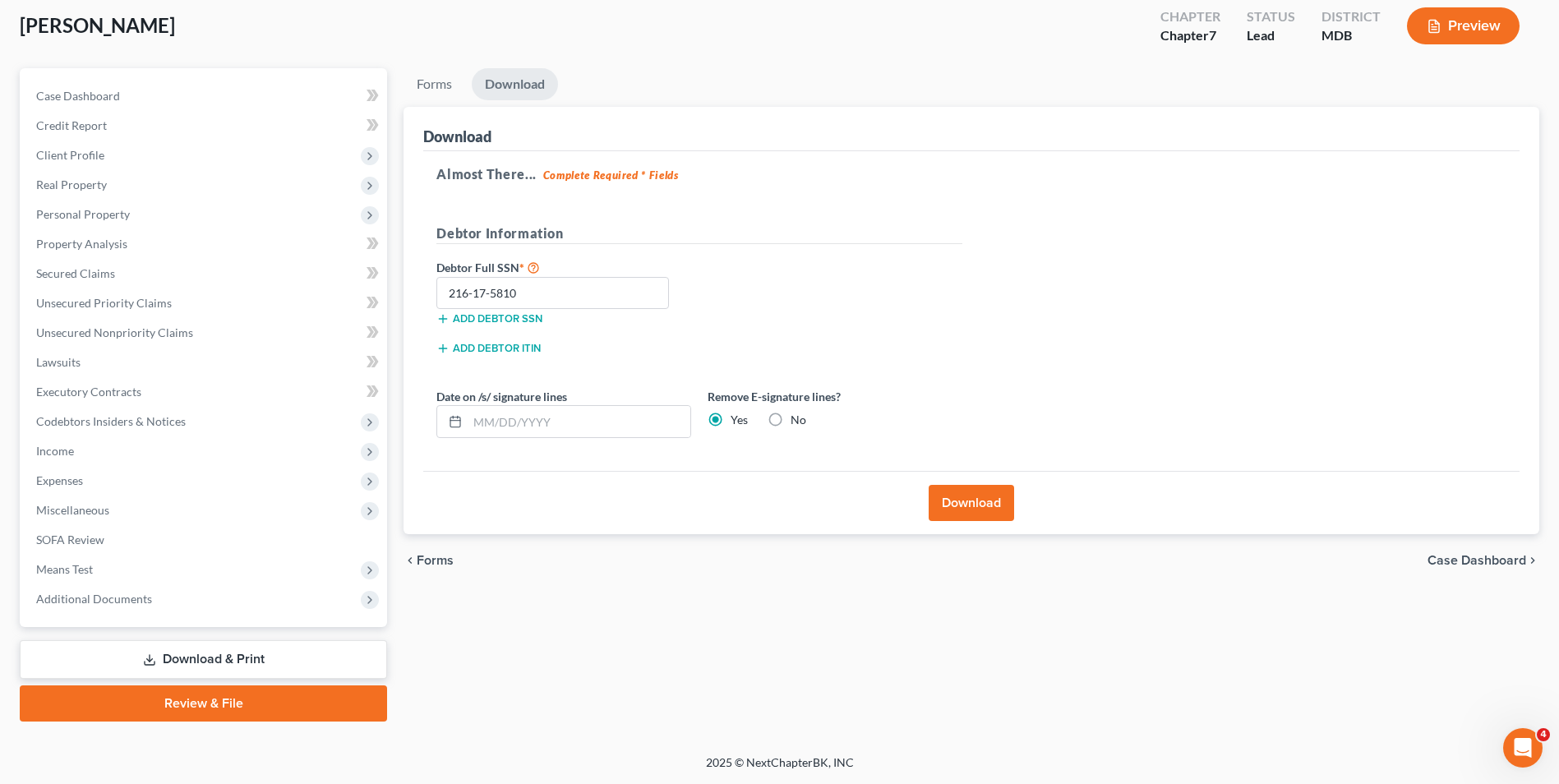
click at [184, 646] on link "Download & Print" at bounding box center [203, 659] width 367 height 39
click at [78, 455] on span "Income" at bounding box center [205, 451] width 364 height 29
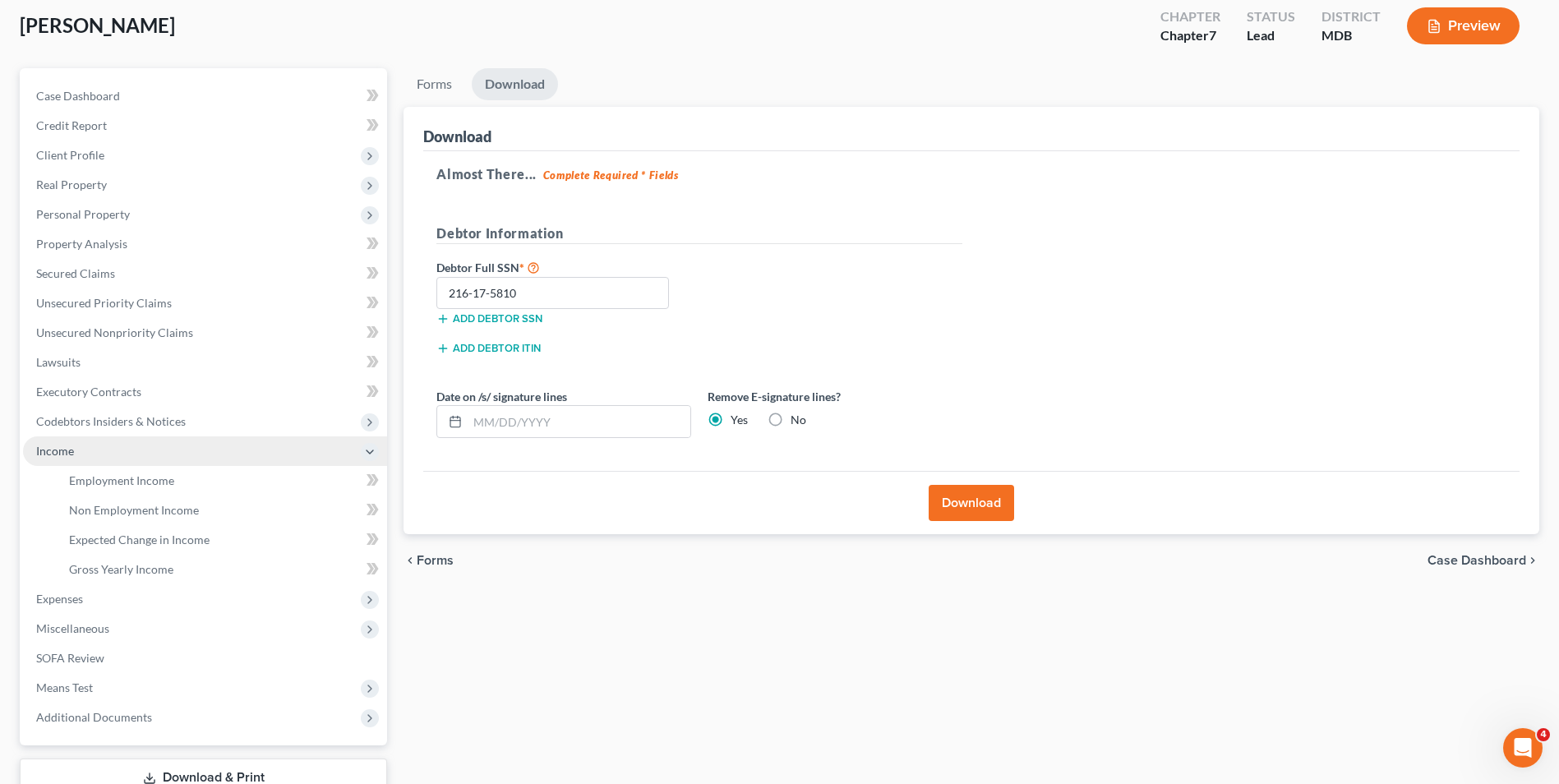
click at [100, 443] on span "Income" at bounding box center [205, 451] width 364 height 29
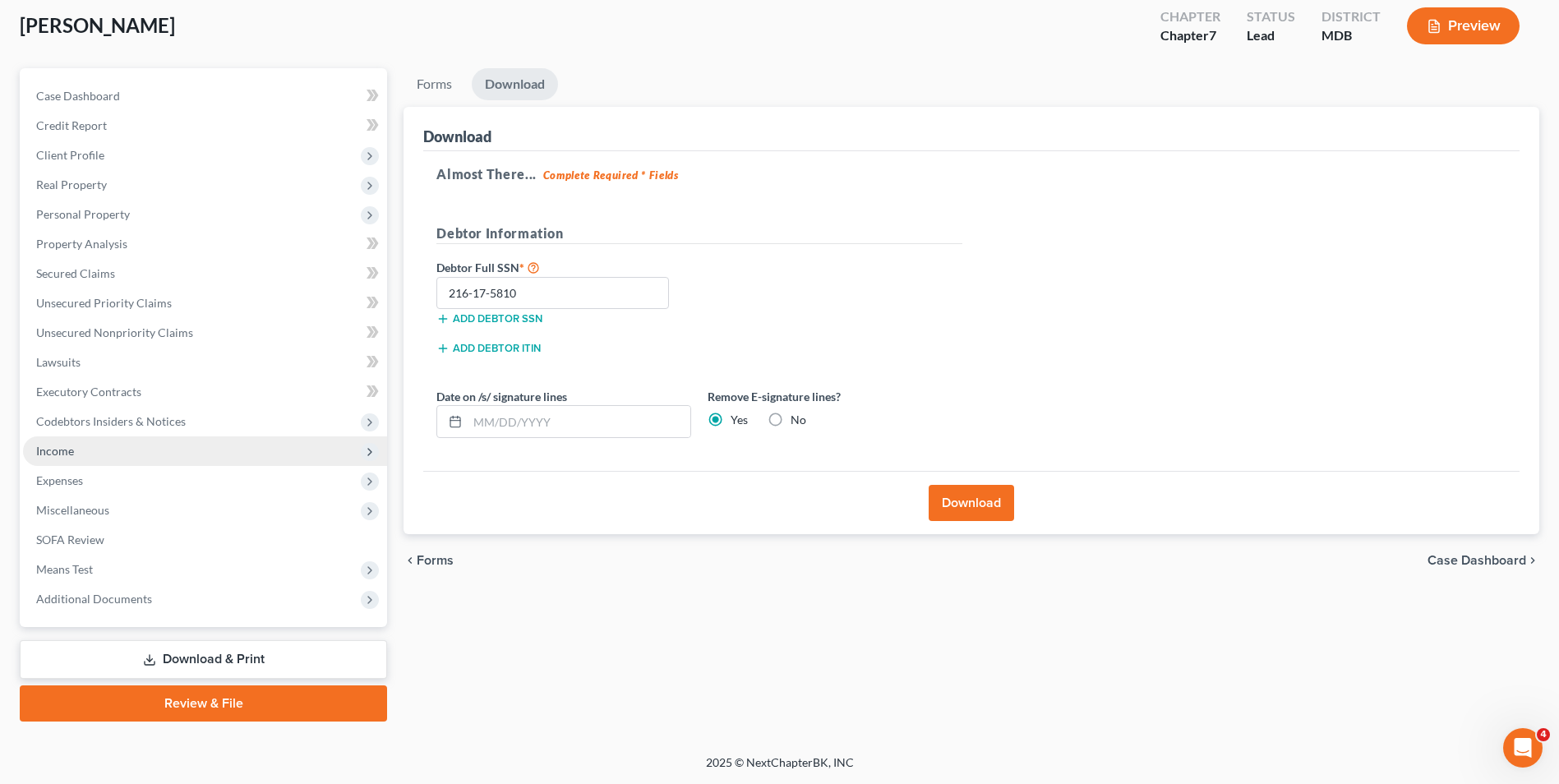
click at [100, 443] on span "Income" at bounding box center [205, 451] width 364 height 29
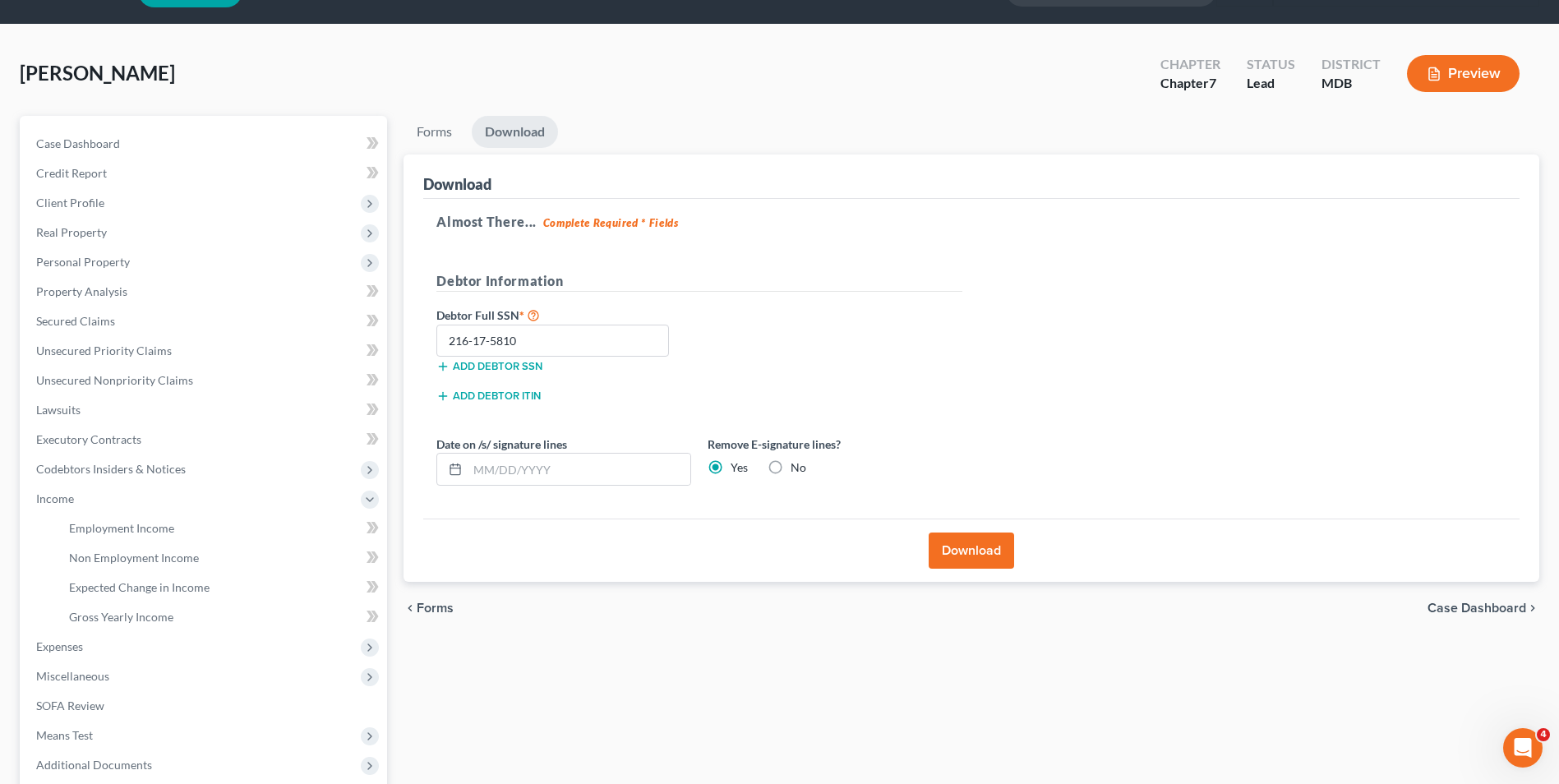
scroll to position [0, 0]
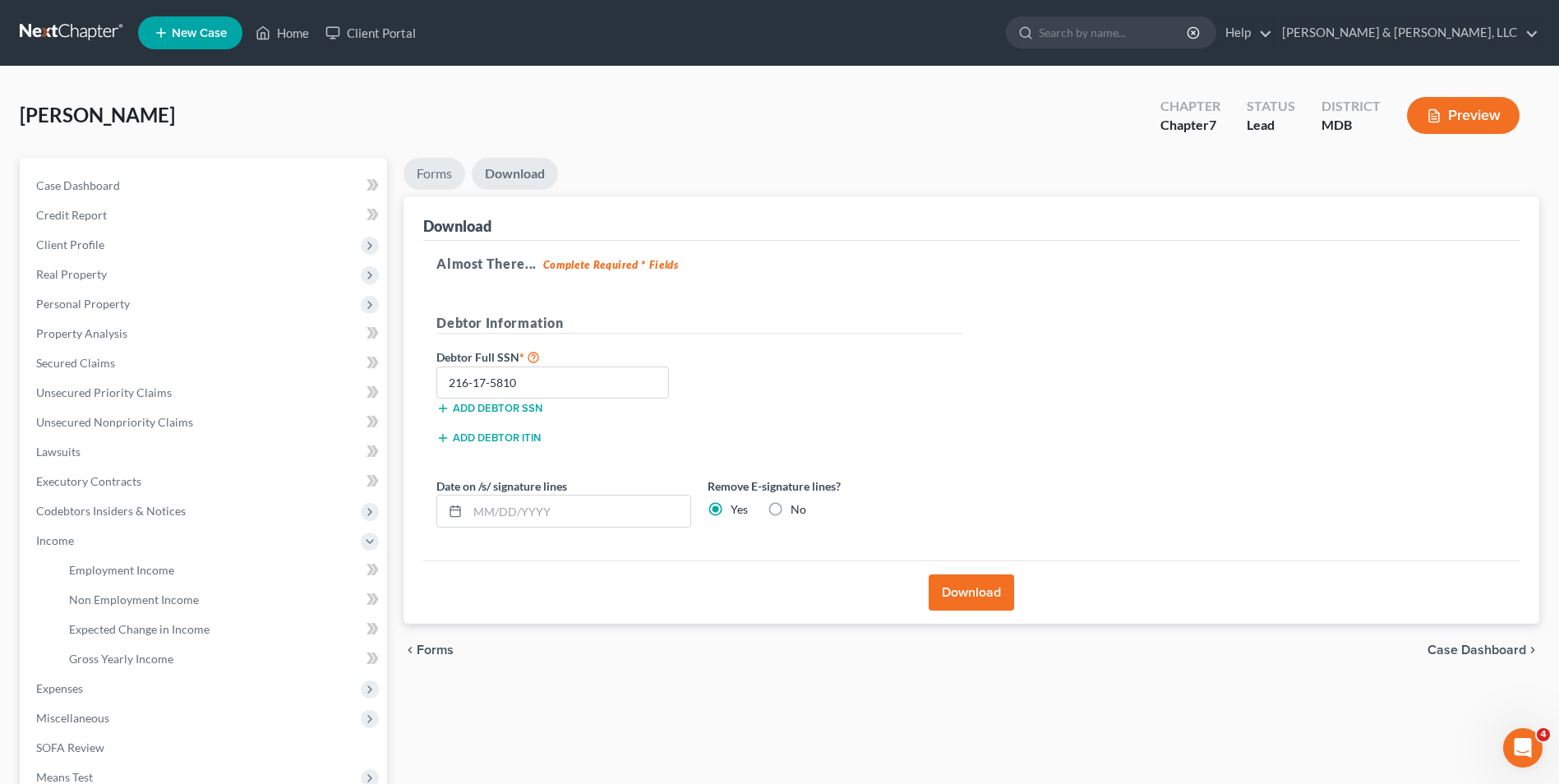
click at [420, 166] on link "Forms" at bounding box center [434, 173] width 62 height 32
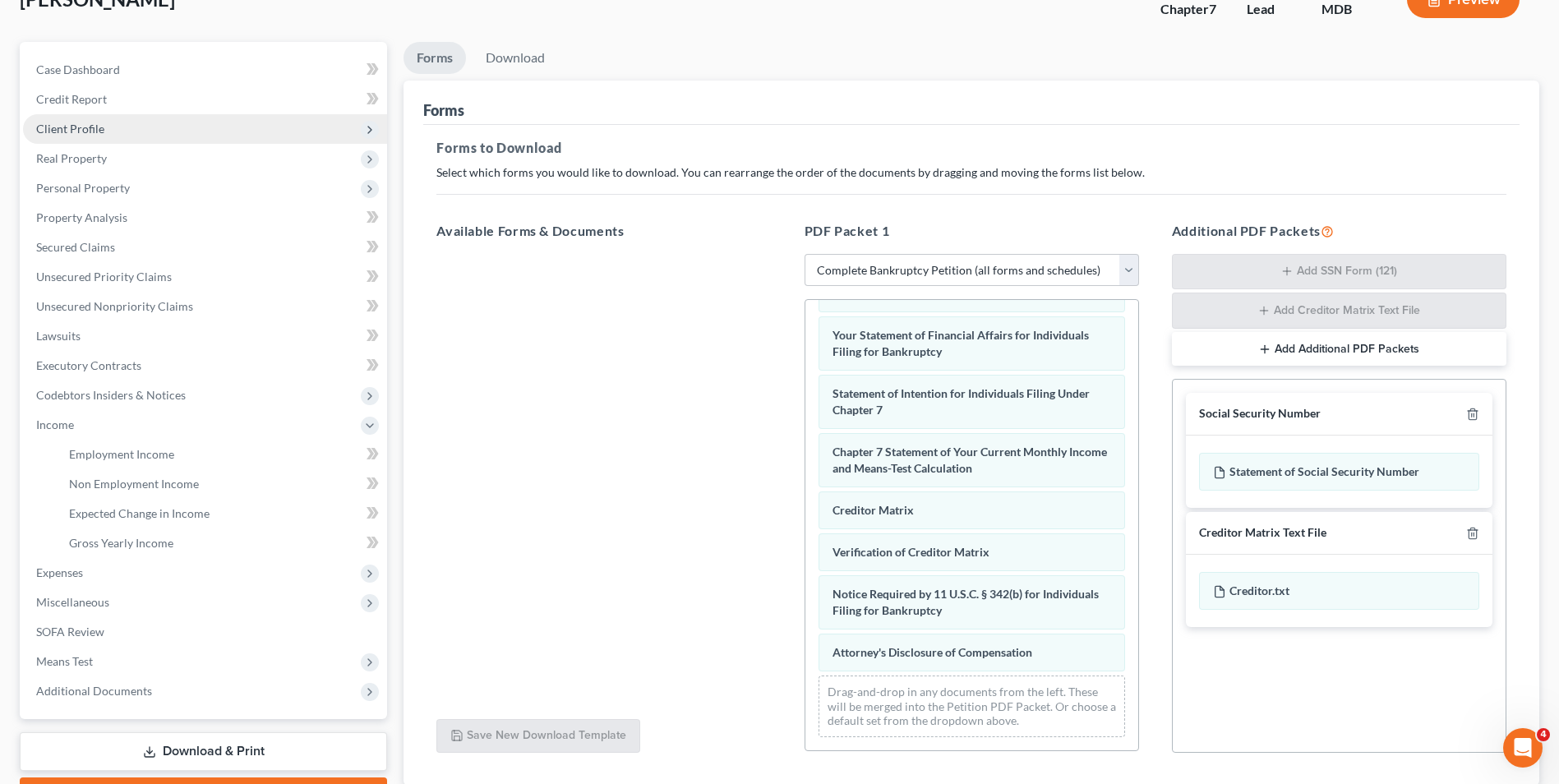
scroll to position [232, 0]
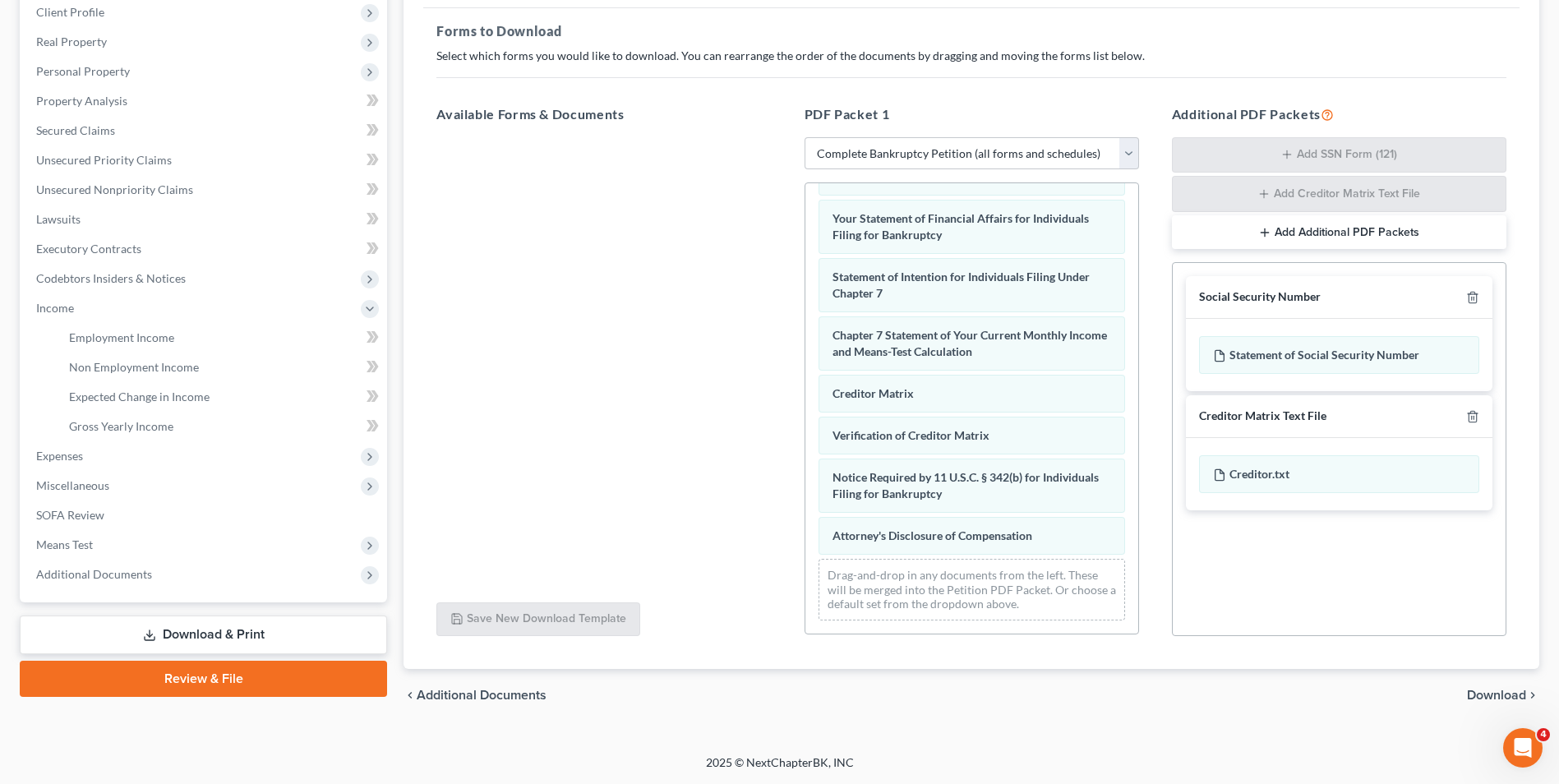
drag, startPoint x: 156, startPoint y: 630, endPoint x: 167, endPoint y: 631, distance: 11.0
click at [156, 631] on link "Download & Print" at bounding box center [203, 634] width 367 height 39
click at [153, 630] on icon at bounding box center [149, 635] width 13 height 13
click at [1133, 148] on select "Choose Default Petition PDF Packet Complete Bankruptcy Petition (all forms and …" at bounding box center [972, 154] width 335 height 33
select select "3"
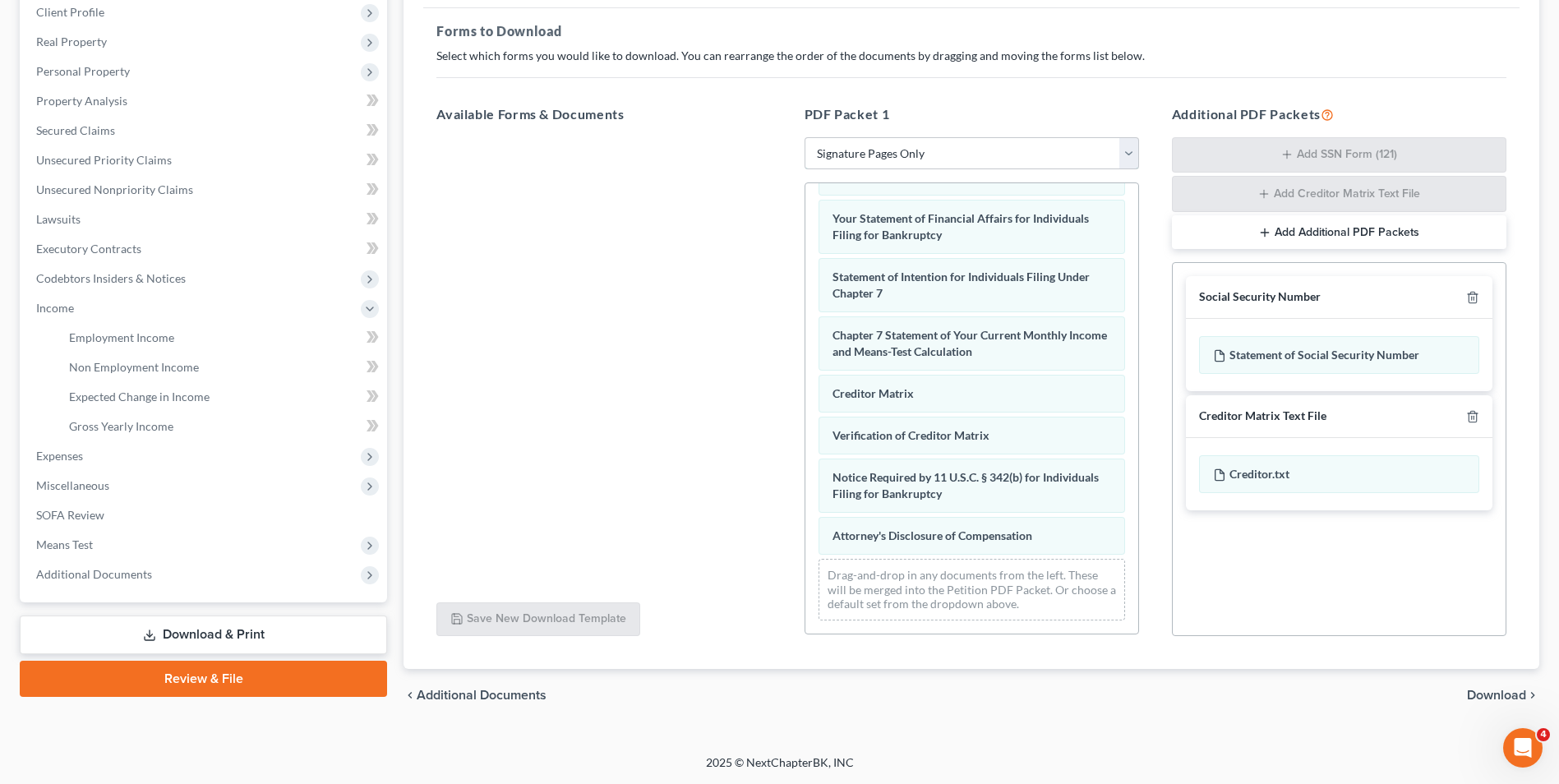
click at [805, 138] on select "Choose Default Petition PDF Packet Complete Bankruptcy Petition (all forms and …" at bounding box center [972, 154] width 335 height 33
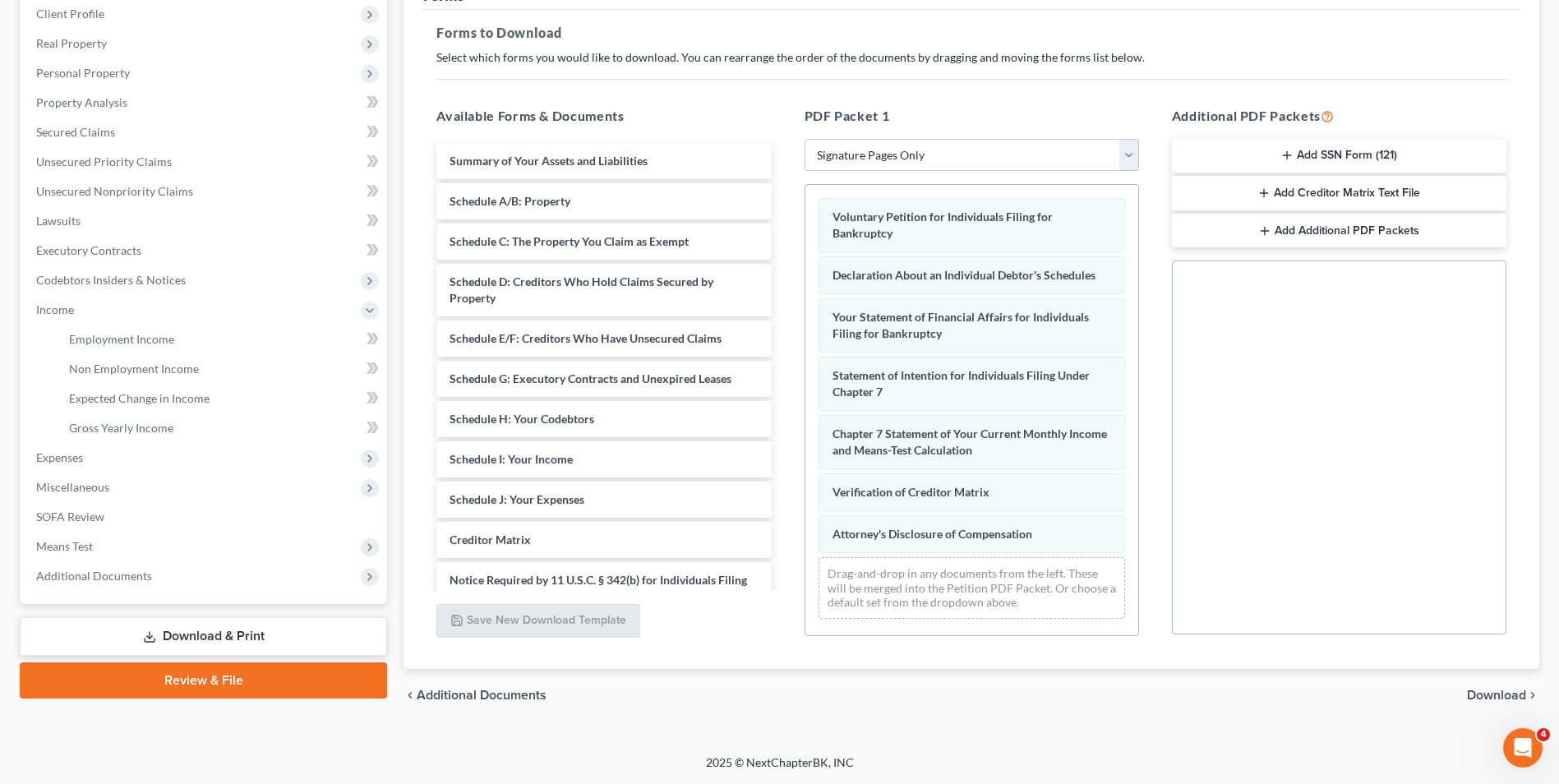
click at [1482, 691] on span "Download" at bounding box center [1496, 694] width 59 height 13
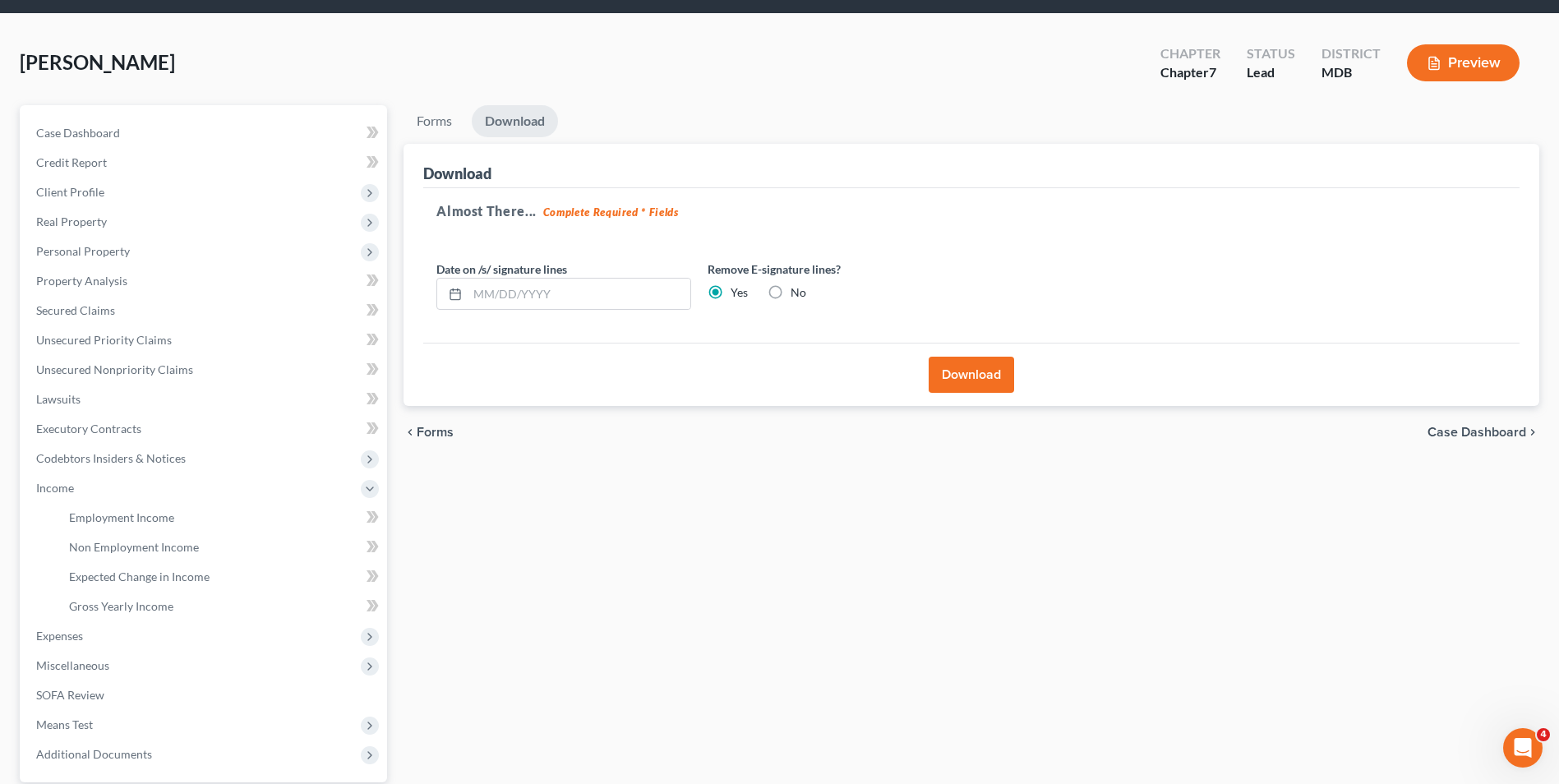
scroll to position [44, 0]
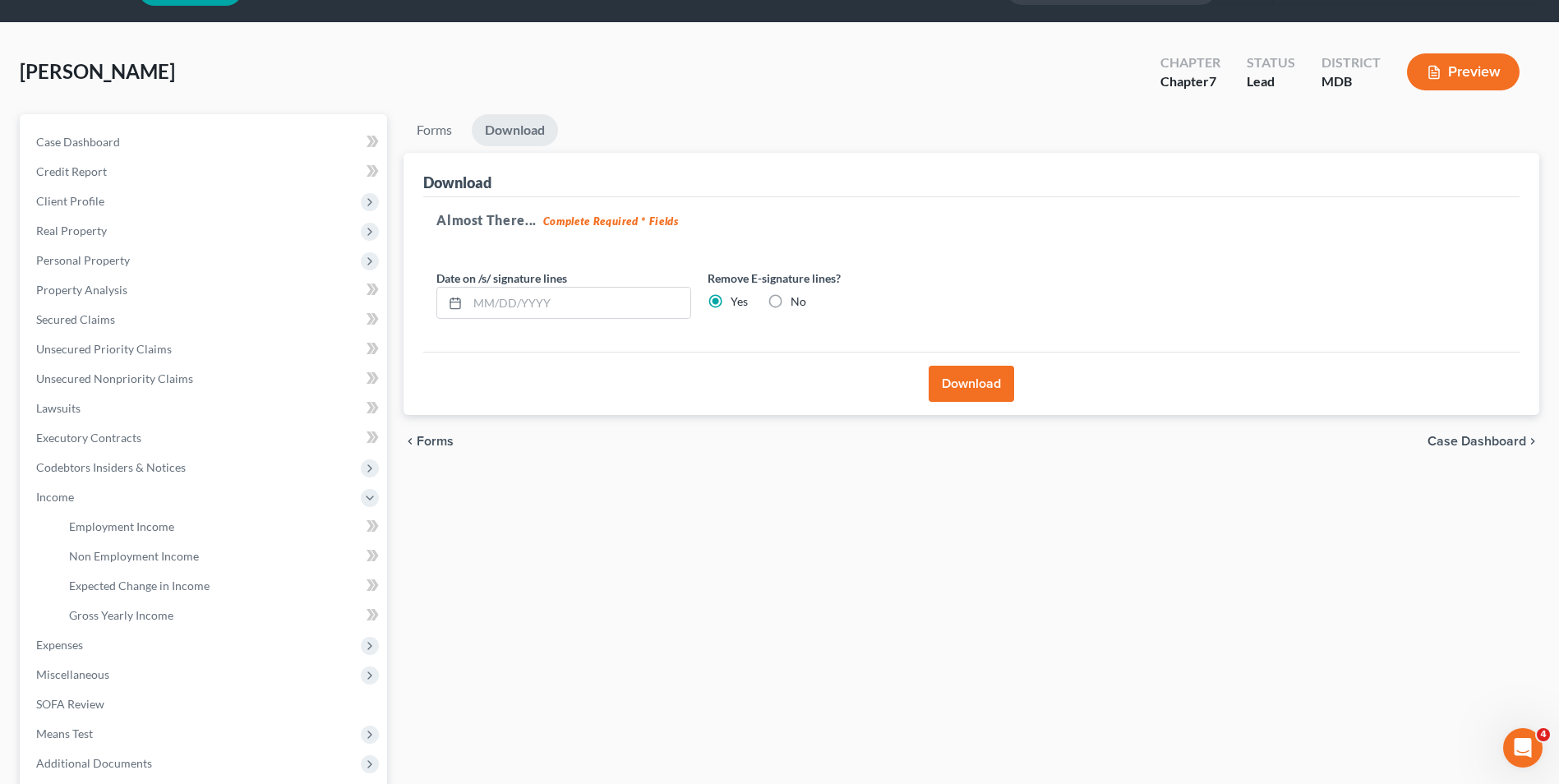
click at [958, 388] on button "Download" at bounding box center [971, 383] width 86 height 36
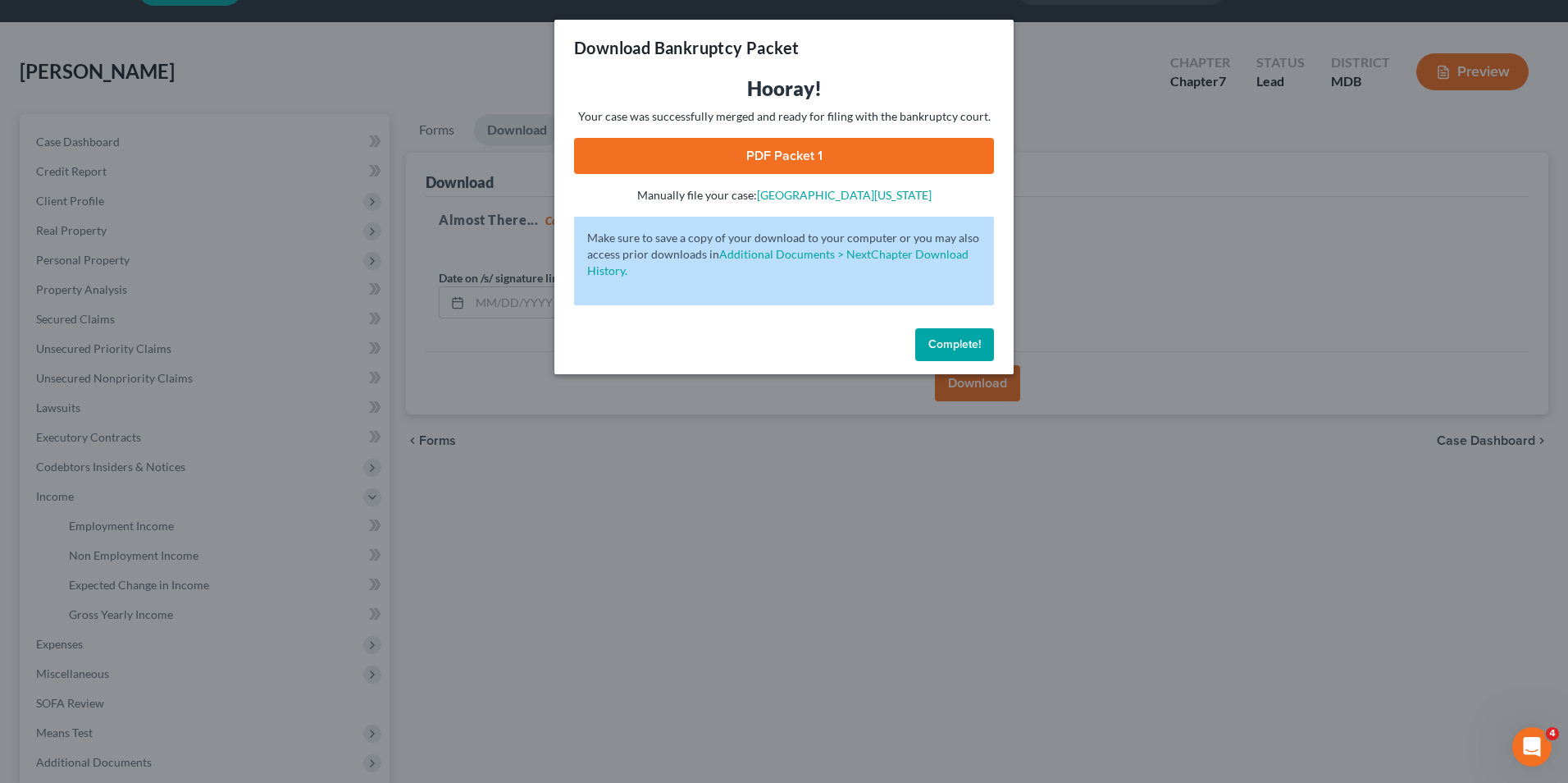
click at [798, 158] on link "PDF Packet 1" at bounding box center [784, 156] width 420 height 36
click at [936, 339] on span "Complete!" at bounding box center [954, 344] width 52 height 14
